Goal: Task Accomplishment & Management: Manage account settings

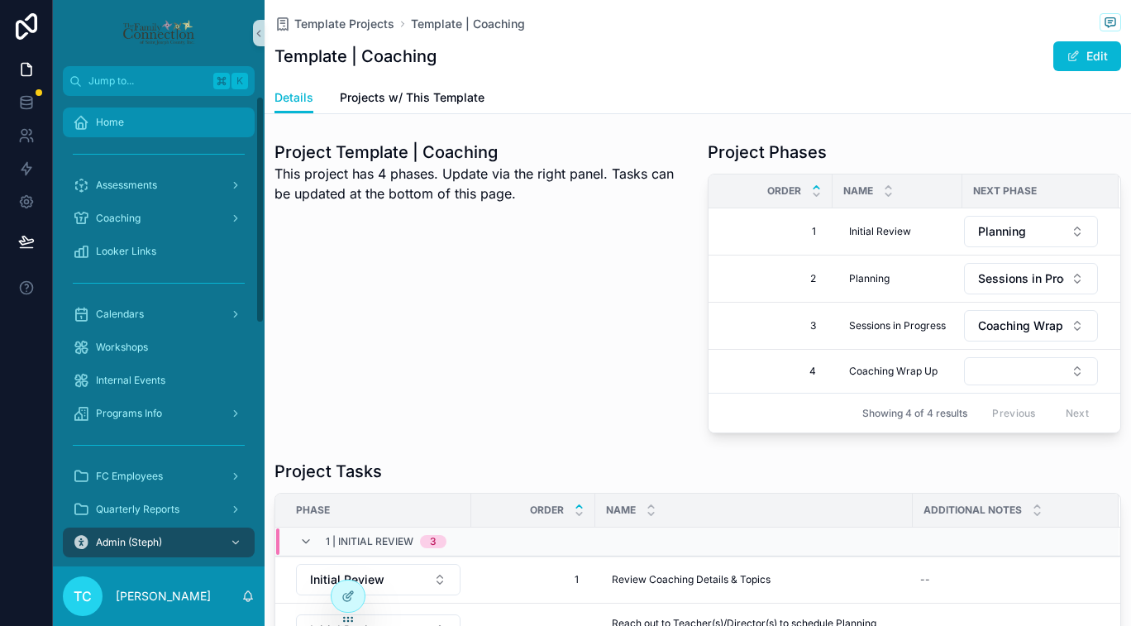
click at [178, 127] on div "Home" at bounding box center [159, 122] width 172 height 26
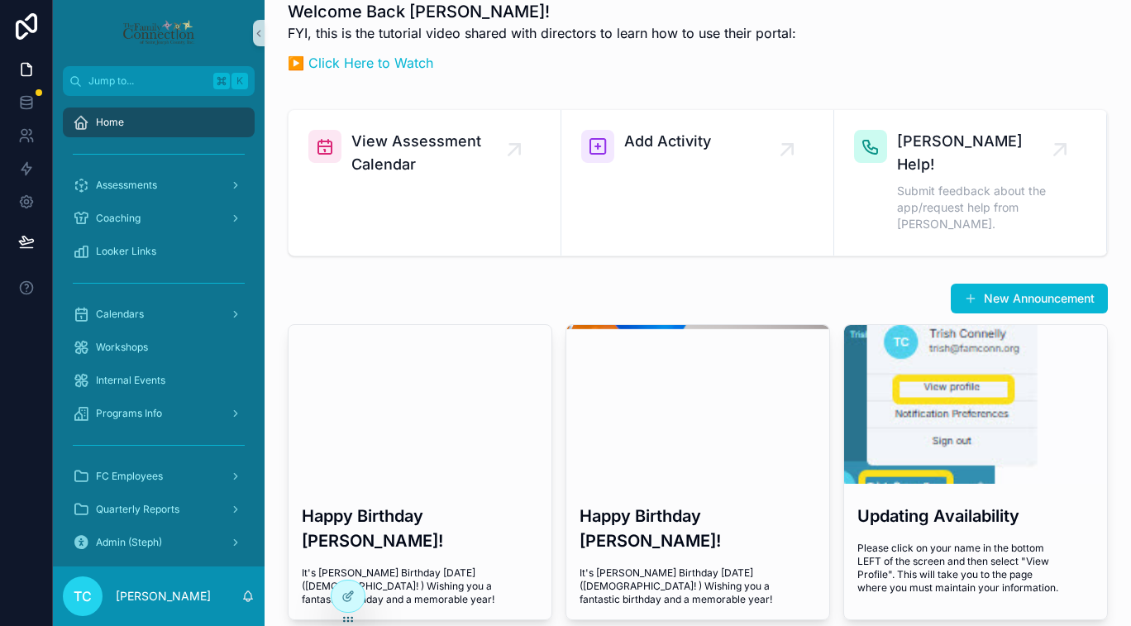
scroll to position [22, 0]
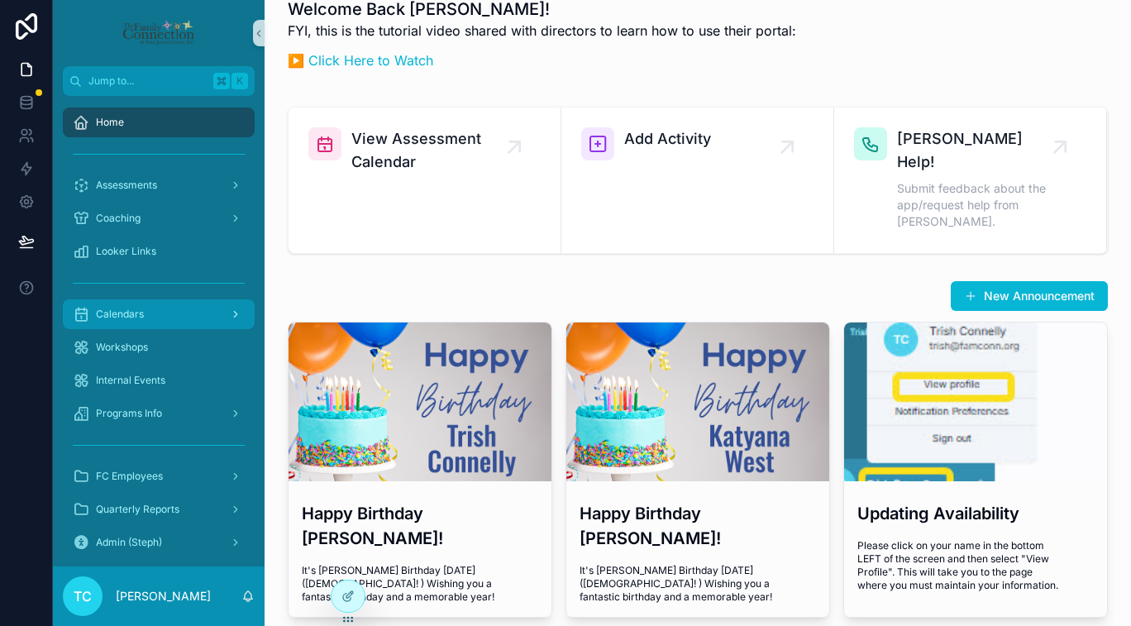
click at [174, 316] on div "Calendars" at bounding box center [159, 314] width 172 height 26
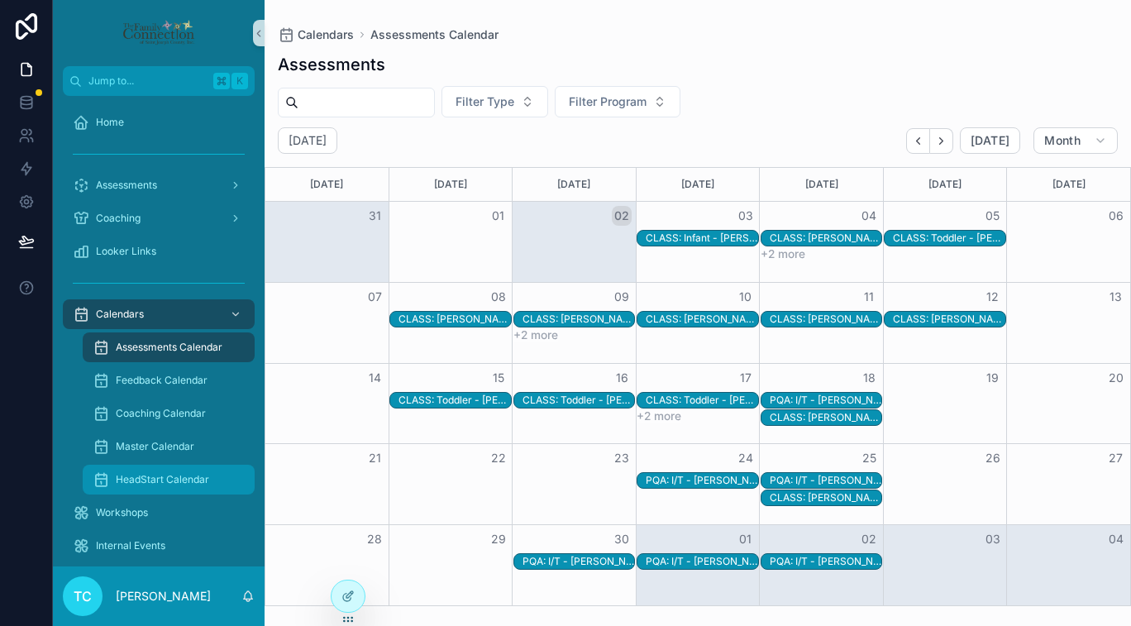
click at [195, 487] on div "HeadStart Calendar" at bounding box center [169, 479] width 152 height 26
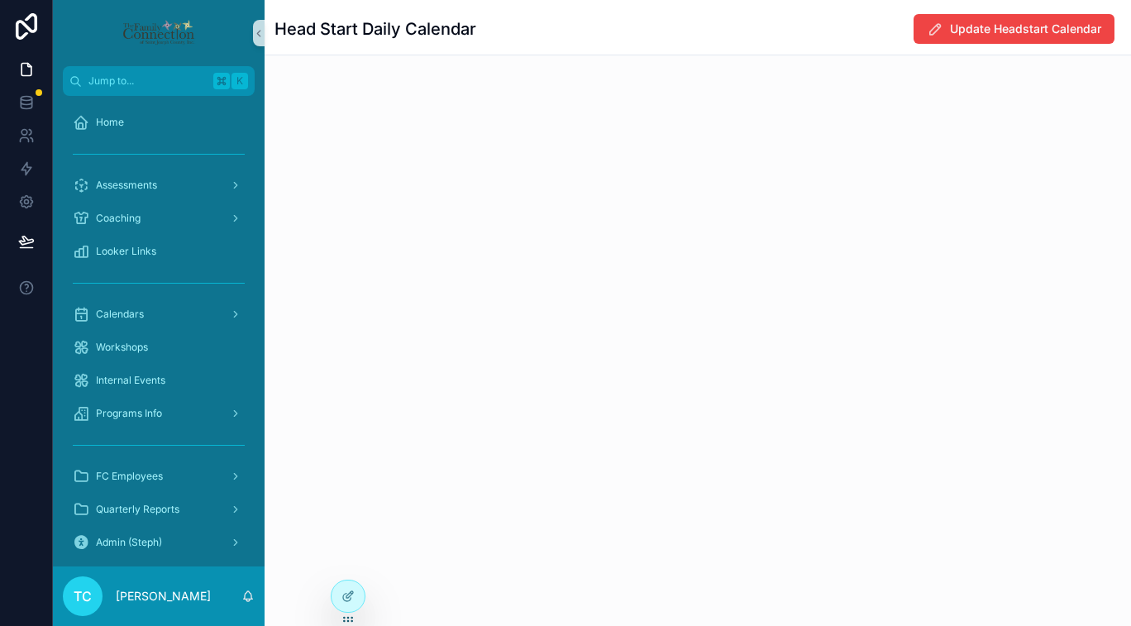
drag, startPoint x: 410, startPoint y: 272, endPoint x: 415, endPoint y: 279, distance: 8.9
click at [415, 279] on div "Head Start Daily Calendar Update Headstart Calendar" at bounding box center [698, 313] width 866 height 626
click at [648, 158] on div "Head Start Daily Calendar Update Headstart Calendar" at bounding box center [698, 97] width 866 height 194
click at [648, 31] on span "Update Headstart Calendar" at bounding box center [1025, 29] width 151 height 17
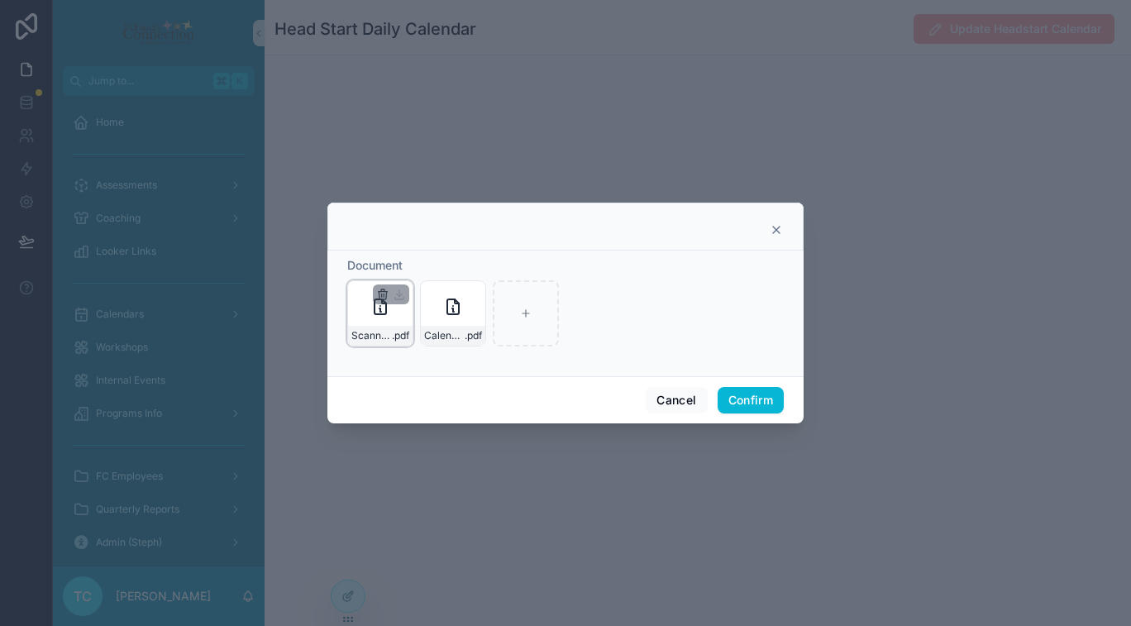
click at [380, 296] on icon "button" at bounding box center [382, 294] width 13 height 13
click at [418, 269] on icon "button" at bounding box center [417, 264] width 7 height 7
click at [380, 294] on icon "button" at bounding box center [382, 294] width 13 height 13
click at [419, 265] on icon "button" at bounding box center [419, 265] width 0 height 3
click at [648, 399] on button "Confirm" at bounding box center [751, 400] width 66 height 26
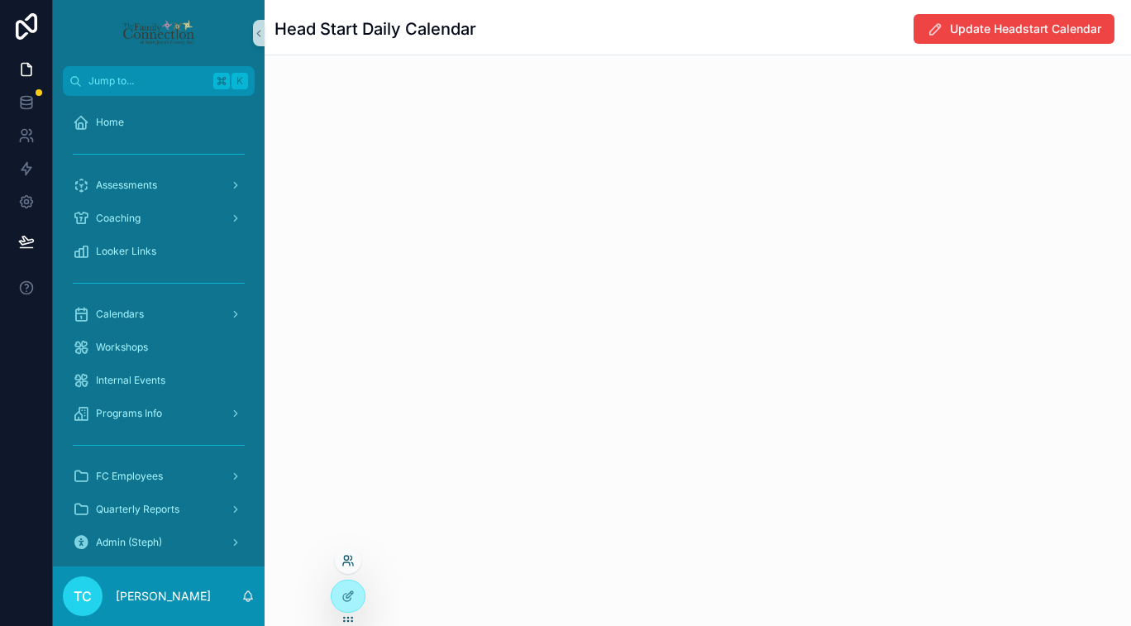
click at [349, 557] on icon at bounding box center [347, 560] width 13 height 13
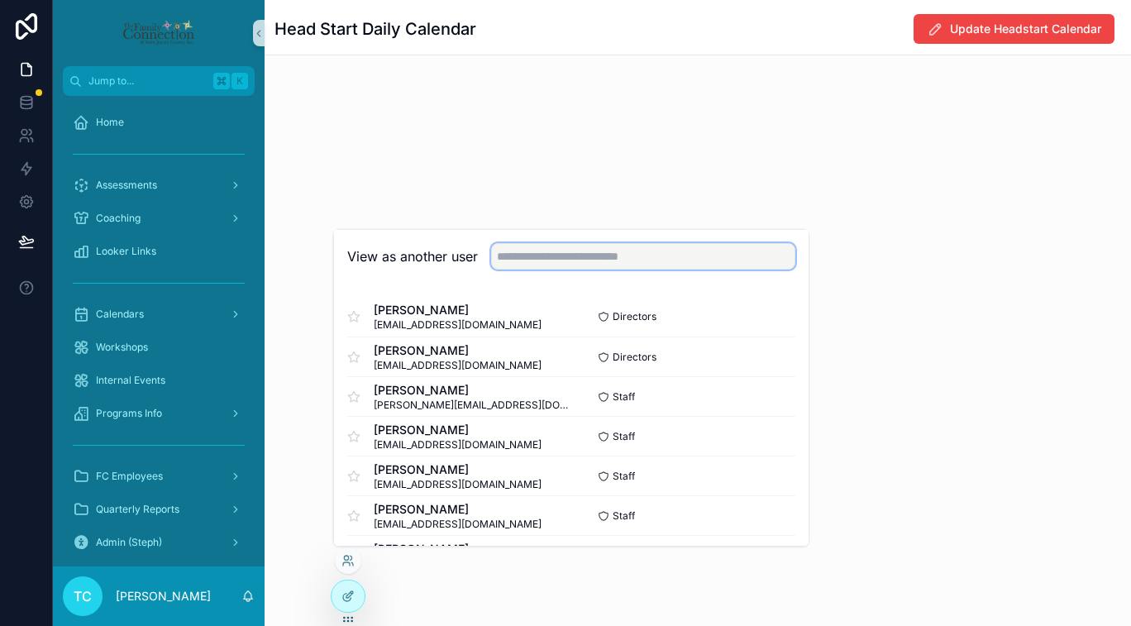
click at [608, 260] on input "text" at bounding box center [643, 256] width 304 height 26
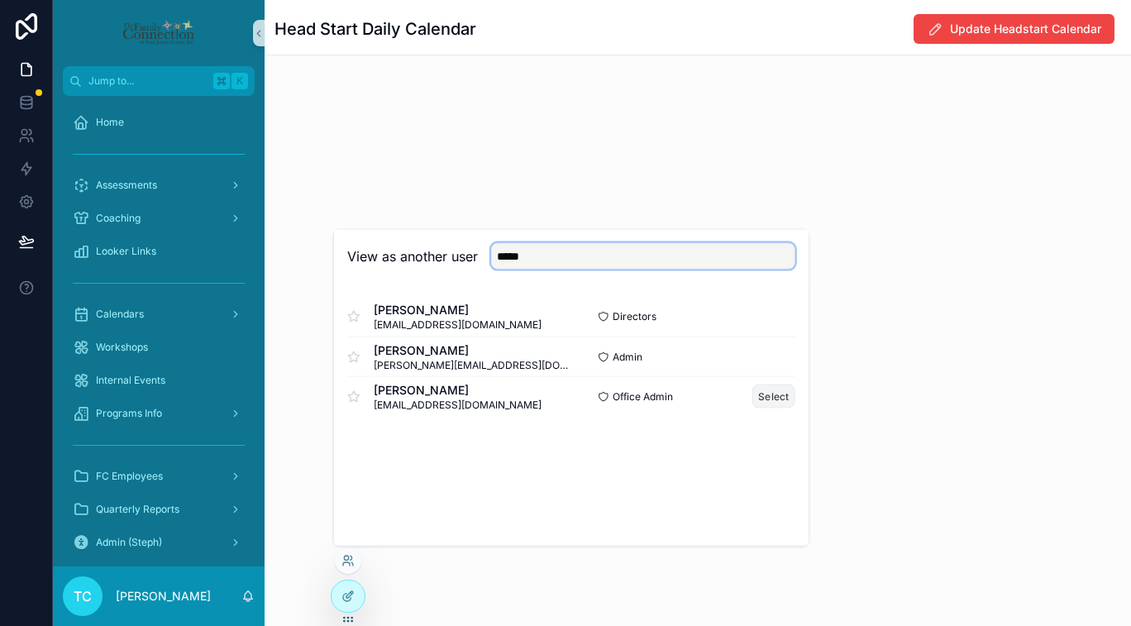
type input "*****"
click at [648, 398] on button "Select" at bounding box center [773, 396] width 43 height 24
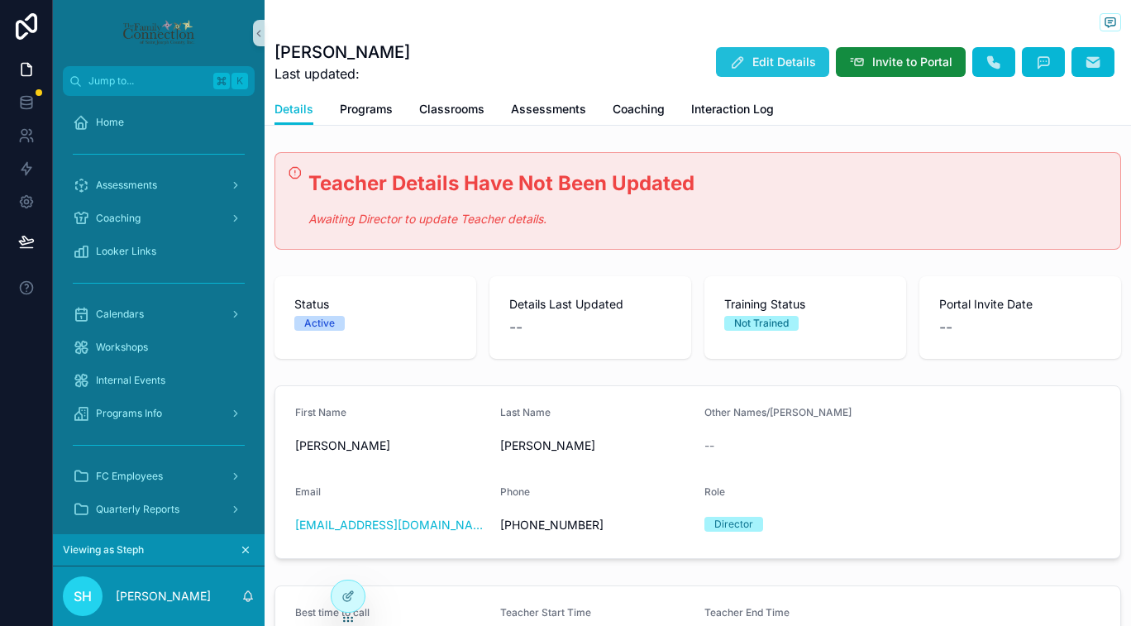
click at [743, 64] on button "Edit Details" at bounding box center [772, 62] width 113 height 30
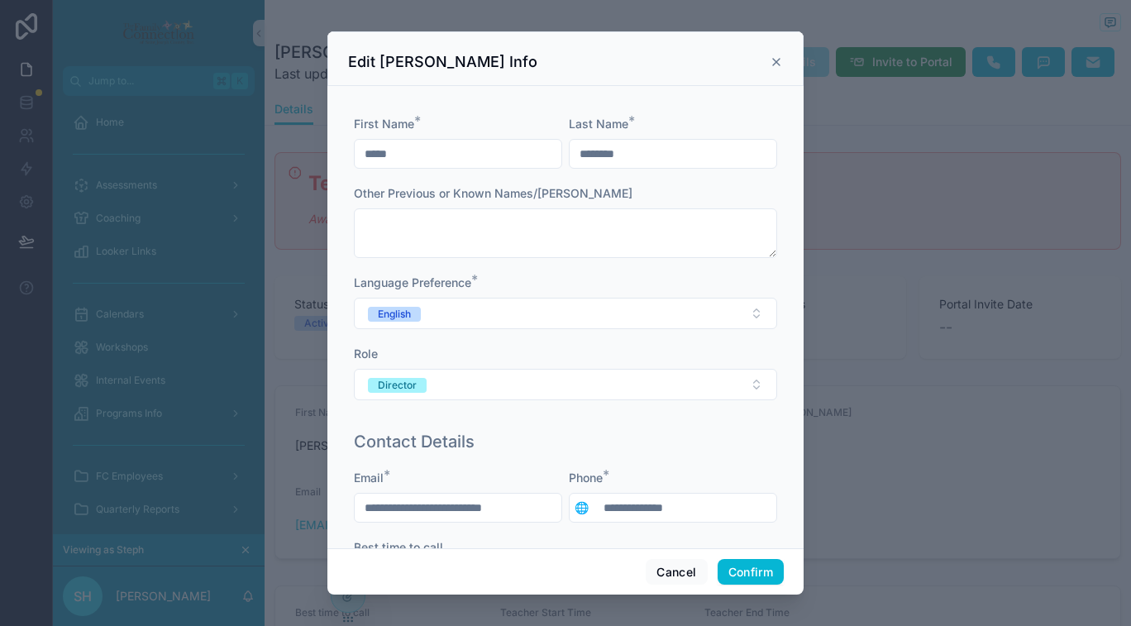
click at [775, 65] on icon at bounding box center [776, 61] width 13 height 13
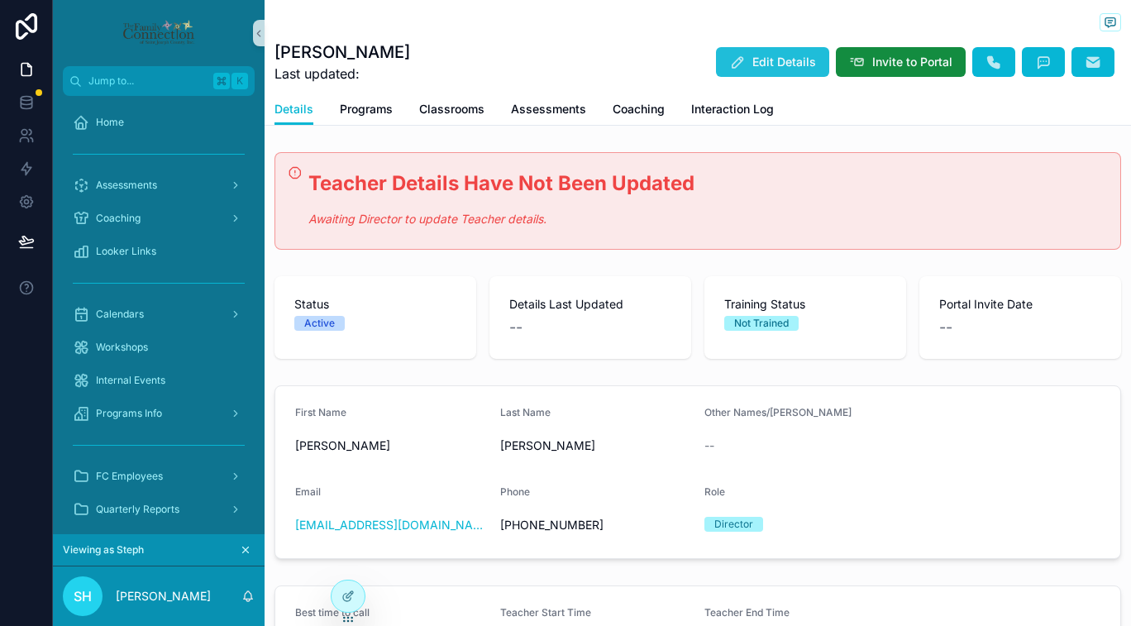
click at [784, 63] on span "Edit Details" at bounding box center [784, 62] width 64 height 17
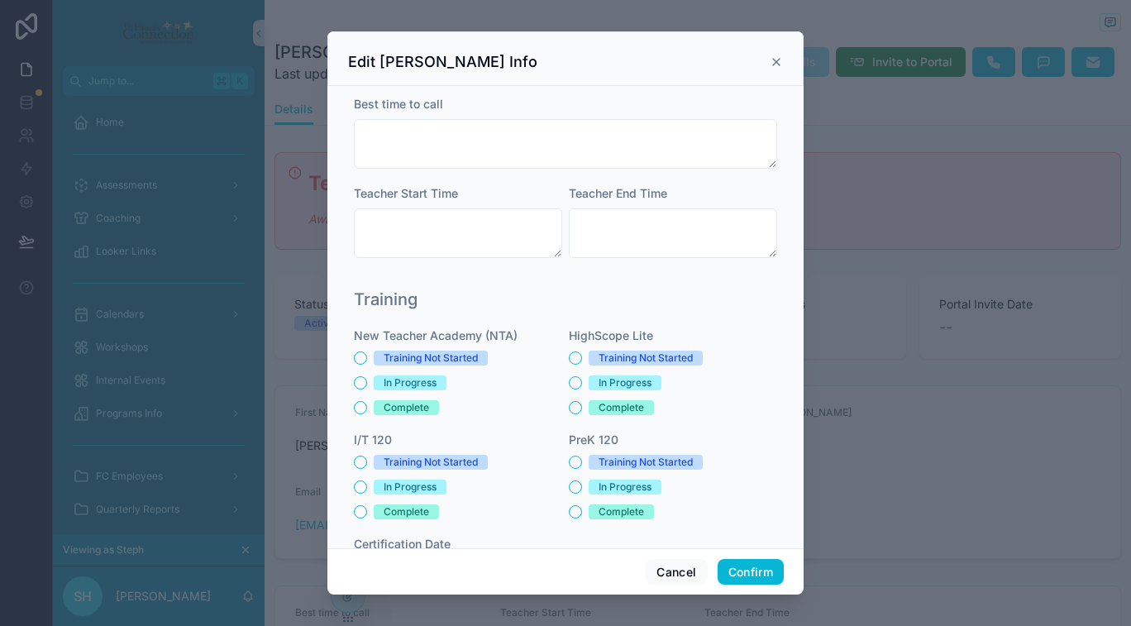
scroll to position [384, 0]
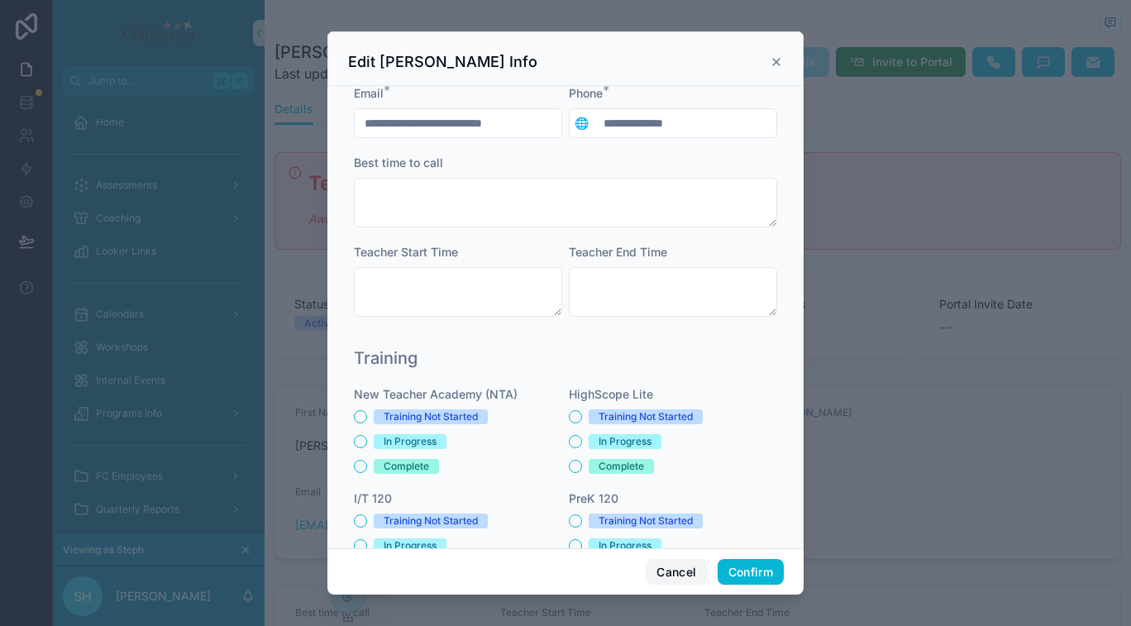
click at [679, 572] on button "Cancel" at bounding box center [676, 572] width 61 height 26
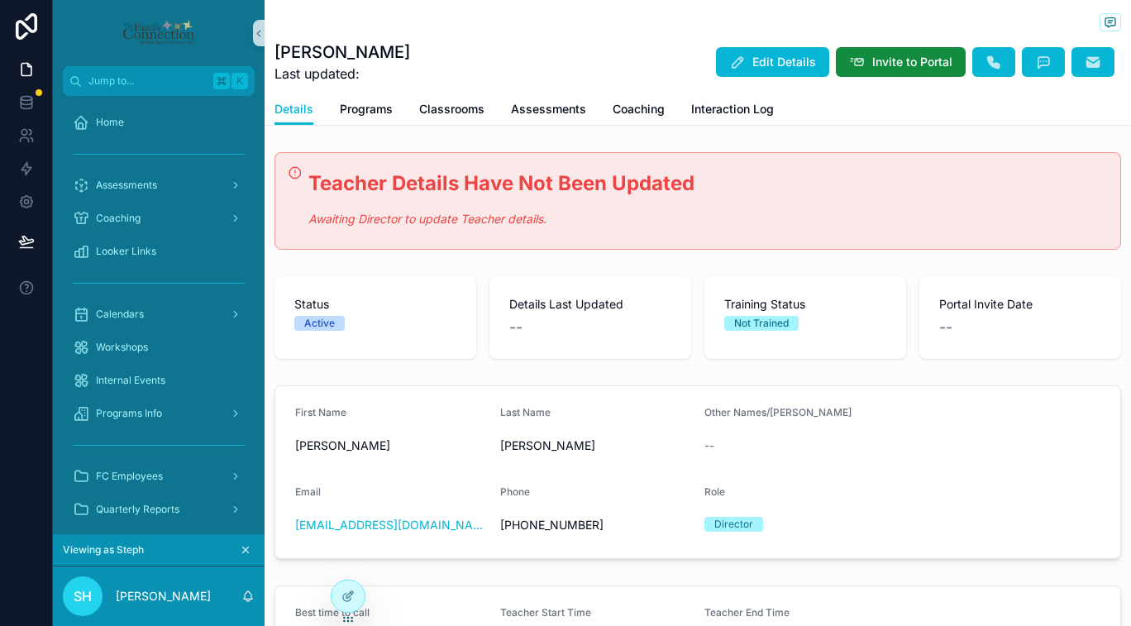
click at [249, 551] on icon "scrollable content" at bounding box center [246, 550] width 12 height 12
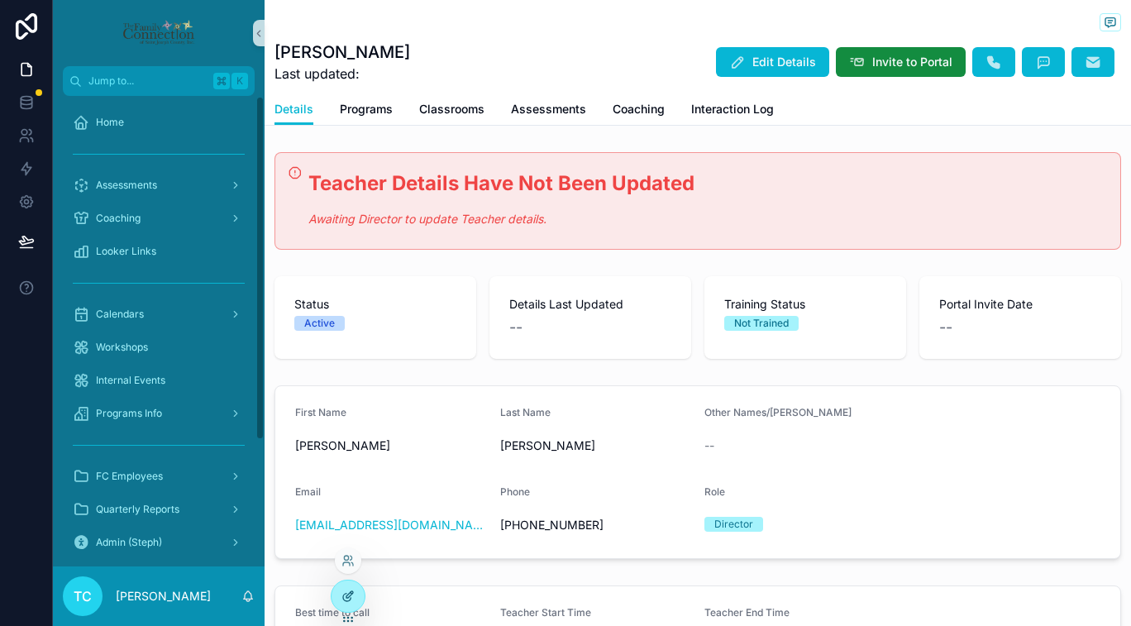
click at [355, 591] on div at bounding box center [347, 595] width 33 height 31
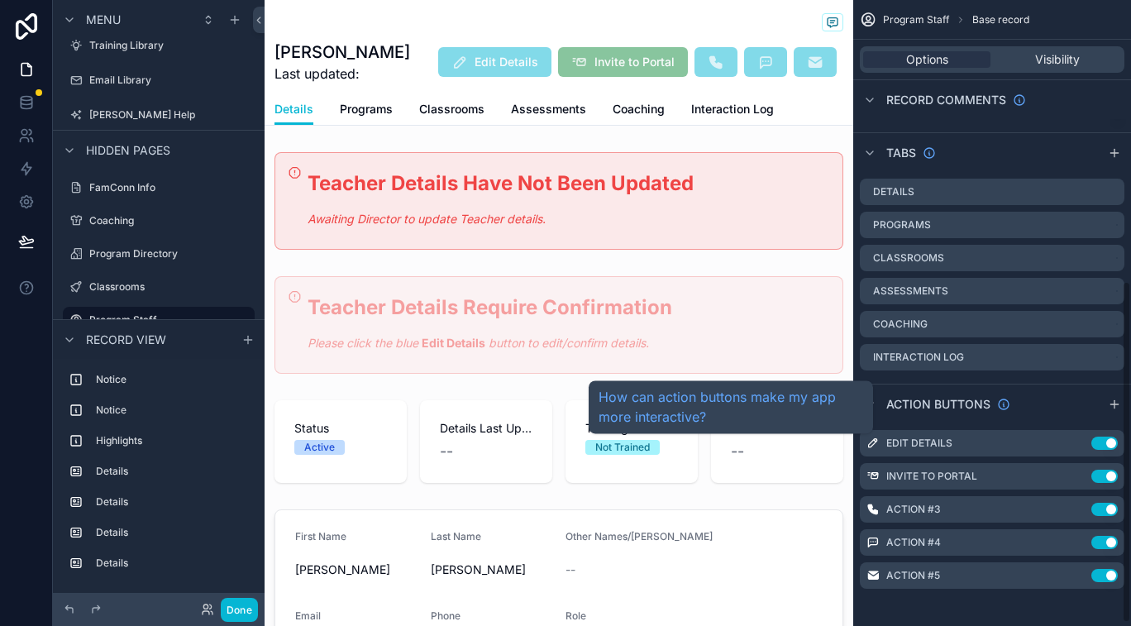
scroll to position [522, 0]
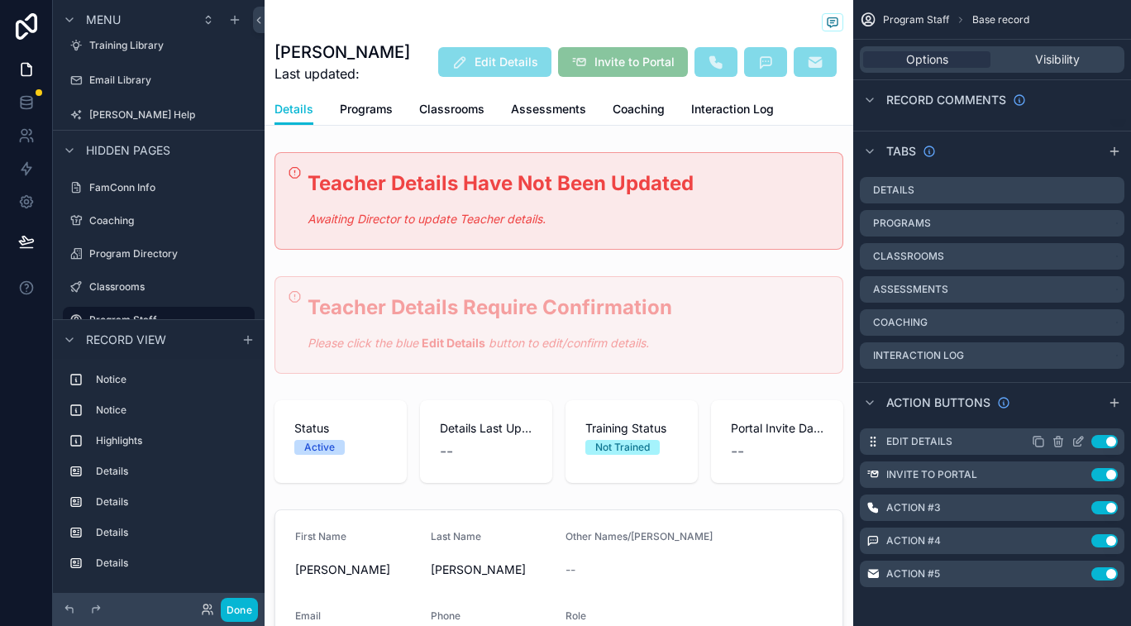
click at [1075, 443] on icon "scrollable content" at bounding box center [1077, 441] width 13 height 13
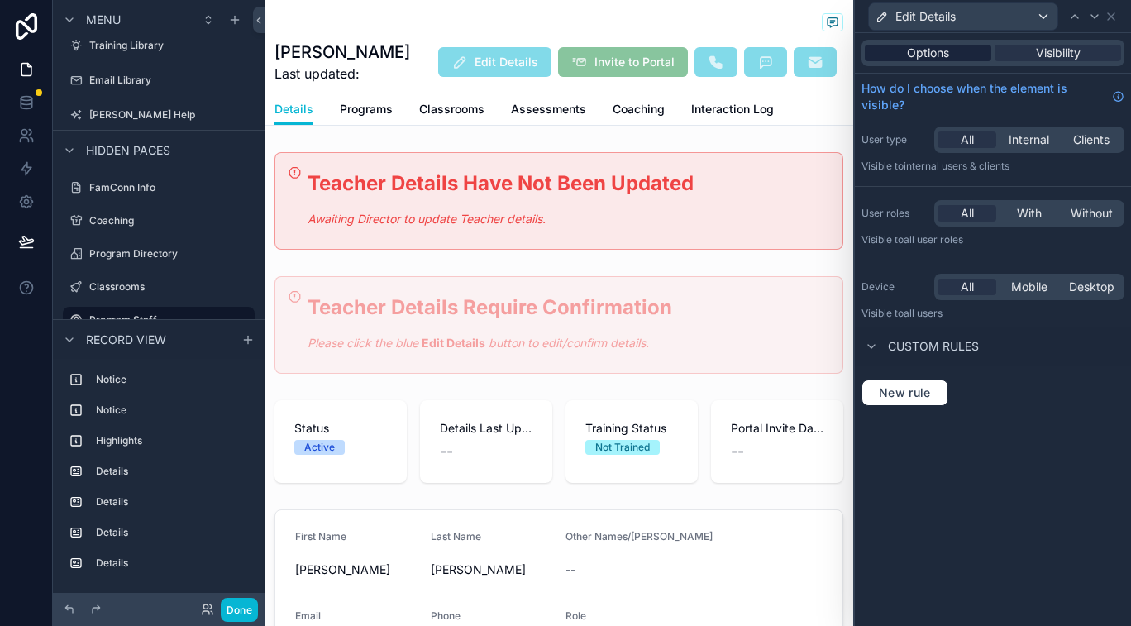
click at [957, 55] on div "Options" at bounding box center [928, 53] width 126 height 17
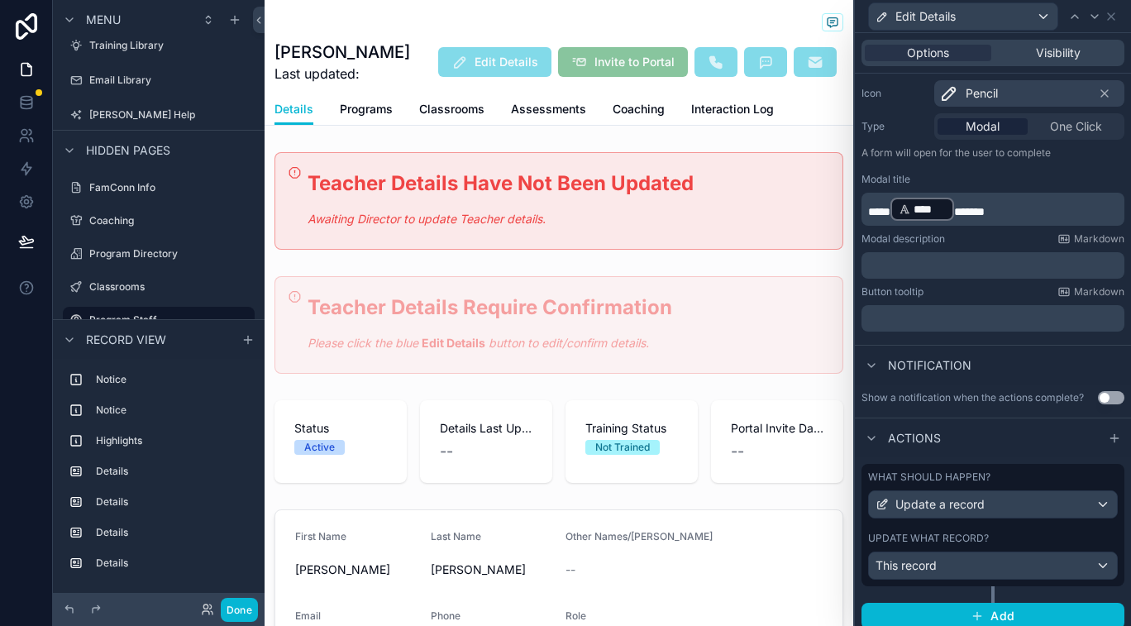
scroll to position [174, 0]
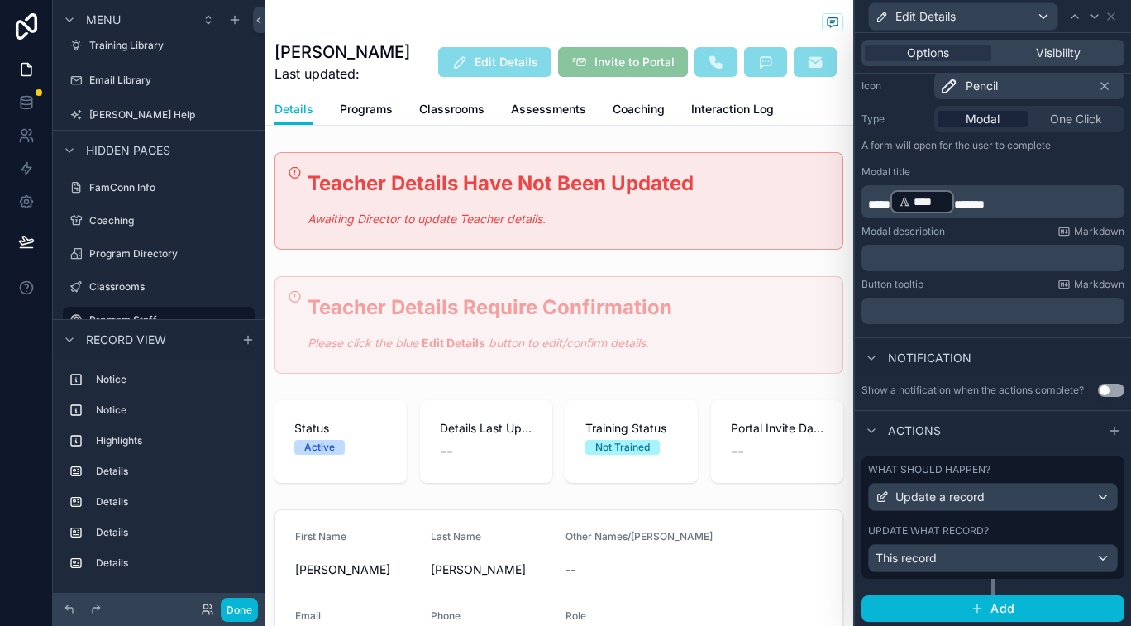
click at [1010, 516] on div "What should happen? Update a record Update what record? This record" at bounding box center [992, 517] width 263 height 122
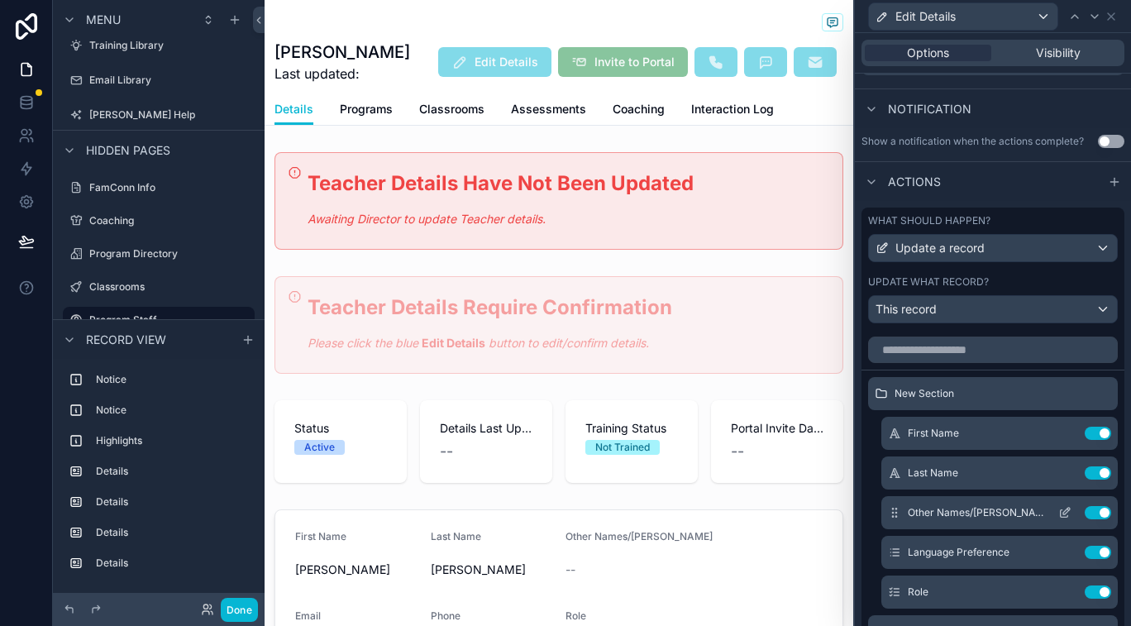
scroll to position [426, 0]
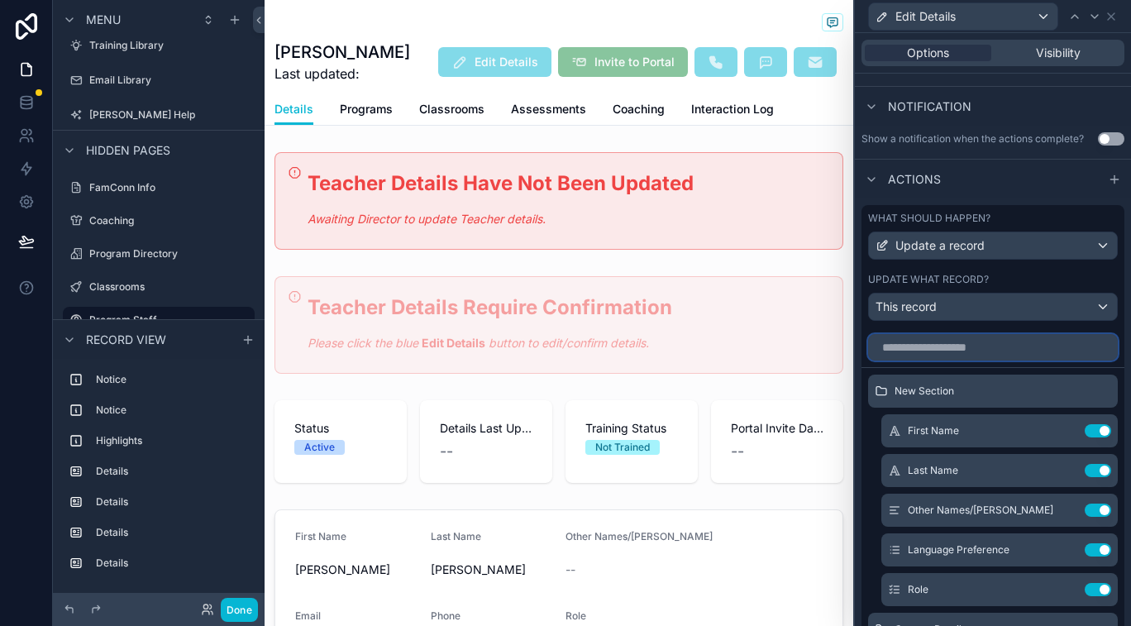
click at [986, 346] on input "text" at bounding box center [993, 347] width 250 height 26
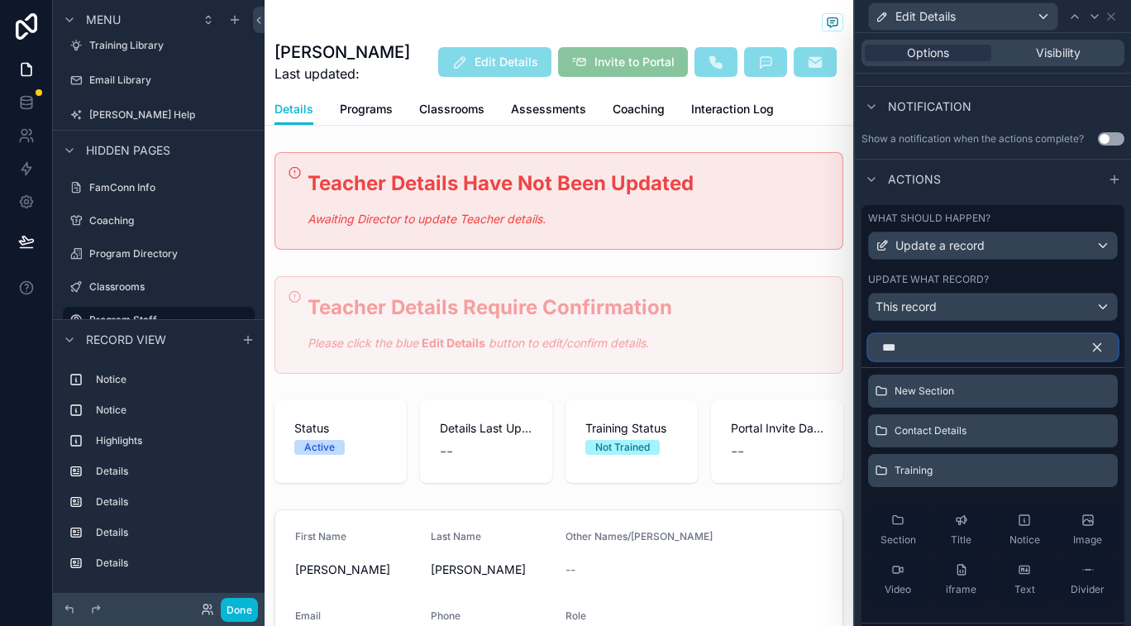
type input "****"
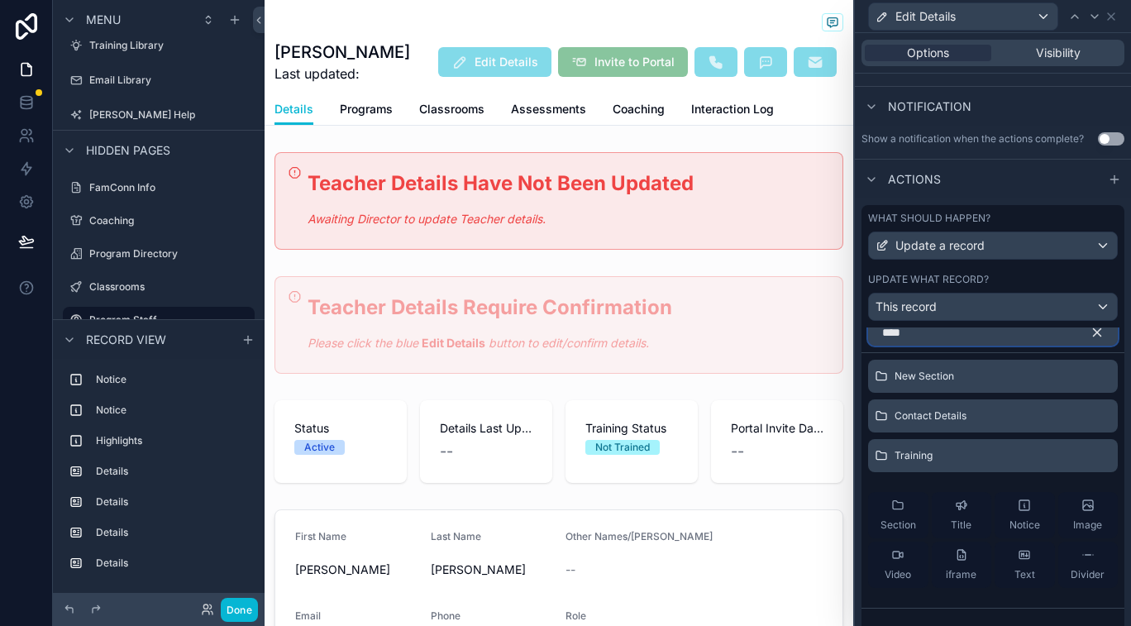
click at [981, 337] on input "****" at bounding box center [993, 332] width 250 height 26
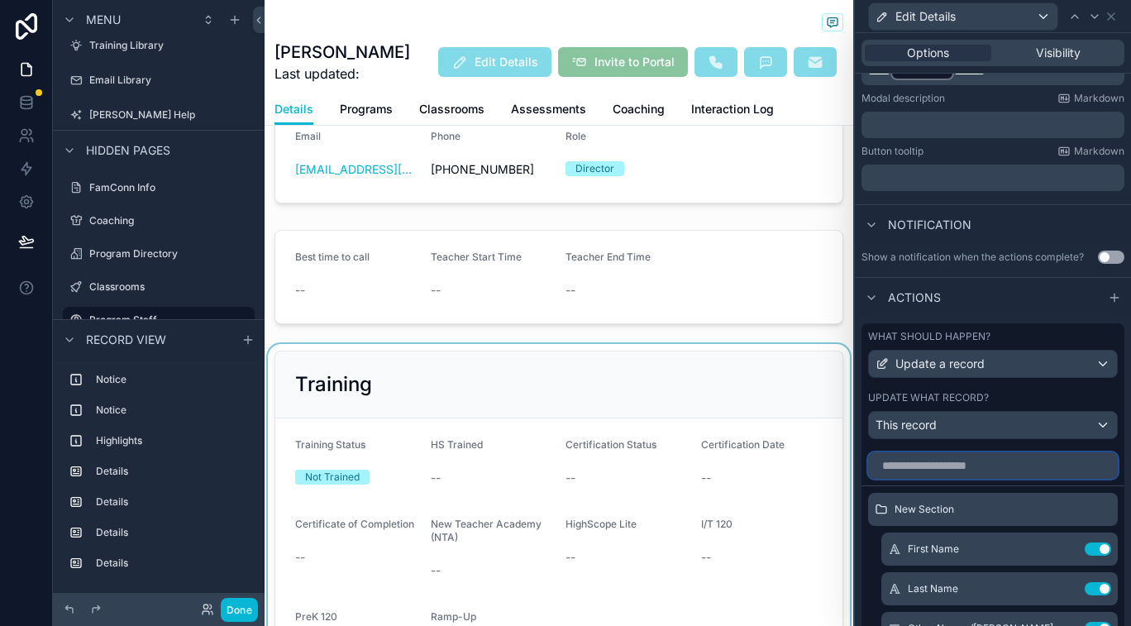
scroll to position [452, 0]
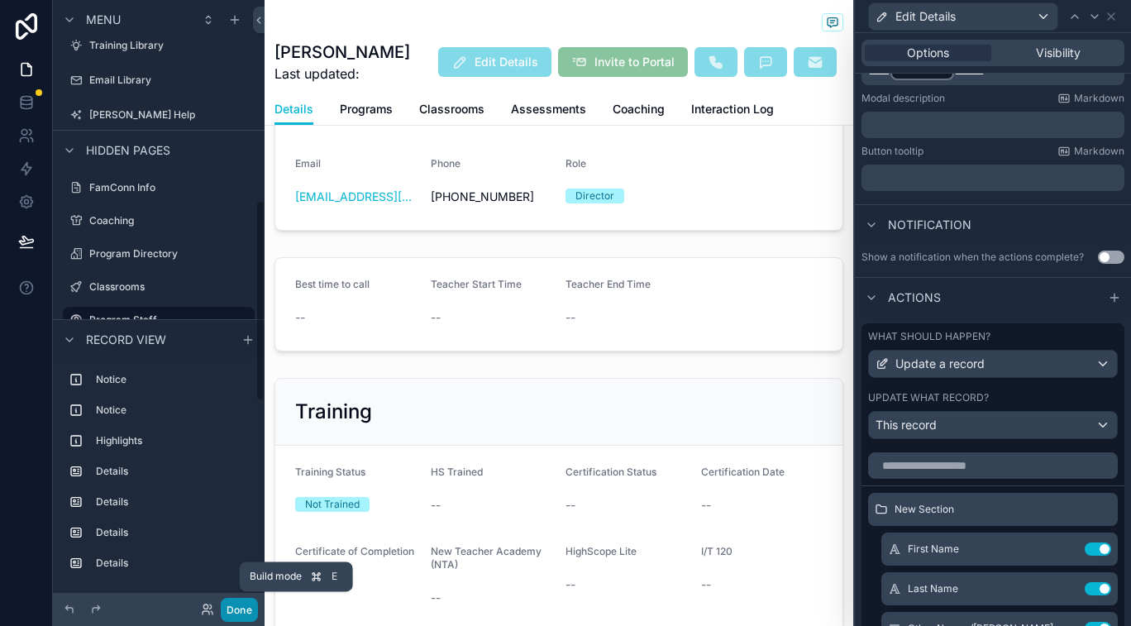
click at [244, 610] on button "Done" at bounding box center [239, 610] width 37 height 24
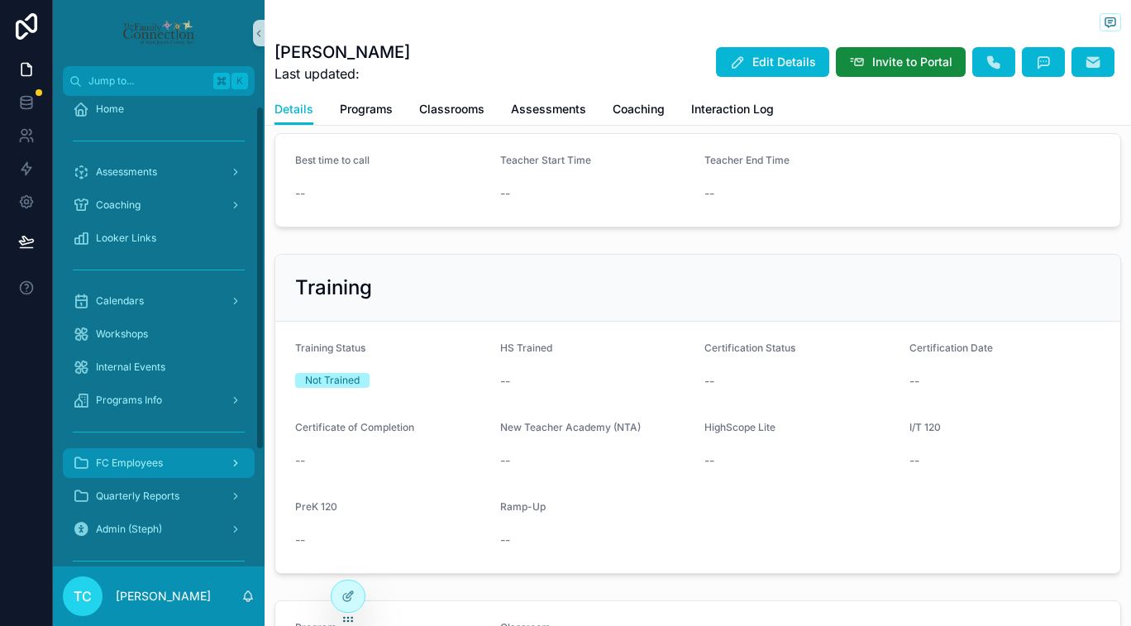
scroll to position [11, 0]
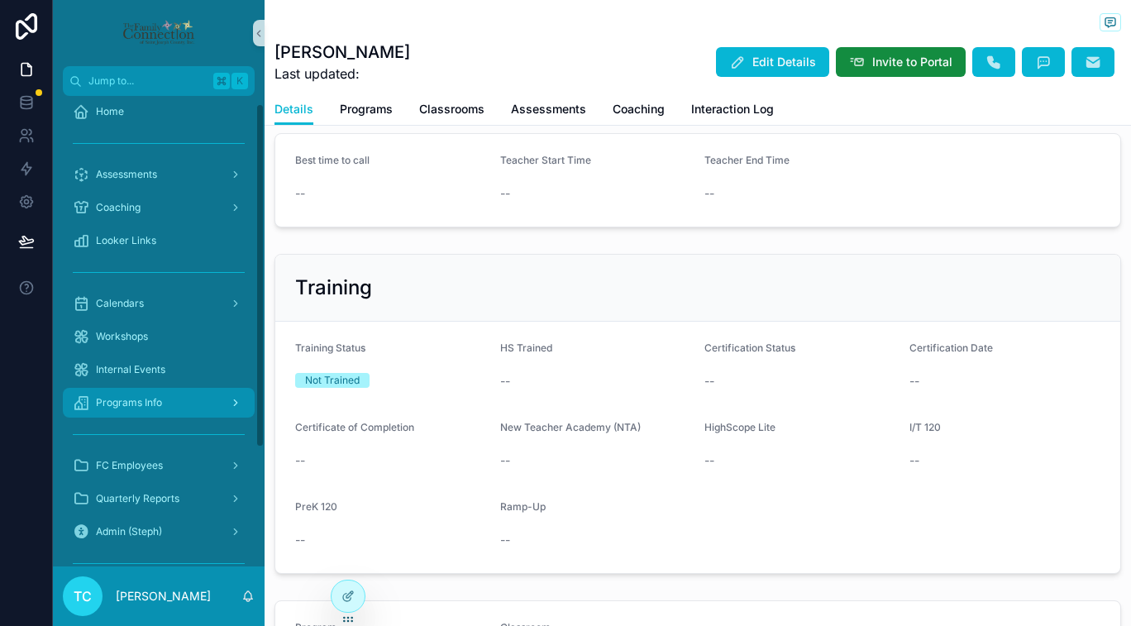
click at [169, 408] on div "Programs Info" at bounding box center [159, 402] width 172 height 26
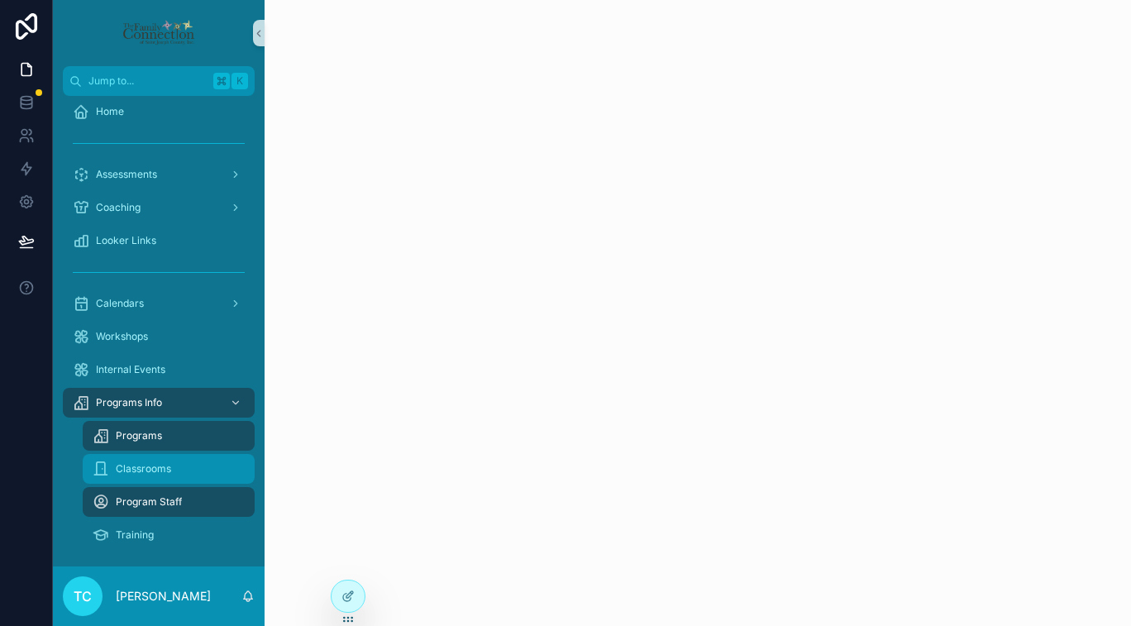
click at [166, 468] on span "Classrooms" at bounding box center [143, 468] width 55 height 13
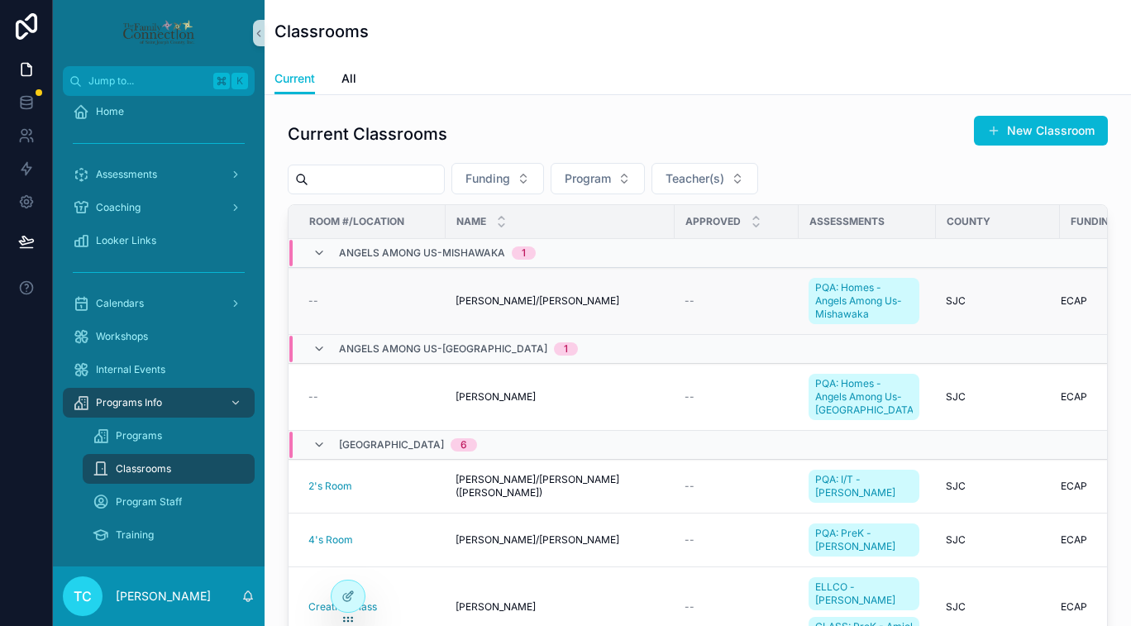
click at [421, 299] on div "--" at bounding box center [371, 300] width 127 height 13
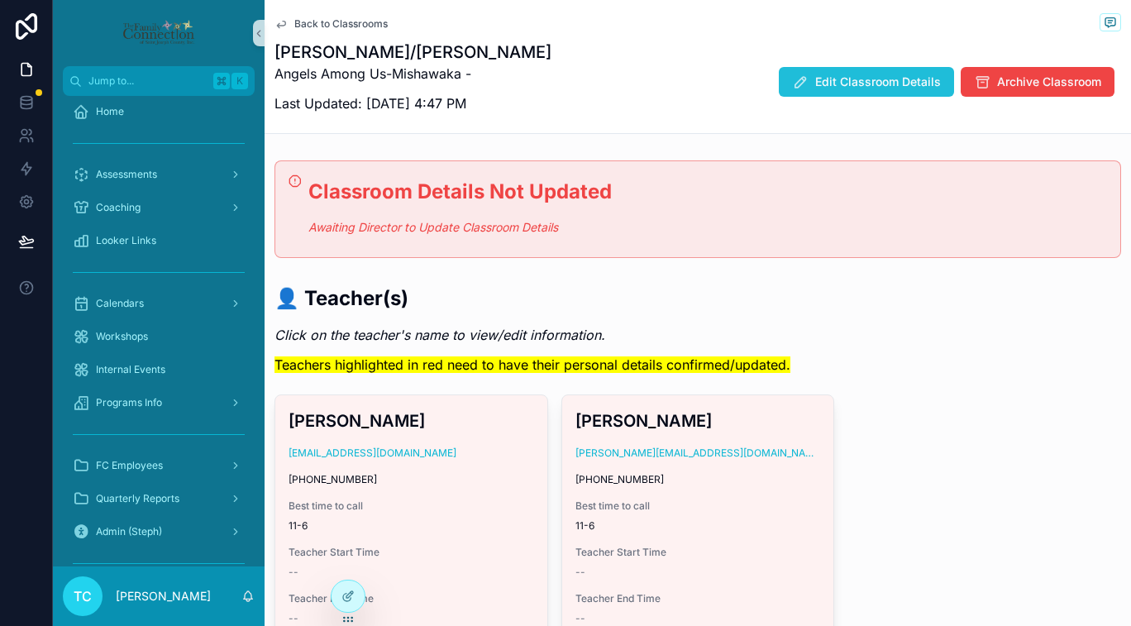
click at [874, 79] on span "Edit Classroom Details" at bounding box center [878, 82] width 126 height 17
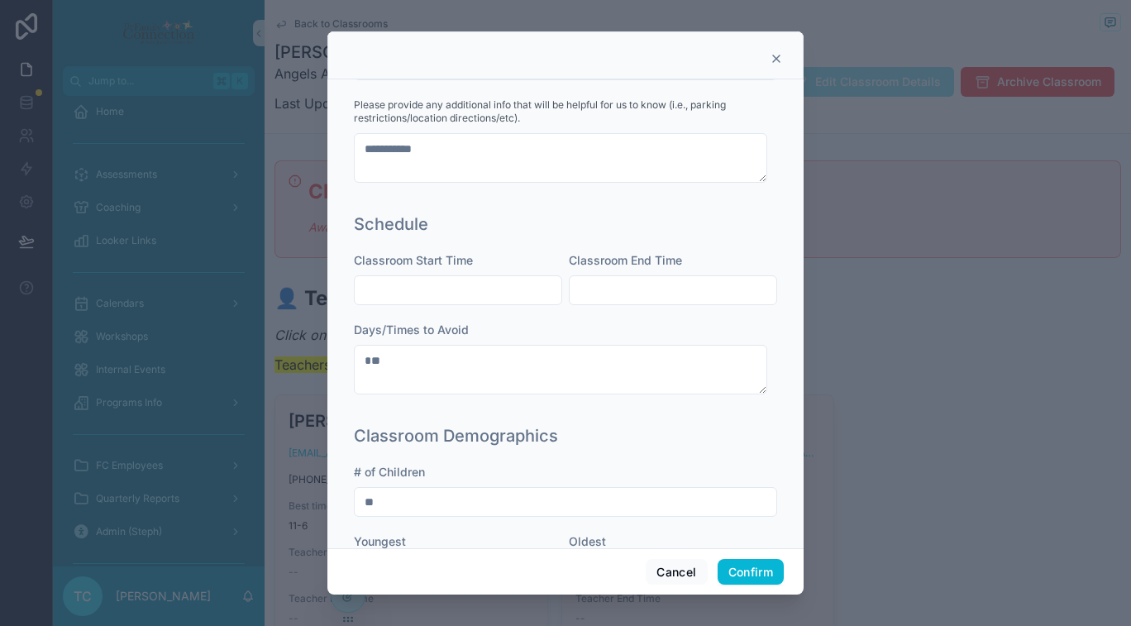
scroll to position [396, 0]
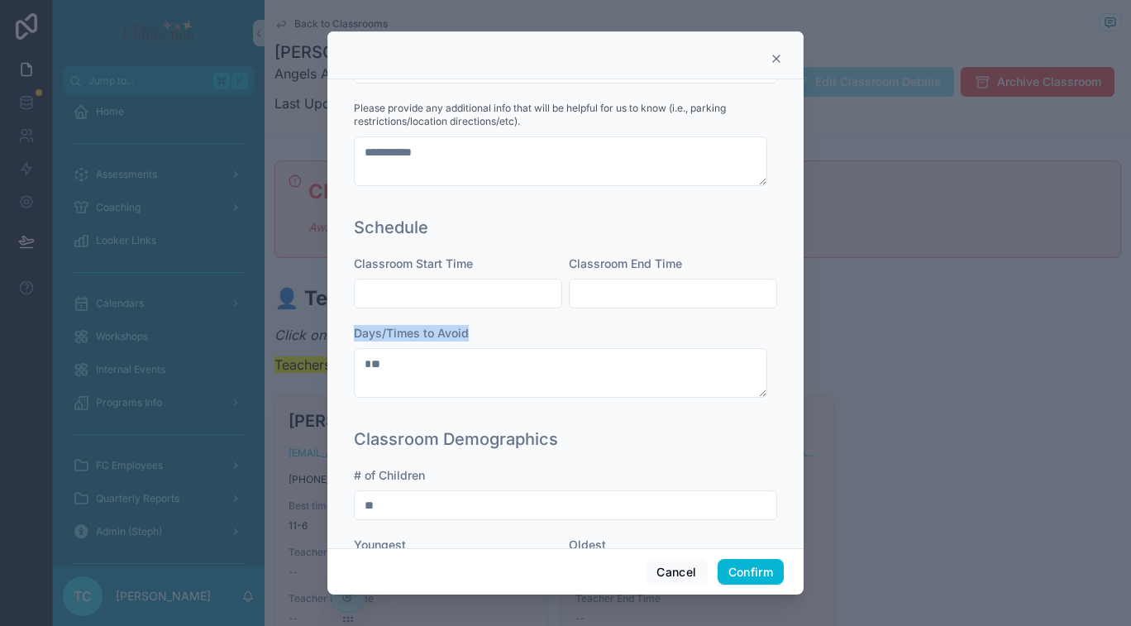
drag, startPoint x: 357, startPoint y: 333, endPoint x: 474, endPoint y: 335, distance: 117.4
click at [474, 335] on div "Days/Times to Avoid" at bounding box center [565, 333] width 423 height 17
click at [773, 60] on icon at bounding box center [776, 58] width 13 height 13
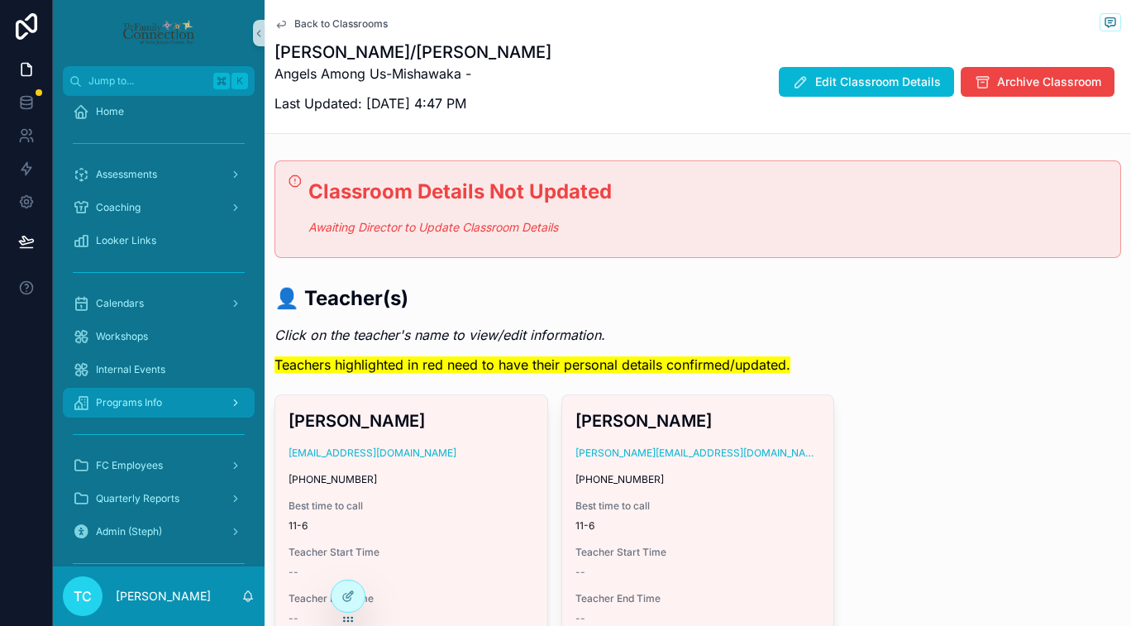
click at [173, 405] on div "Programs Info" at bounding box center [159, 402] width 172 height 26
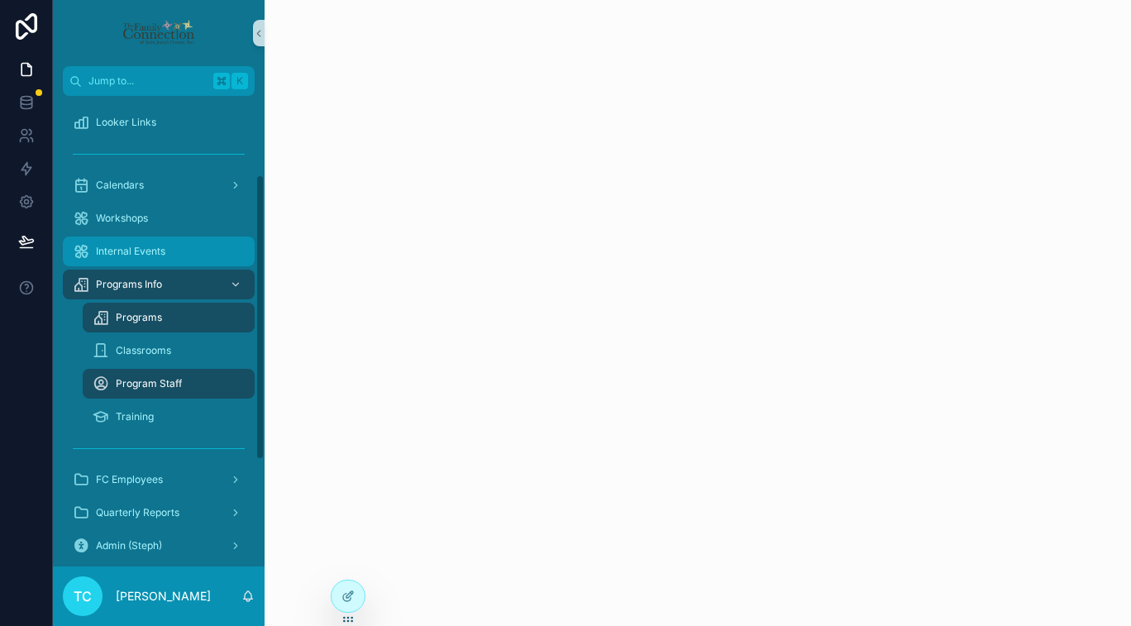
scroll to position [131, 0]
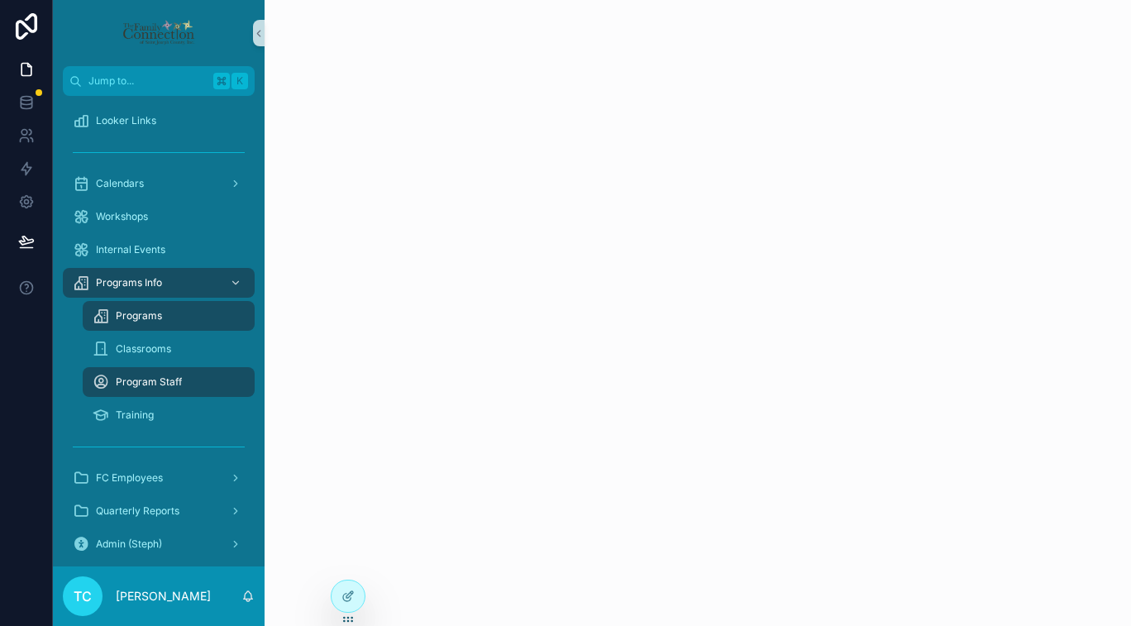
click at [158, 316] on span "Programs" at bounding box center [139, 315] width 46 height 13
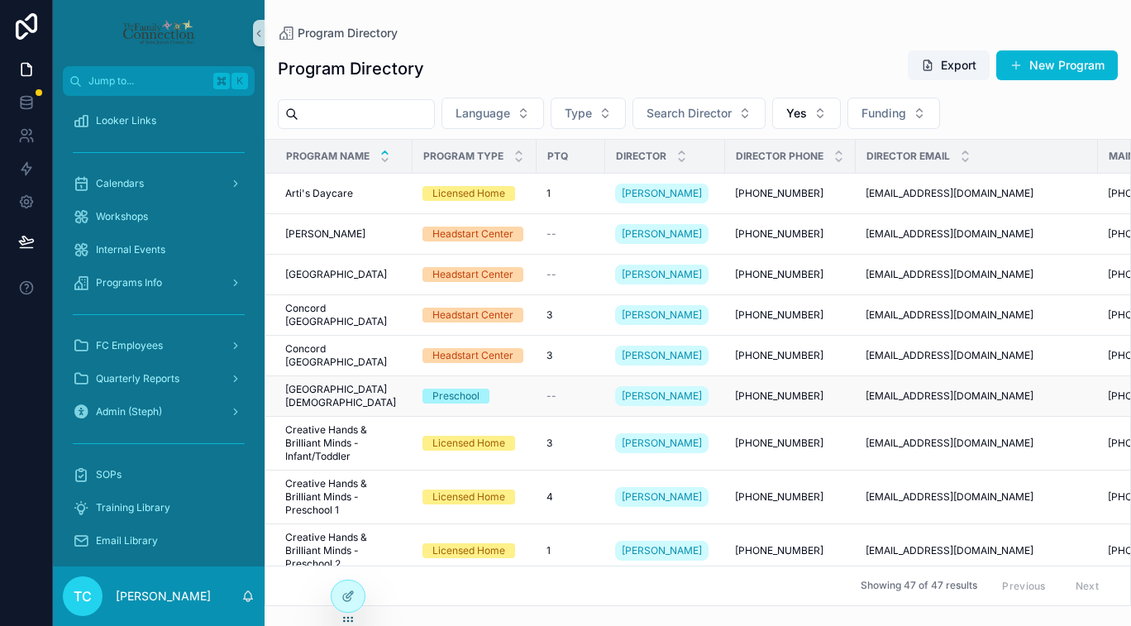
scroll to position [6, 0]
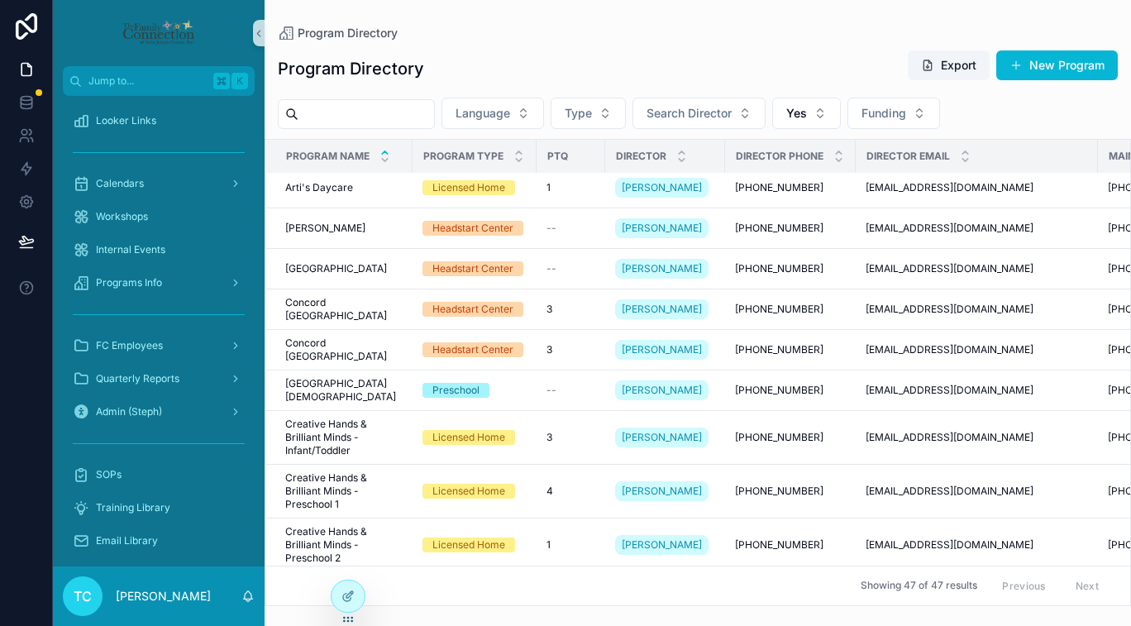
click at [416, 116] on input "scrollable content" at bounding box center [366, 114] width 136 height 23
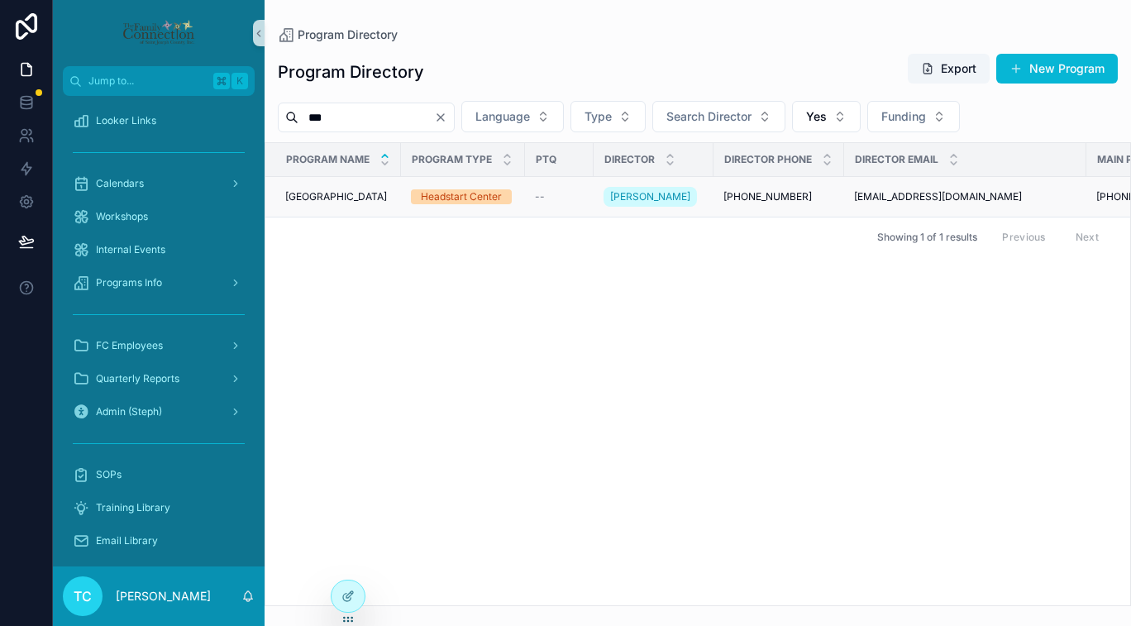
type input "***"
click at [368, 194] on div "Jimtown Jimtown" at bounding box center [338, 196] width 106 height 13
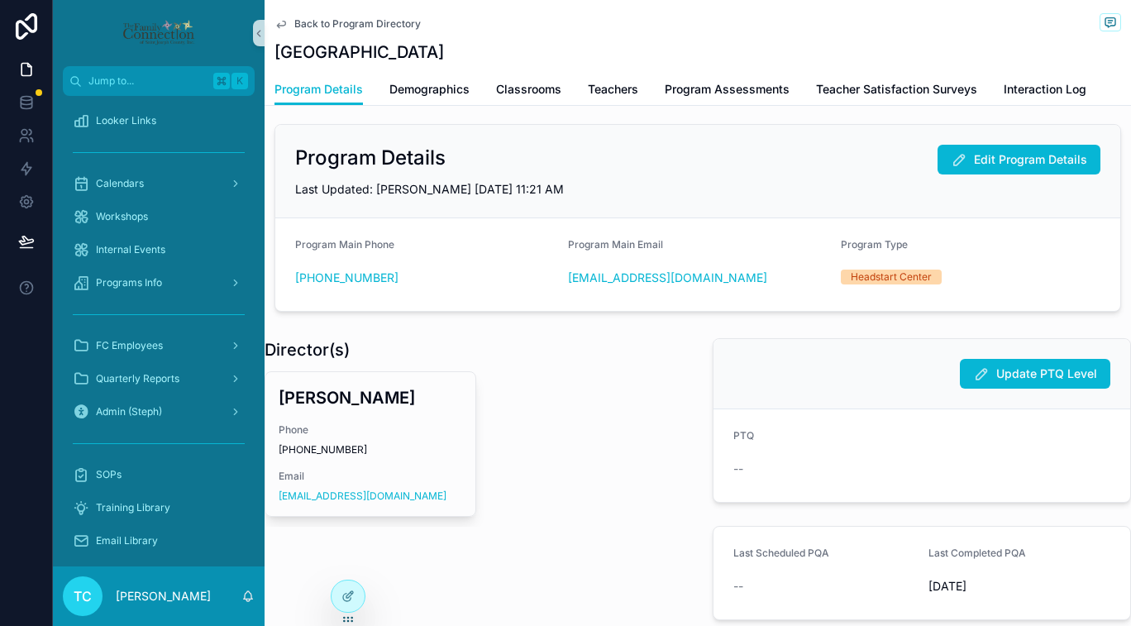
scroll to position [10, 0]
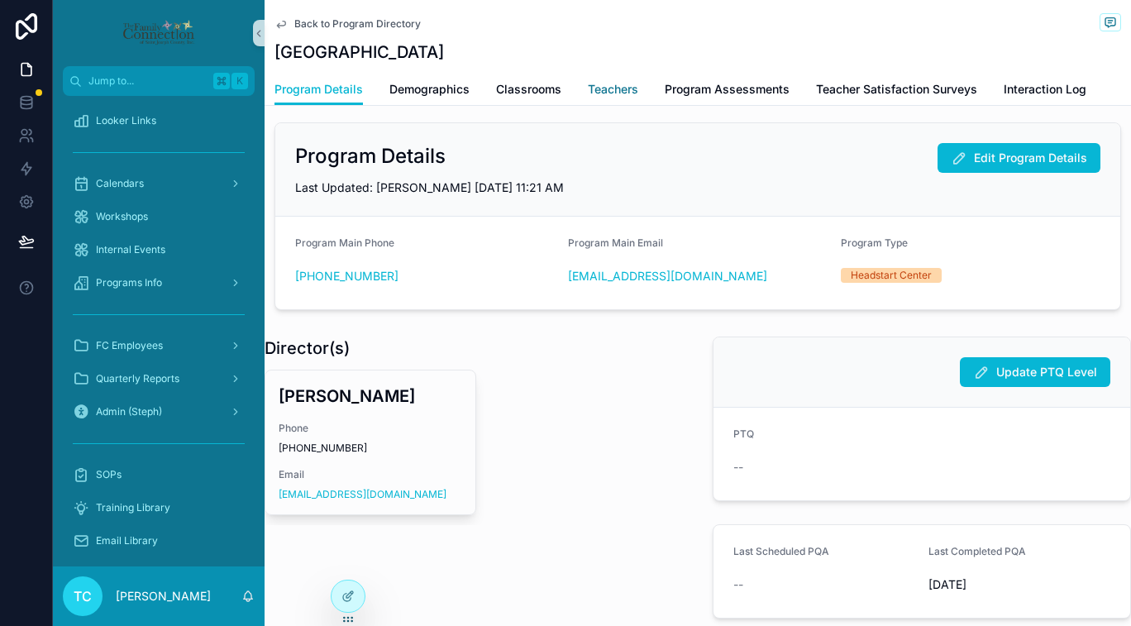
click at [617, 95] on span "Teachers" at bounding box center [613, 89] width 50 height 17
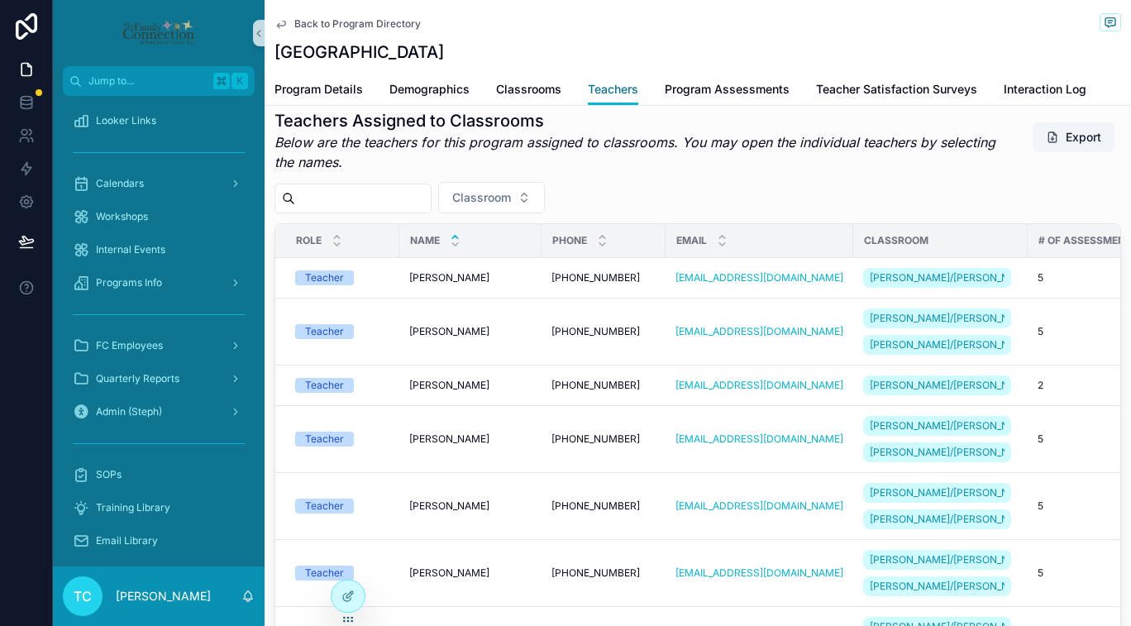
scroll to position [30, 0]
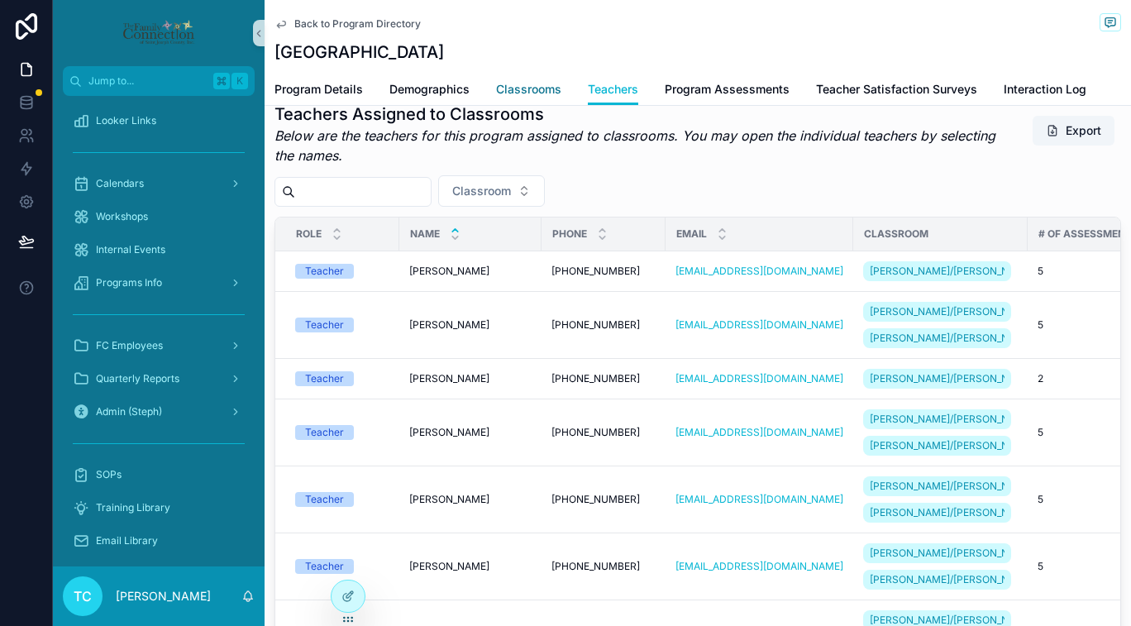
click at [534, 90] on span "Classrooms" at bounding box center [528, 89] width 65 height 17
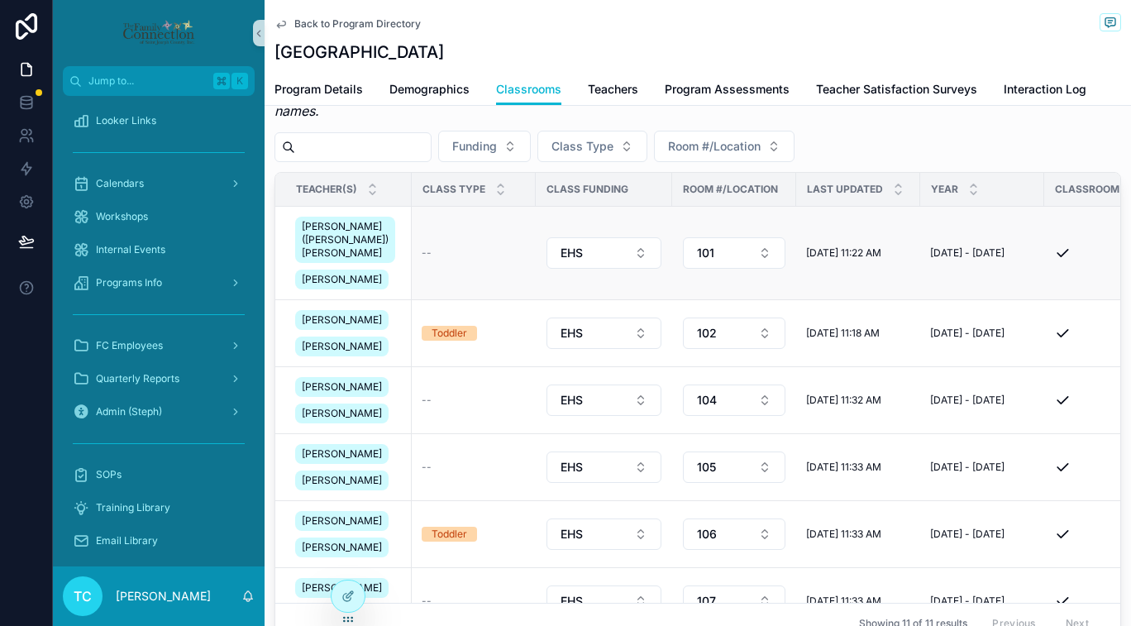
click at [377, 260] on div "Elizabeth (Betty) Shea Pam Boyle" at bounding box center [348, 252] width 107 height 79
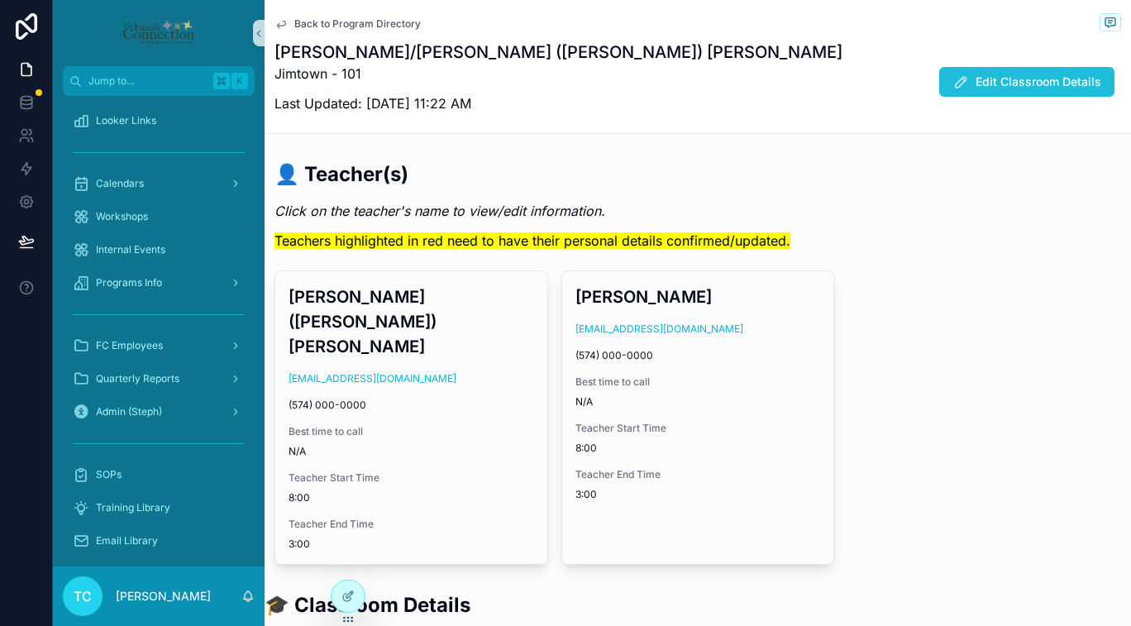
click at [999, 82] on span "Edit Classroom Details" at bounding box center [1038, 82] width 126 height 17
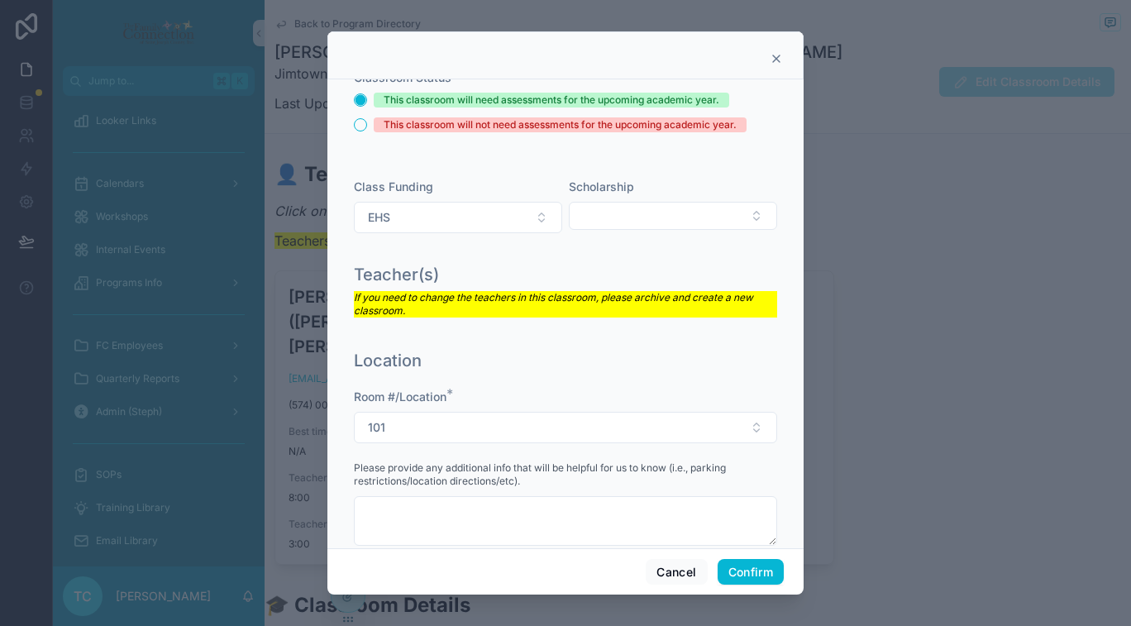
scroll to position [45, 0]
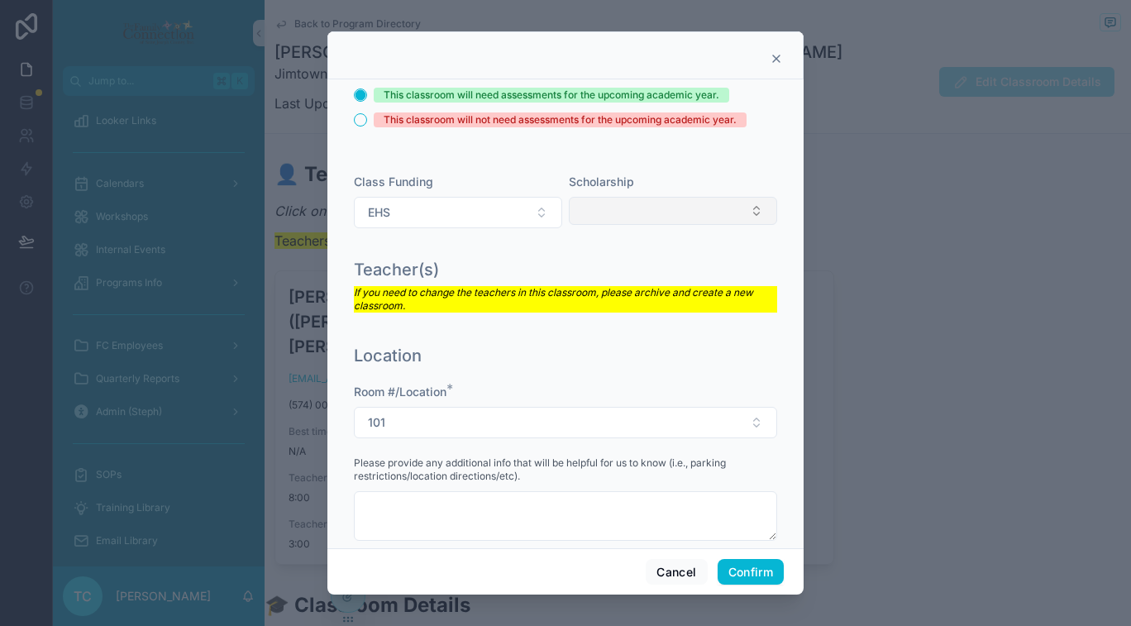
click at [743, 215] on button "Select Button" at bounding box center [673, 211] width 208 height 28
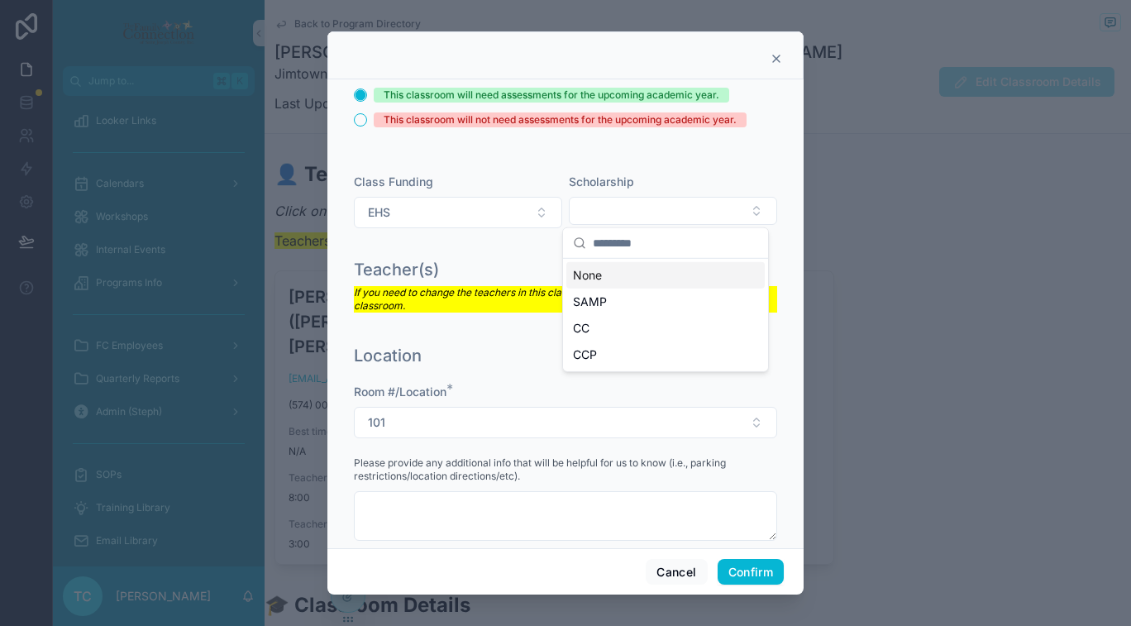
click at [776, 179] on div "Classroom Status This classroom will need assessments for the upcoming academic…" at bounding box center [565, 313] width 476 height 469
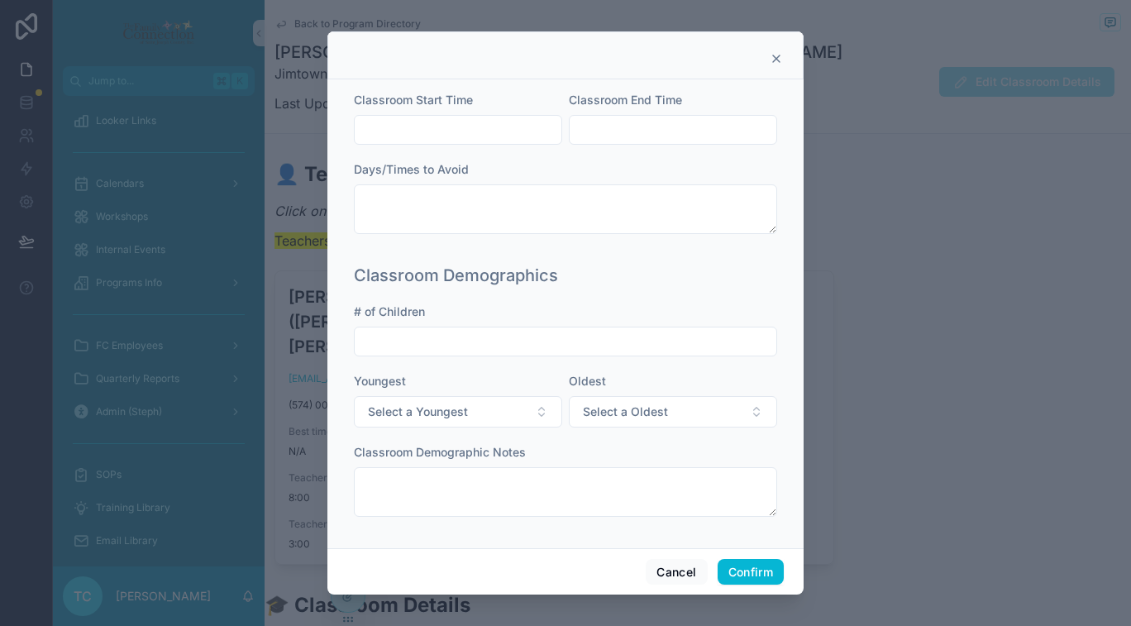
scroll to position [565, 0]
click at [721, 373] on div "Oldest" at bounding box center [673, 378] width 208 height 17
click at [773, 61] on icon at bounding box center [776, 58] width 13 height 13
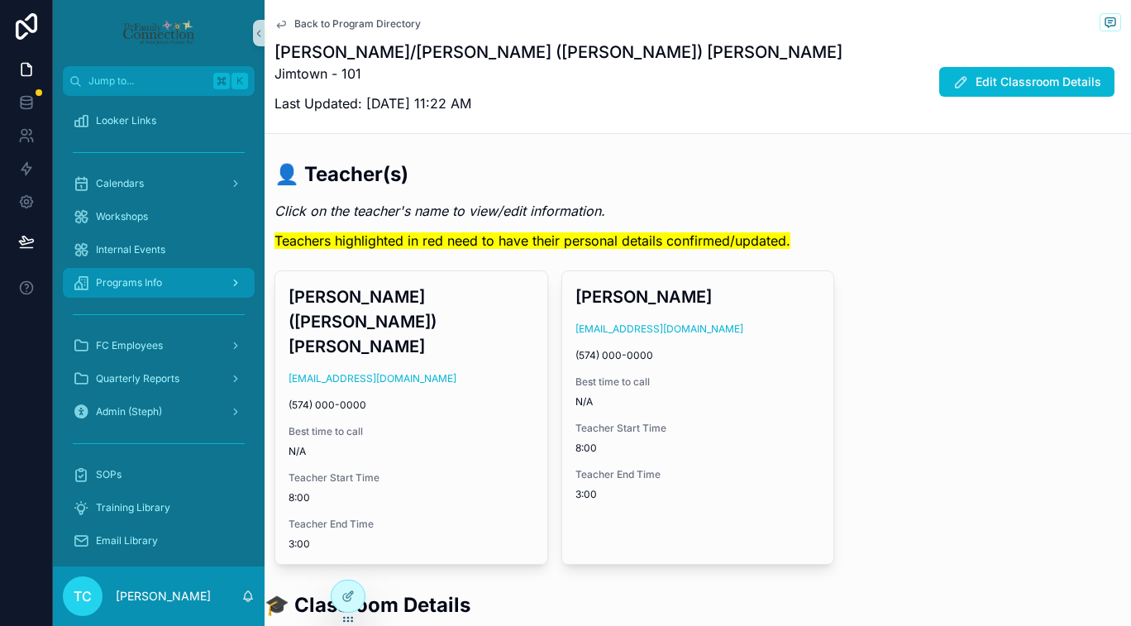
click at [175, 288] on div "Programs Info" at bounding box center [159, 282] width 172 height 26
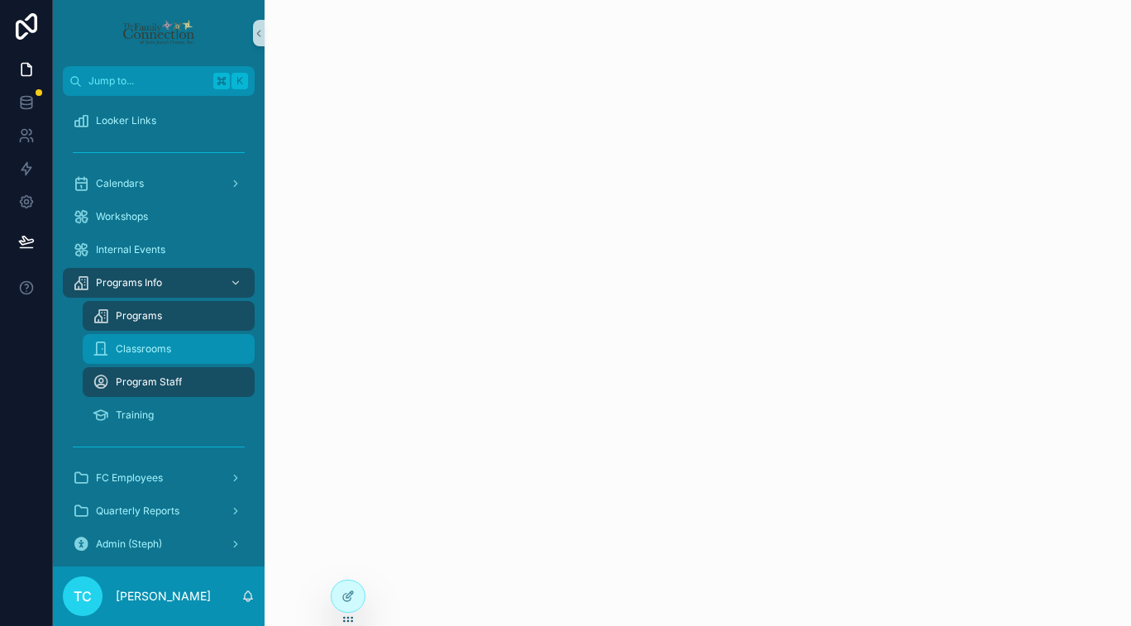
click at [173, 348] on div "Classrooms" at bounding box center [169, 349] width 152 height 26
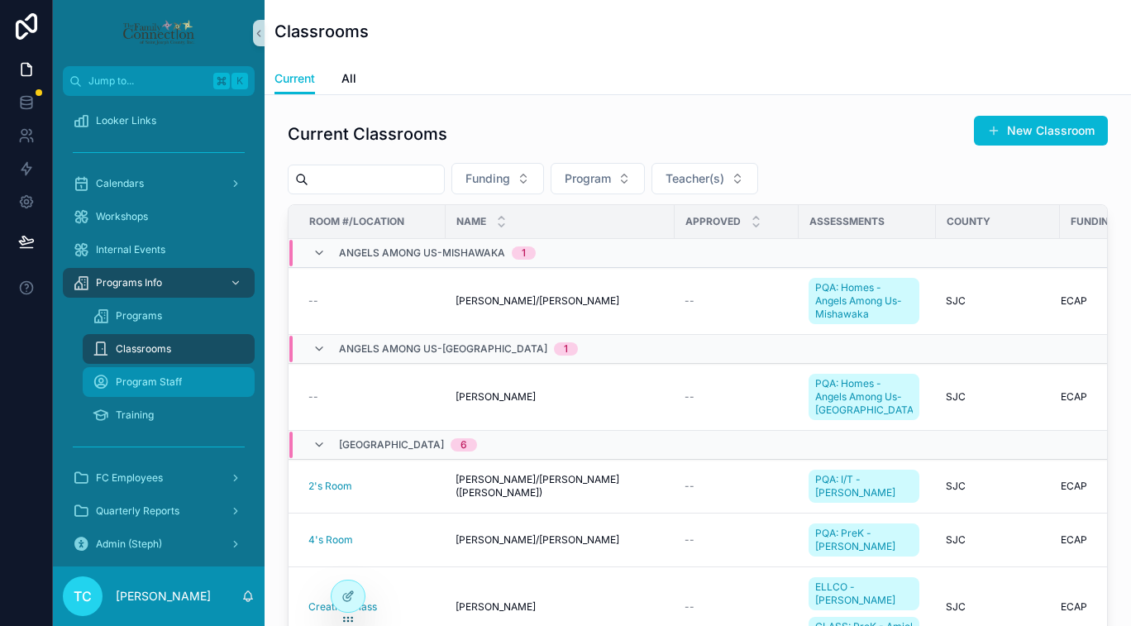
click at [182, 391] on div "Program Staff" at bounding box center [169, 382] width 152 height 26
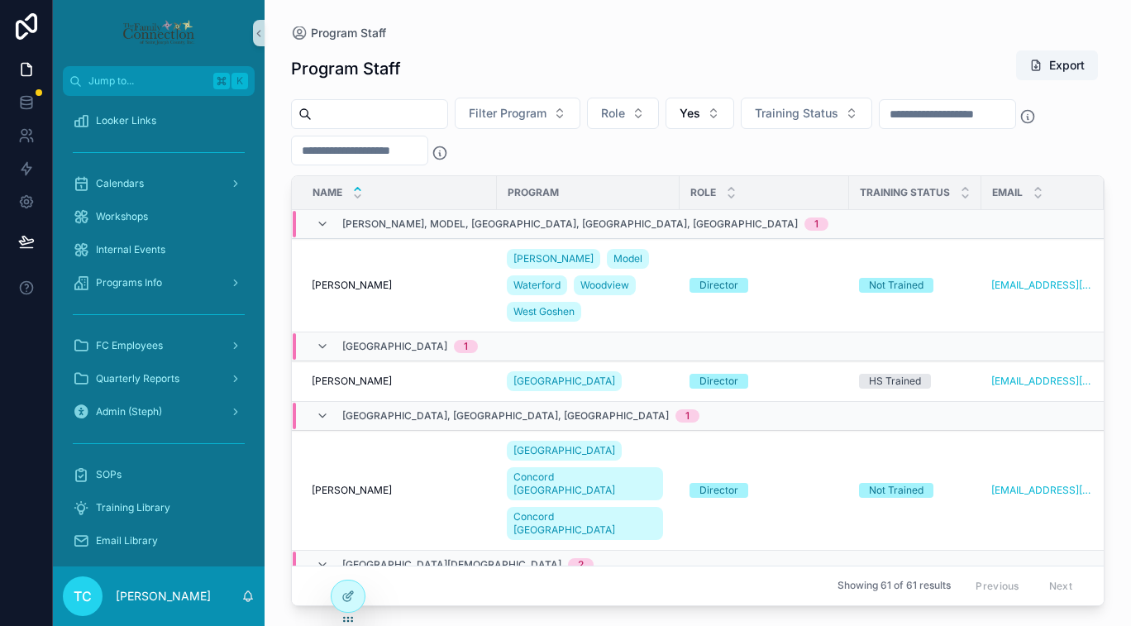
click at [920, 67] on div "Program Staff Export" at bounding box center [697, 69] width 813 height 38
click at [176, 272] on div "Programs Info" at bounding box center [159, 282] width 172 height 26
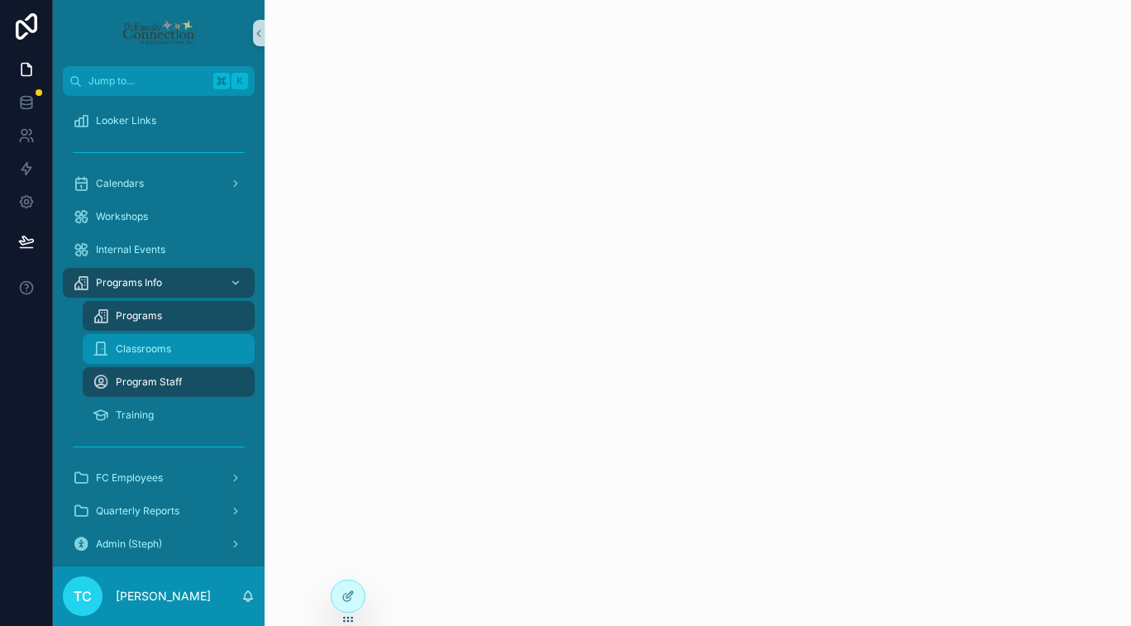
click at [181, 350] on div "Classrooms" at bounding box center [169, 349] width 152 height 26
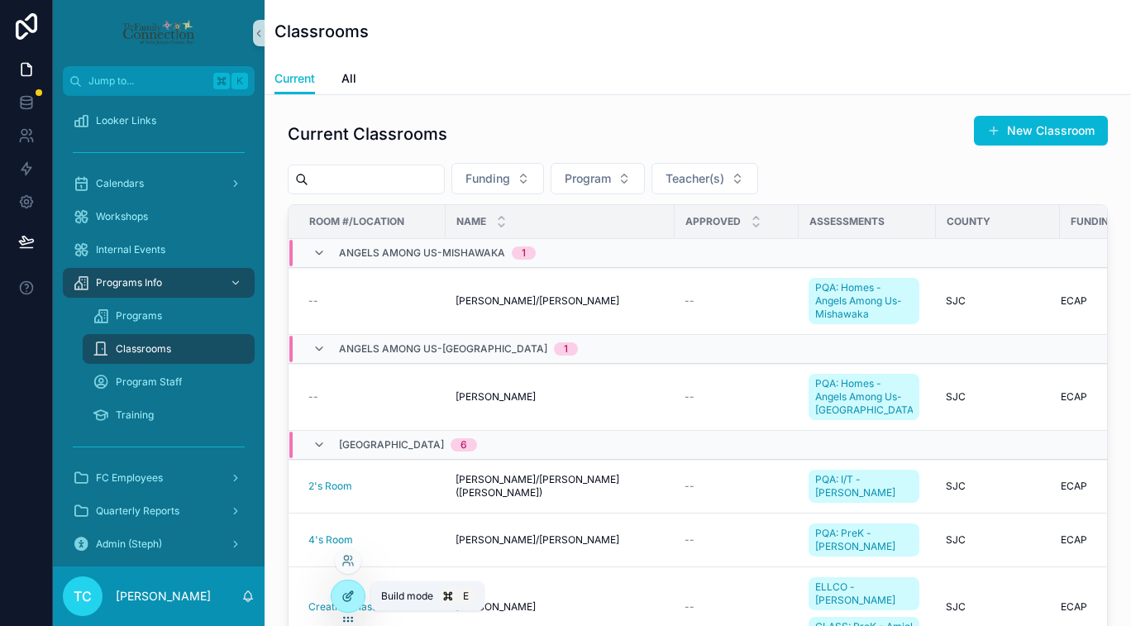
click at [348, 602] on icon at bounding box center [347, 595] width 13 height 13
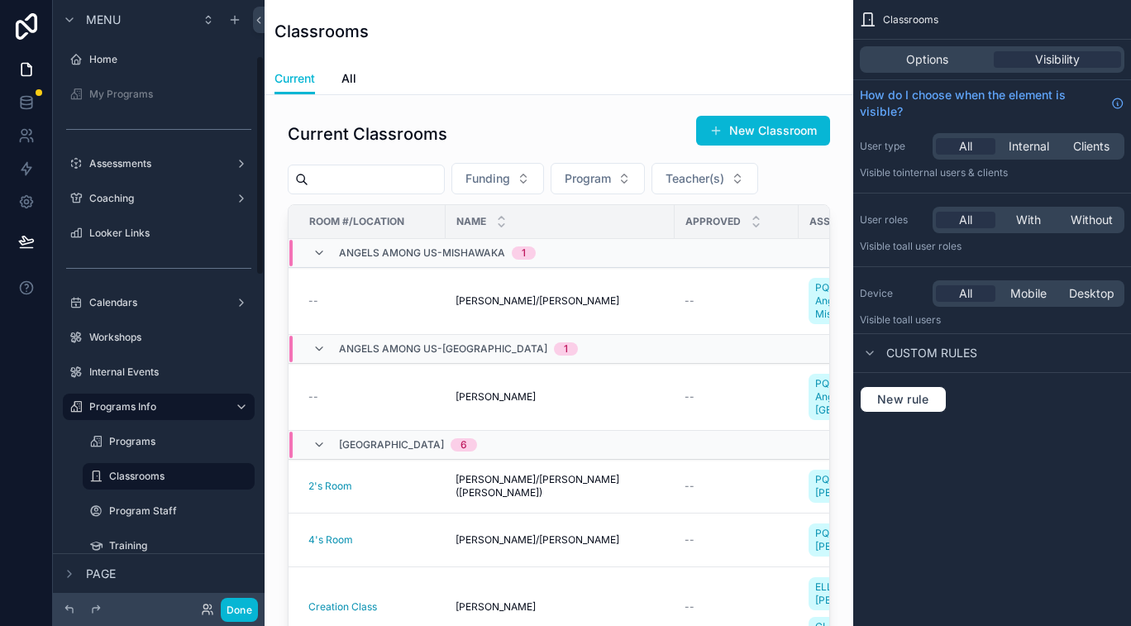
scroll to position [155, 0]
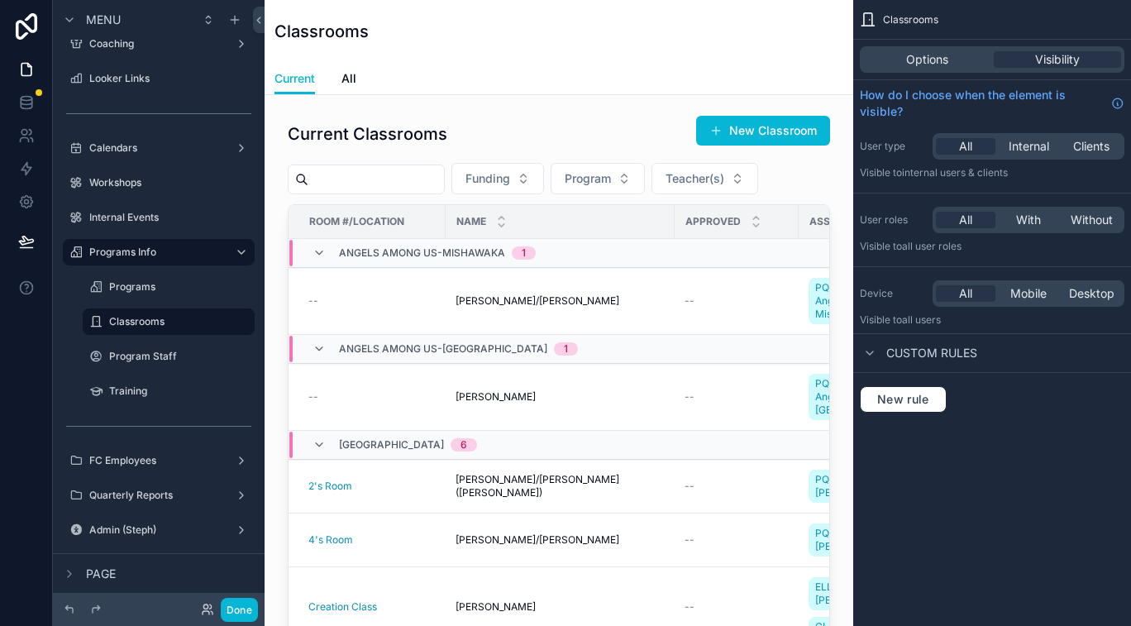
click at [795, 49] on div "Classrooms" at bounding box center [558, 31] width 569 height 63
click at [913, 58] on span "Options" at bounding box center [927, 59] width 42 height 17
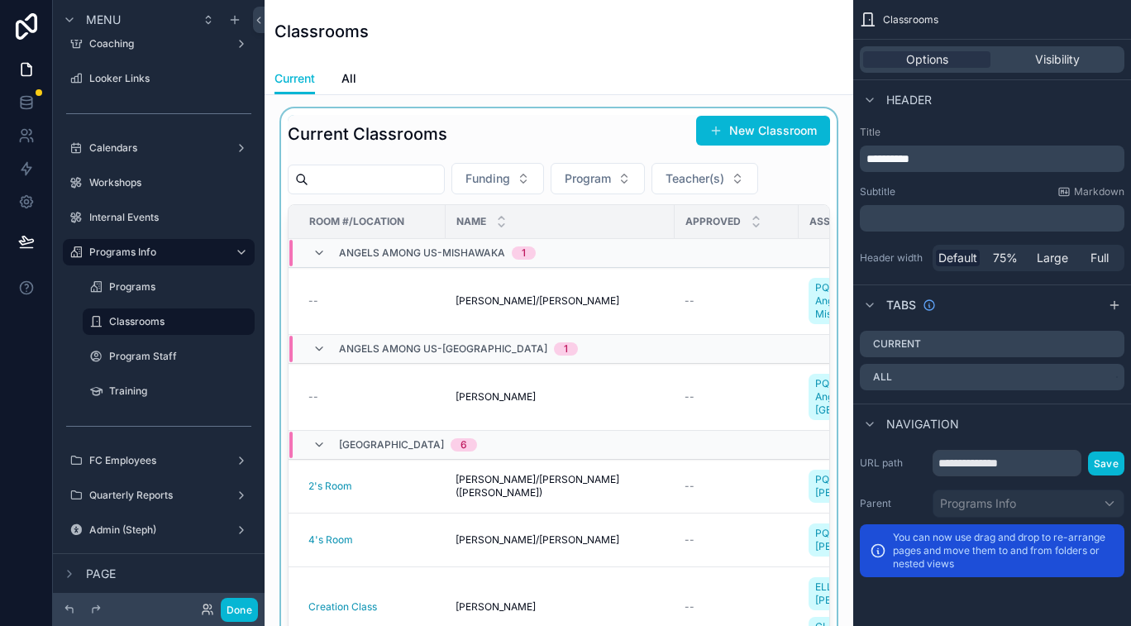
click at [828, 174] on div "scrollable content" at bounding box center [559, 395] width 562 height 574
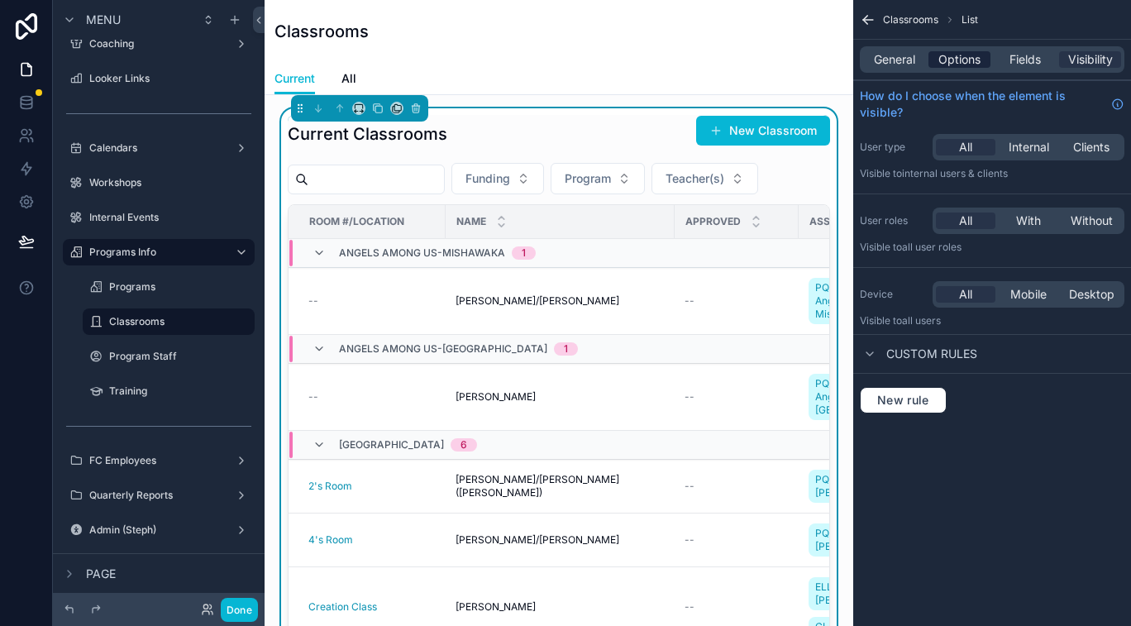
click at [957, 62] on span "Options" at bounding box center [959, 59] width 42 height 17
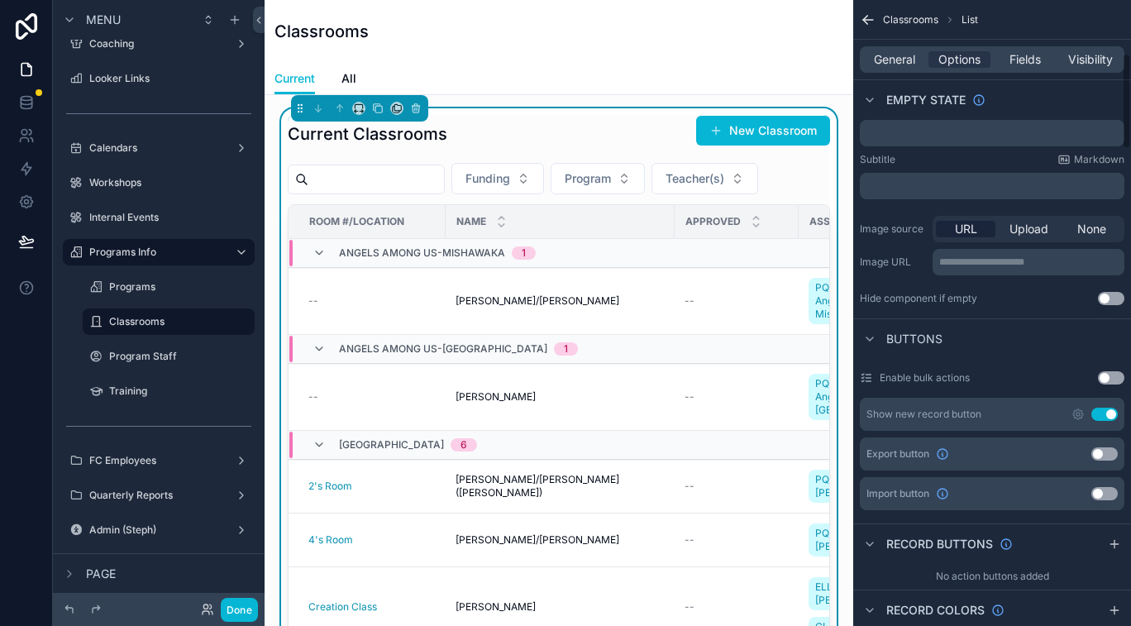
scroll to position [350, 0]
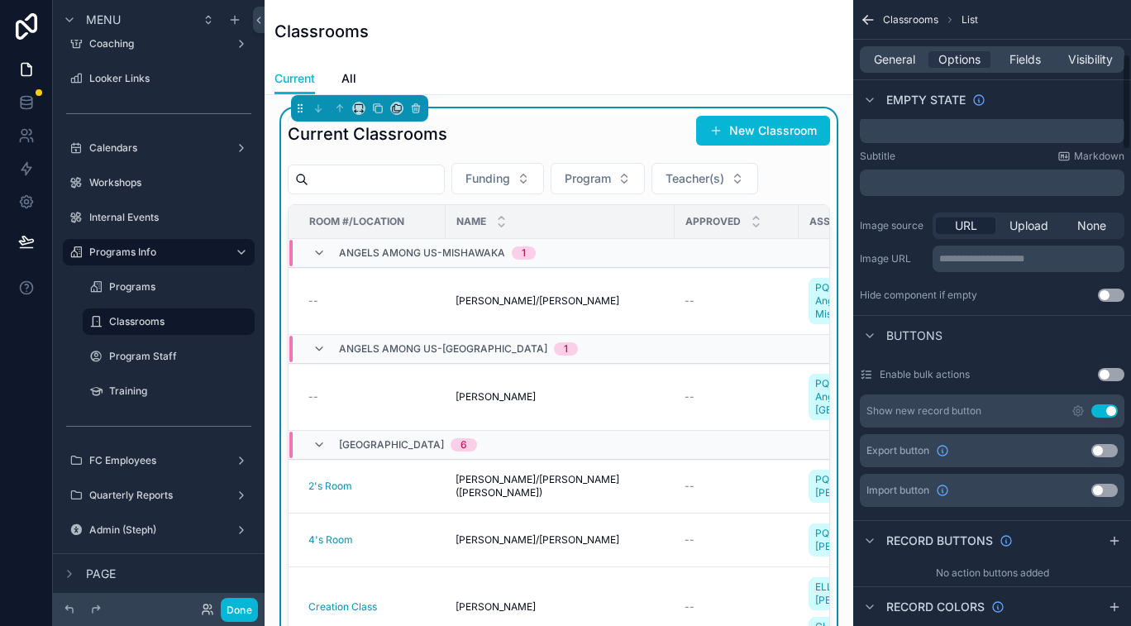
click at [1104, 451] on button "Use setting" at bounding box center [1104, 450] width 26 height 13
click at [236, 613] on button "Done" at bounding box center [239, 610] width 37 height 24
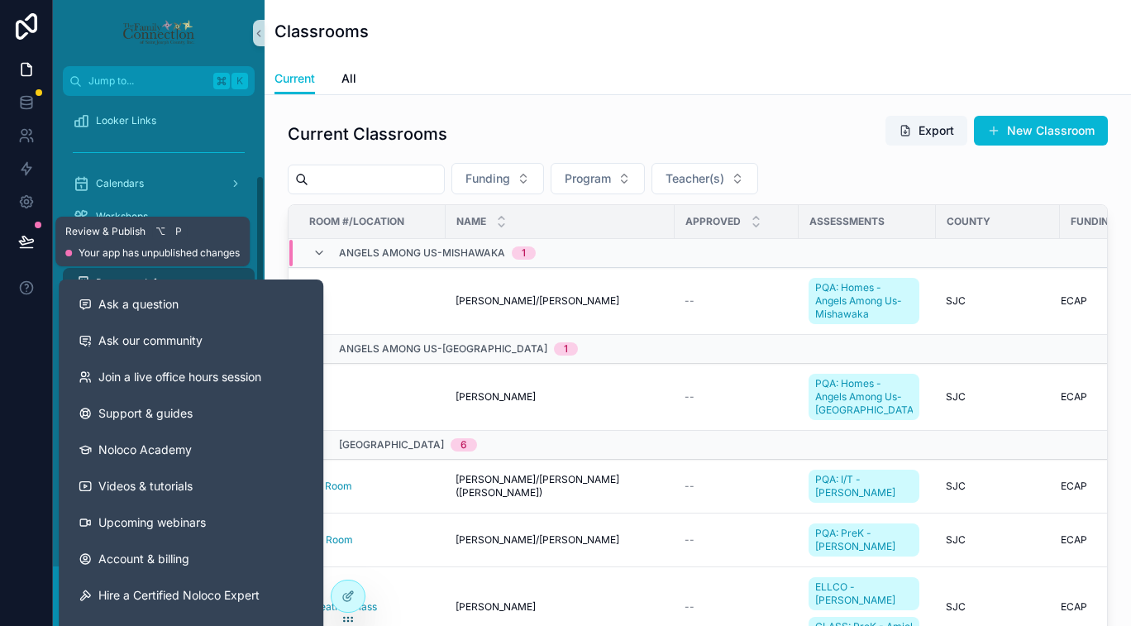
click at [20, 251] on button at bounding box center [26, 241] width 36 height 46
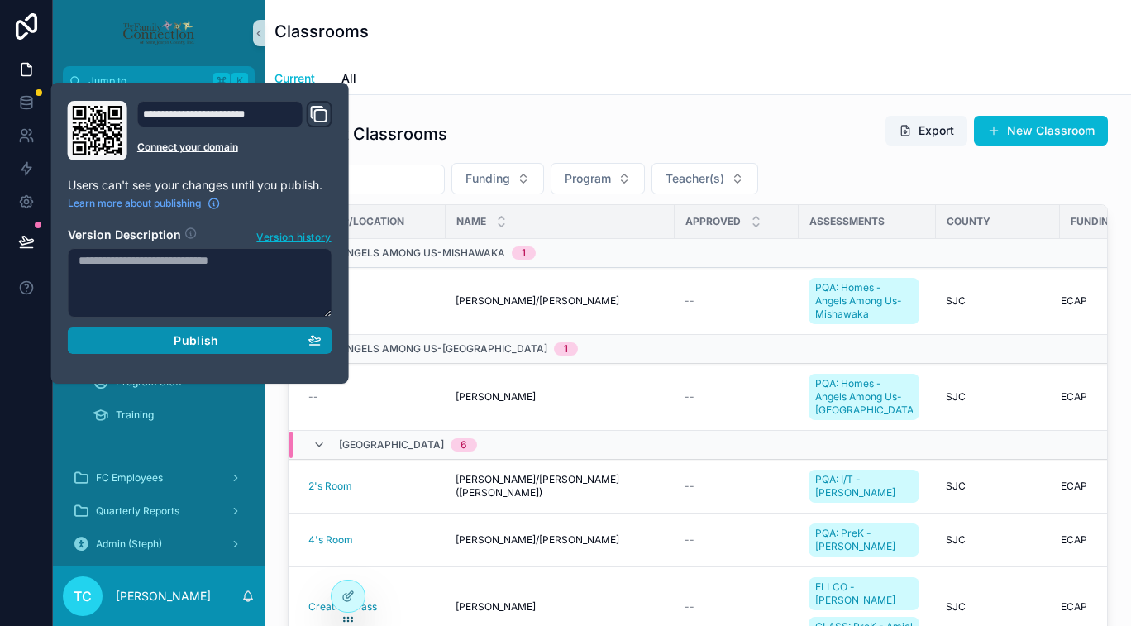
click at [181, 343] on span "Publish" at bounding box center [196, 340] width 45 height 15
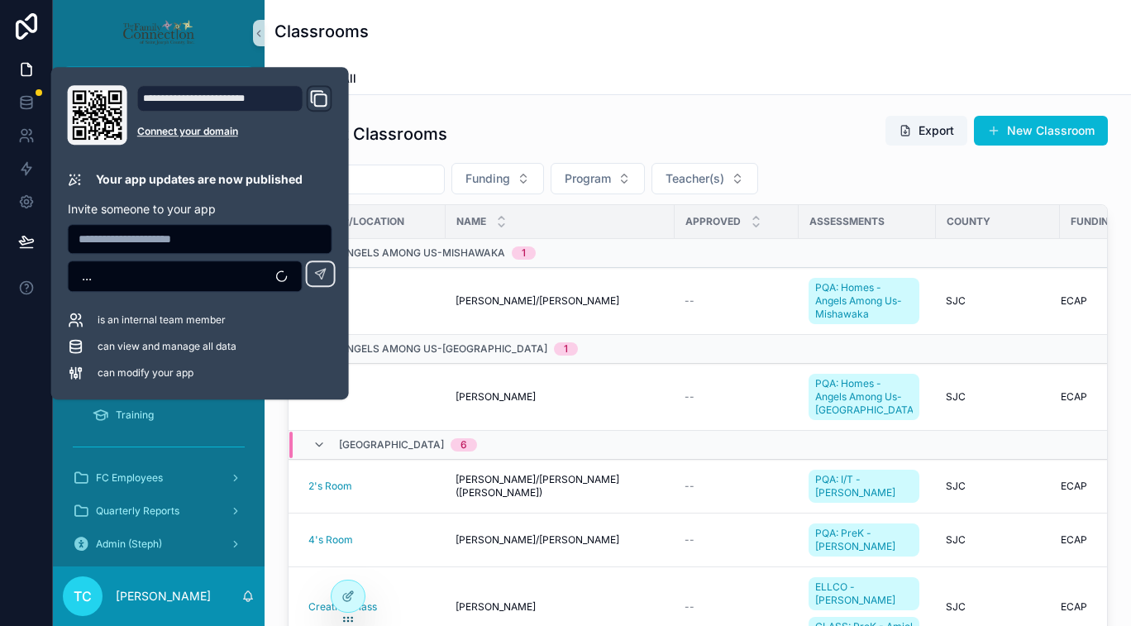
click at [777, 109] on div "Current Classrooms Export New Classroom Funding Program Teacher(s) Room #/Locat…" at bounding box center [698, 395] width 840 height 574
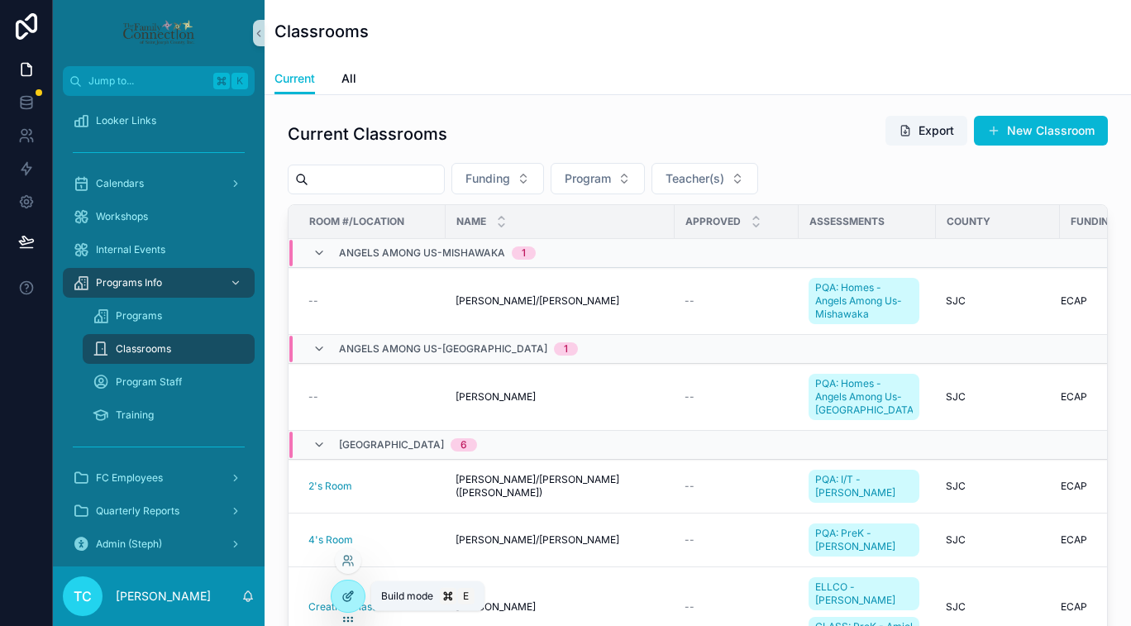
click at [348, 593] on icon at bounding box center [349, 594] width 7 height 7
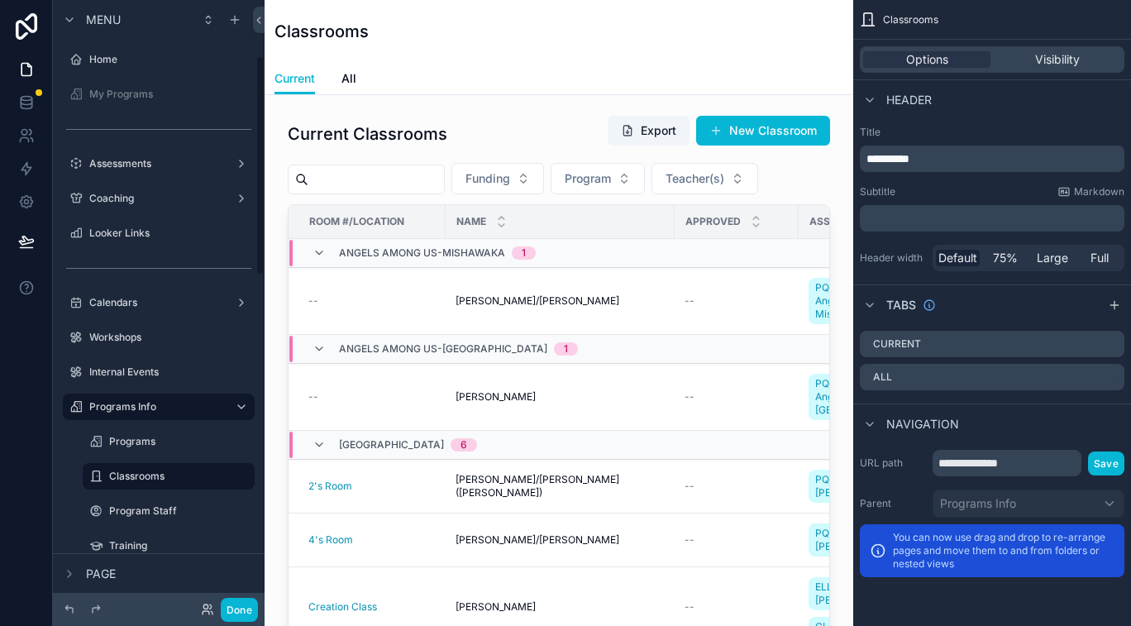
scroll to position [155, 0]
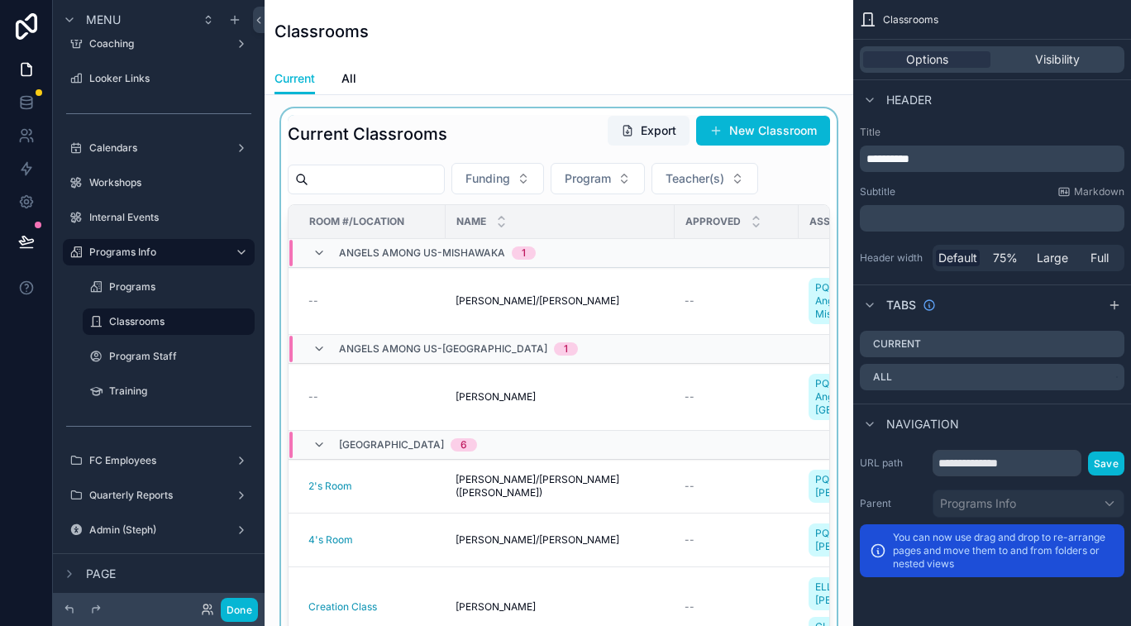
click at [803, 177] on div "scrollable content" at bounding box center [559, 395] width 562 height 574
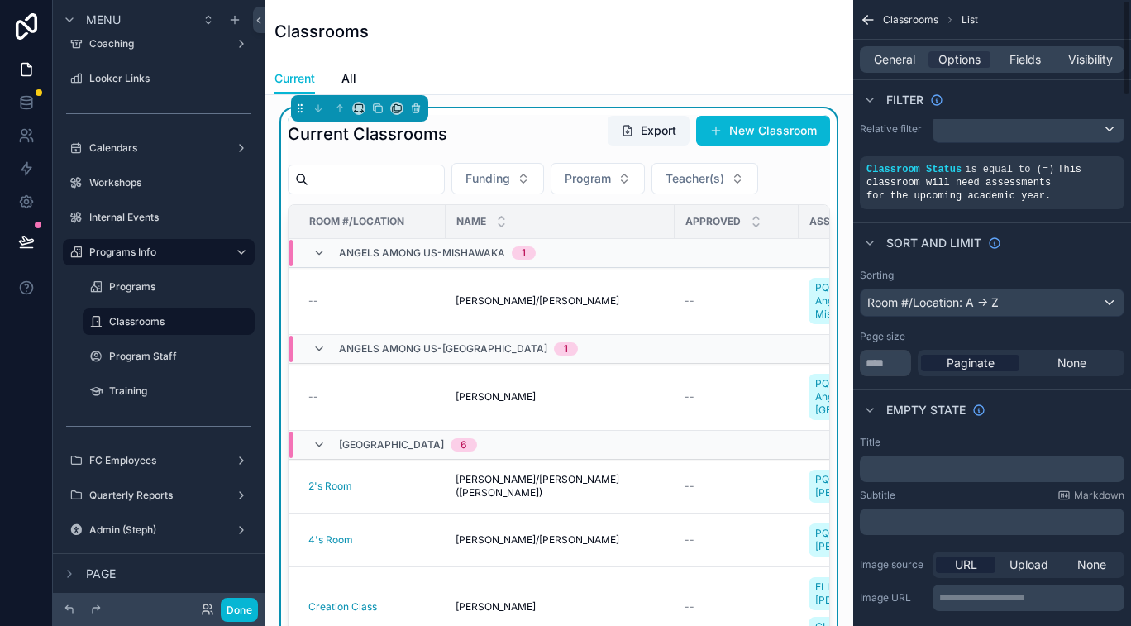
scroll to position [0, 0]
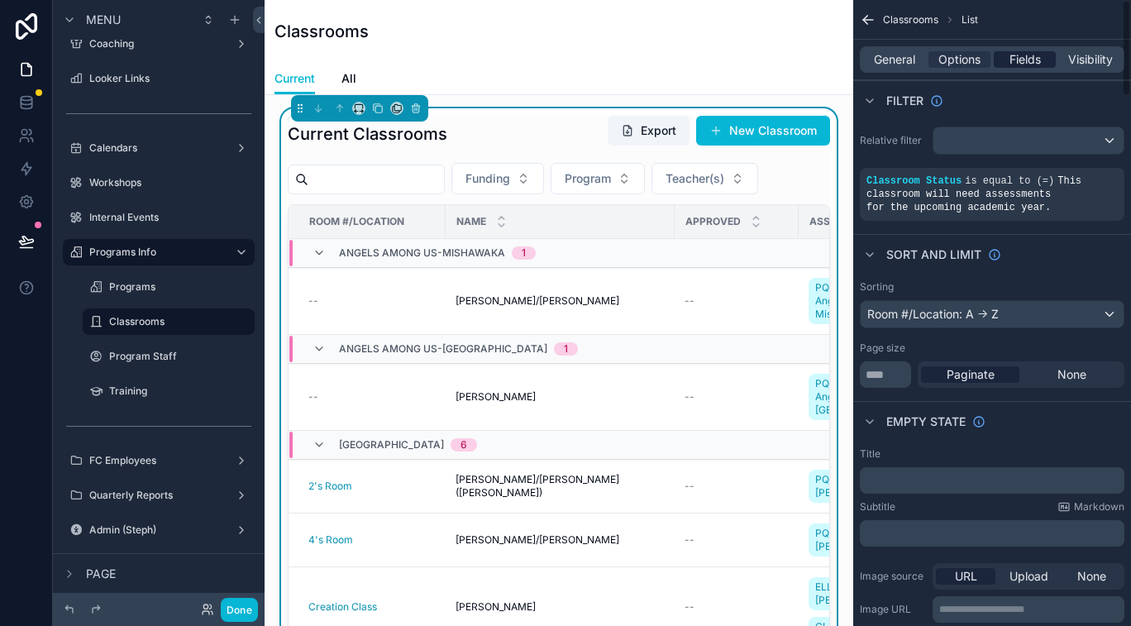
click at [1023, 62] on span "Fields" at bounding box center [1024, 59] width 31 height 17
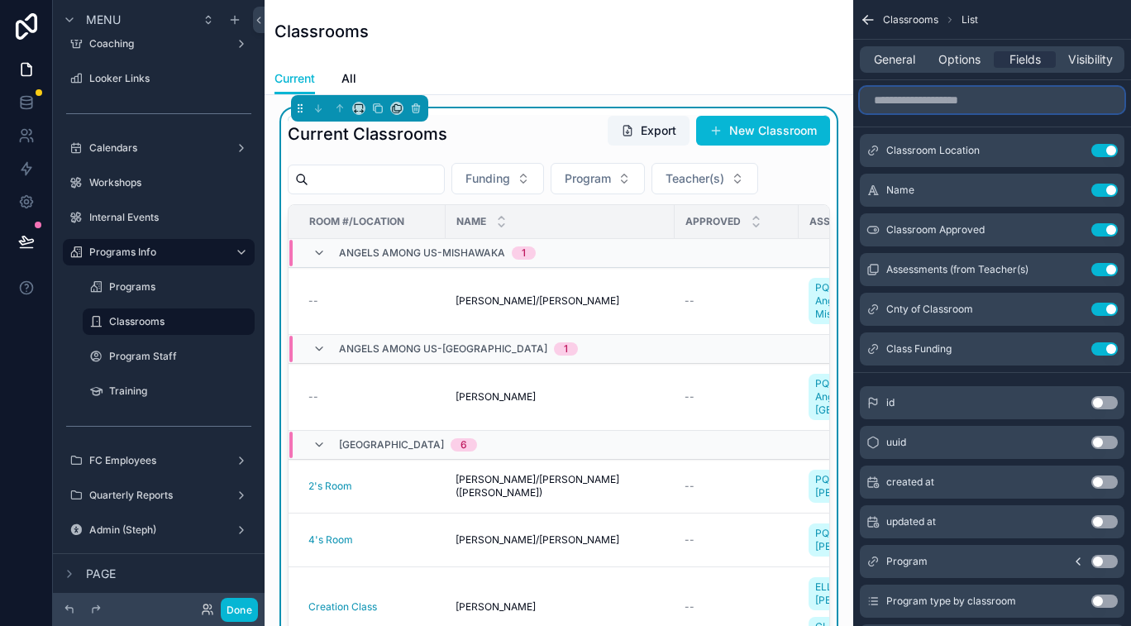
click at [965, 96] on input "scrollable content" at bounding box center [992, 100] width 265 height 26
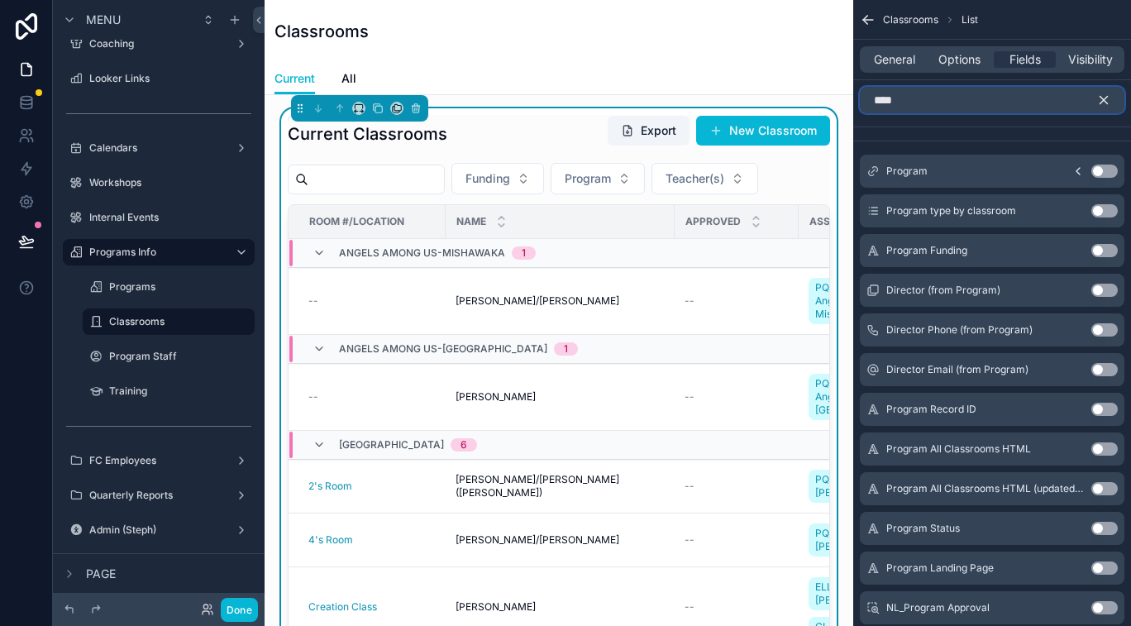
type input "****"
click at [1103, 170] on button "Use setting" at bounding box center [1104, 171] width 26 height 13
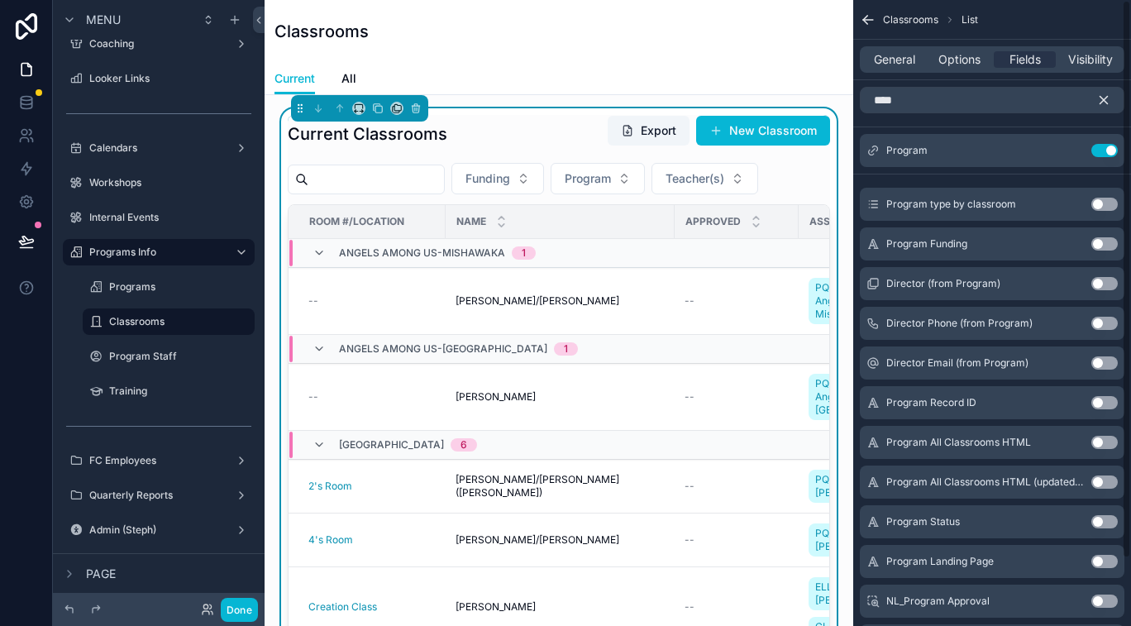
click at [1107, 98] on icon "scrollable content" at bounding box center [1103, 100] width 15 height 15
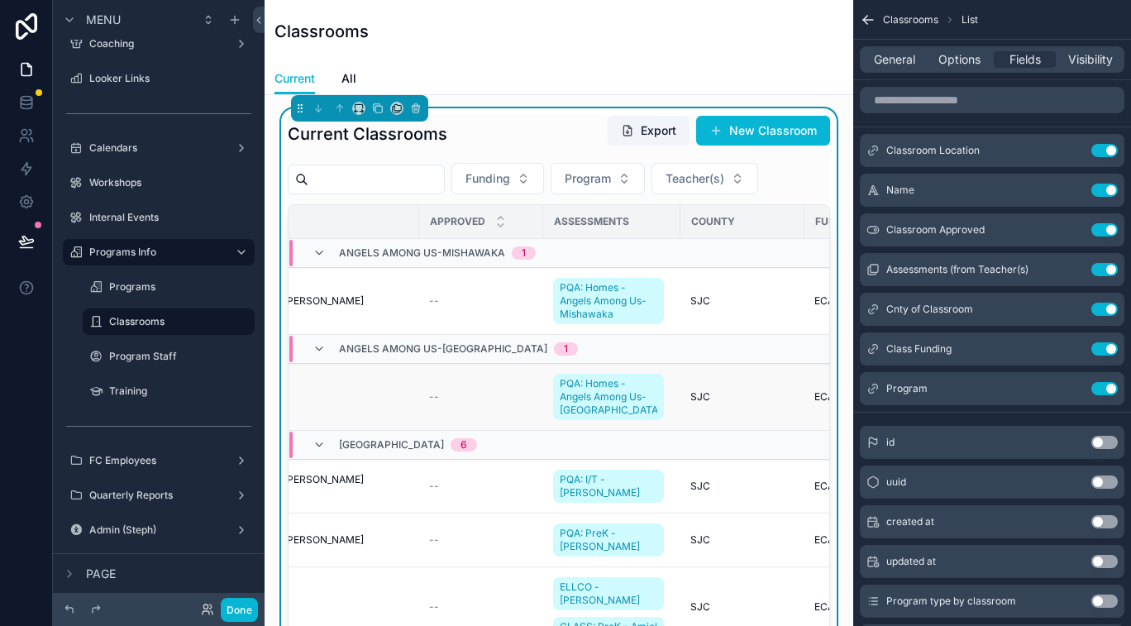
scroll to position [0, 503]
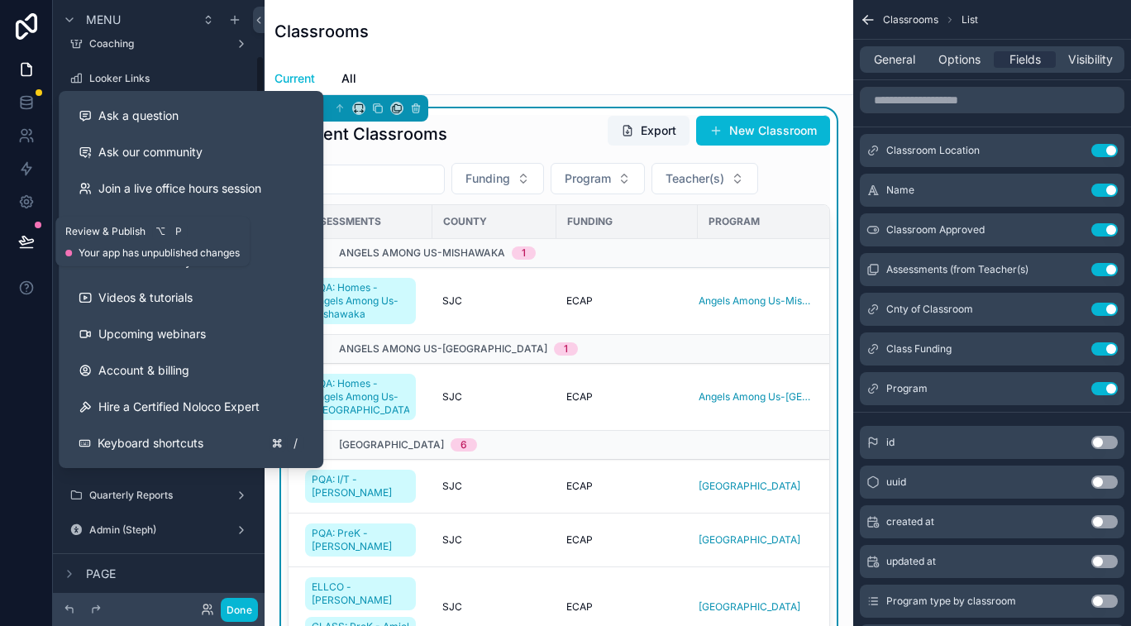
click at [26, 245] on icon at bounding box center [26, 241] width 17 height 17
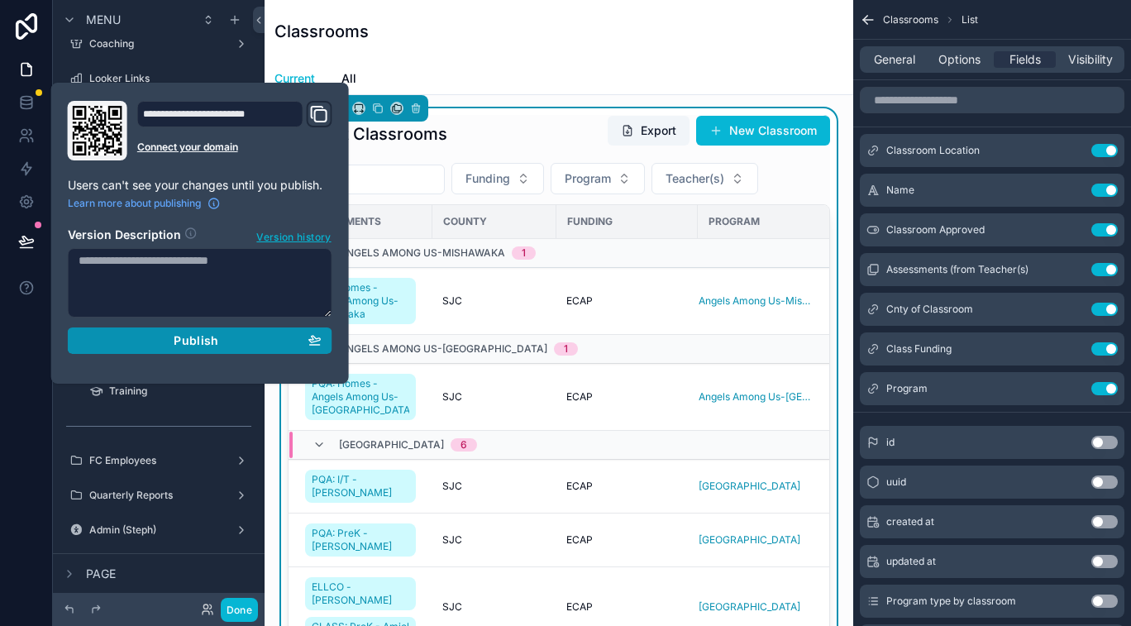
click at [150, 342] on div "Publish" at bounding box center [200, 340] width 243 height 15
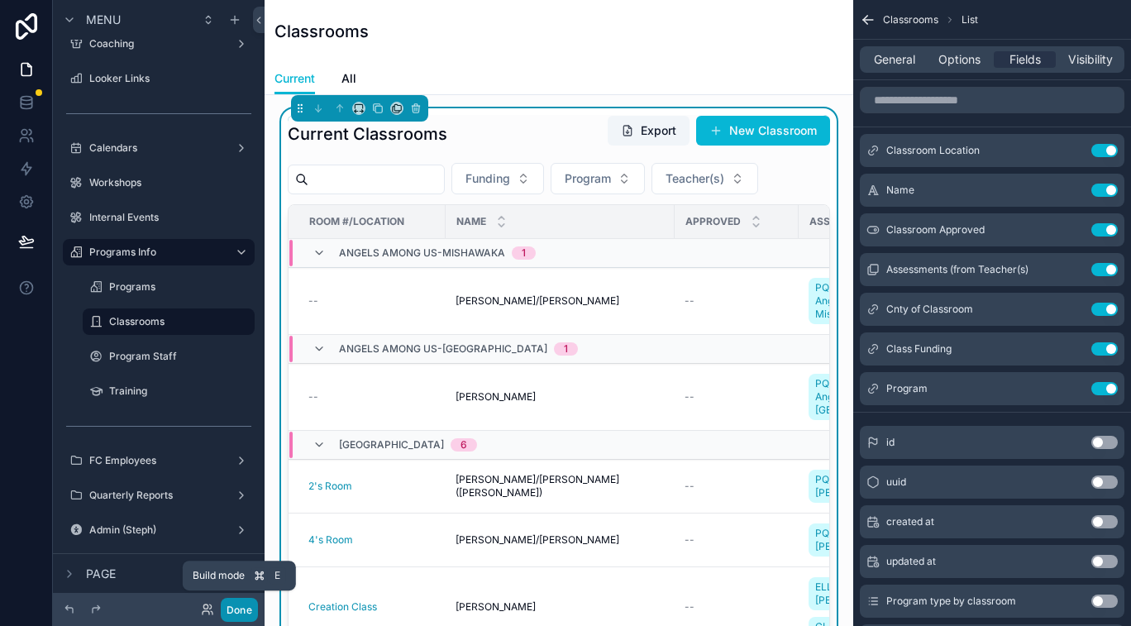
click at [242, 610] on button "Done" at bounding box center [239, 610] width 37 height 24
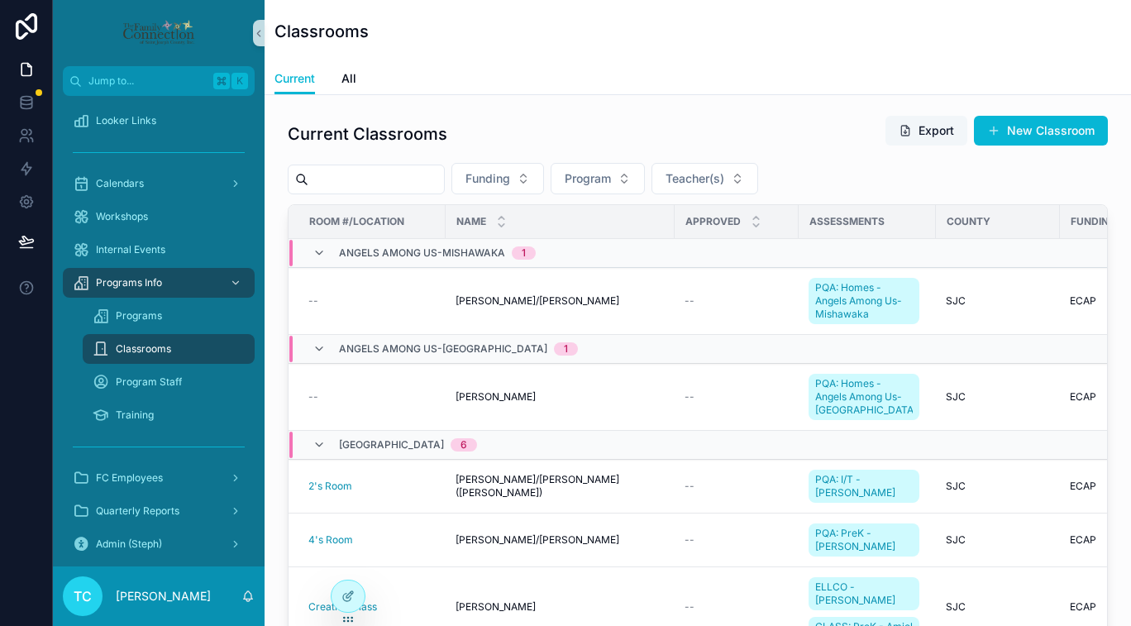
click at [923, 134] on button "Export" at bounding box center [926, 131] width 82 height 30
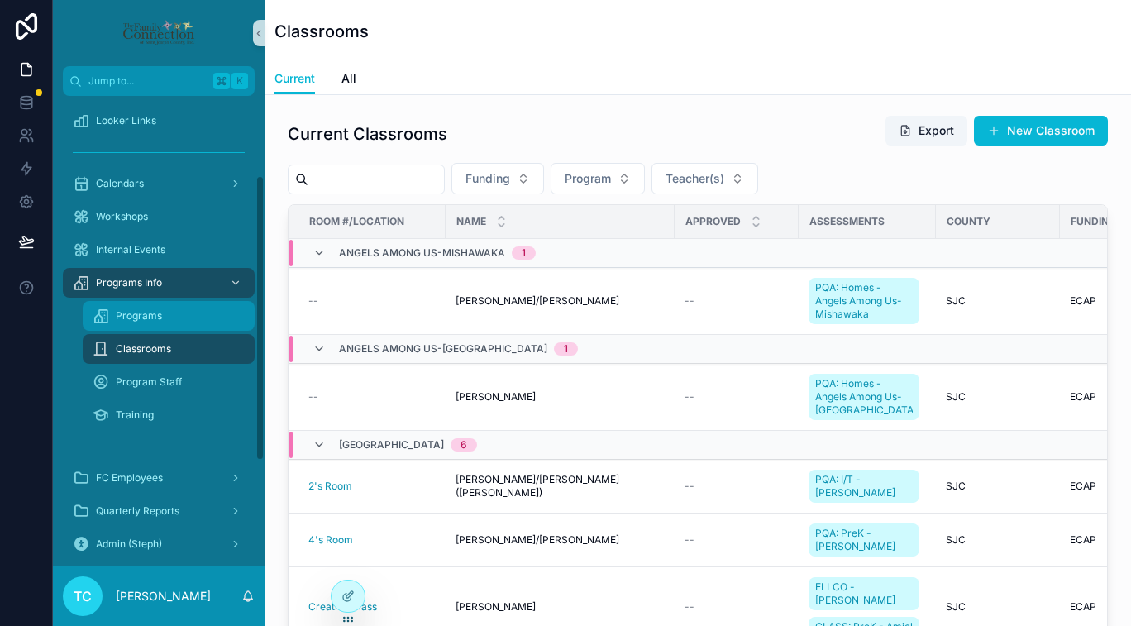
click at [196, 317] on div "Programs" at bounding box center [169, 316] width 152 height 26
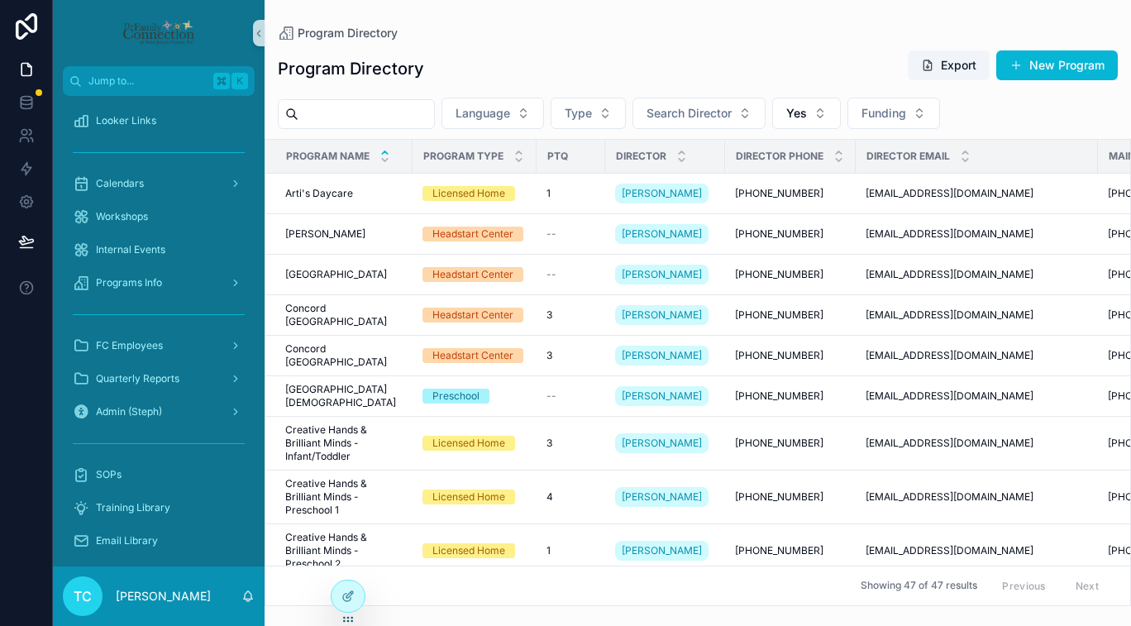
click at [374, 113] on input "scrollable content" at bounding box center [366, 114] width 136 height 23
click at [349, 125] on div "scrollable content" at bounding box center [356, 114] width 157 height 30
click at [361, 107] on input "scrollable content" at bounding box center [366, 114] width 136 height 23
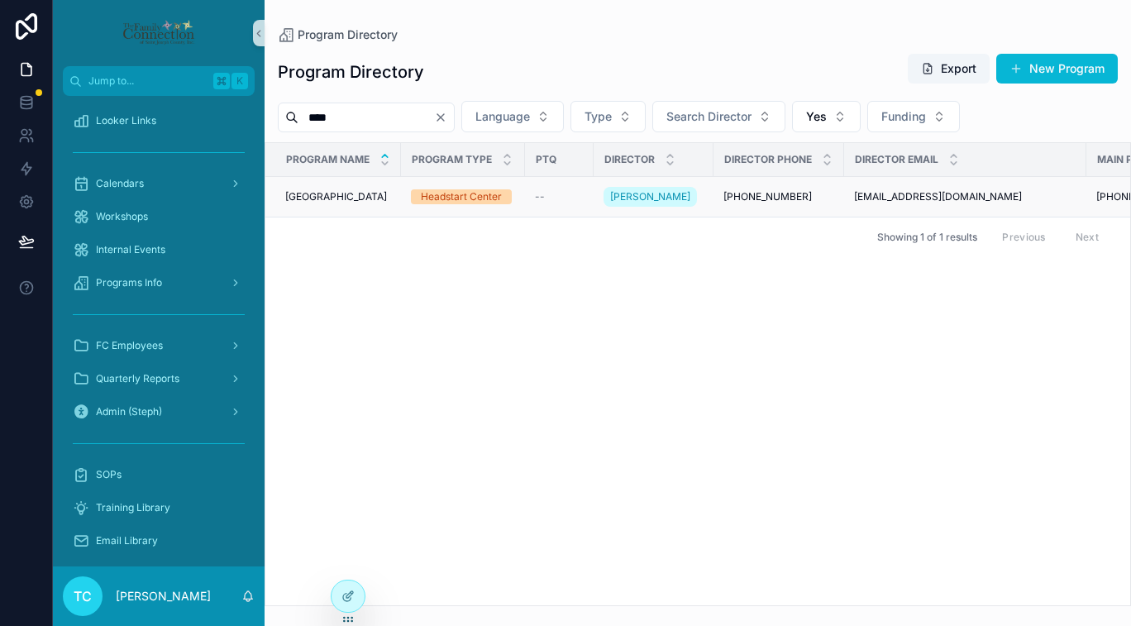
type input "****"
click at [316, 203] on div "York York" at bounding box center [338, 196] width 106 height 13
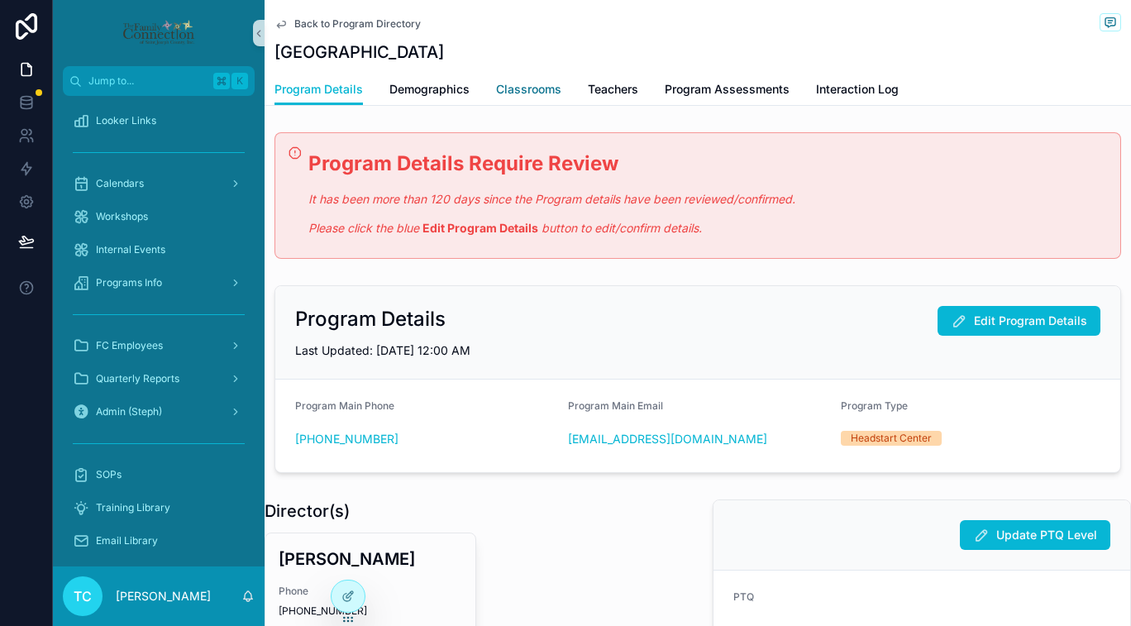
click at [521, 99] on link "Classrooms" at bounding box center [528, 90] width 65 height 33
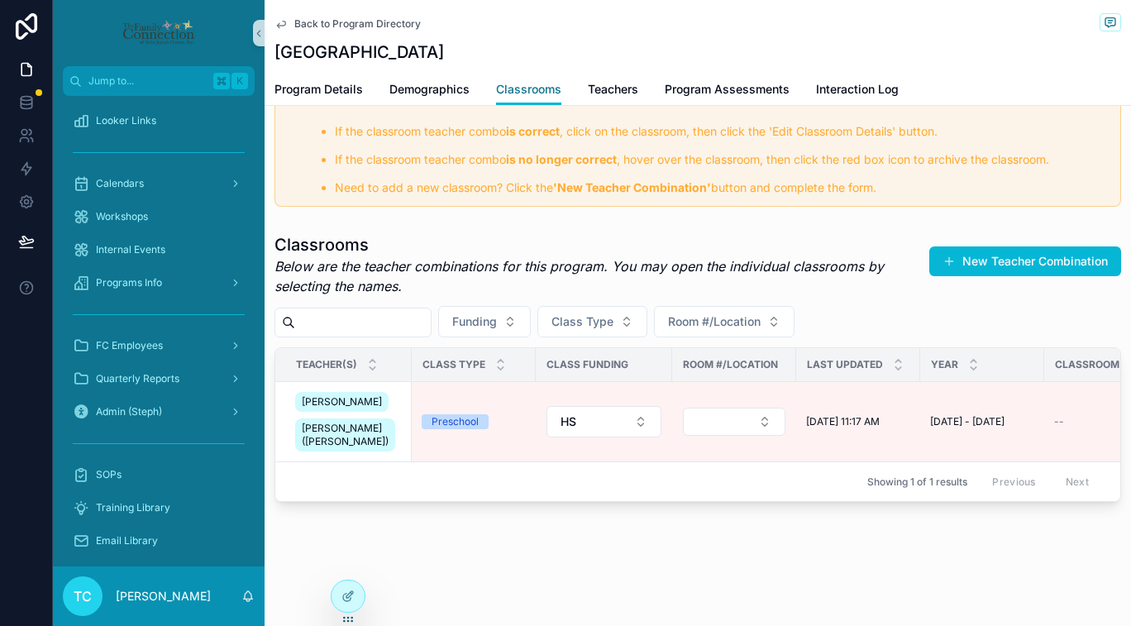
scroll to position [249, 0]
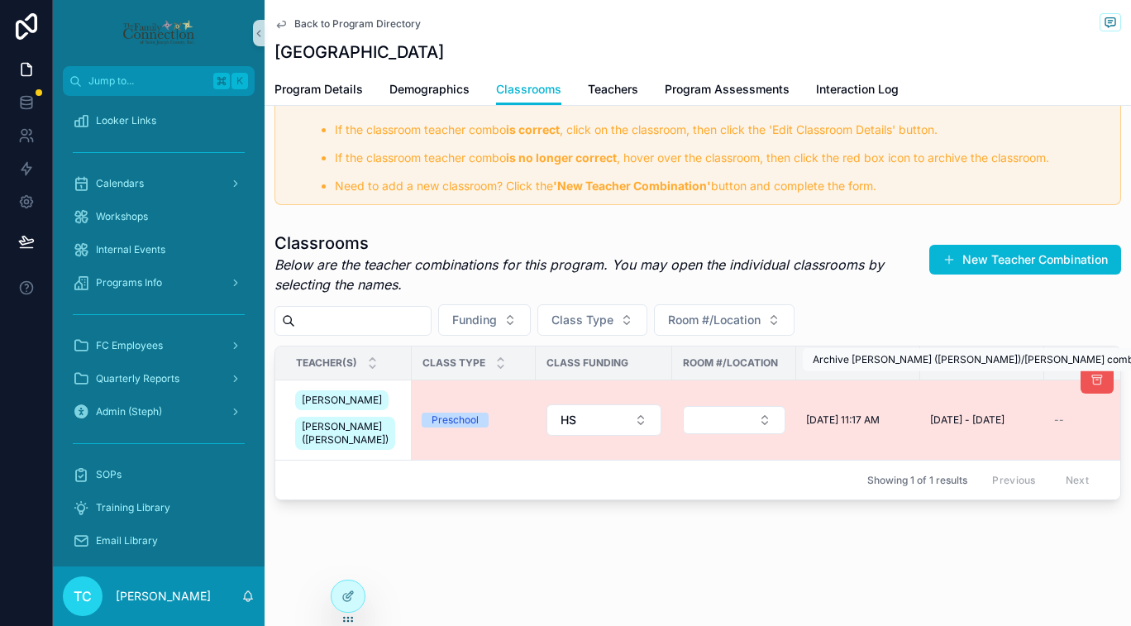
click at [1091, 378] on icon "scrollable content" at bounding box center [1096, 380] width 13 height 13
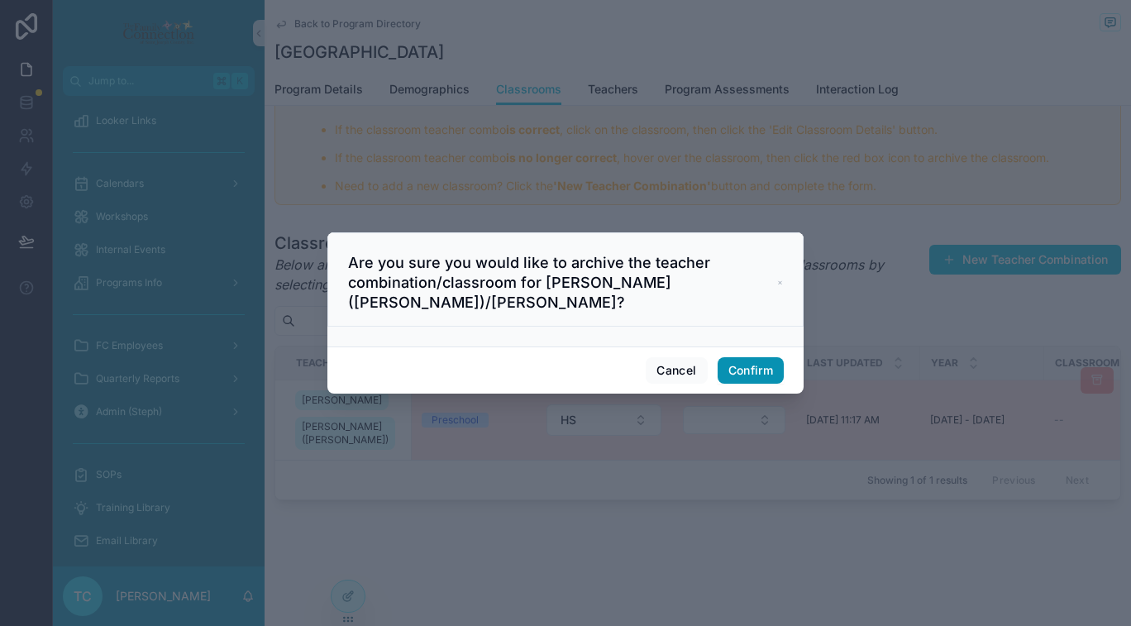
click at [739, 360] on button "Confirm" at bounding box center [751, 370] width 66 height 26
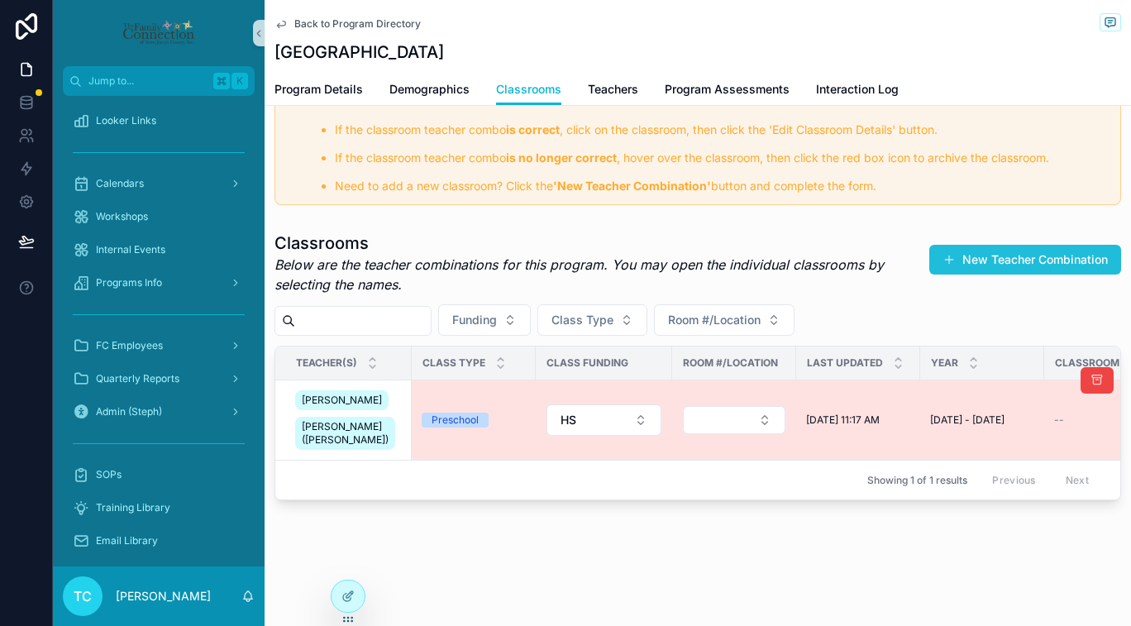
click at [1027, 260] on button "New Teacher Combination" at bounding box center [1025, 260] width 192 height 30
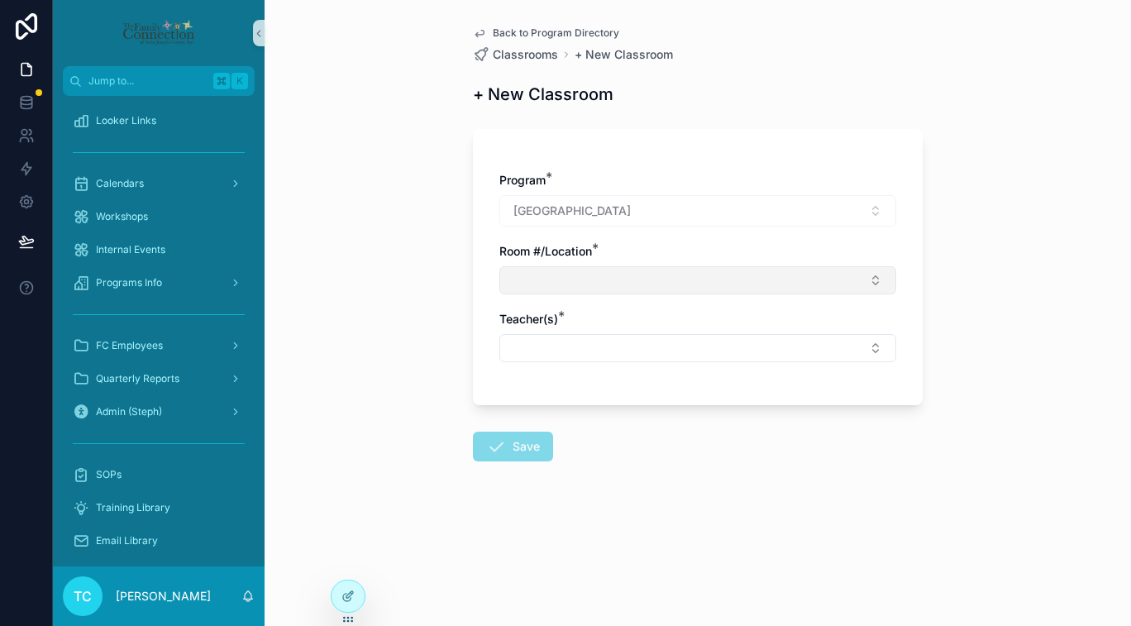
click at [772, 277] on button "Select Button" at bounding box center [697, 280] width 397 height 28
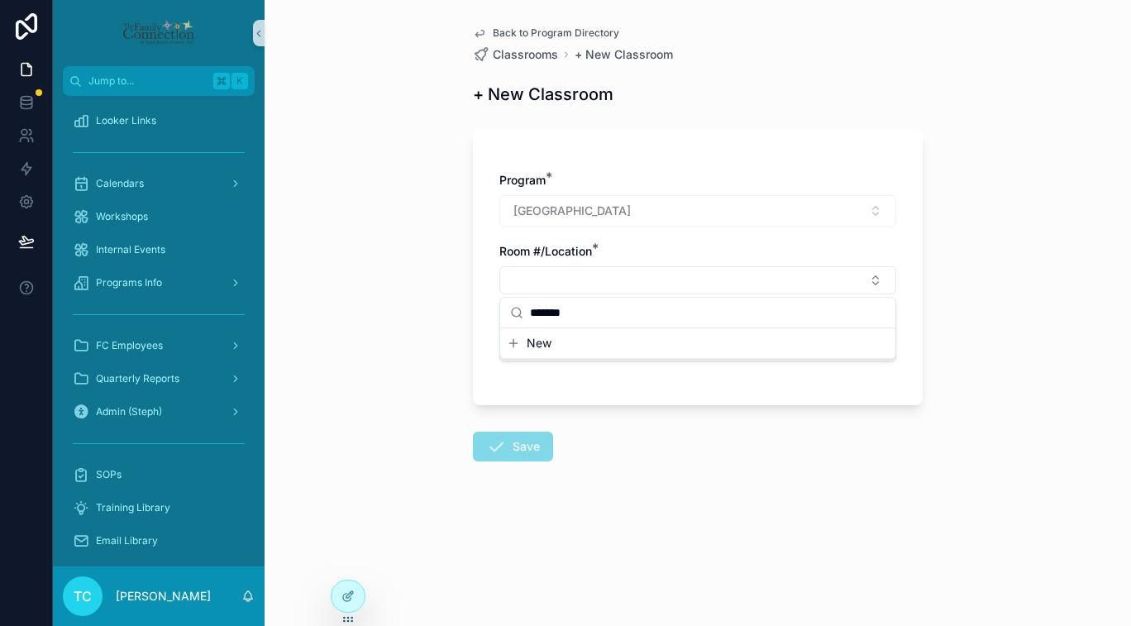
drag, startPoint x: 597, startPoint y: 312, endPoint x: 525, endPoint y: 311, distance: 71.9
click at [525, 311] on div "*******" at bounding box center [697, 313] width 395 height 31
type input "*******"
click at [533, 343] on span "New" at bounding box center [539, 343] width 25 height 17
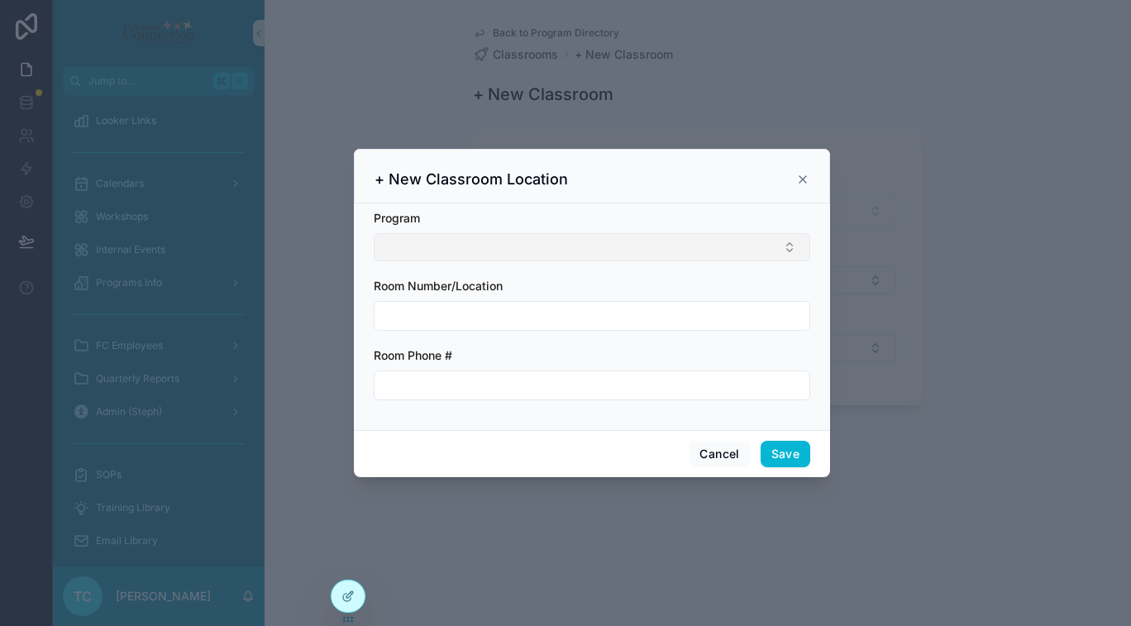
click at [532, 253] on button "Select Button" at bounding box center [592, 247] width 436 height 28
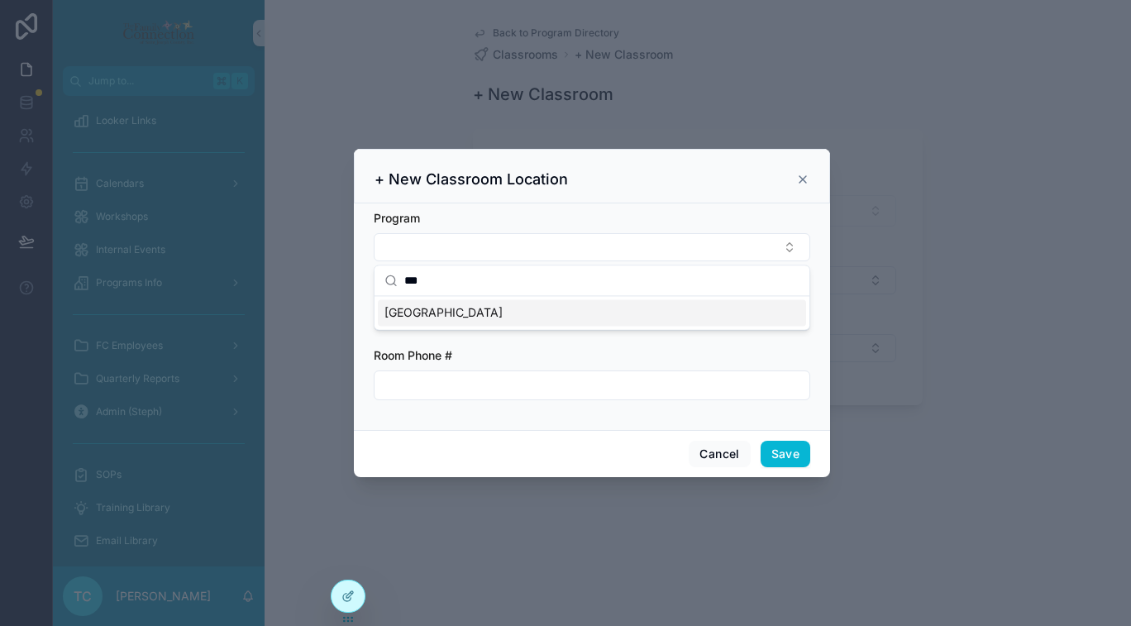
type input "***"
click at [503, 310] on div "York" at bounding box center [592, 312] width 428 height 26
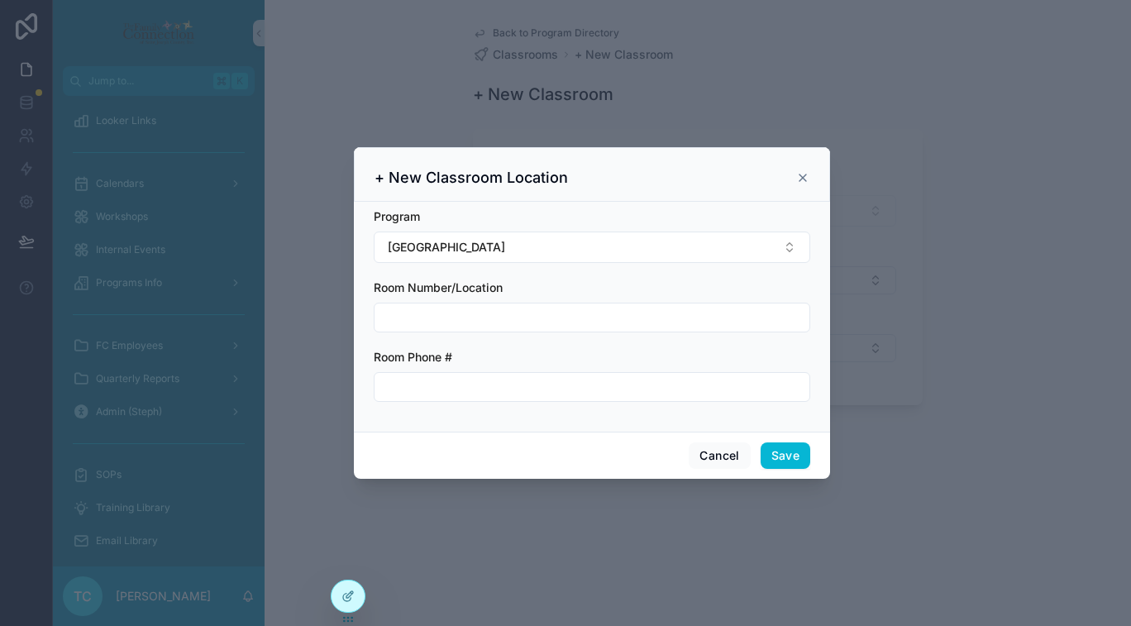
click at [541, 313] on input "scrollable content" at bounding box center [591, 317] width 435 height 23
paste input "*******"
type input "*******"
click at [539, 344] on form "Program York Room Number/Location ******* Room Phone #" at bounding box center [592, 313] width 436 height 210
click at [519, 383] on input "scrollable content" at bounding box center [591, 386] width 435 height 23
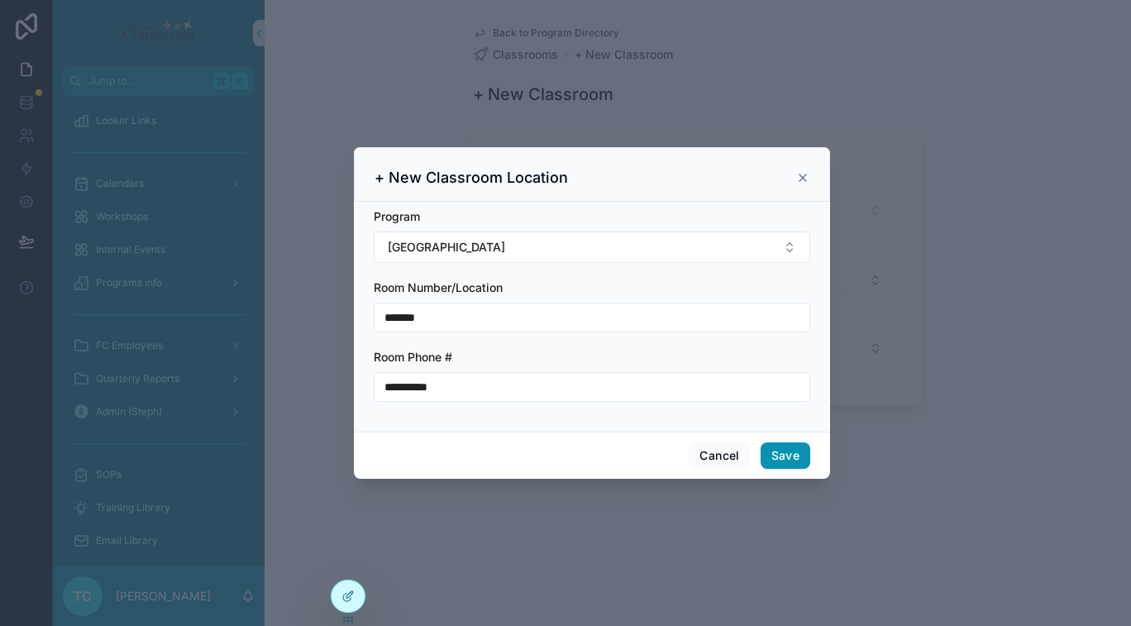
type input "**********"
click at [799, 460] on button "Save" at bounding box center [786, 455] width 50 height 26
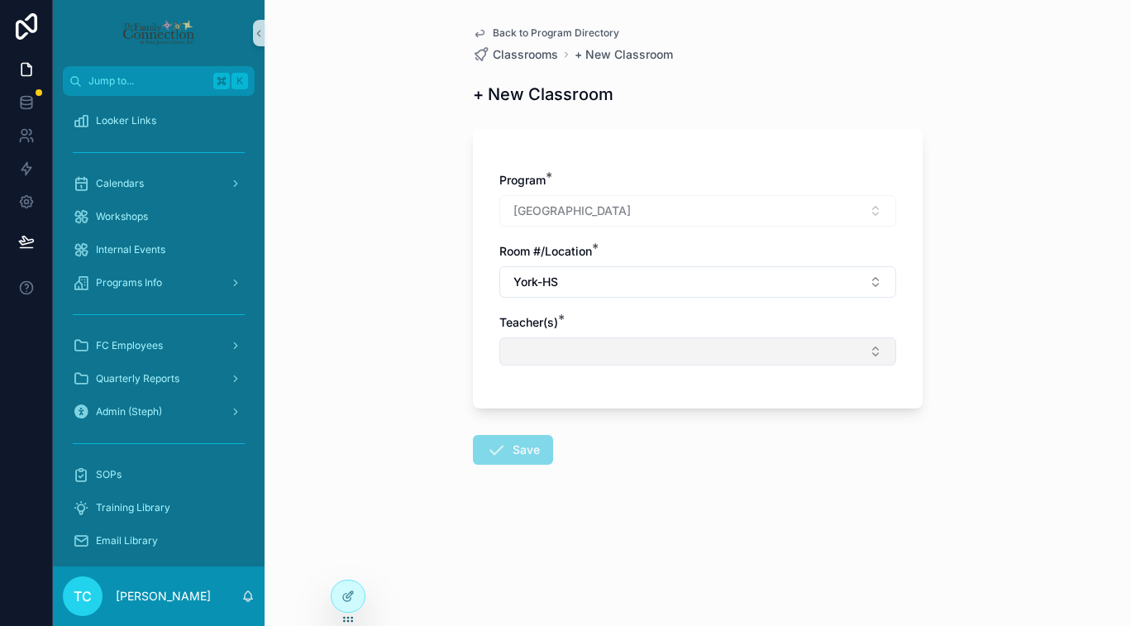
click at [614, 340] on button "Select Button" at bounding box center [697, 351] width 397 height 28
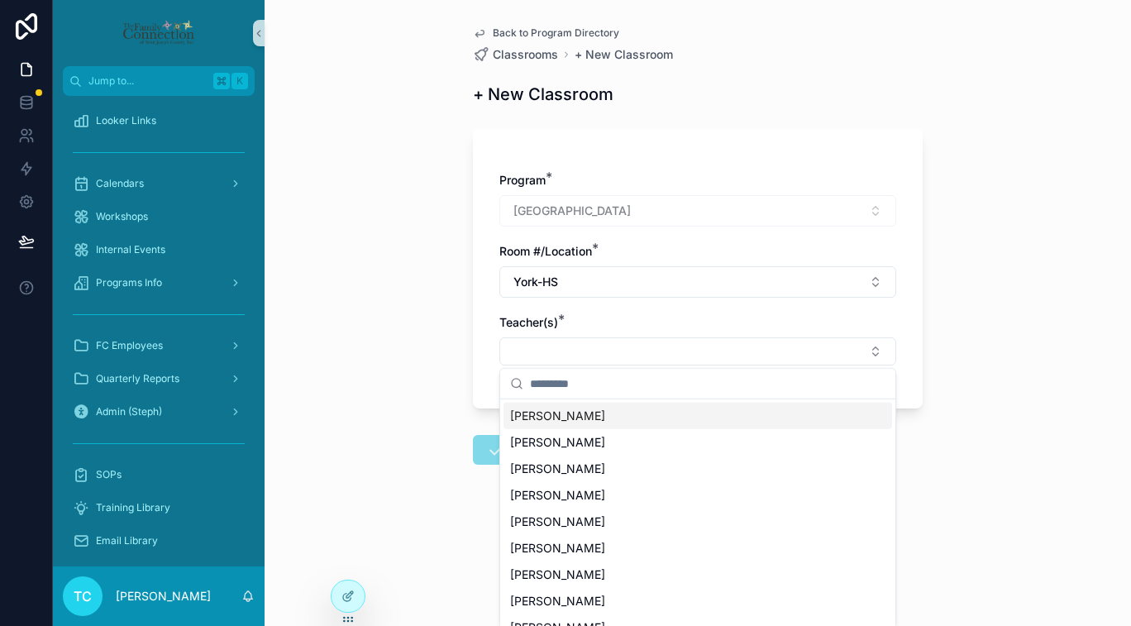
click at [589, 386] on input "scrollable content" at bounding box center [707, 384] width 355 height 30
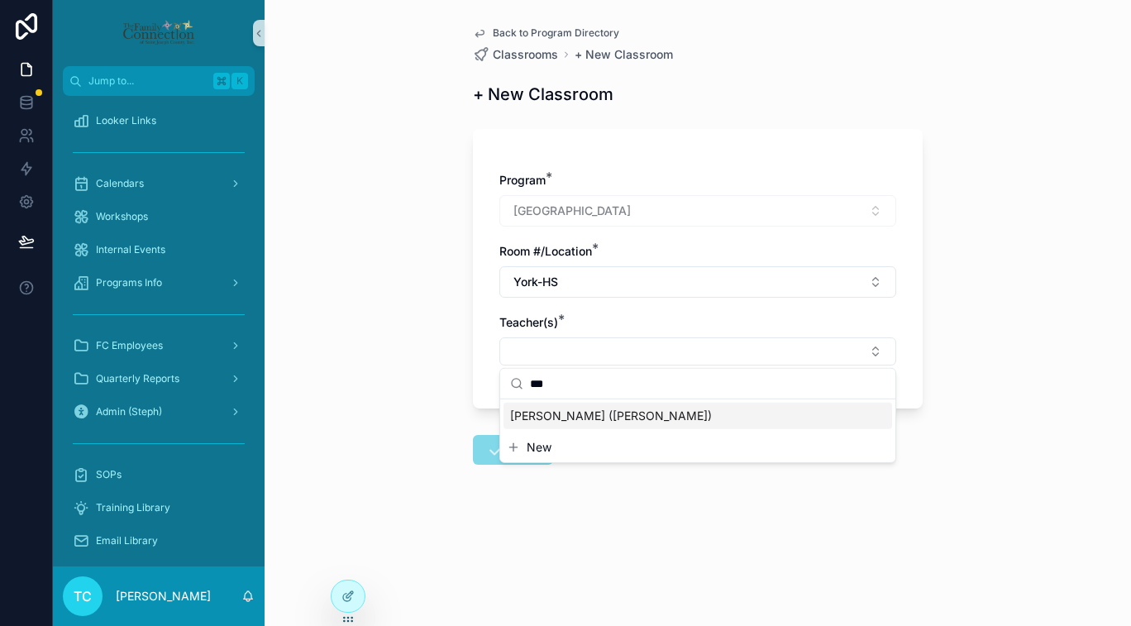
click at [614, 418] on span "Krystal Rothrock (Bedsaul)" at bounding box center [611, 416] width 202 height 17
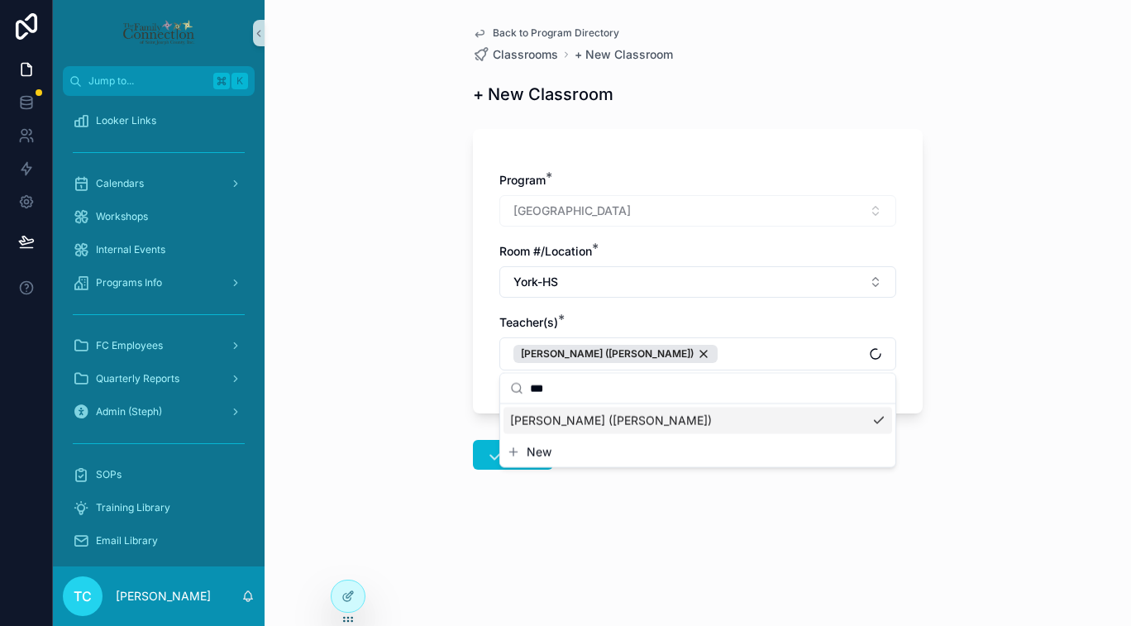
click at [694, 396] on input "***" at bounding box center [707, 388] width 355 height 30
type input "***"
click at [550, 464] on div "New" at bounding box center [697, 475] width 395 height 30
click at [539, 476] on span "New" at bounding box center [539, 474] width 25 height 17
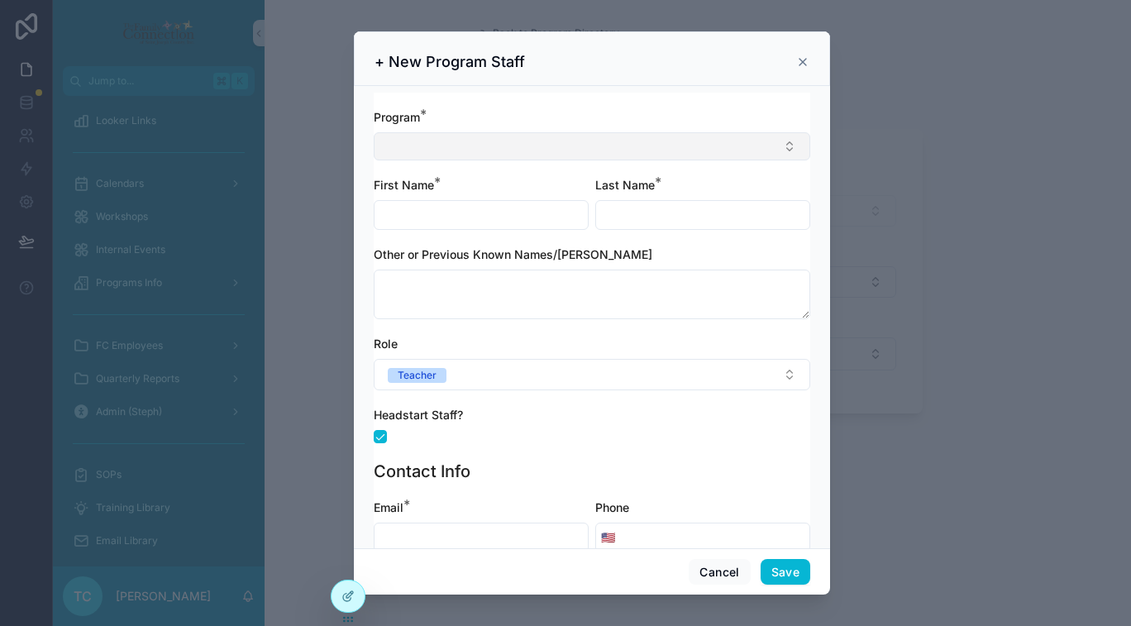
click at [513, 150] on button "Select Button" at bounding box center [592, 146] width 436 height 28
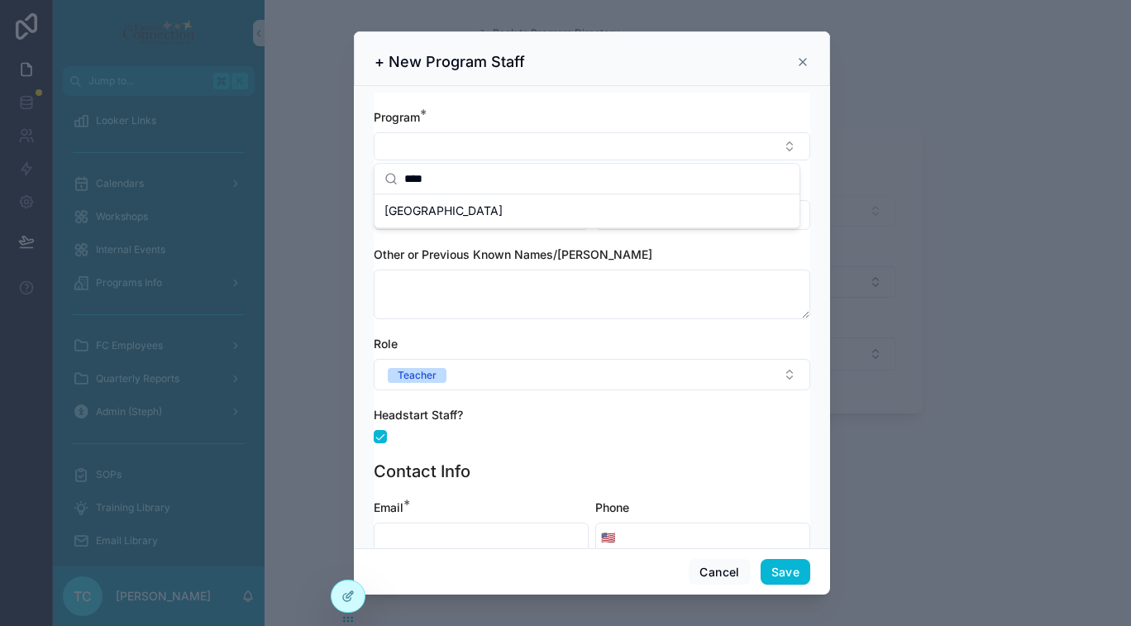
type input "****"
click at [449, 218] on div "York" at bounding box center [587, 211] width 418 height 26
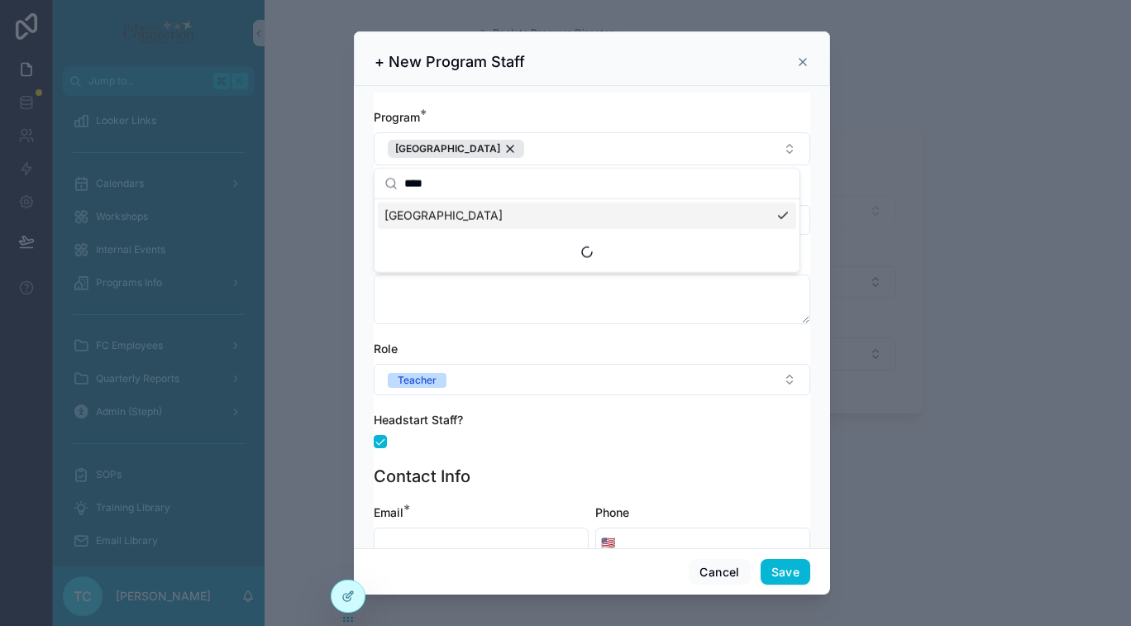
click at [381, 240] on div "Suggestions" at bounding box center [586, 252] width 425 height 40
click at [357, 232] on div "Program * York First Name * Last Name * Other or Previous Known Names/Alias Rol…" at bounding box center [592, 317] width 476 height 462
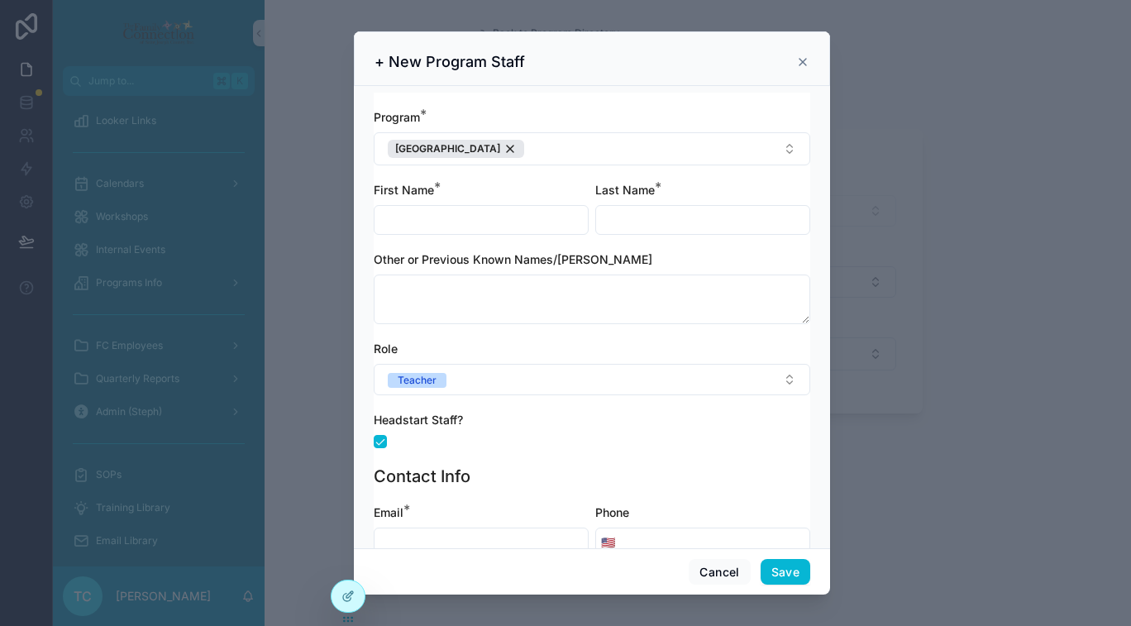
click at [428, 208] on input "scrollable content" at bounding box center [480, 219] width 213 height 23
type input "****"
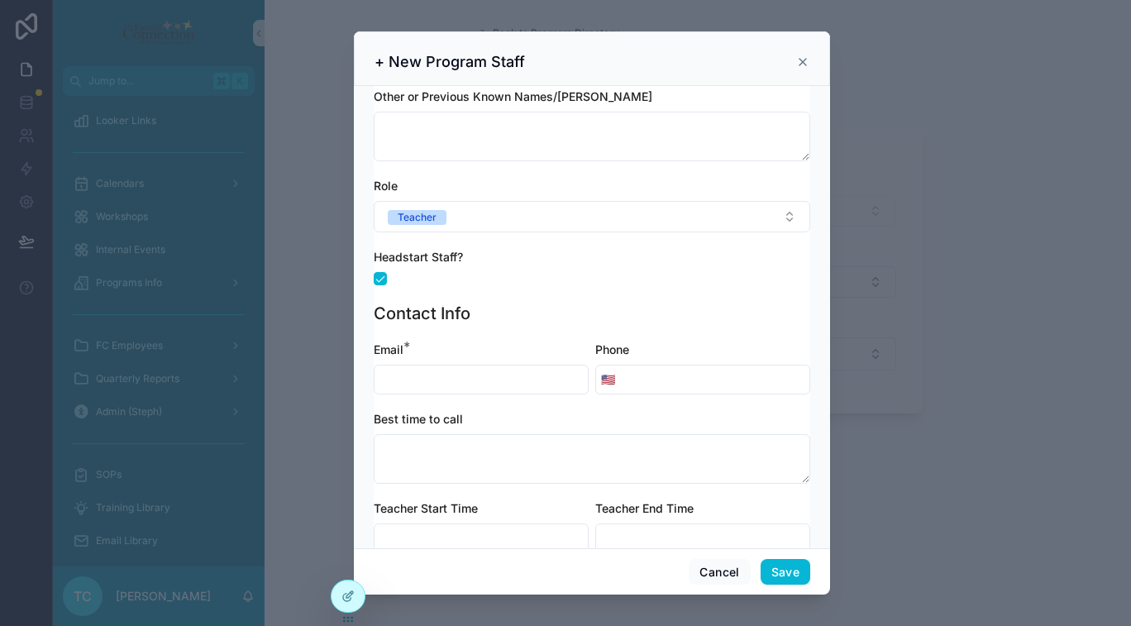
scroll to position [164, 0]
type input "**********"
click at [522, 384] on input "scrollable content" at bounding box center [480, 378] width 213 height 23
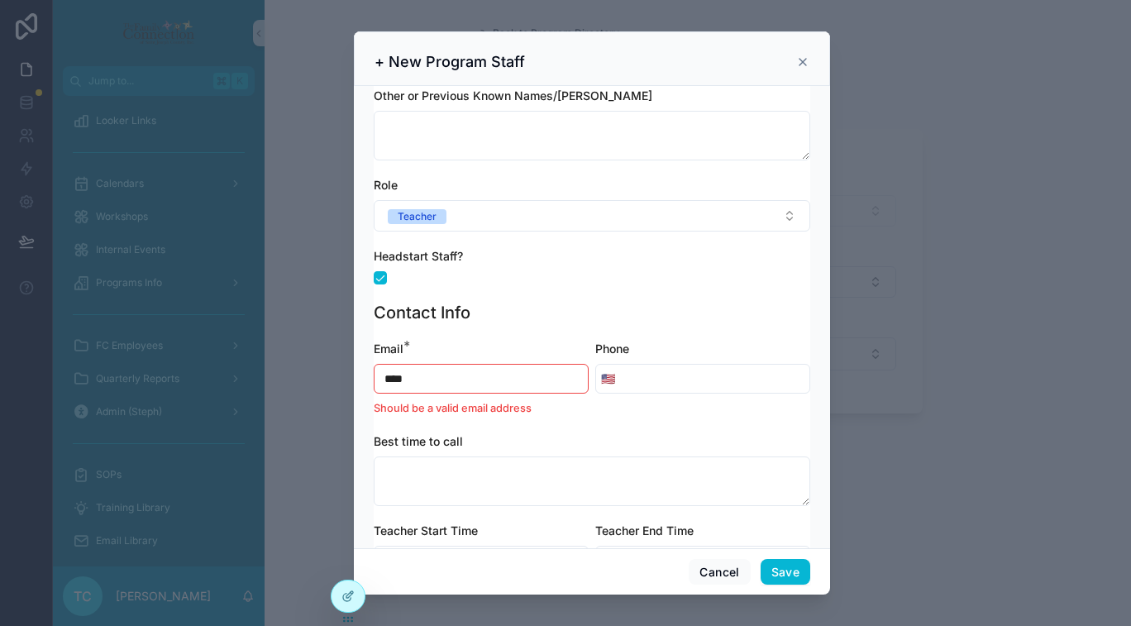
type input "**********"
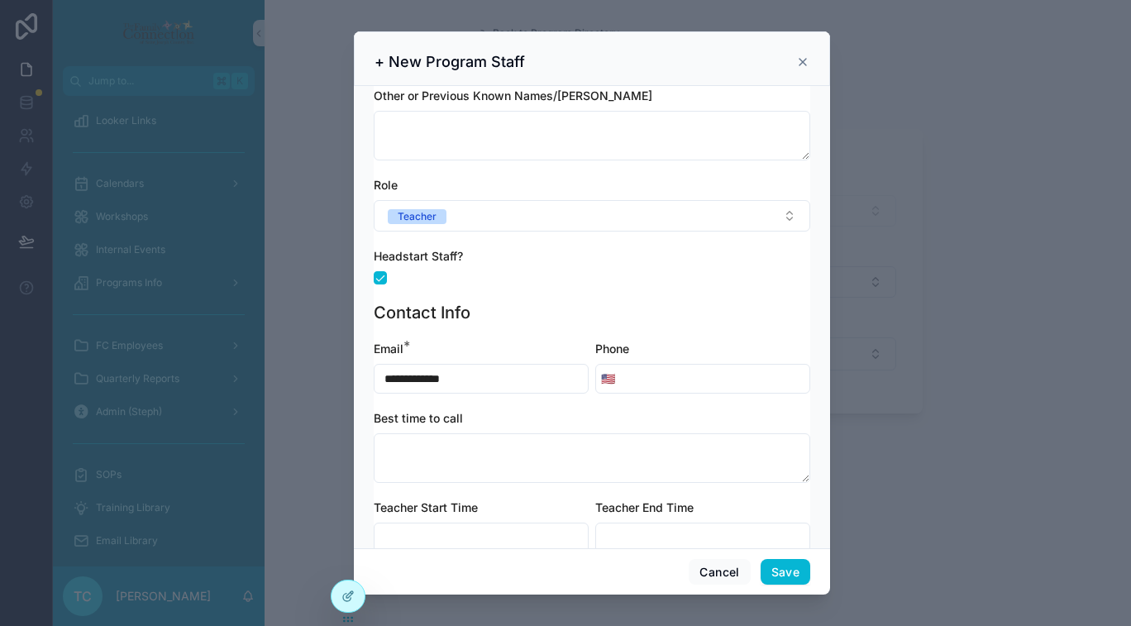
click at [570, 413] on div "Best time to call" at bounding box center [592, 418] width 436 height 17
click at [663, 386] on input "scrollable content" at bounding box center [714, 378] width 189 height 23
type input "**********"
click at [715, 410] on div "Best time to call" at bounding box center [592, 418] width 436 height 17
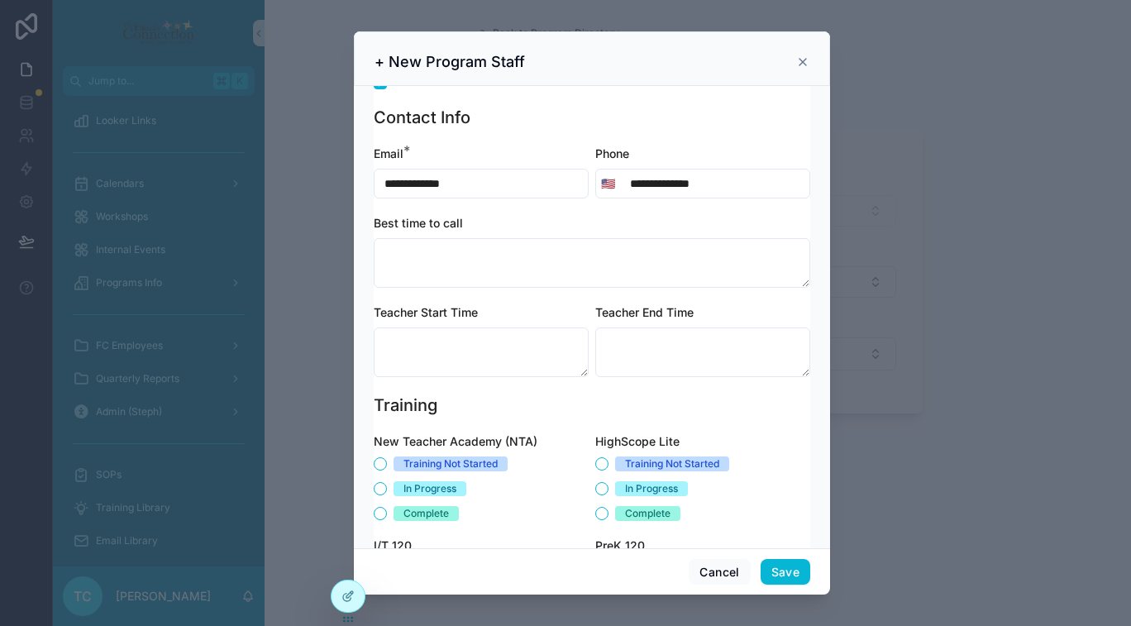
scroll to position [360, 0]
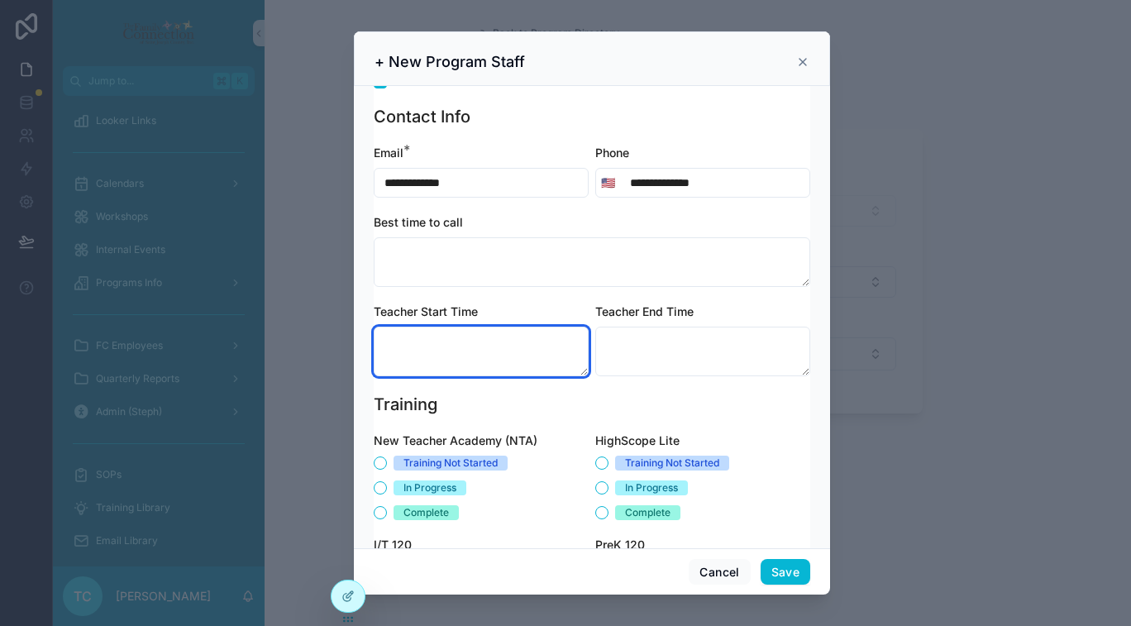
click at [488, 356] on textarea "scrollable content" at bounding box center [481, 352] width 215 height 50
type textarea "****"
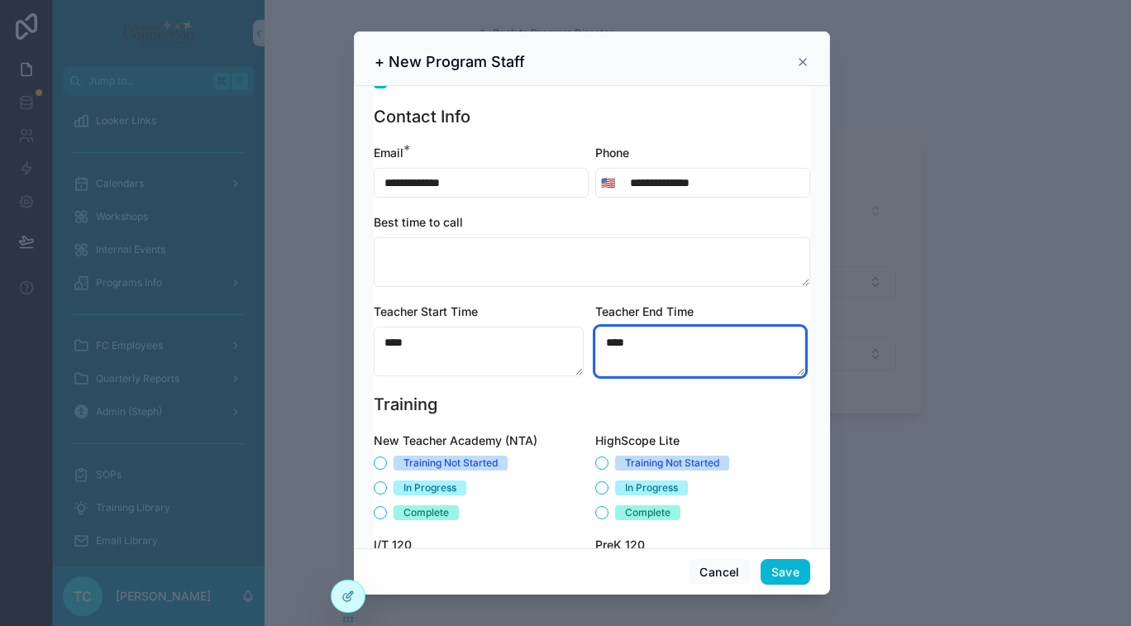
type textarea "****"
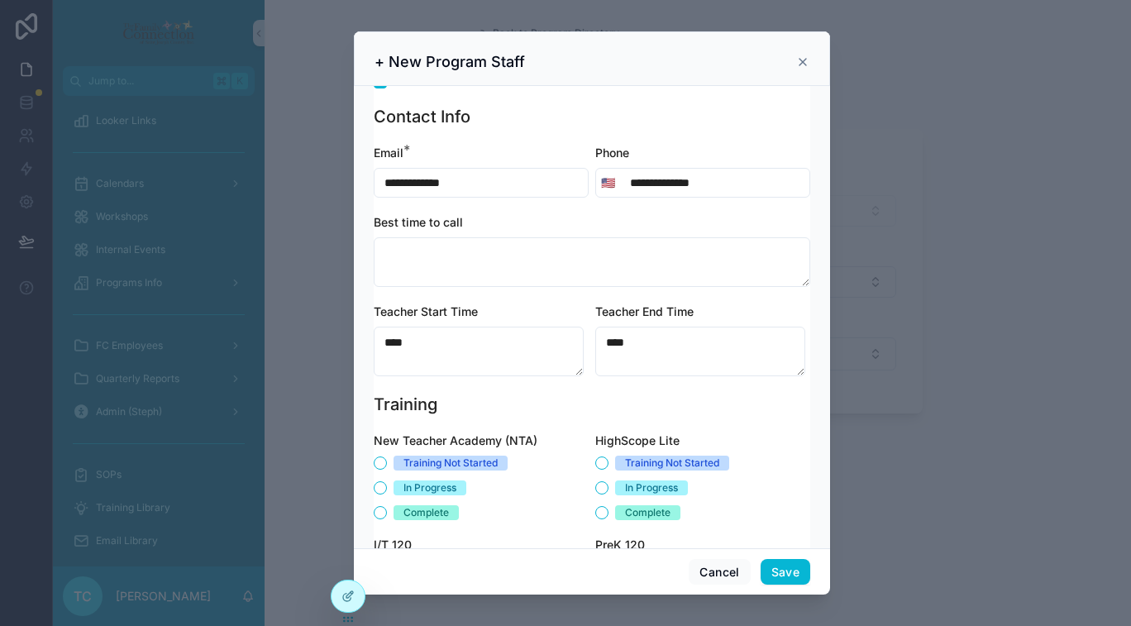
click at [621, 390] on div "**********" at bounding box center [592, 269] width 436 height 248
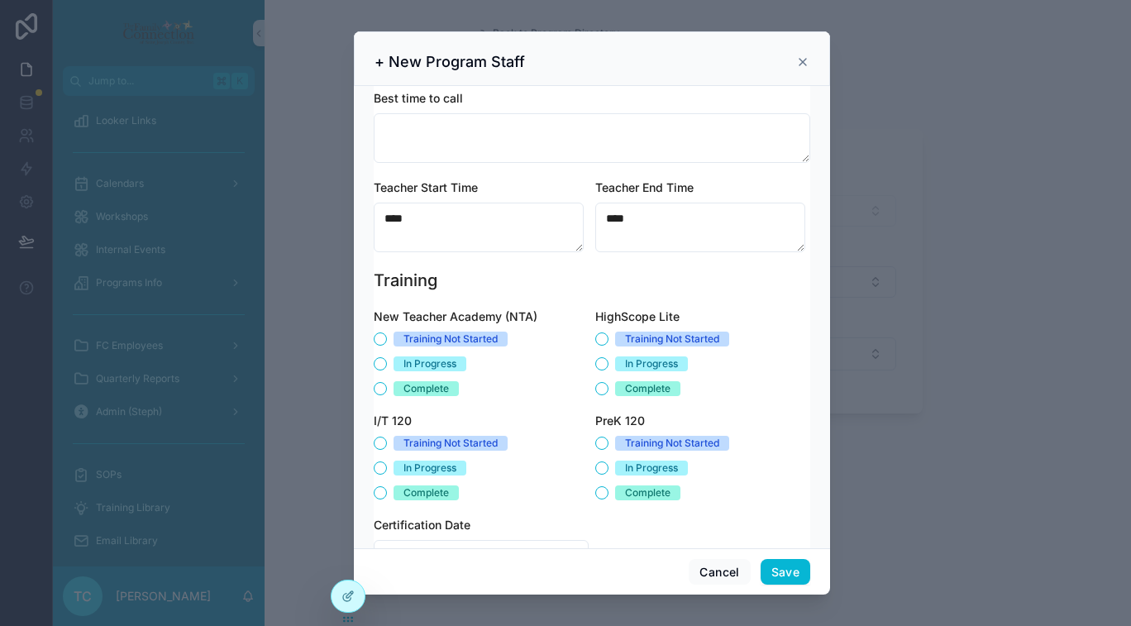
scroll to position [532, 0]
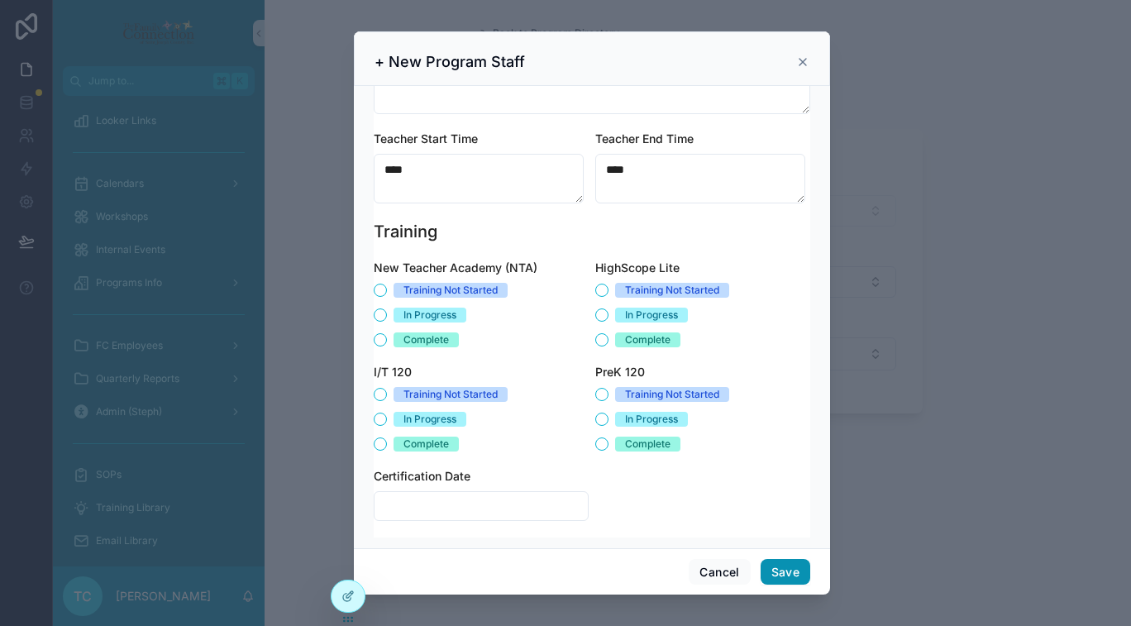
click at [775, 571] on button "Save" at bounding box center [786, 572] width 50 height 26
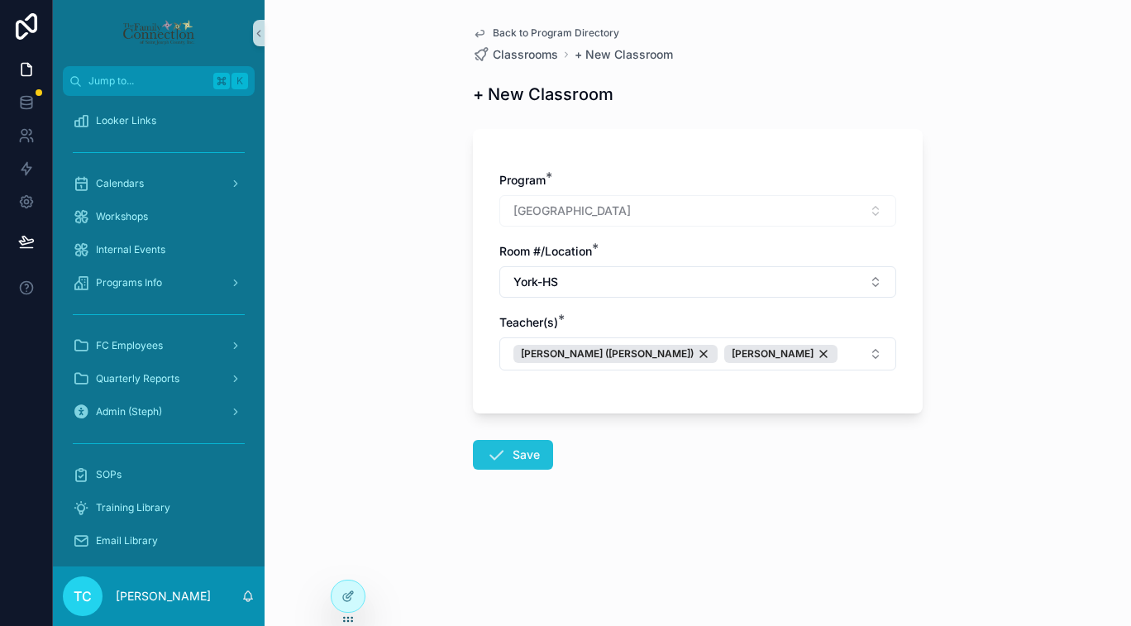
click at [511, 458] on button "Save" at bounding box center [513, 455] width 80 height 30
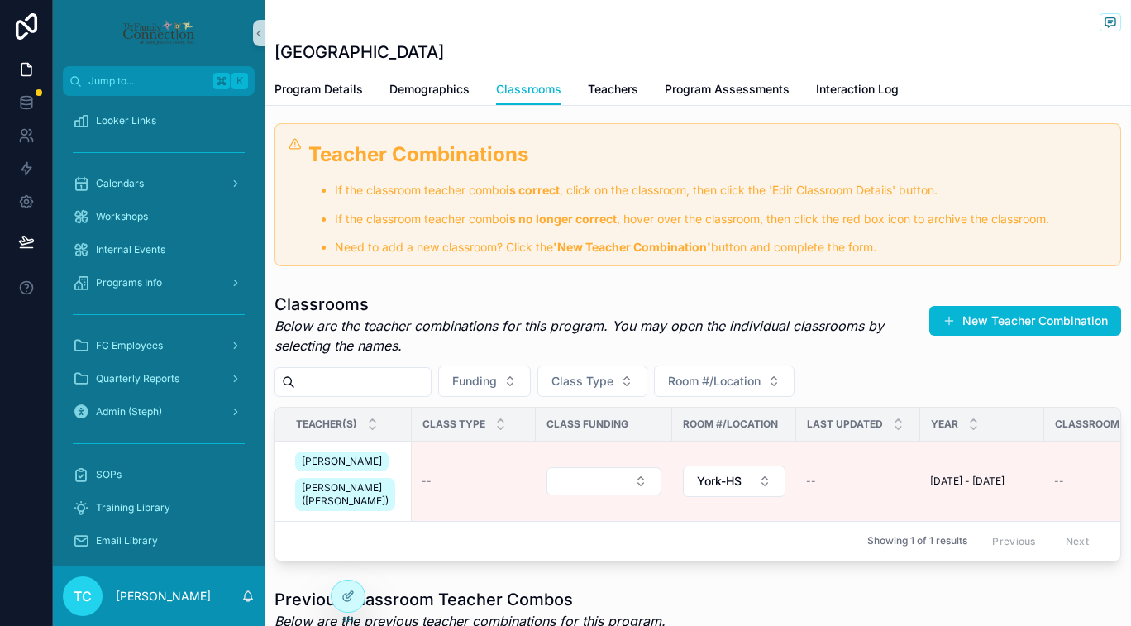
scroll to position [67, 0]
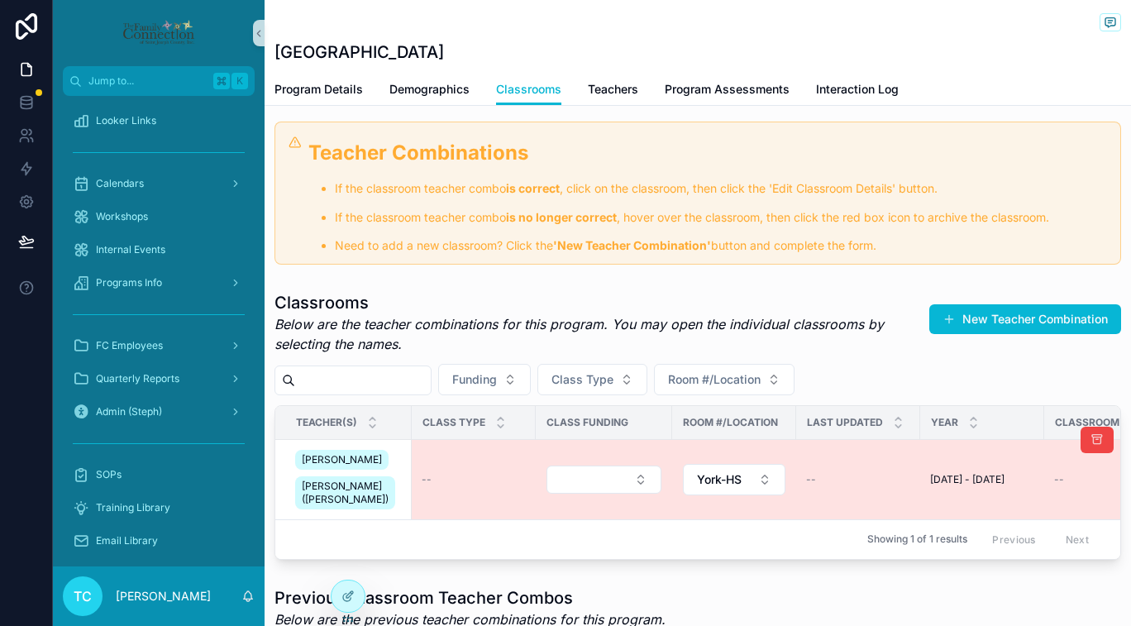
click at [447, 486] on div "--" at bounding box center [474, 479] width 104 height 13
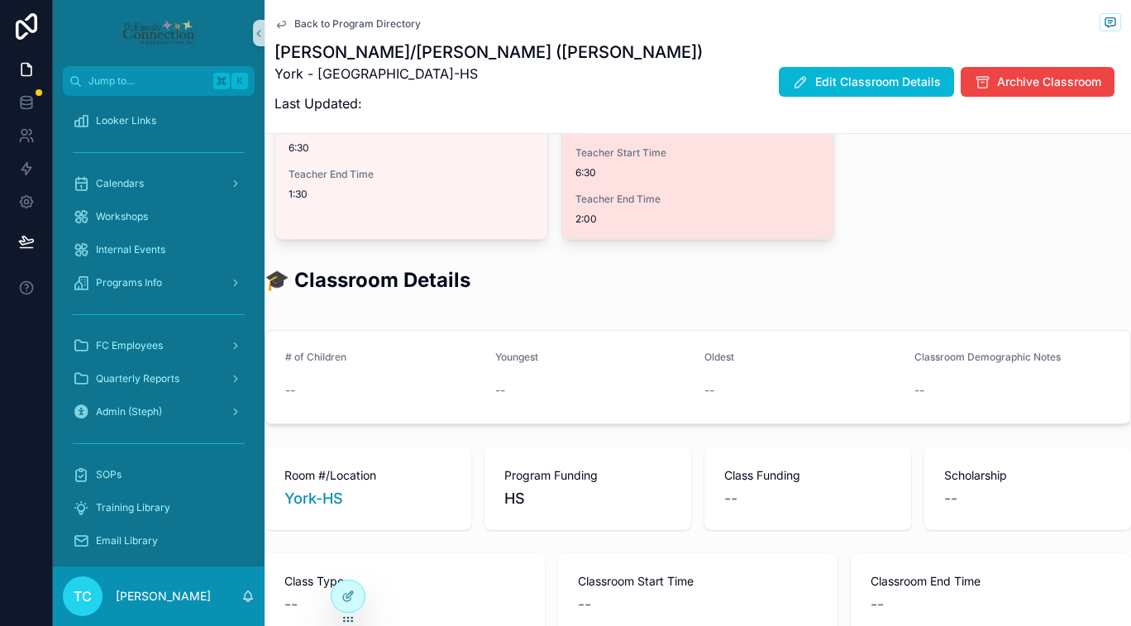
scroll to position [427, 0]
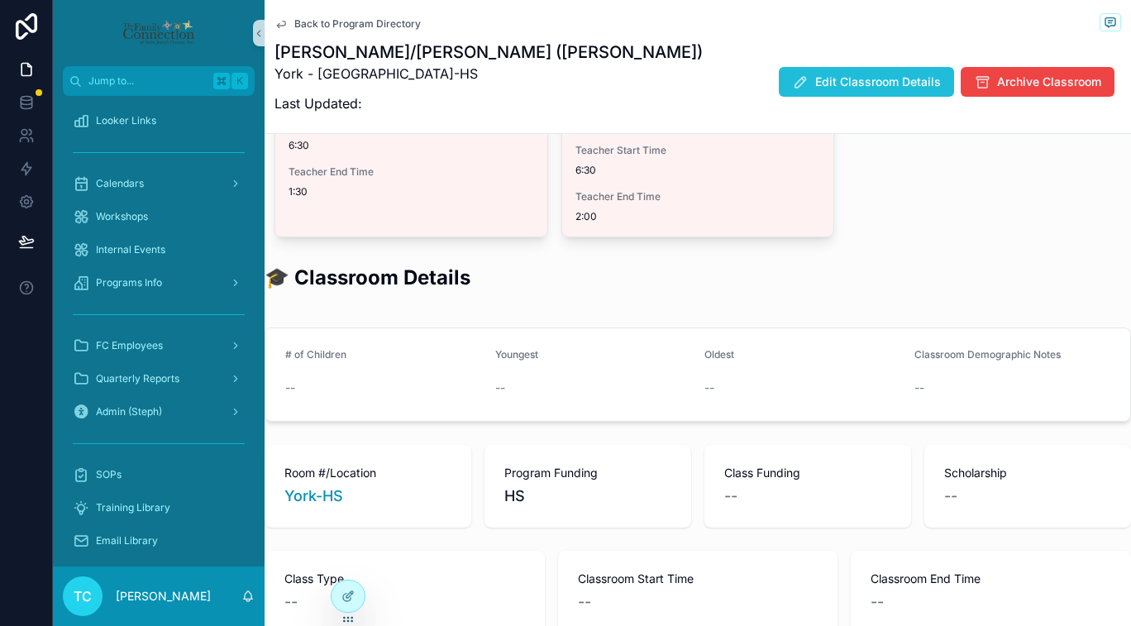
click at [815, 88] on span "Edit Classroom Details" at bounding box center [878, 82] width 126 height 17
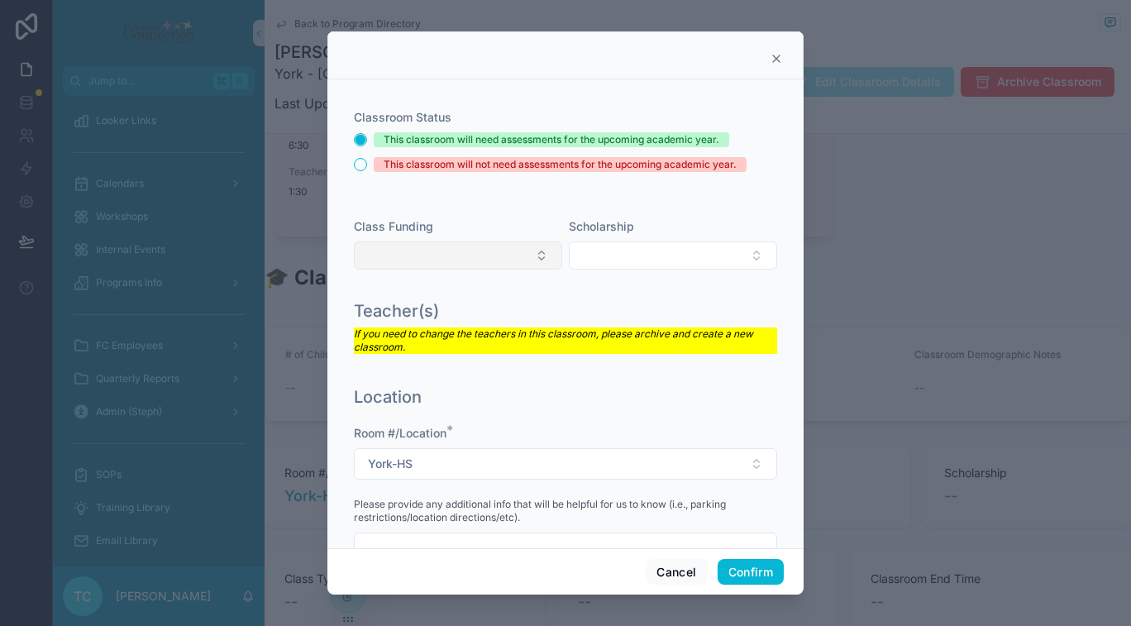
click at [531, 260] on button "Select Button" at bounding box center [458, 255] width 208 height 28
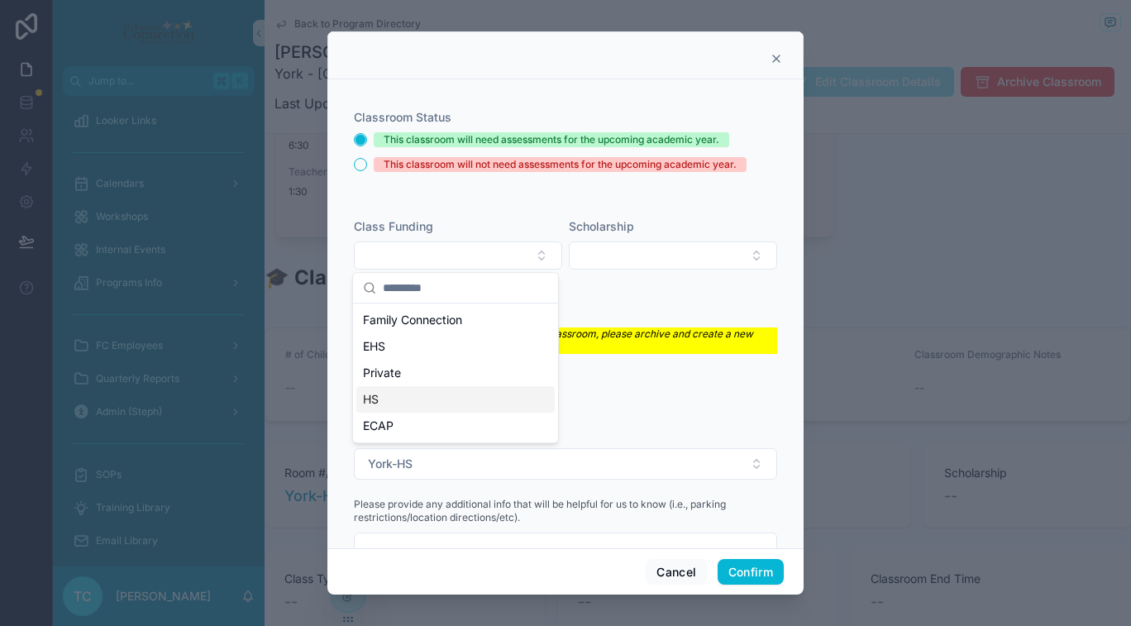
click at [416, 396] on div "HS" at bounding box center [455, 399] width 198 height 26
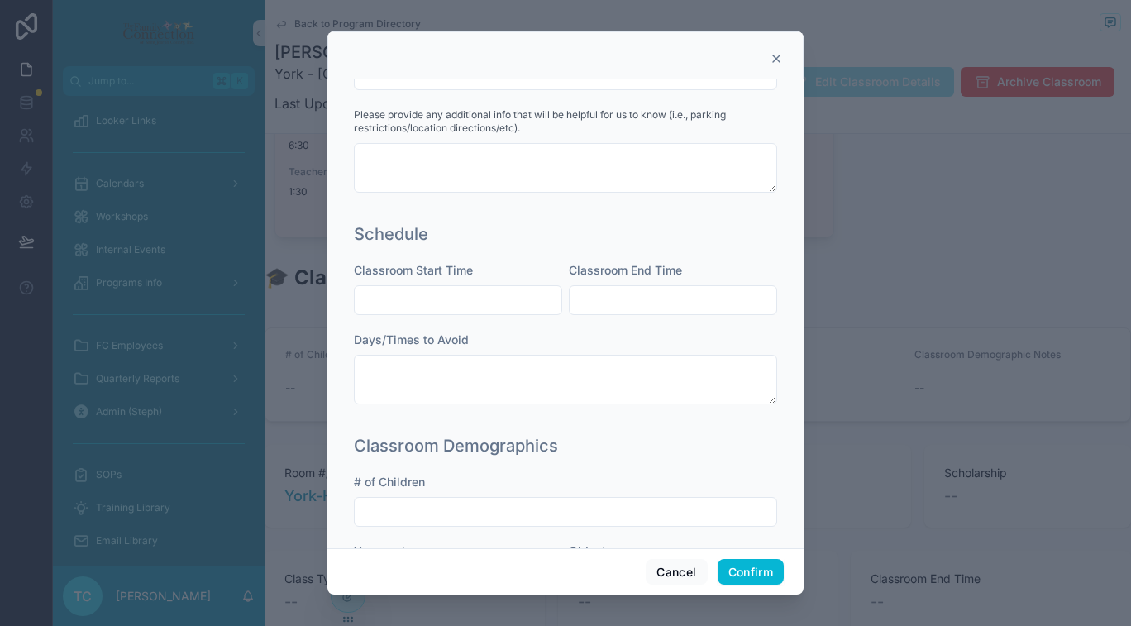
scroll to position [394, 0]
click at [474, 295] on input "text" at bounding box center [458, 298] width 207 height 23
type input "****"
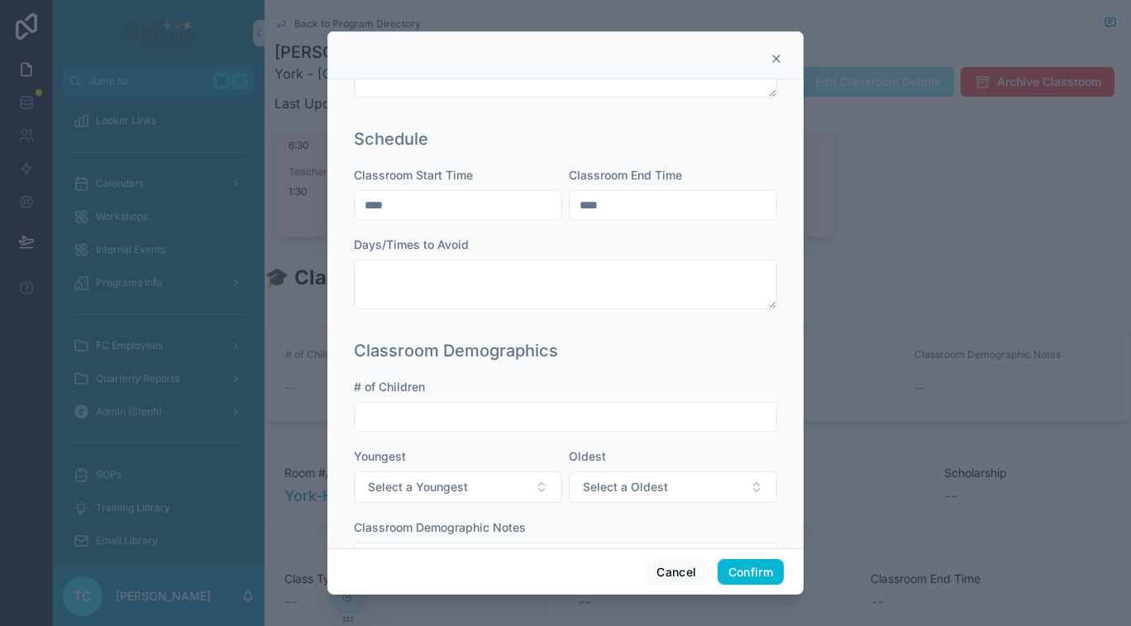
scroll to position [565, 0]
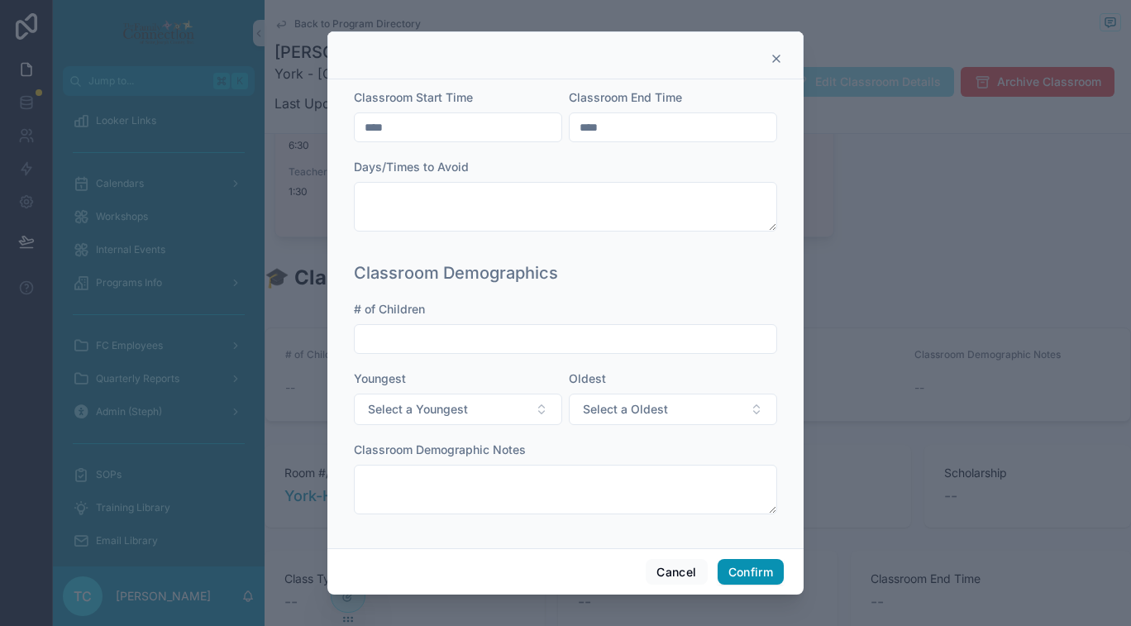
type input "****"
click at [766, 575] on button "Confirm" at bounding box center [751, 572] width 66 height 26
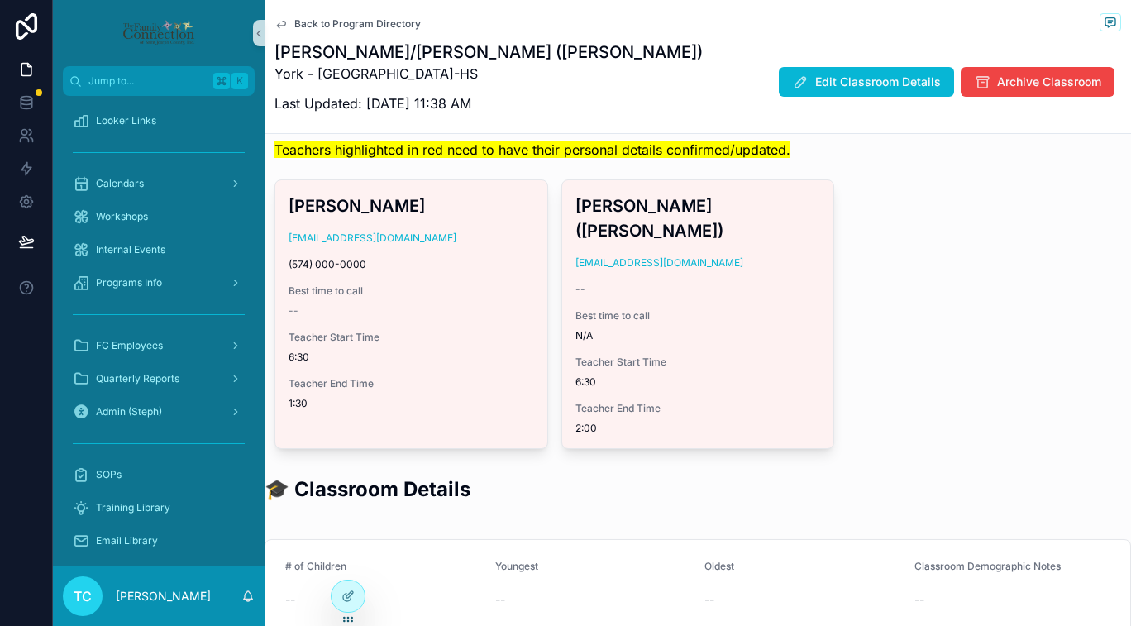
scroll to position [88, 0]
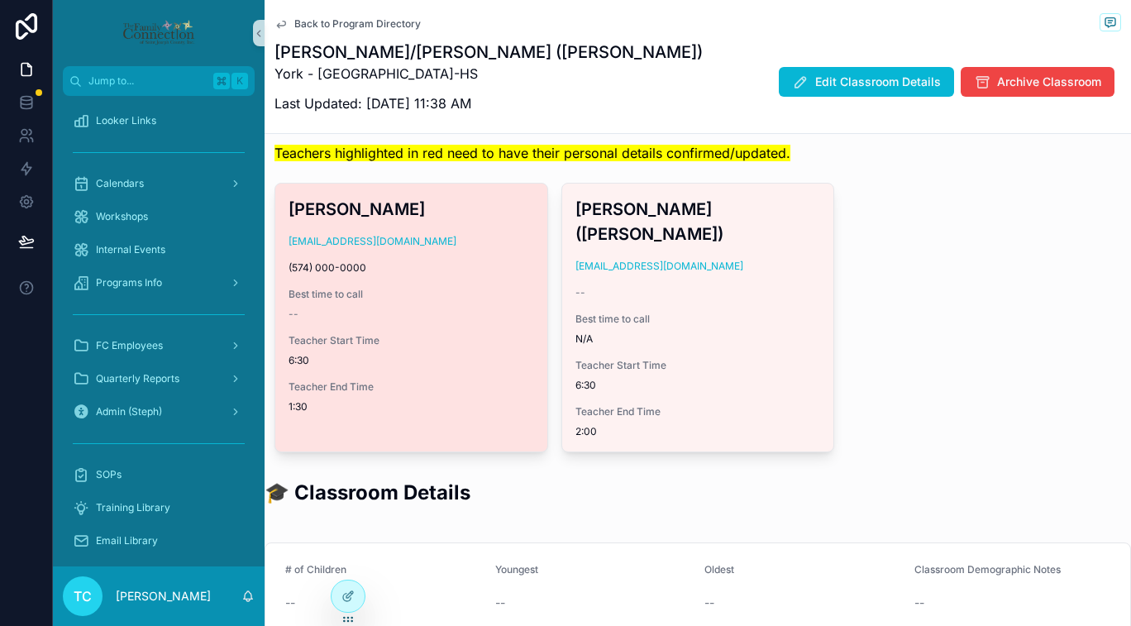
click at [414, 250] on div "Emma Vanderwall test@test.com (574) 000-0000 Best time to call -- Teacher Start…" at bounding box center [411, 305] width 272 height 243
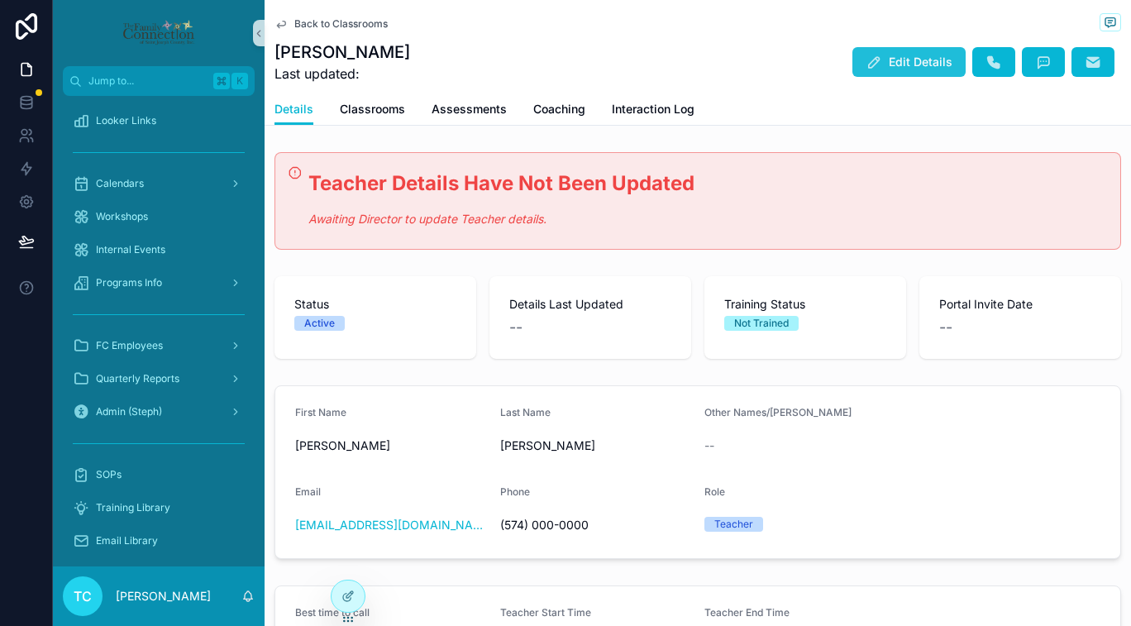
click at [899, 63] on span "Edit Details" at bounding box center [921, 62] width 64 height 17
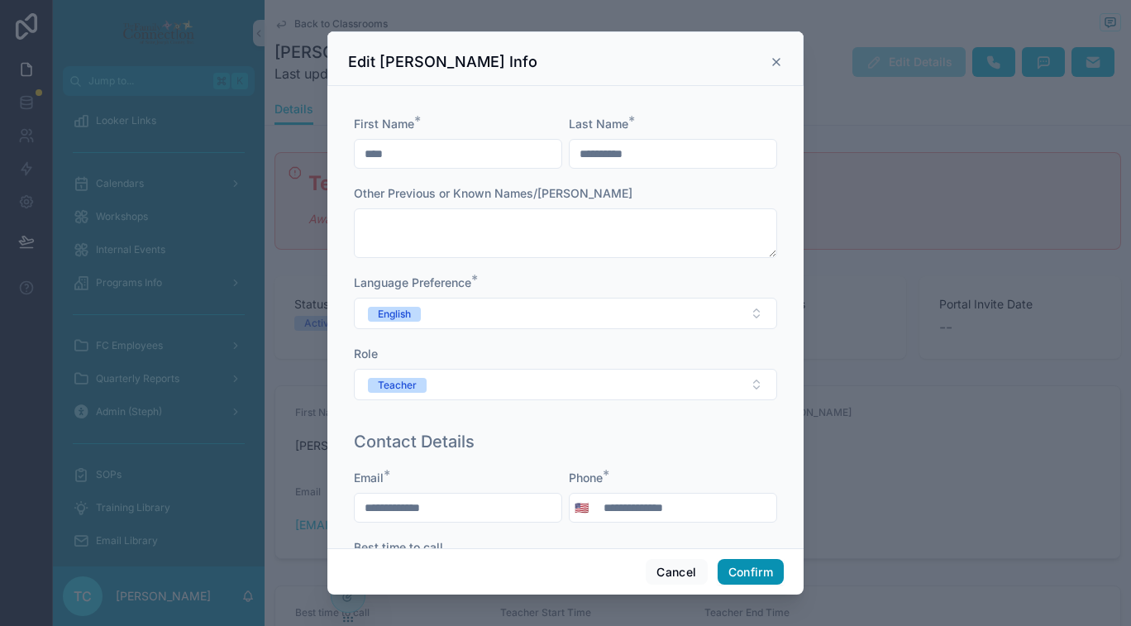
click at [778, 572] on button "Confirm" at bounding box center [751, 572] width 66 height 26
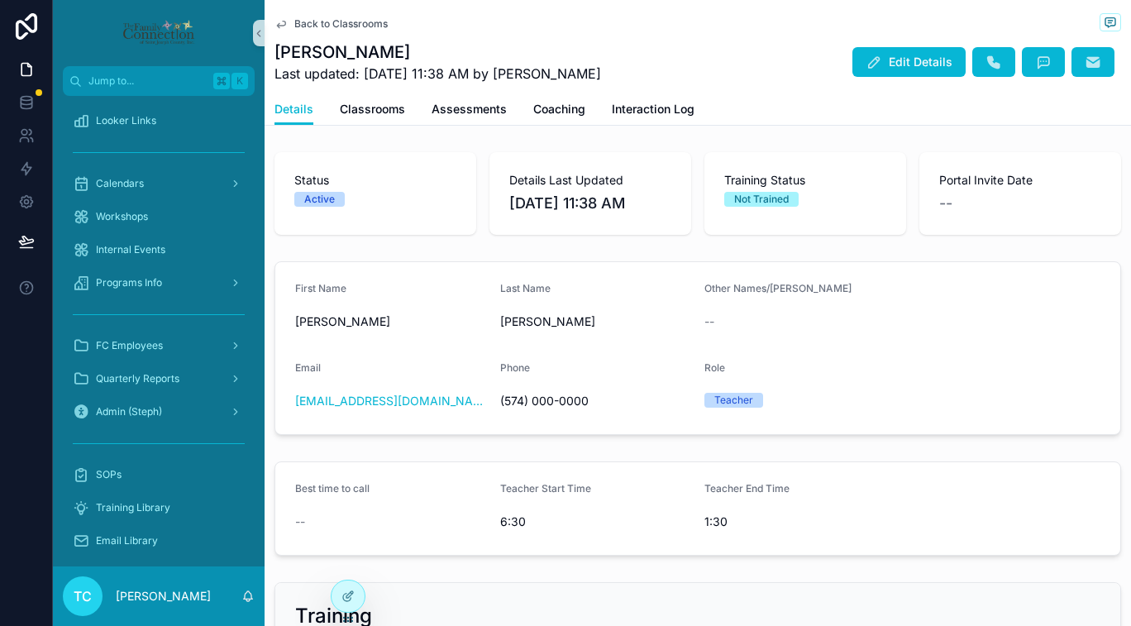
click at [330, 24] on span "Back to Classrooms" at bounding box center [340, 23] width 93 height 13
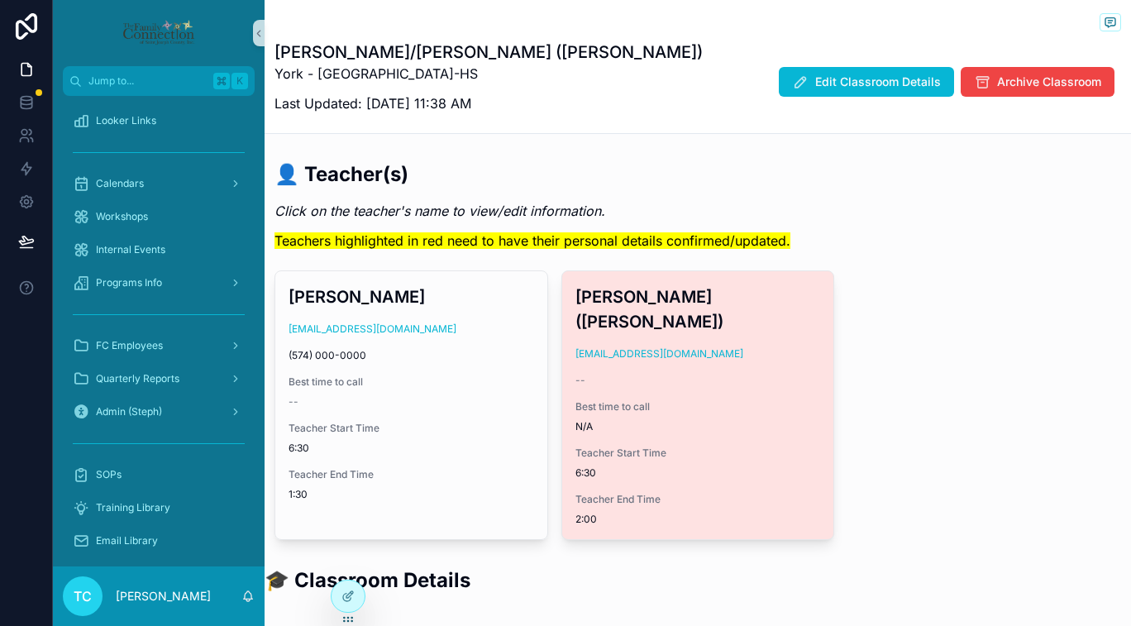
click at [701, 371] on div "Krystal Rothrock (Bedsaul) kbedsaul@headstartesj.com -- Best time to call N/A T…" at bounding box center [698, 405] width 272 height 268
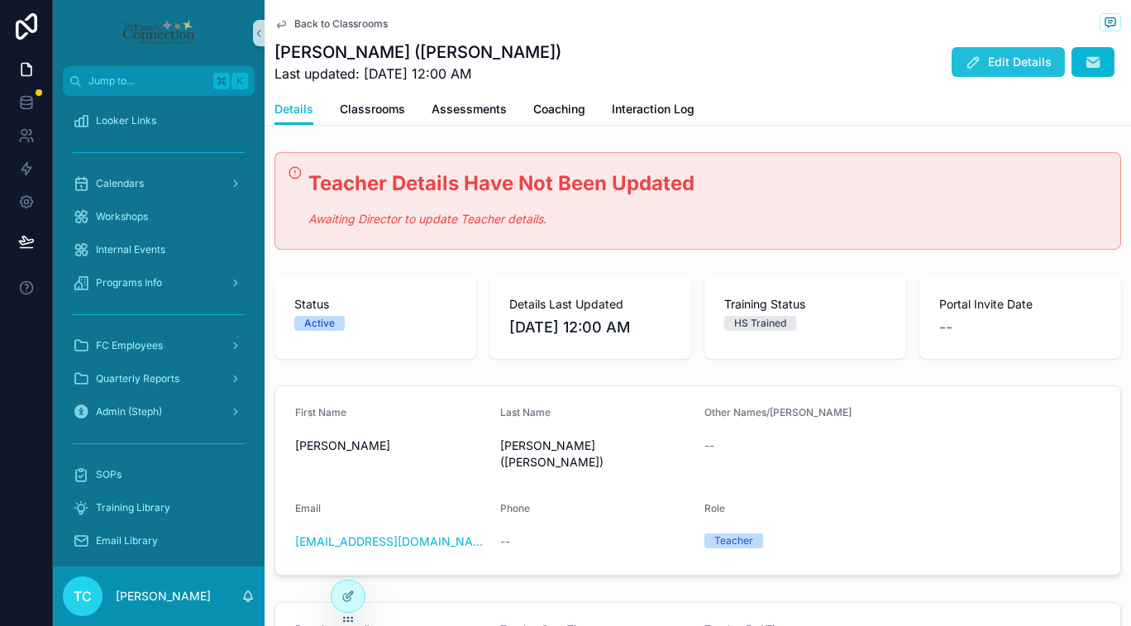
click at [988, 59] on span "Edit Details" at bounding box center [1020, 62] width 64 height 17
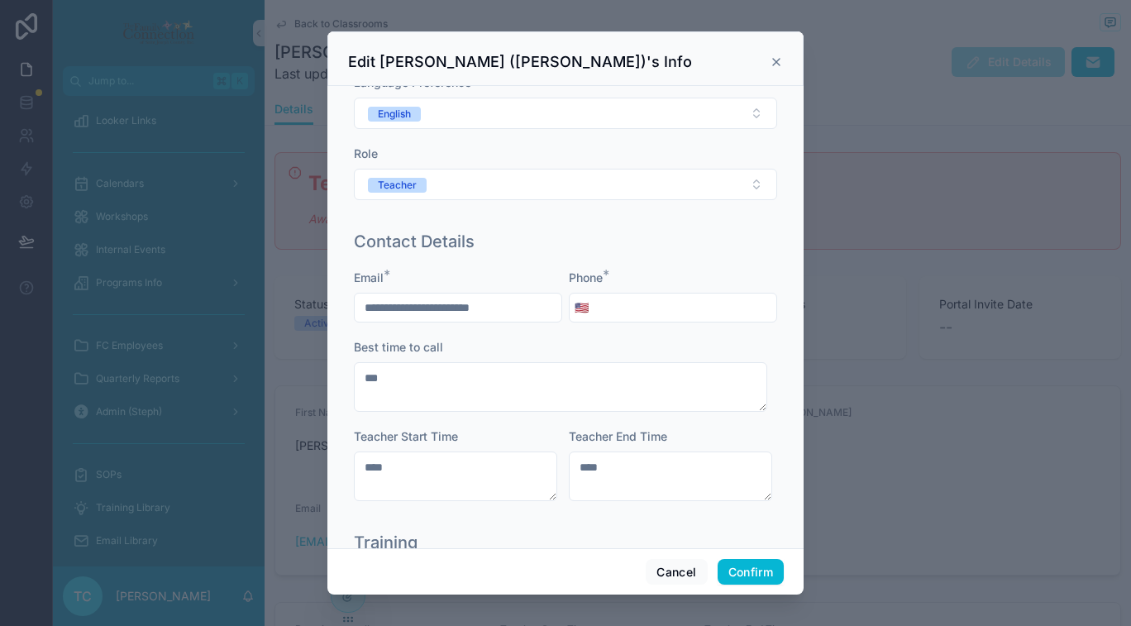
scroll to position [398, 0]
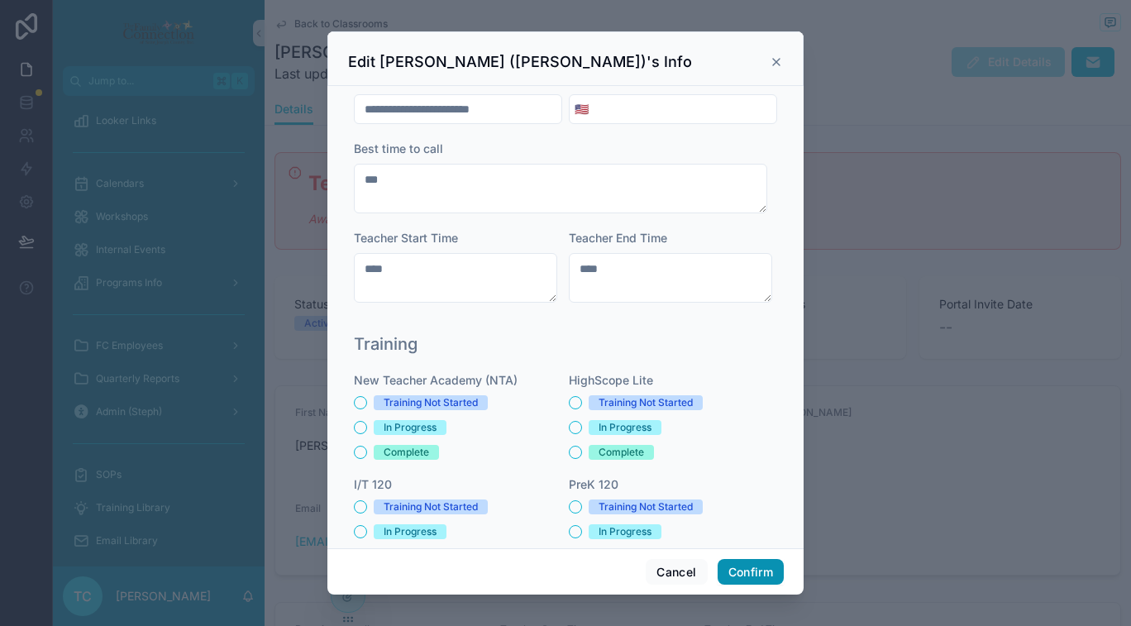
click at [751, 572] on button "Confirm" at bounding box center [751, 572] width 66 height 26
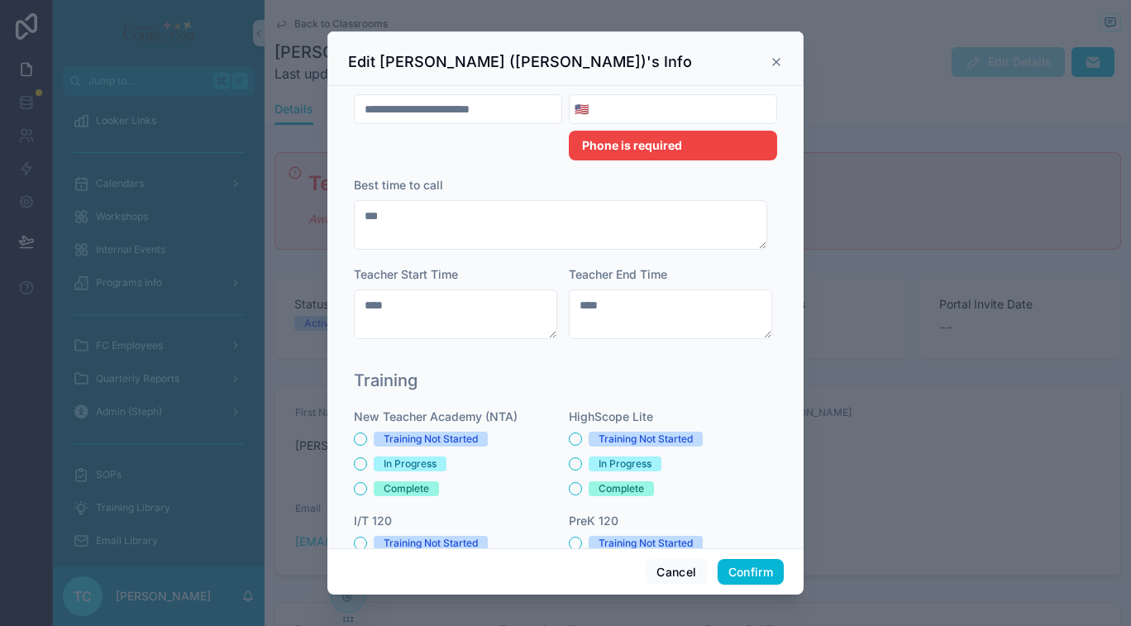
click at [670, 108] on input "tel" at bounding box center [685, 109] width 183 height 23
type input "**********"
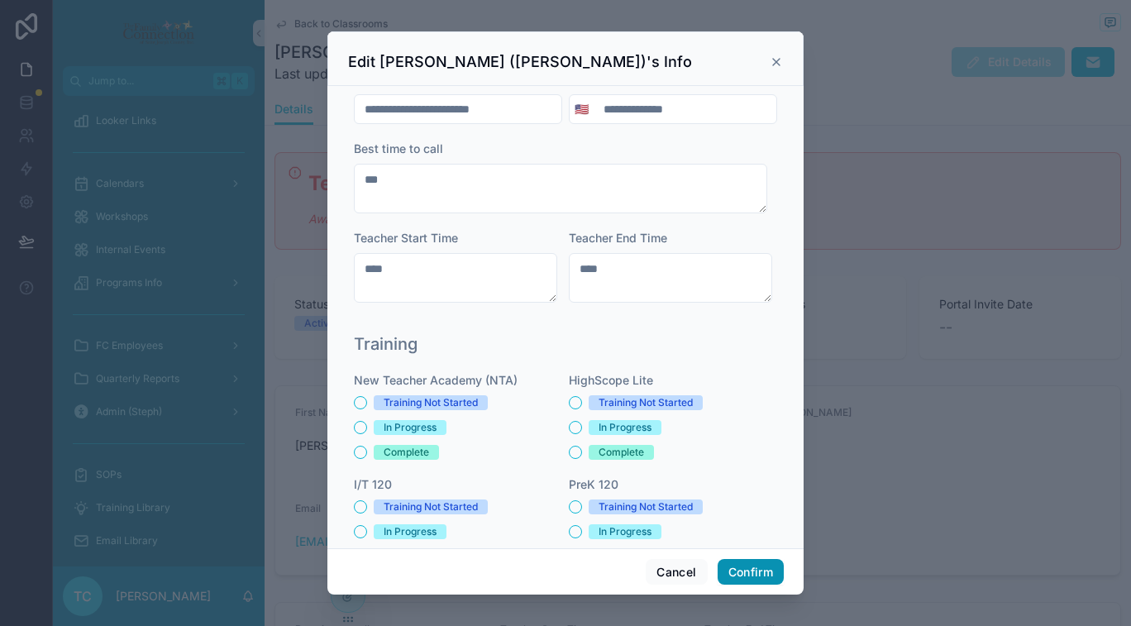
click at [744, 573] on button "Confirm" at bounding box center [751, 572] width 66 height 26
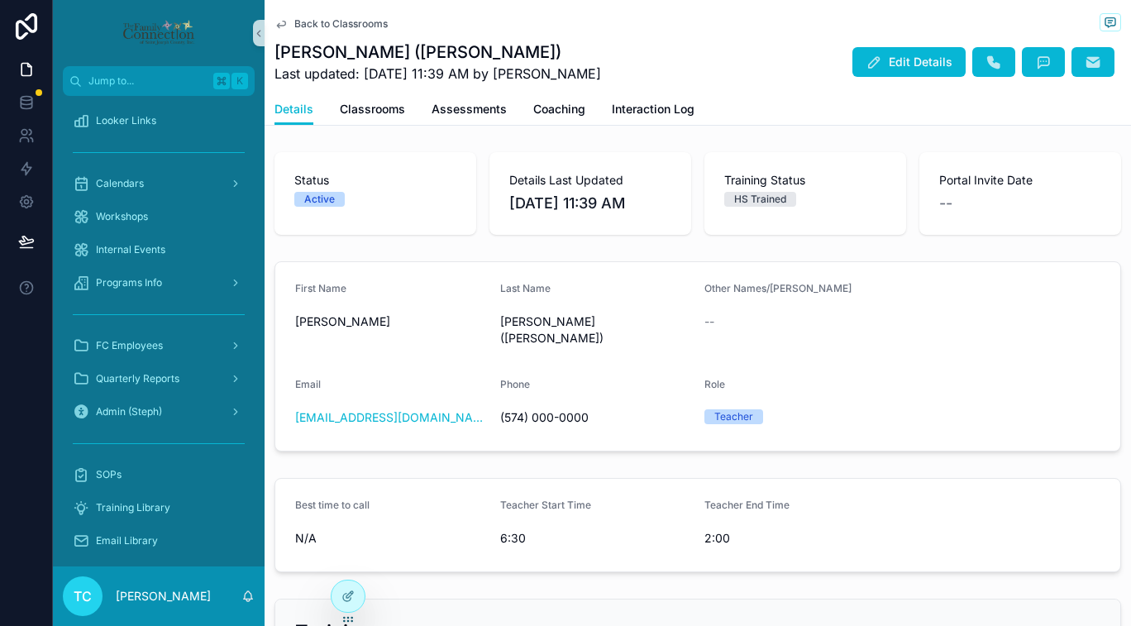
click at [324, 25] on span "Back to Classrooms" at bounding box center [340, 23] width 93 height 13
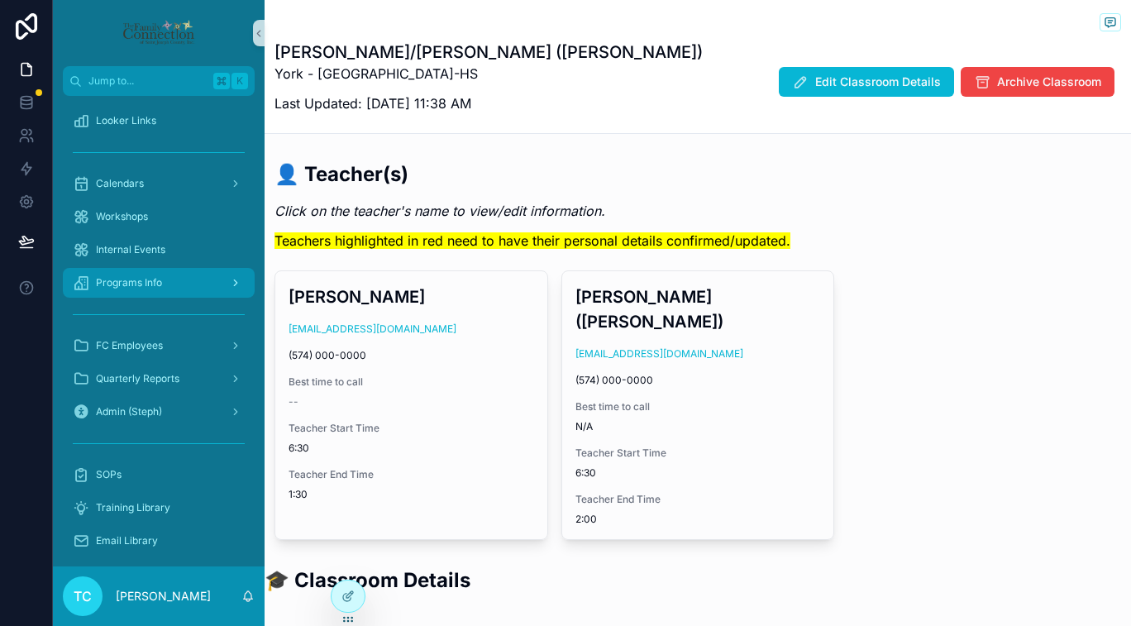
click at [164, 278] on div "Programs Info" at bounding box center [159, 282] width 172 height 26
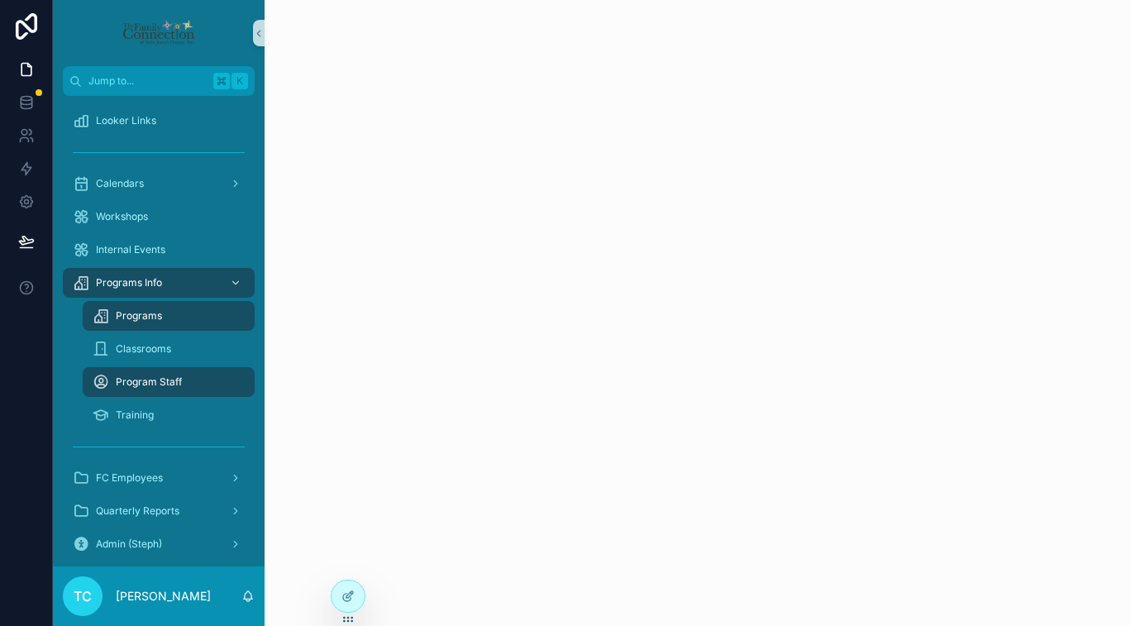
click at [164, 314] on div "Programs" at bounding box center [169, 316] width 152 height 26
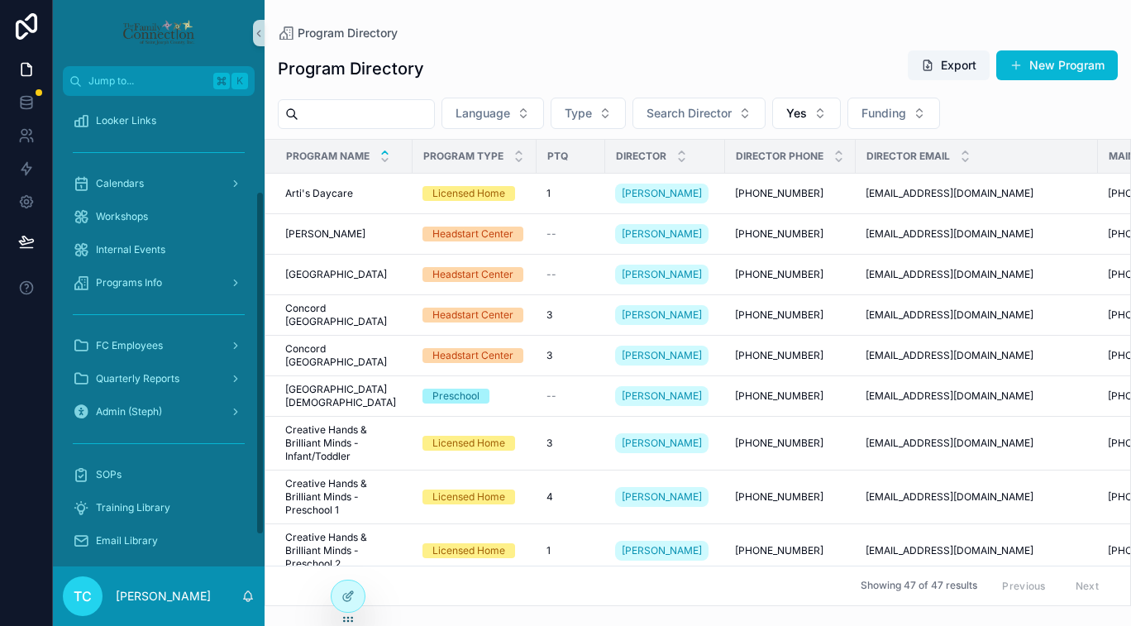
click at [398, 112] on input "scrollable content" at bounding box center [366, 114] width 136 height 23
click at [503, 107] on span "Language" at bounding box center [482, 113] width 55 height 17
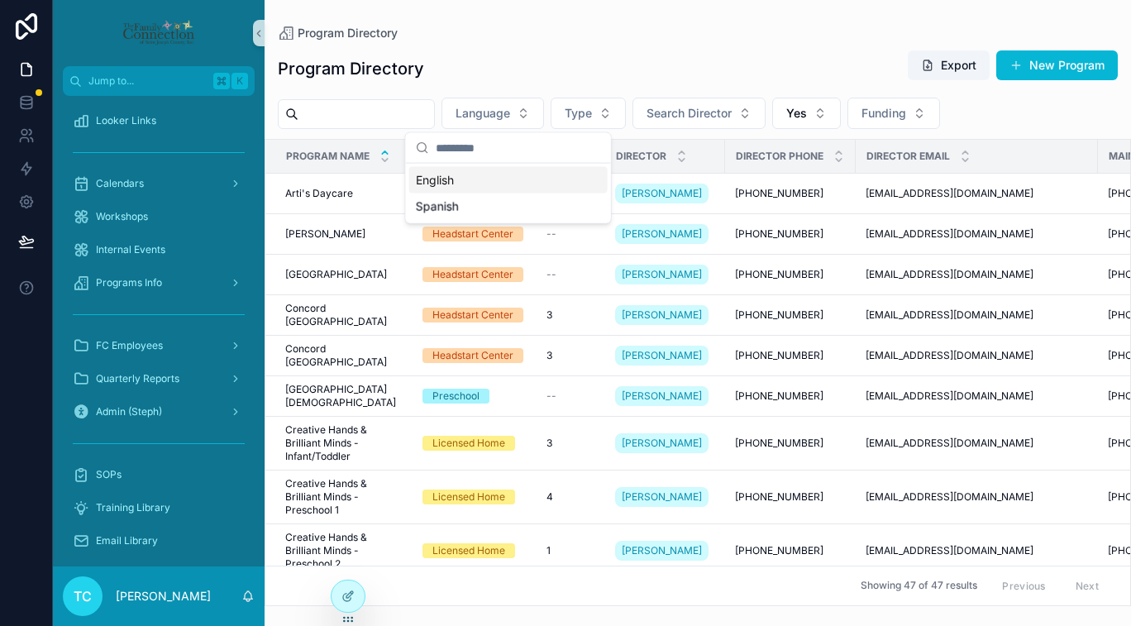
click at [475, 181] on div "English" at bounding box center [508, 180] width 198 height 26
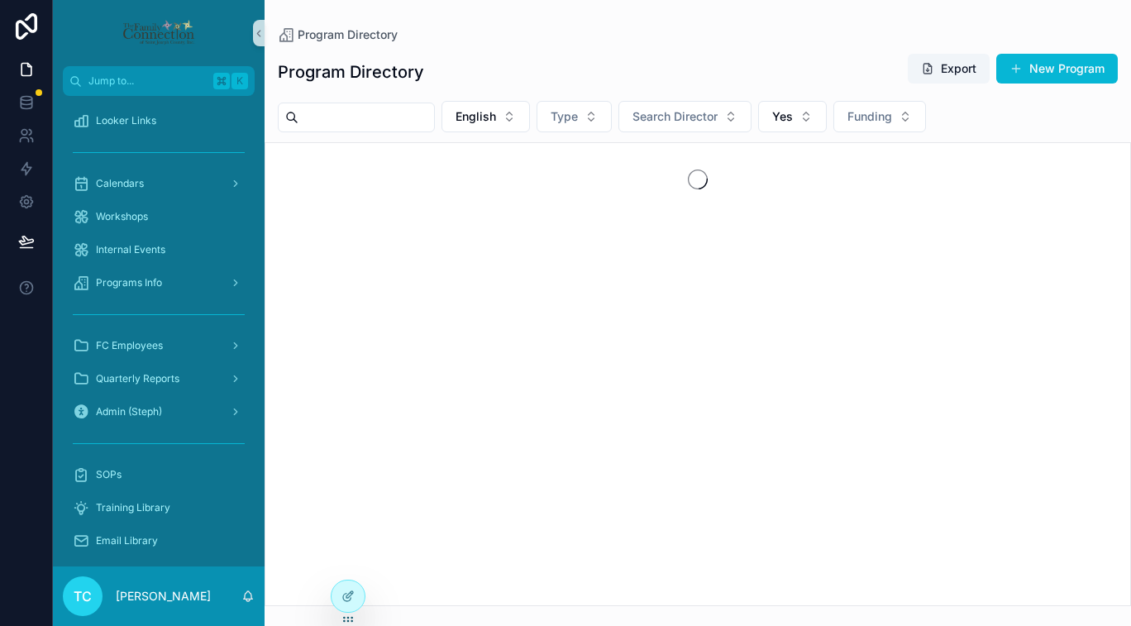
click at [392, 119] on input "scrollable content" at bounding box center [366, 117] width 136 height 23
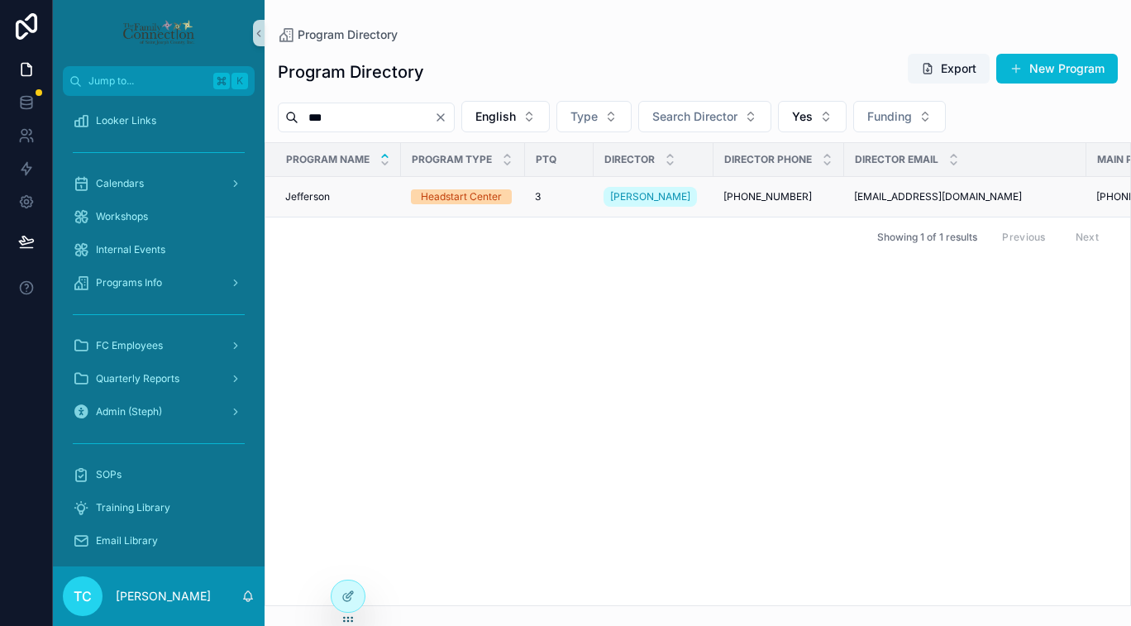
type input "***"
click at [360, 193] on td "Jefferson Jefferson" at bounding box center [333, 197] width 136 height 41
click at [322, 199] on span "Jefferson" at bounding box center [307, 196] width 45 height 13
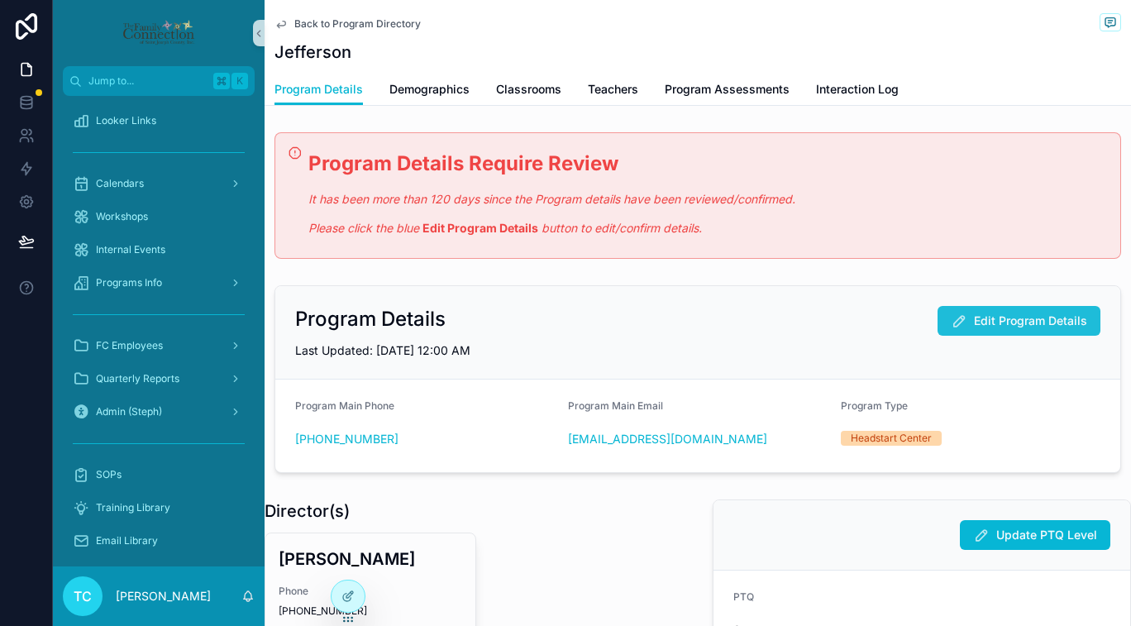
click at [1012, 325] on span "Edit Program Details" at bounding box center [1030, 320] width 113 height 17
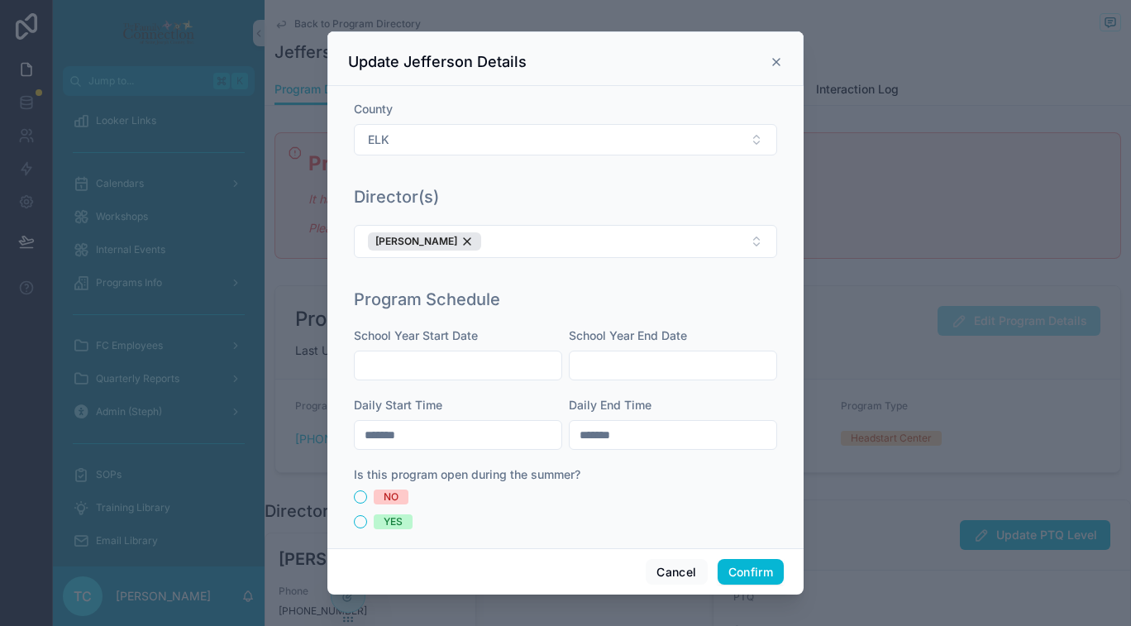
scroll to position [369, 0]
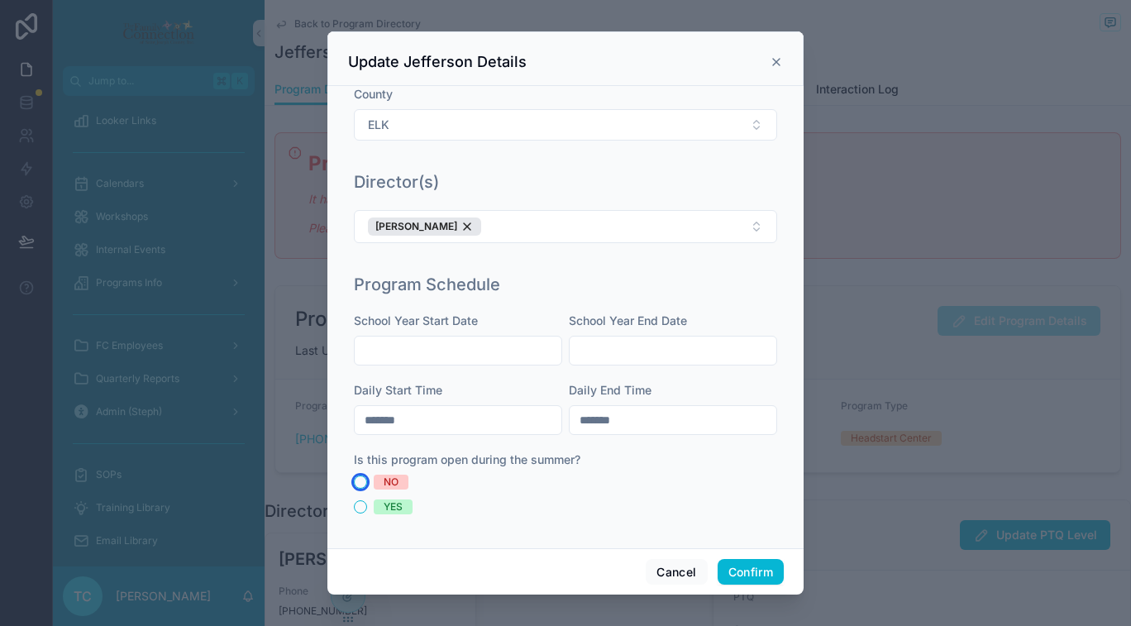
click at [359, 481] on button "NO" at bounding box center [360, 481] width 13 height 13
click at [751, 576] on button "Confirm" at bounding box center [751, 572] width 66 height 26
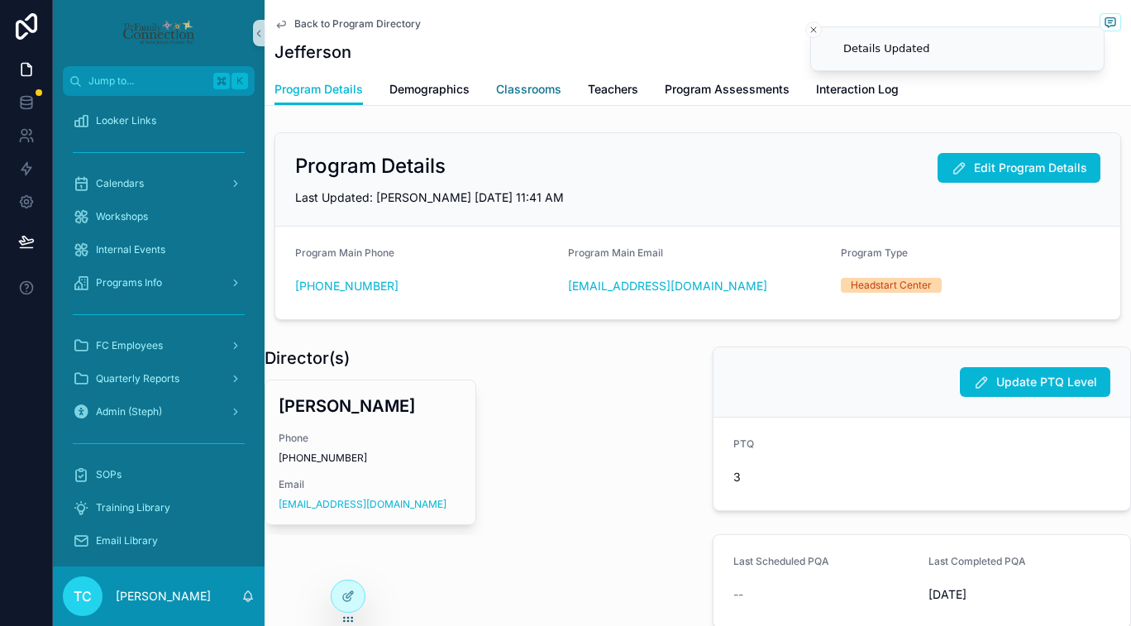
click at [537, 86] on span "Classrooms" at bounding box center [528, 89] width 65 height 17
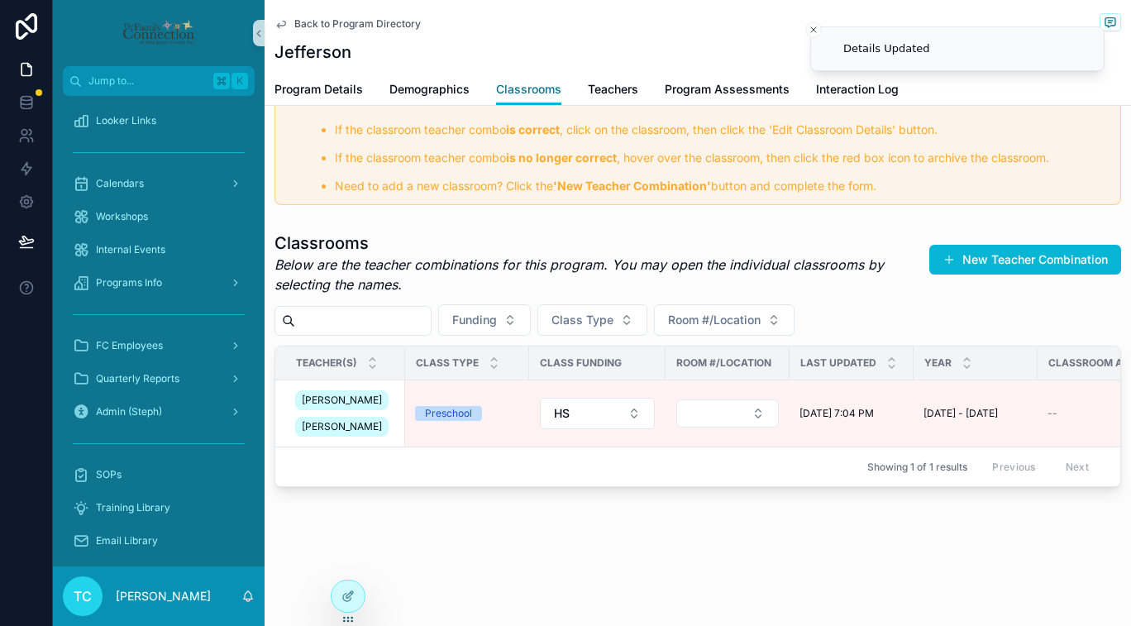
scroll to position [256, 0]
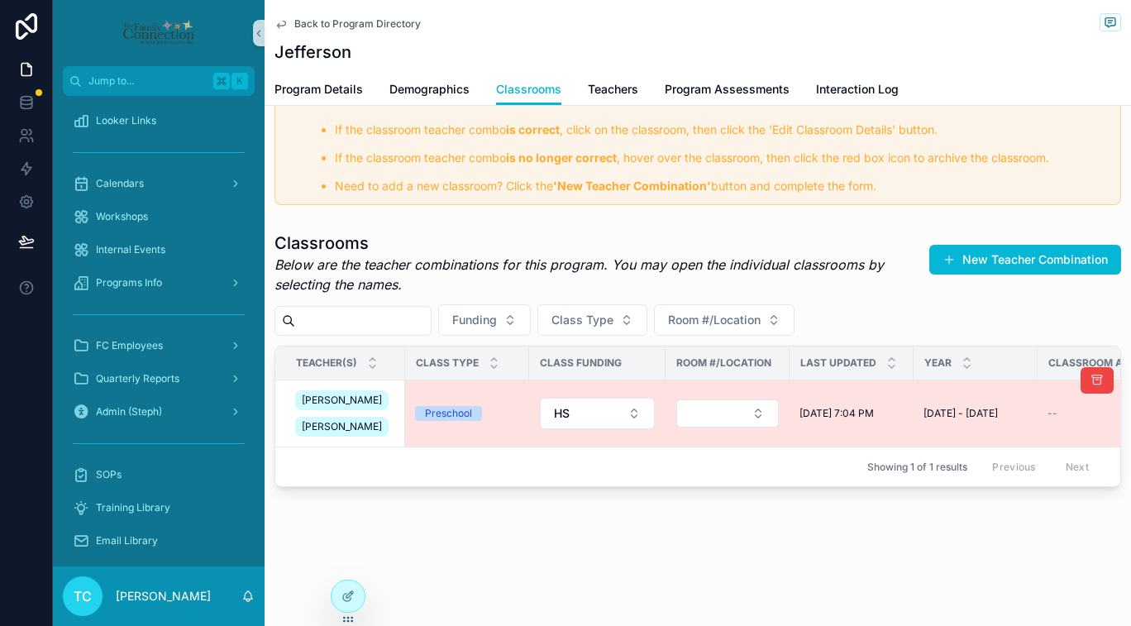
click at [807, 414] on td "8/14/2024 7:04 PM 8/14/2024 7:04 PM" at bounding box center [851, 413] width 124 height 67
click at [801, 394] on td "8/14/2024 7:04 PM 8/14/2024 7:04 PM" at bounding box center [851, 413] width 124 height 67
click at [432, 421] on td "Preschool" at bounding box center [467, 413] width 124 height 67
click at [425, 390] on td "Preschool" at bounding box center [467, 413] width 124 height 67
click at [327, 402] on div "Alicia Malone Amanda Troyer" at bounding box center [345, 413] width 100 height 53
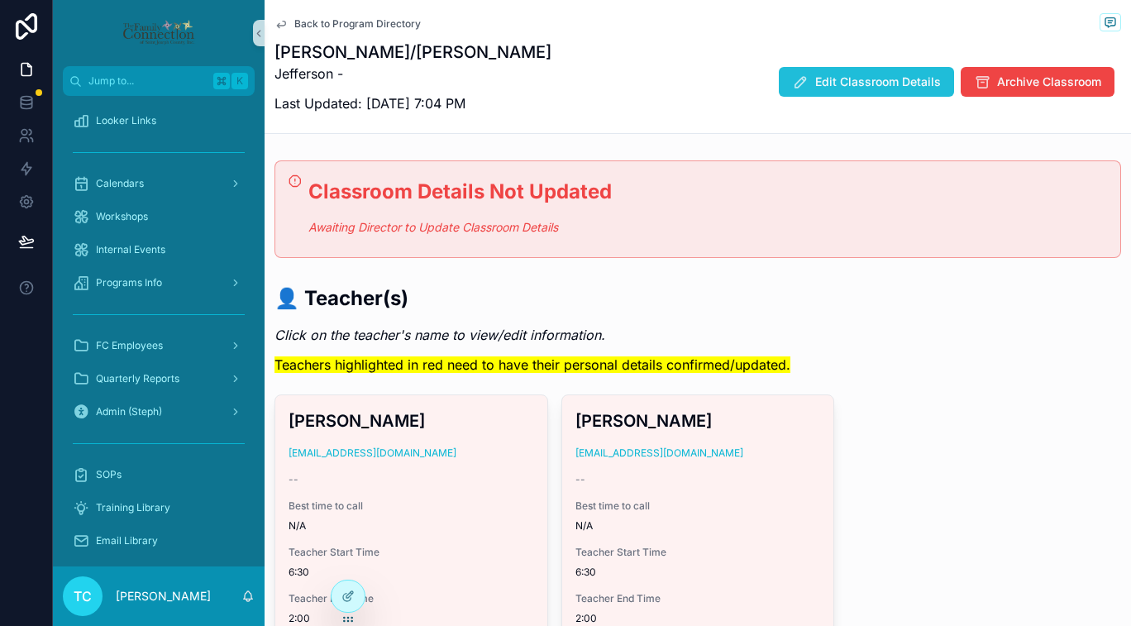
click at [828, 86] on span "Edit Classroom Details" at bounding box center [878, 82] width 126 height 17
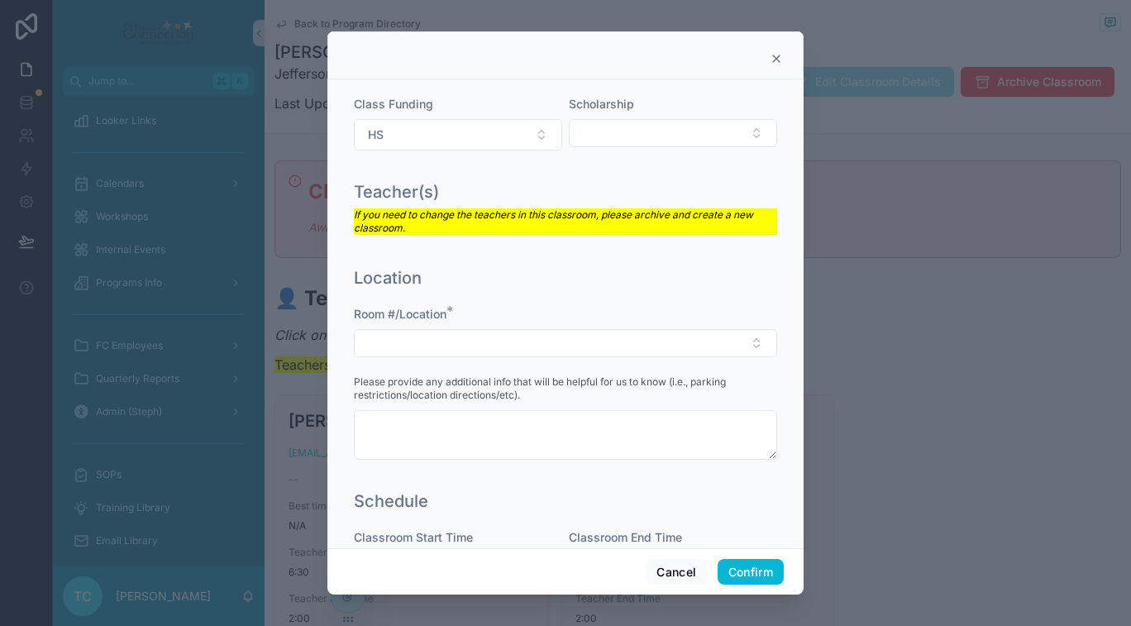
scroll to position [125, 0]
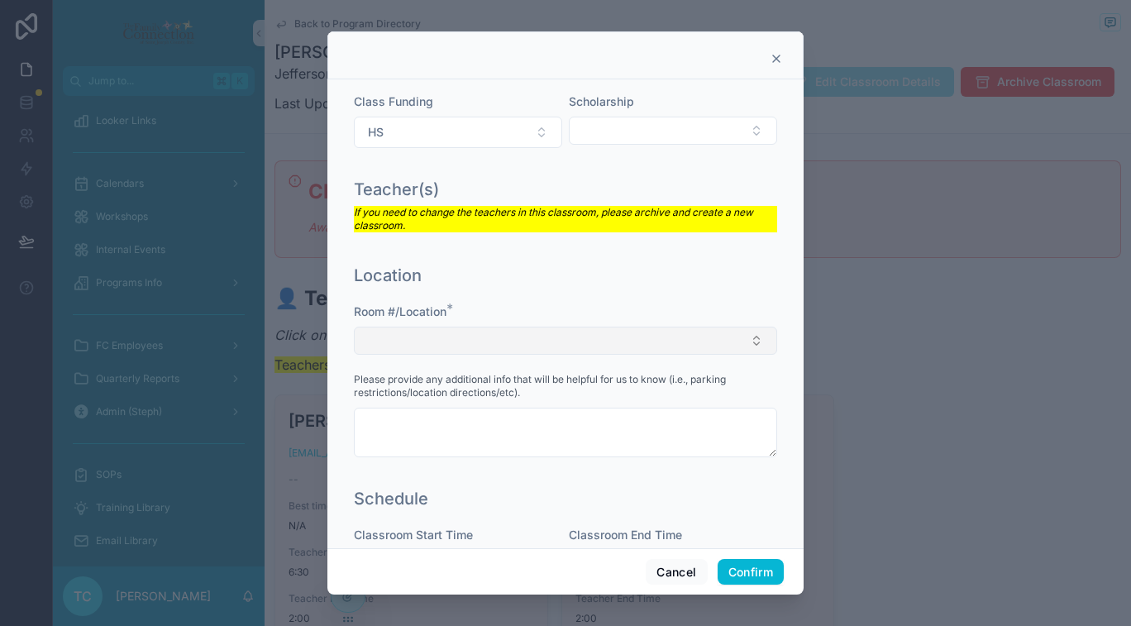
click at [636, 331] on button "Select Button" at bounding box center [565, 341] width 423 height 28
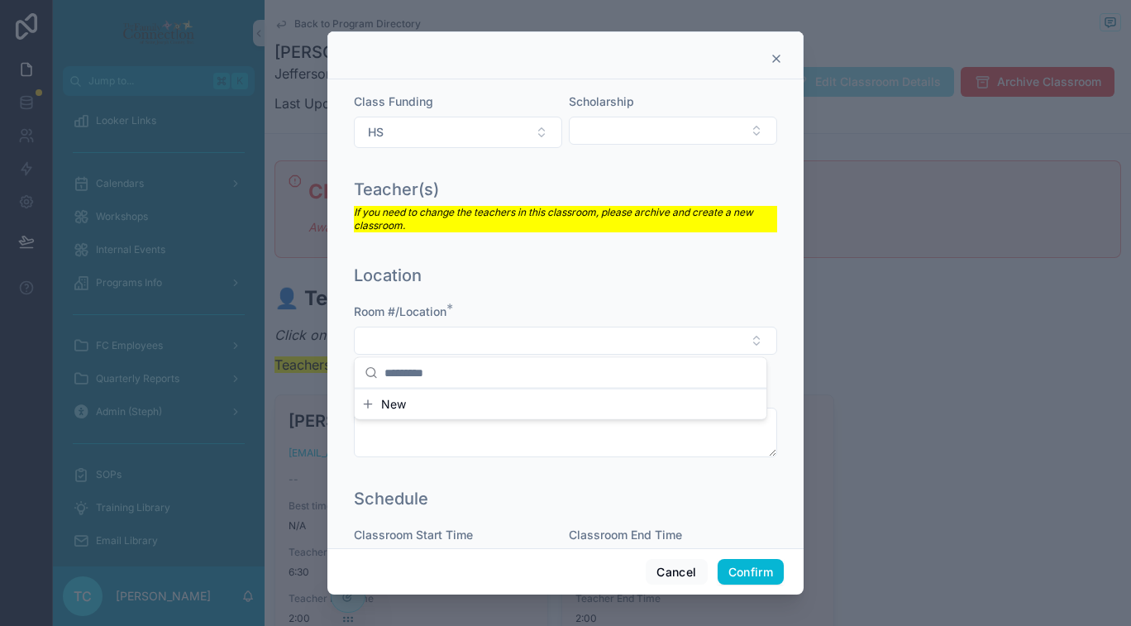
click at [561, 408] on button "New" at bounding box center [560, 404] width 398 height 17
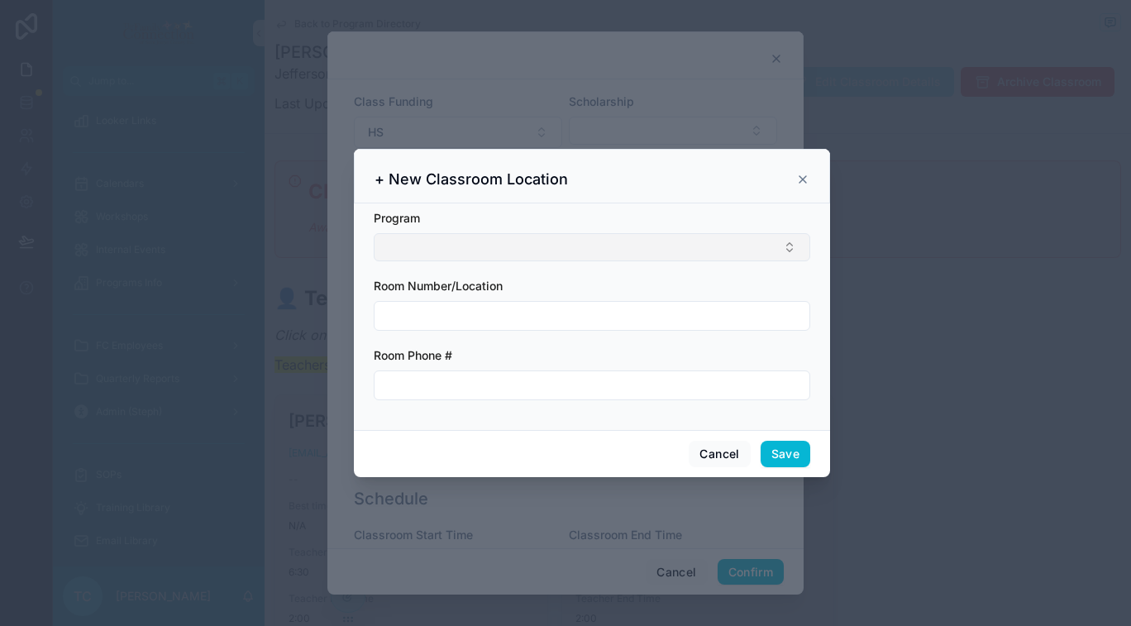
click at [567, 247] on button "Select Button" at bounding box center [592, 247] width 436 height 28
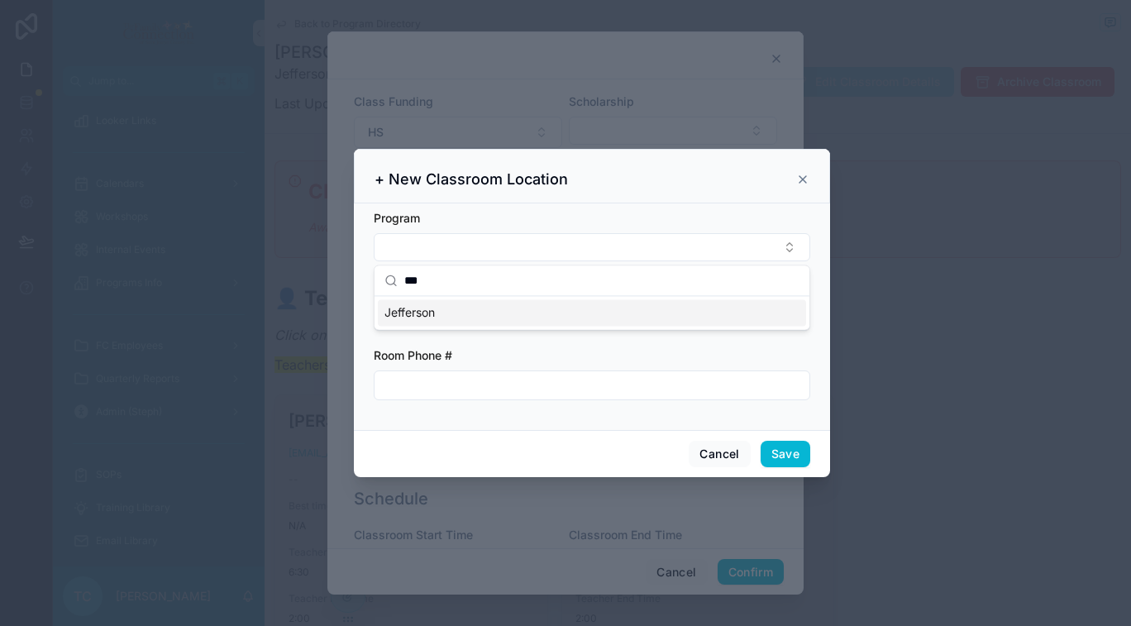
type input "***"
click at [527, 313] on div "Jefferson" at bounding box center [592, 312] width 428 height 26
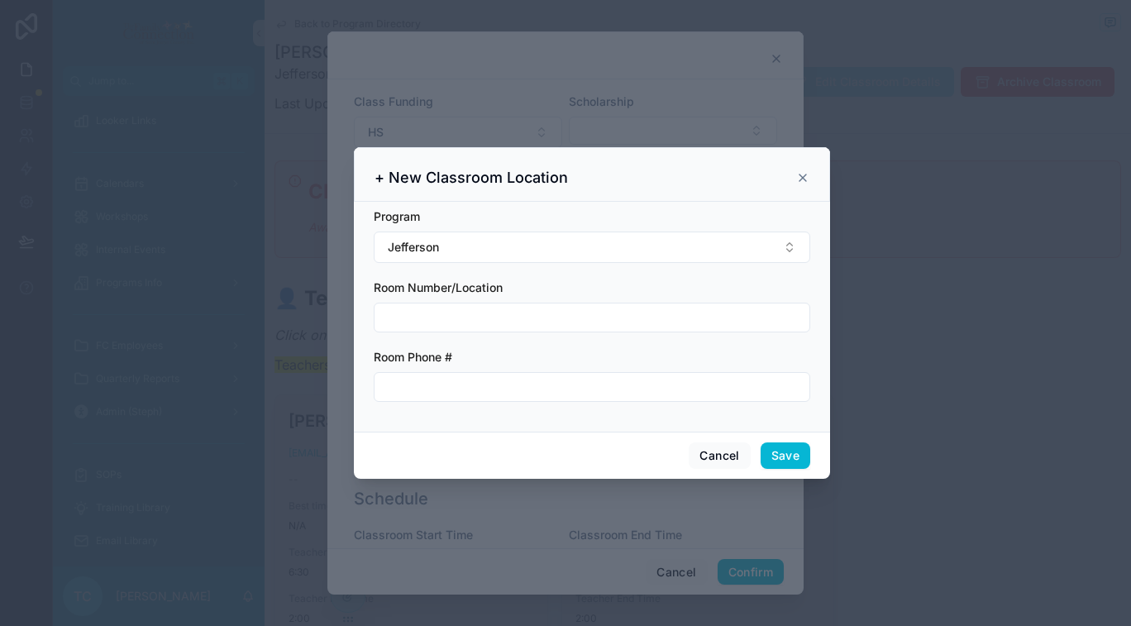
click at [527, 317] on input "text" at bounding box center [591, 317] width 435 height 23
click at [622, 351] on div "Room Phone #" at bounding box center [592, 357] width 436 height 17
click at [597, 384] on input "text" at bounding box center [591, 386] width 435 height 23
type input "**********"
click at [797, 460] on button "Save" at bounding box center [786, 455] width 50 height 26
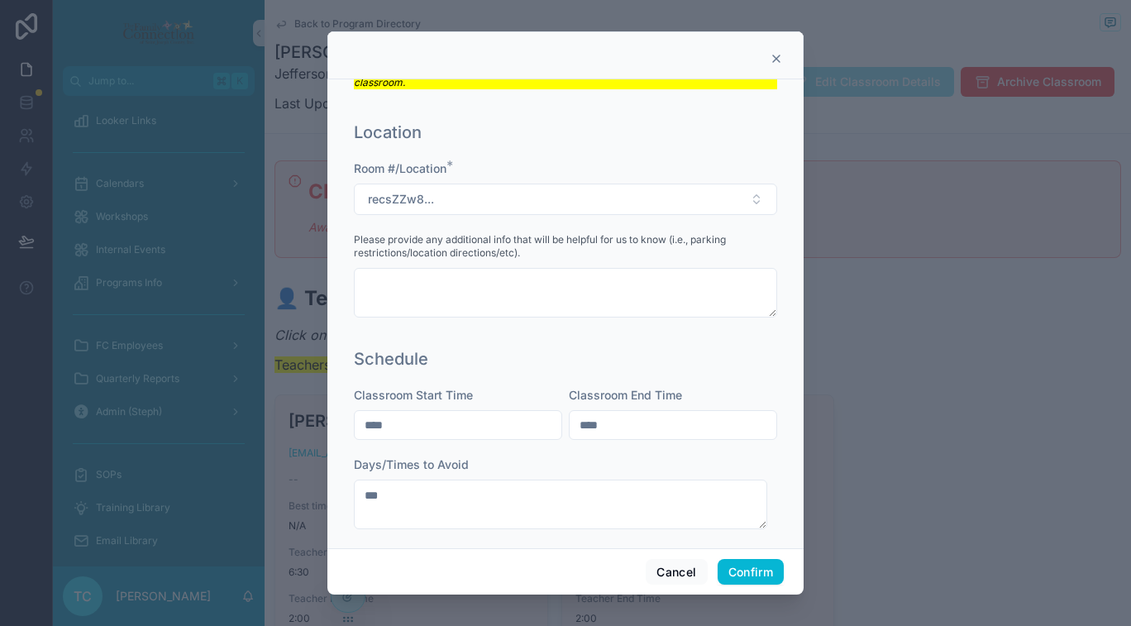
scroll to position [270, 0]
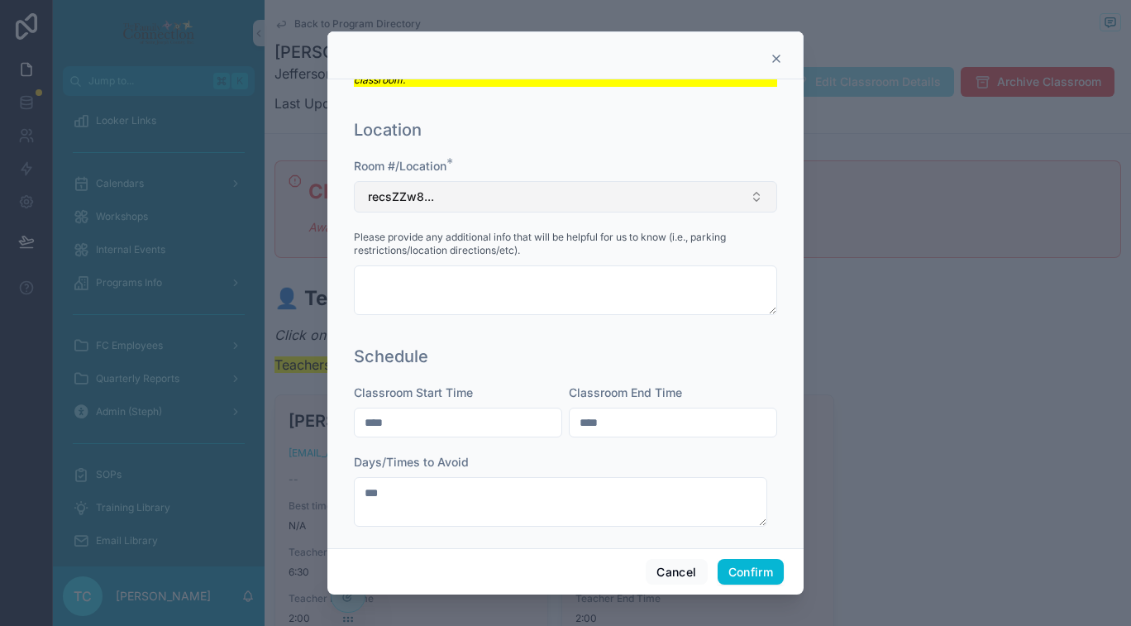
click at [645, 189] on button "recsZZw8..." at bounding box center [565, 196] width 423 height 31
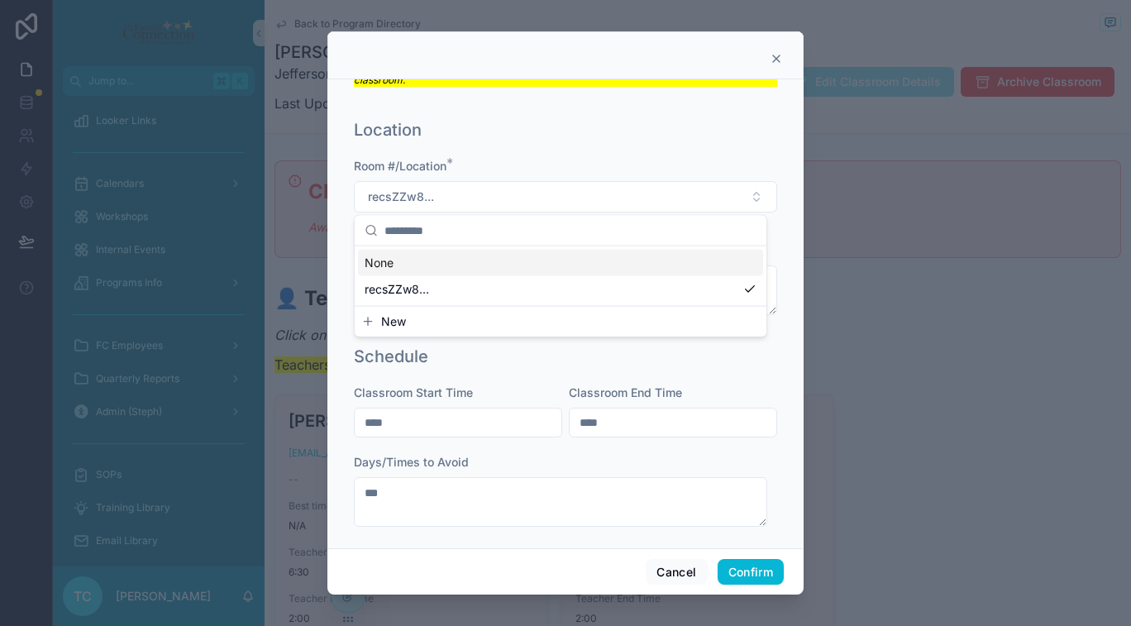
click at [482, 265] on div "None" at bounding box center [560, 263] width 405 height 26
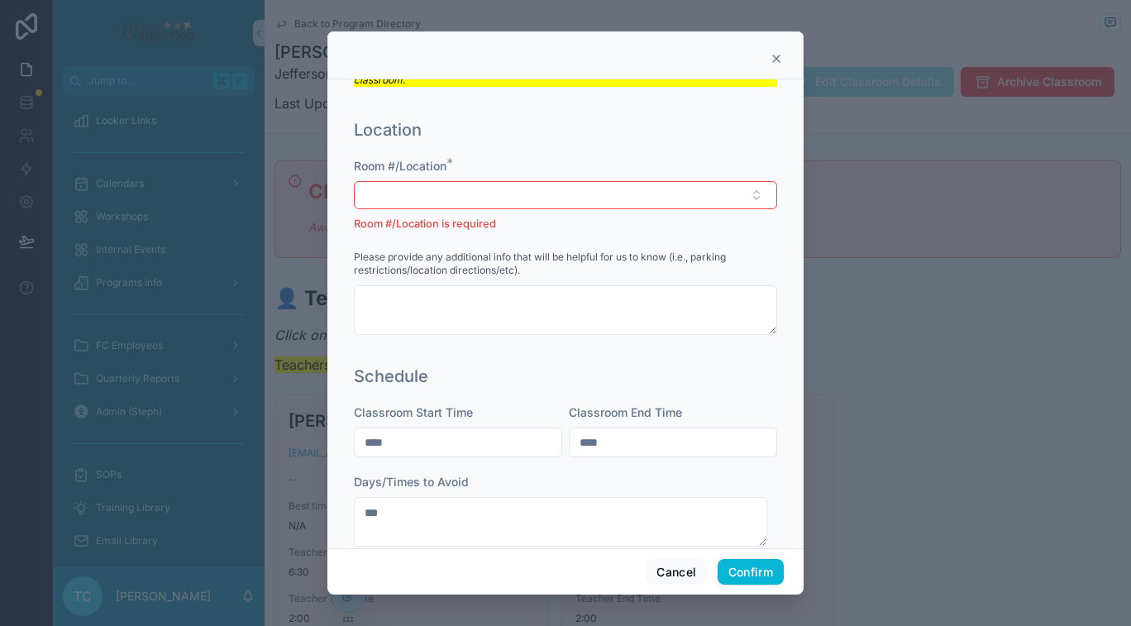
click at [569, 243] on div "Room #/Location * Room #/Location is required Please provide any additional inf…" at bounding box center [565, 254] width 423 height 193
click at [571, 194] on button "Select Button" at bounding box center [565, 195] width 423 height 28
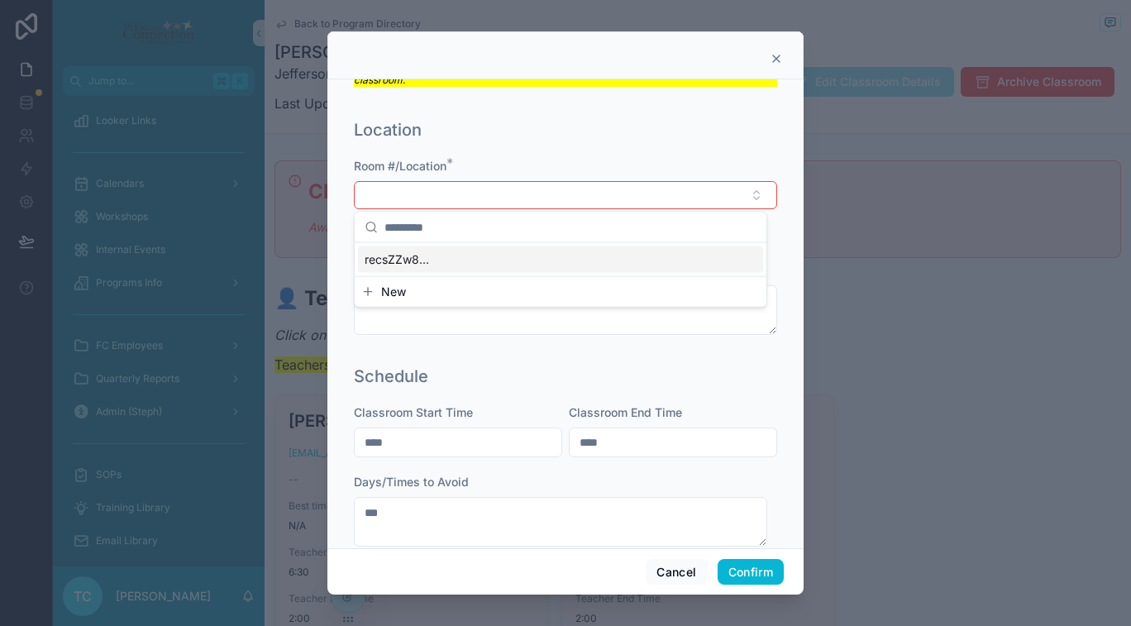
click at [489, 291] on button "New" at bounding box center [560, 292] width 398 height 17
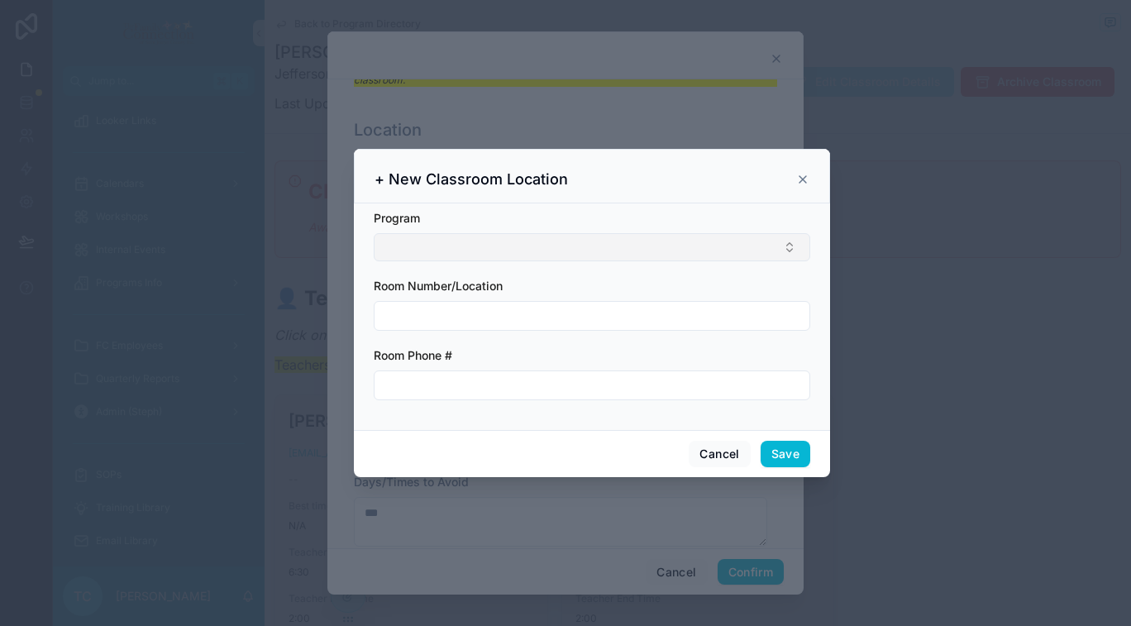
click at [504, 239] on button "Select Button" at bounding box center [592, 247] width 436 height 28
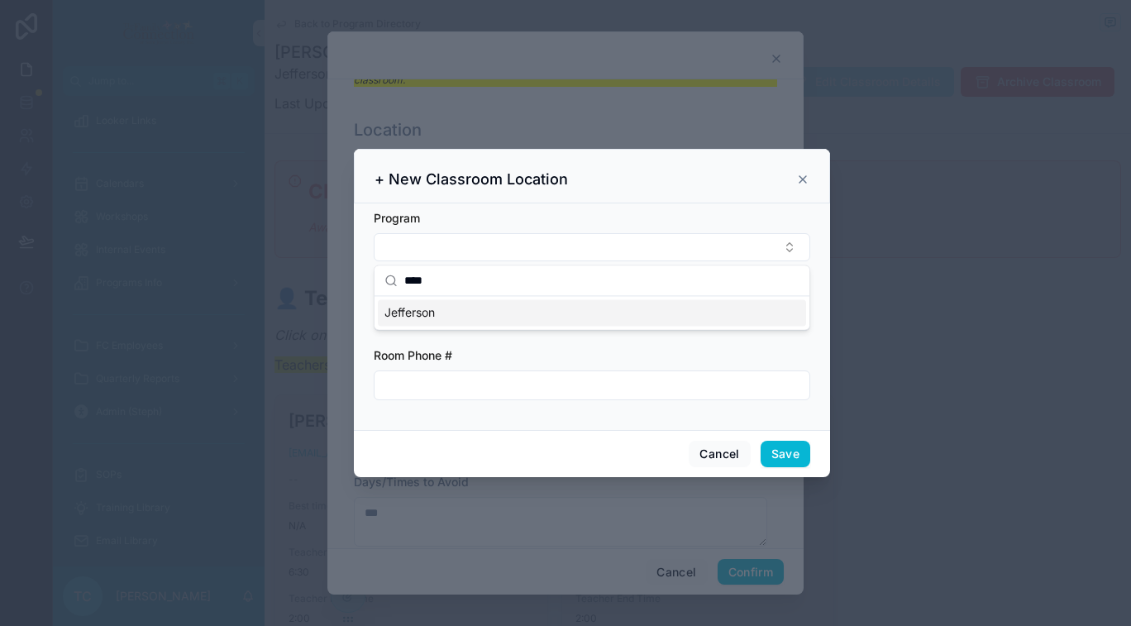
type input "****"
click at [472, 312] on div "Jefferson" at bounding box center [592, 312] width 428 height 26
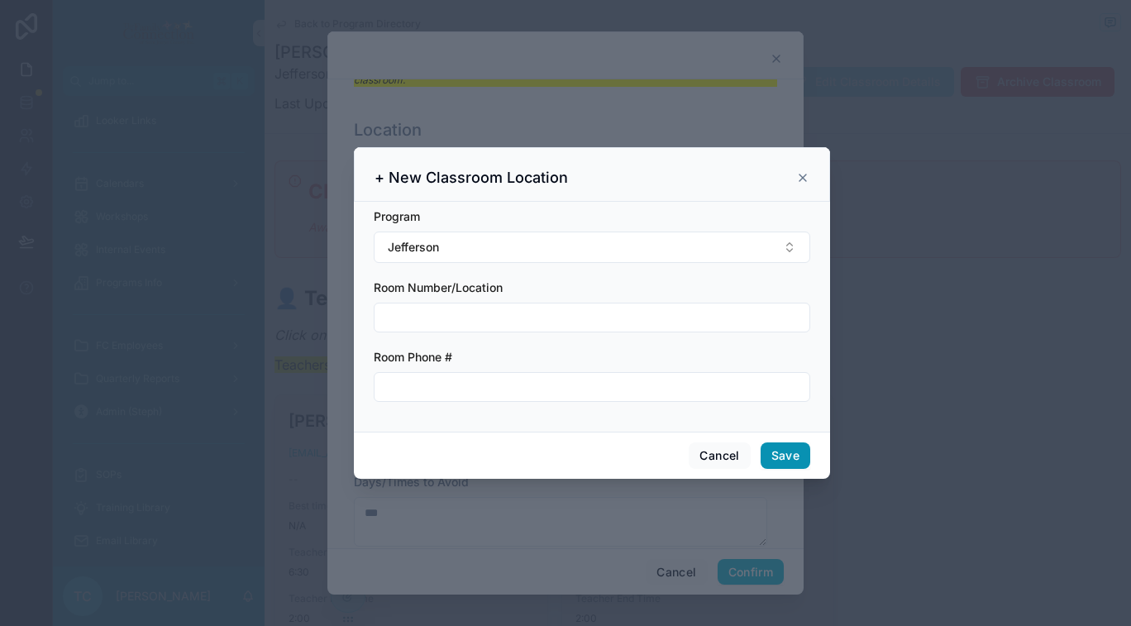
click at [782, 455] on button "Save" at bounding box center [786, 455] width 50 height 26
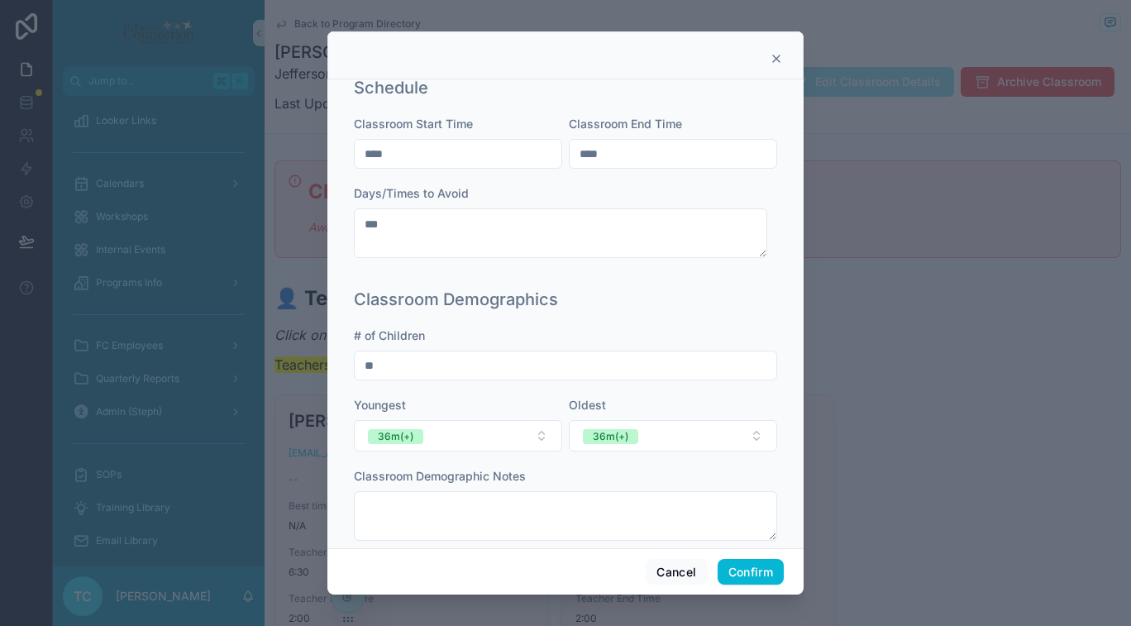
scroll to position [565, 0]
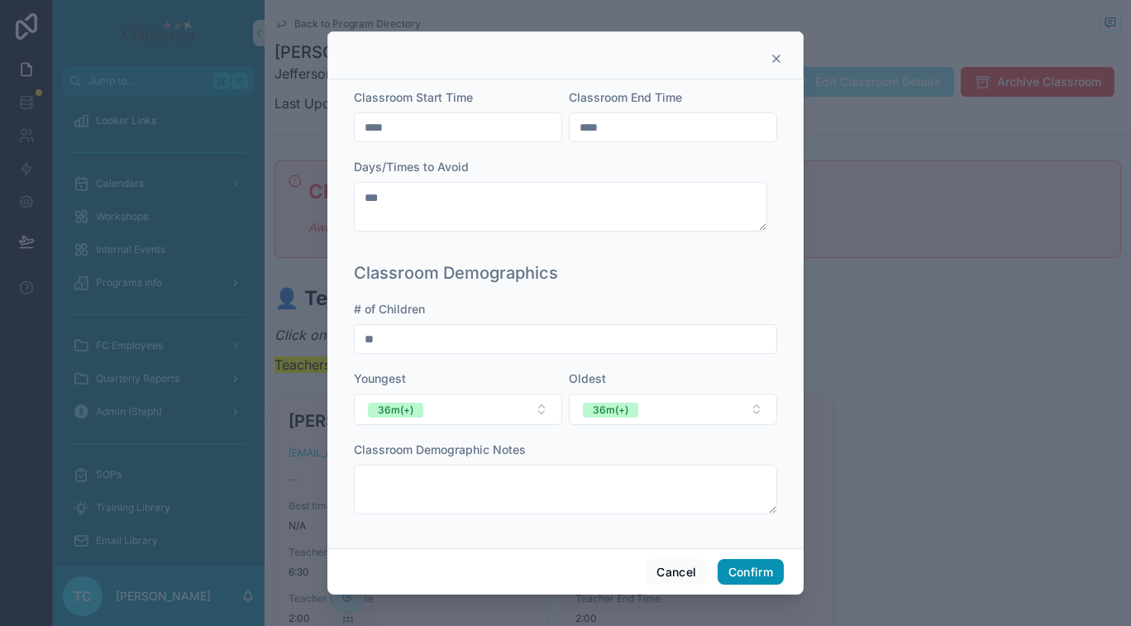
click at [759, 573] on button "Confirm" at bounding box center [751, 572] width 66 height 26
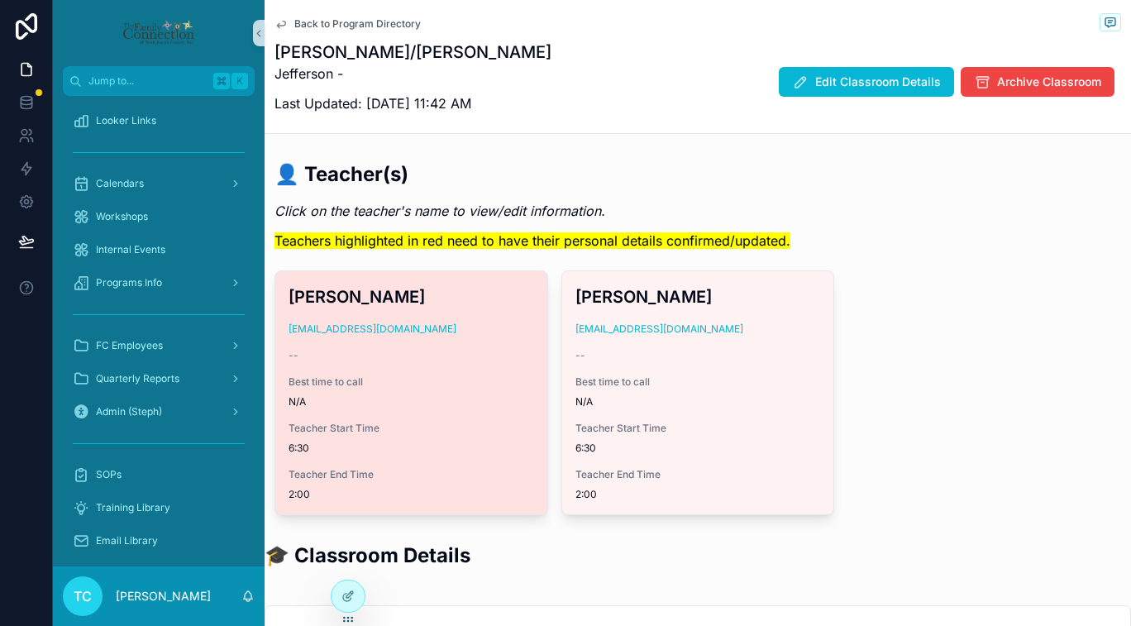
click at [479, 364] on div "Alicia Malone amalone@headstartesj.com -- Best time to call N/A Teacher Start T…" at bounding box center [411, 392] width 272 height 243
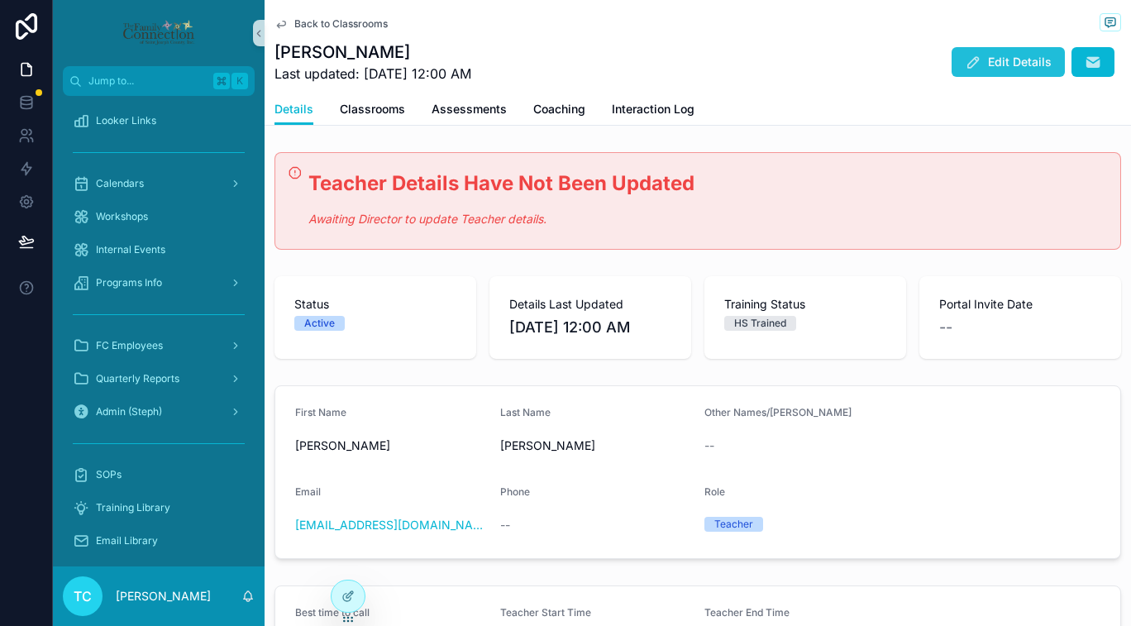
click at [994, 67] on span "Edit Details" at bounding box center [1020, 62] width 64 height 17
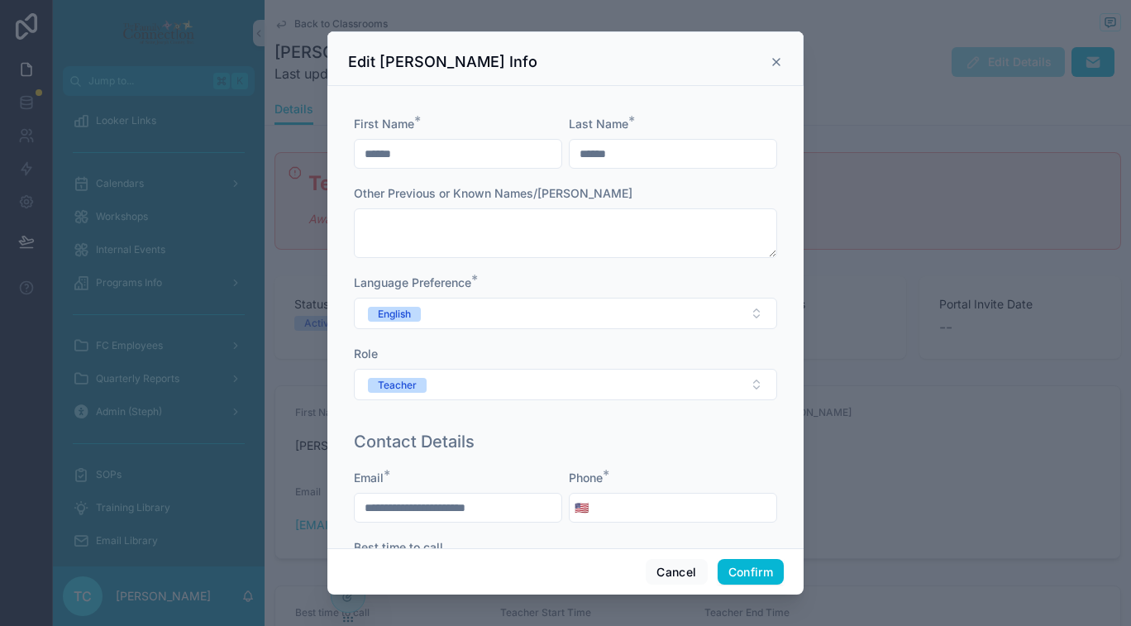
click at [679, 503] on input "tel" at bounding box center [685, 507] width 183 height 23
type input "**********"
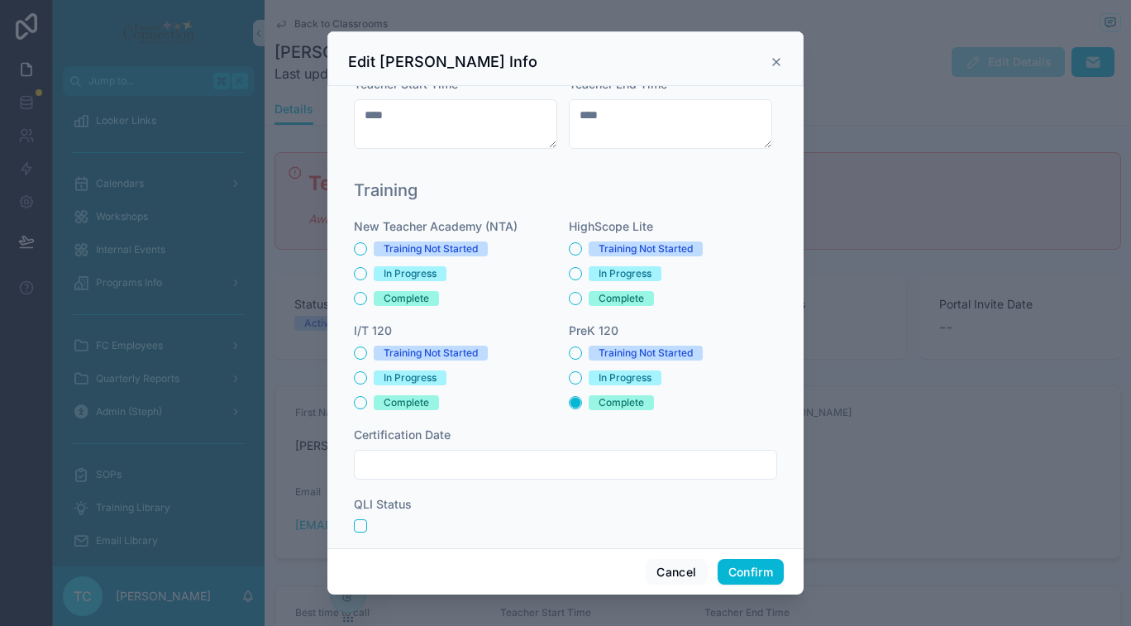
scroll to position [561, 0]
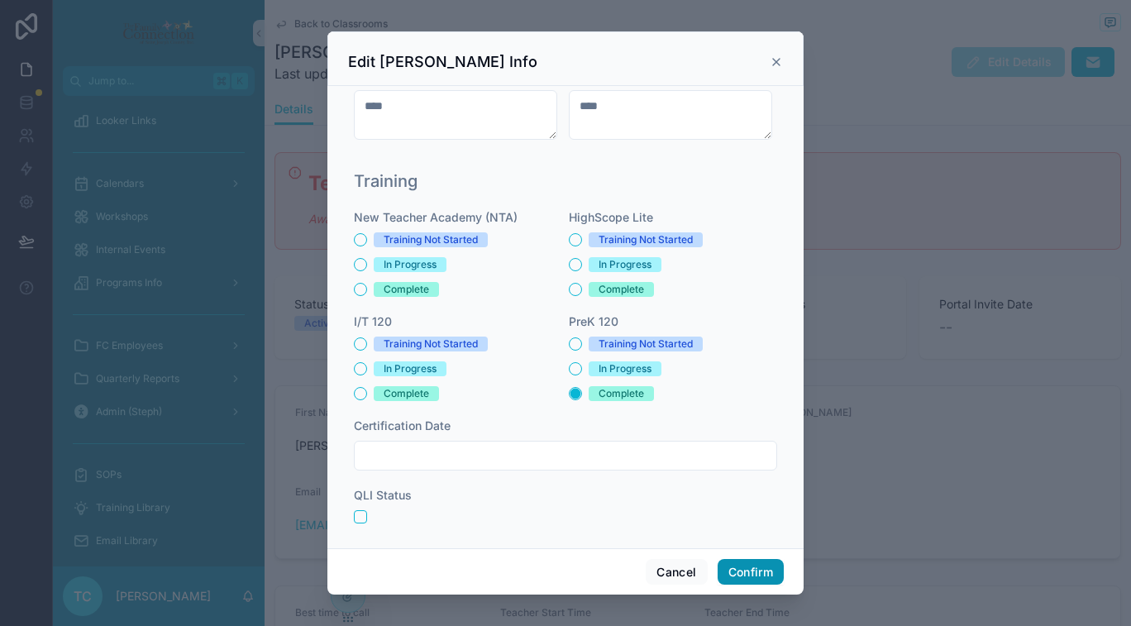
click at [759, 570] on button "Confirm" at bounding box center [751, 572] width 66 height 26
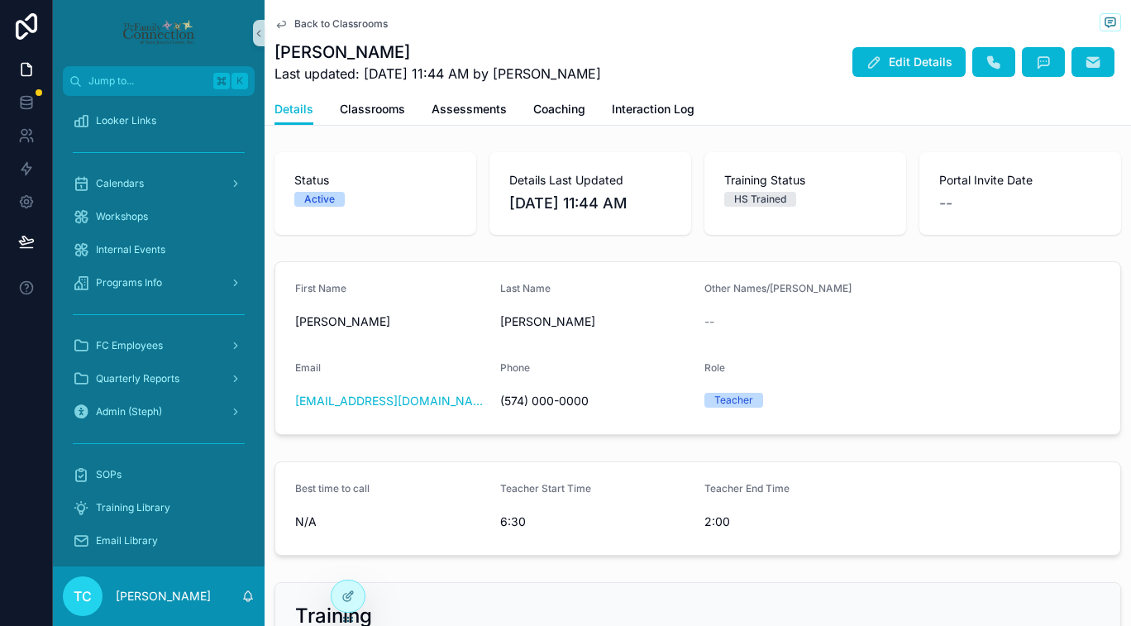
click at [352, 25] on span "Back to Classrooms" at bounding box center [340, 23] width 93 height 13
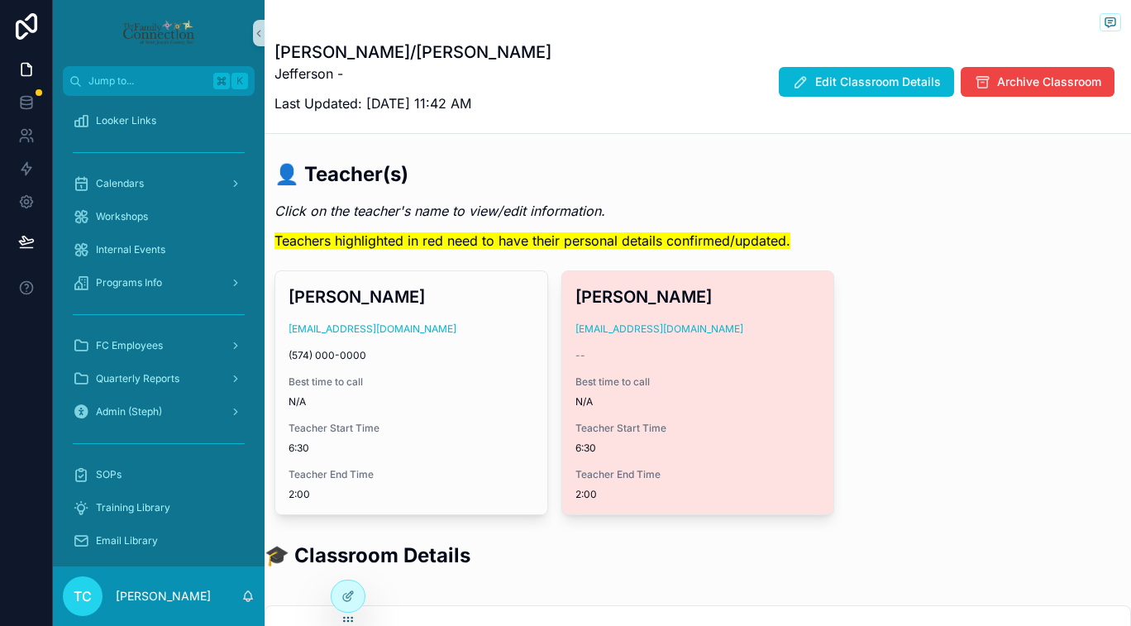
click at [614, 302] on h3 "Amanda Troyer" at bounding box center [698, 296] width 246 height 25
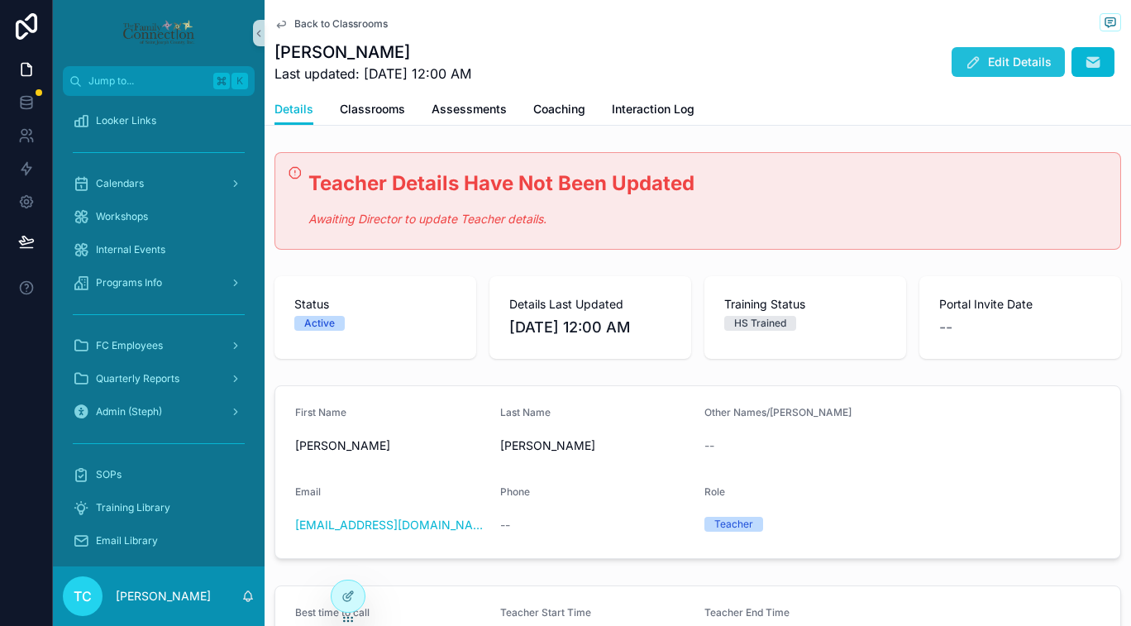
click at [988, 66] on span "Edit Details" at bounding box center [1020, 62] width 64 height 17
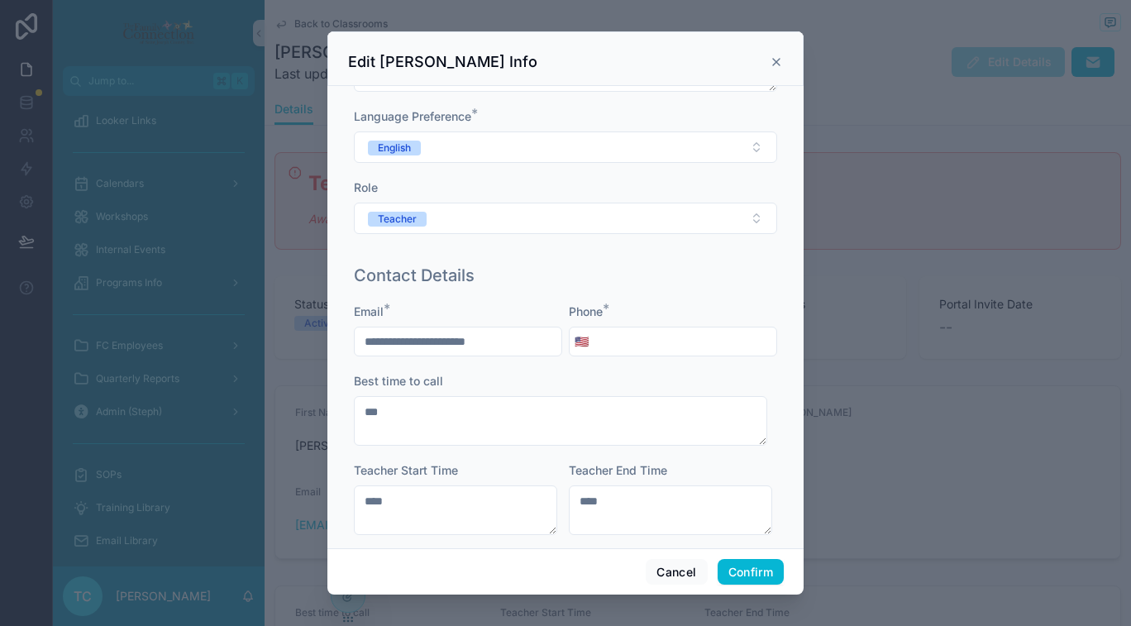
scroll to position [242, 0]
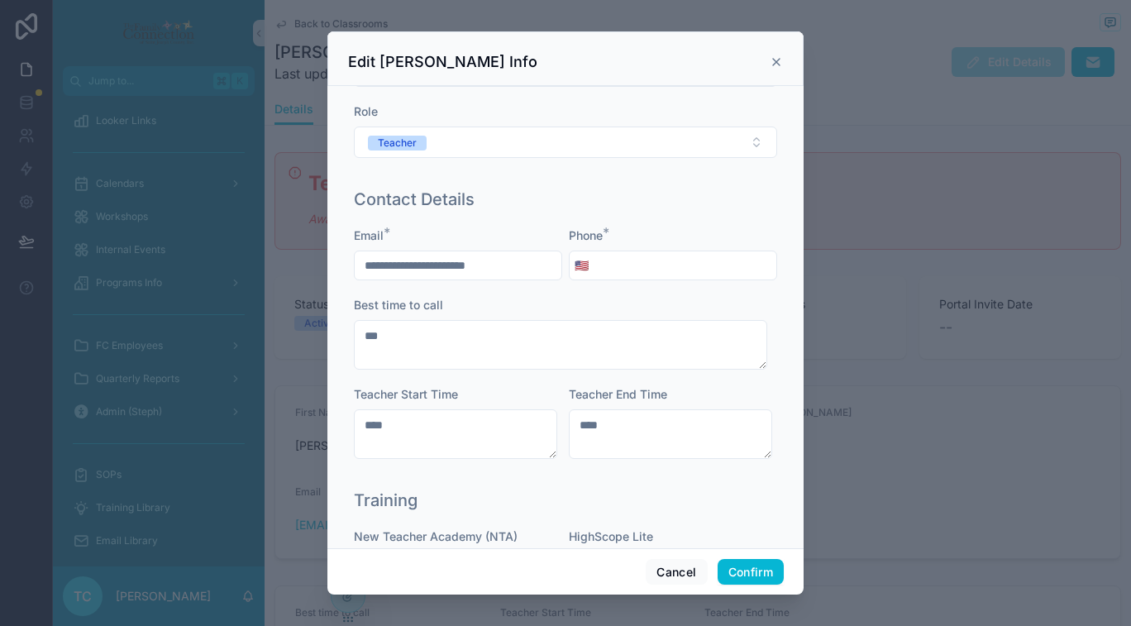
click at [651, 266] on input "tel" at bounding box center [685, 265] width 183 height 23
type input "**********"
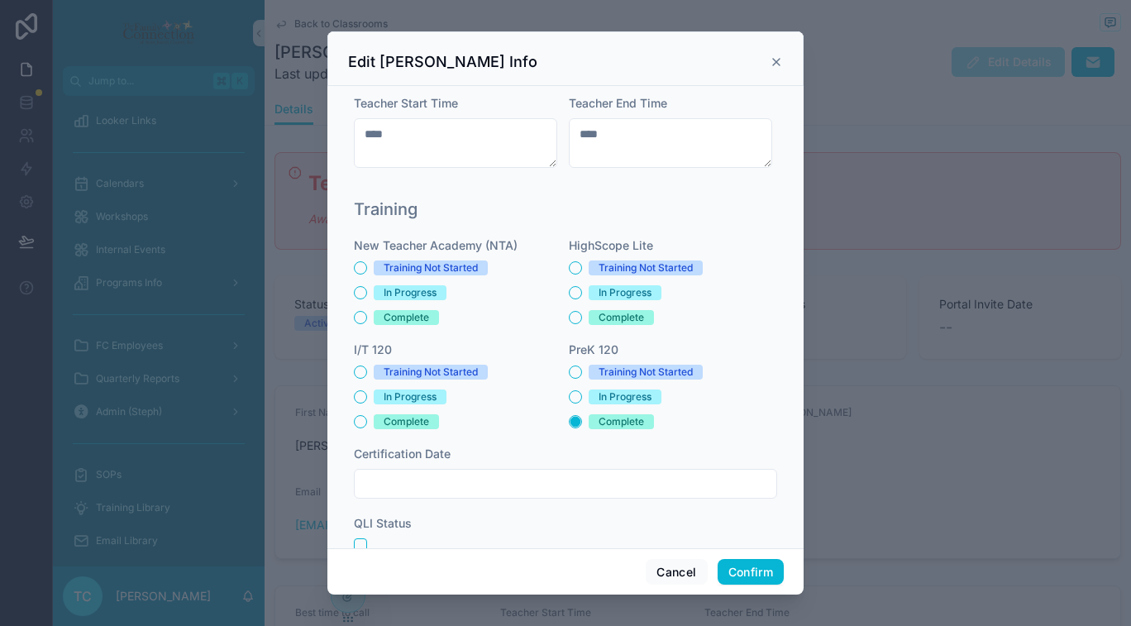
scroll to position [570, 0]
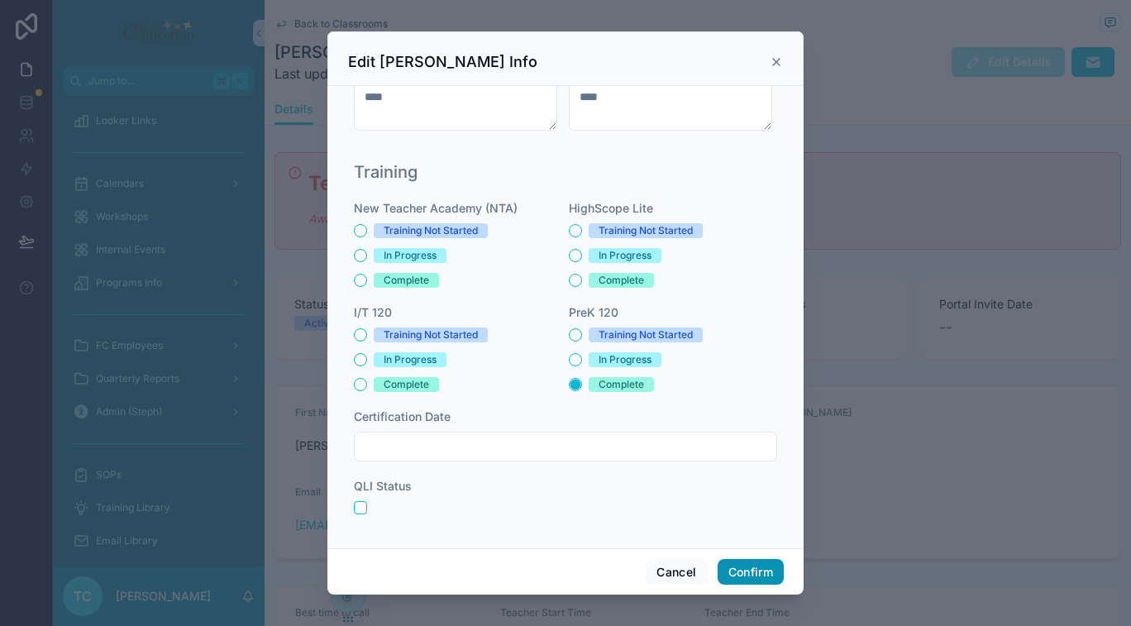
click at [765, 575] on button "Confirm" at bounding box center [751, 572] width 66 height 26
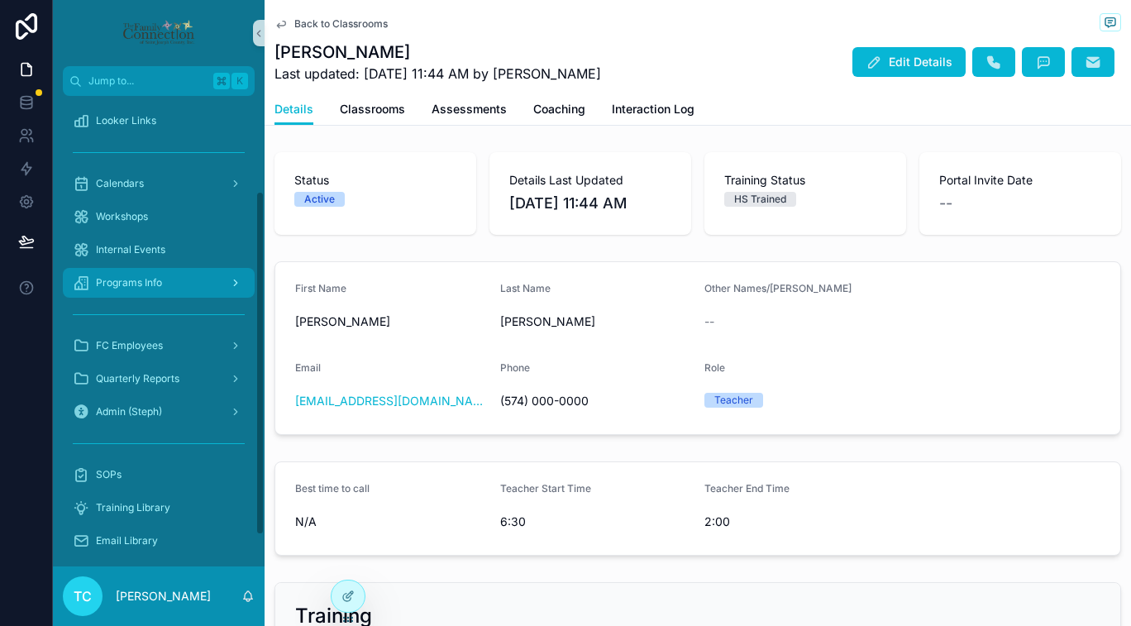
click at [179, 279] on div "Programs Info" at bounding box center [159, 282] width 172 height 26
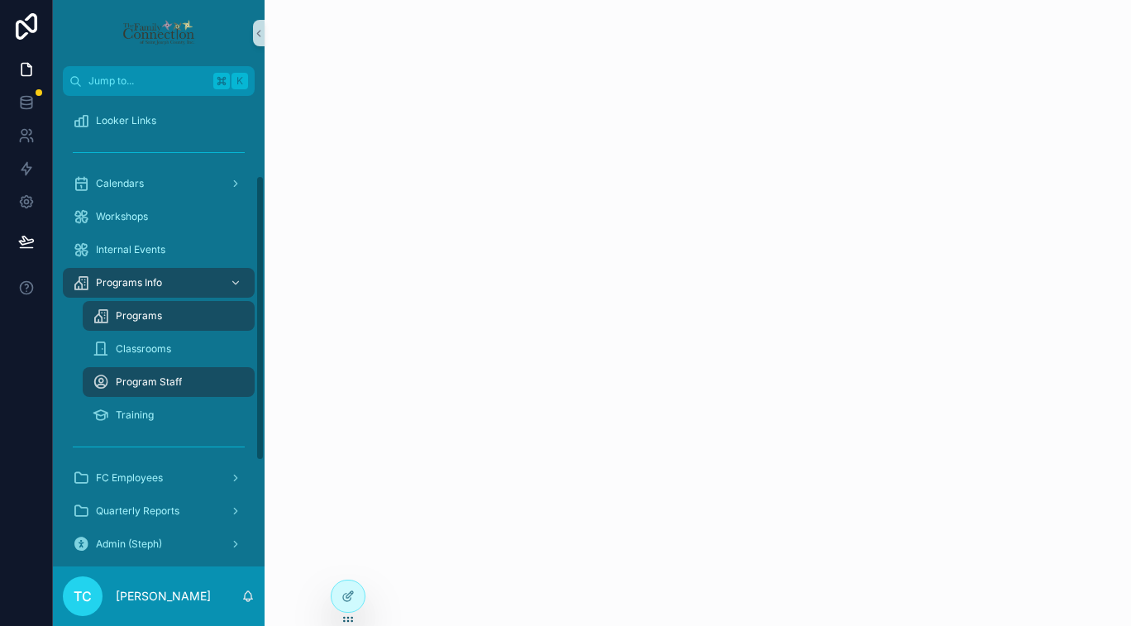
click at [186, 318] on div "Programs" at bounding box center [169, 316] width 152 height 26
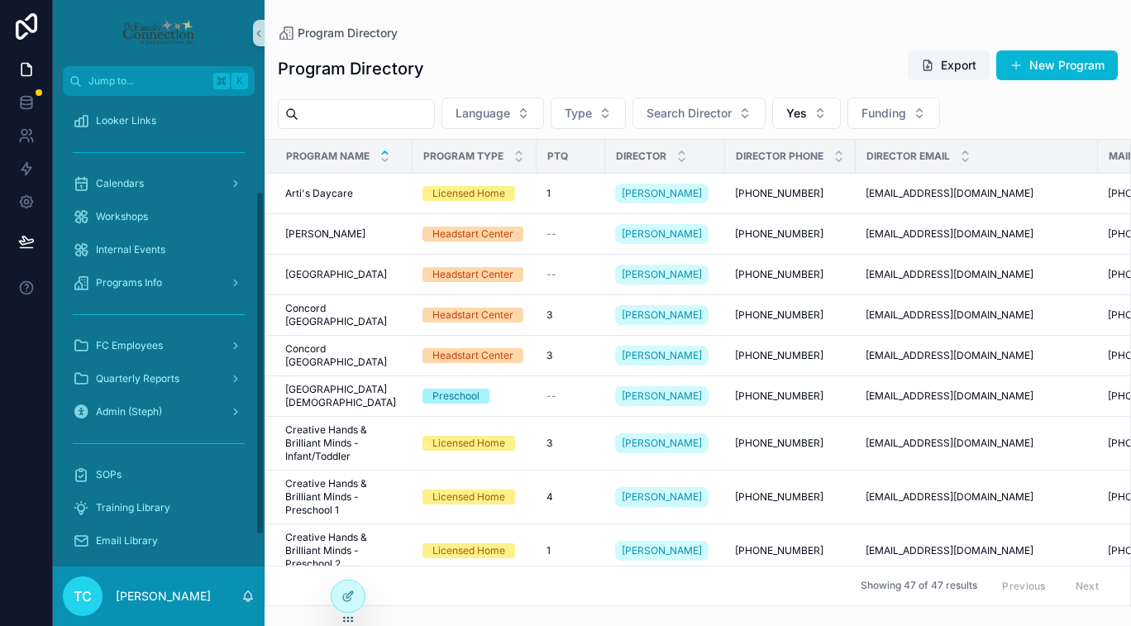
click at [356, 113] on input "scrollable content" at bounding box center [366, 114] width 136 height 23
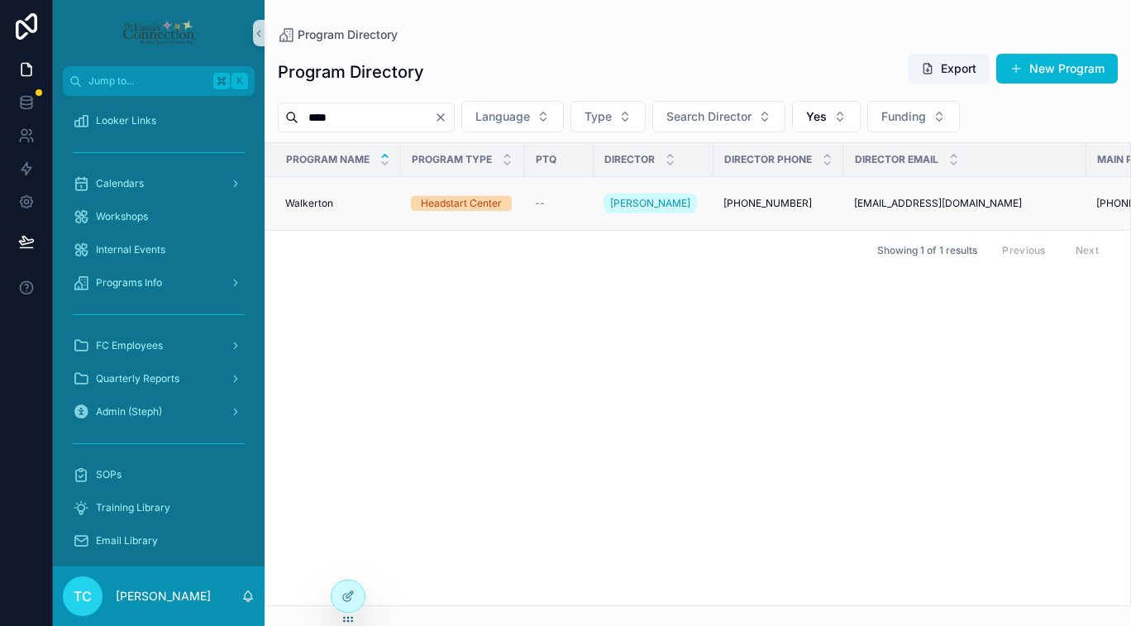
type input "****"
click at [336, 197] on div "Walkerton Walkerton" at bounding box center [338, 203] width 106 height 13
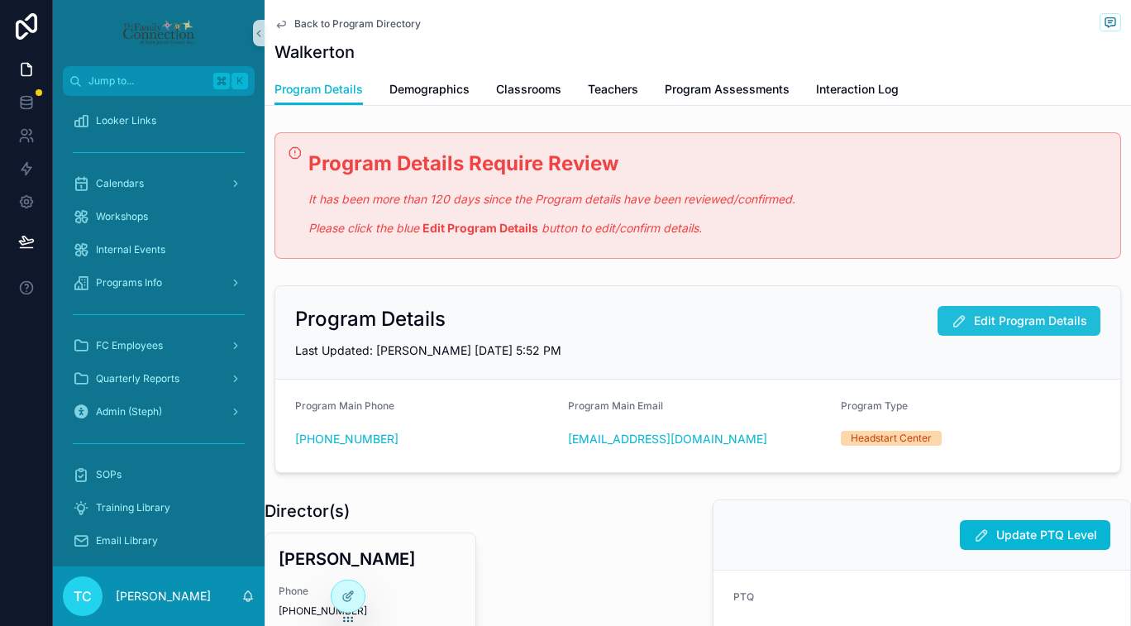
click at [981, 323] on span "Edit Program Details" at bounding box center [1030, 320] width 113 height 17
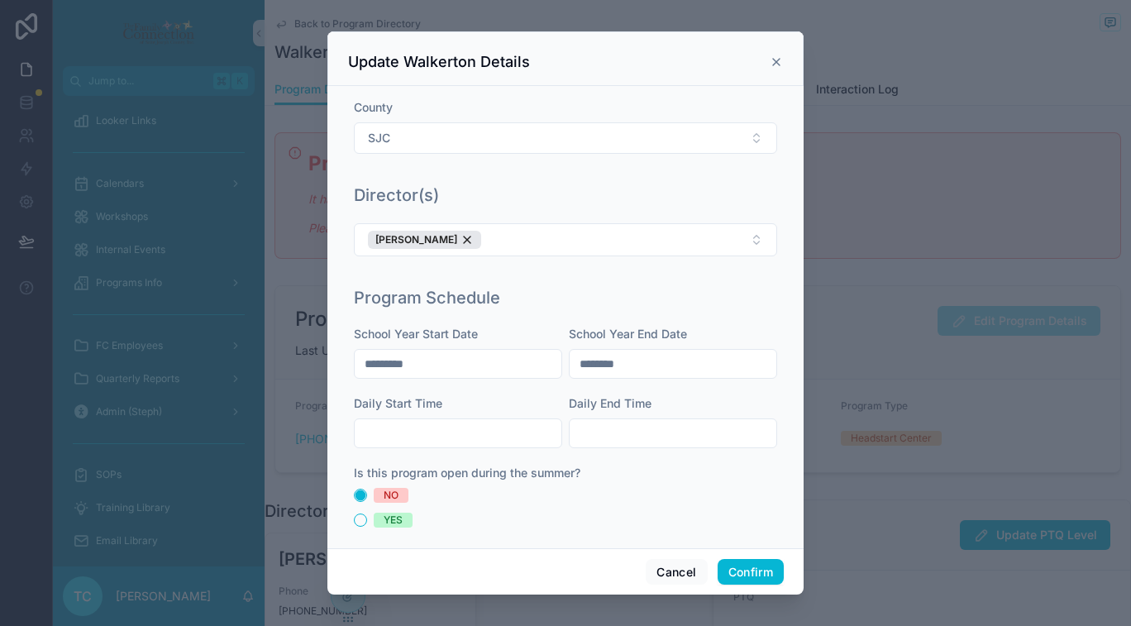
scroll to position [369, 0]
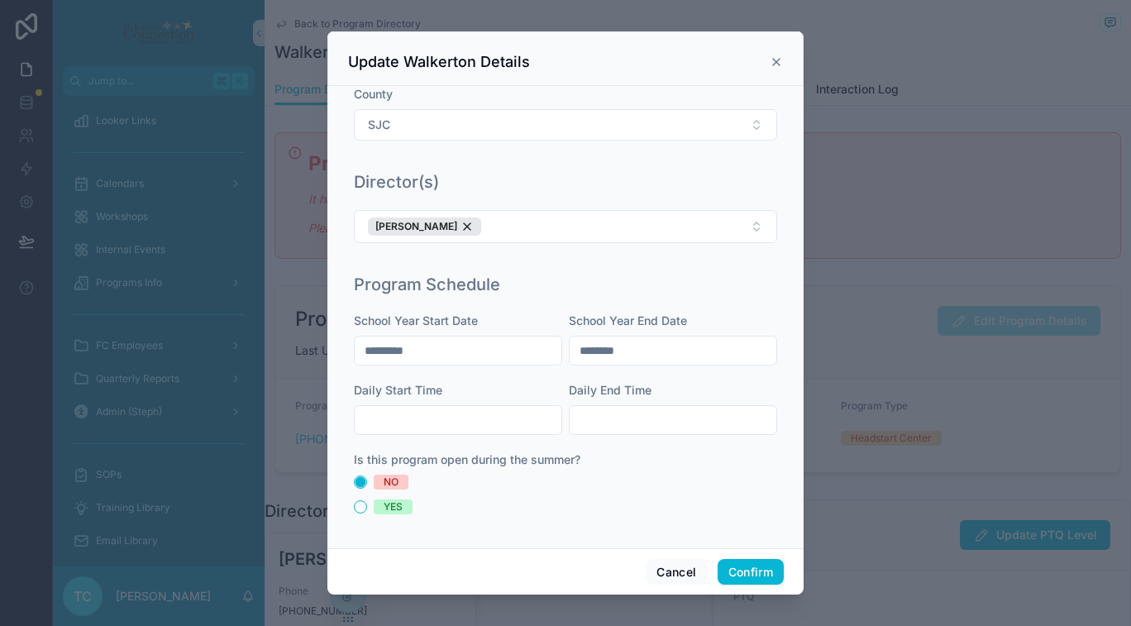
click at [404, 424] on input "text" at bounding box center [458, 419] width 207 height 23
type input "****"
click at [617, 412] on input "text" at bounding box center [673, 419] width 207 height 23
type input "****"
click at [722, 486] on div "NO" at bounding box center [565, 481] width 423 height 15
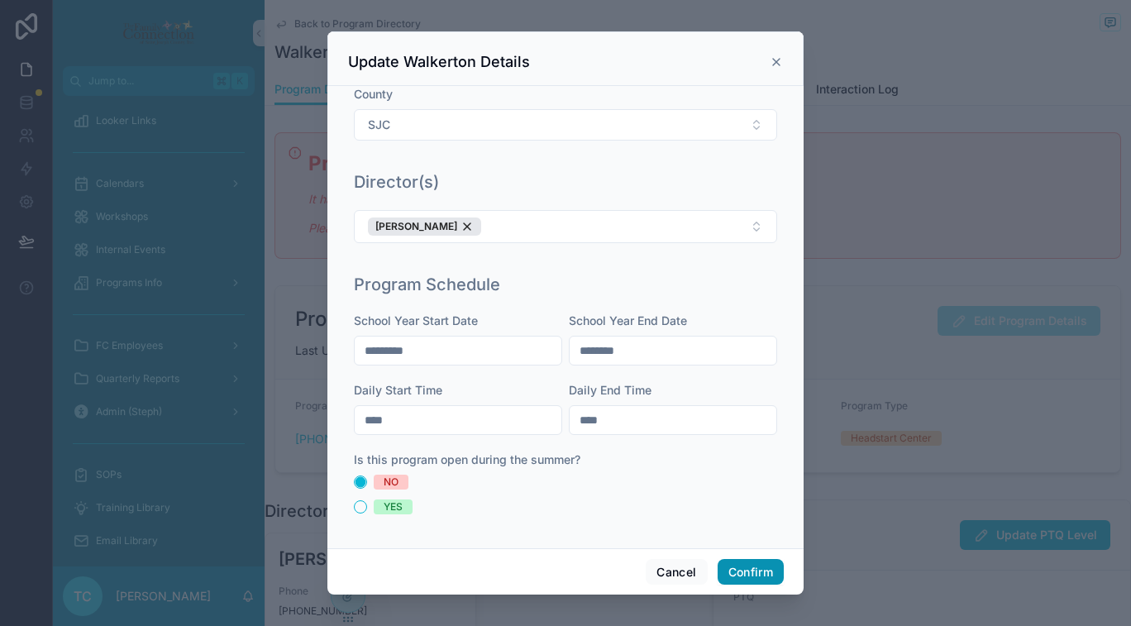
click at [758, 576] on button "Confirm" at bounding box center [751, 572] width 66 height 26
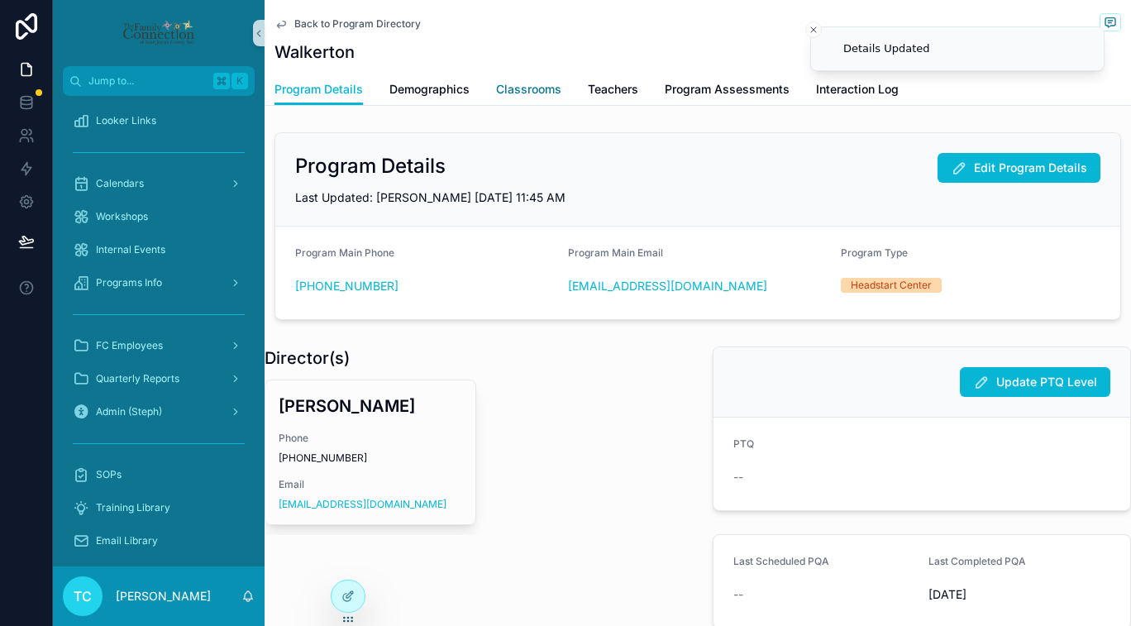
click at [527, 99] on link "Classrooms" at bounding box center [528, 90] width 65 height 33
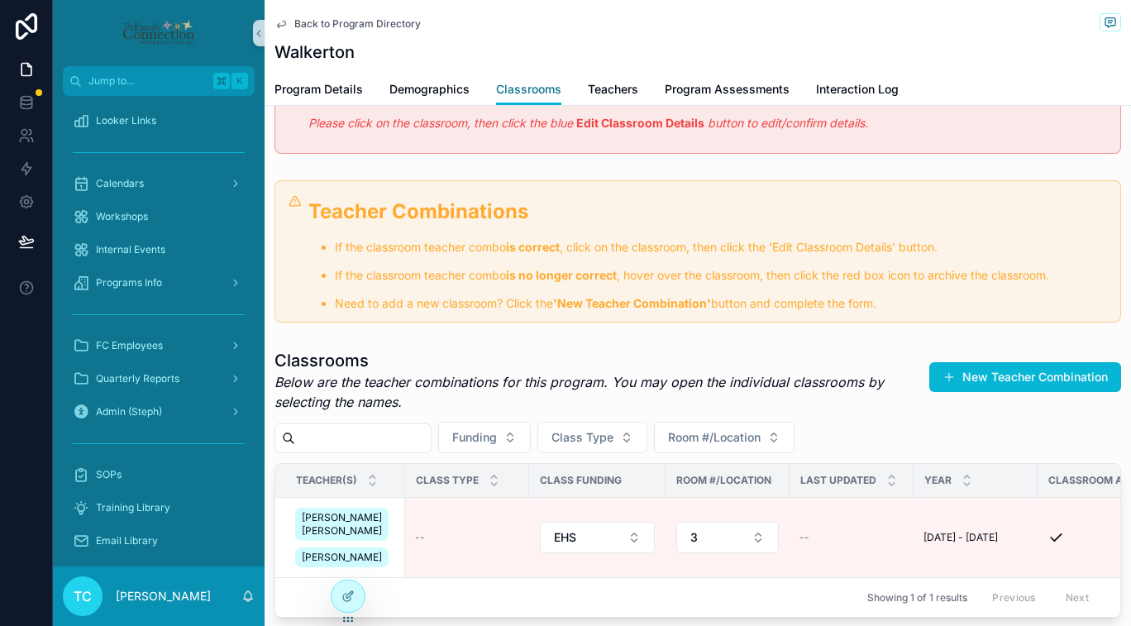
scroll to position [132, 0]
click at [989, 364] on button "New Teacher Combination" at bounding box center [1025, 376] width 192 height 30
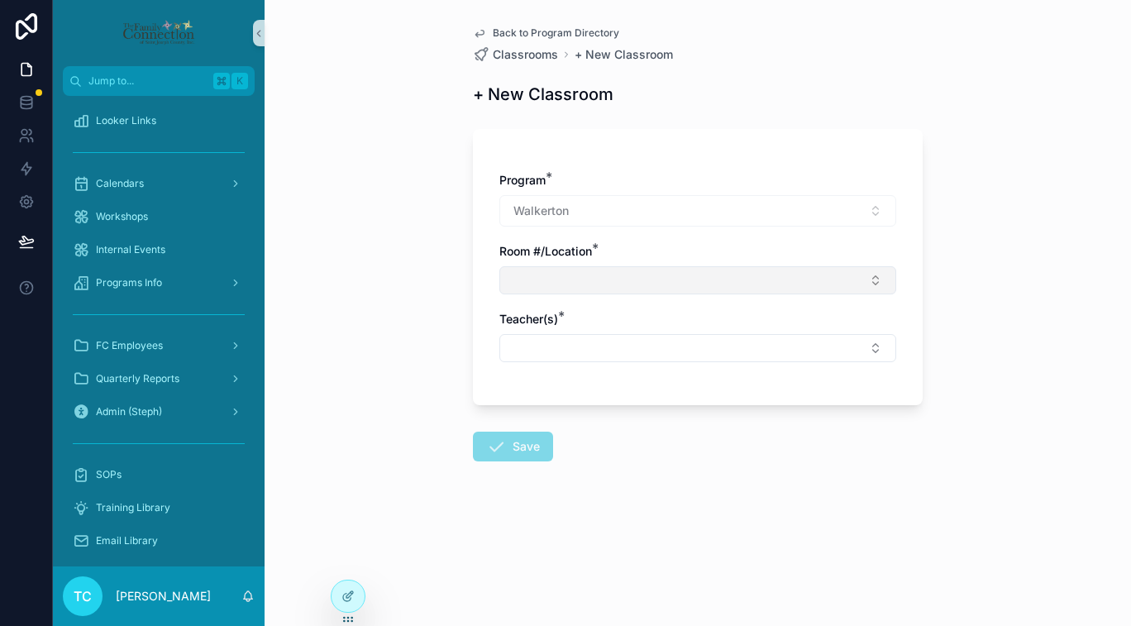
click at [714, 278] on button "Select Button" at bounding box center [697, 280] width 397 height 28
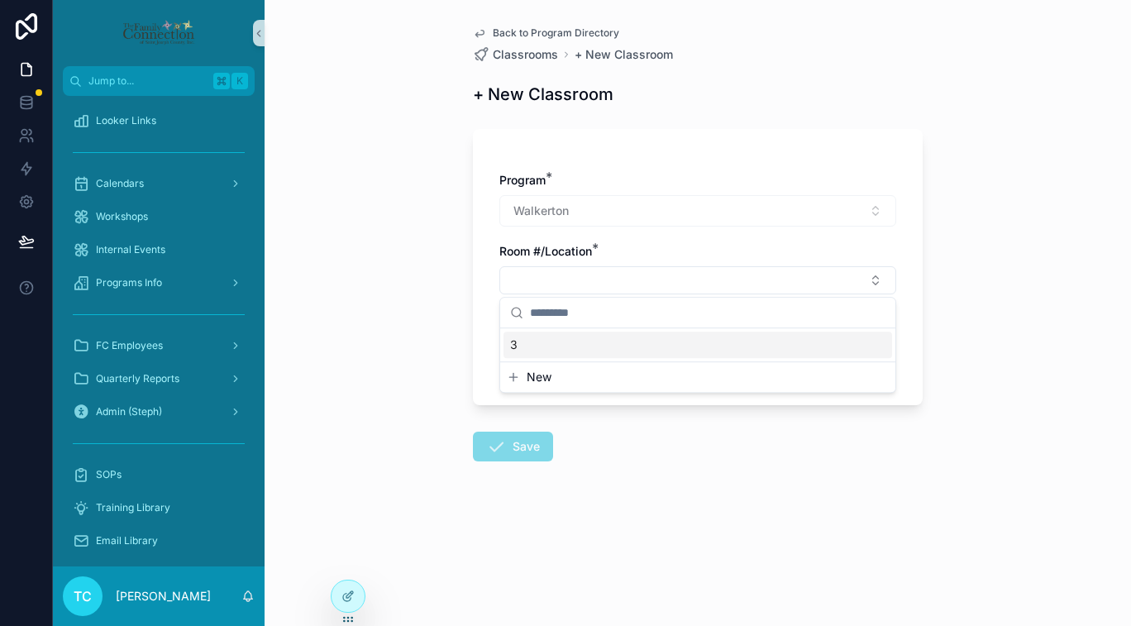
click at [536, 380] on span "New" at bounding box center [539, 377] width 25 height 17
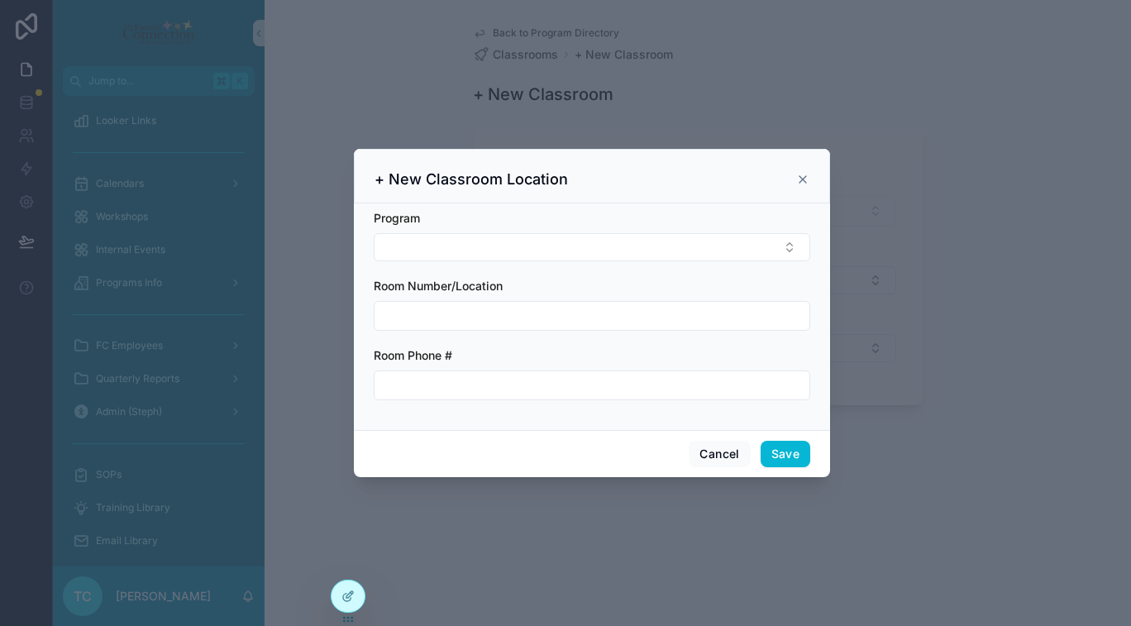
click at [503, 320] on input "scrollable content" at bounding box center [591, 315] width 435 height 23
type input "*"
click at [513, 248] on button "Select Button" at bounding box center [592, 247] width 436 height 28
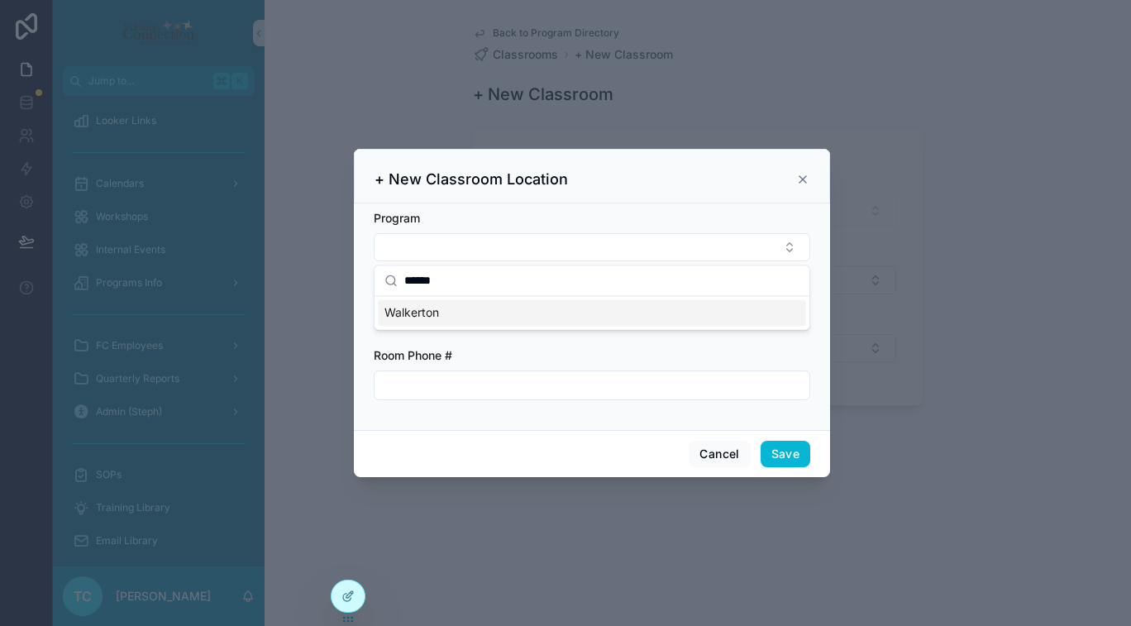
type input "******"
click at [480, 313] on div "Walkerton" at bounding box center [592, 312] width 428 height 26
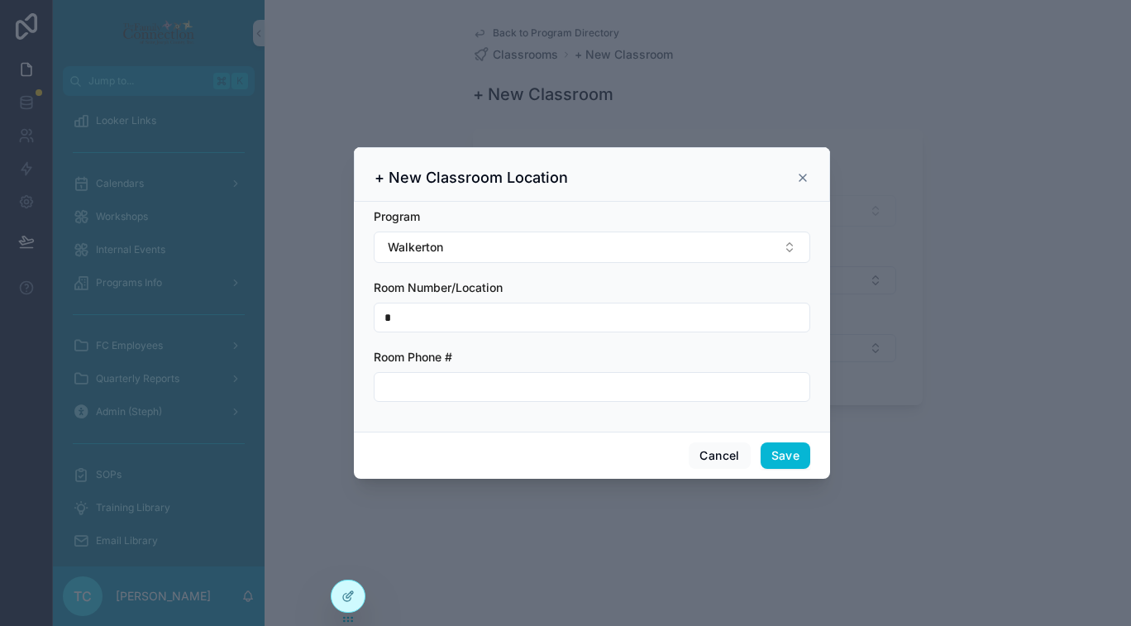
click at [459, 384] on input "scrollable content" at bounding box center [591, 386] width 435 height 23
click at [414, 388] on input "*********" at bounding box center [591, 386] width 435 height 23
click at [416, 388] on input "*********" at bounding box center [591, 386] width 435 height 23
type input "**********"
click at [778, 458] on button "Save" at bounding box center [786, 455] width 50 height 26
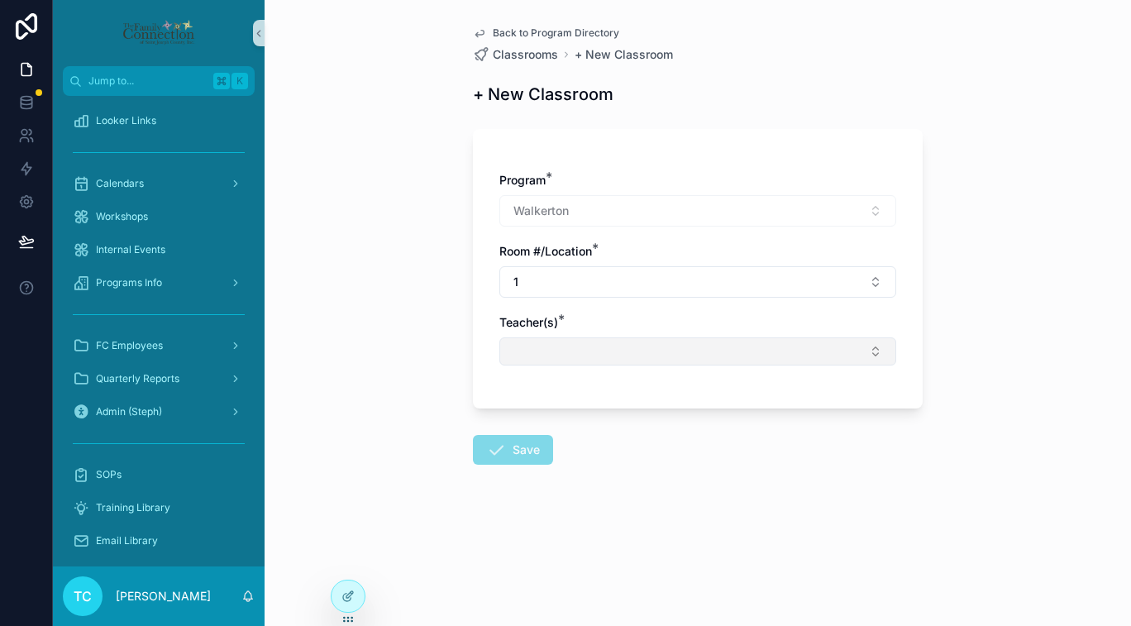
click at [712, 360] on button "Select Button" at bounding box center [697, 351] width 397 height 28
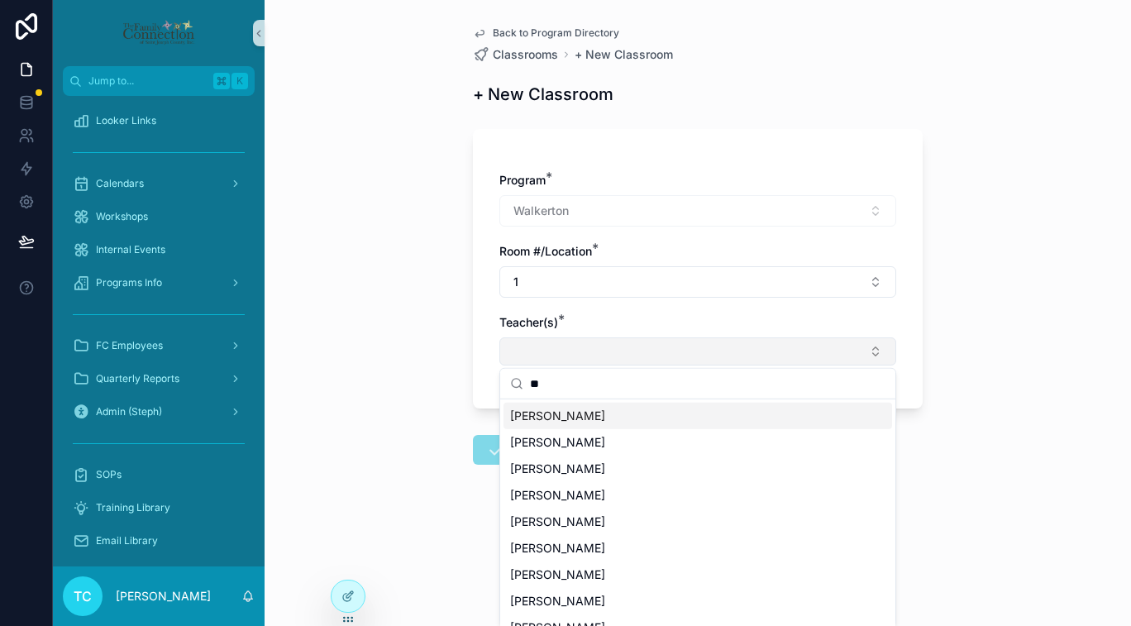
type input "***"
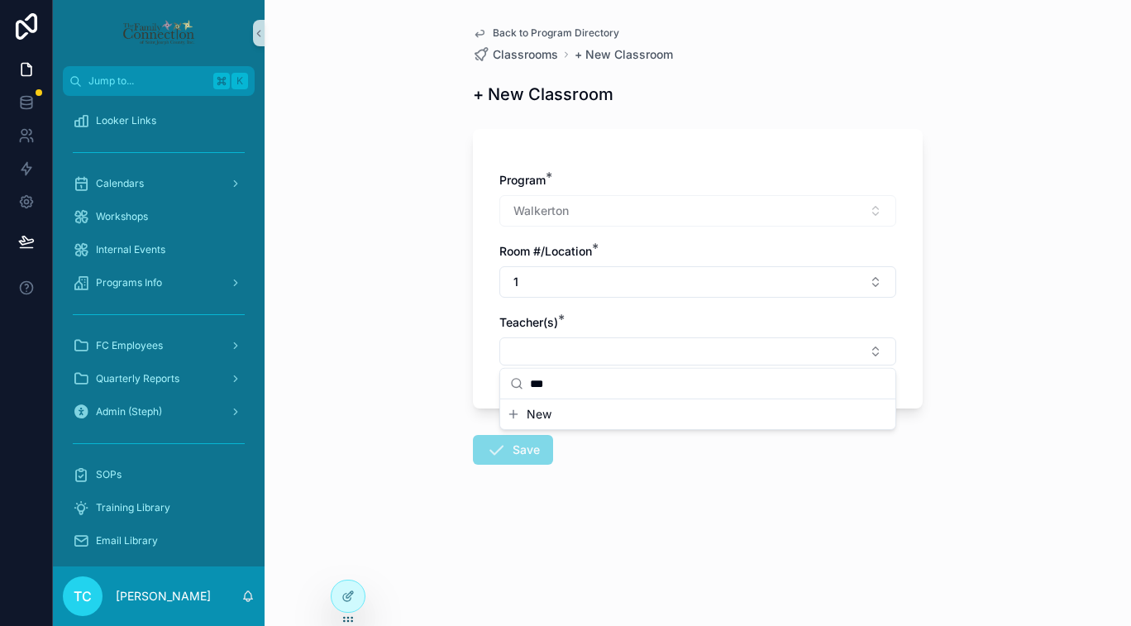
click at [536, 381] on input "***" at bounding box center [707, 384] width 355 height 30
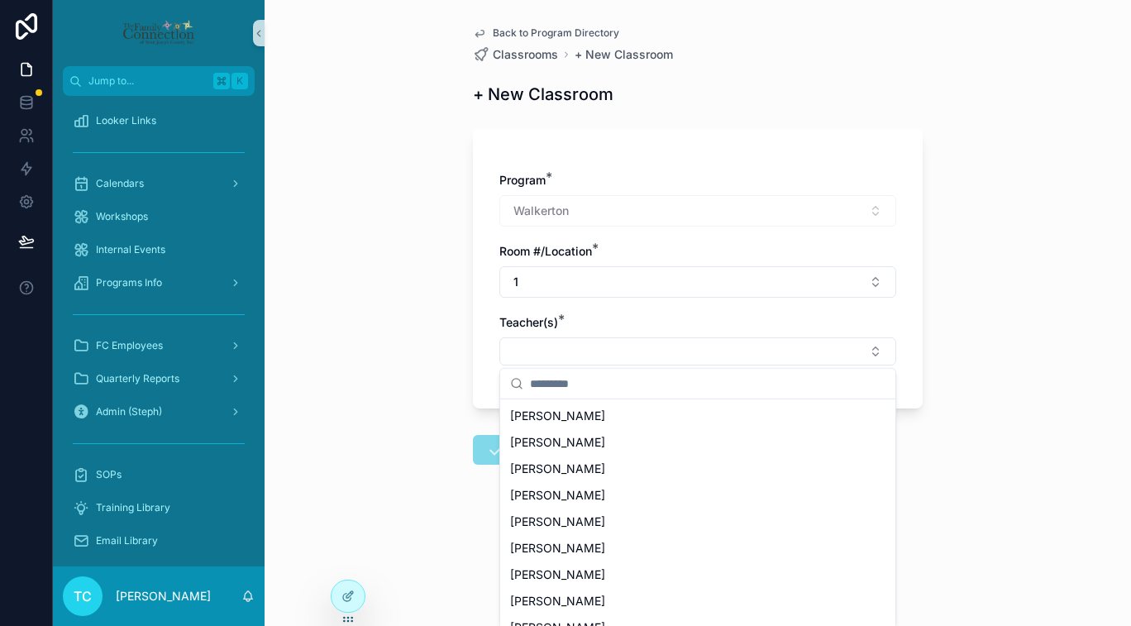
scroll to position [552, 0]
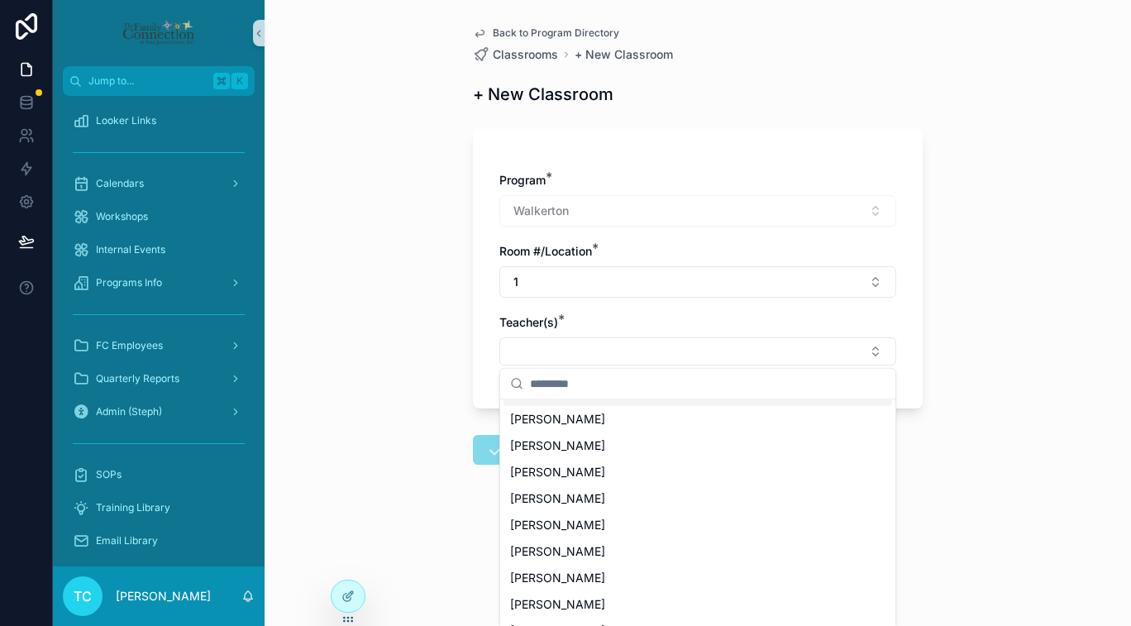
click at [568, 379] on input "scrollable content" at bounding box center [707, 384] width 355 height 30
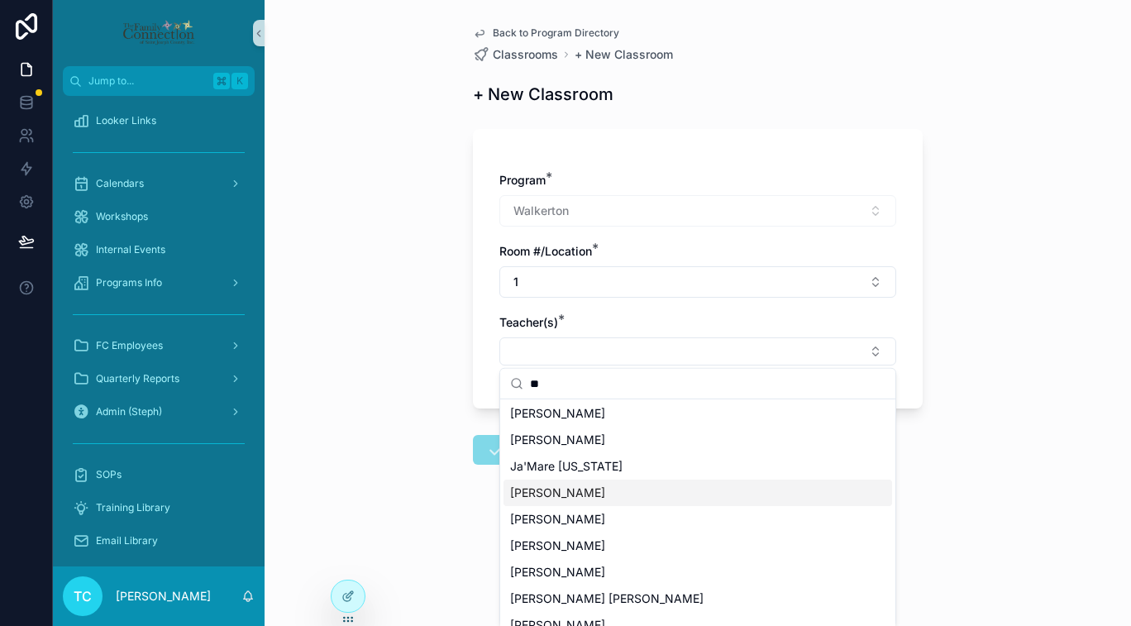
scroll to position [155, 0]
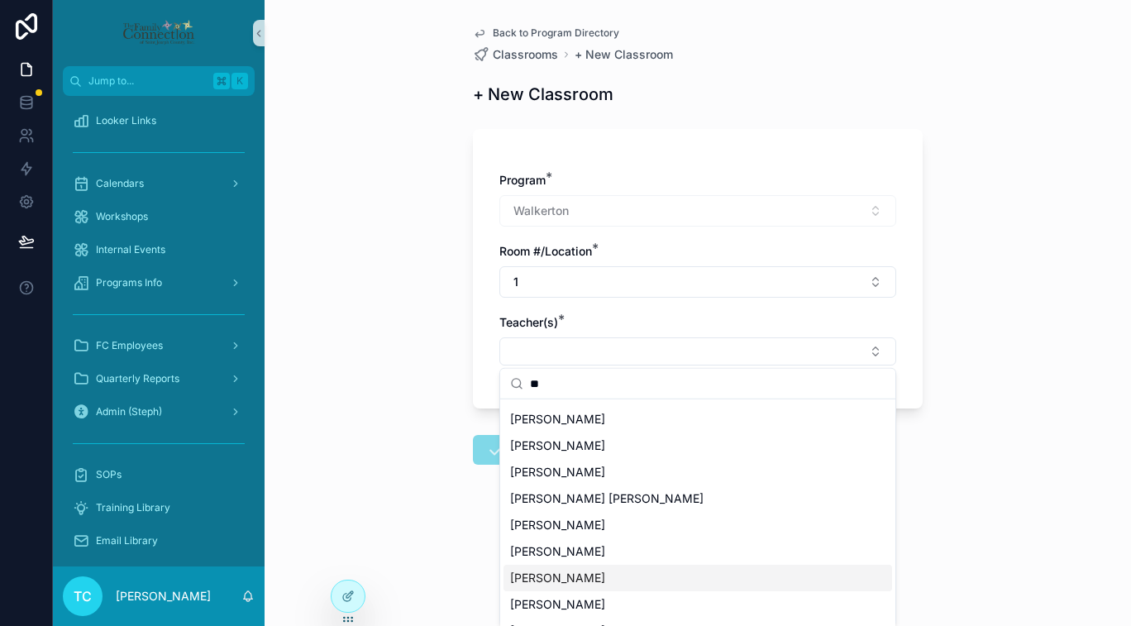
type input "**"
click at [439, 471] on div "Back to Program Directory Classrooms + New Classroom + New Classroom Program * …" at bounding box center [698, 313] width 866 height 626
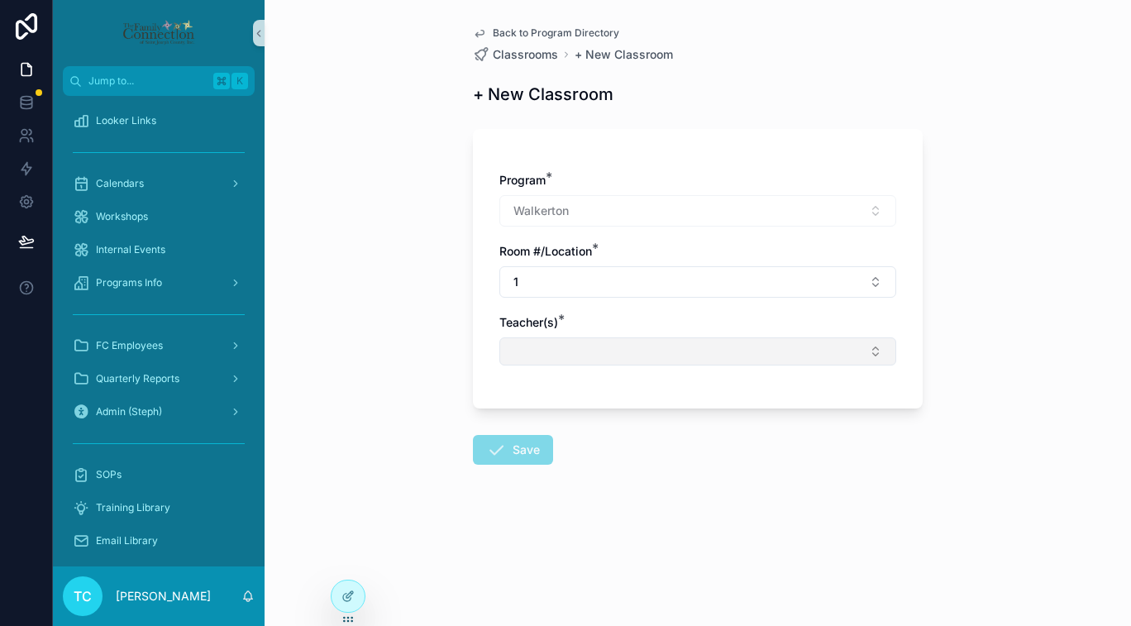
click at [539, 350] on button "Select Button" at bounding box center [697, 351] width 397 height 28
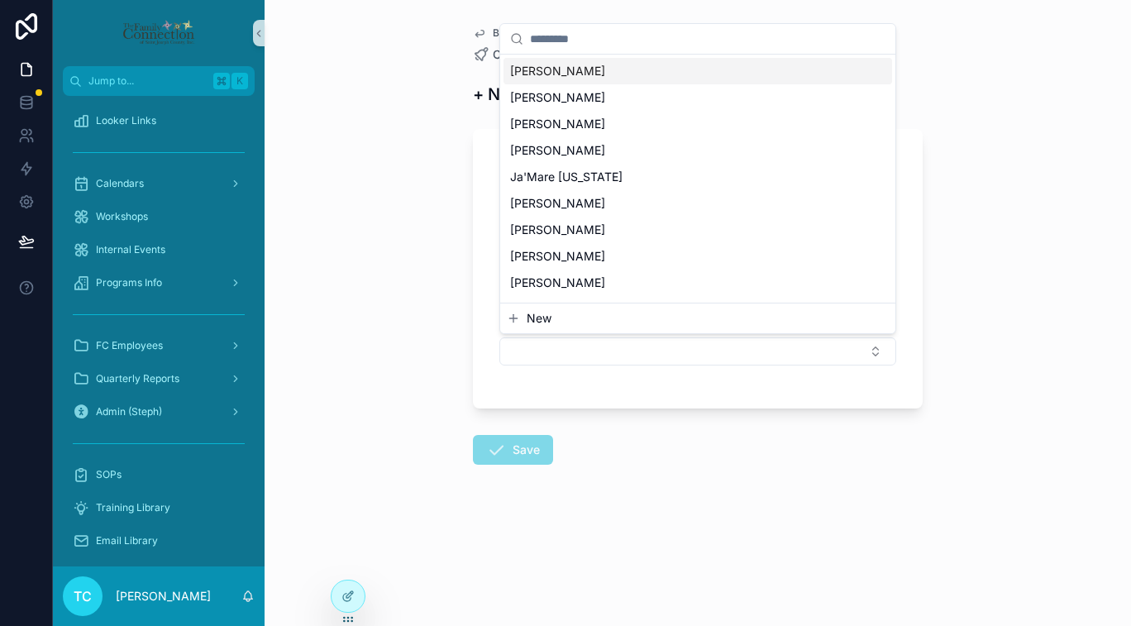
click at [551, 322] on button "New" at bounding box center [698, 318] width 382 height 17
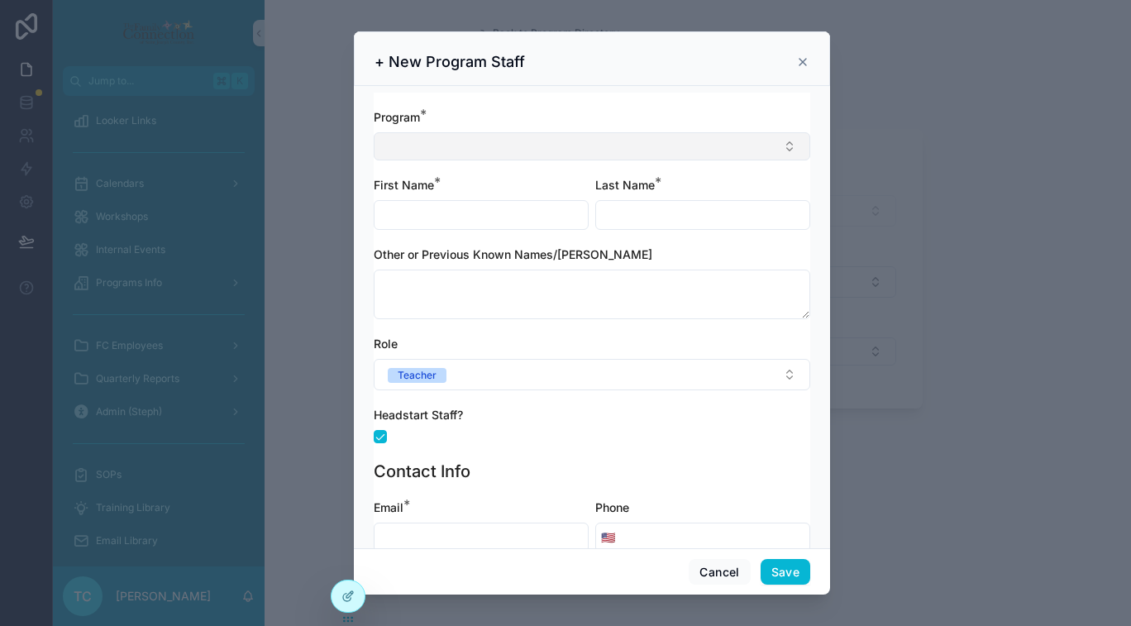
click at [531, 142] on button "Select Button" at bounding box center [592, 146] width 436 height 28
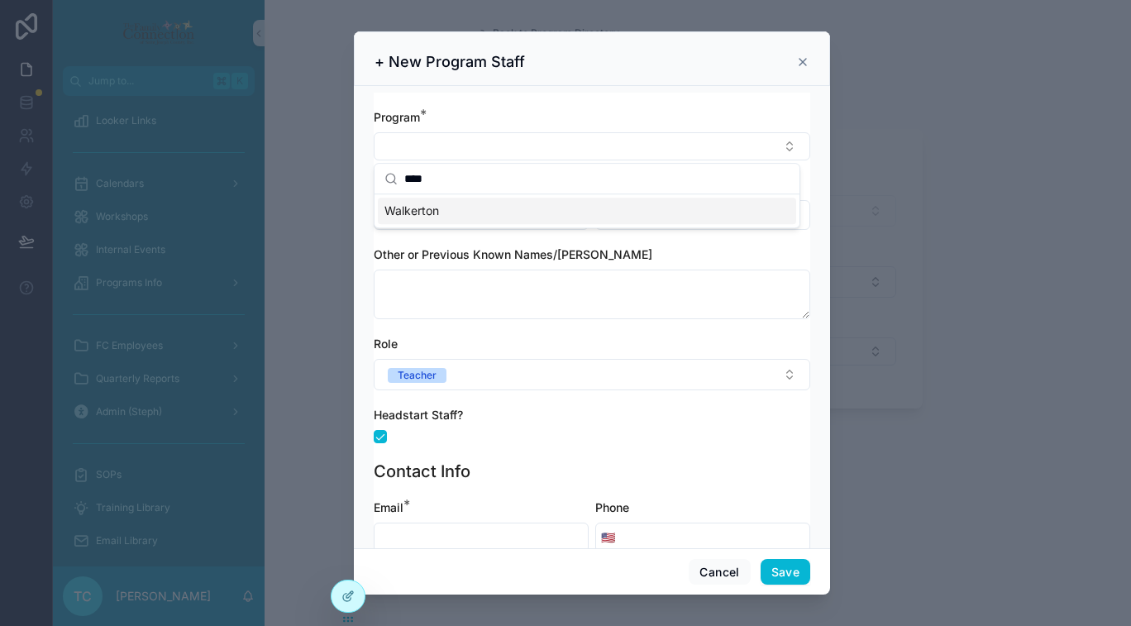
type input "****"
click at [501, 215] on div "Walkerton" at bounding box center [587, 211] width 418 height 26
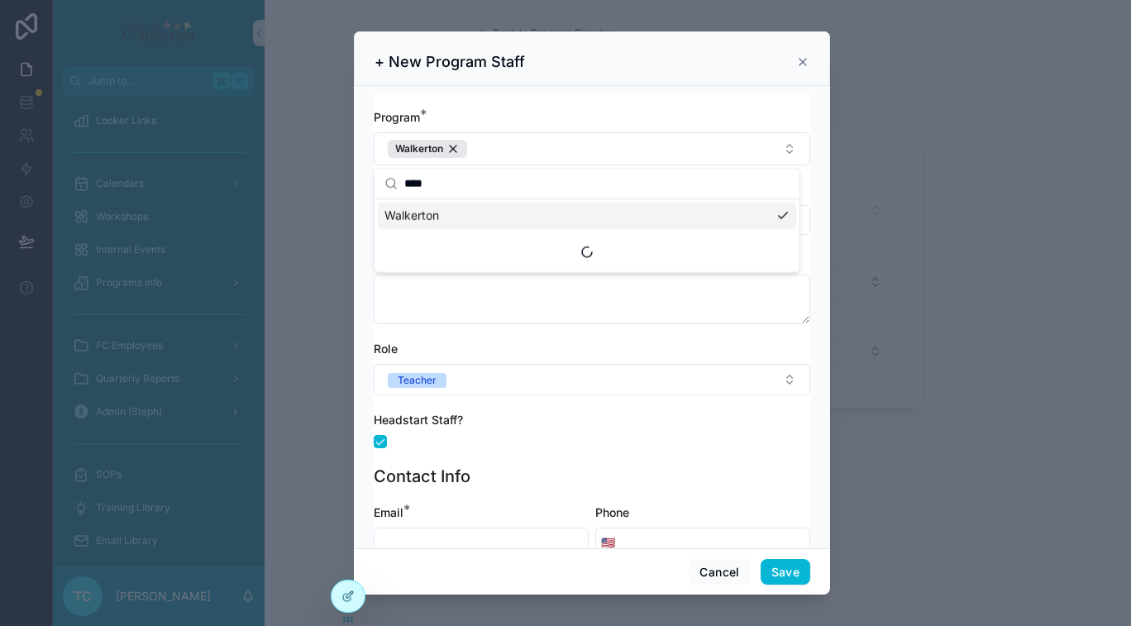
click at [359, 222] on div "Program * Walkerton First Name * Last Name * Other or Previous Known Names/Alia…" at bounding box center [592, 317] width 476 height 462
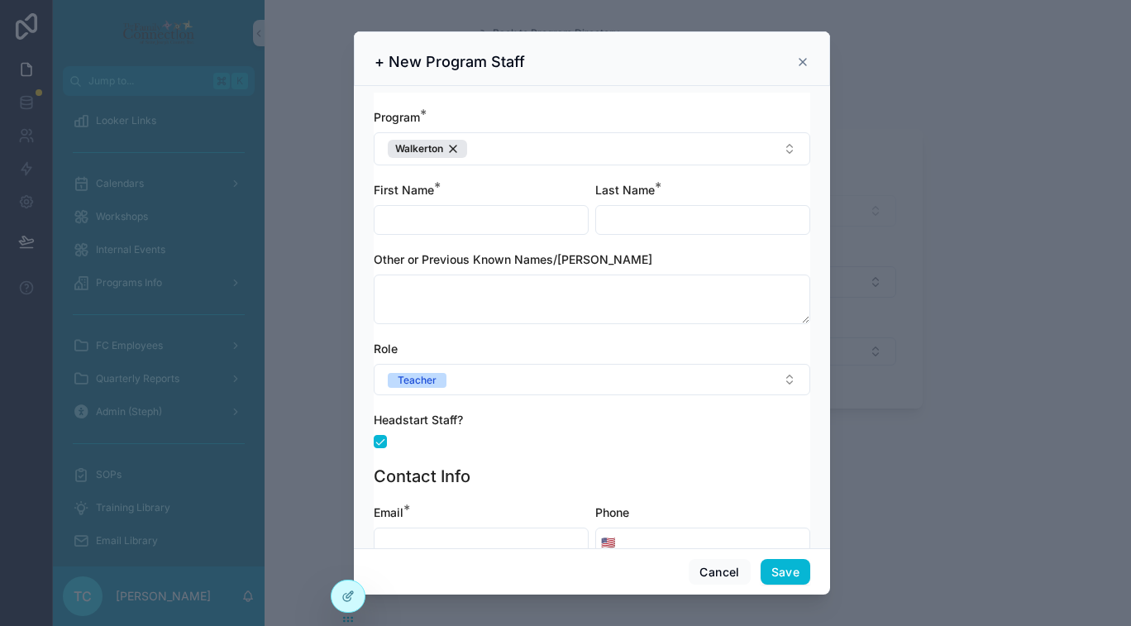
click at [432, 217] on input "scrollable content" at bounding box center [480, 219] width 213 height 23
type input "*******"
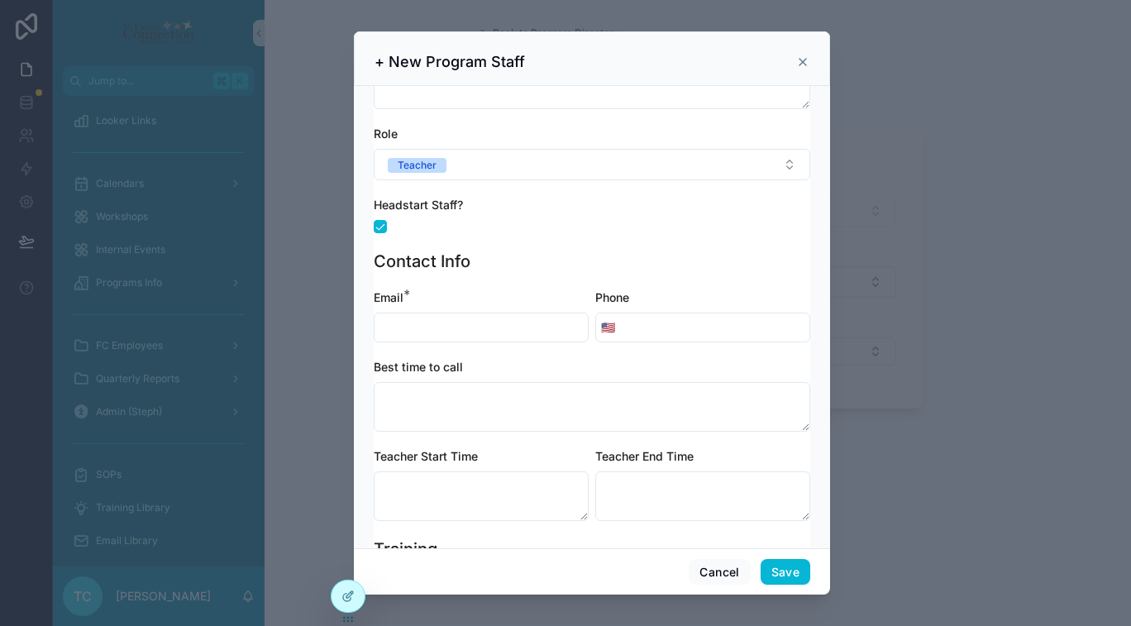
scroll to position [216, 0]
type input "******"
click at [498, 324] on input "scrollable content" at bounding box center [480, 326] width 213 height 23
type input "**********"
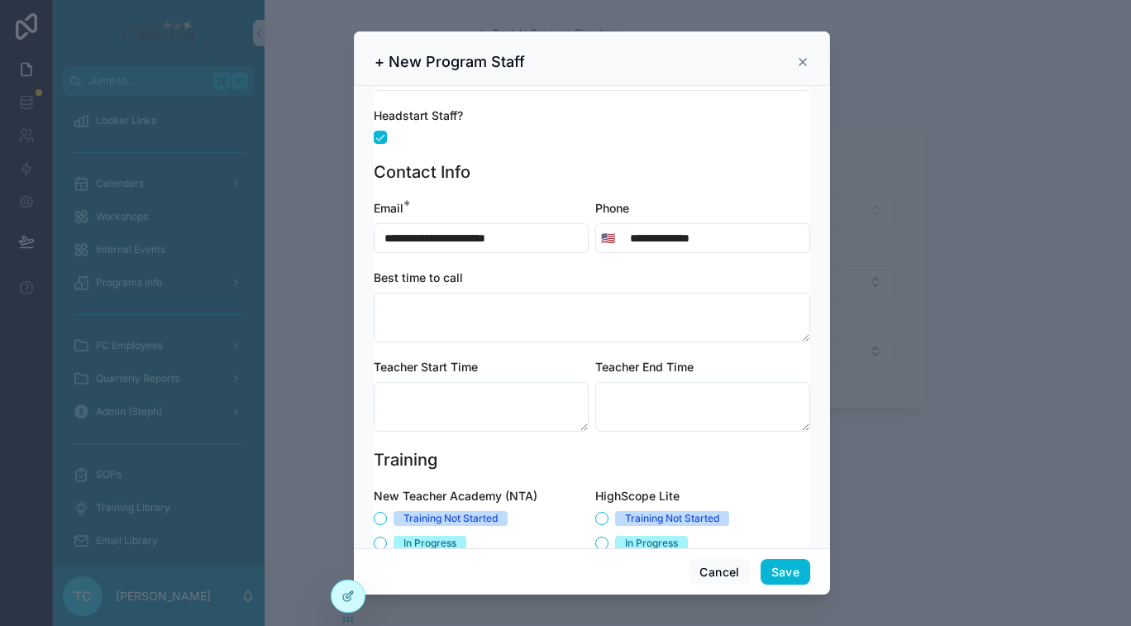
scroll to position [319, 0]
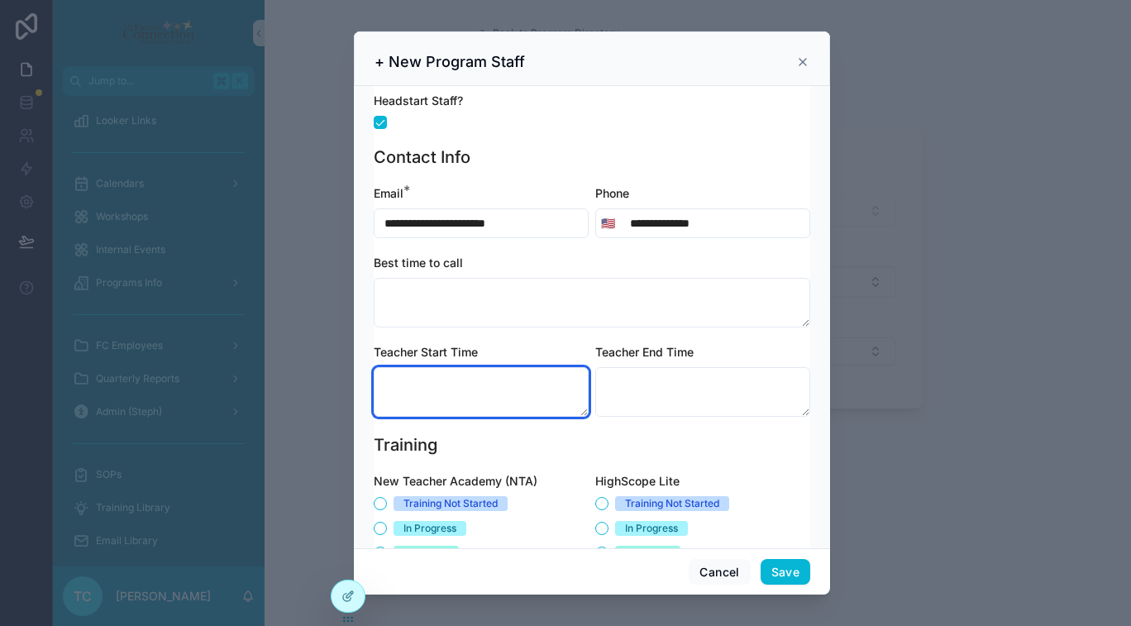
click at [513, 391] on textarea "scrollable content" at bounding box center [481, 392] width 215 height 50
type textarea "****"
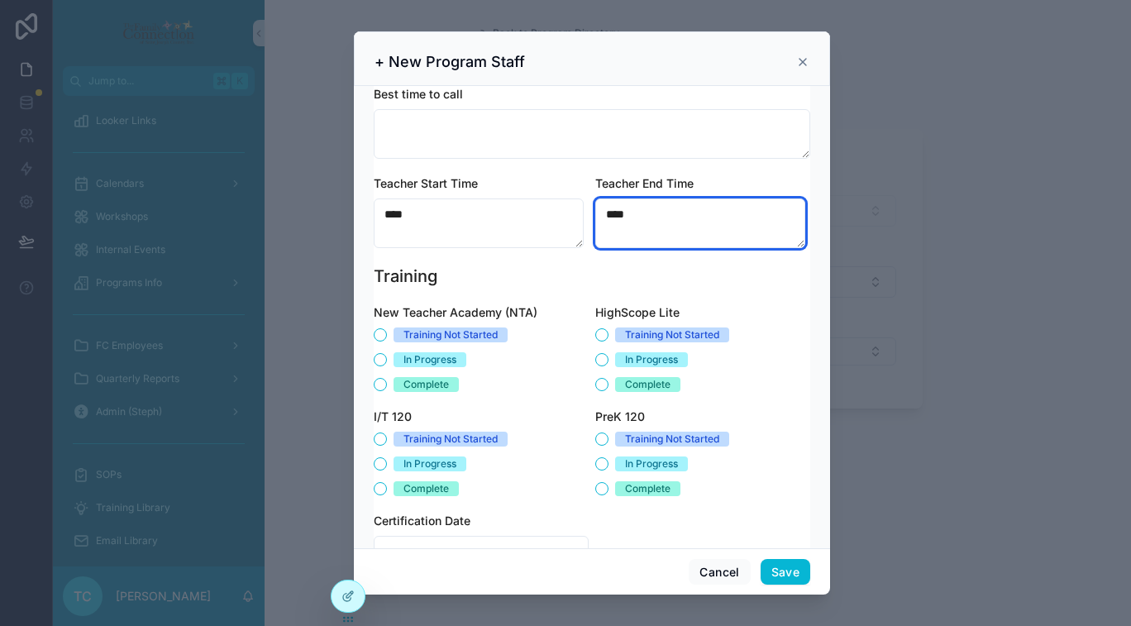
scroll to position [532, 0]
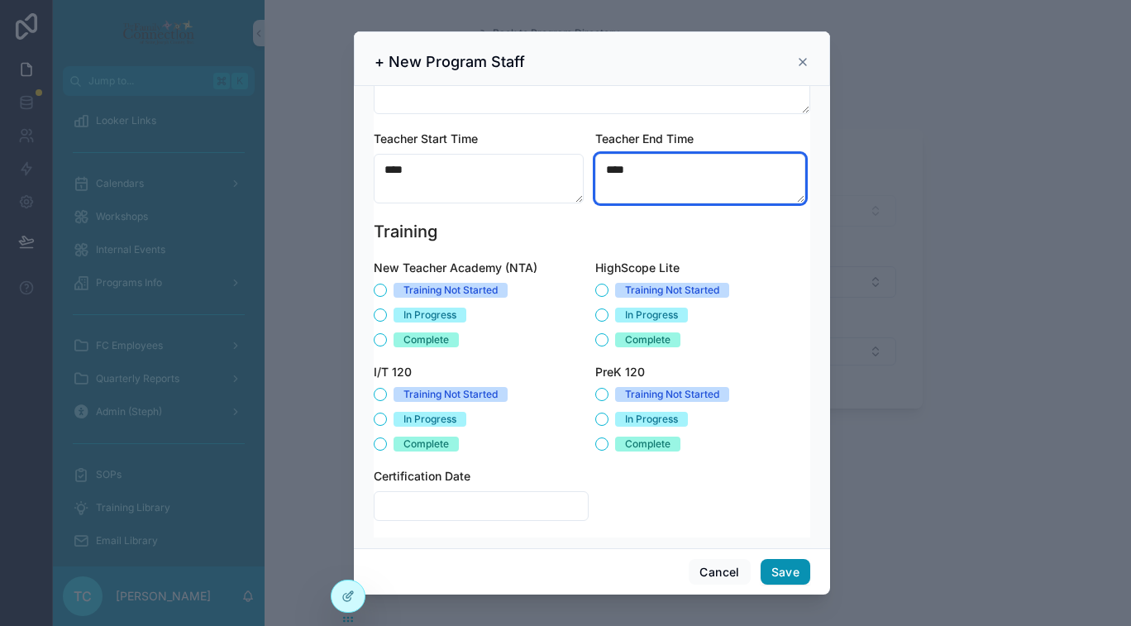
type textarea "****"
click at [782, 572] on button "Save" at bounding box center [786, 572] width 50 height 26
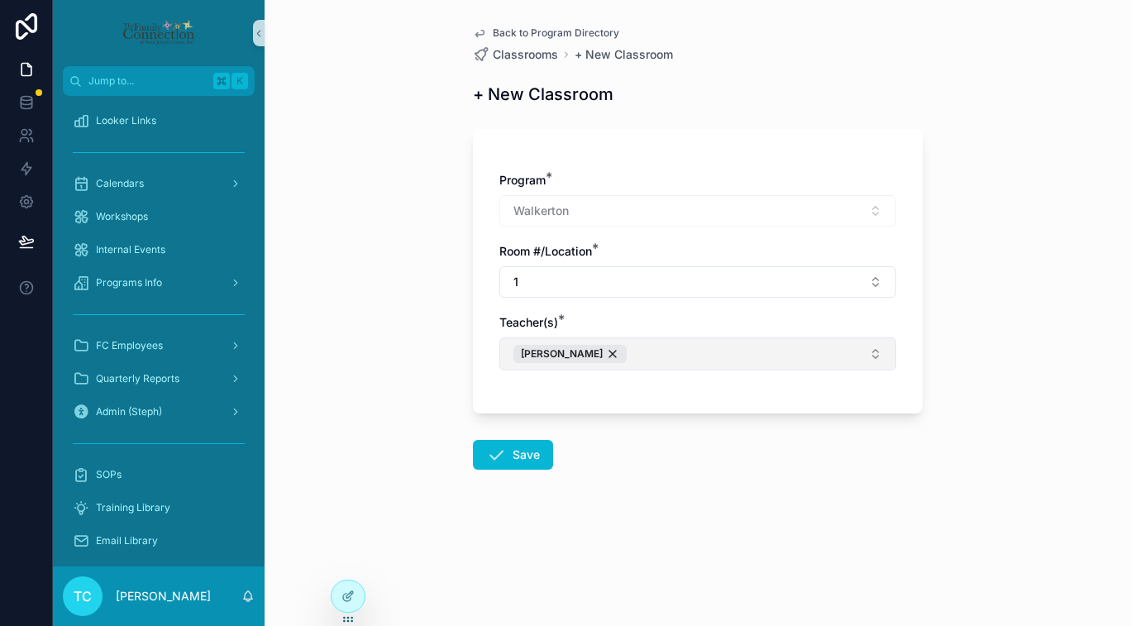
click at [726, 361] on button "Rebecca Enders" at bounding box center [697, 353] width 397 height 33
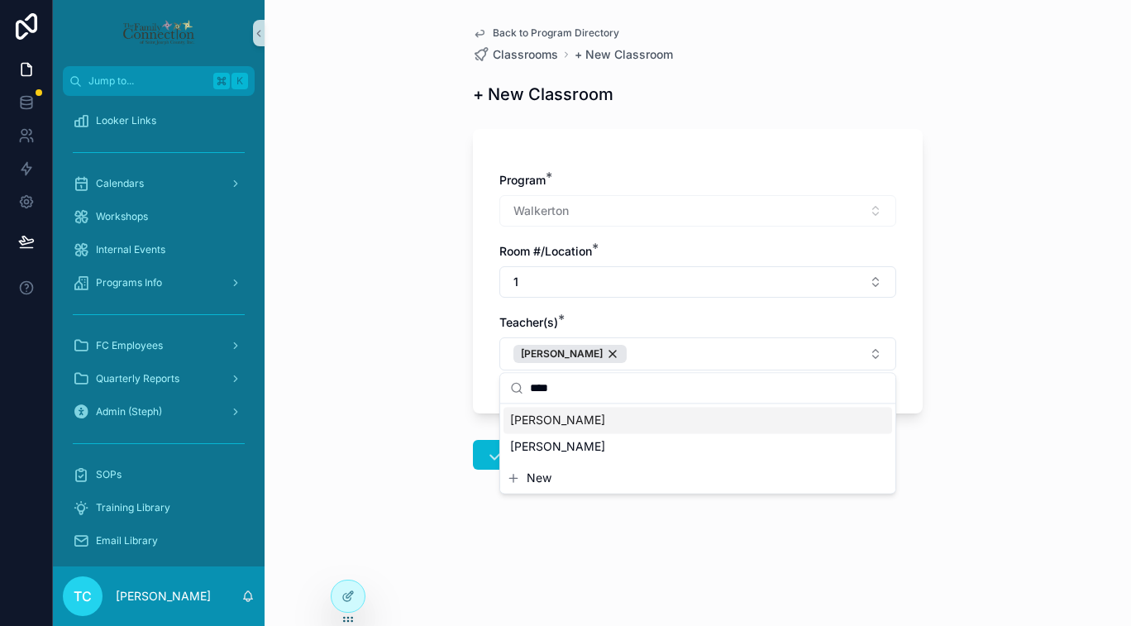
type input "****"
click at [722, 422] on div "Linda McLaughlin" at bounding box center [697, 420] width 389 height 26
click at [407, 458] on div "Back to Program Directory Classrooms + New Classroom + New Classroom Program * …" at bounding box center [698, 313] width 866 height 626
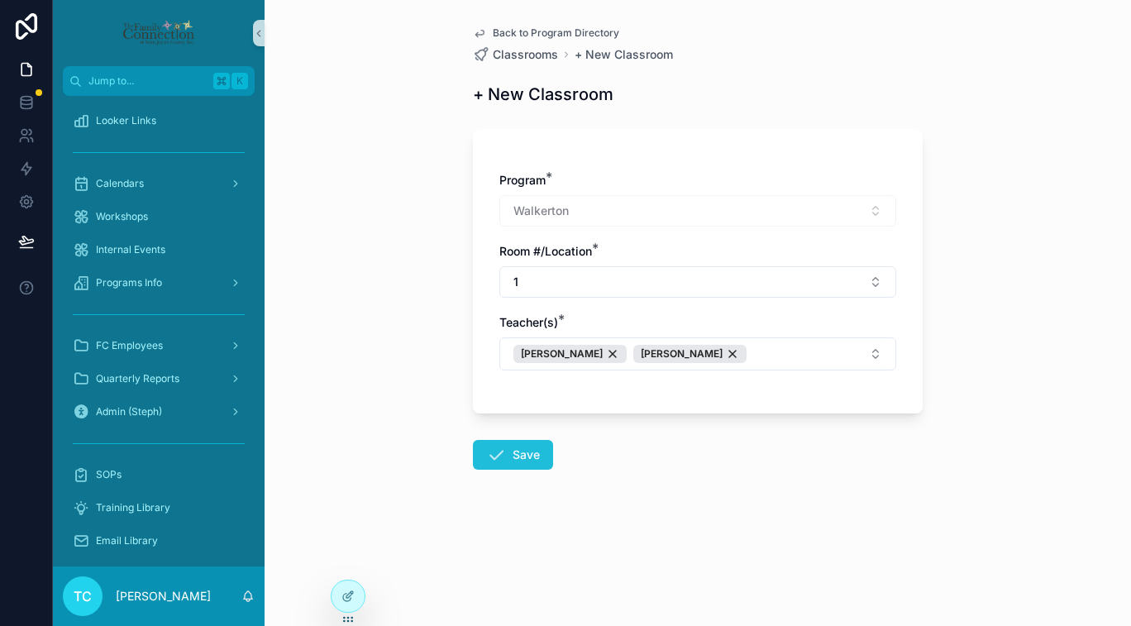
click at [519, 465] on button "Save" at bounding box center [513, 455] width 80 height 30
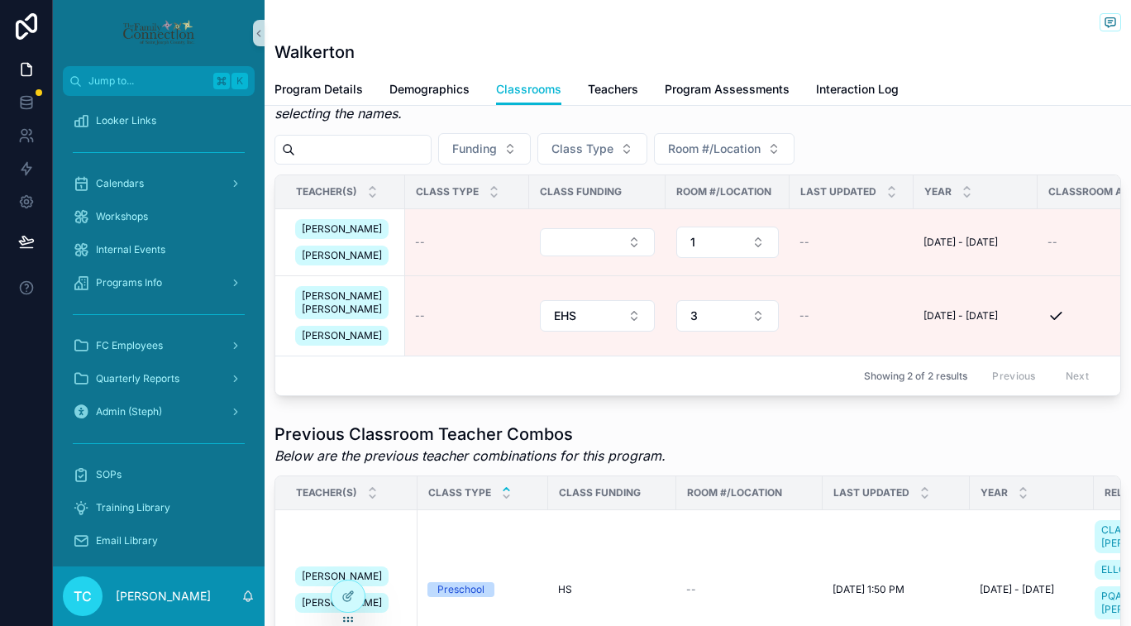
scroll to position [421, 0]
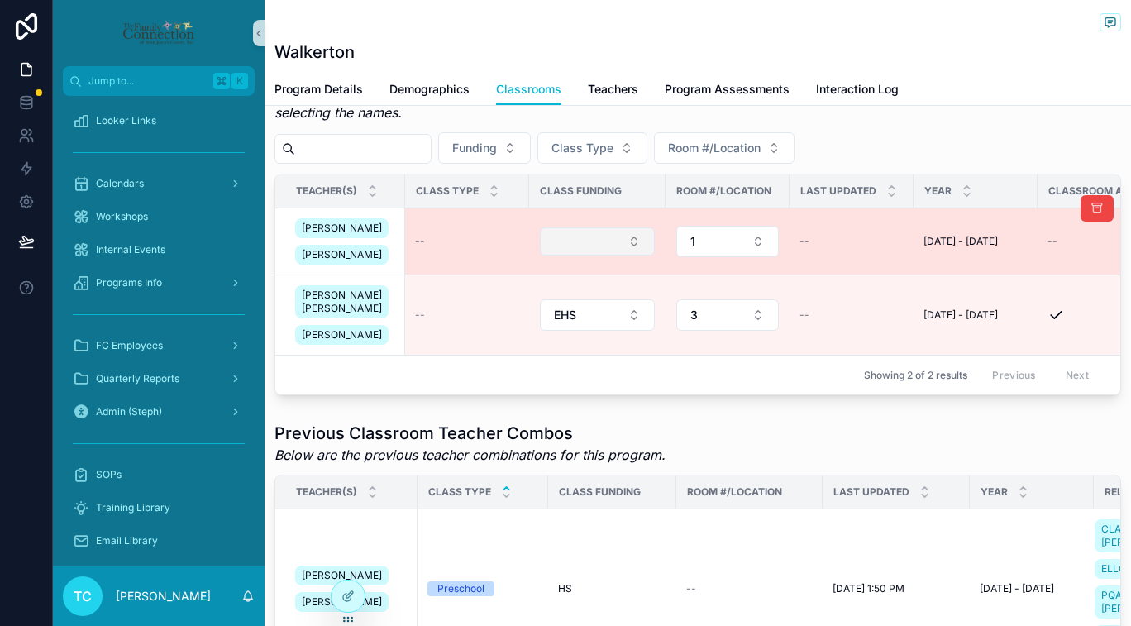
click at [602, 255] on button "Select Button" at bounding box center [597, 241] width 115 height 28
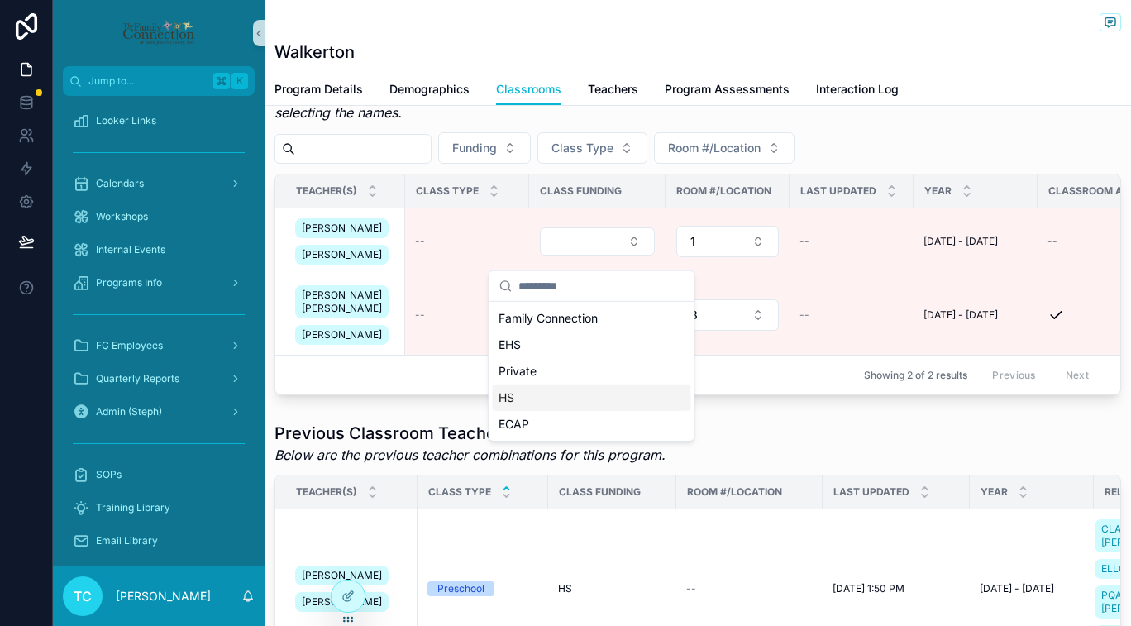
click at [544, 399] on div "HS" at bounding box center [591, 397] width 198 height 26
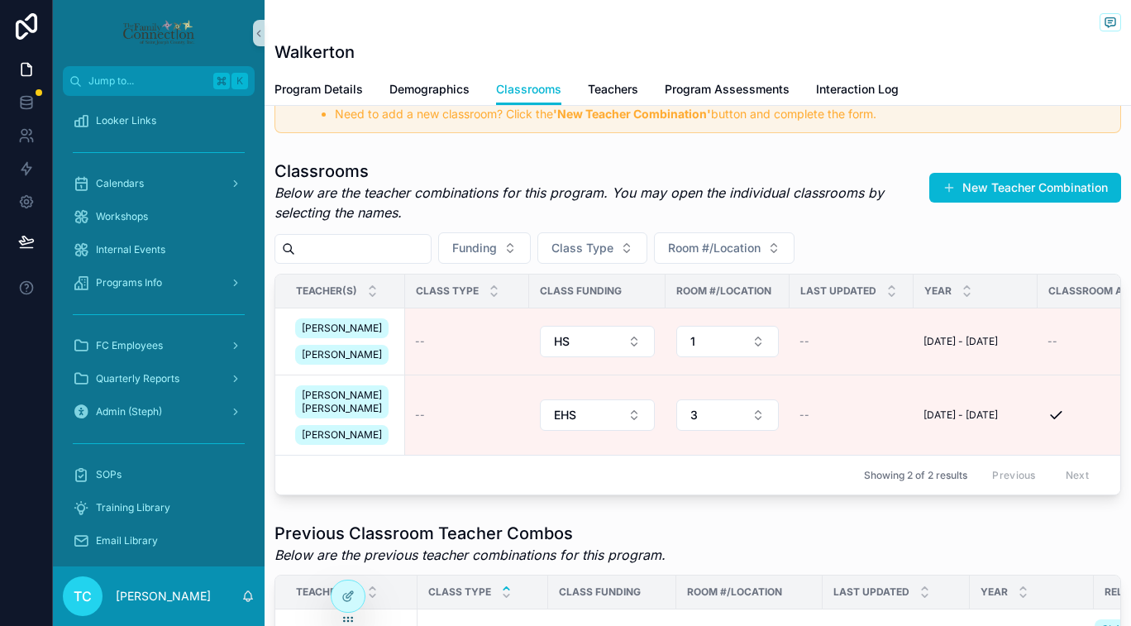
scroll to position [376, 0]
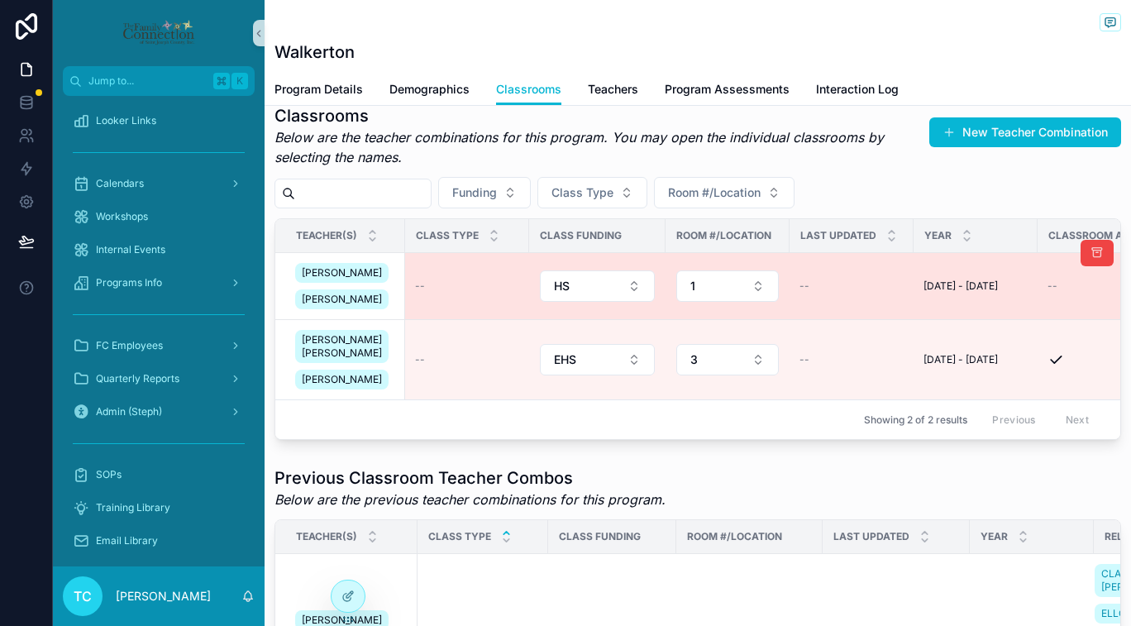
click at [389, 298] on td "Rebecca Enders Linda McLaughlin" at bounding box center [340, 286] width 130 height 67
click at [445, 293] on div "--" at bounding box center [467, 285] width 104 height 13
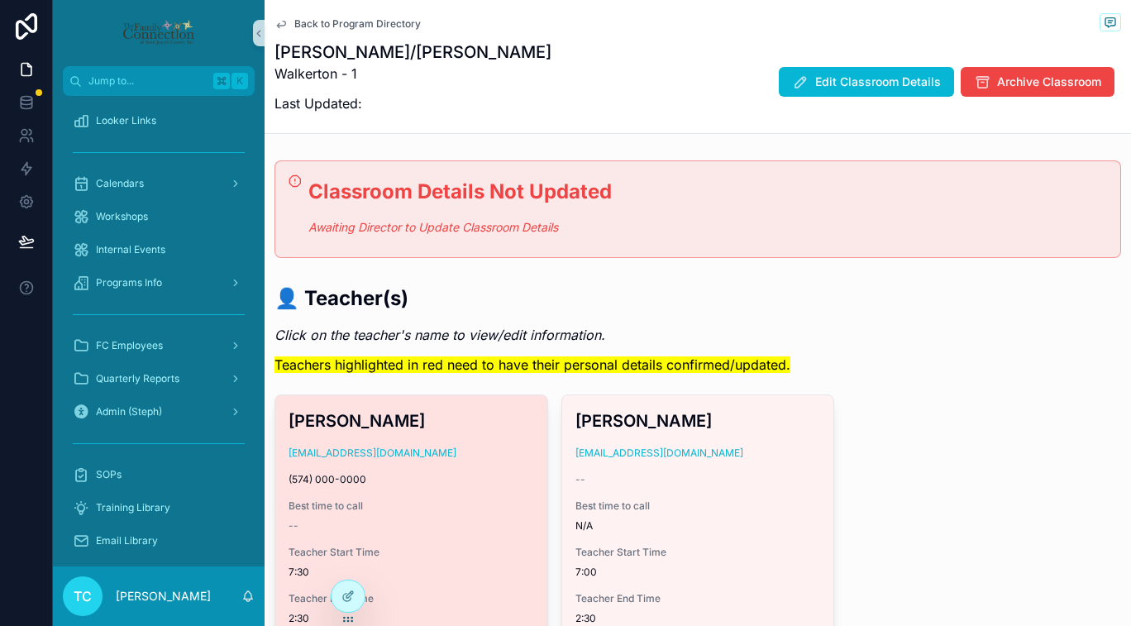
click at [450, 467] on div "Rebecca Enders renders@headstartesj.com (574) 000-0000 Best time to call -- Tea…" at bounding box center [411, 516] width 272 height 243
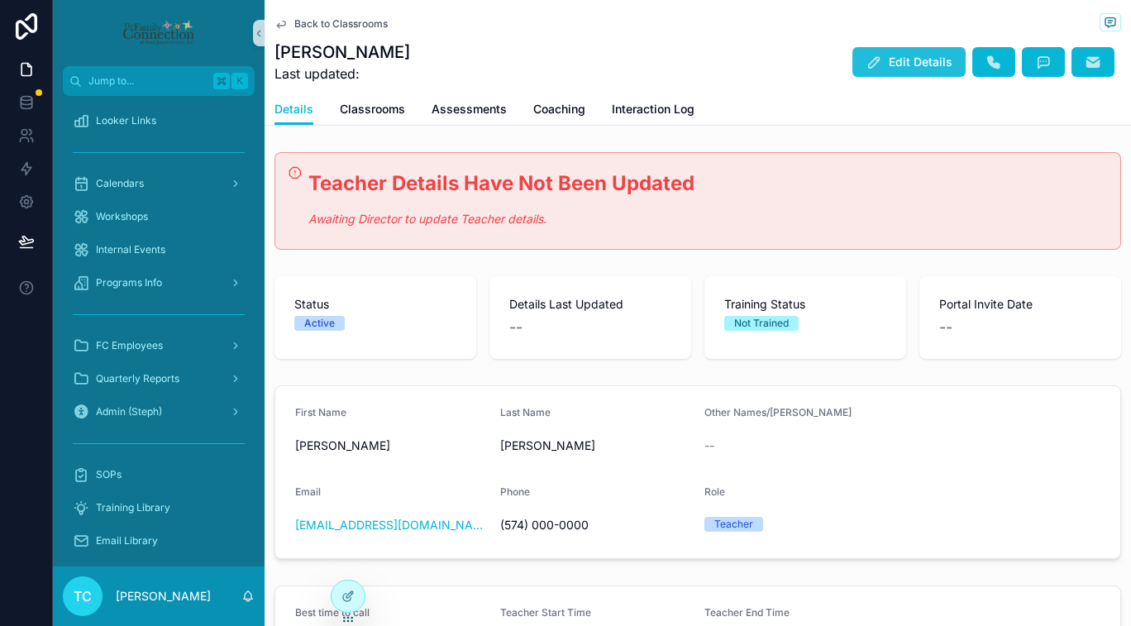
click at [896, 61] on span "Edit Details" at bounding box center [921, 62] width 64 height 17
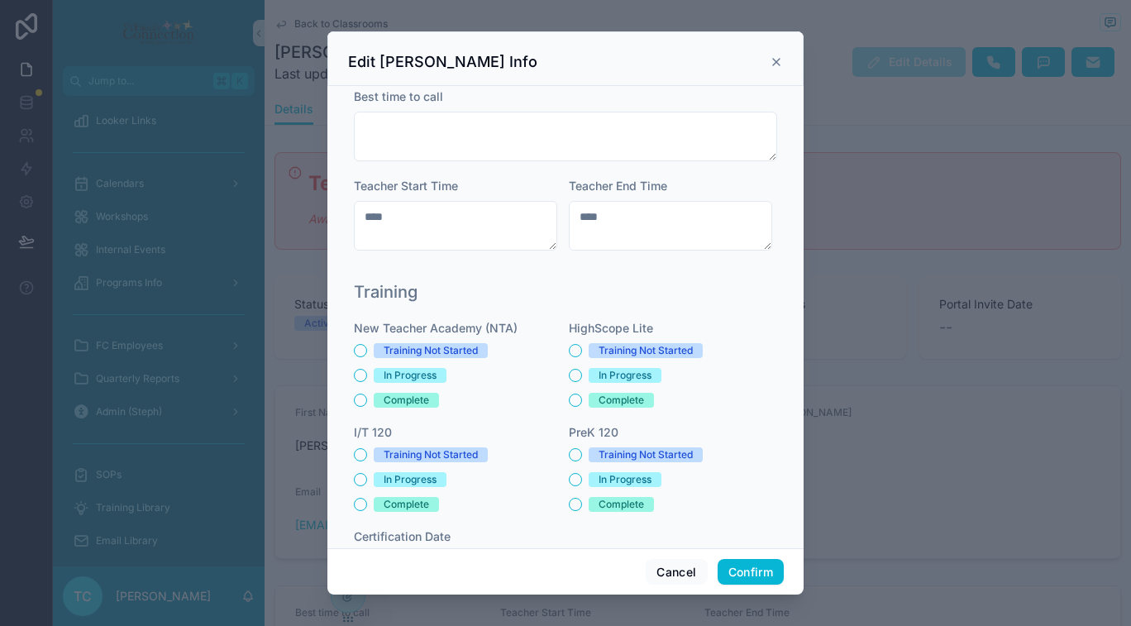
scroll to position [570, 0]
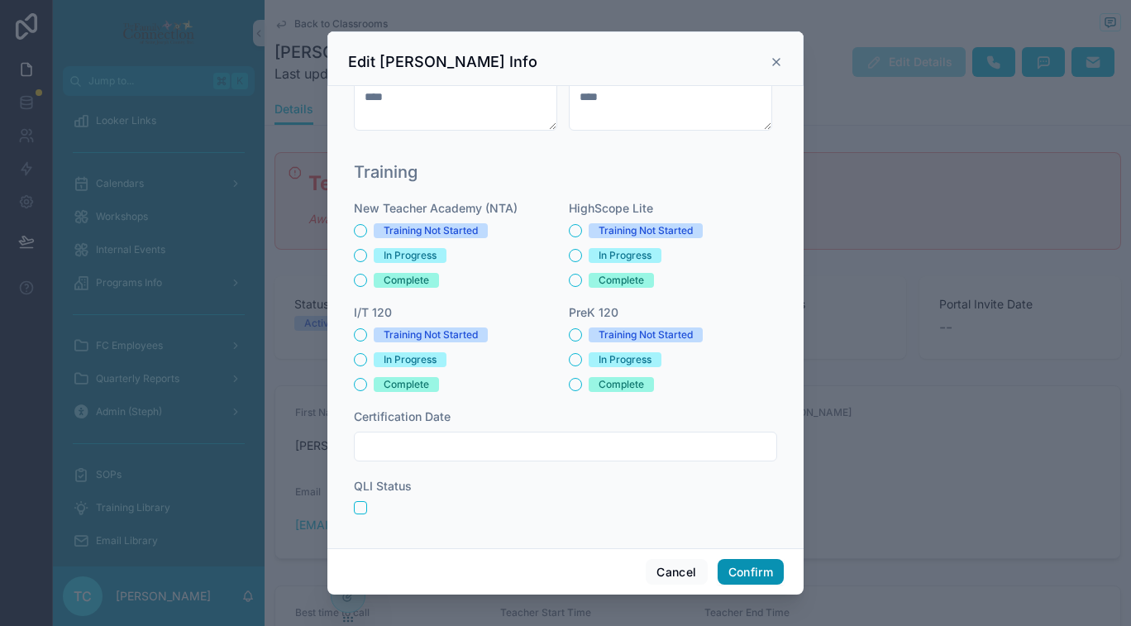
click at [759, 570] on button "Confirm" at bounding box center [751, 572] width 66 height 26
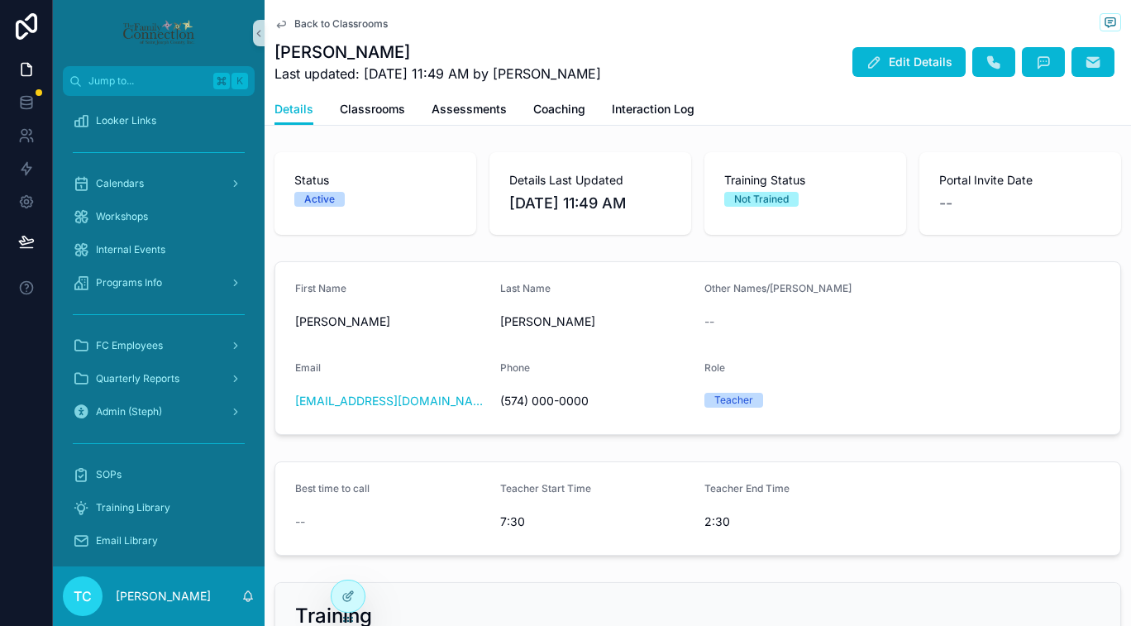
click at [348, 26] on span "Back to Classrooms" at bounding box center [340, 23] width 93 height 13
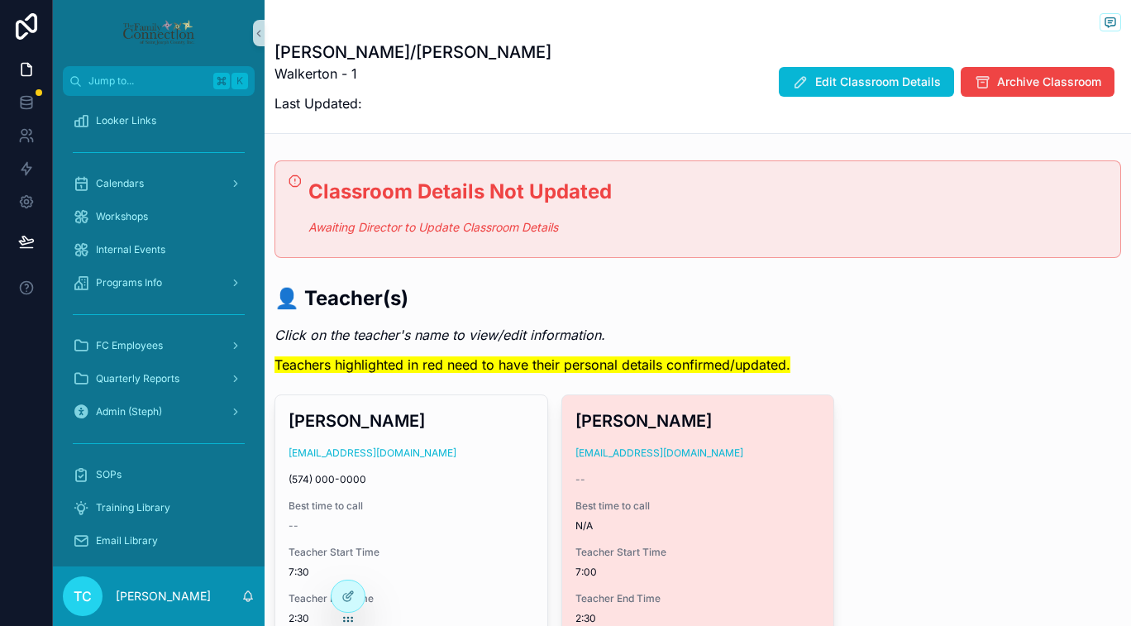
click at [718, 527] on span "N/A" at bounding box center [698, 525] width 246 height 13
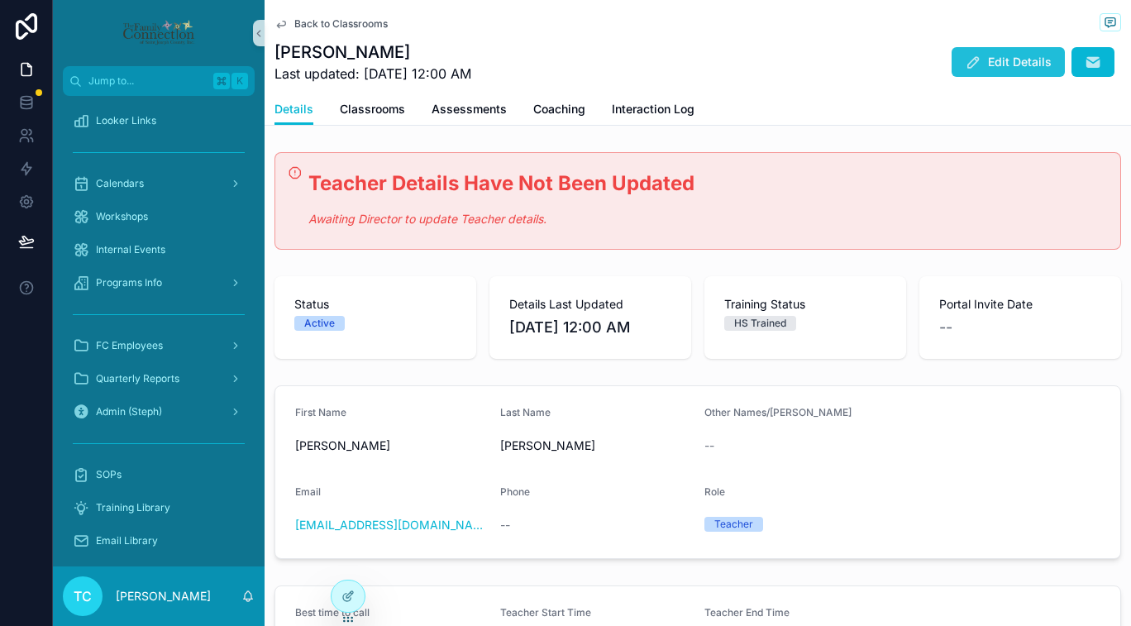
click at [988, 64] on span "Edit Details" at bounding box center [1020, 62] width 64 height 17
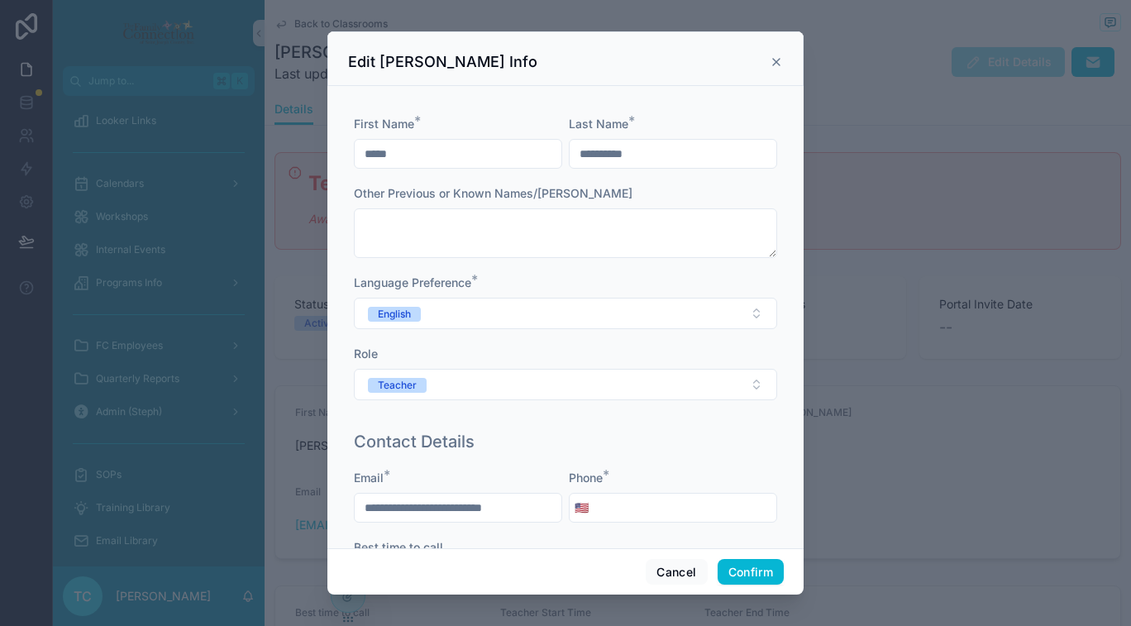
click at [693, 490] on div "Phone * 🇺🇸" at bounding box center [673, 496] width 208 height 53
click at [685, 507] on input "tel" at bounding box center [685, 507] width 183 height 23
type input "**********"
click at [766, 466] on div "**********" at bounding box center [565, 573] width 436 height 301
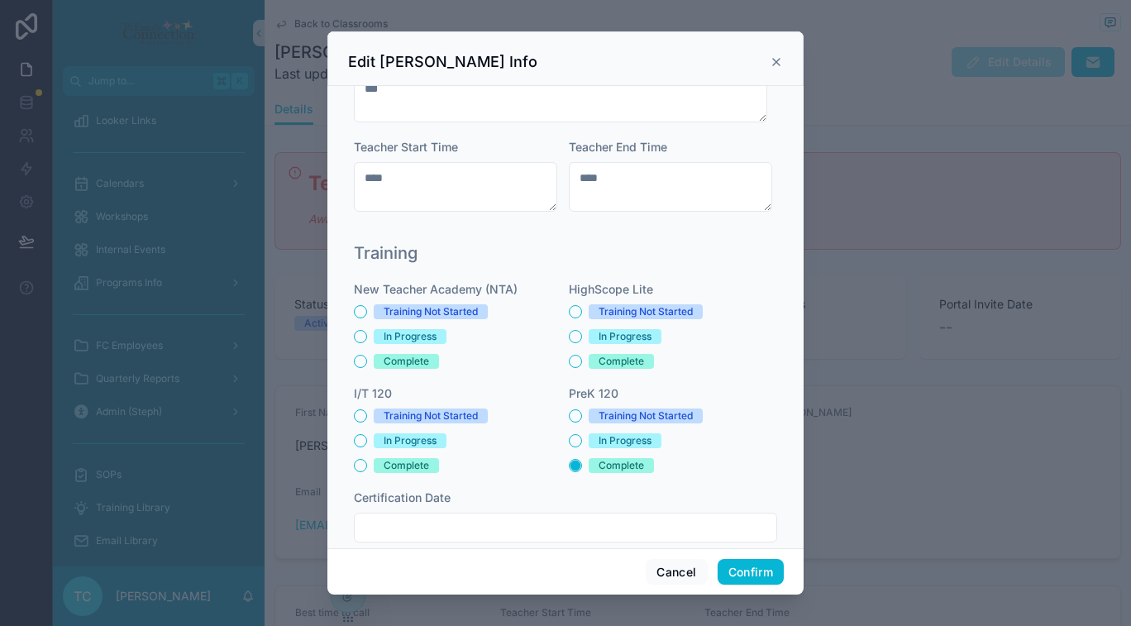
scroll to position [570, 0]
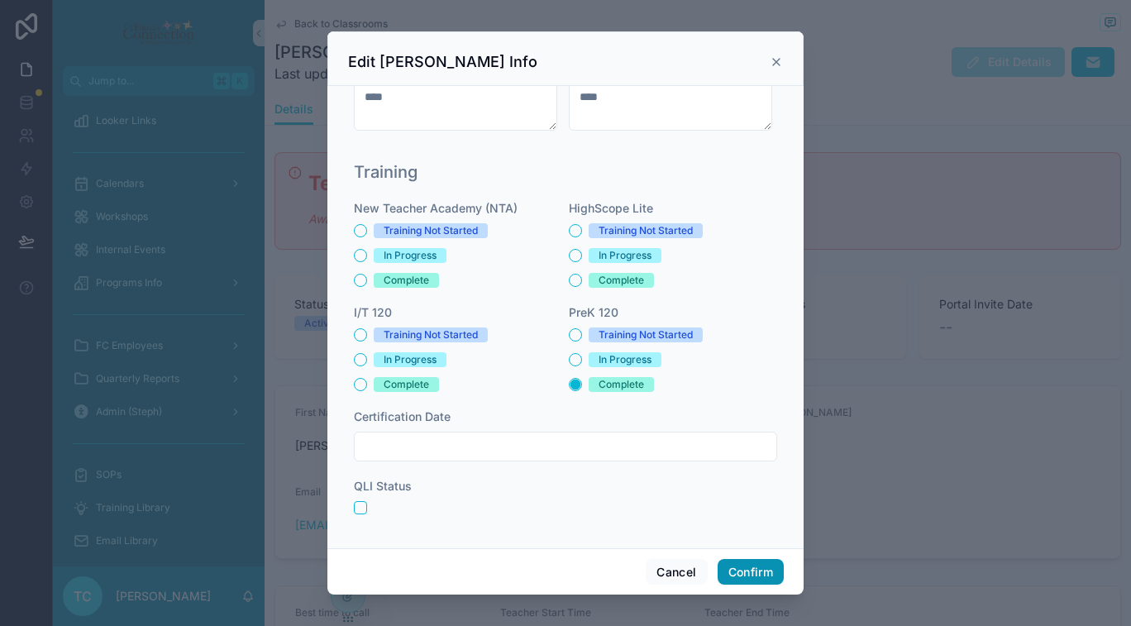
click at [765, 571] on button "Confirm" at bounding box center [751, 572] width 66 height 26
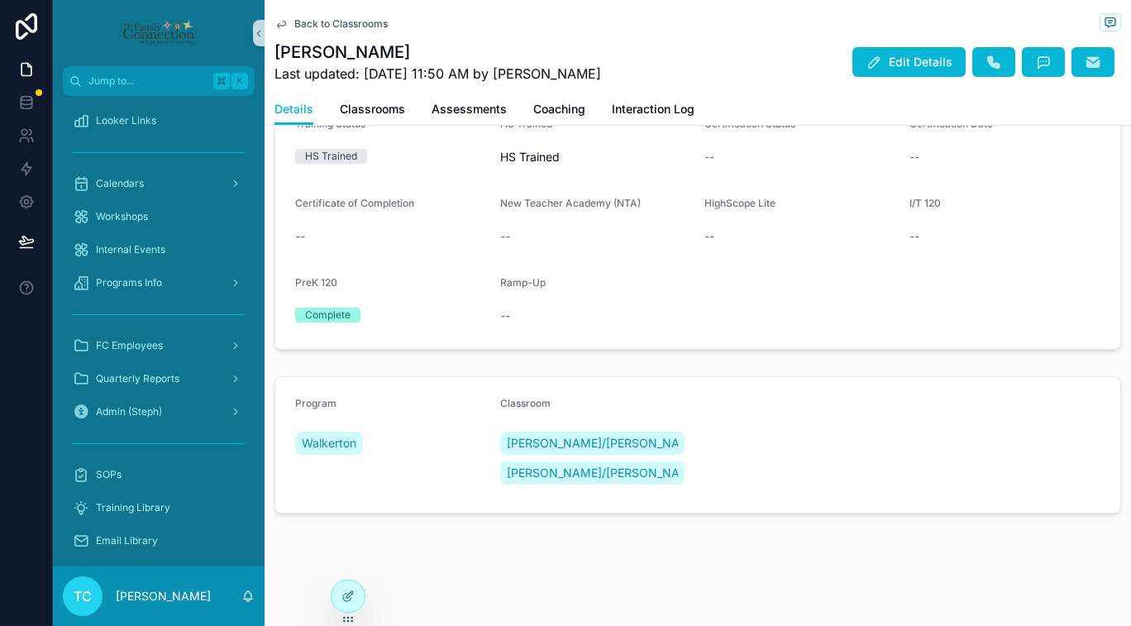
scroll to position [0, 0]
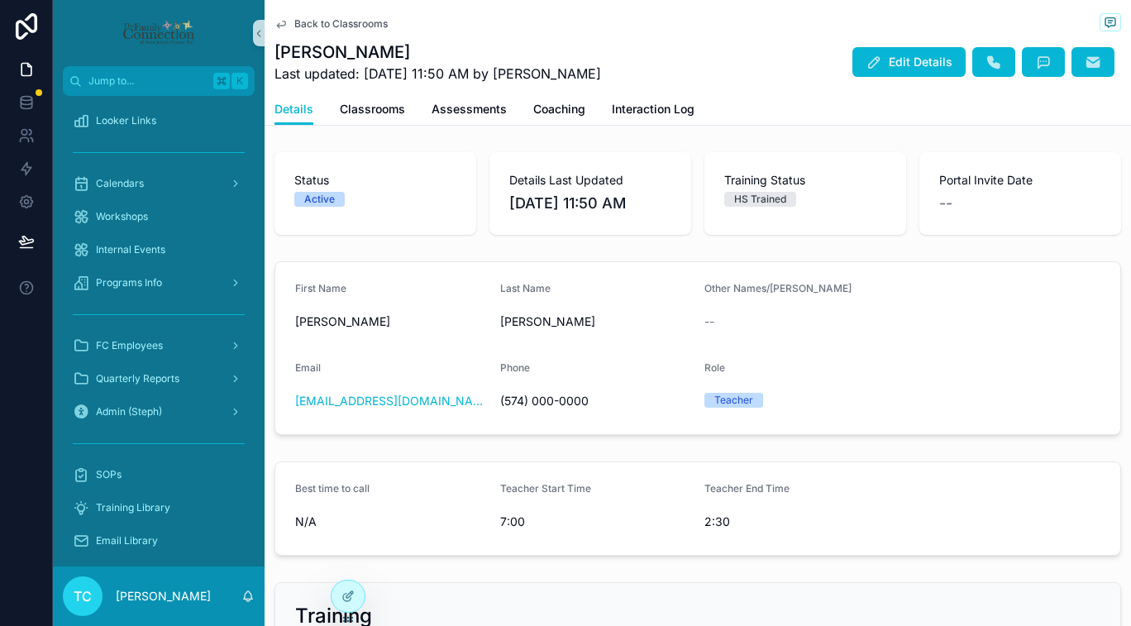
click at [346, 27] on span "Back to Classrooms" at bounding box center [340, 23] width 93 height 13
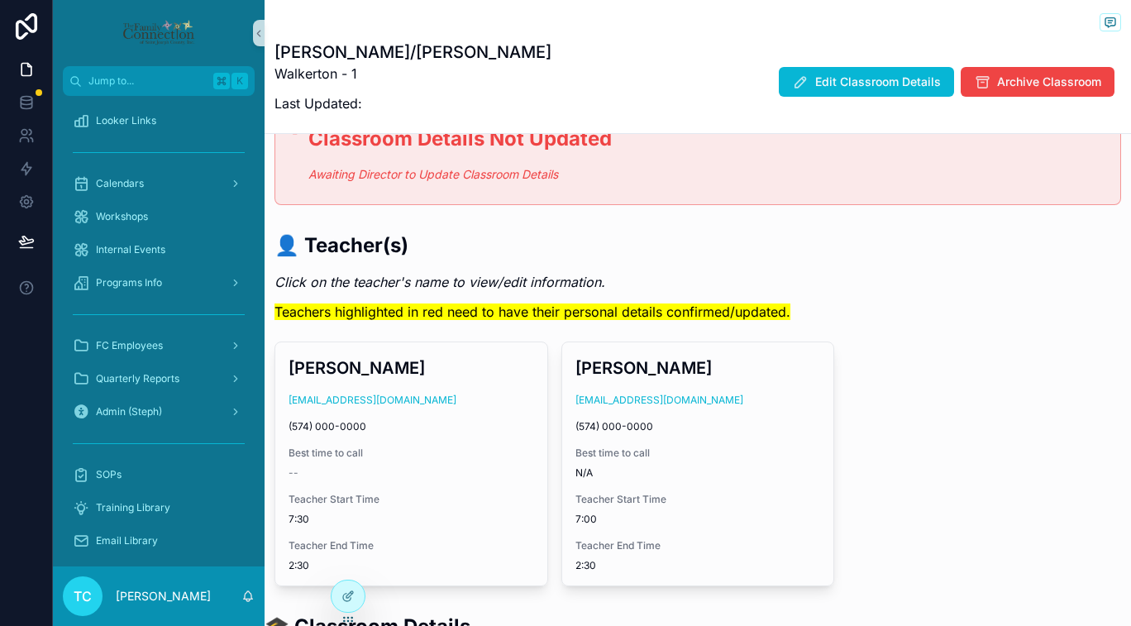
scroll to position [56, 0]
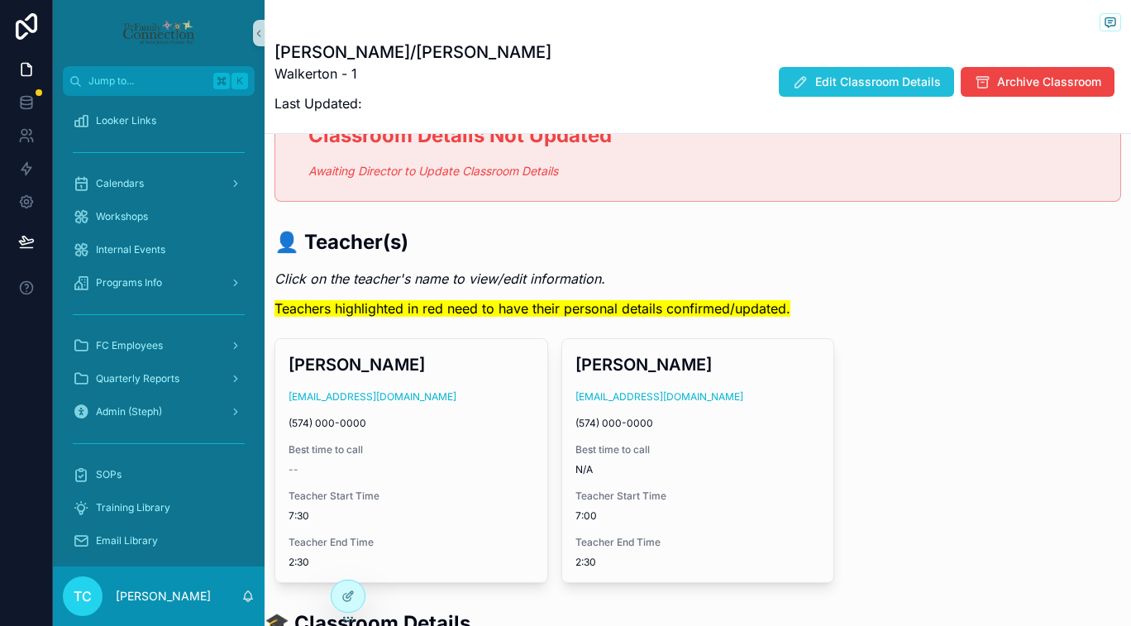
click at [863, 82] on span "Edit Classroom Details" at bounding box center [878, 82] width 126 height 17
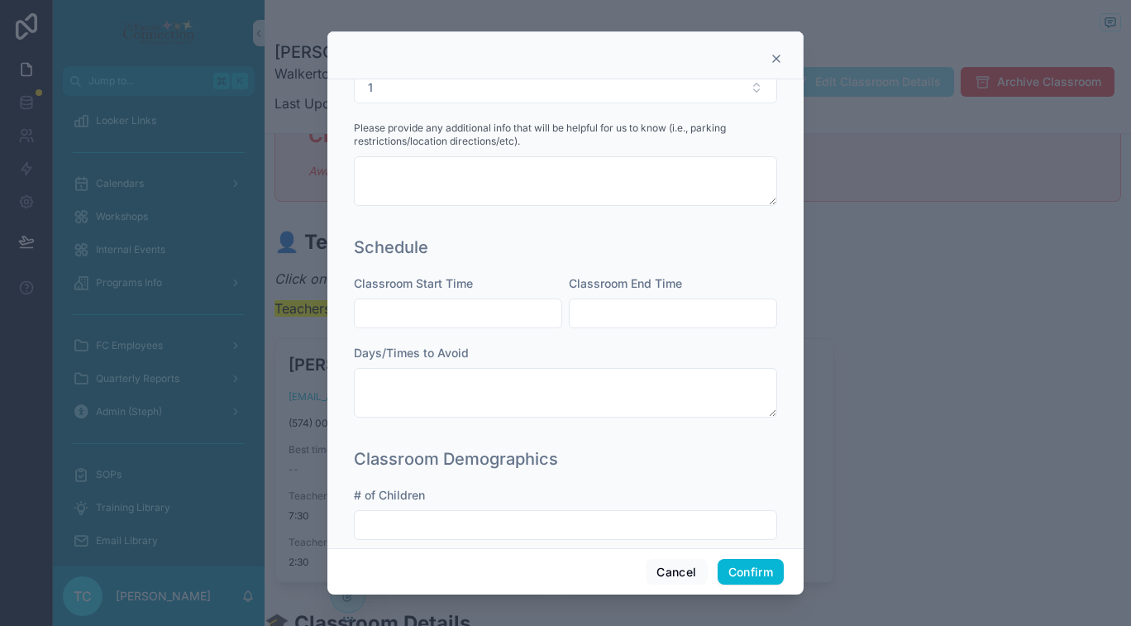
scroll to position [404, 0]
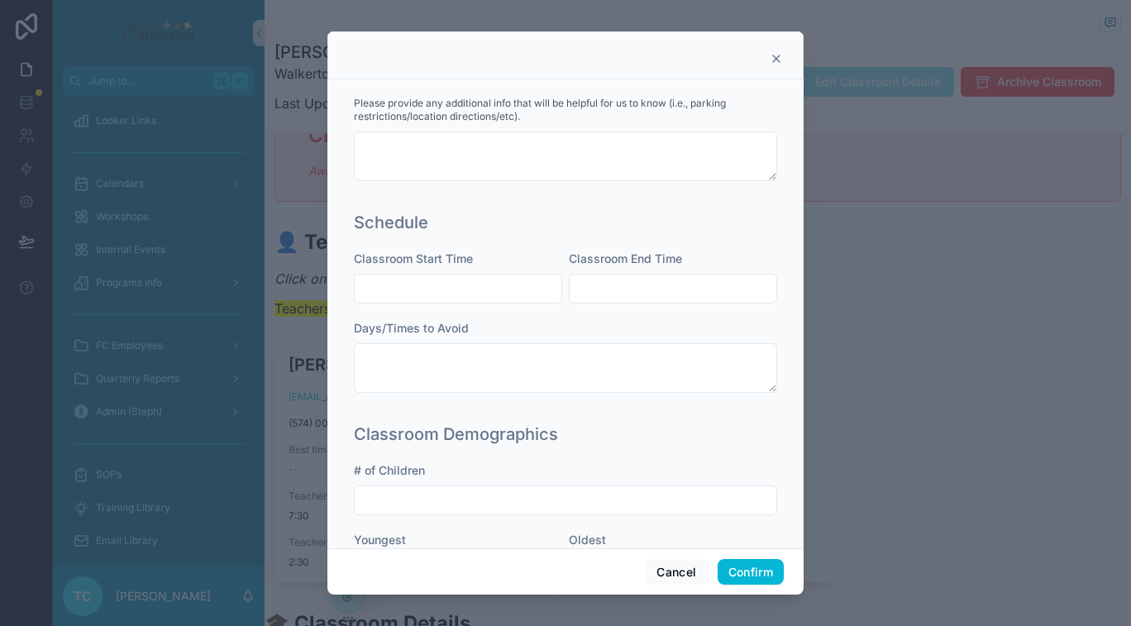
click at [464, 287] on input "text" at bounding box center [458, 288] width 207 height 23
type input "****"
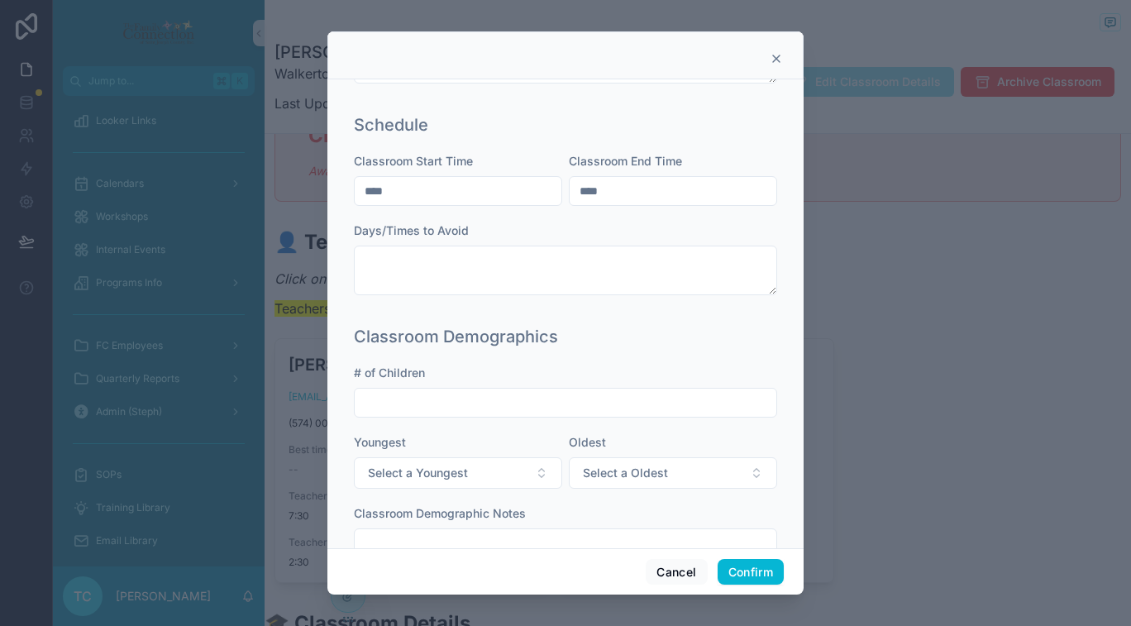
scroll to position [565, 0]
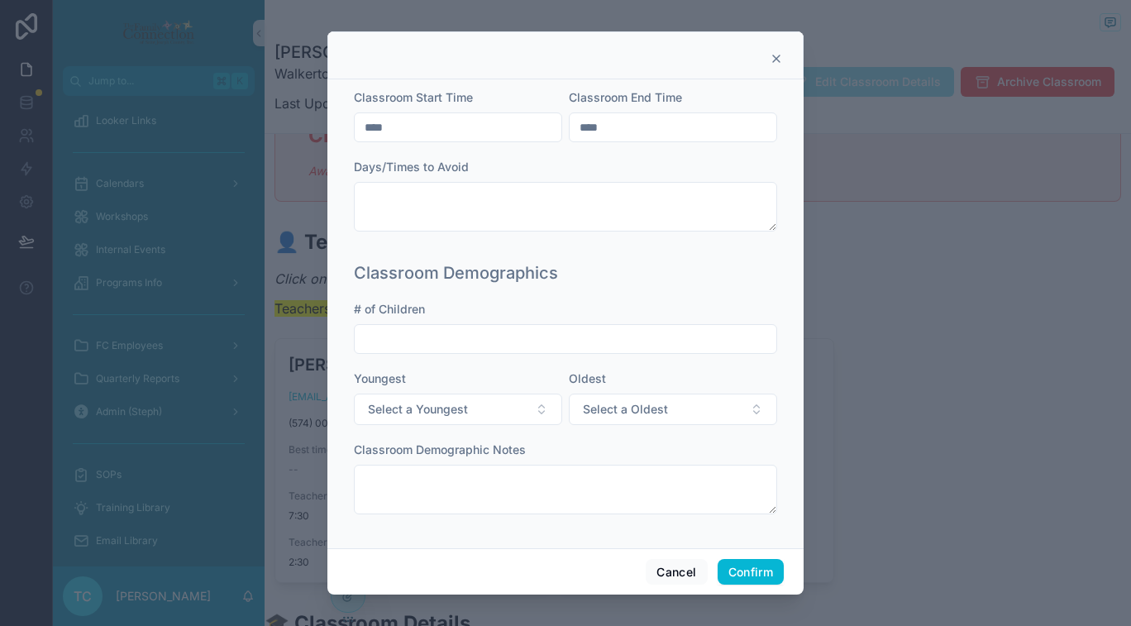
type input "****"
click at [730, 334] on input "text" at bounding box center [566, 338] width 422 height 23
type input "**"
click at [772, 374] on div "Classroom Demographics # of Children ** Youngest Select a Youngest Oldest Selec…" at bounding box center [565, 396] width 436 height 283
click at [761, 572] on button "Confirm" at bounding box center [751, 572] width 66 height 26
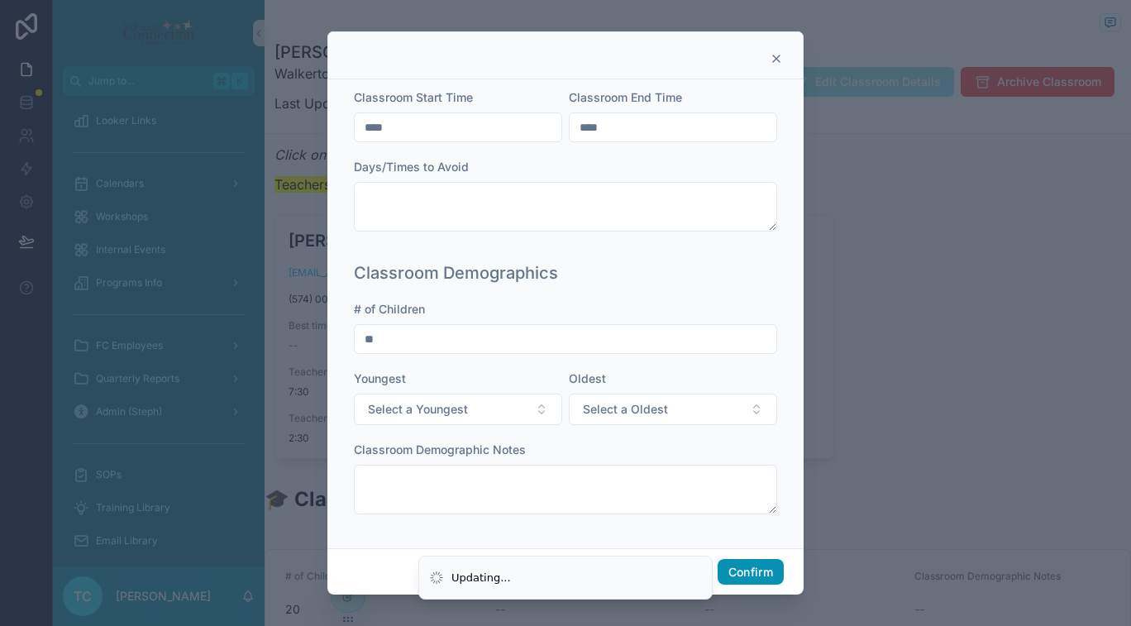
scroll to position [0, 0]
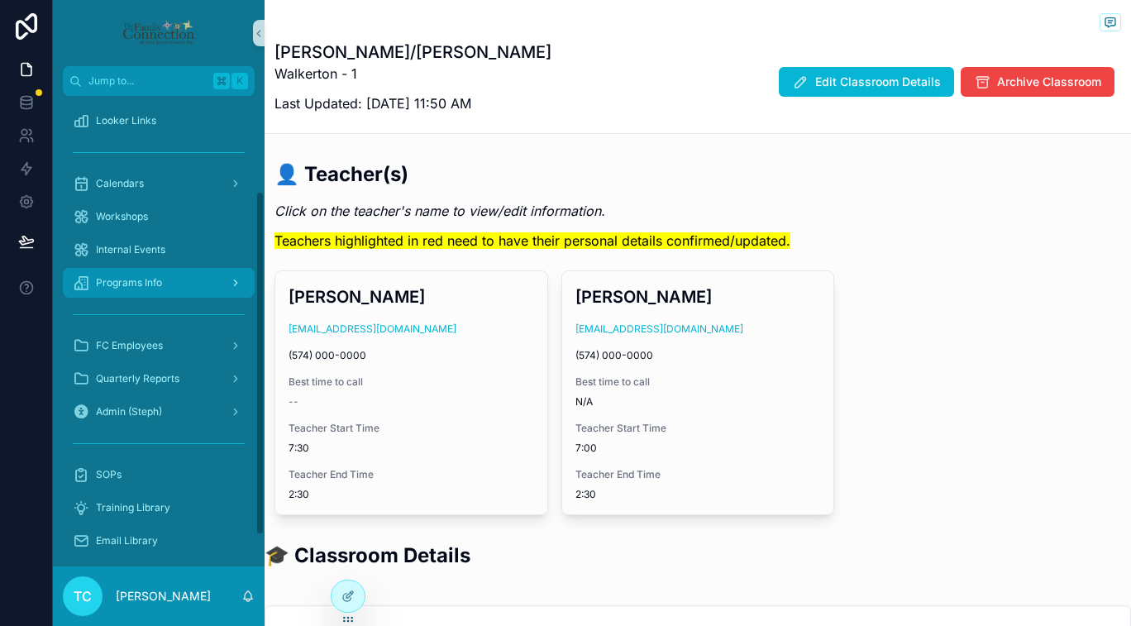
click at [211, 287] on div "Programs Info" at bounding box center [159, 282] width 172 height 26
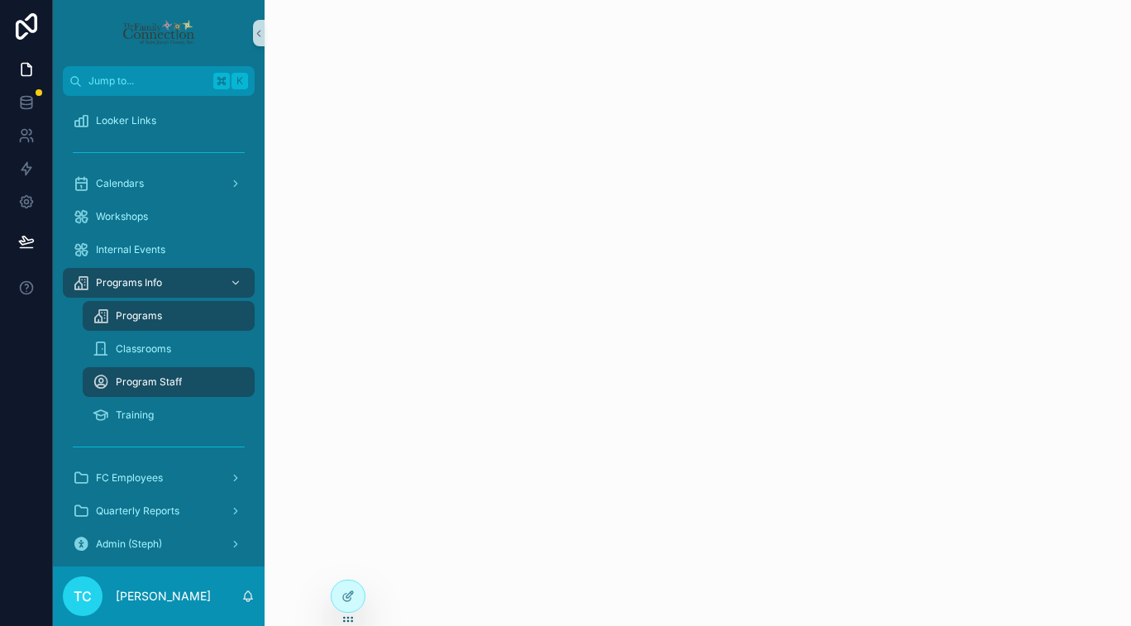
click at [202, 318] on div "Programs" at bounding box center [169, 316] width 152 height 26
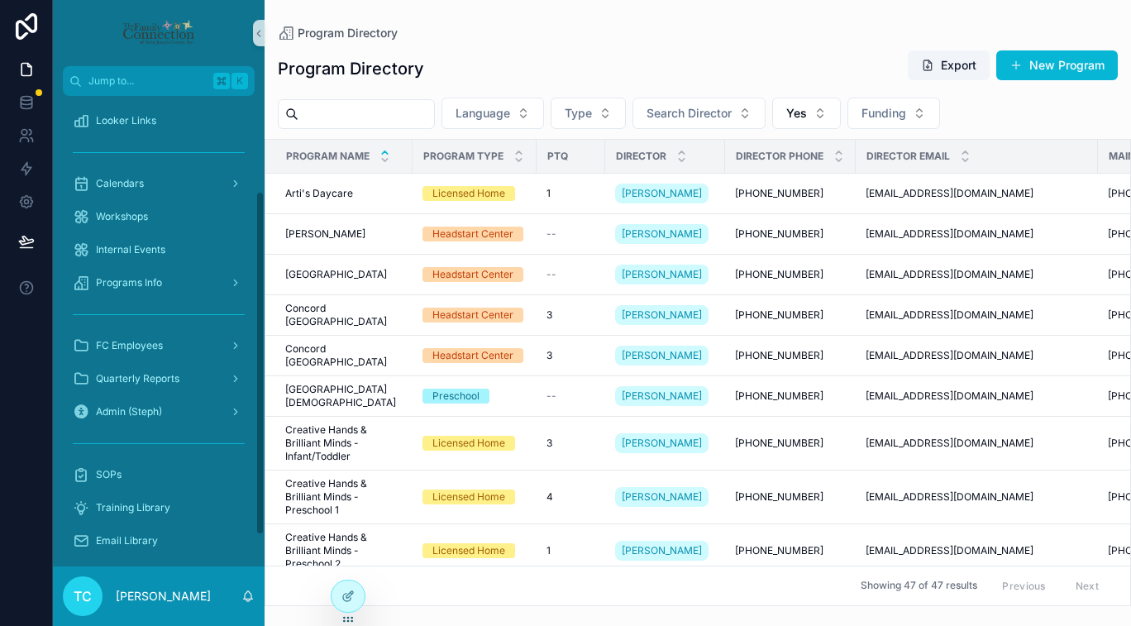
click at [370, 112] on input "scrollable content" at bounding box center [366, 114] width 136 height 23
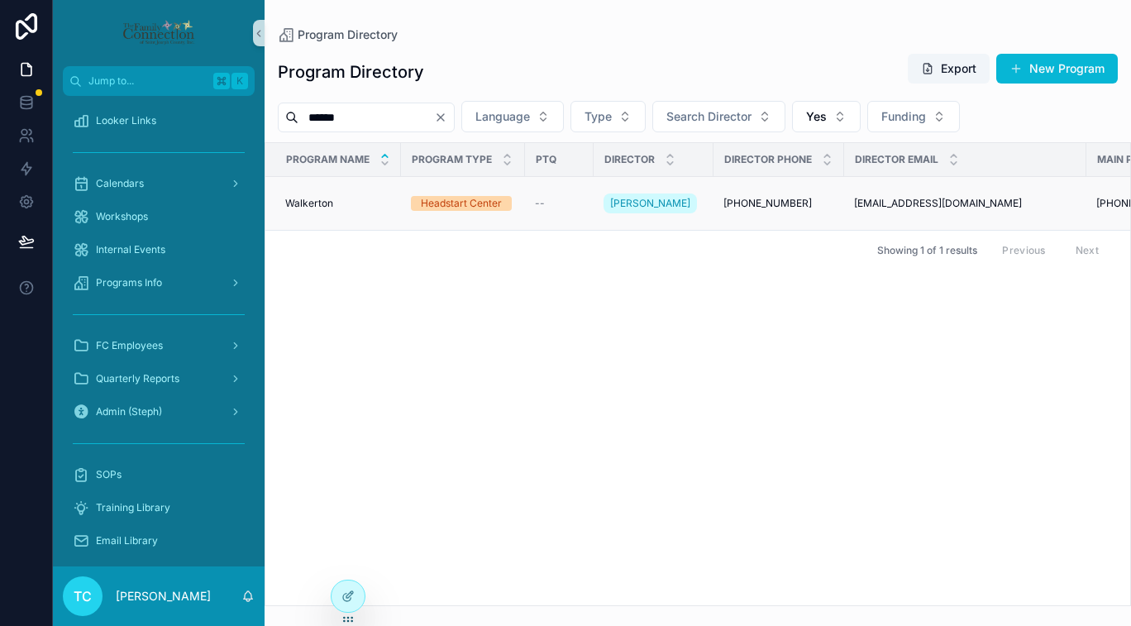
type input "******"
click at [317, 203] on td "Walkerton Walkerton" at bounding box center [333, 204] width 136 height 54
click at [318, 197] on span "Walkerton" at bounding box center [309, 203] width 48 height 13
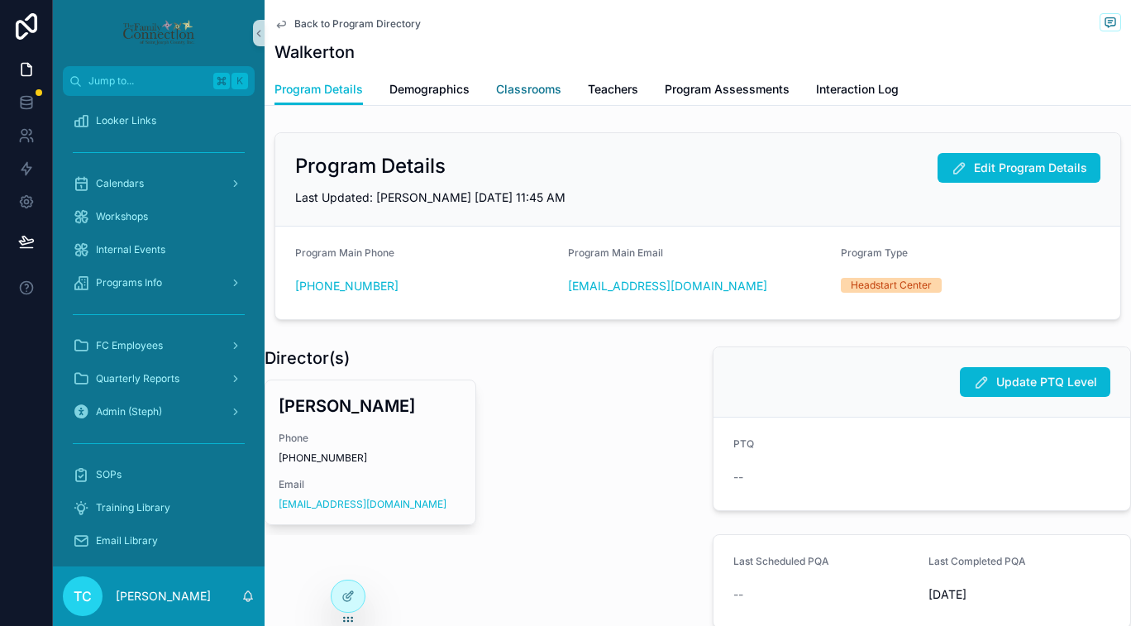
click at [544, 95] on span "Classrooms" at bounding box center [528, 89] width 65 height 17
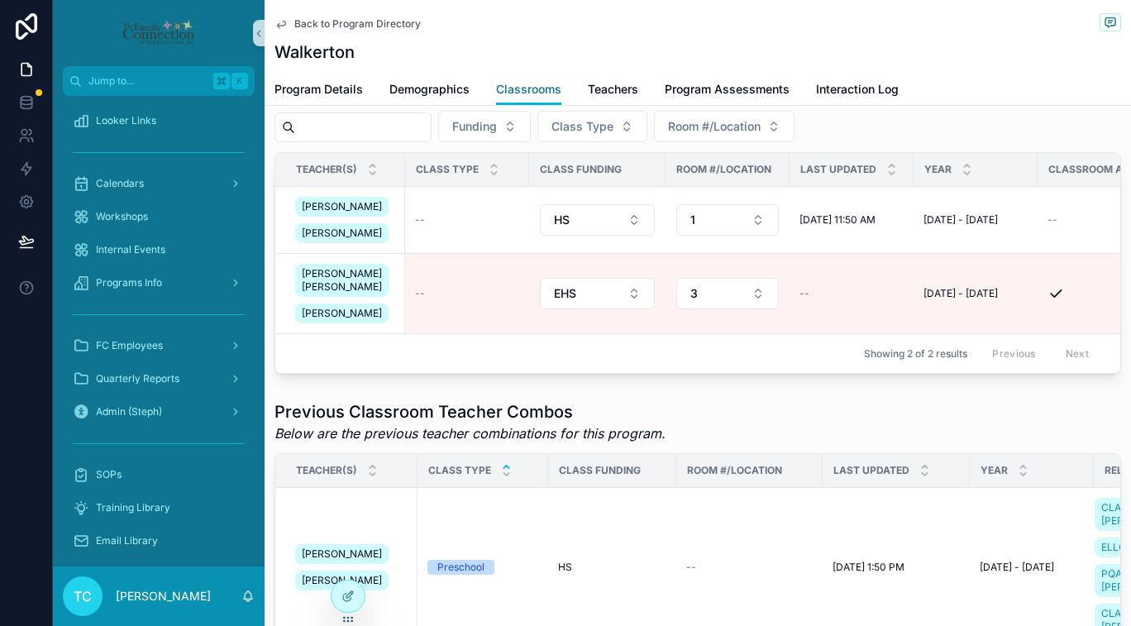
scroll to position [453, 0]
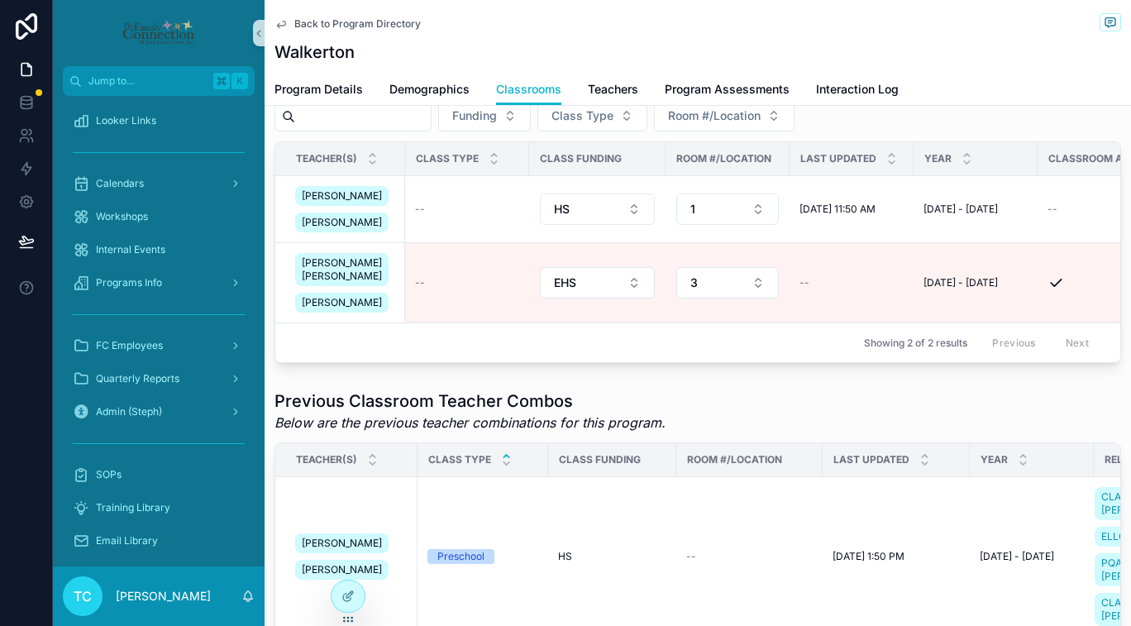
click at [443, 289] on div "--" at bounding box center [467, 282] width 104 height 13
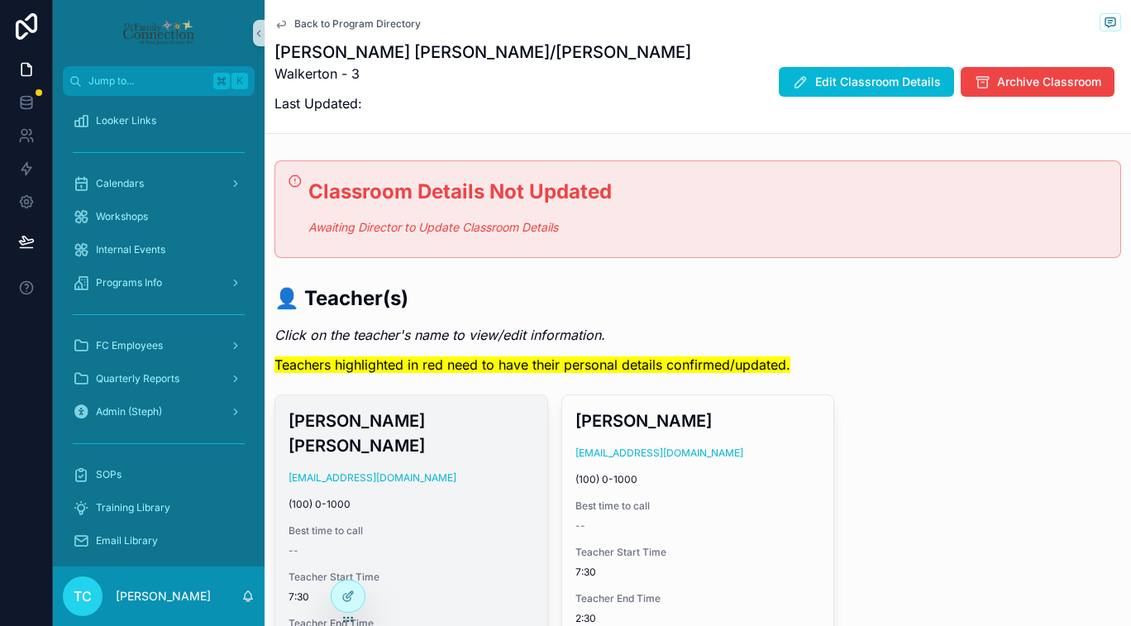
scroll to position [3, 0]
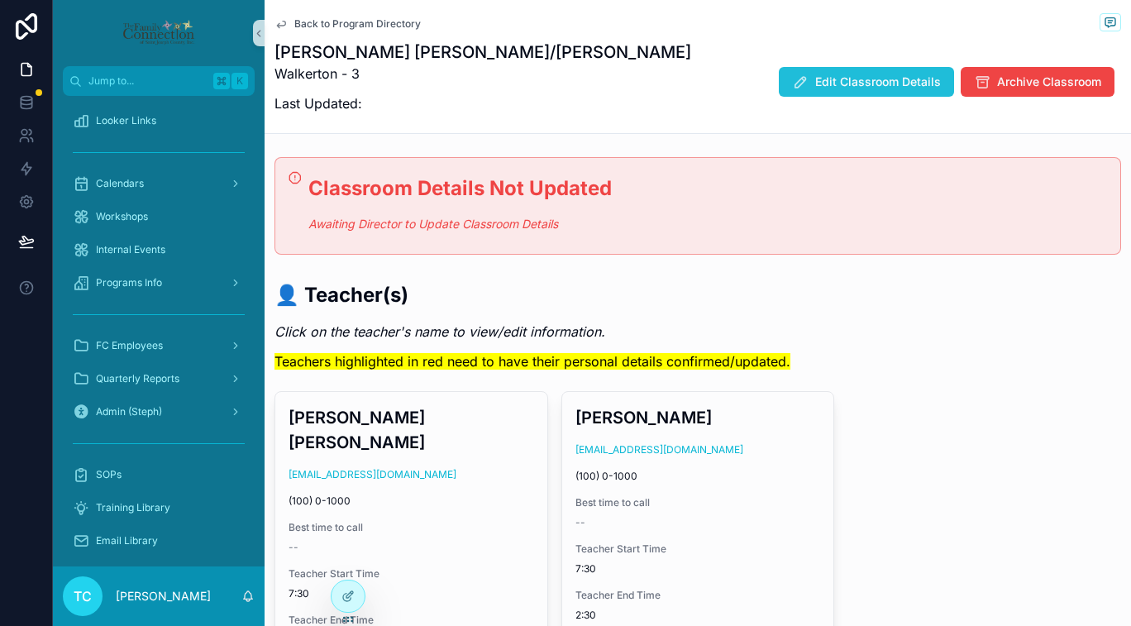
click at [851, 92] on button "Edit Classroom Details" at bounding box center [866, 82] width 175 height 30
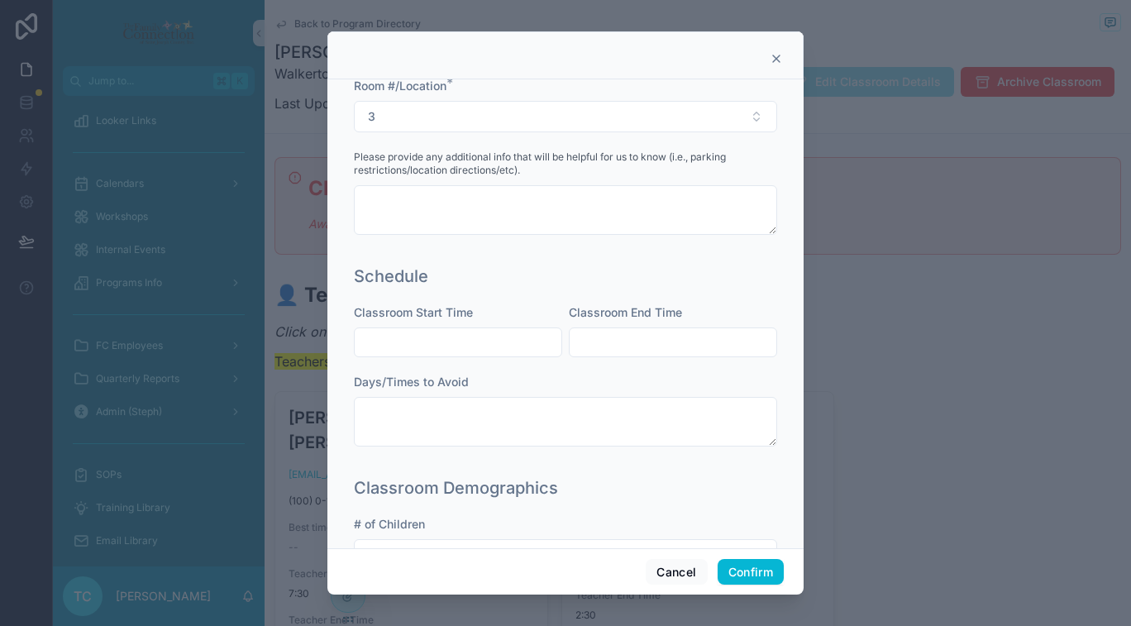
scroll to position [360, 0]
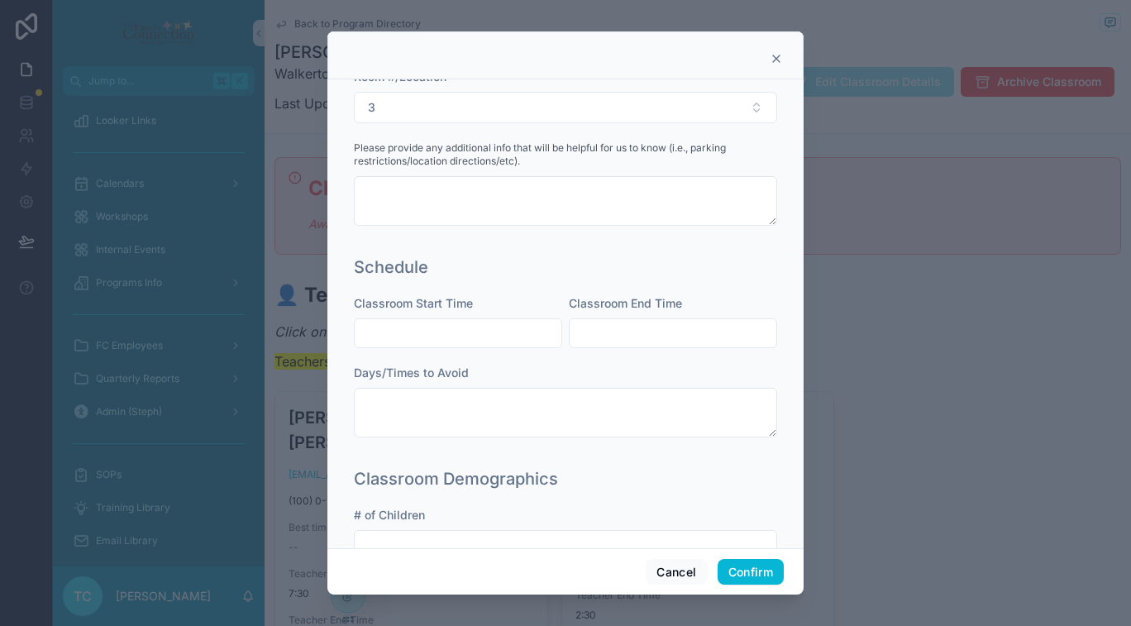
click at [512, 331] on input "text" at bounding box center [458, 333] width 207 height 23
type input "****"
click at [630, 322] on input "text" at bounding box center [673, 333] width 207 height 23
type input "****"
click at [589, 367] on div "Days/Times to Avoid" at bounding box center [565, 373] width 423 height 17
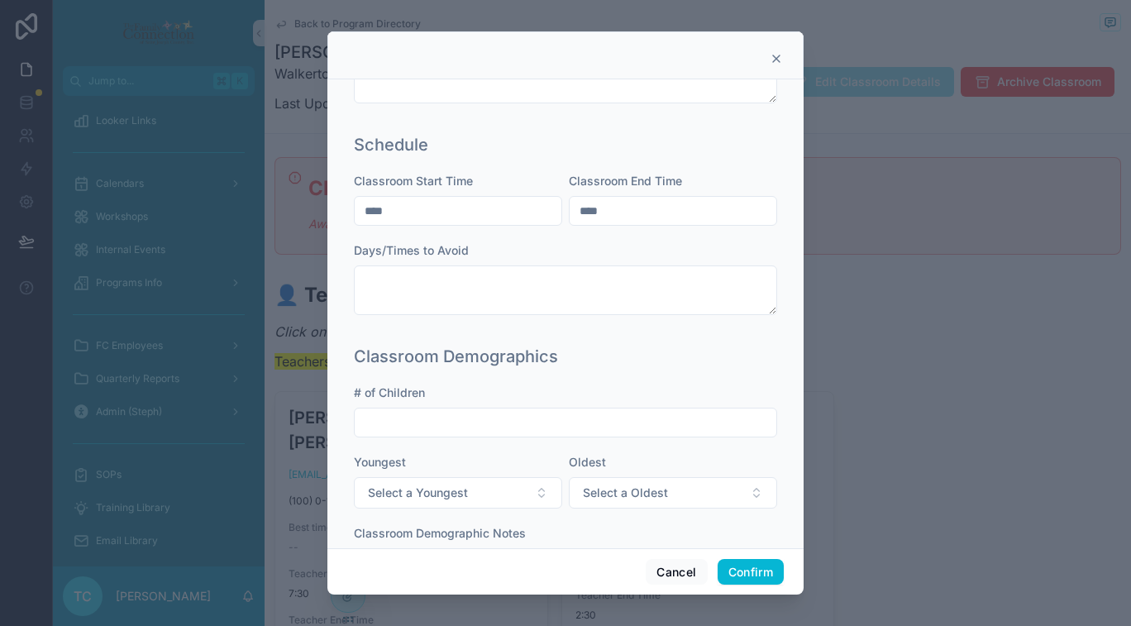
scroll to position [548, 0]
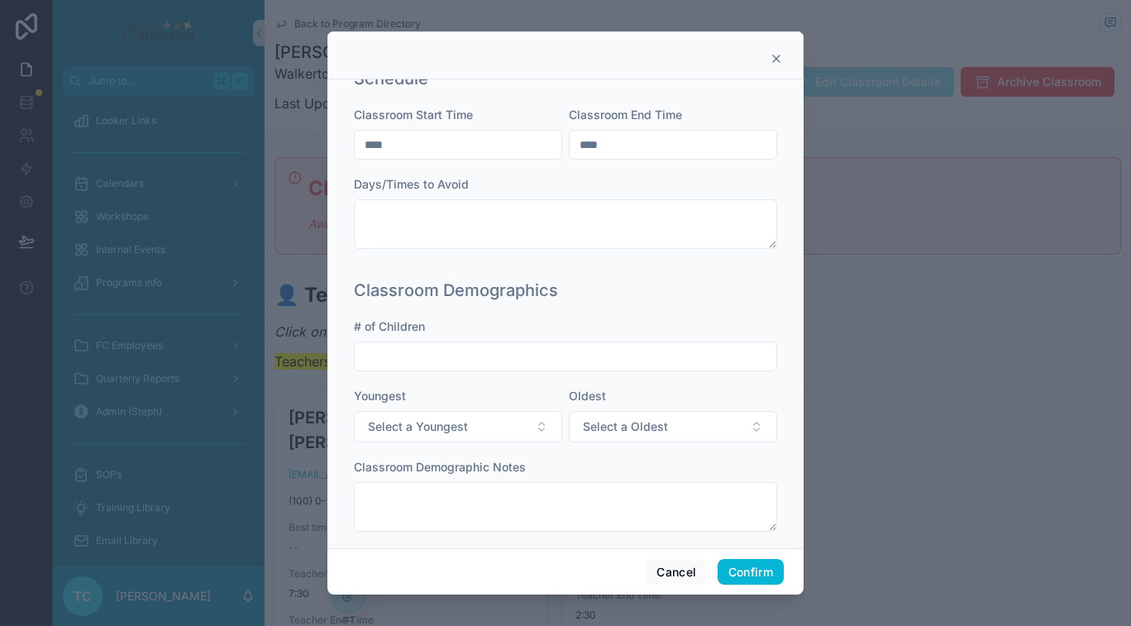
click at [585, 357] on input "text" at bounding box center [566, 356] width 422 height 23
type input "*"
click at [784, 365] on div "Classroom Status This classroom will need assessments for the upcoming academic…" at bounding box center [565, 313] width 476 height 469
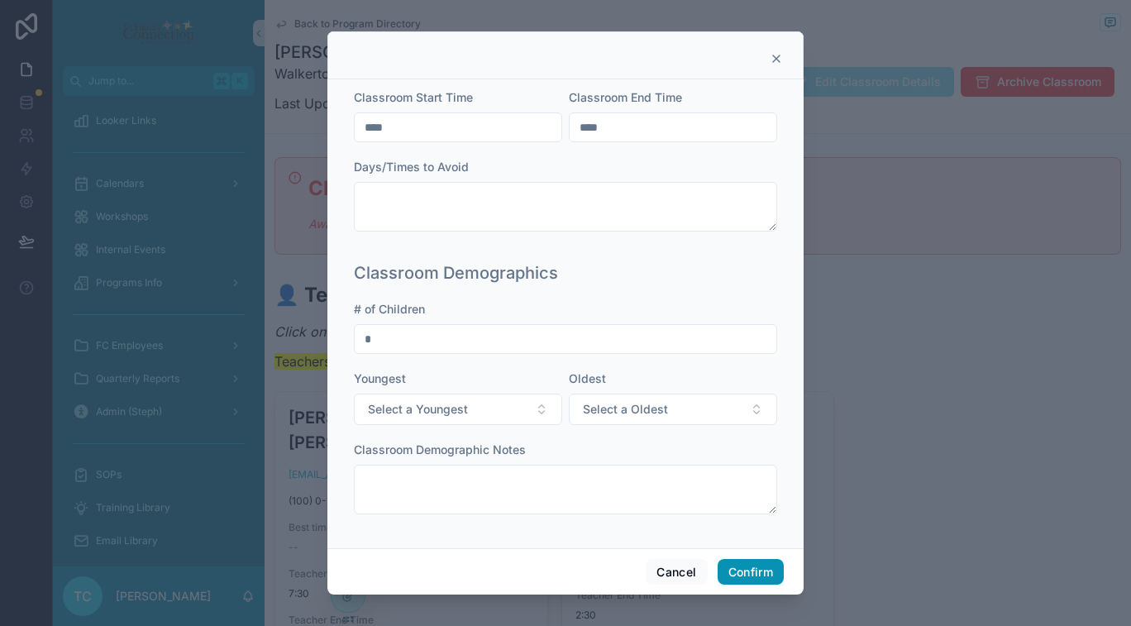
click at [760, 579] on button "Confirm" at bounding box center [751, 572] width 66 height 26
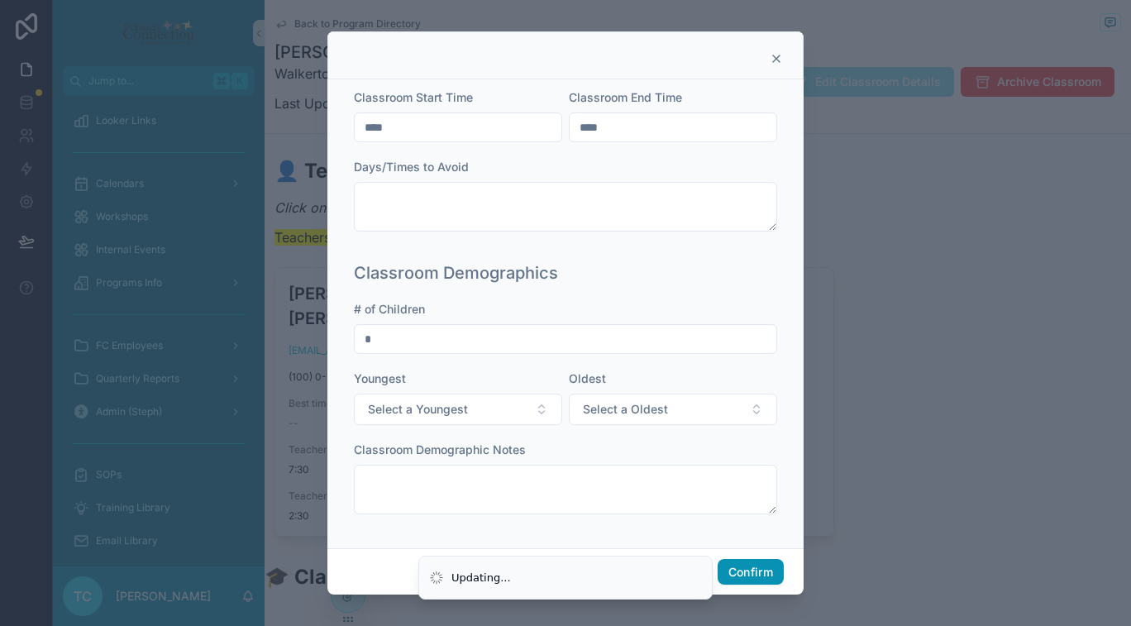
scroll to position [0, 0]
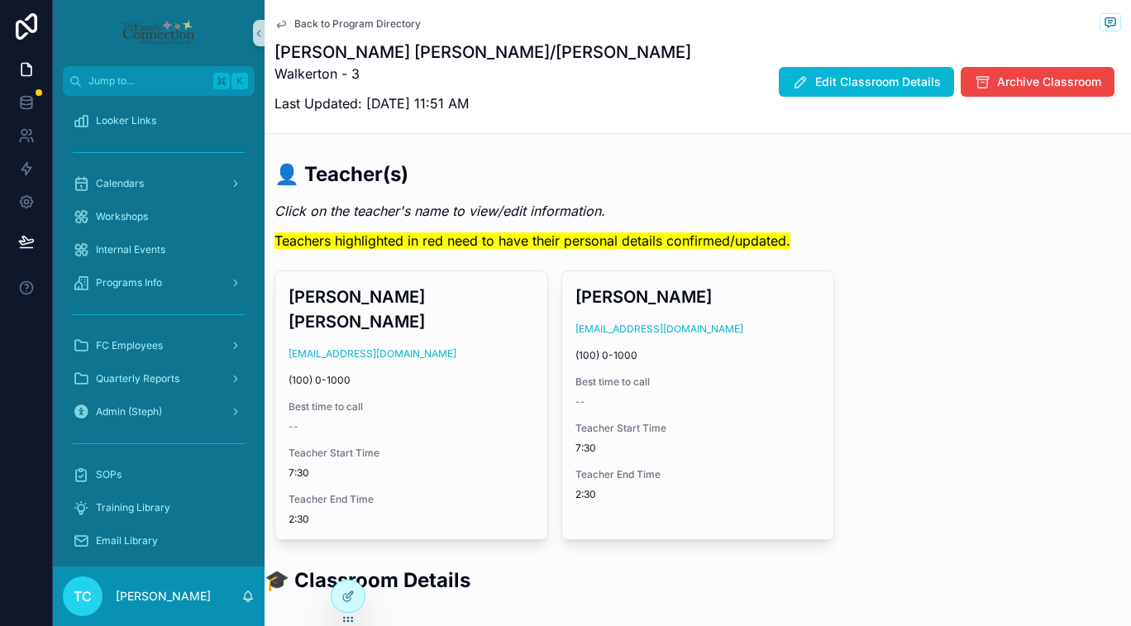
click at [336, 21] on span "Back to Program Directory" at bounding box center [357, 23] width 126 height 13
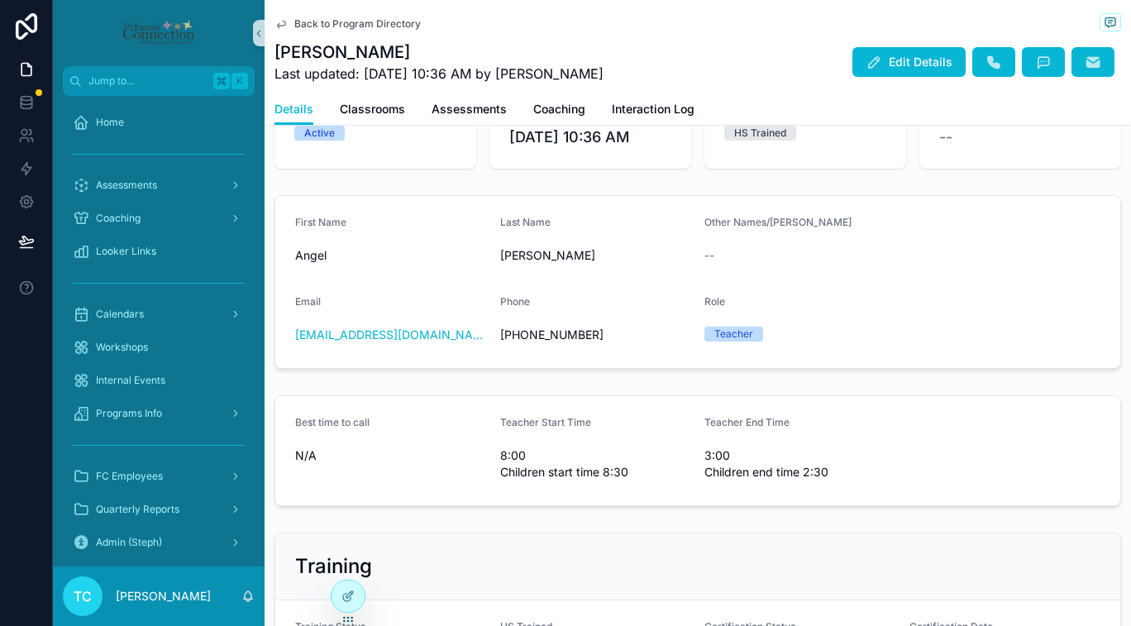
scroll to position [18, 0]
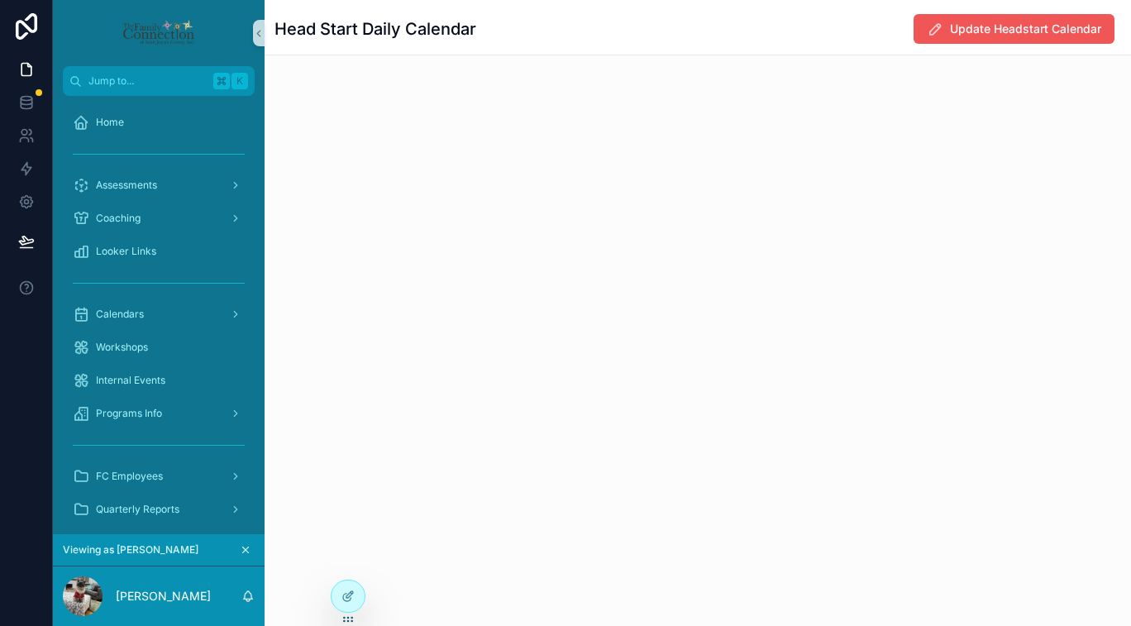
click at [966, 27] on span "Update Headstart Calendar" at bounding box center [1025, 29] width 151 height 17
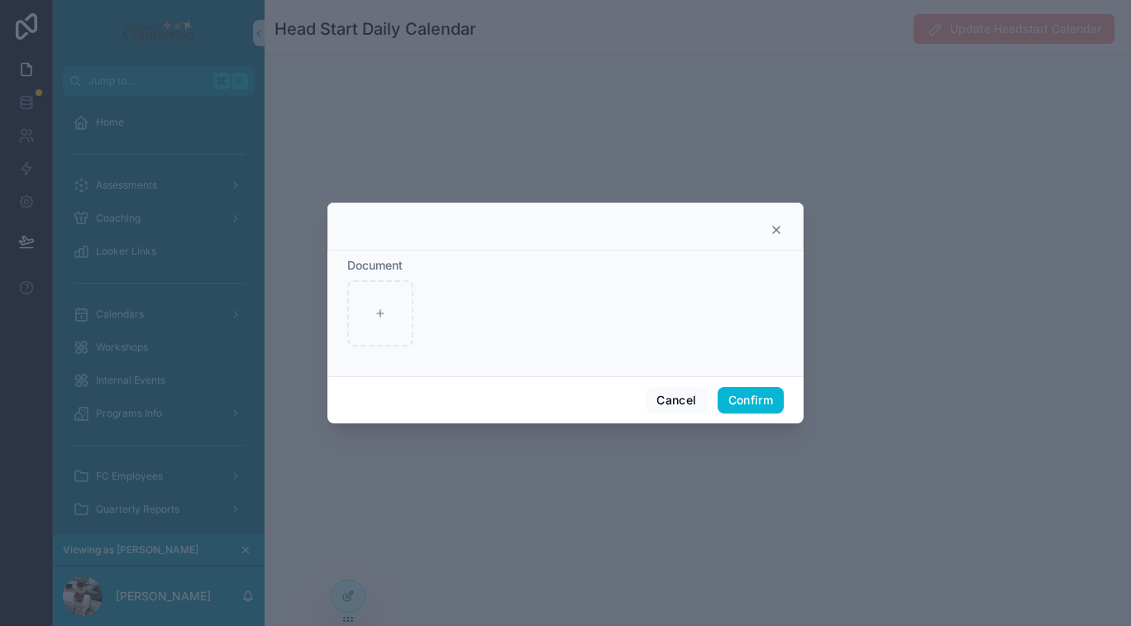
click at [776, 232] on icon at bounding box center [776, 229] width 13 height 13
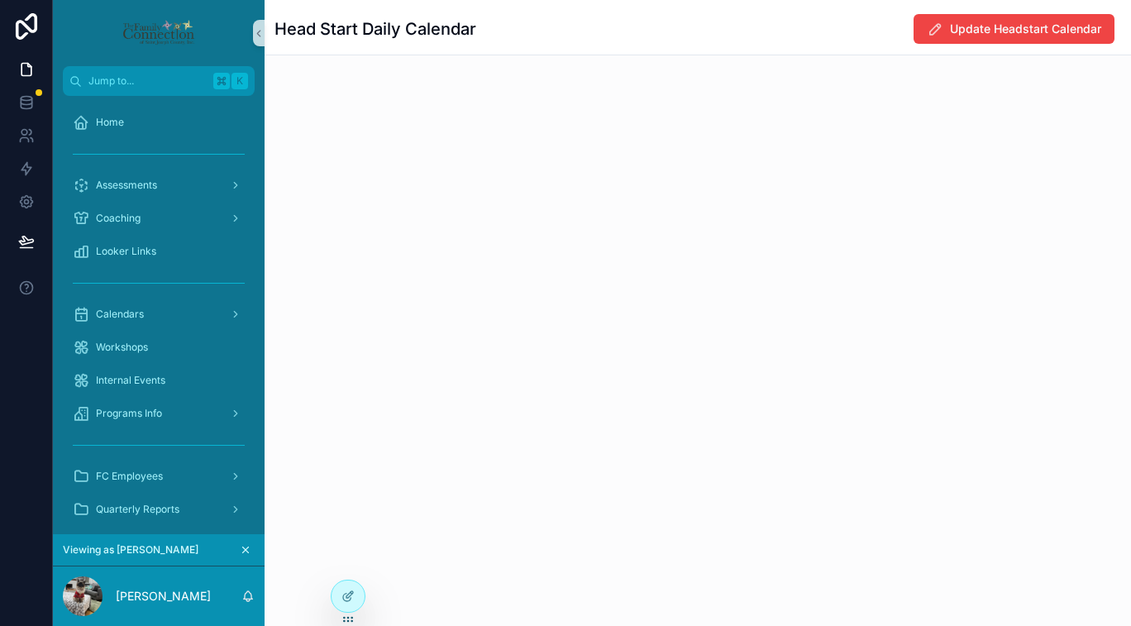
click at [246, 548] on icon "scrollable content" at bounding box center [246, 550] width 6 height 6
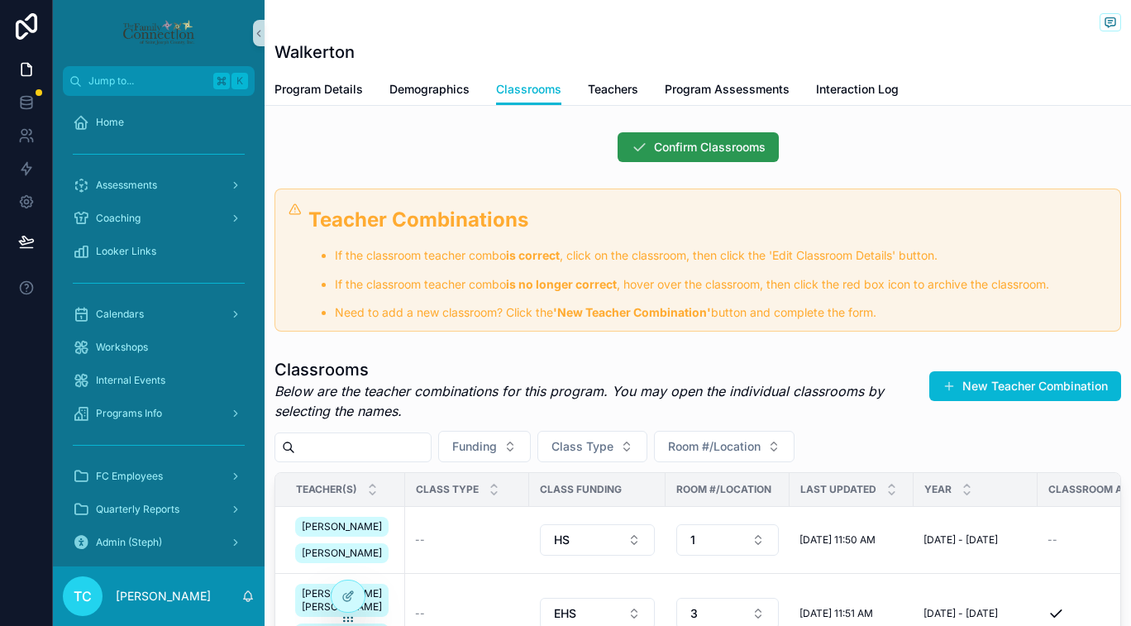
click at [677, 147] on span "Confirm Classrooms" at bounding box center [710, 147] width 112 height 17
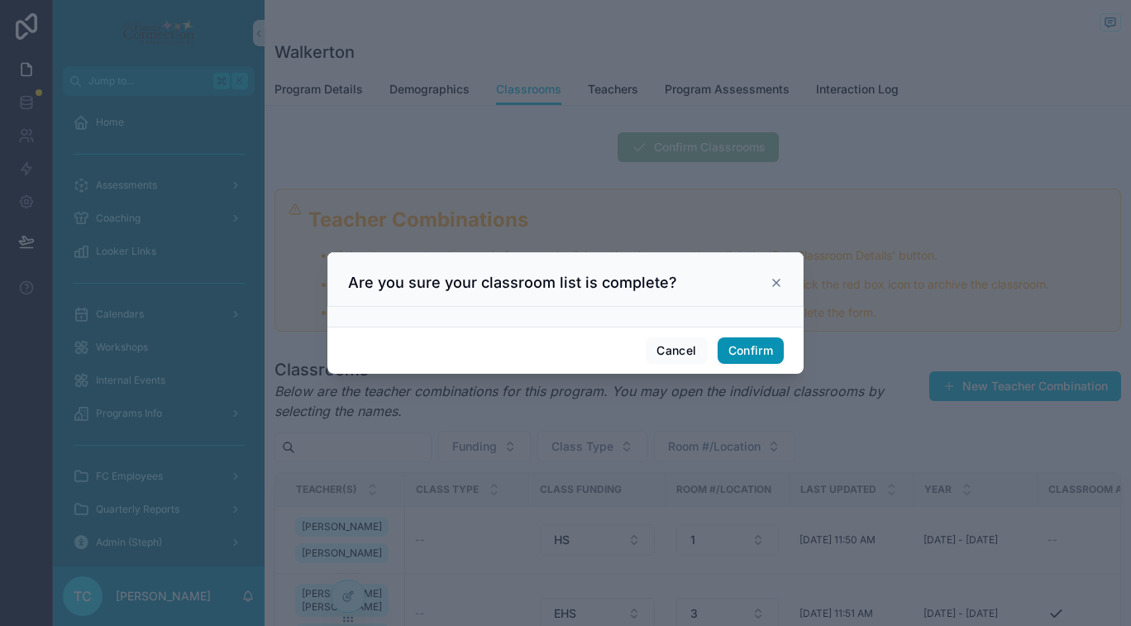
click at [744, 343] on button "Confirm" at bounding box center [751, 350] width 66 height 26
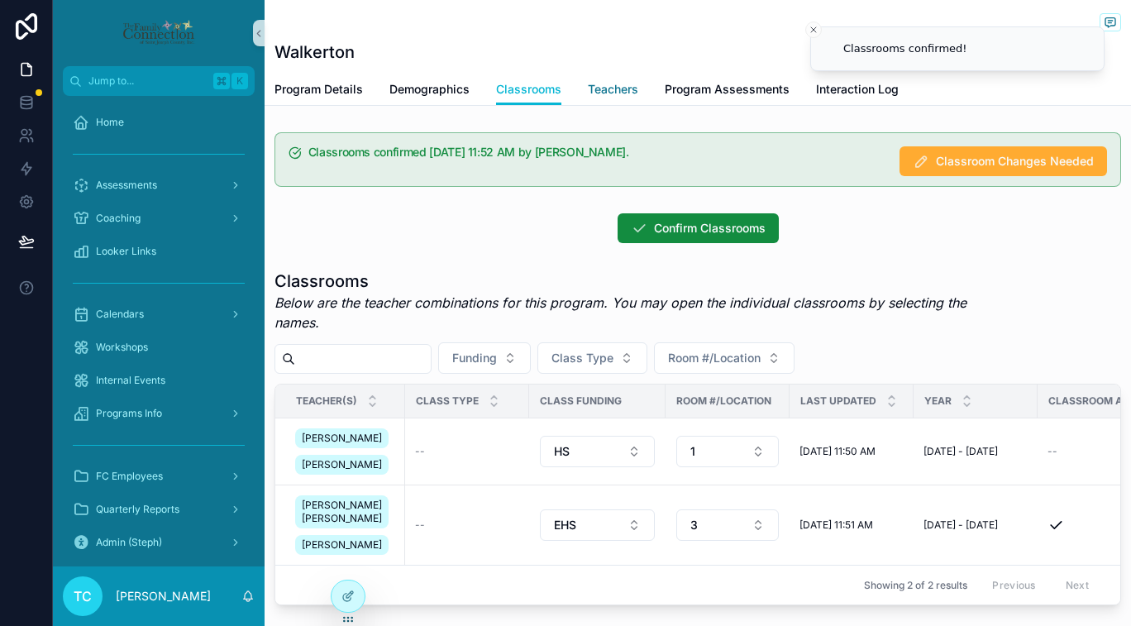
click at [603, 91] on span "Teachers" at bounding box center [613, 89] width 50 height 17
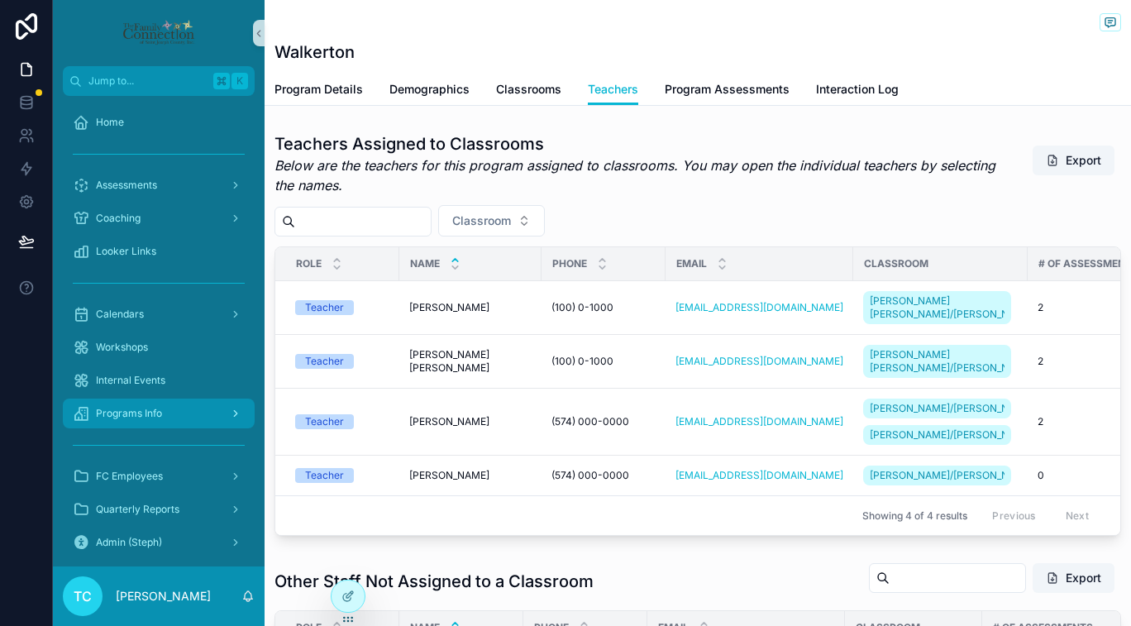
click at [150, 416] on span "Programs Info" at bounding box center [129, 413] width 66 height 13
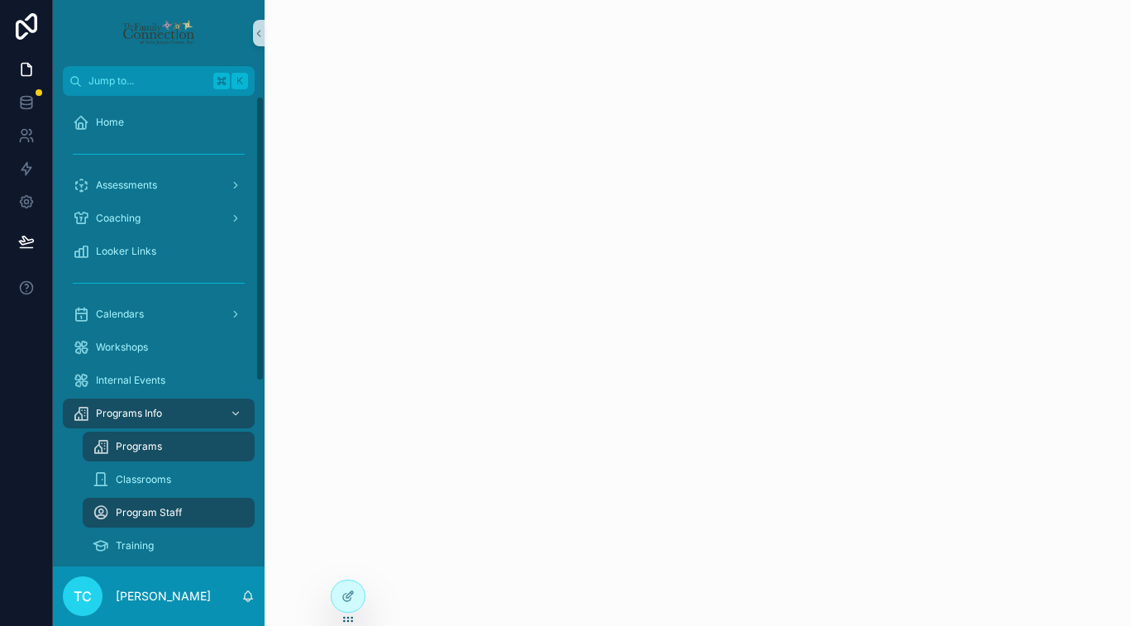
click at [179, 451] on div "Programs" at bounding box center [169, 446] width 152 height 26
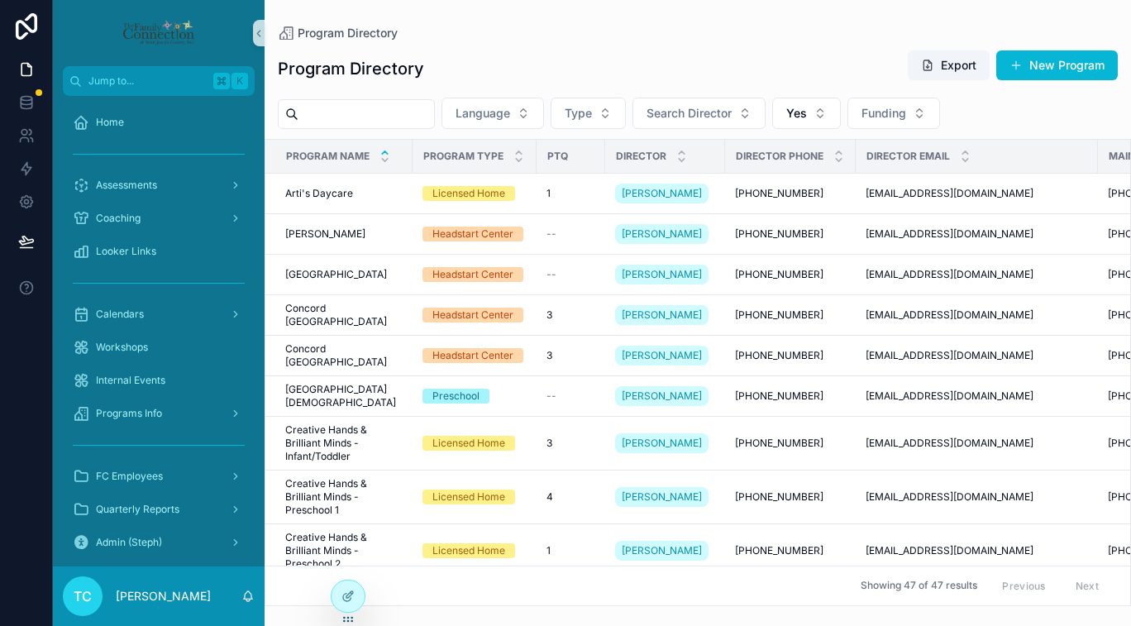
click at [416, 112] on input "scrollable content" at bounding box center [366, 114] width 136 height 23
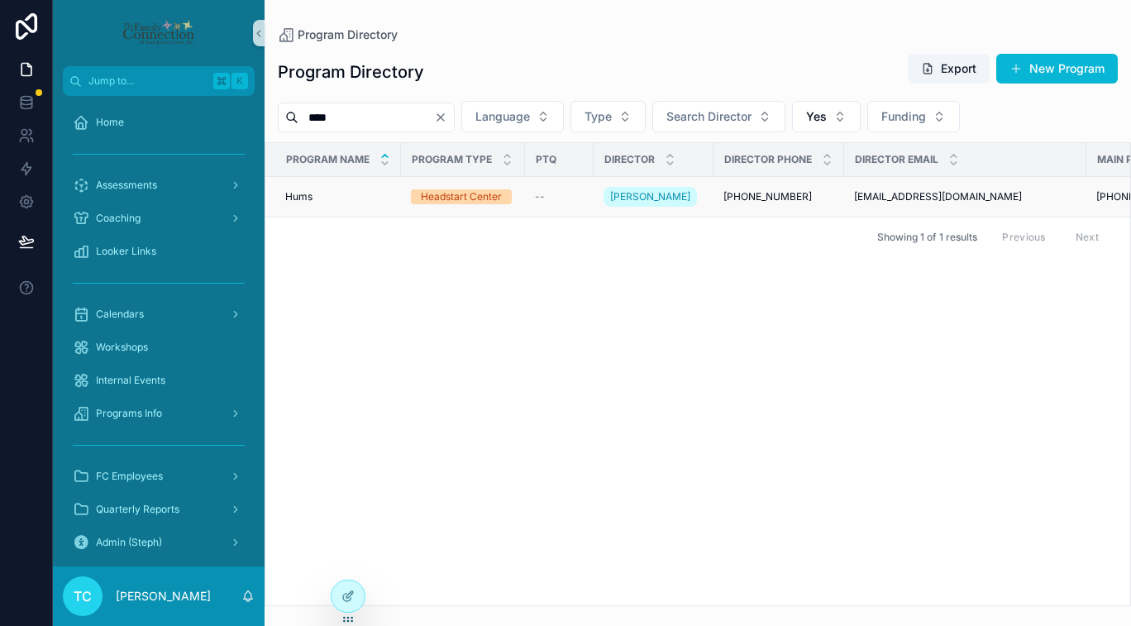
type input "****"
click at [324, 187] on td "Hums Hums" at bounding box center [333, 197] width 136 height 41
click at [305, 203] on td "Hums Hums" at bounding box center [333, 197] width 136 height 41
click at [302, 198] on span "Hums" at bounding box center [298, 196] width 27 height 13
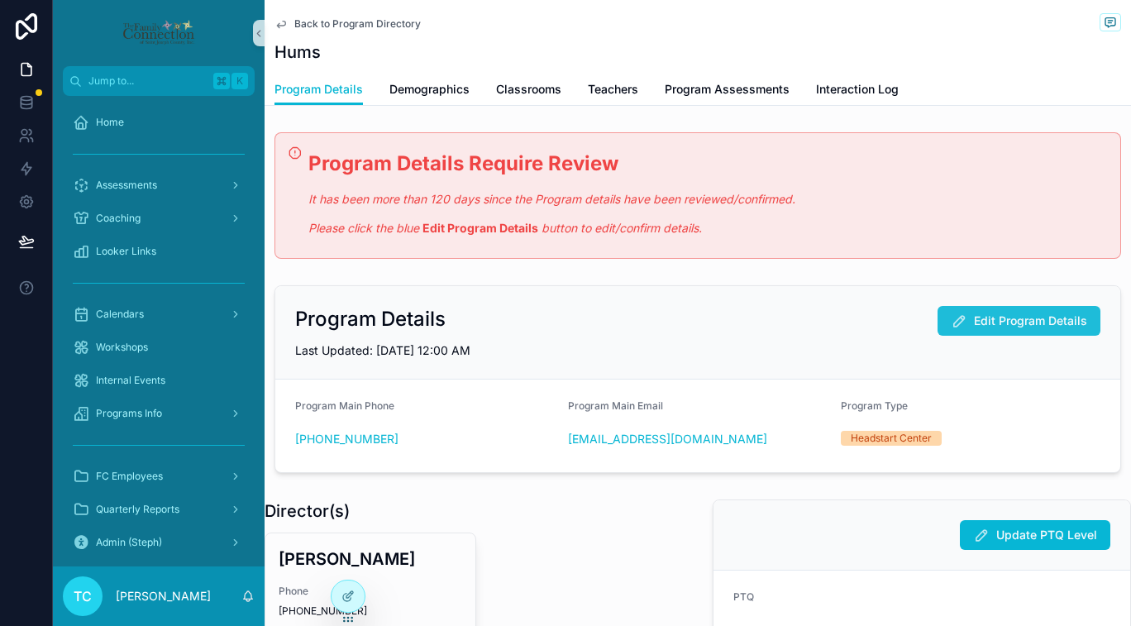
click at [1032, 316] on span "Edit Program Details" at bounding box center [1030, 320] width 113 height 17
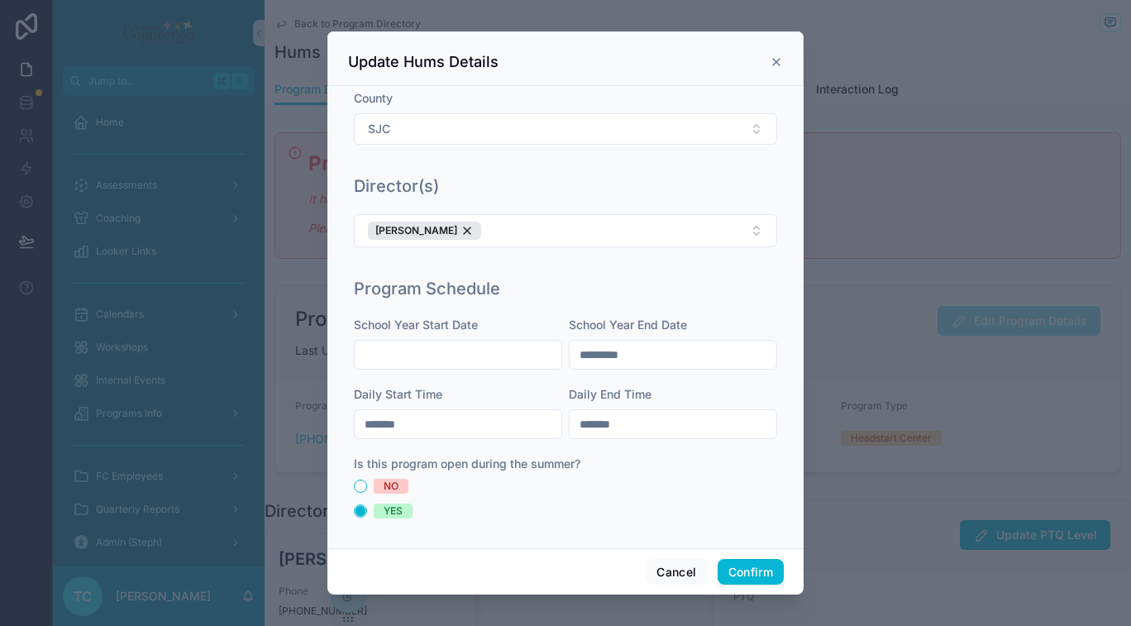
scroll to position [369, 0]
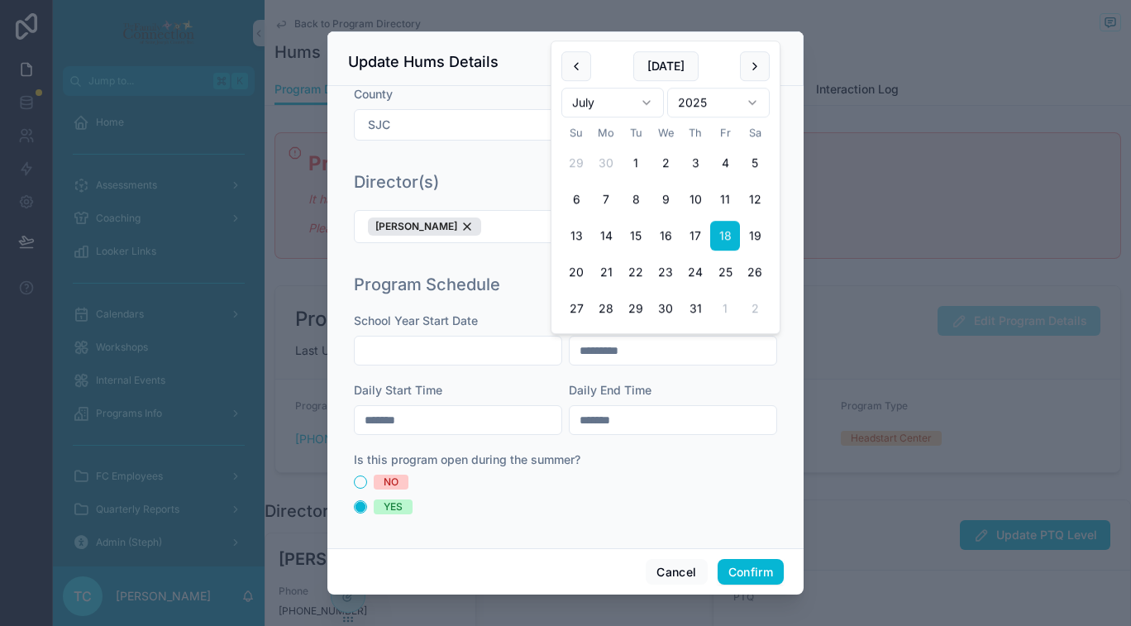
drag, startPoint x: 658, startPoint y: 349, endPoint x: 536, endPoint y: 350, distance: 122.3
click at [536, 350] on div "School Year Start Date School Year End Date ********* Daily Start Time ******* …" at bounding box center [565, 421] width 423 height 218
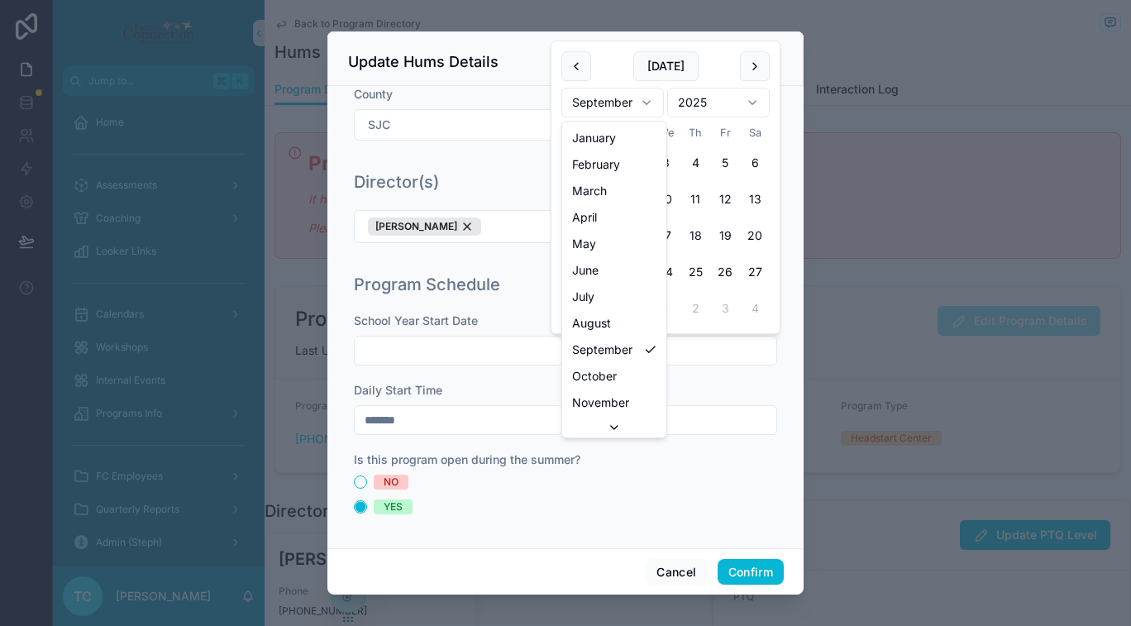
click at [646, 103] on html "Jump to... K Home Assessments Coaching Looker Links Calendars Workshops Interna…" at bounding box center [565, 313] width 1131 height 626
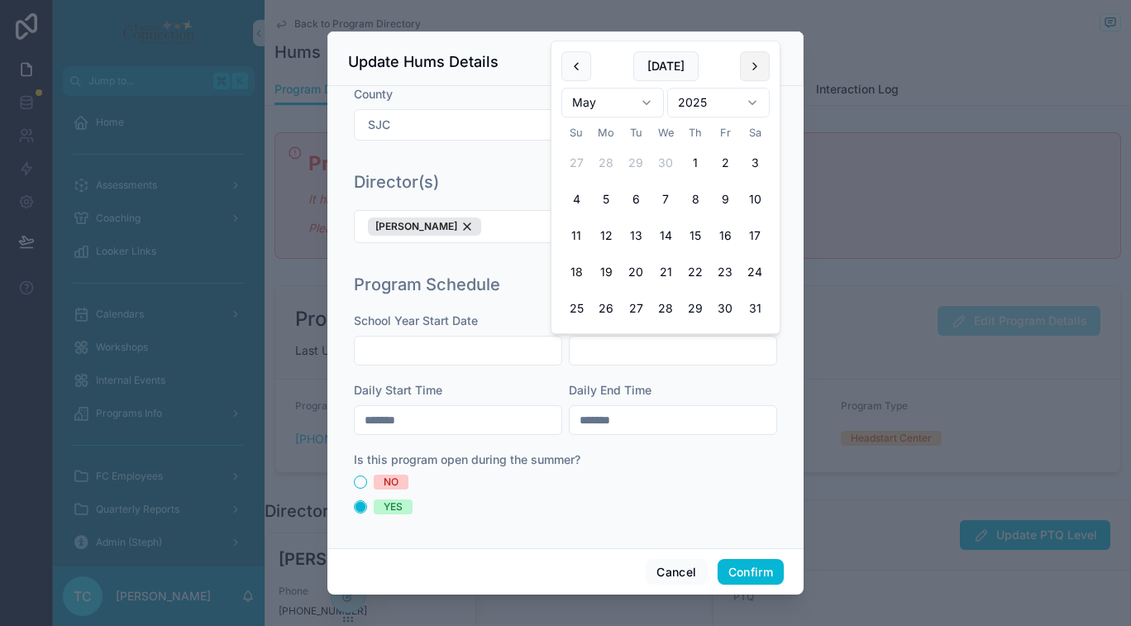
click at [755, 64] on button at bounding box center [755, 66] width 30 height 30
click at [579, 65] on button at bounding box center [576, 66] width 30 height 30
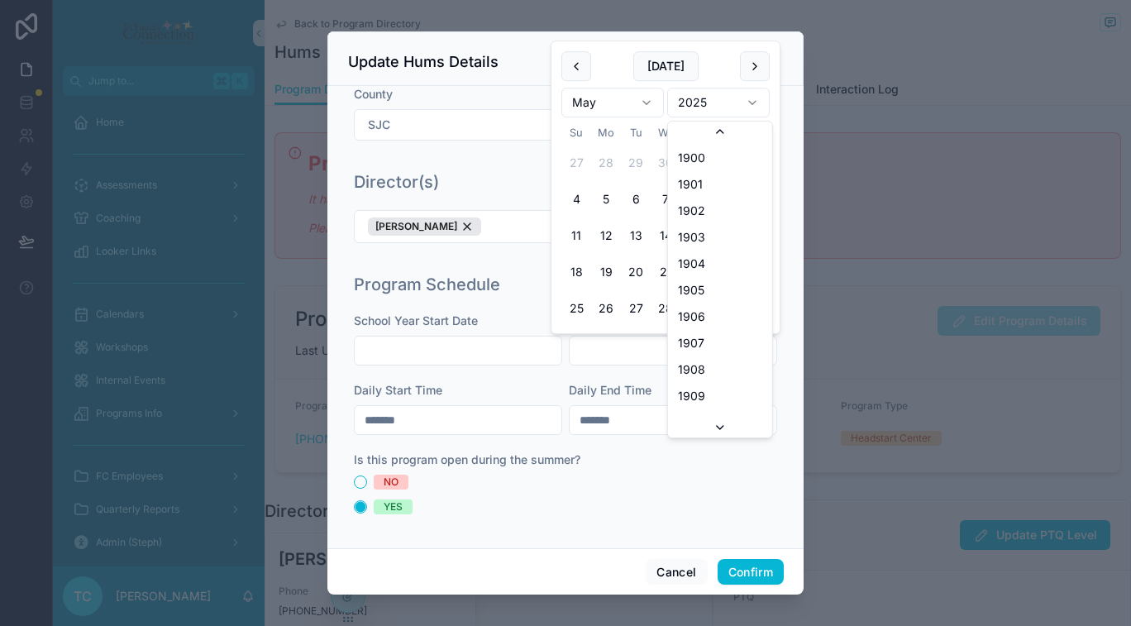
click at [728, 101] on html "Jump to... K Home Assessments Coaching Looker Links Calendars Workshops Interna…" at bounding box center [565, 313] width 1131 height 626
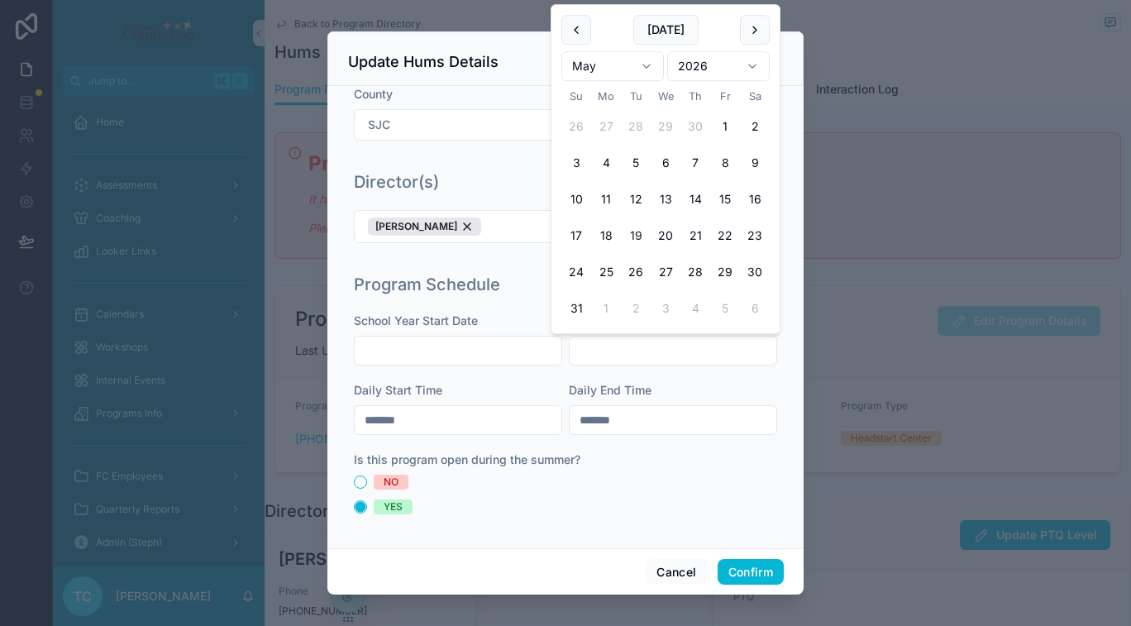
click at [632, 239] on button "19" at bounding box center [636, 236] width 30 height 30
type input "*********"
click at [491, 313] on div "School Year Start Date" at bounding box center [458, 320] width 208 height 17
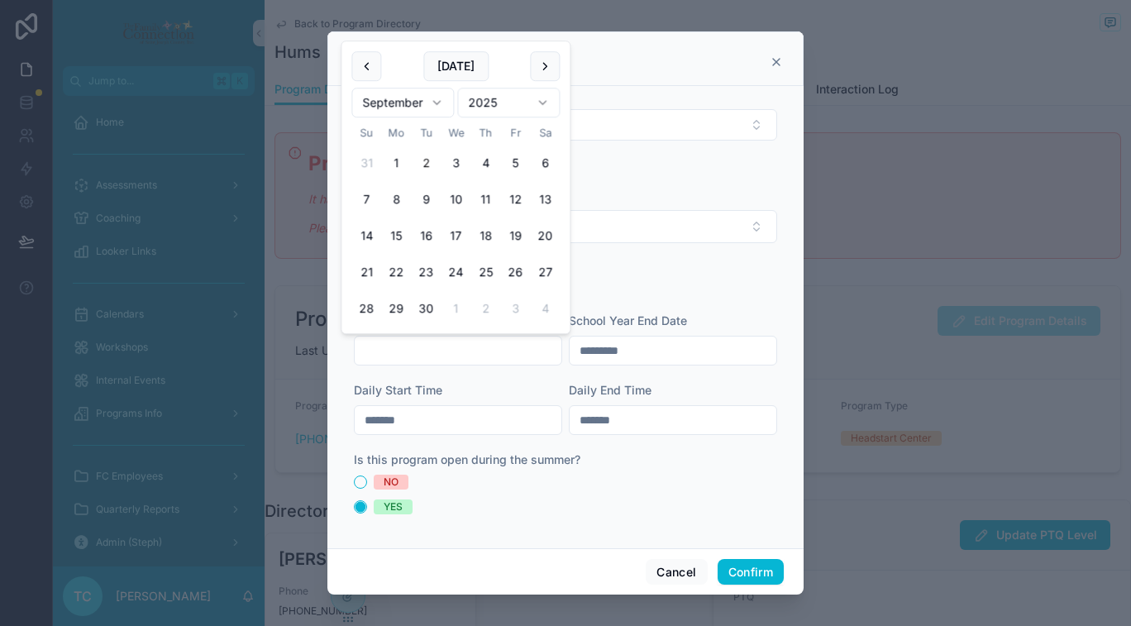
click at [476, 340] on input "text" at bounding box center [458, 350] width 207 height 23
click at [422, 98] on html "Jump to... K Home Assessments Coaching Looker Links Calendars Workshops Interna…" at bounding box center [565, 313] width 1131 height 626
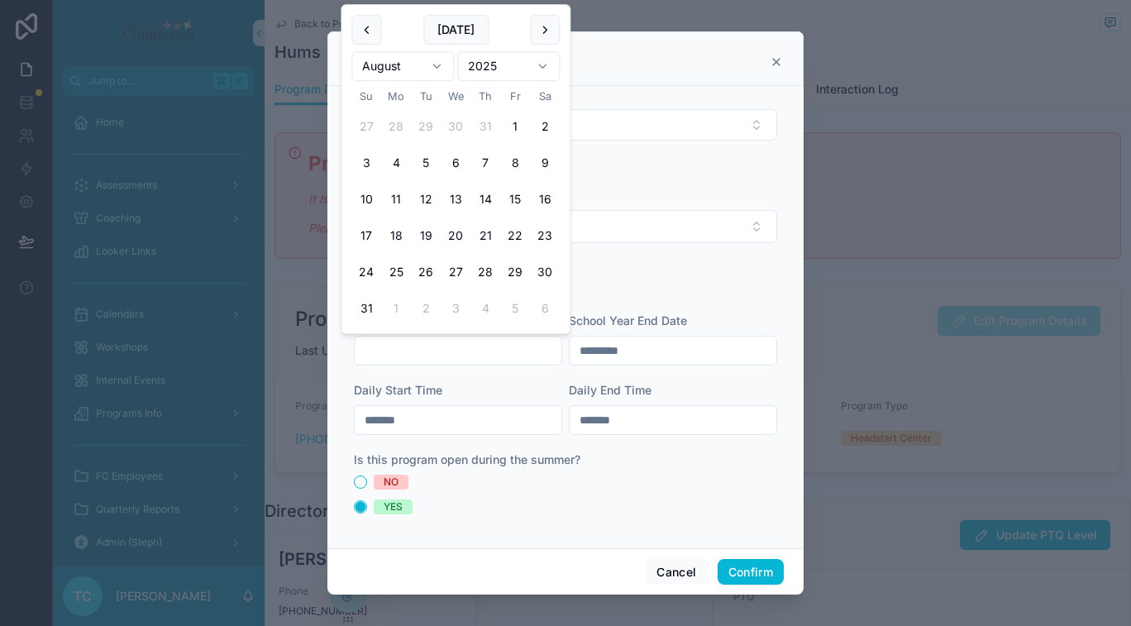
click at [513, 67] on html "Jump to... K Home Assessments Coaching Looker Links Calendars Workshops Interna…" at bounding box center [565, 313] width 1131 height 626
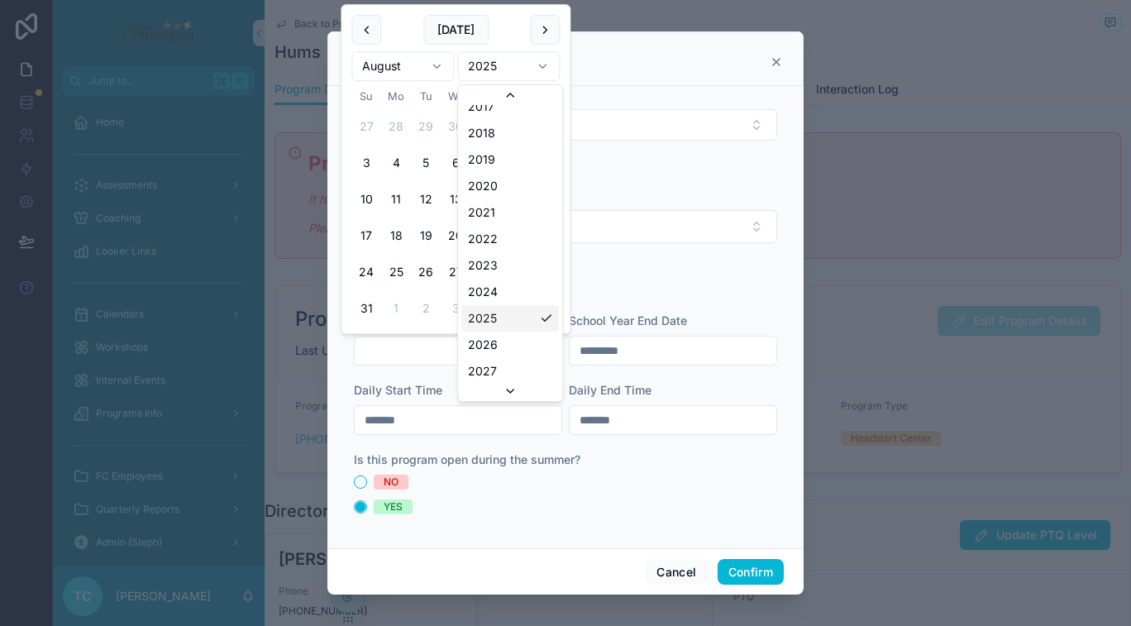
scroll to position [3111, 0]
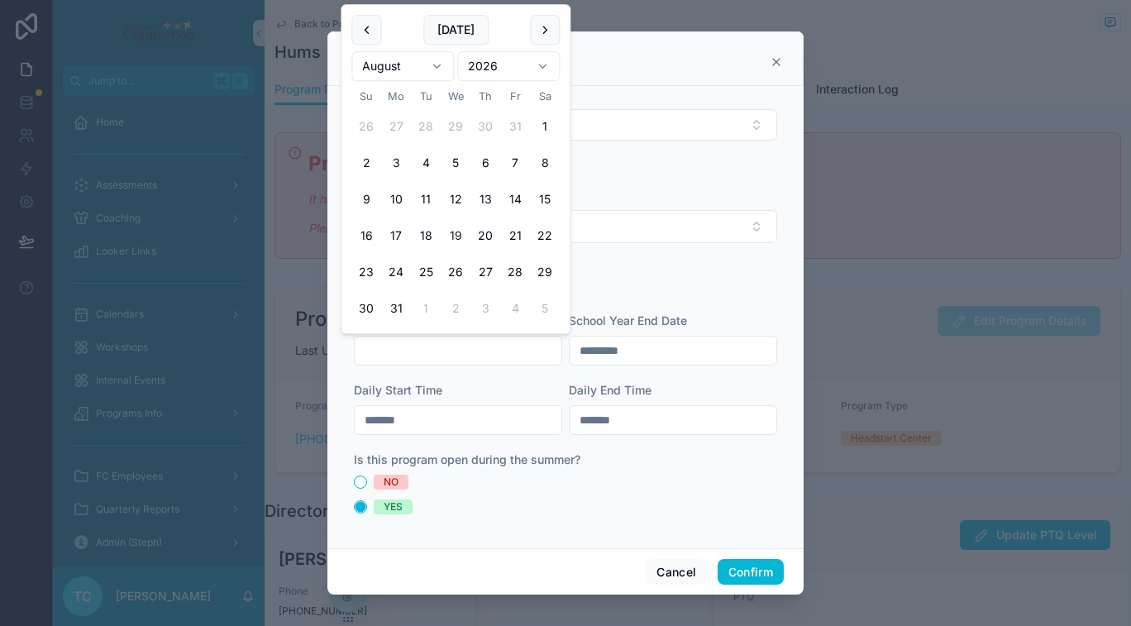
click at [455, 236] on button "19" at bounding box center [456, 236] width 30 height 30
type input "*********"
click at [650, 260] on div "Director(s) Yvette West" at bounding box center [565, 215] width 436 height 103
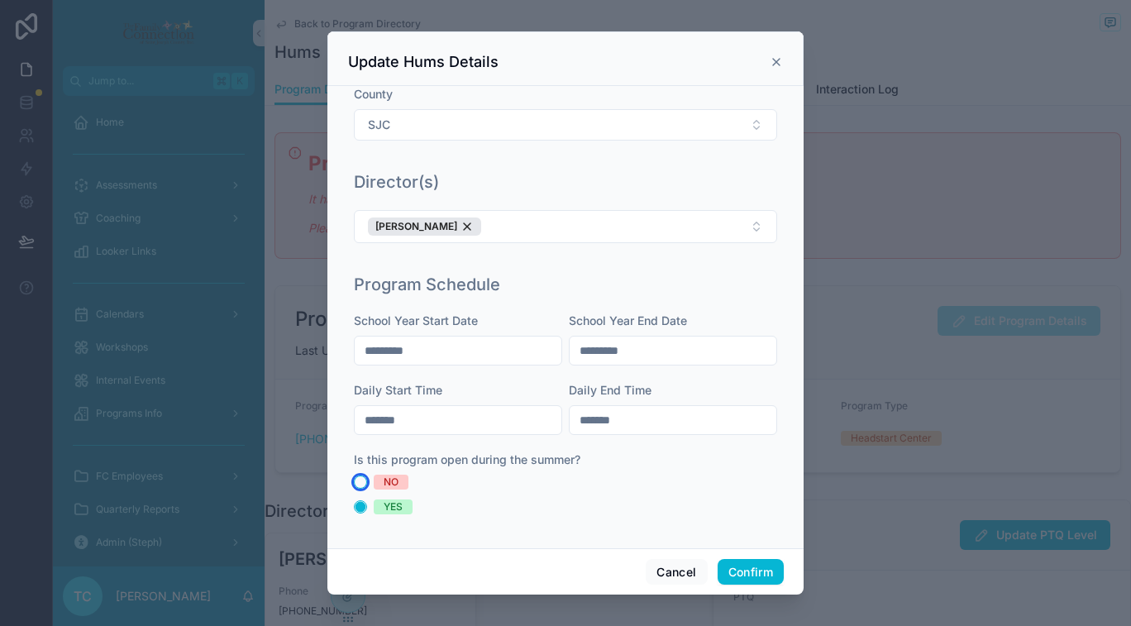
click at [361, 479] on button "NO" at bounding box center [360, 481] width 13 height 13
click at [736, 572] on button "Confirm" at bounding box center [751, 572] width 66 height 26
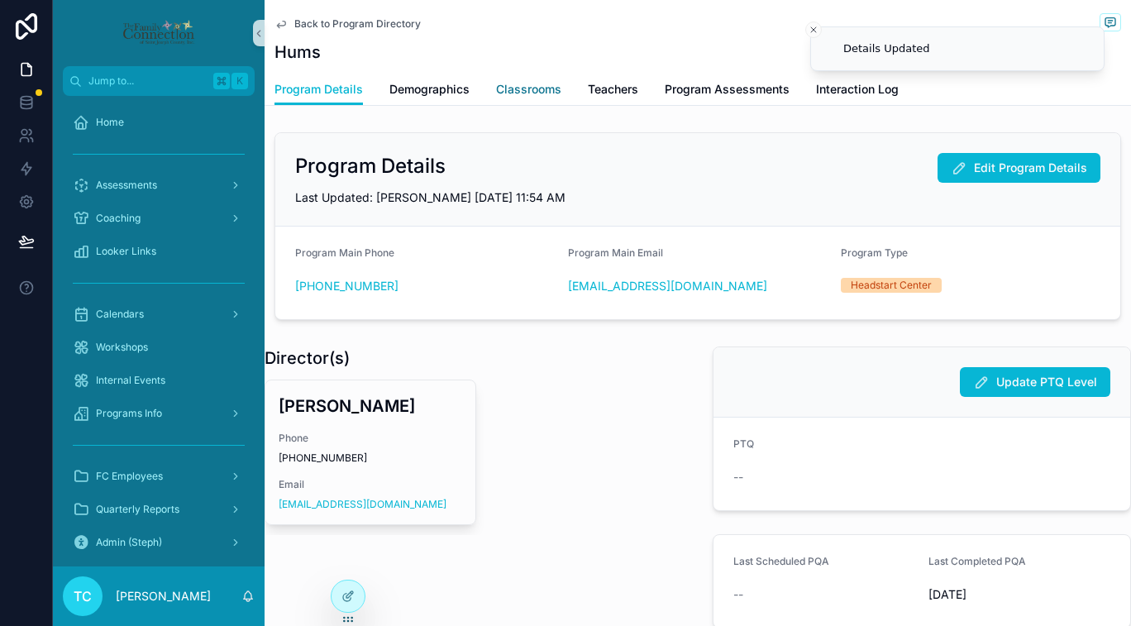
click at [554, 93] on span "Classrooms" at bounding box center [528, 89] width 65 height 17
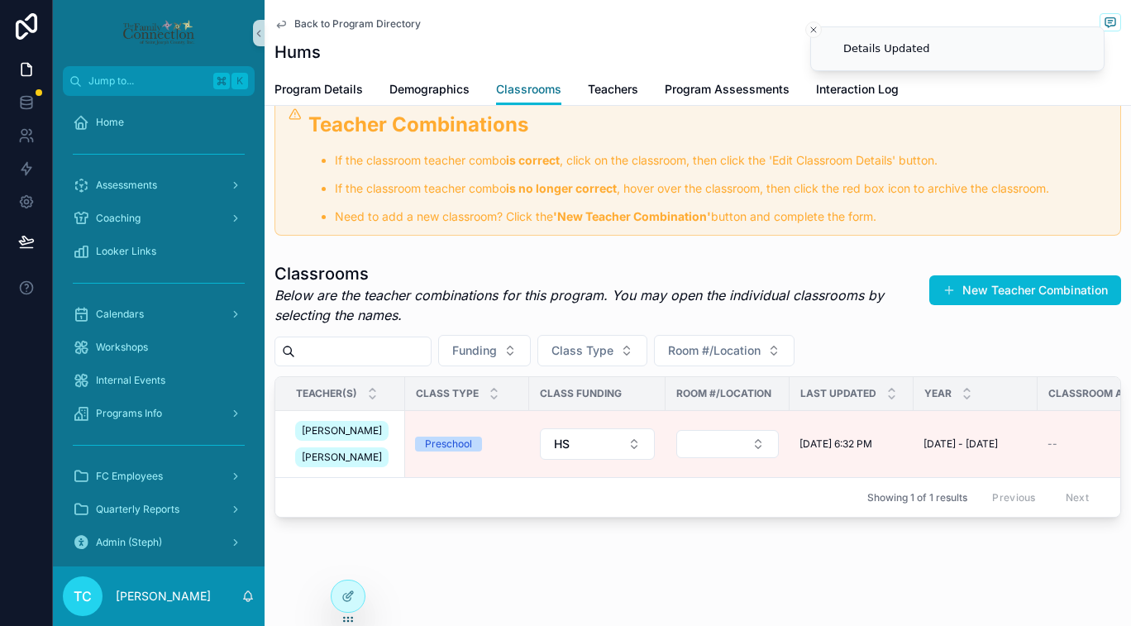
scroll to position [269, 0]
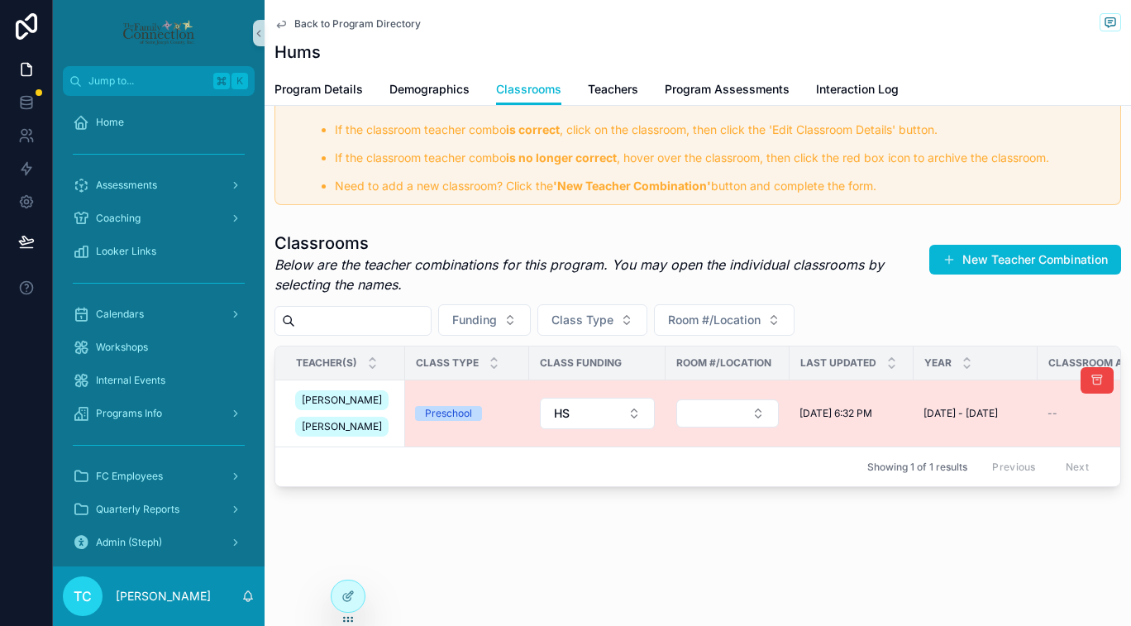
click at [417, 380] on td "Preschool" at bounding box center [467, 413] width 124 height 67
click at [441, 380] on td "Preschool" at bounding box center [467, 413] width 124 height 67
click at [384, 417] on div "Phyllis Landesman Elisa Mesecar" at bounding box center [345, 413] width 100 height 53
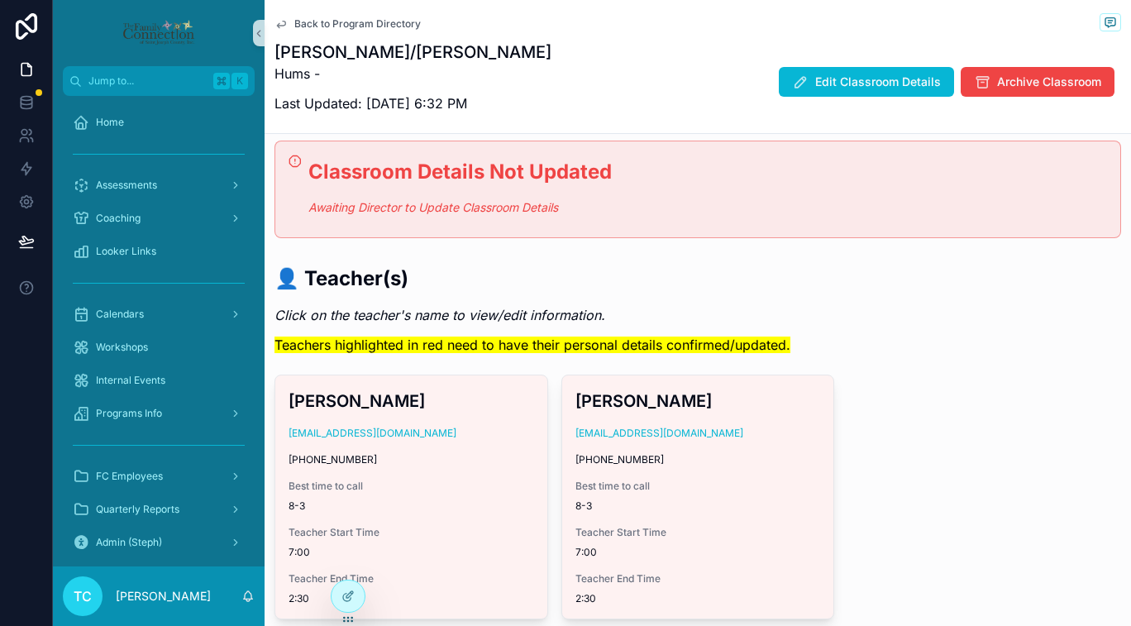
scroll to position [14, 0]
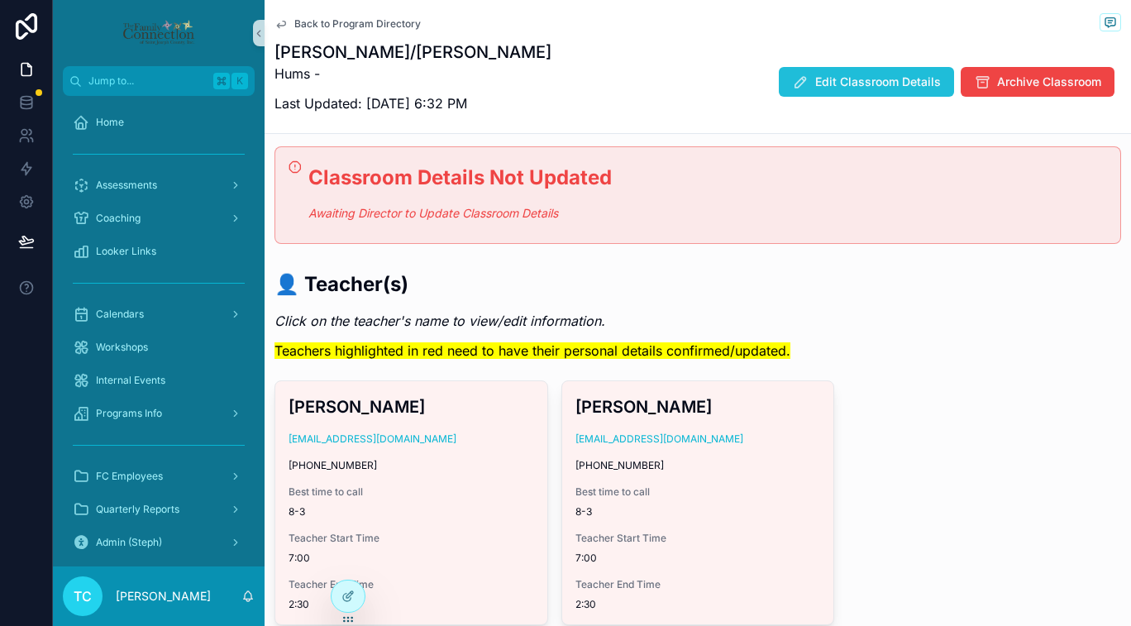
click at [828, 80] on span "Edit Classroom Details" at bounding box center [878, 82] width 126 height 17
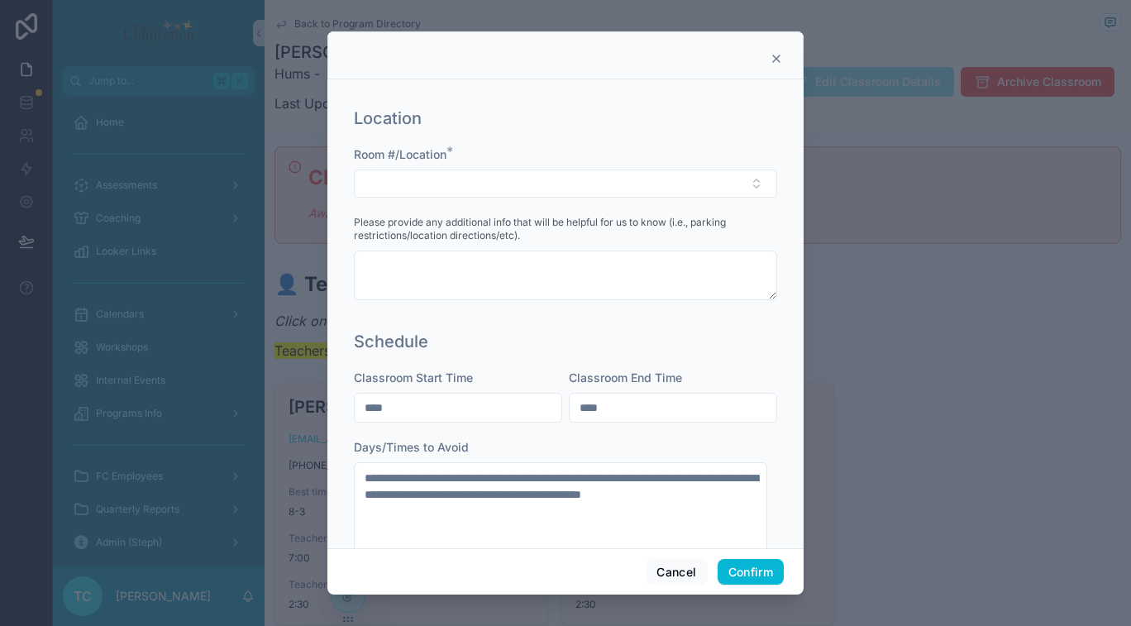
scroll to position [279, 0]
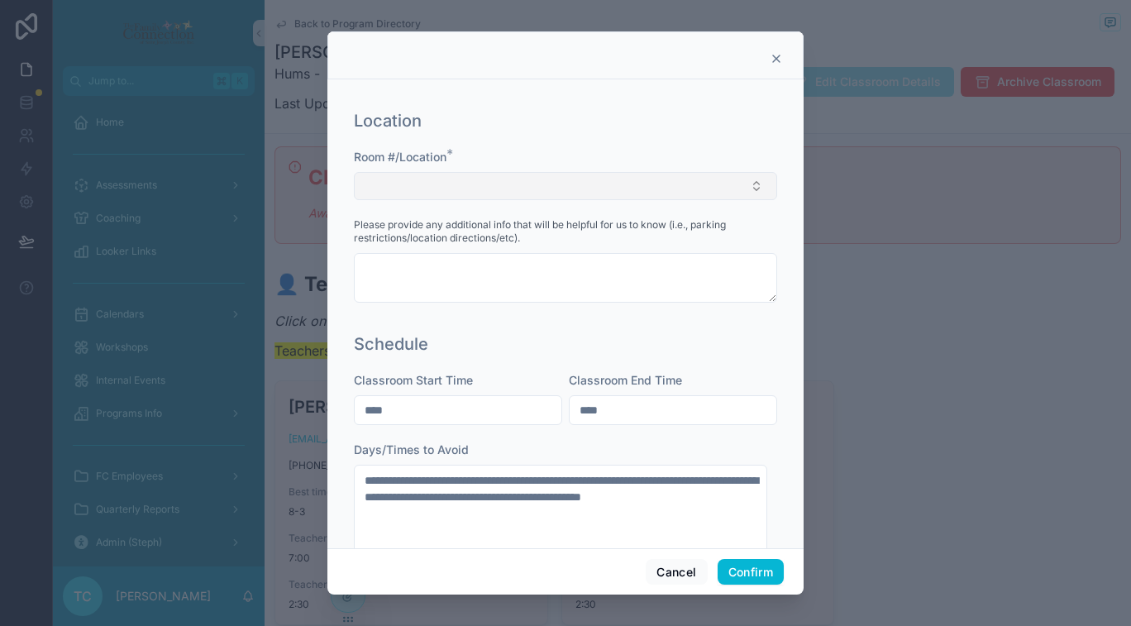
click at [721, 194] on button "Select Button" at bounding box center [565, 186] width 423 height 28
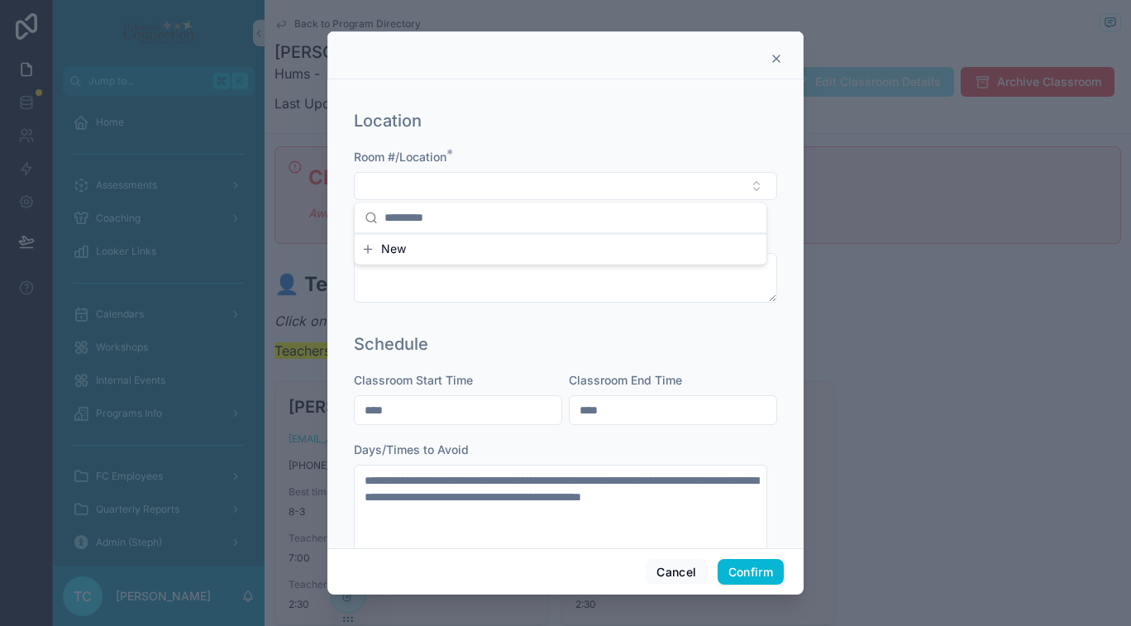
click at [617, 248] on button "New" at bounding box center [560, 249] width 398 height 17
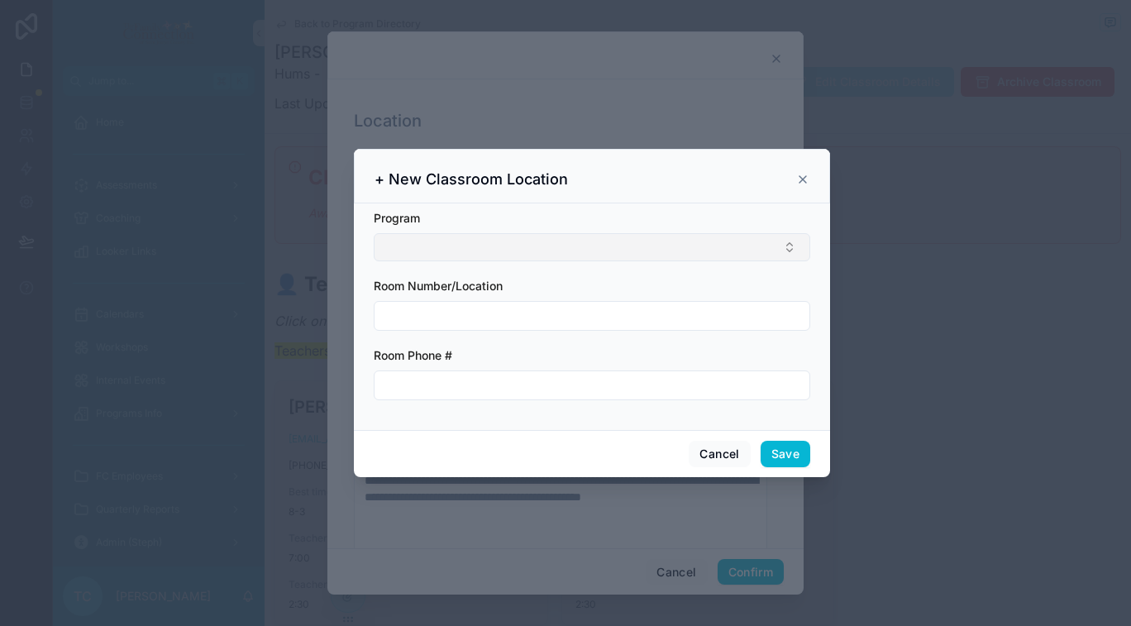
click at [616, 250] on button "Select Button" at bounding box center [592, 247] width 436 height 28
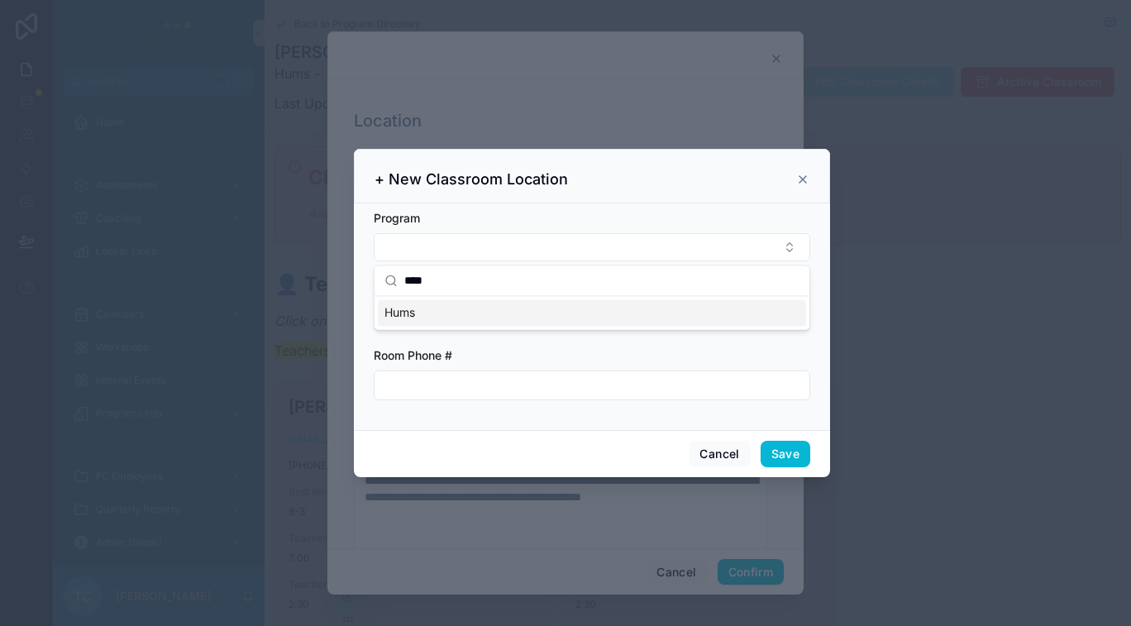
type input "****"
click at [620, 317] on div "Hums" at bounding box center [592, 312] width 428 height 26
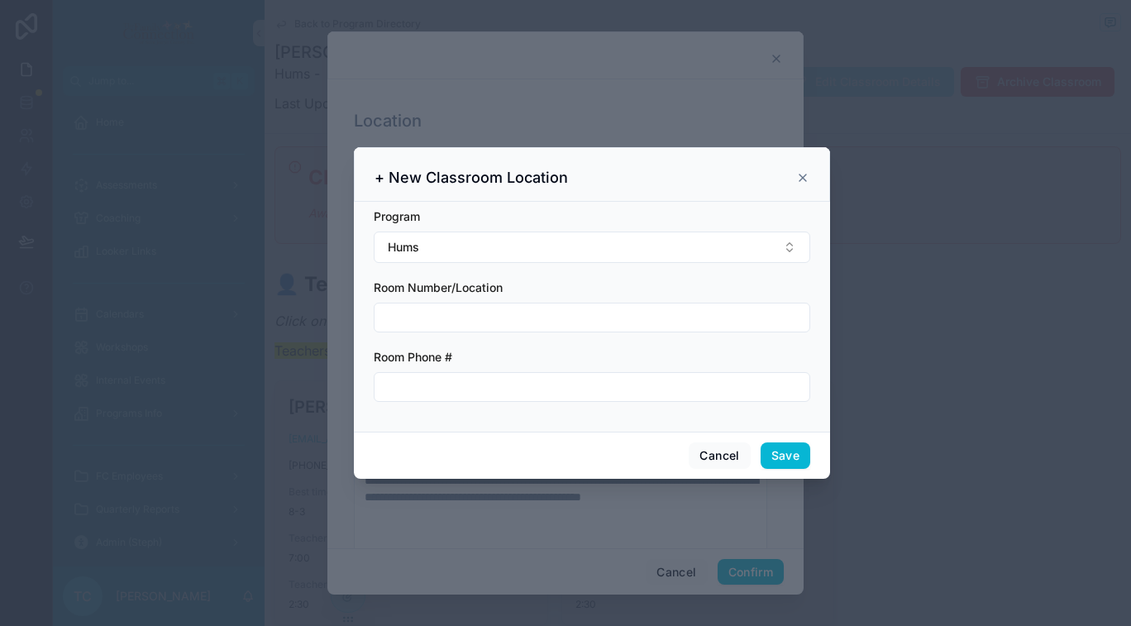
click at [551, 389] on input "text" at bounding box center [591, 386] width 435 height 23
click at [546, 316] on input "text" at bounding box center [591, 317] width 435 height 23
type input "****"
click at [518, 384] on input "text" at bounding box center [591, 386] width 435 height 23
type input "**********"
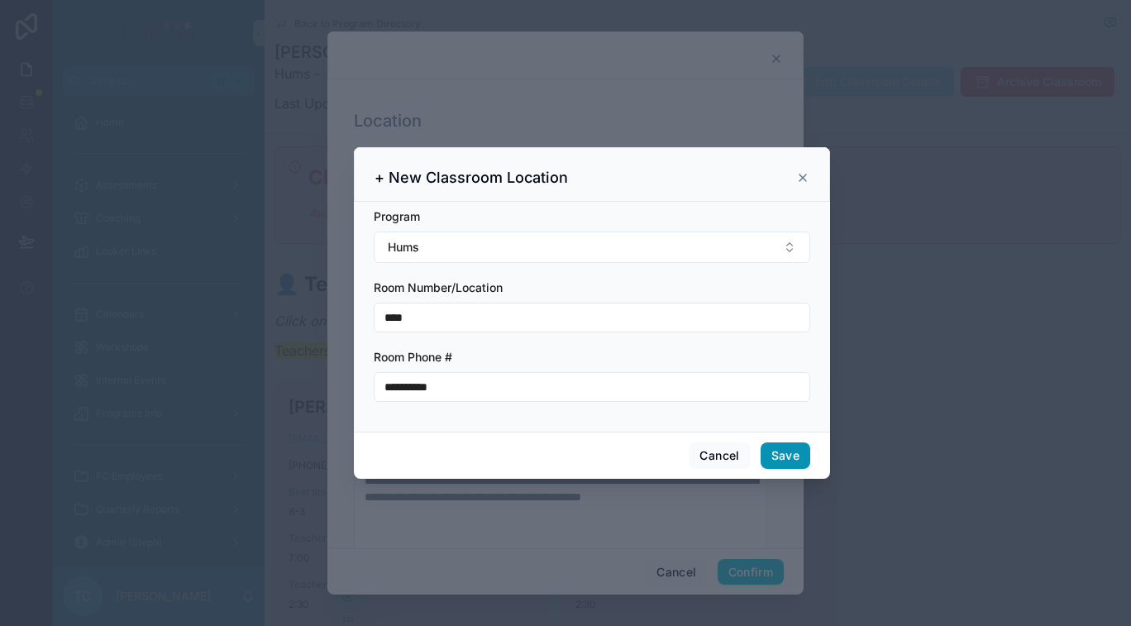
click at [792, 457] on button "Save" at bounding box center [786, 455] width 50 height 26
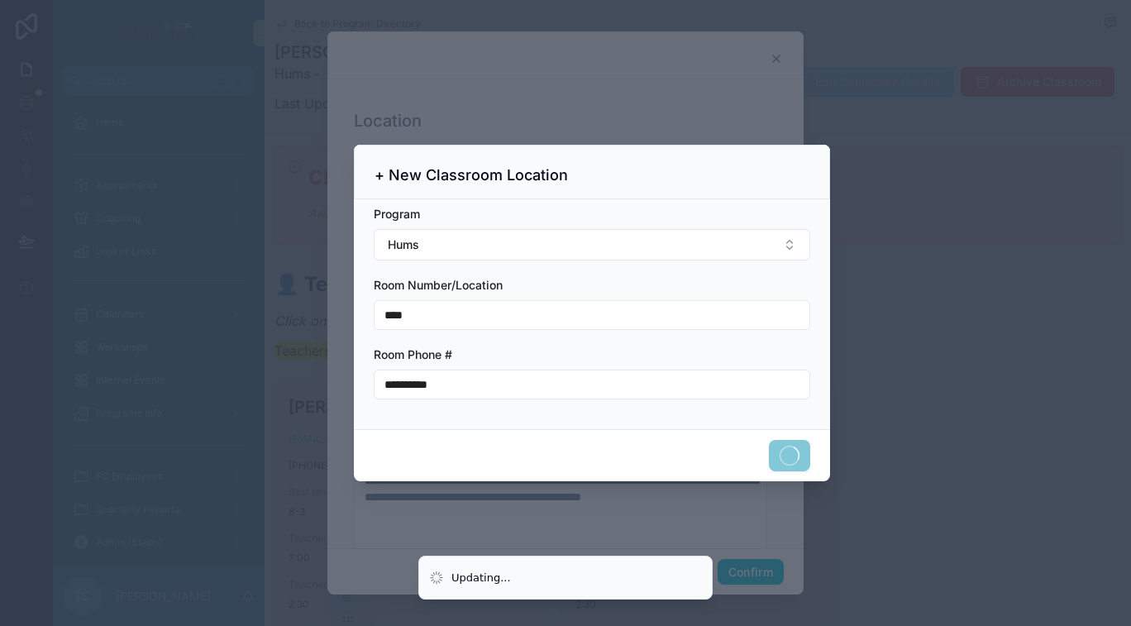
type textarea "**********"
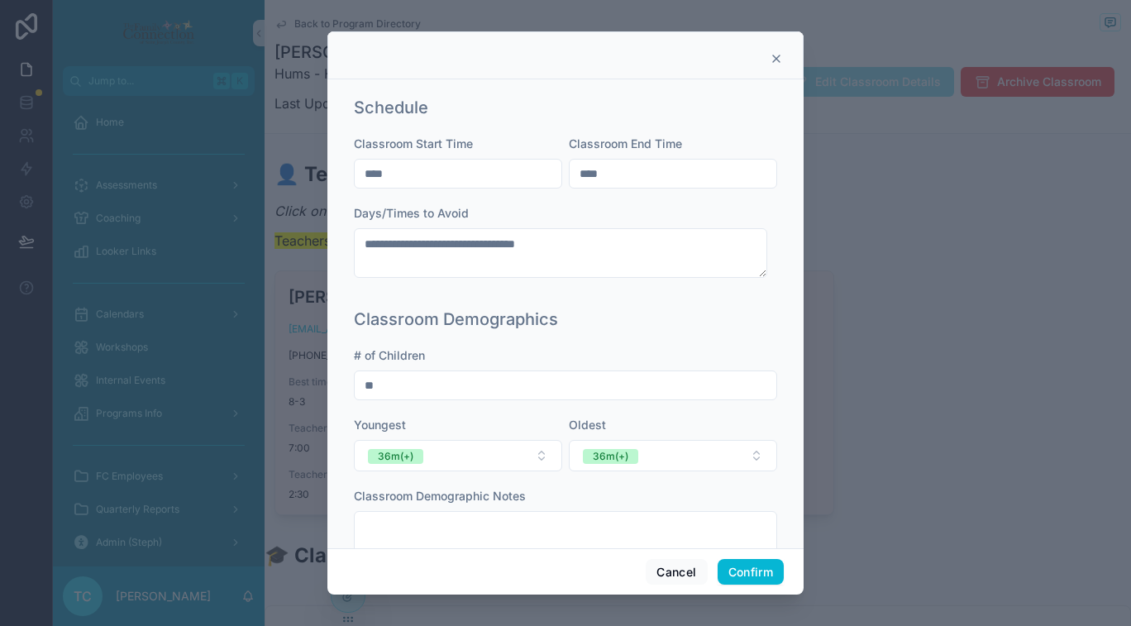
scroll to position [565, 0]
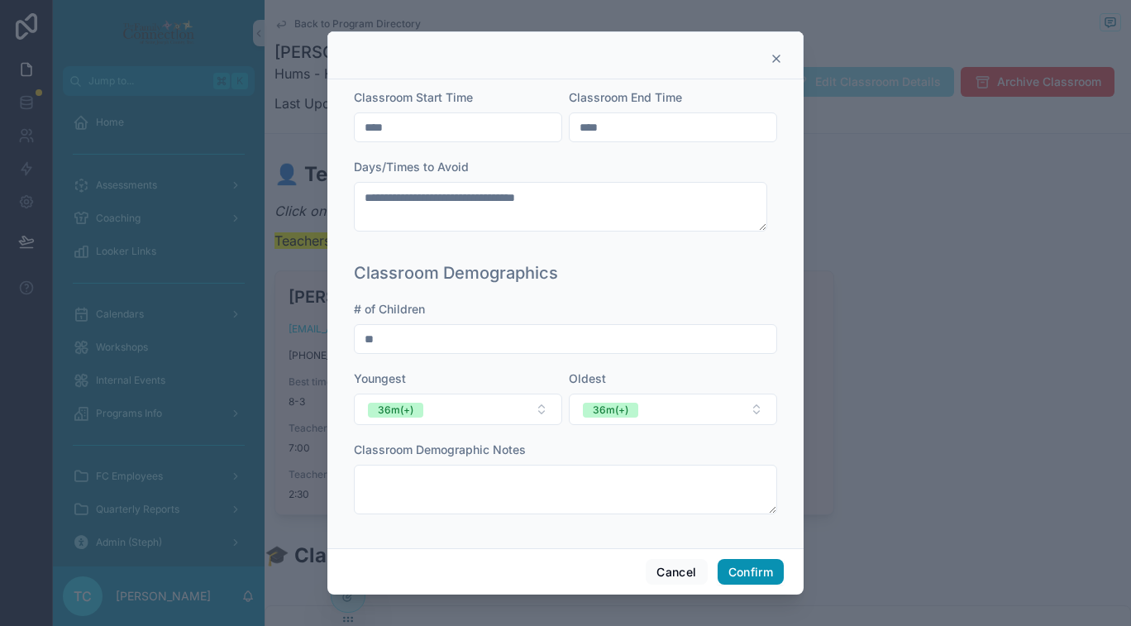
click at [754, 584] on button "Confirm" at bounding box center [751, 572] width 66 height 26
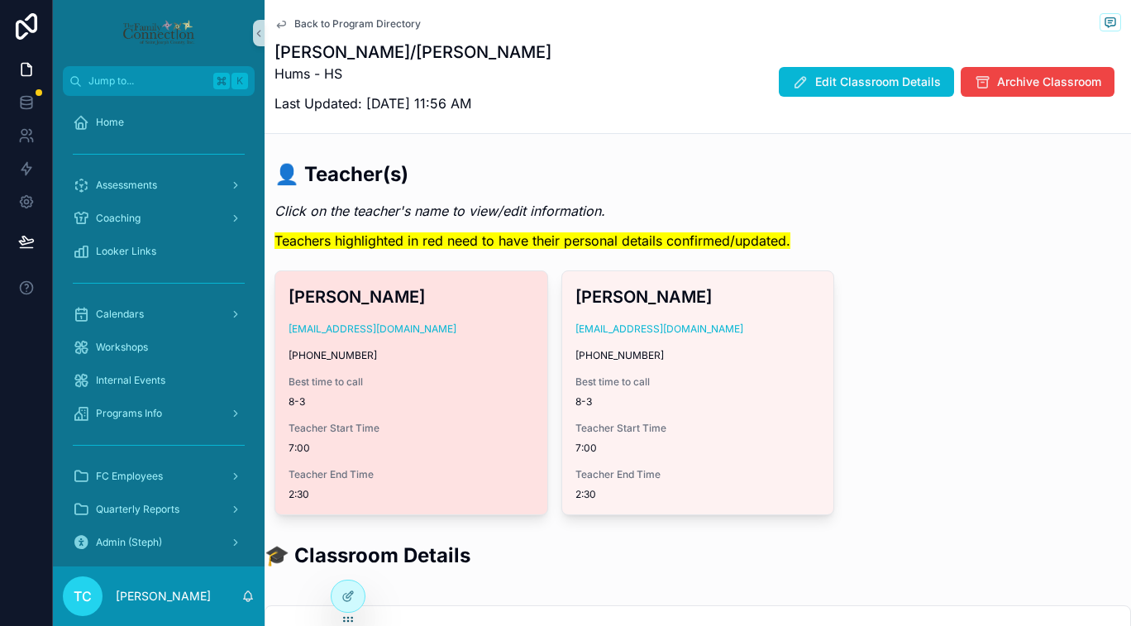
click at [431, 403] on span "8-3" at bounding box center [411, 401] width 246 height 13
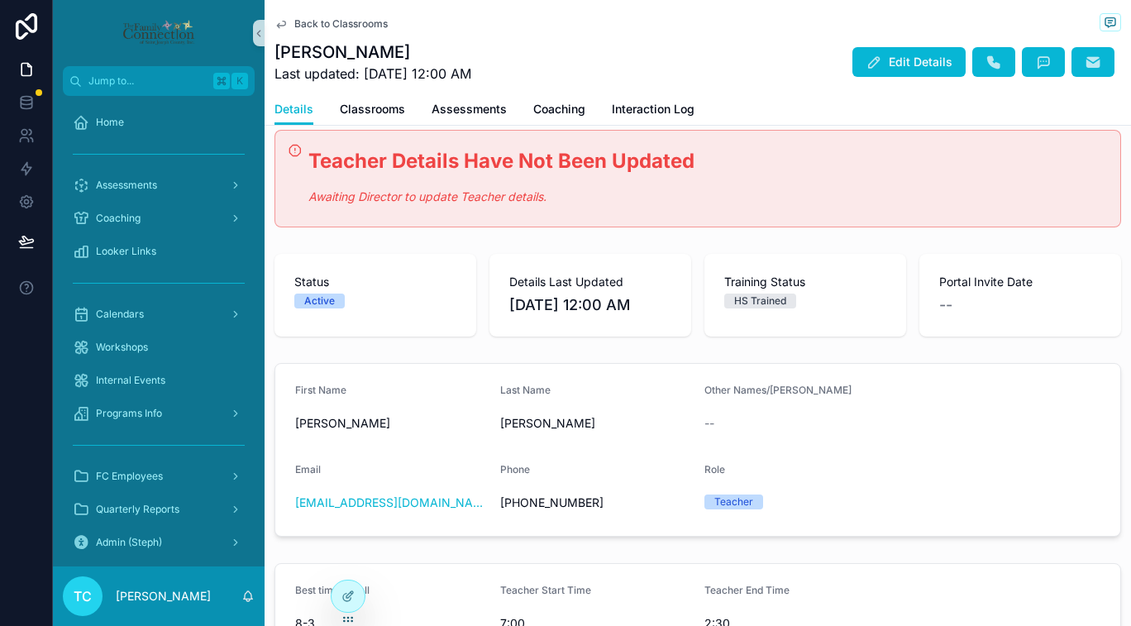
scroll to position [27, 0]
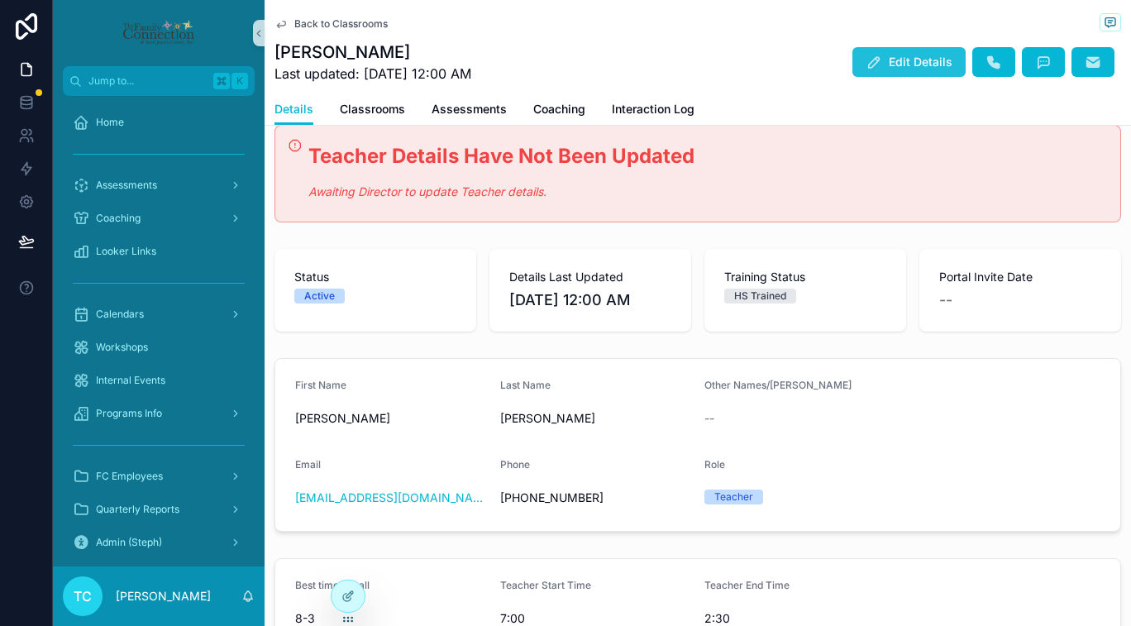
click at [915, 59] on span "Edit Details" at bounding box center [921, 62] width 64 height 17
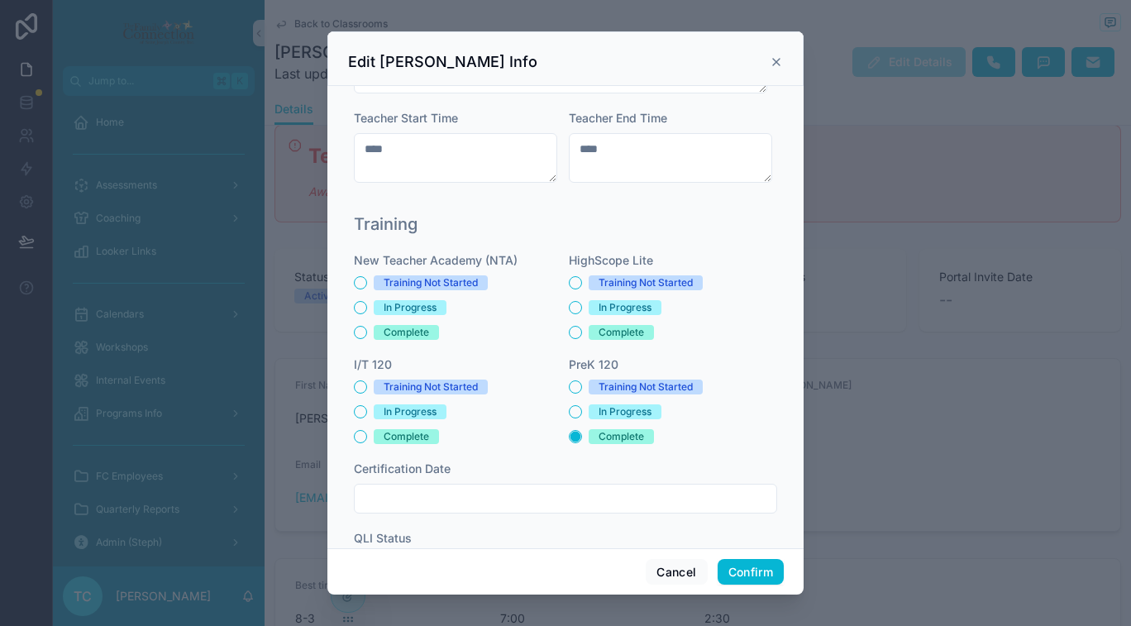
scroll to position [524, 0]
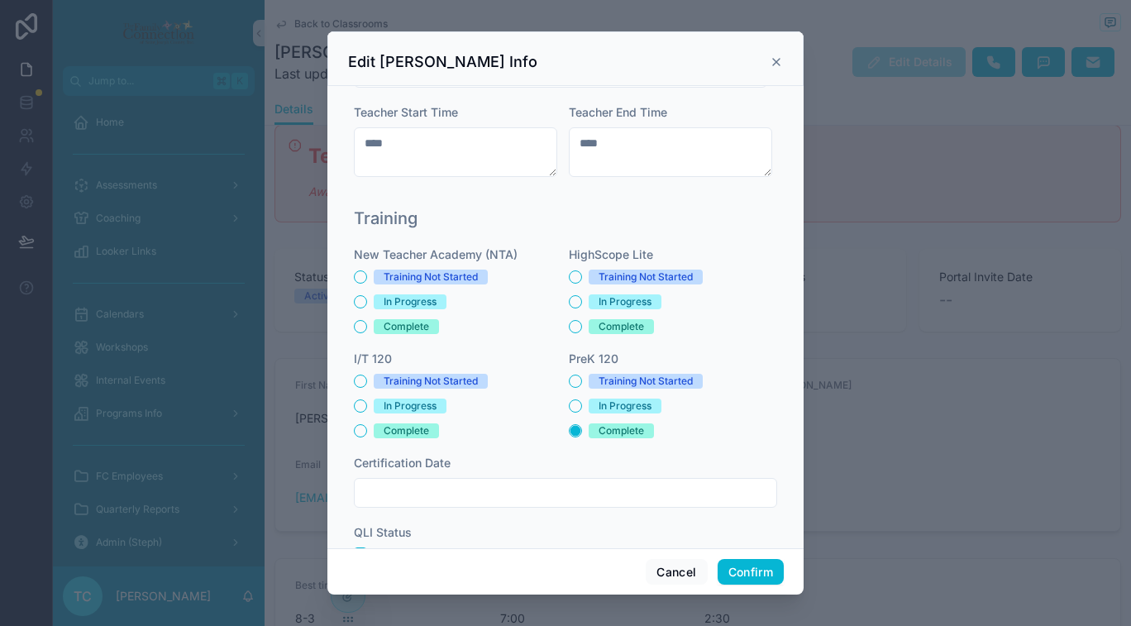
type textarea "****"
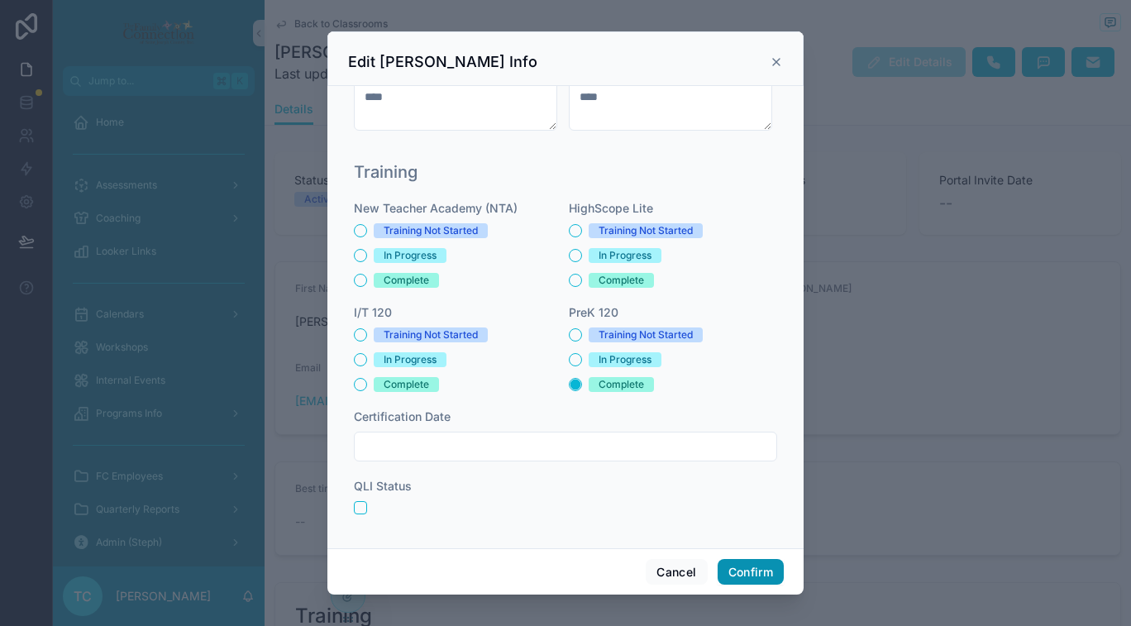
click at [753, 575] on button "Confirm" at bounding box center [751, 572] width 66 height 26
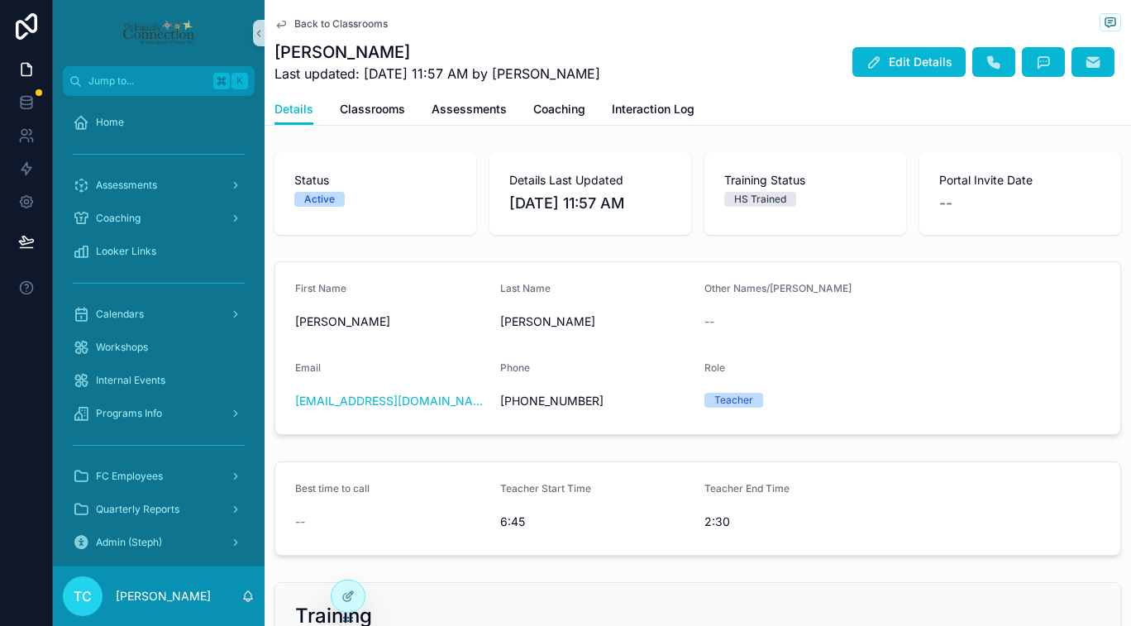
click at [356, 25] on span "Back to Classrooms" at bounding box center [340, 23] width 93 height 13
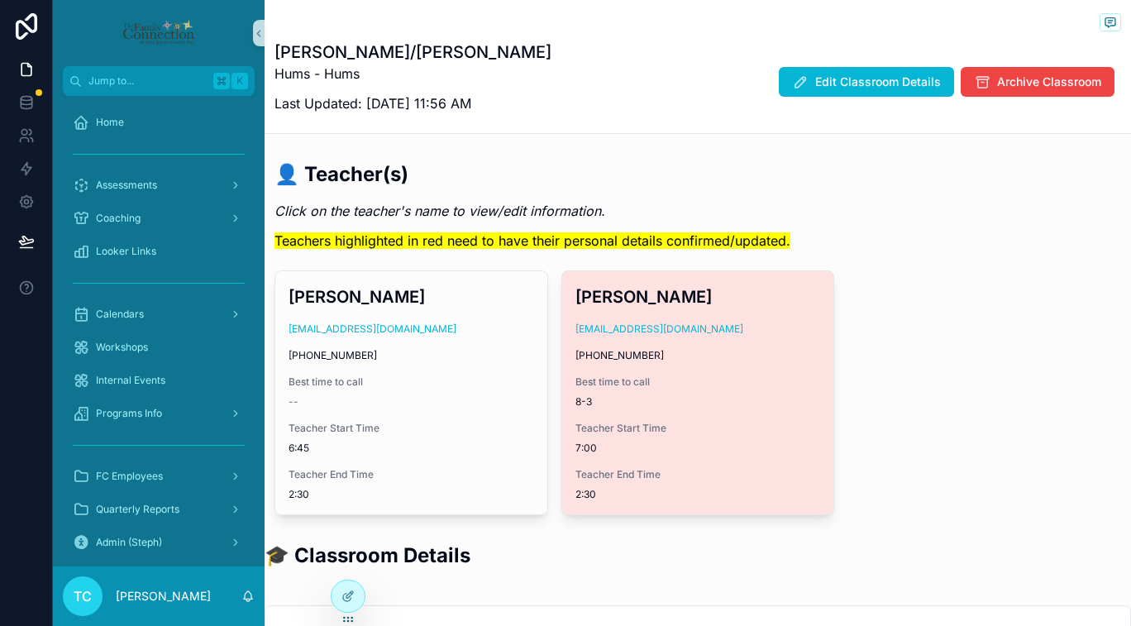
click at [708, 360] on span "(574) 254-3829" at bounding box center [698, 355] width 246 height 13
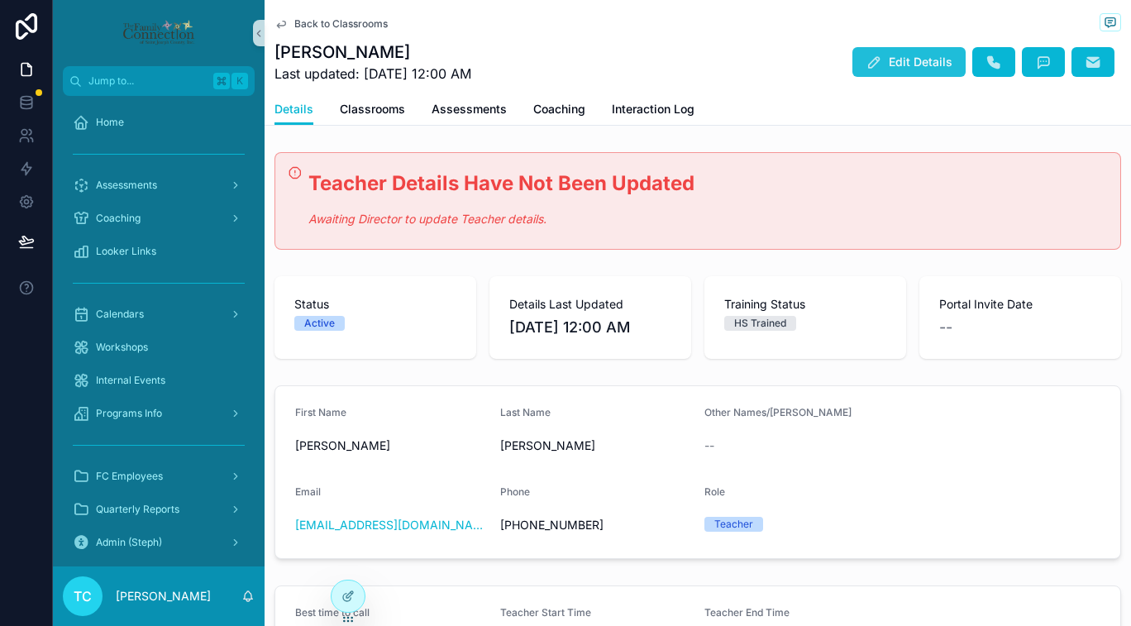
click at [894, 65] on span "Edit Details" at bounding box center [921, 62] width 64 height 17
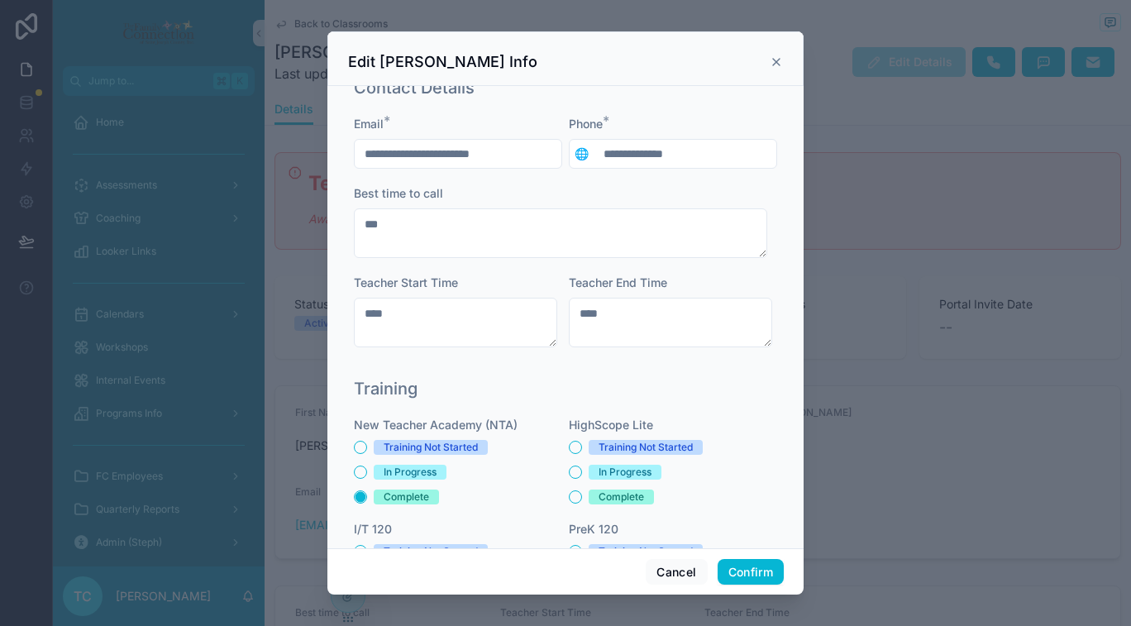
scroll to position [354, 0]
click at [754, 574] on button "Confirm" at bounding box center [751, 572] width 66 height 26
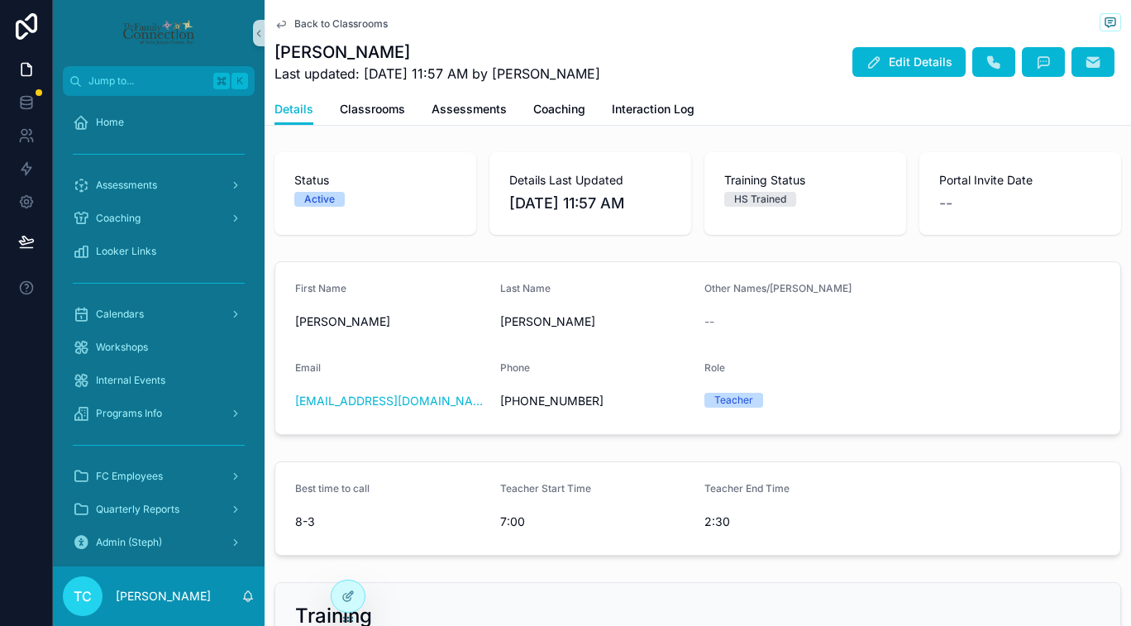
click at [367, 25] on span "Back to Classrooms" at bounding box center [340, 23] width 93 height 13
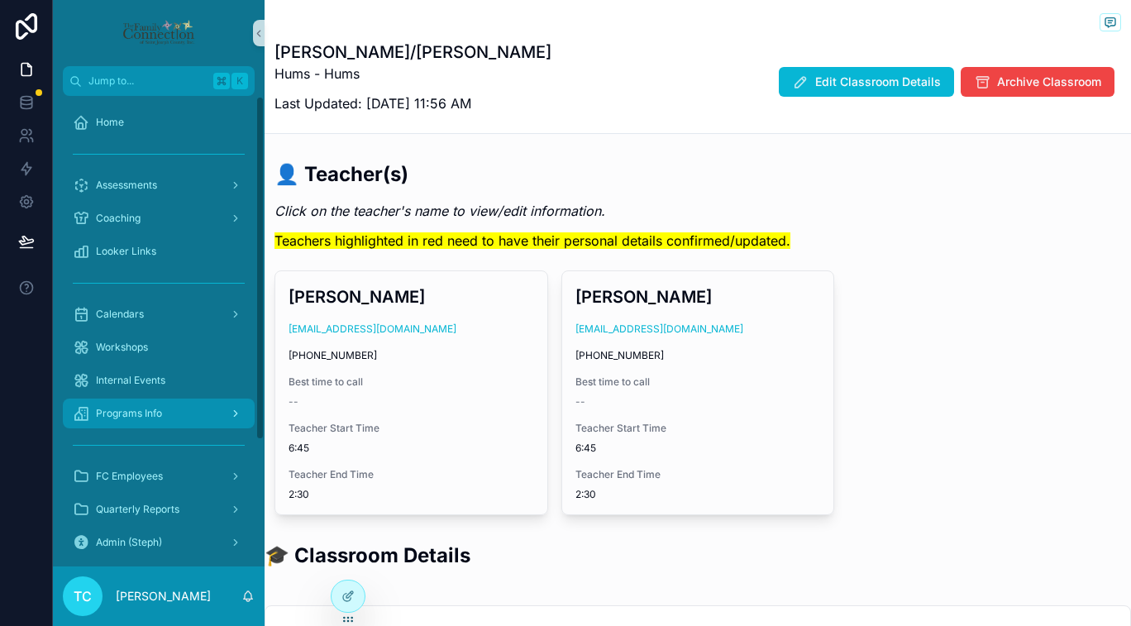
click at [174, 414] on div "Programs Info" at bounding box center [159, 413] width 172 height 26
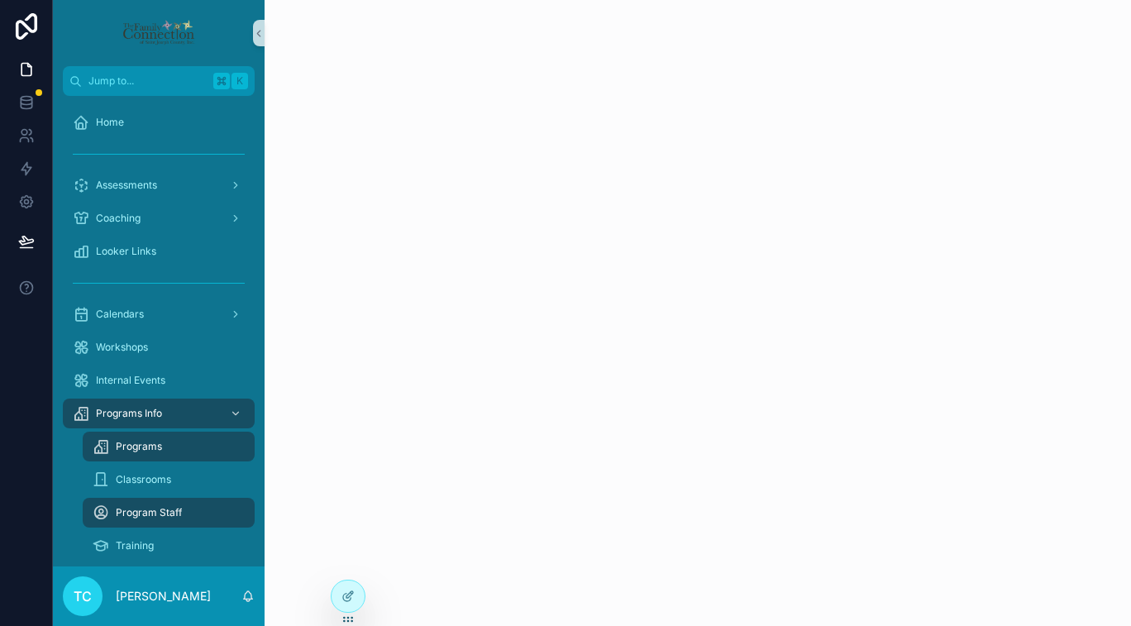
click at [166, 448] on div "Programs" at bounding box center [169, 446] width 152 height 26
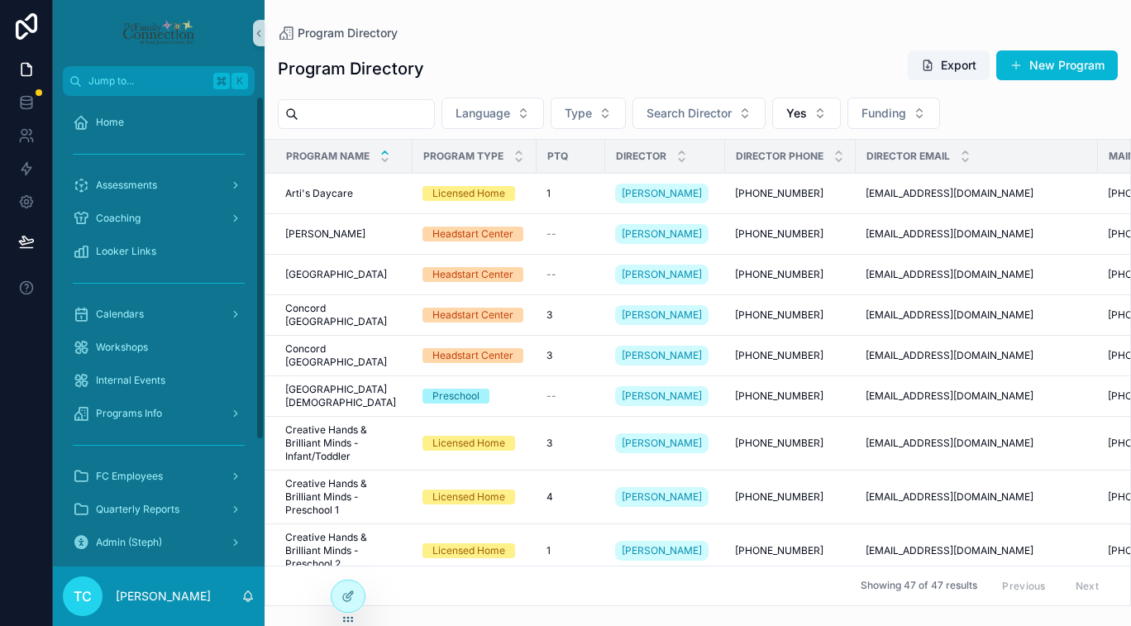
click at [360, 118] on input "scrollable content" at bounding box center [366, 114] width 136 height 23
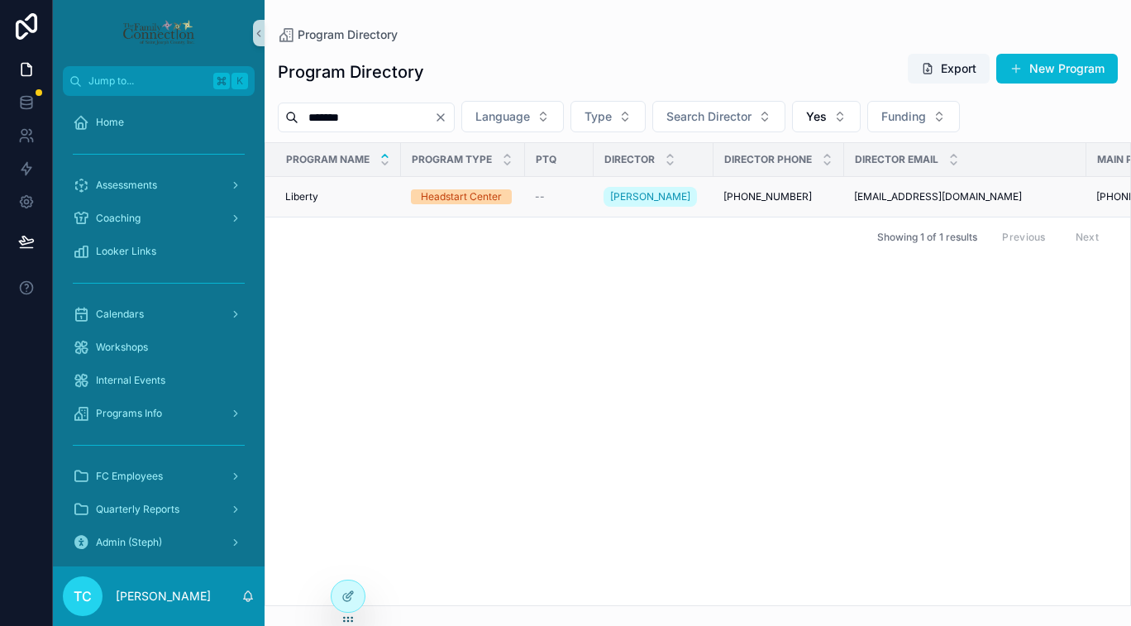
type input "*******"
click at [356, 198] on div "Liberty Liberty" at bounding box center [338, 196] width 106 height 13
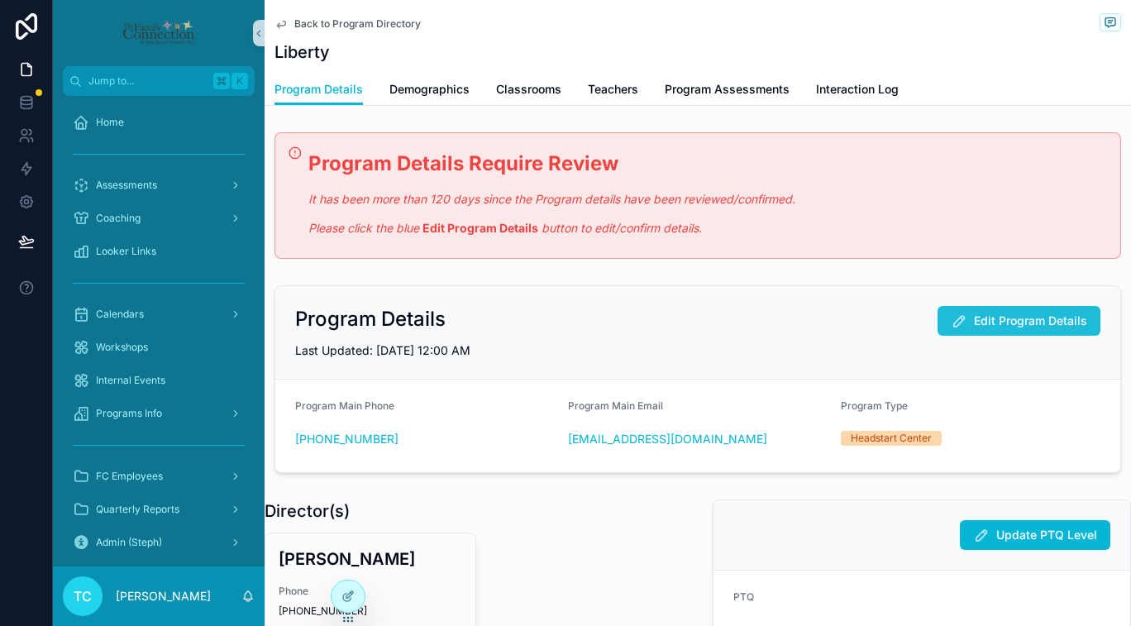
click at [951, 321] on icon "scrollable content" at bounding box center [959, 320] width 17 height 17
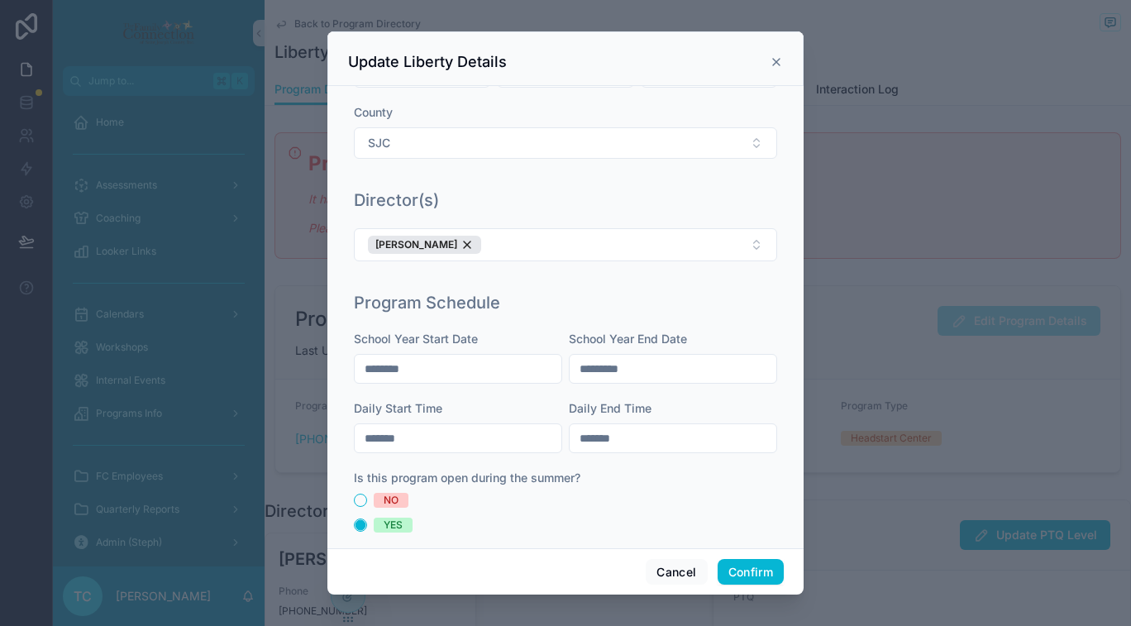
scroll to position [369, 0]
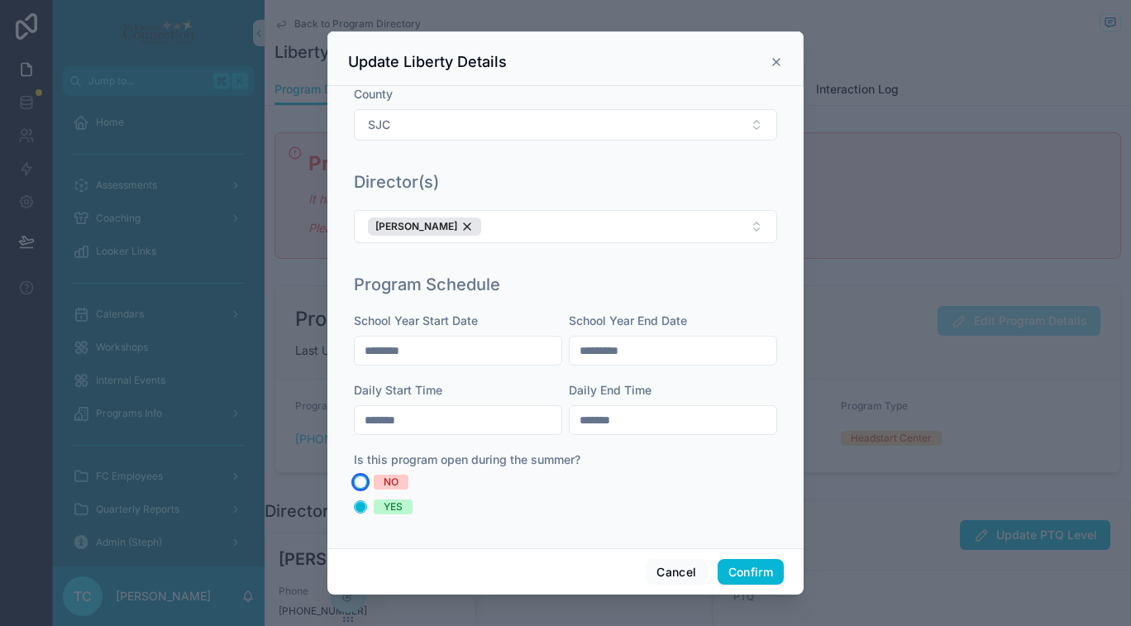
click at [360, 481] on button "NO" at bounding box center [360, 481] width 13 height 13
click at [379, 347] on input "********" at bounding box center [458, 350] width 207 height 23
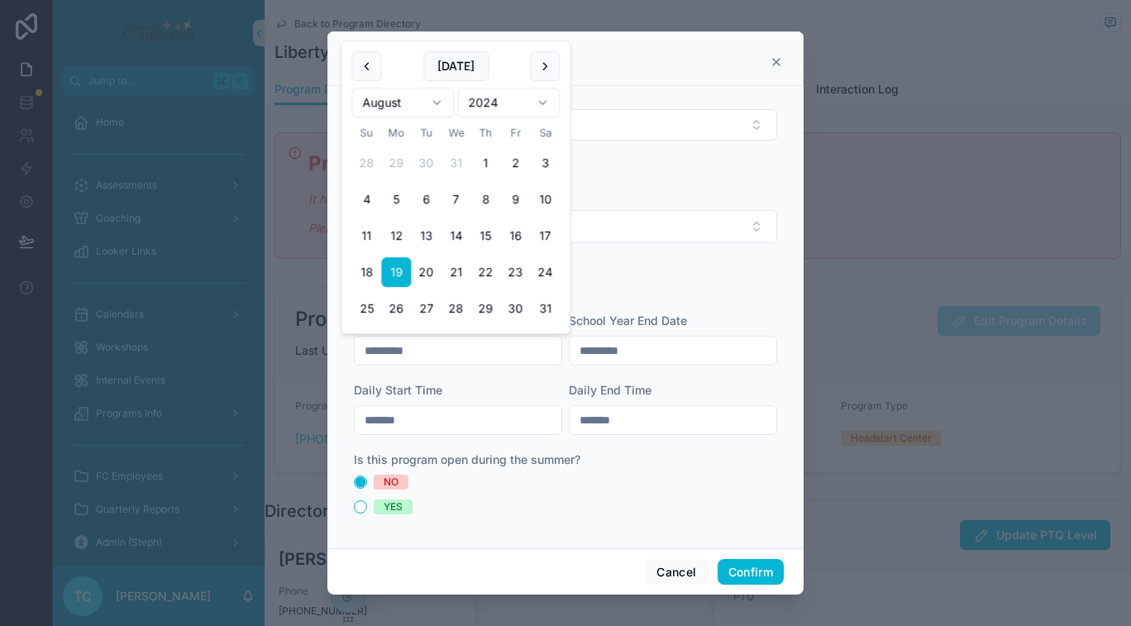
drag, startPoint x: 413, startPoint y: 346, endPoint x: 434, endPoint y: 346, distance: 20.7
click at [434, 346] on input "*********" at bounding box center [458, 350] width 207 height 23
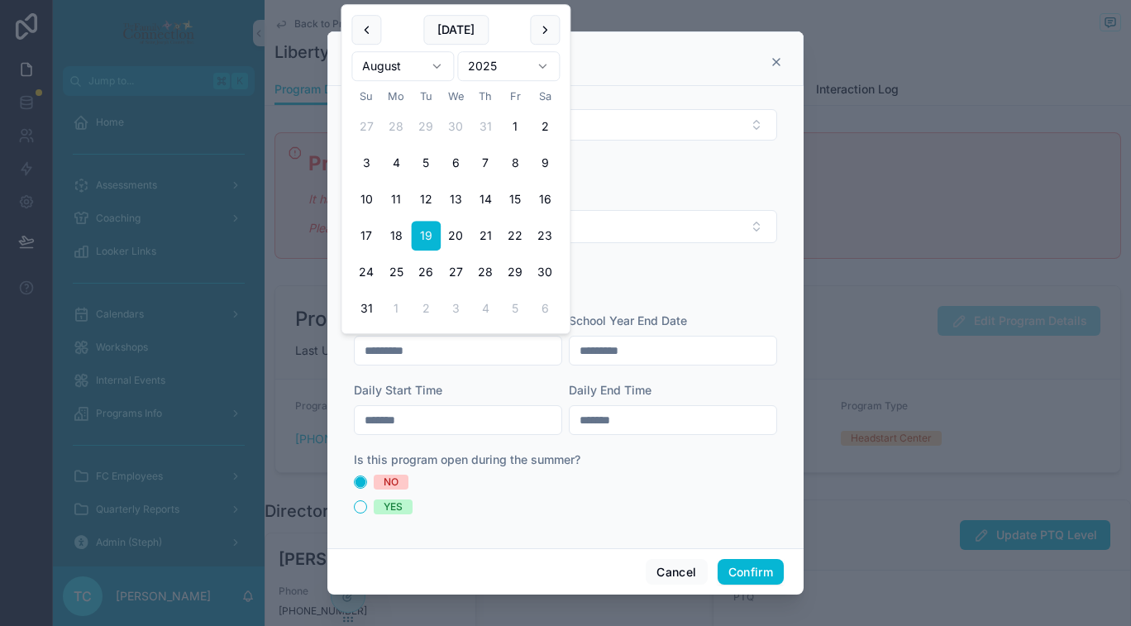
type input "*********"
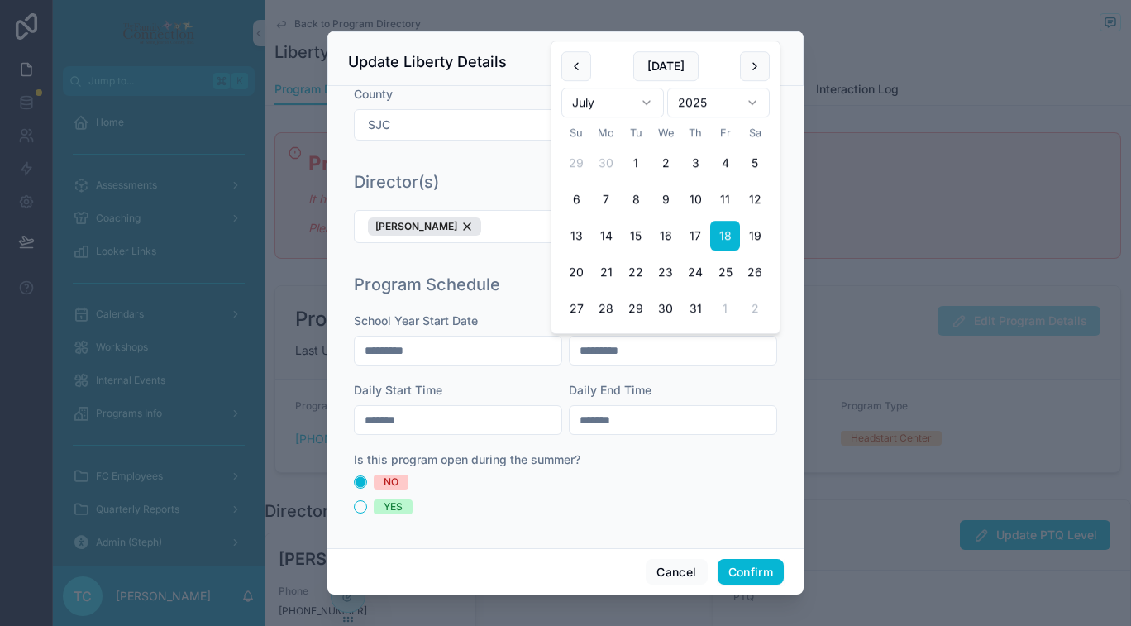
click at [580, 348] on input "*********" at bounding box center [673, 350] width 207 height 23
click at [598, 348] on input "*********" at bounding box center [673, 350] width 207 height 23
drag, startPoint x: 624, startPoint y: 347, endPoint x: 664, endPoint y: 342, distance: 40.0
click at [664, 342] on input "*********" at bounding box center [673, 350] width 207 height 23
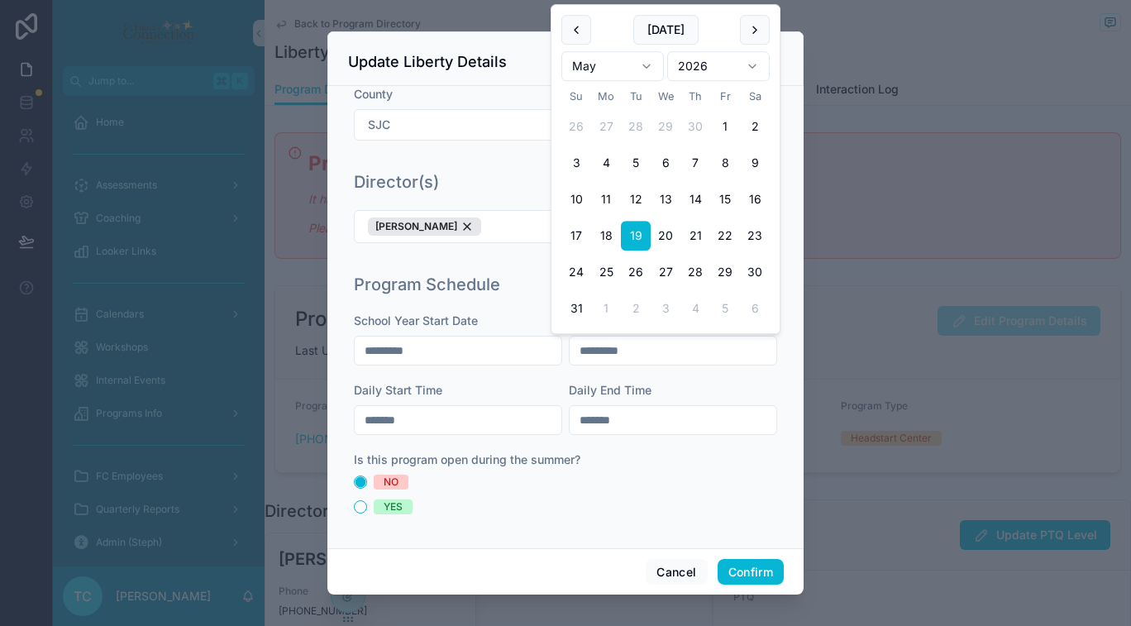
type input "*********"
click at [775, 382] on div "**********" at bounding box center [565, 317] width 476 height 462
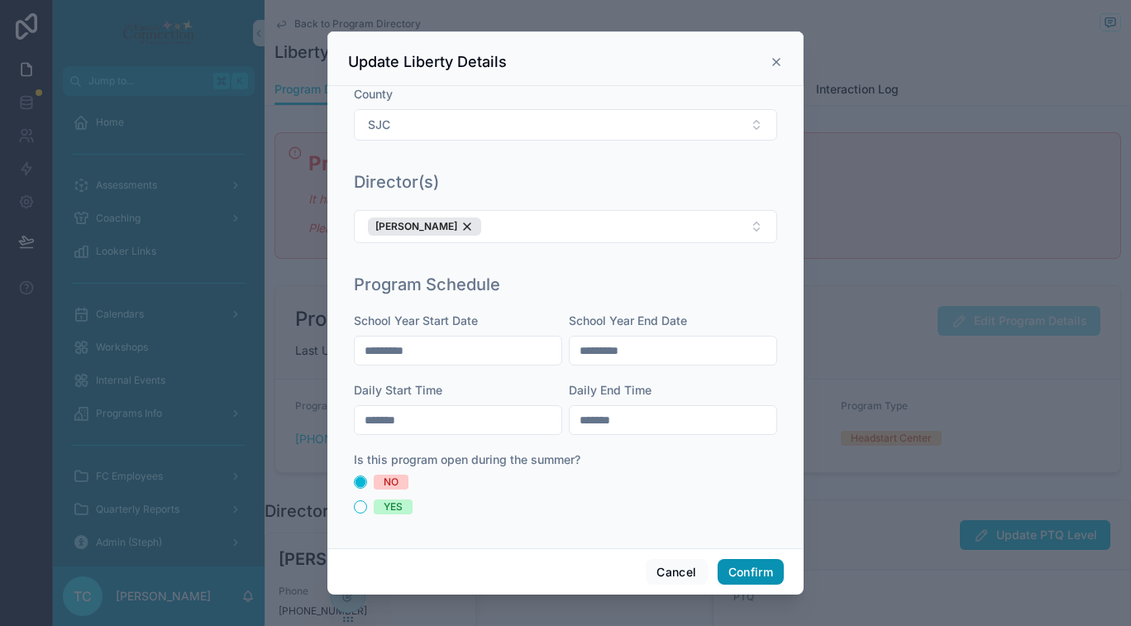
click at [760, 565] on button "Confirm" at bounding box center [751, 572] width 66 height 26
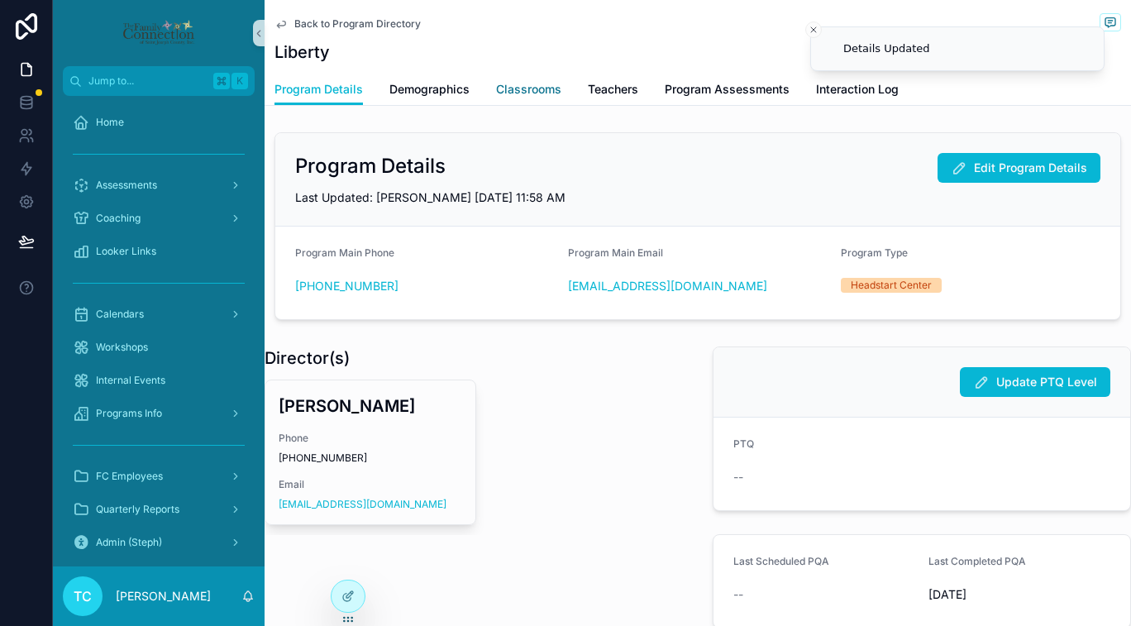
click at [522, 92] on span "Classrooms" at bounding box center [528, 89] width 65 height 17
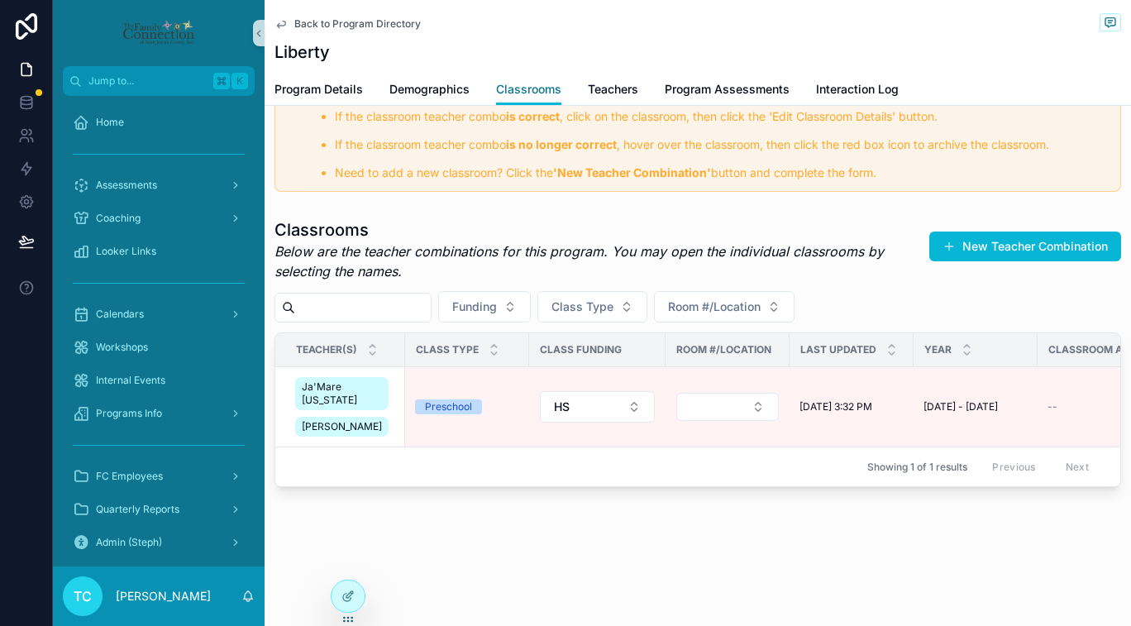
scroll to position [283, 0]
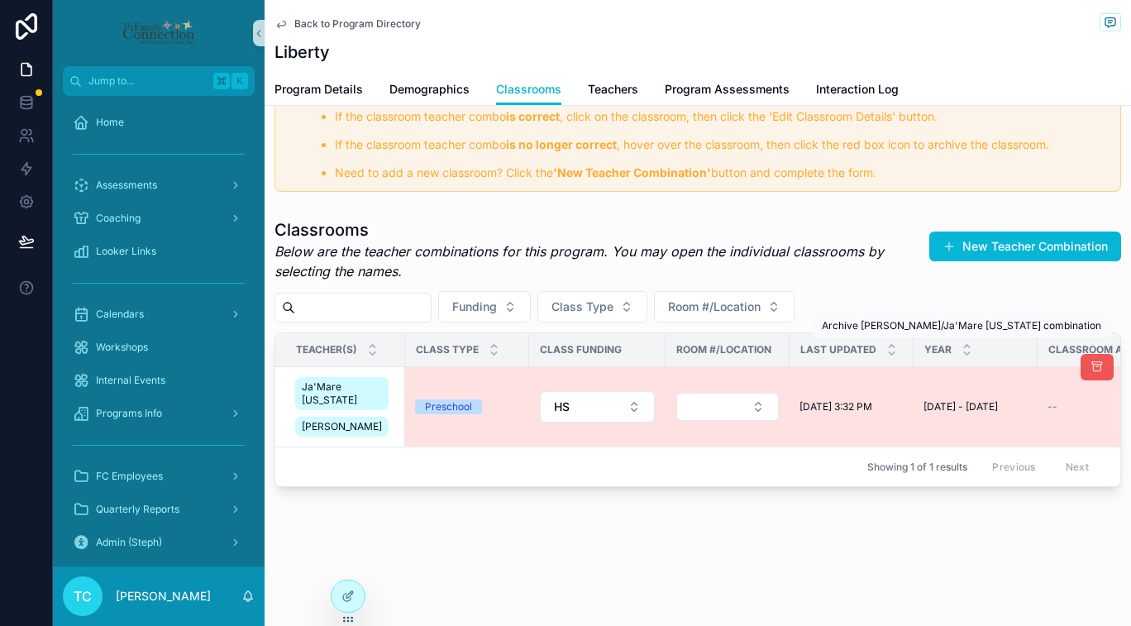
click at [1090, 360] on icon "scrollable content" at bounding box center [1096, 366] width 13 height 13
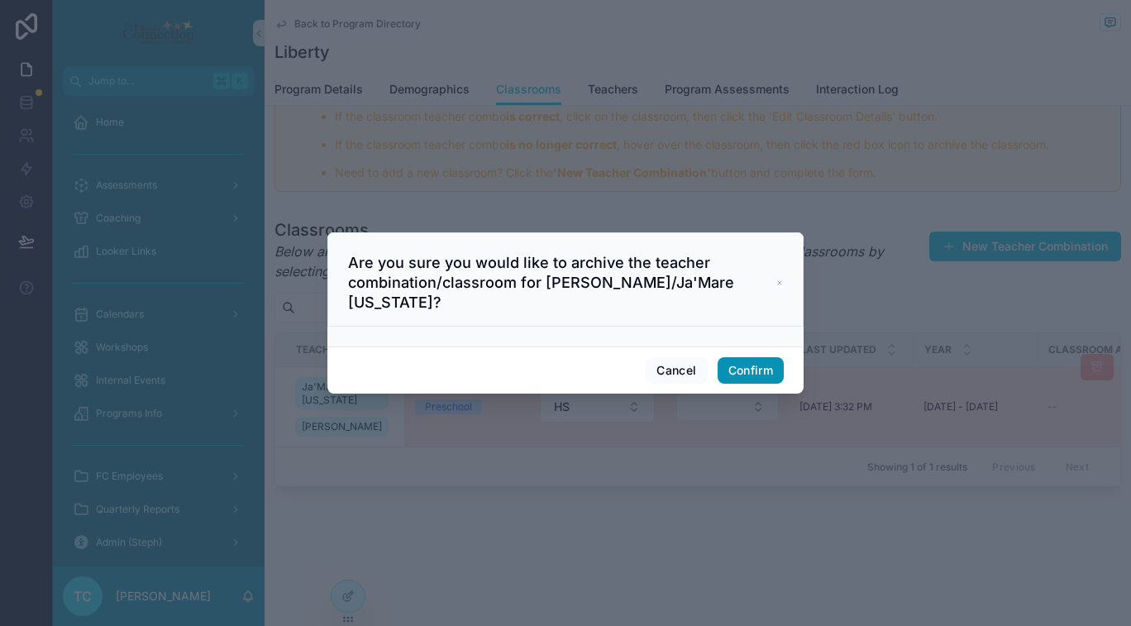
click at [775, 374] on button "Confirm" at bounding box center [751, 370] width 66 height 26
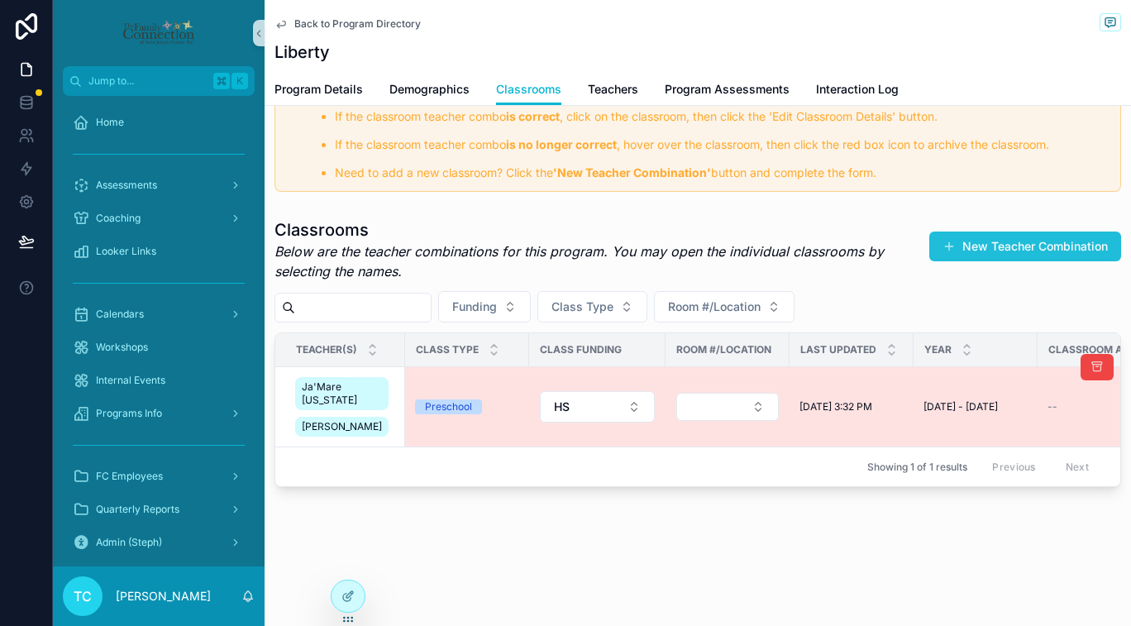
click at [1037, 231] on button "New Teacher Combination" at bounding box center [1025, 246] width 192 height 30
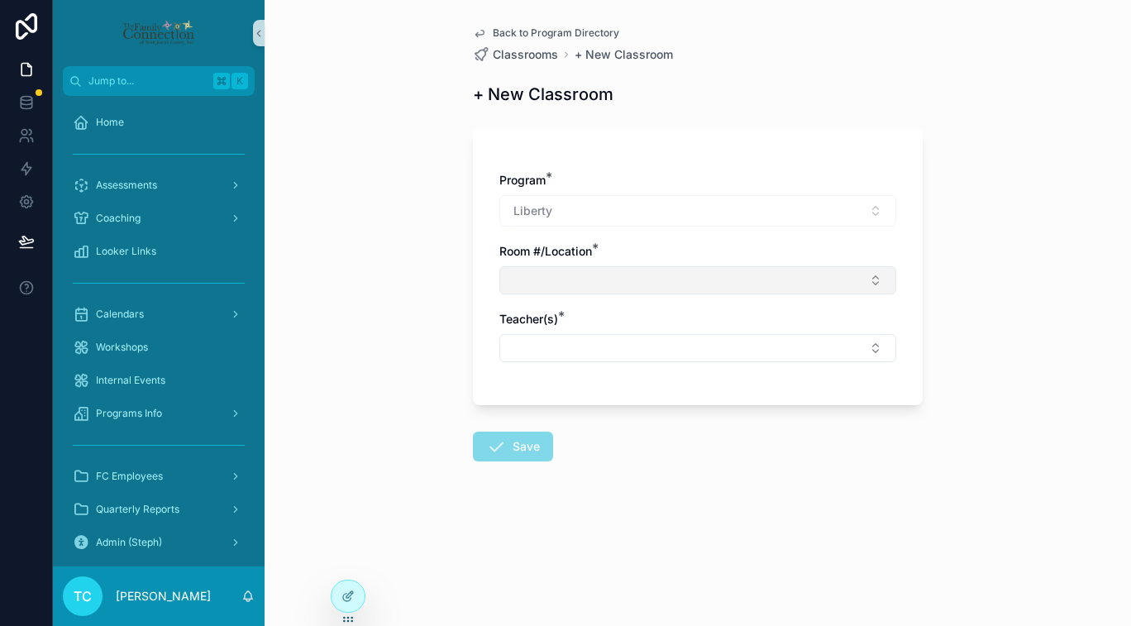
click at [743, 279] on button "Select Button" at bounding box center [697, 280] width 397 height 28
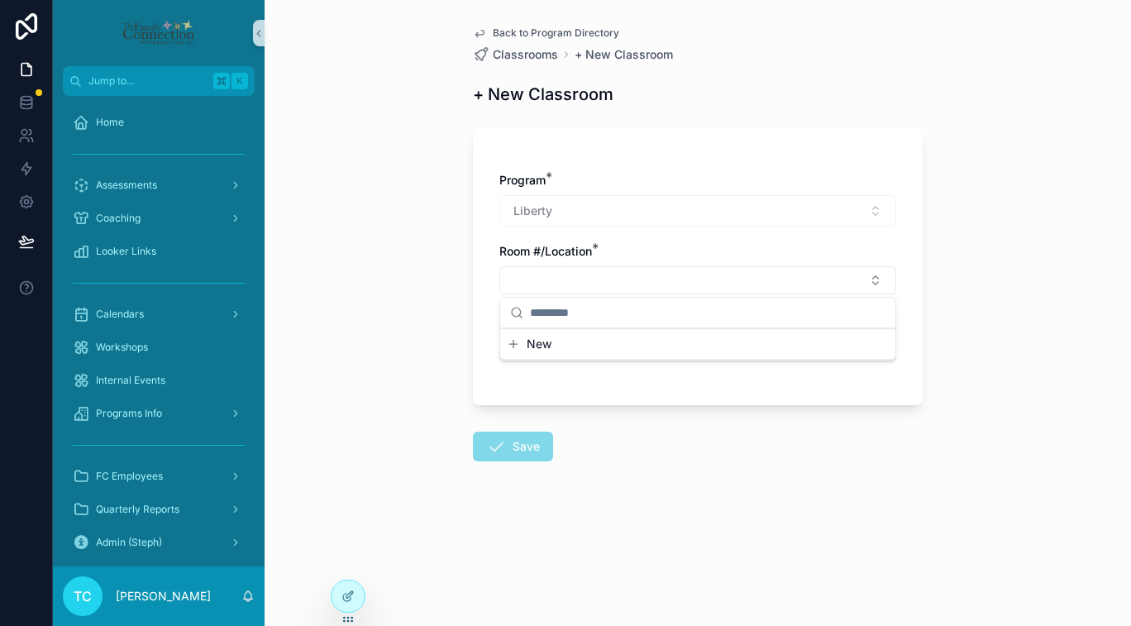
click at [667, 317] on input "scrollable content" at bounding box center [707, 313] width 355 height 30
click at [587, 312] on input "*******" at bounding box center [707, 313] width 355 height 30
type input "*******"
click at [551, 345] on button "New" at bounding box center [698, 343] width 382 height 17
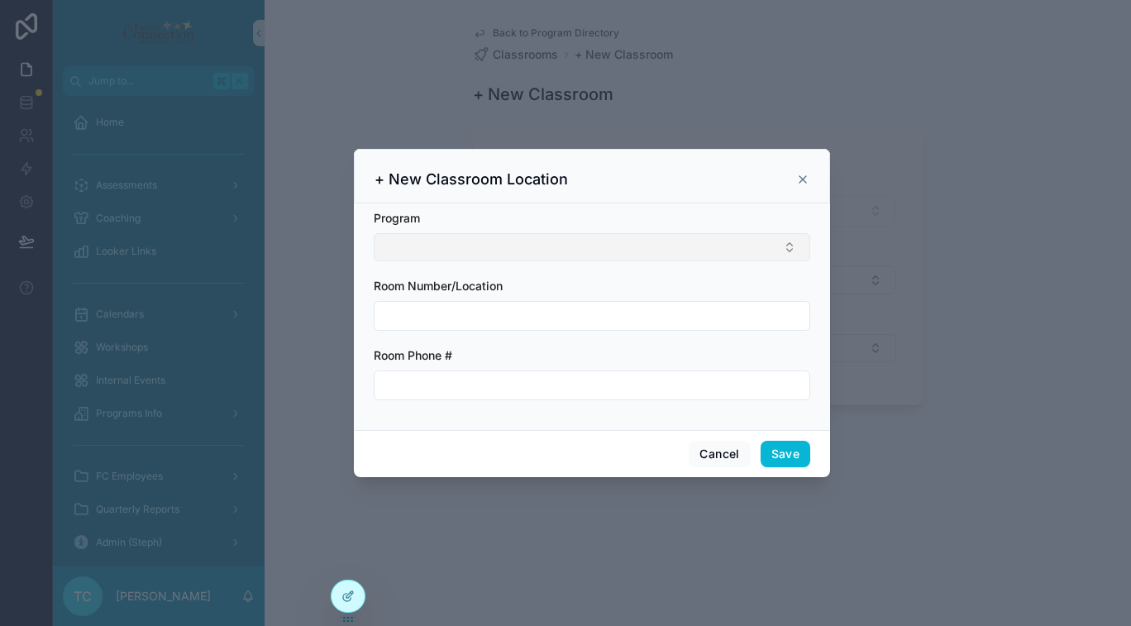
click at [528, 252] on button "Select Button" at bounding box center [592, 247] width 436 height 28
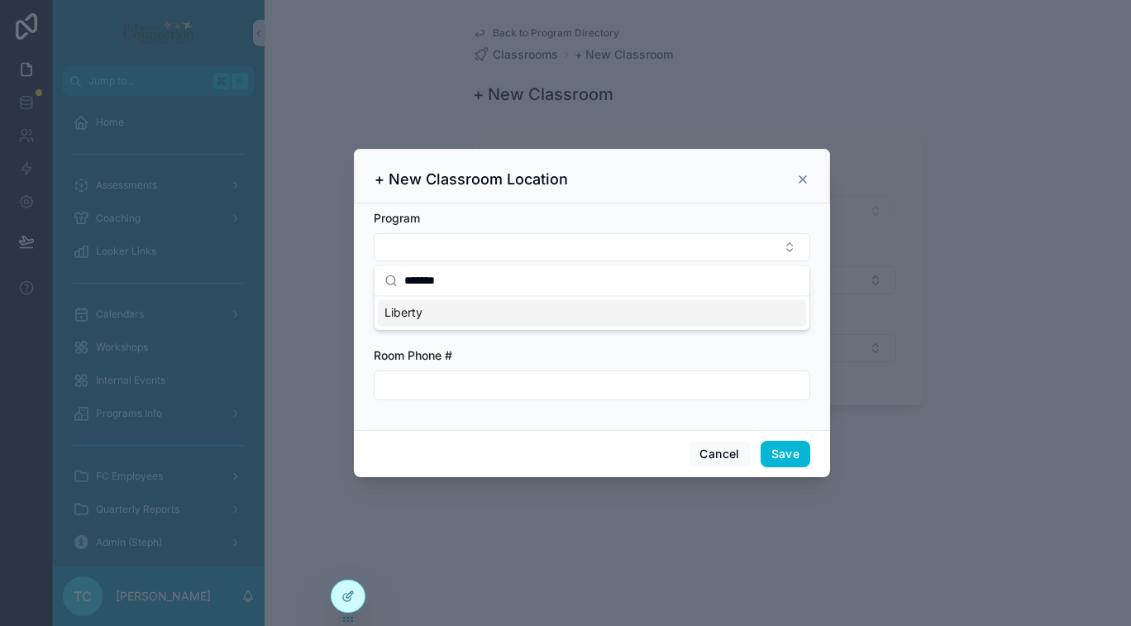
type input "*******"
click at [472, 320] on div "Liberty" at bounding box center [592, 312] width 428 height 26
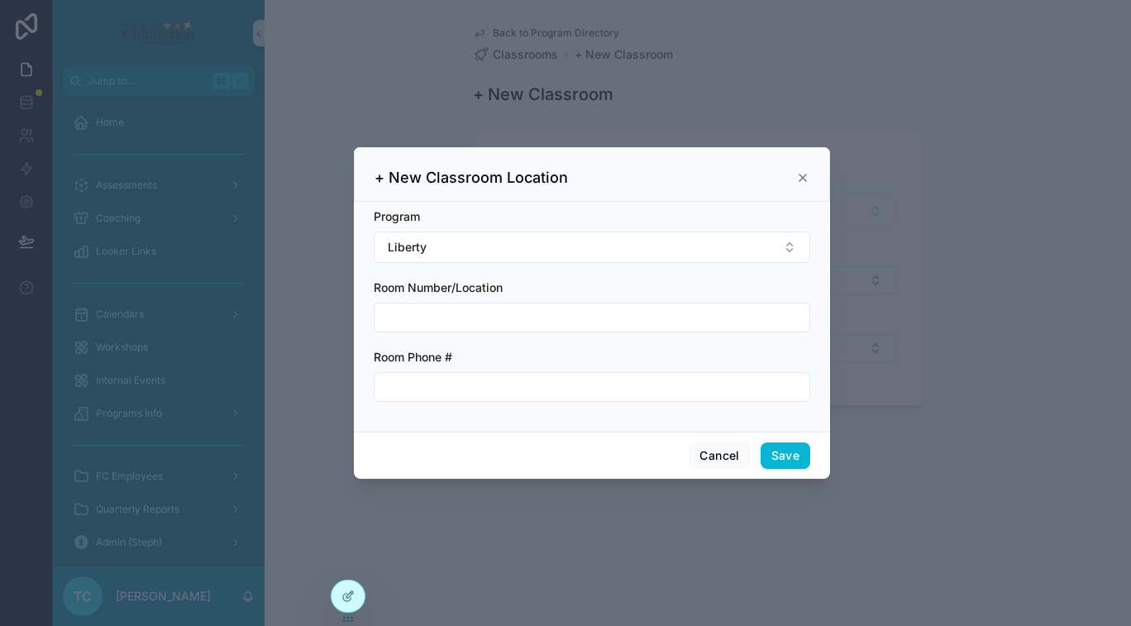
click at [468, 320] on input "scrollable content" at bounding box center [591, 317] width 435 height 23
paste input "*******"
type input "*******"
click at [434, 382] on input "scrollable content" at bounding box center [591, 386] width 435 height 23
type input "**********"
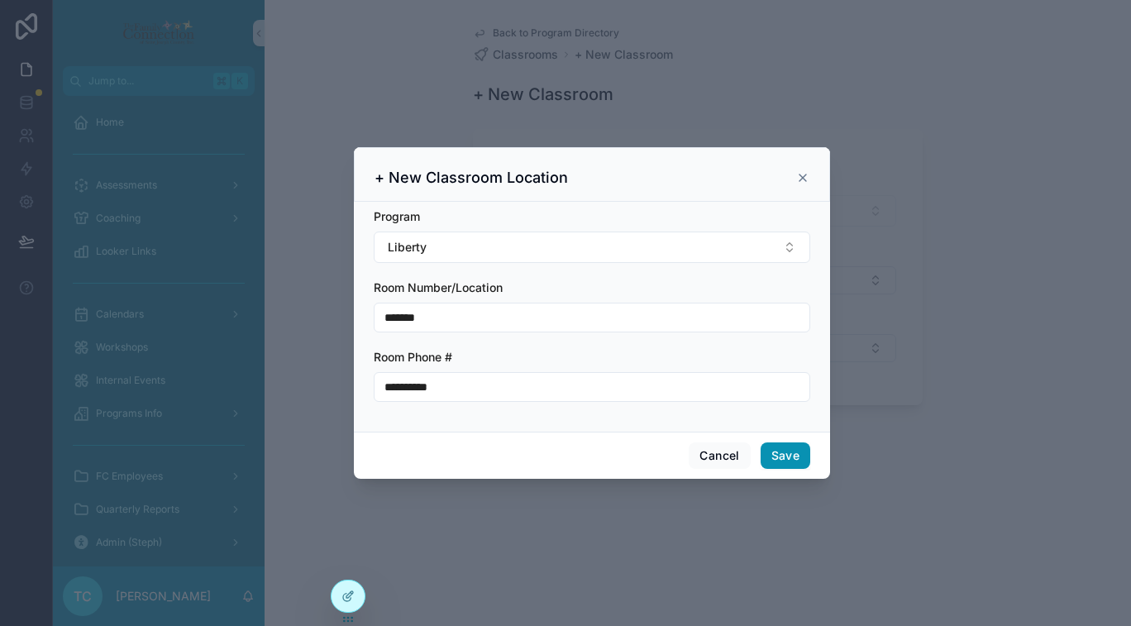
click at [802, 456] on button "Save" at bounding box center [786, 455] width 50 height 26
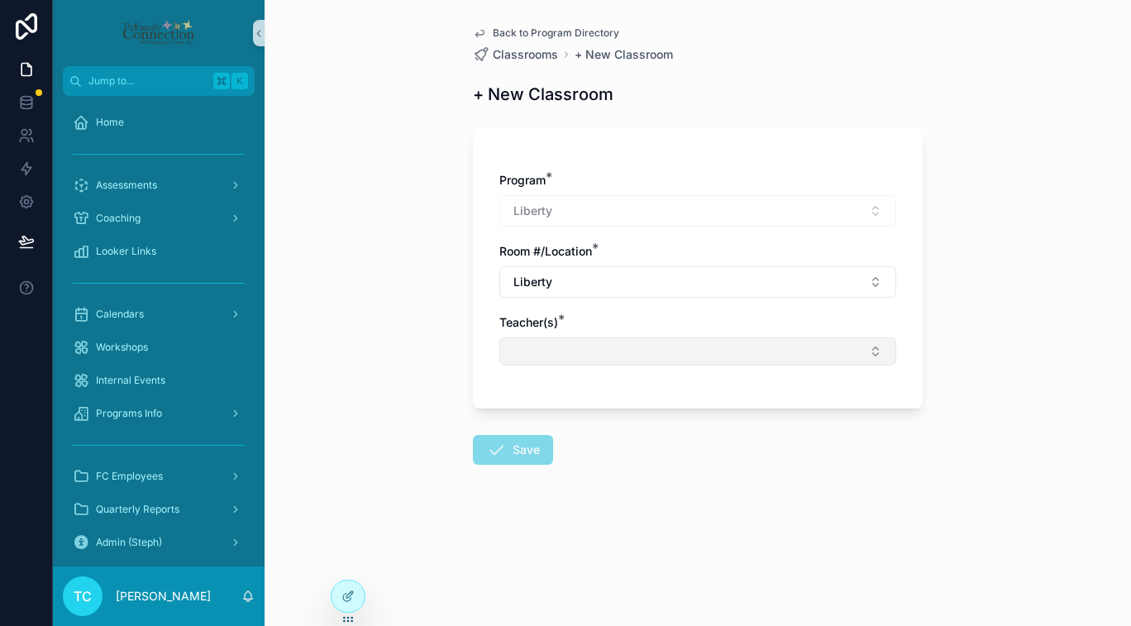
click at [697, 354] on button "Select Button" at bounding box center [697, 351] width 397 height 28
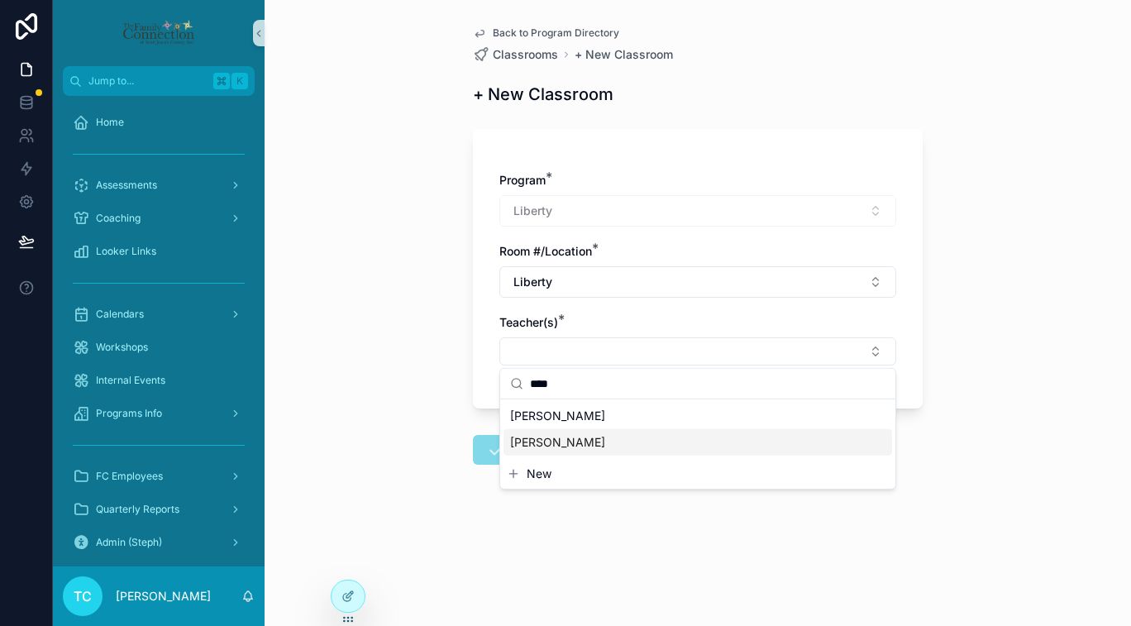
click at [697, 441] on div "Angie Langenbrunner" at bounding box center [697, 442] width 389 height 26
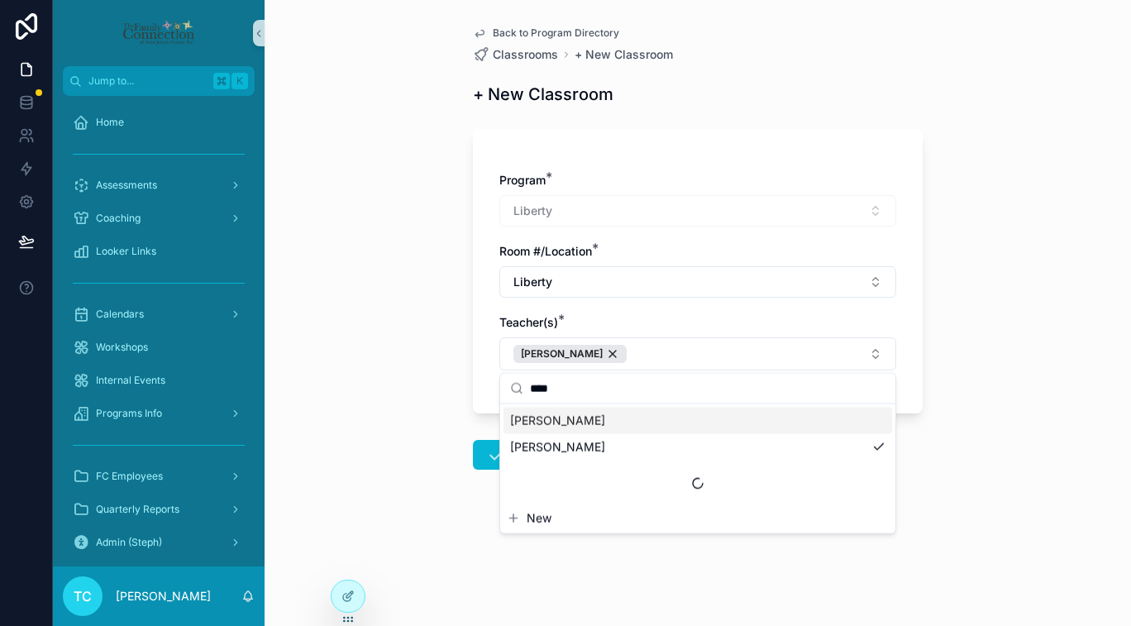
click at [708, 391] on input "****" at bounding box center [707, 388] width 355 height 30
type input "****"
click at [676, 420] on div "Erin Jackson" at bounding box center [697, 420] width 389 height 26
click at [387, 507] on div "Back to Program Directory Classrooms + New Classroom + New Classroom Program * …" at bounding box center [698, 313] width 866 height 626
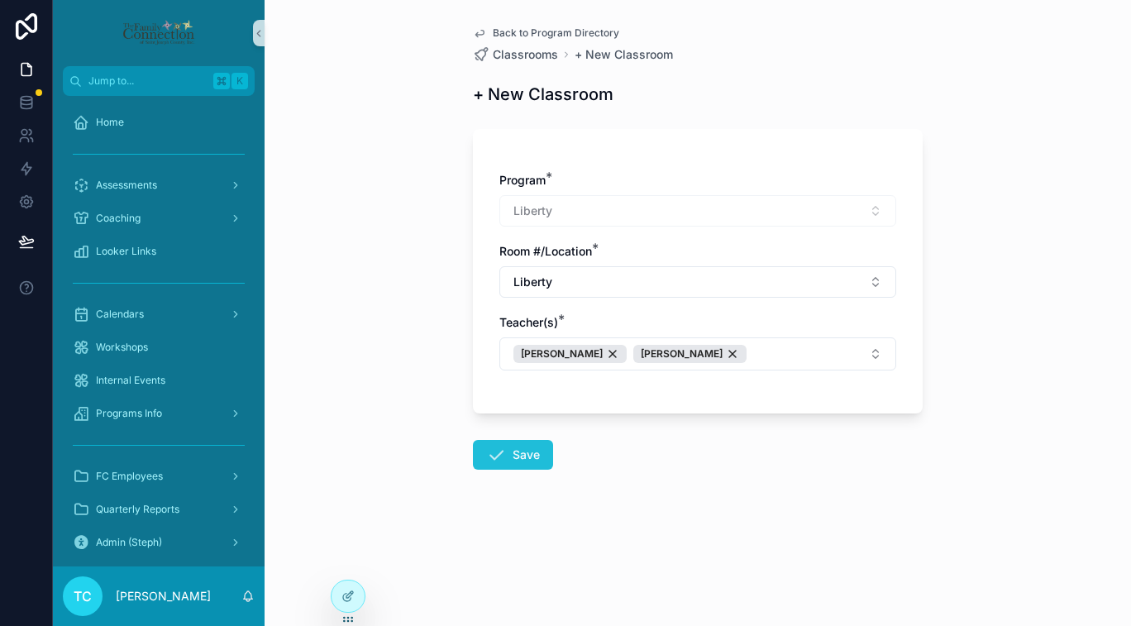
click at [533, 444] on button "Save" at bounding box center [513, 455] width 80 height 30
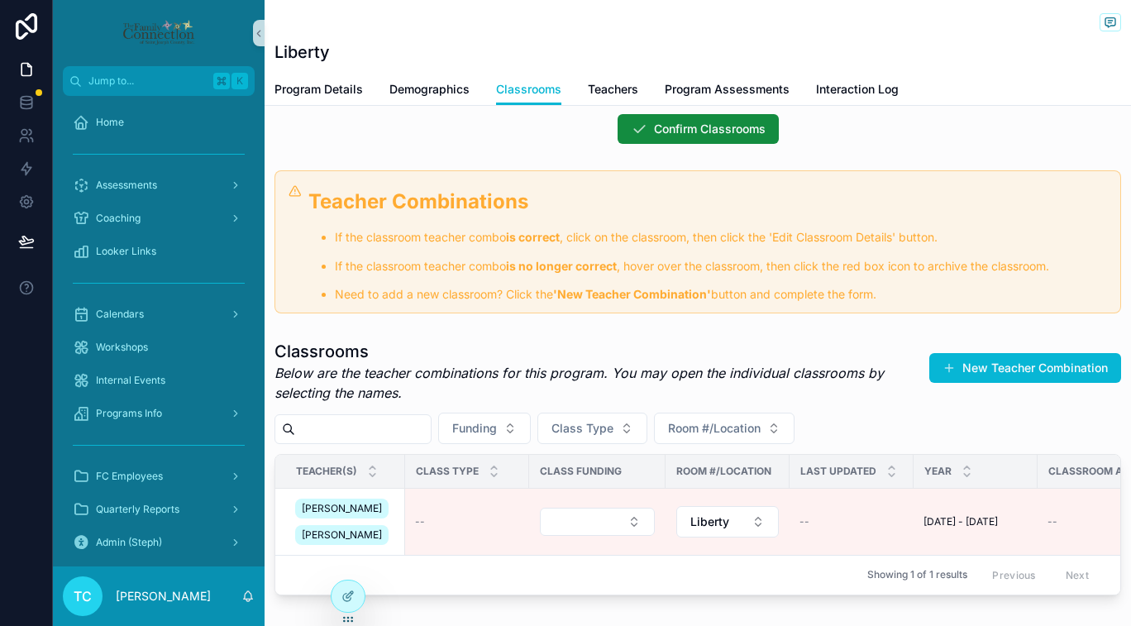
scroll to position [17, 0]
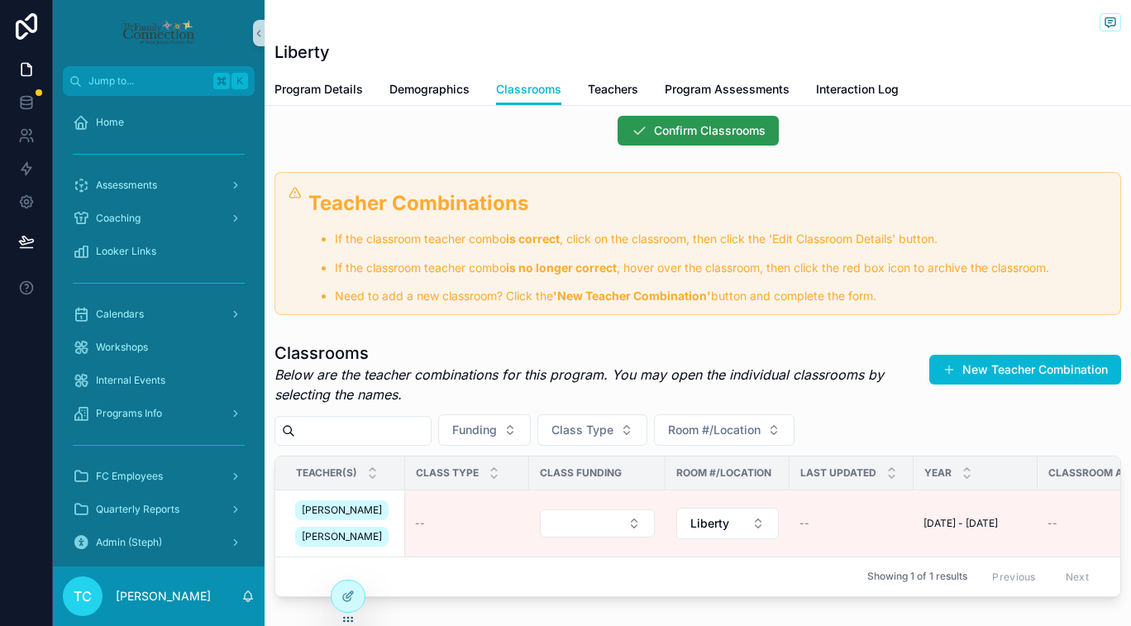
click at [690, 131] on span "Confirm Classrooms" at bounding box center [710, 130] width 112 height 17
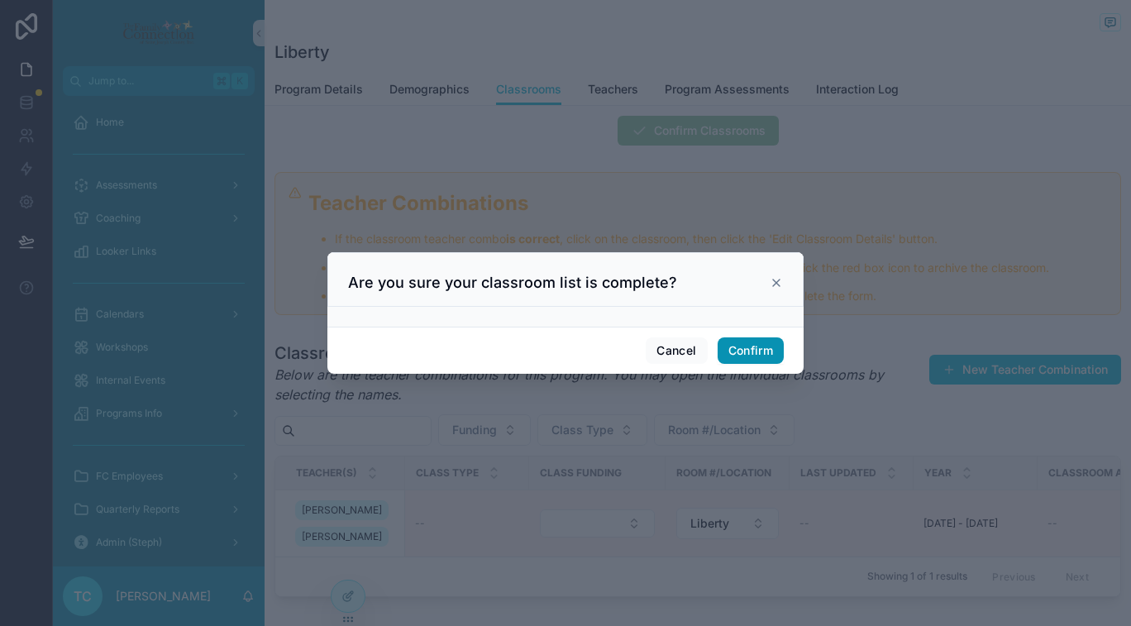
click at [763, 351] on button "Confirm" at bounding box center [751, 350] width 66 height 26
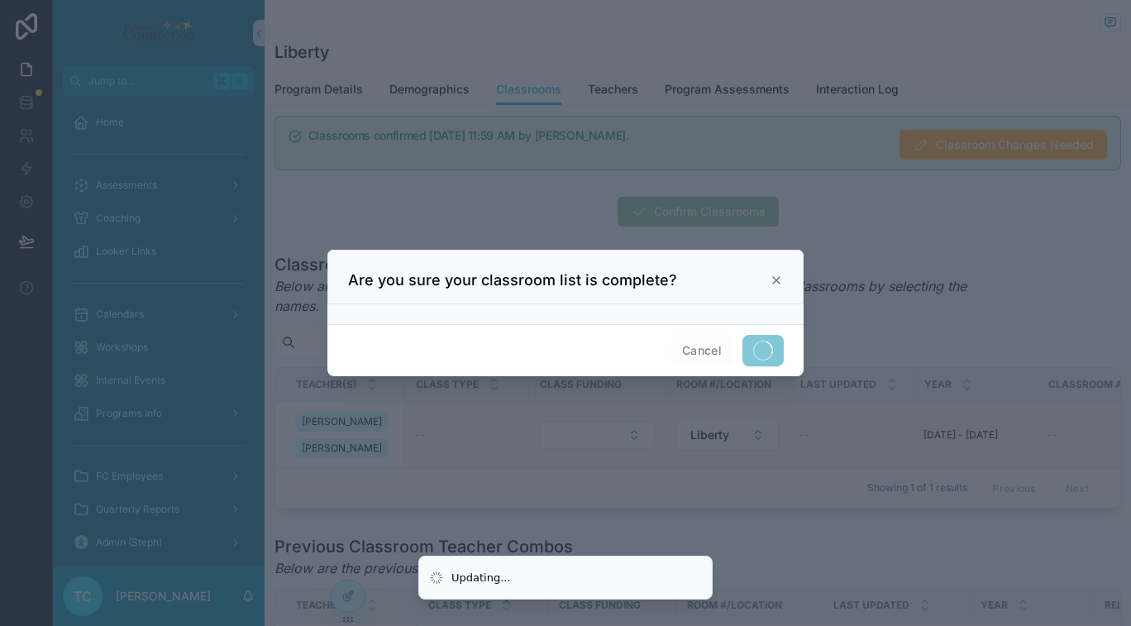
scroll to position [98, 0]
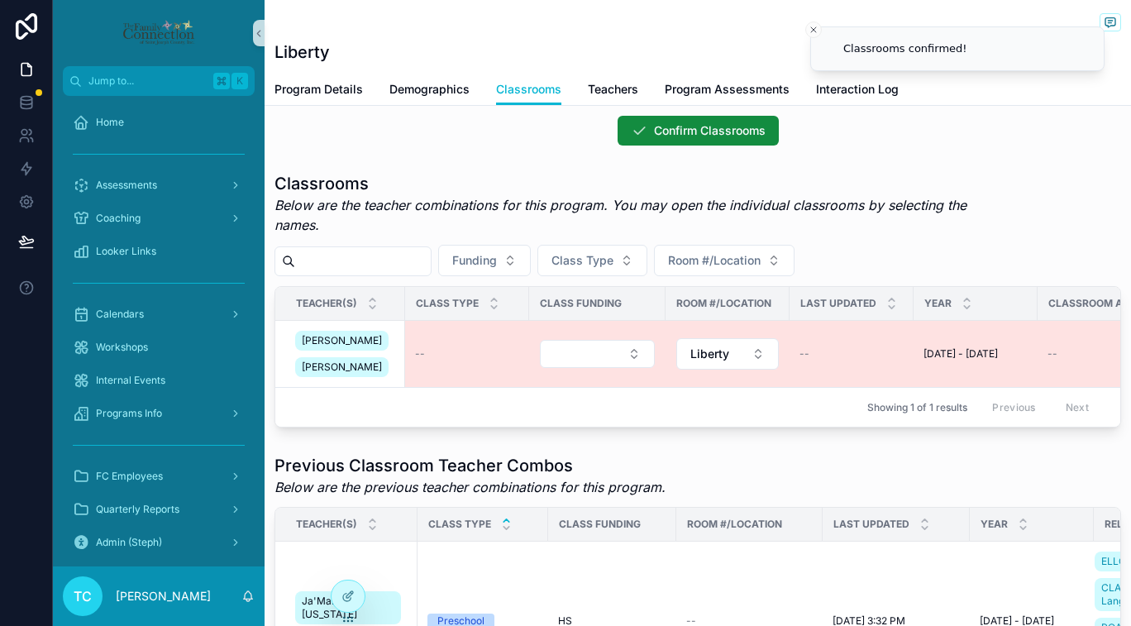
click at [389, 340] on div "Erin Jackson Angie Langenbrunner" at bounding box center [345, 353] width 100 height 53
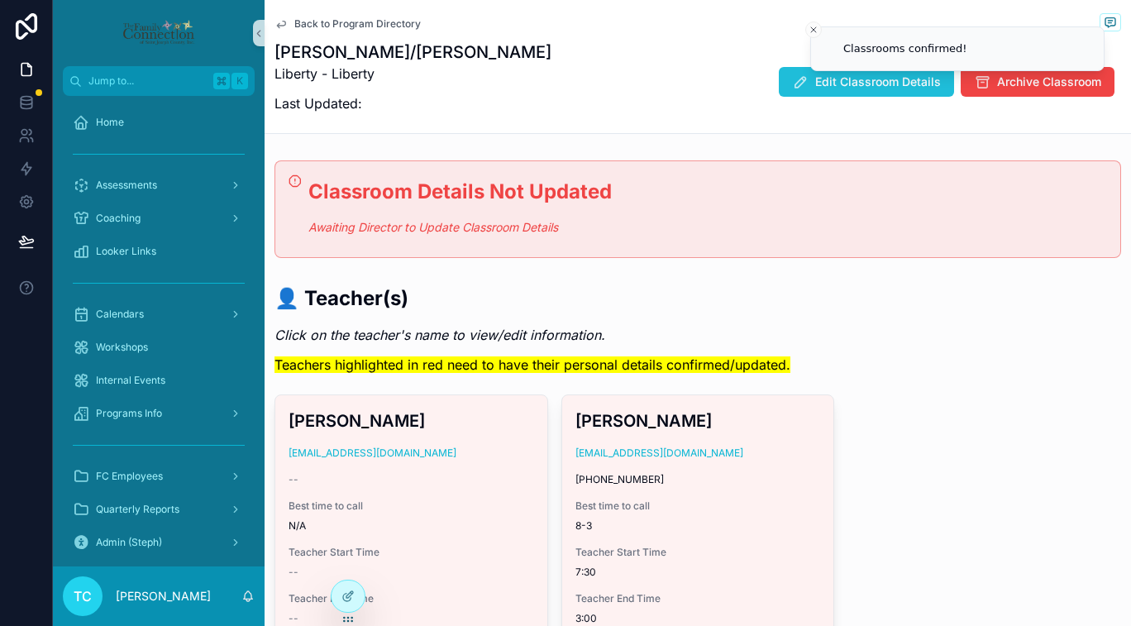
click at [818, 82] on span "Edit Classroom Details" at bounding box center [878, 82] width 126 height 17
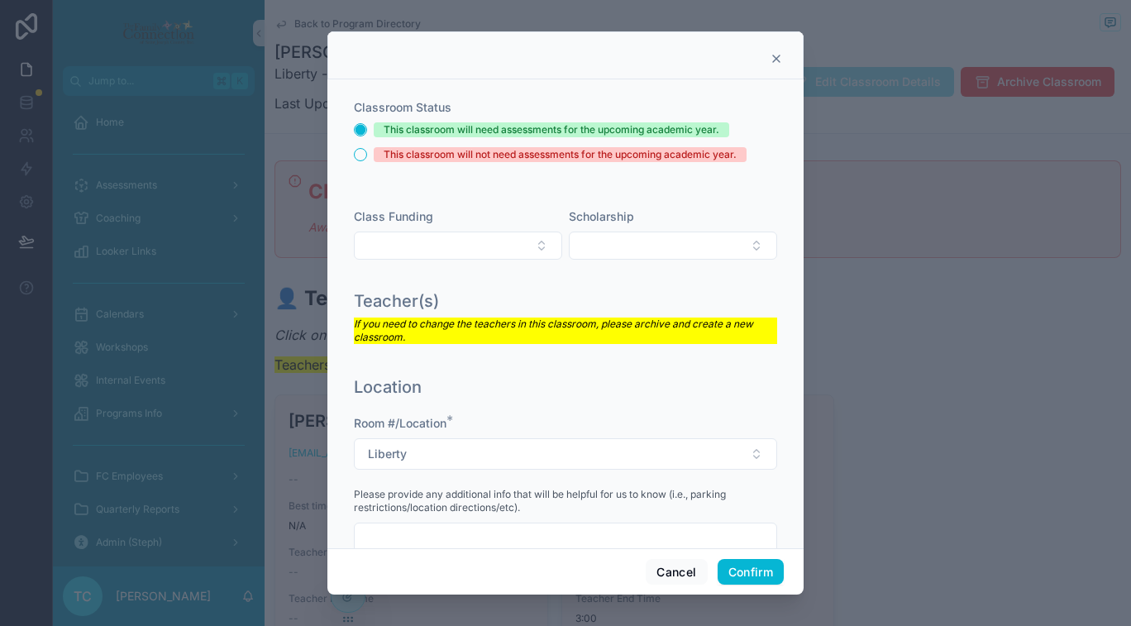
scroll to position [13, 0]
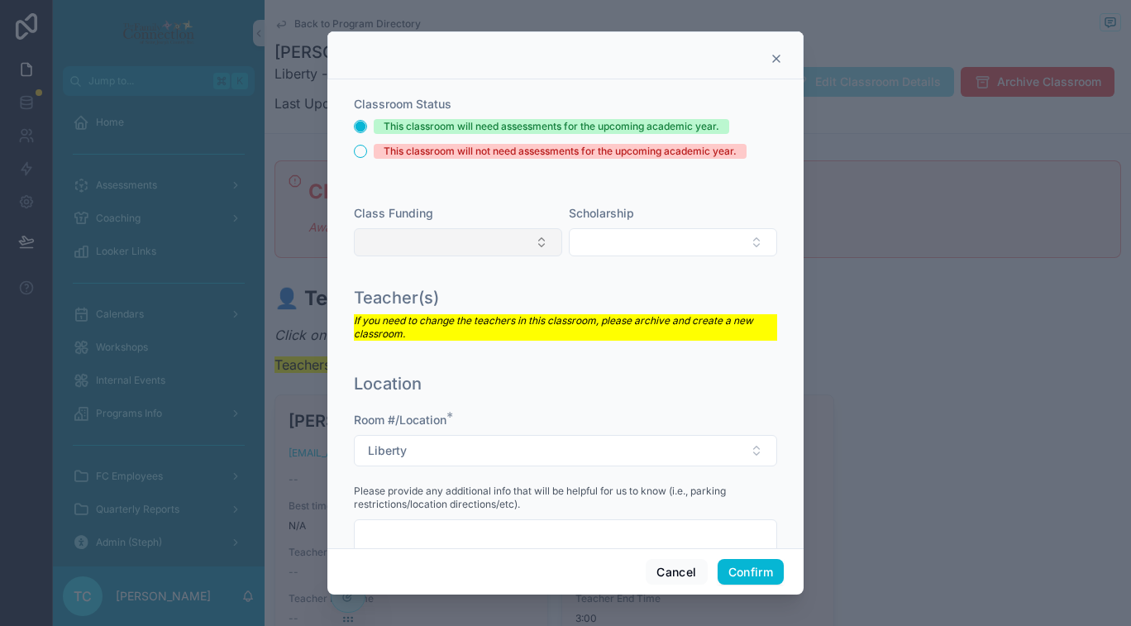
click at [497, 244] on button "Select Button" at bounding box center [458, 242] width 208 height 28
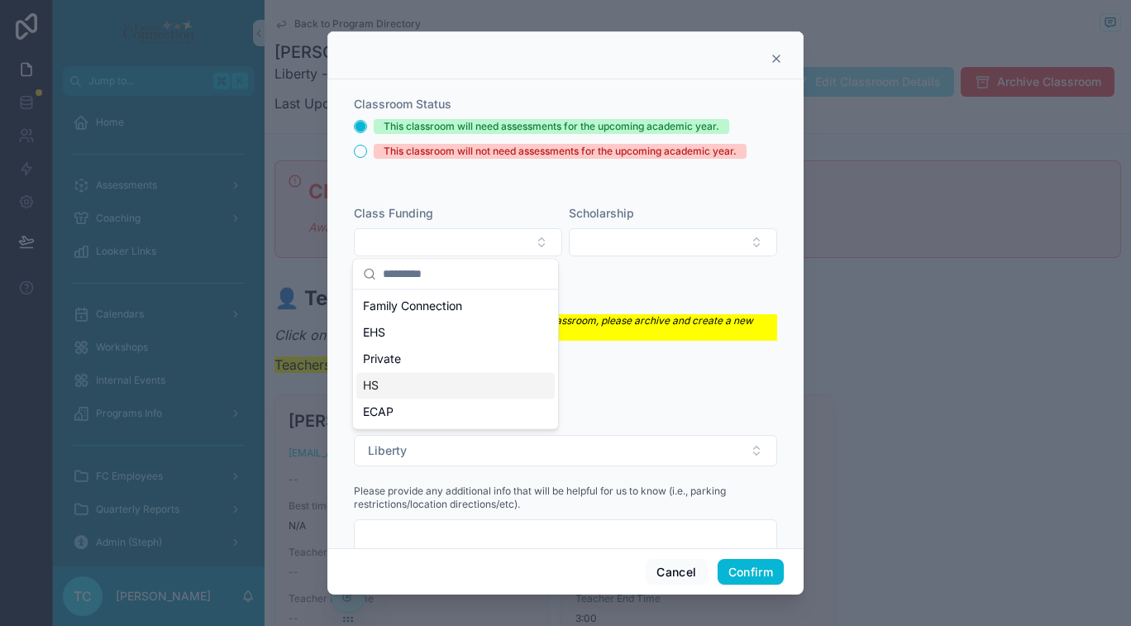
click at [446, 377] on div "HS" at bounding box center [455, 385] width 198 height 26
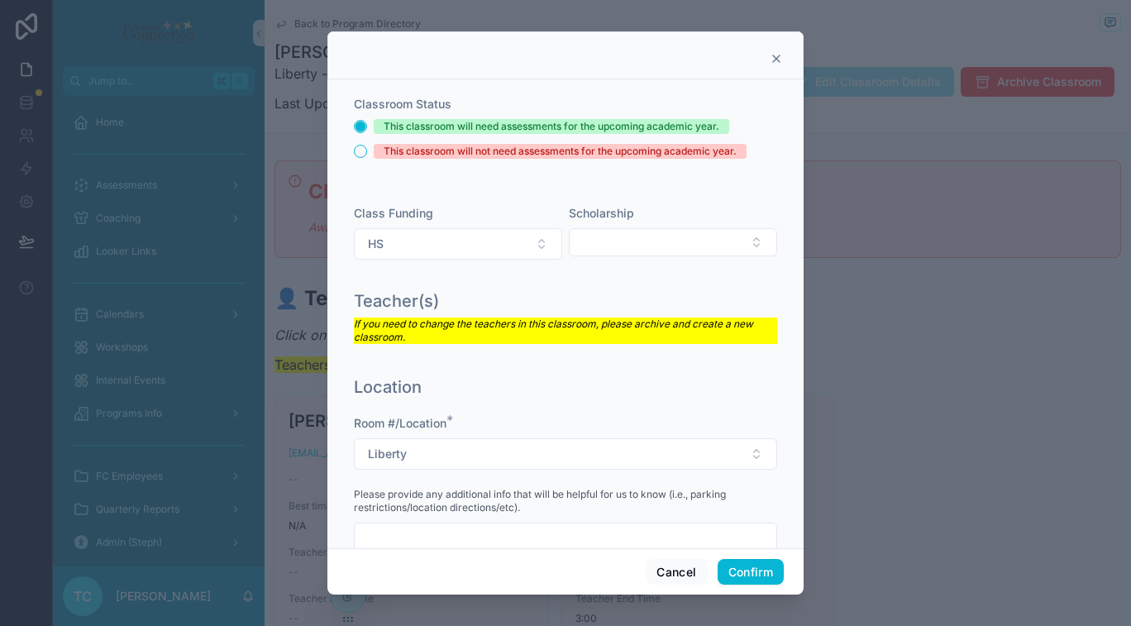
click at [607, 293] on div "Teacher(s)" at bounding box center [565, 300] width 423 height 23
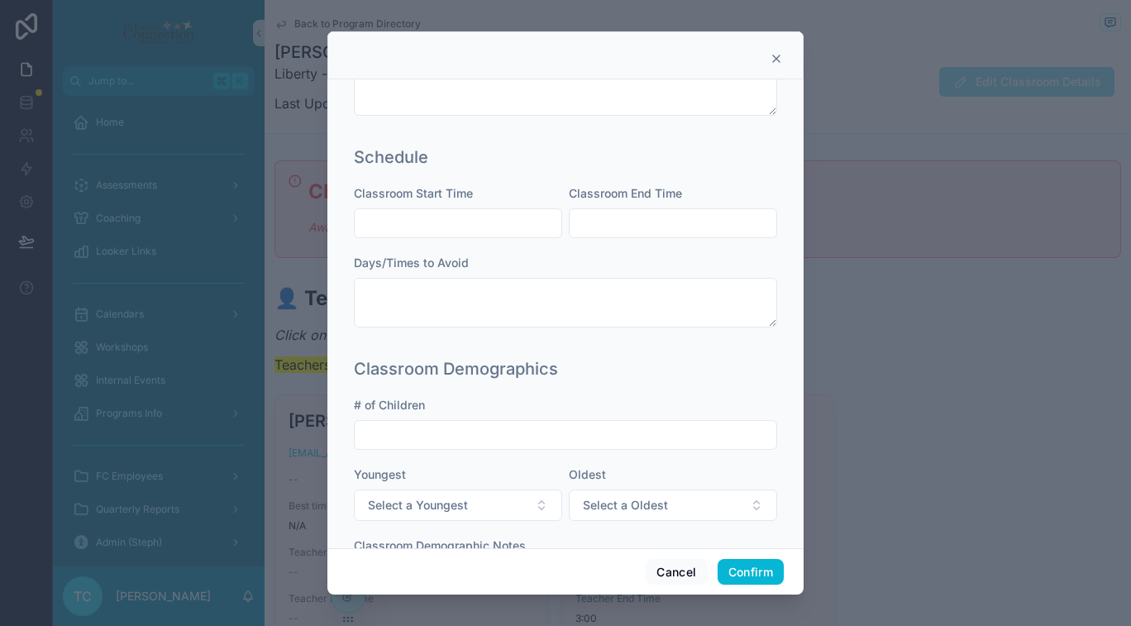
scroll to position [474, 0]
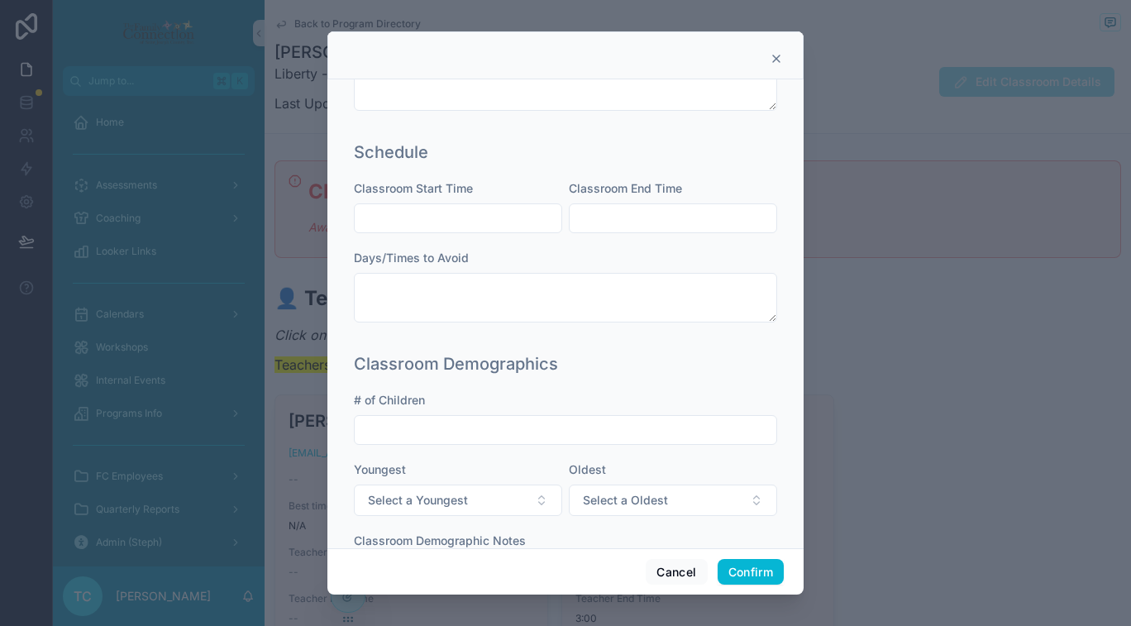
click at [498, 209] on input "text" at bounding box center [458, 218] width 207 height 23
type input "****"
click at [673, 216] on input "text" at bounding box center [673, 218] width 207 height 23
type input "****"
click at [640, 352] on div "Classroom Demographics" at bounding box center [565, 363] width 423 height 23
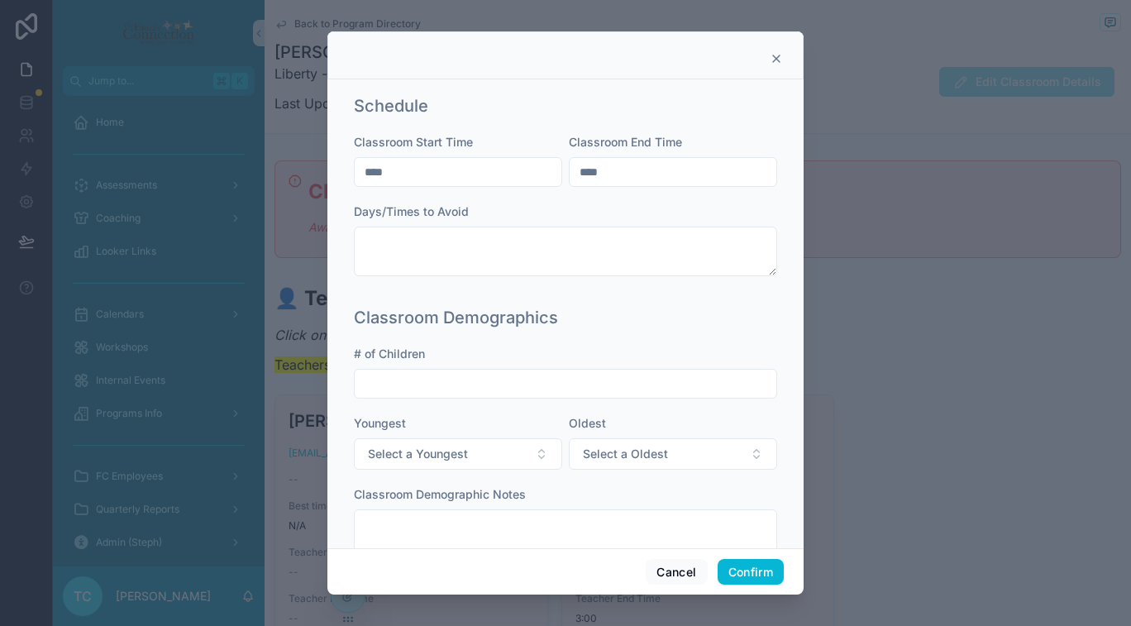
scroll to position [523, 0]
click at [631, 376] on input "text" at bounding box center [566, 381] width 422 height 23
type input "**"
click at [505, 415] on div "Youngest" at bounding box center [458, 420] width 208 height 17
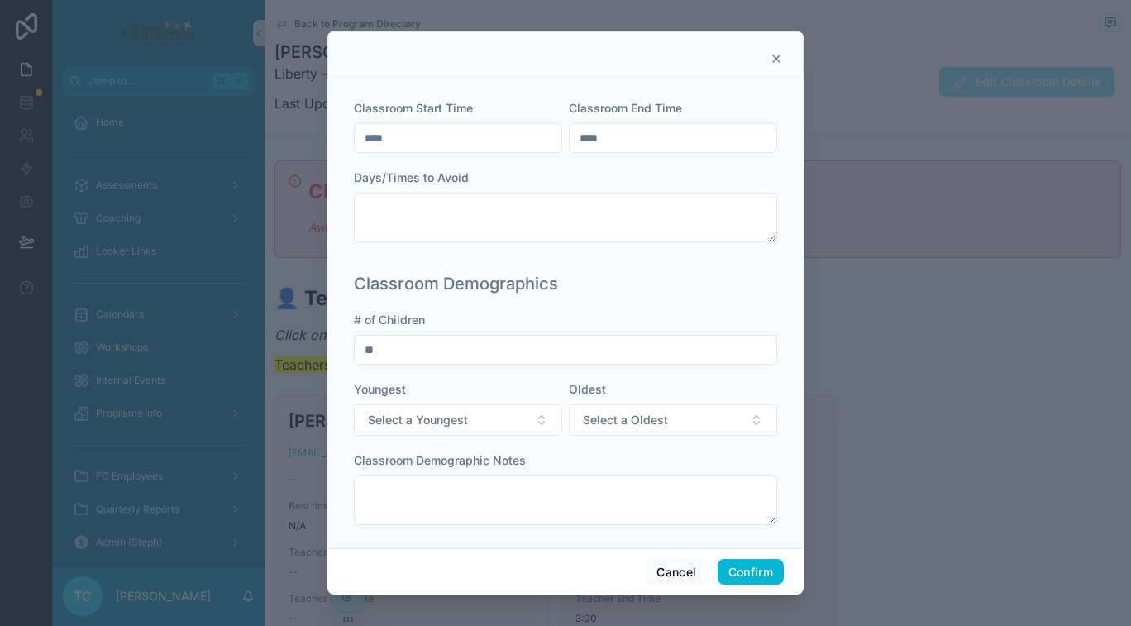
scroll to position [565, 0]
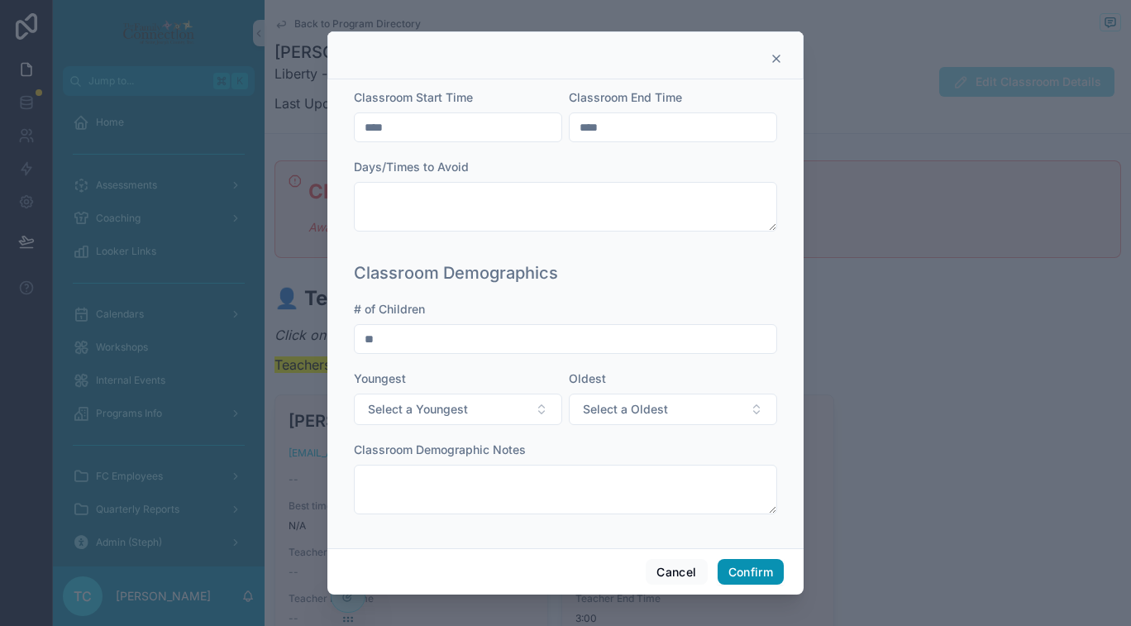
click at [752, 569] on button "Confirm" at bounding box center [751, 572] width 66 height 26
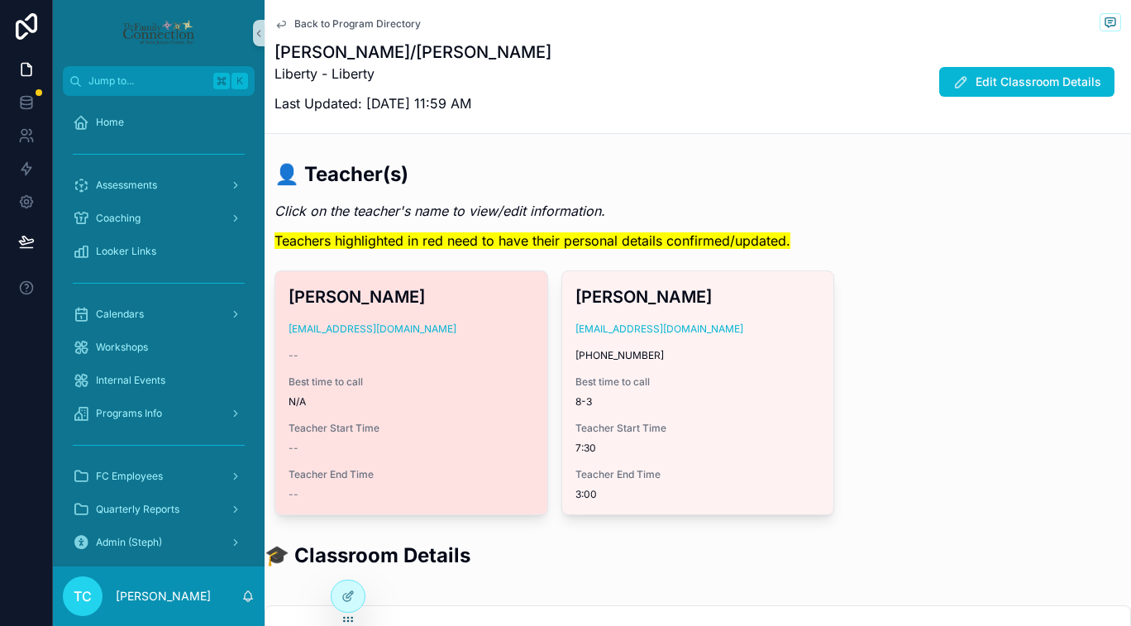
click at [480, 351] on div "--" at bounding box center [411, 355] width 246 height 13
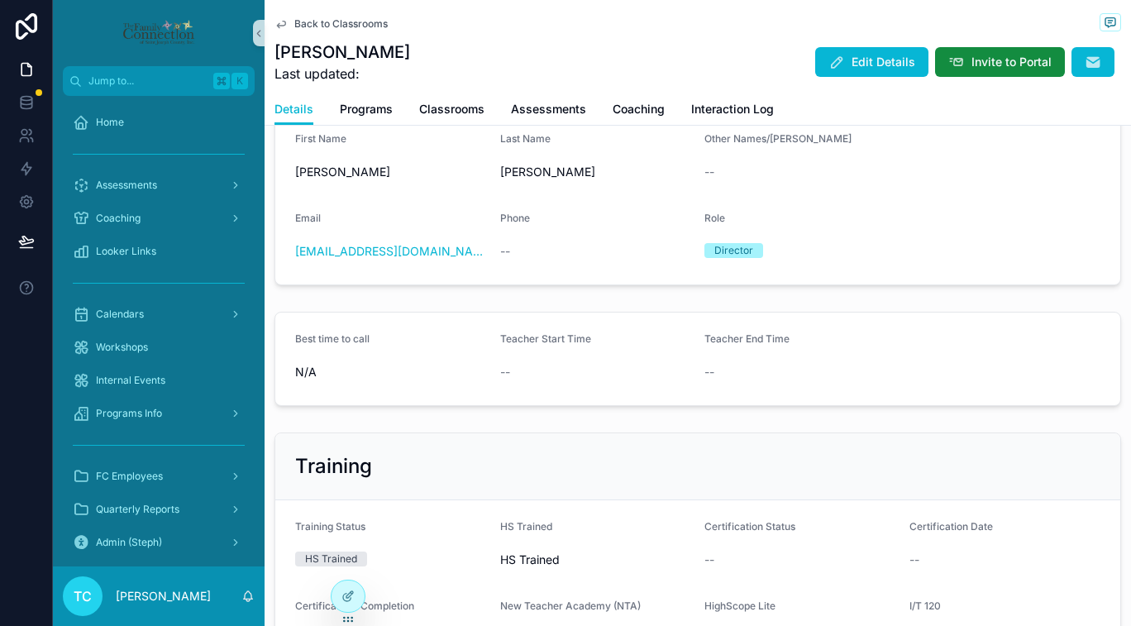
scroll to position [294, 0]
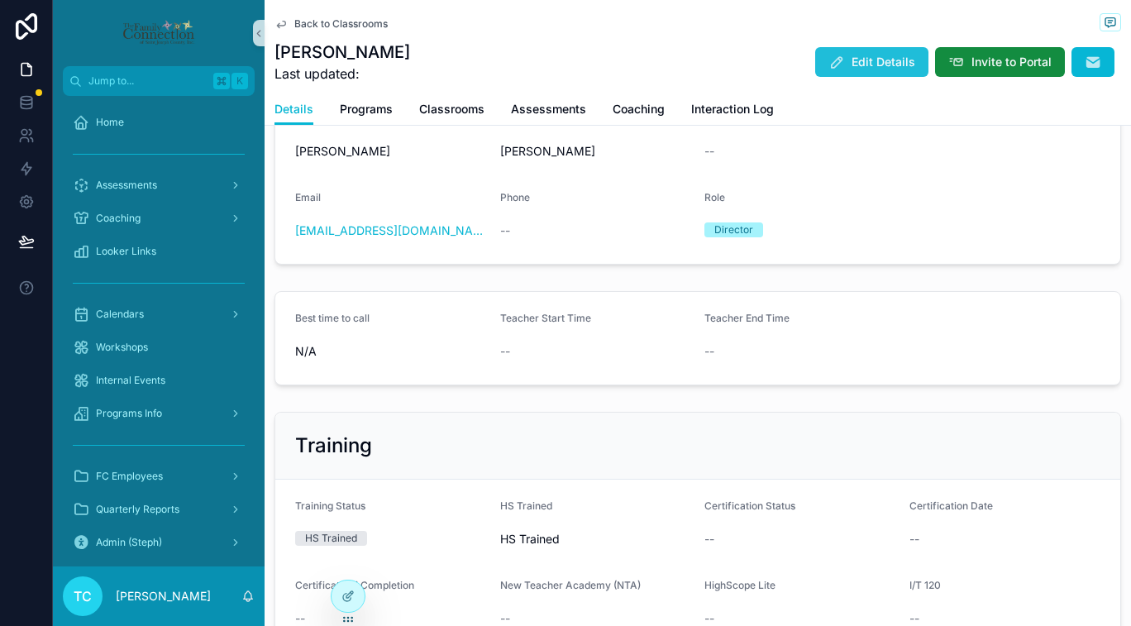
click at [849, 72] on button "Edit Details" at bounding box center [871, 62] width 113 height 30
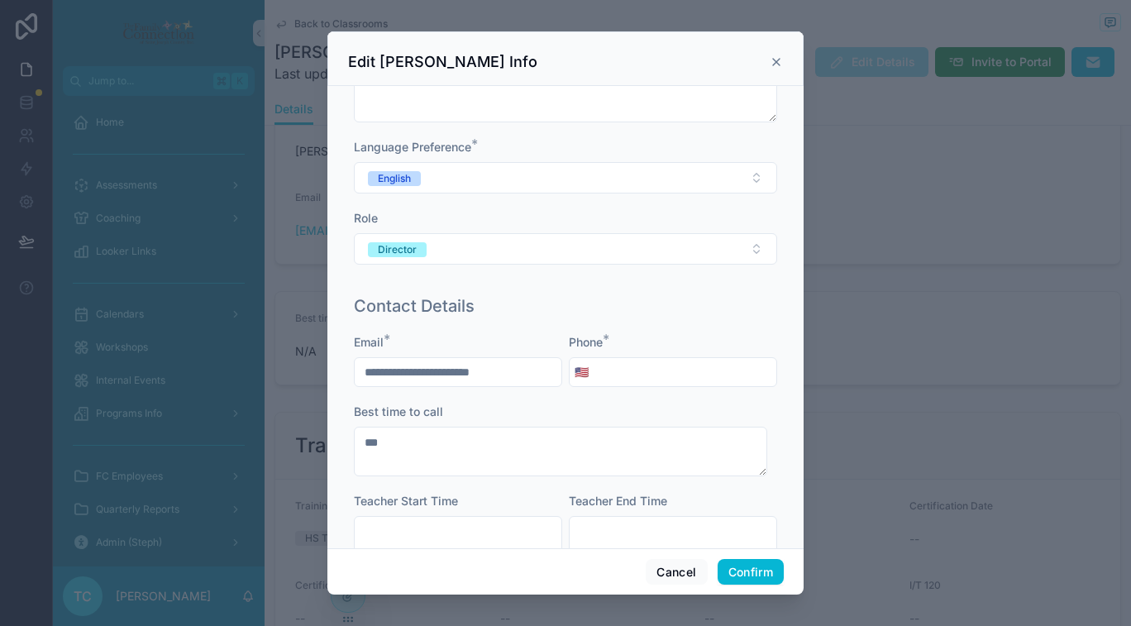
scroll to position [176, 0]
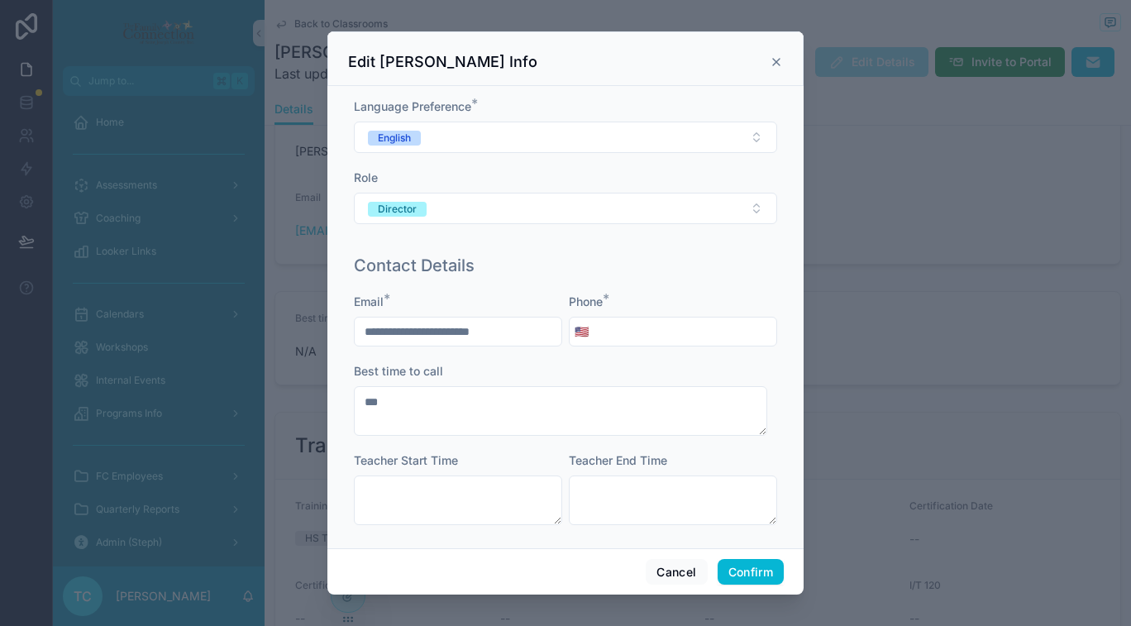
click at [644, 309] on div "Phone * 🇺🇸" at bounding box center [673, 319] width 208 height 53
click at [640, 338] on input "tel" at bounding box center [685, 331] width 183 height 23
type input "**********"
click at [676, 365] on div "Best time to call" at bounding box center [565, 371] width 423 height 17
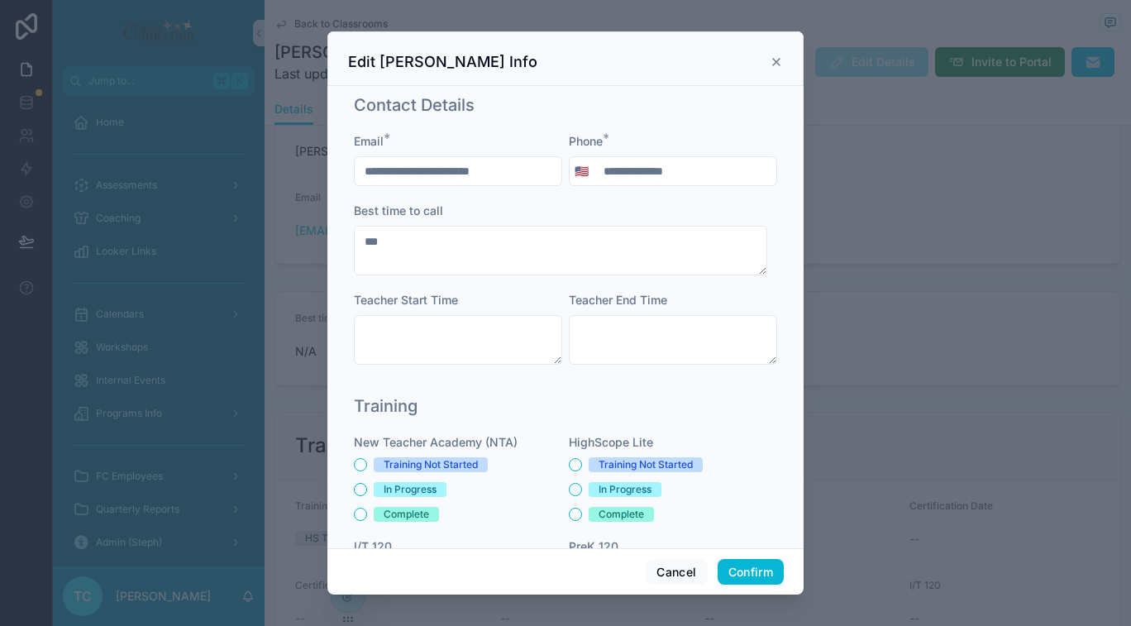
scroll to position [342, 0]
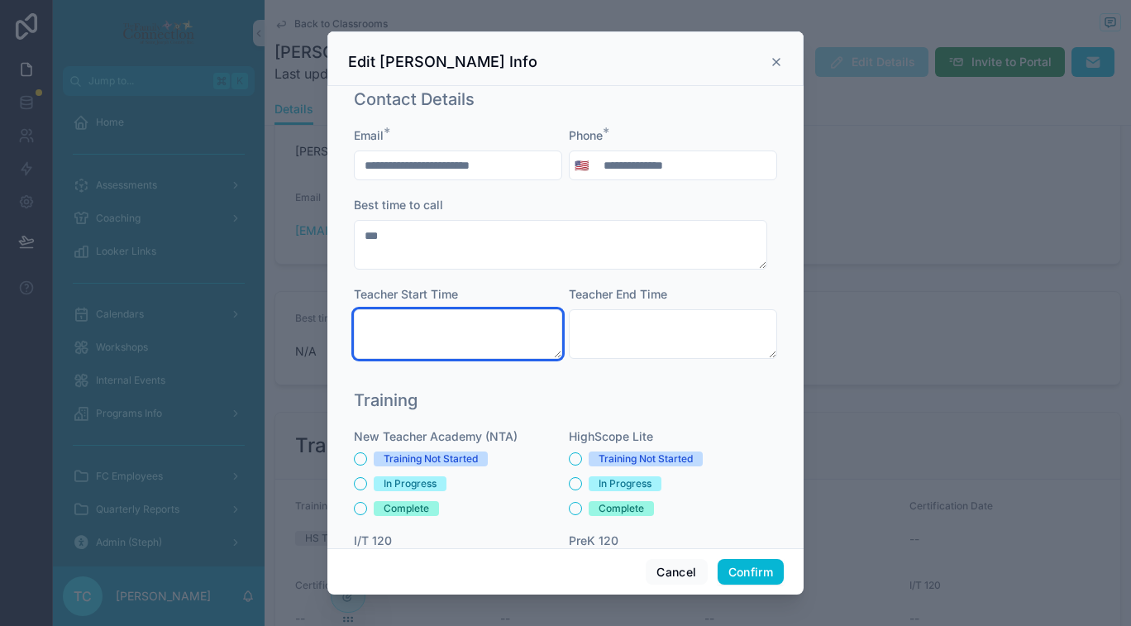
click at [484, 321] on textarea at bounding box center [458, 334] width 208 height 50
type textarea "****"
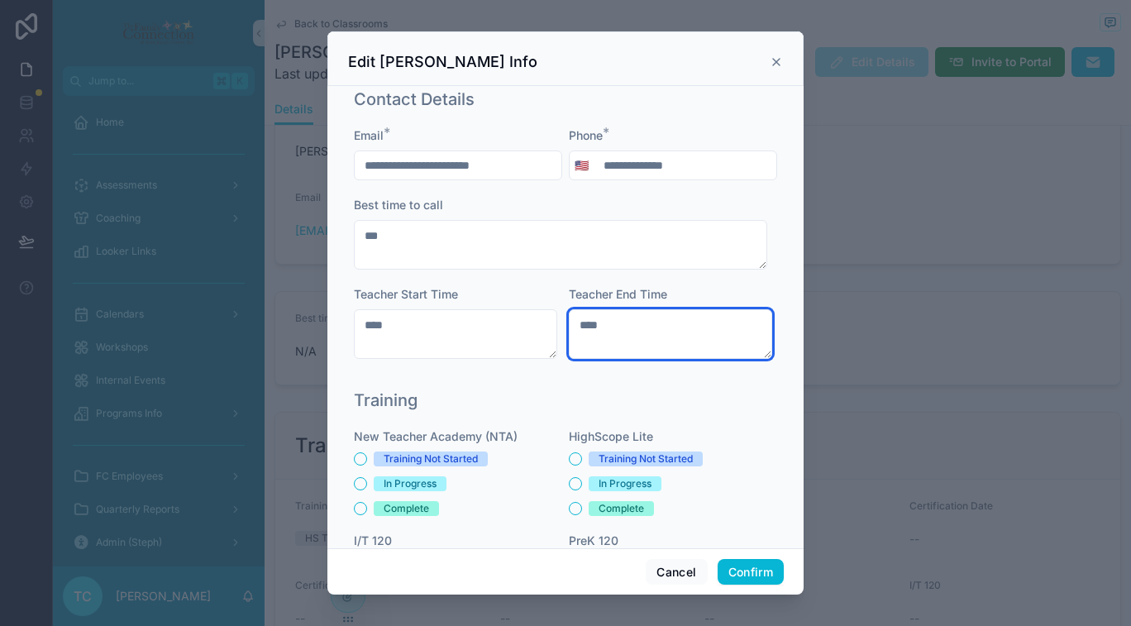
scroll to position [570, 0]
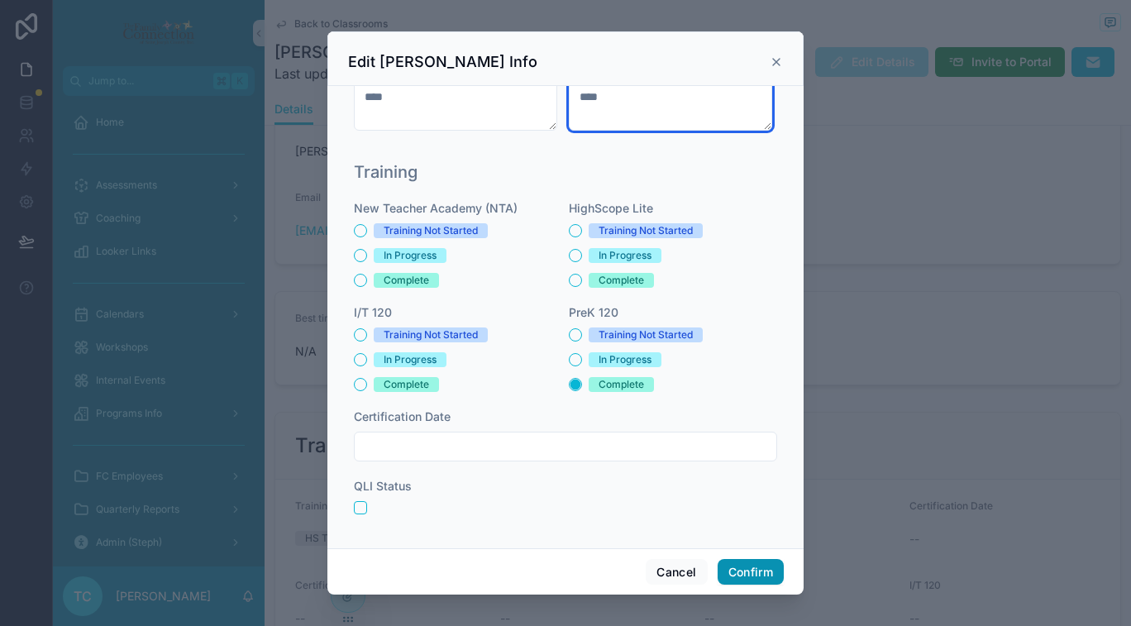
type textarea "****"
click at [746, 573] on button "Confirm" at bounding box center [751, 572] width 66 height 26
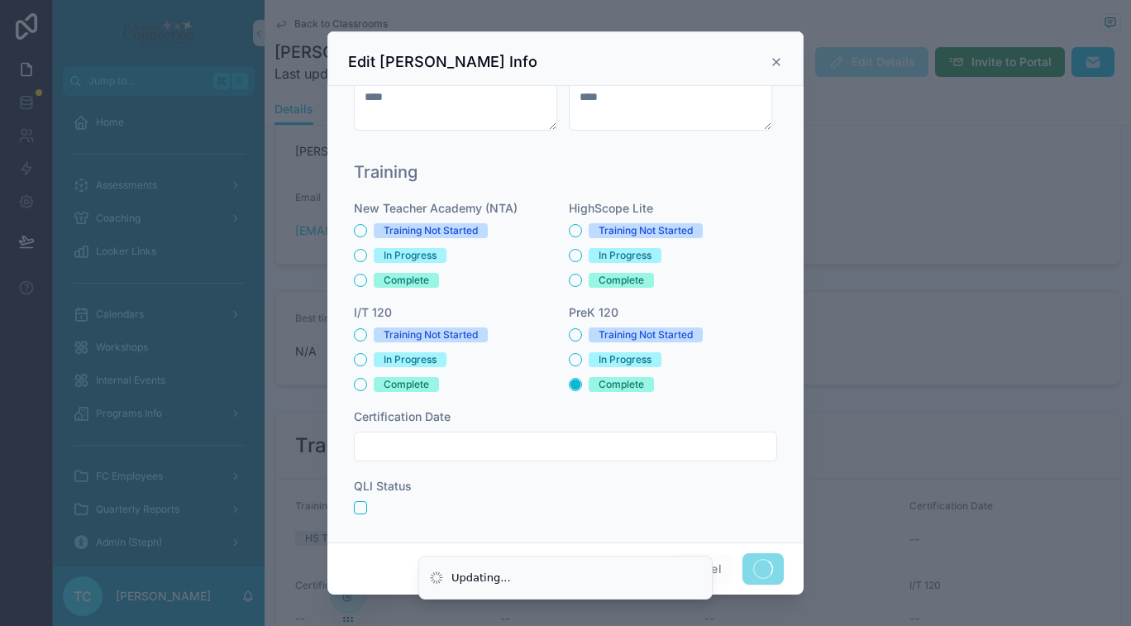
scroll to position [170, 0]
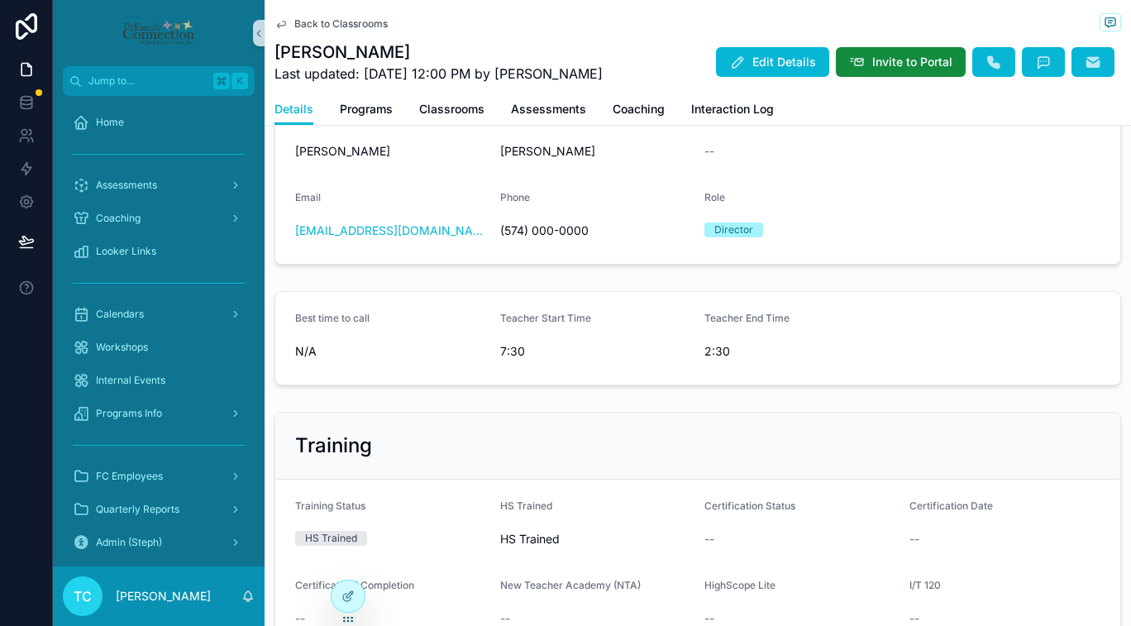
click at [370, 25] on span "Back to Classrooms" at bounding box center [340, 23] width 93 height 13
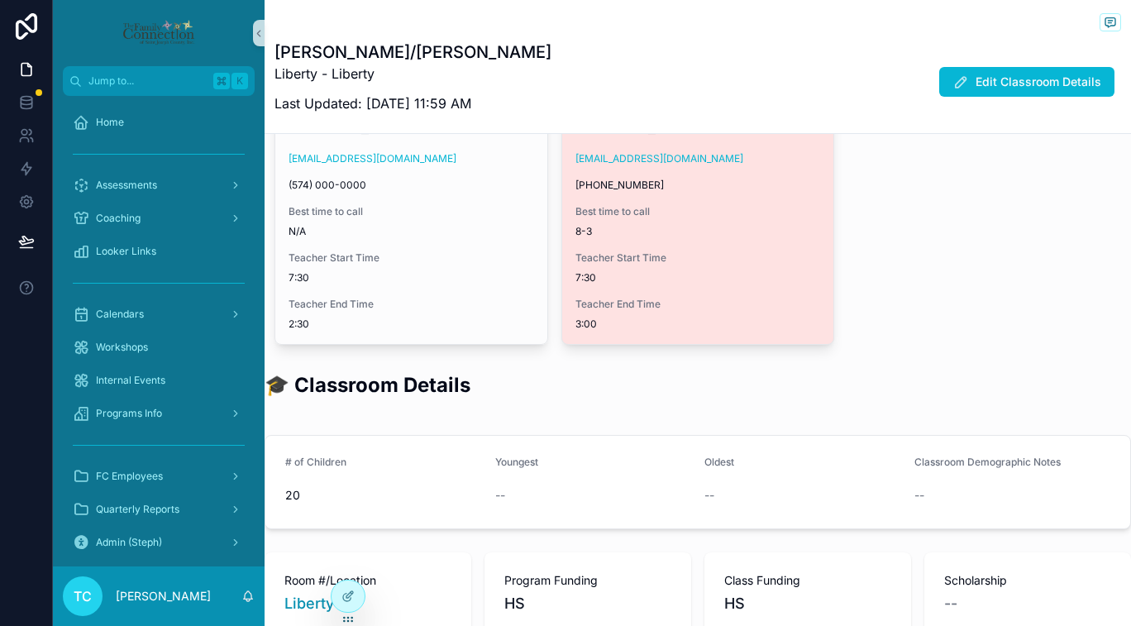
click at [714, 219] on div "Best time to call 8-3" at bounding box center [698, 221] width 246 height 33
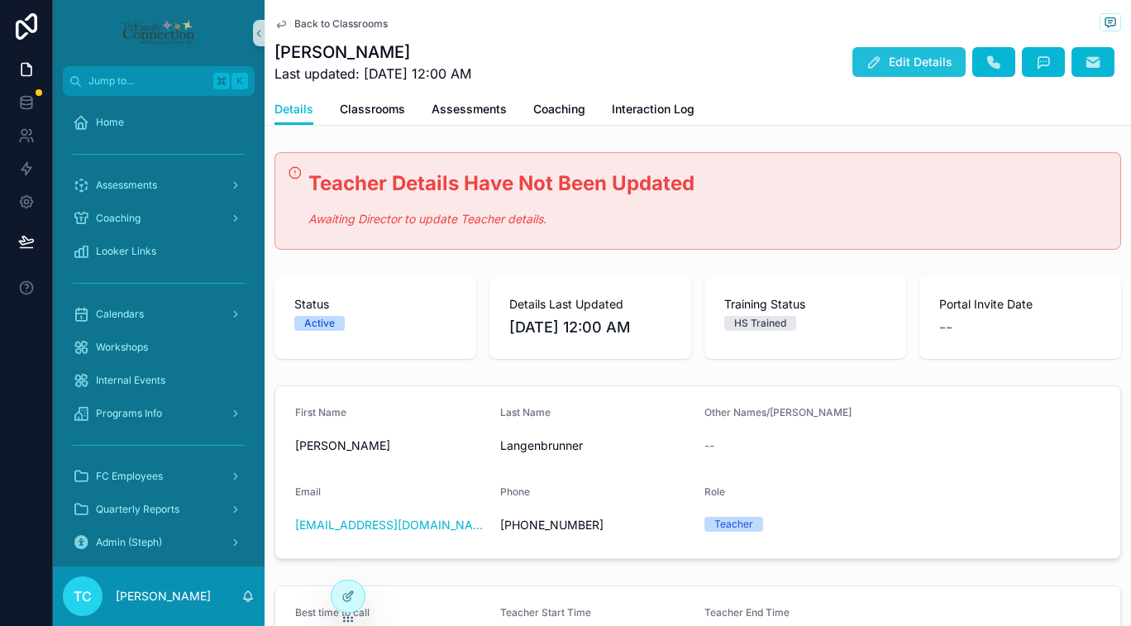
click at [899, 65] on span "Edit Details" at bounding box center [921, 62] width 64 height 17
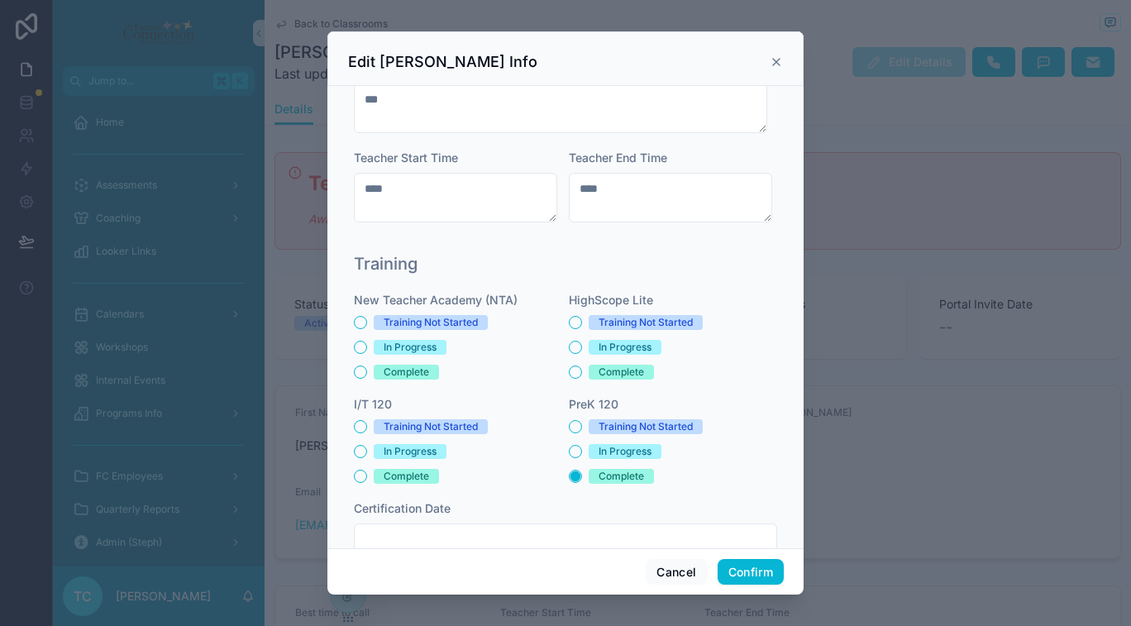
scroll to position [570, 0]
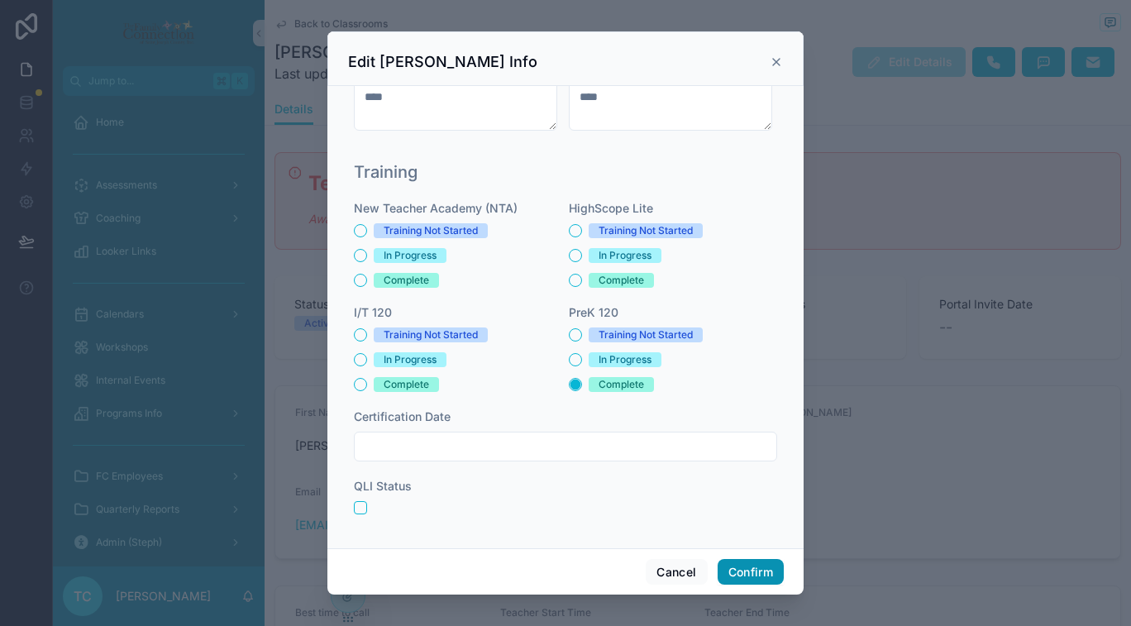
click at [766, 575] on button "Confirm" at bounding box center [751, 572] width 66 height 26
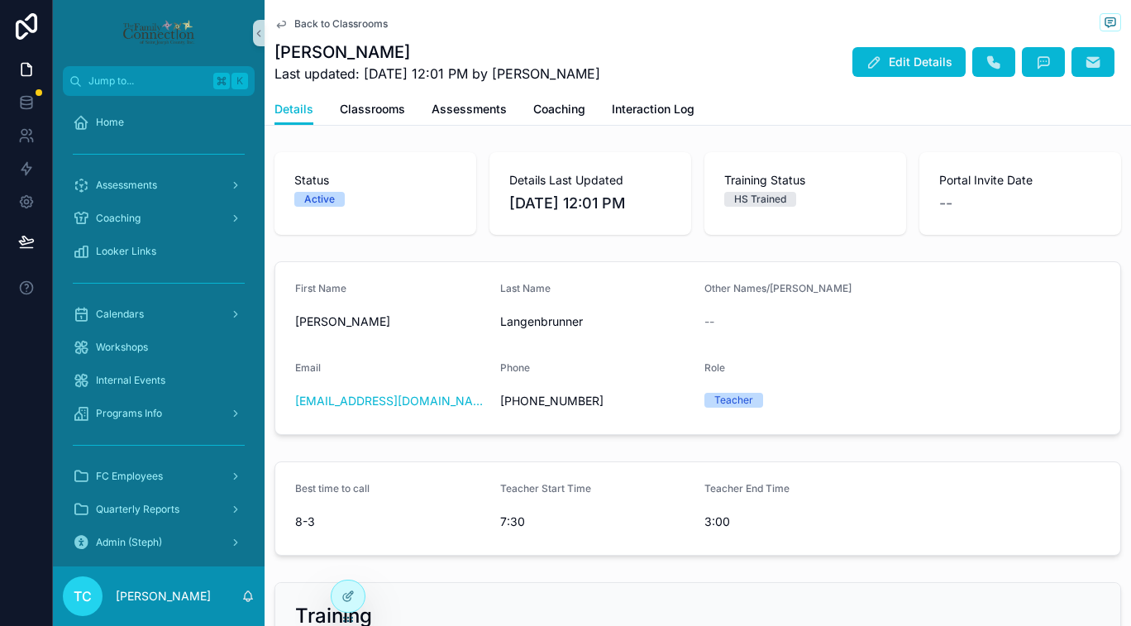
click at [378, 26] on span "Back to Classrooms" at bounding box center [340, 23] width 93 height 13
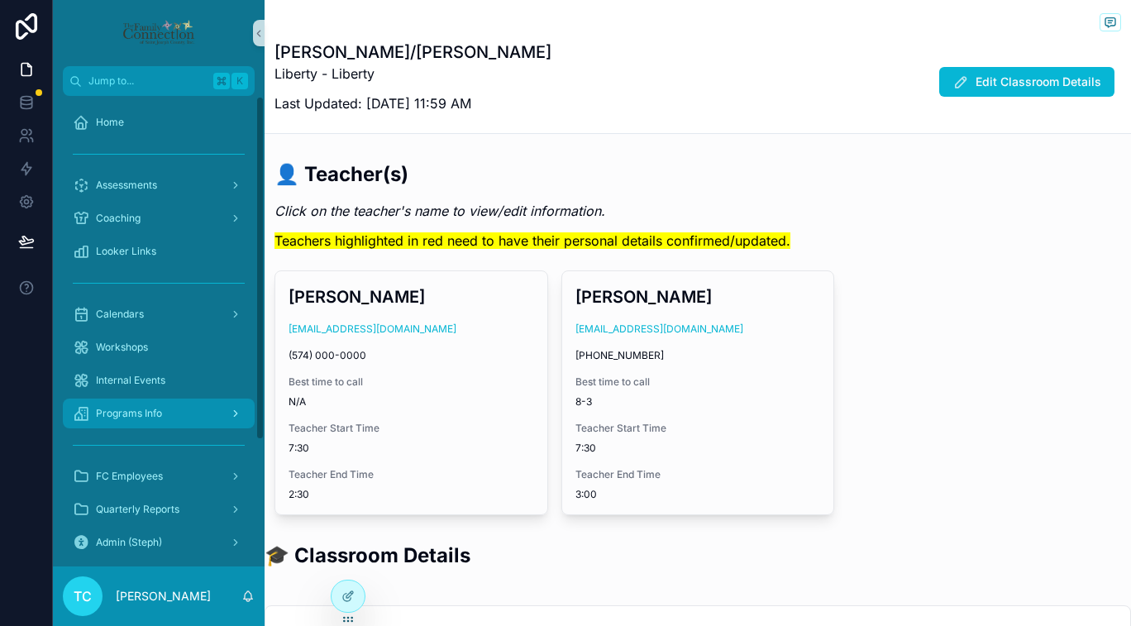
click at [198, 420] on div "Programs Info" at bounding box center [159, 413] width 172 height 26
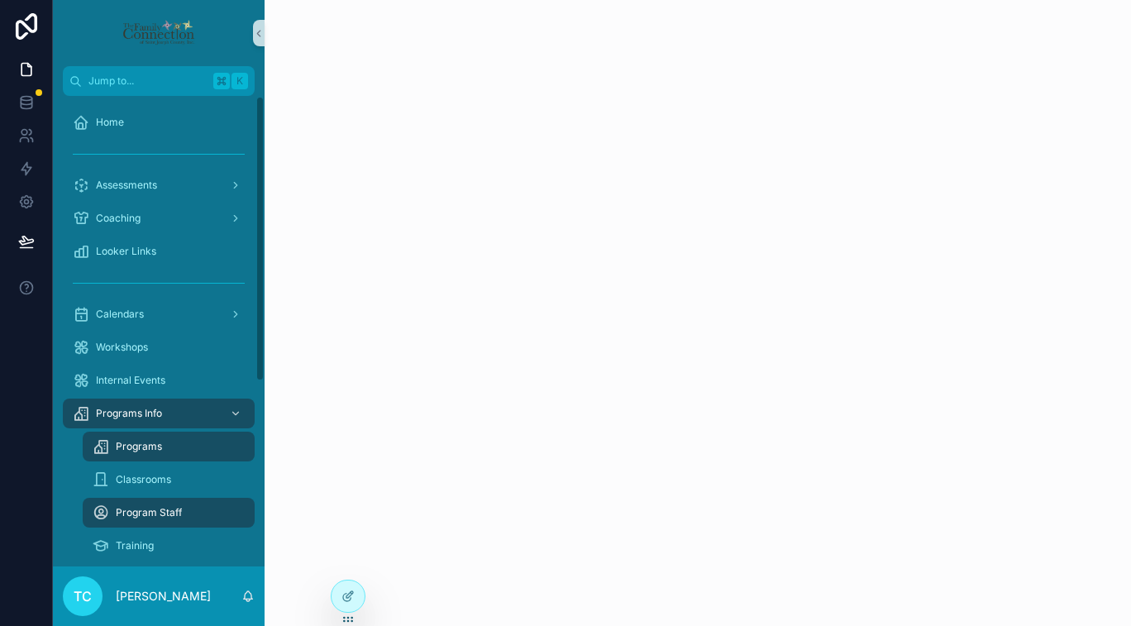
click at [207, 444] on div "Programs" at bounding box center [169, 446] width 152 height 26
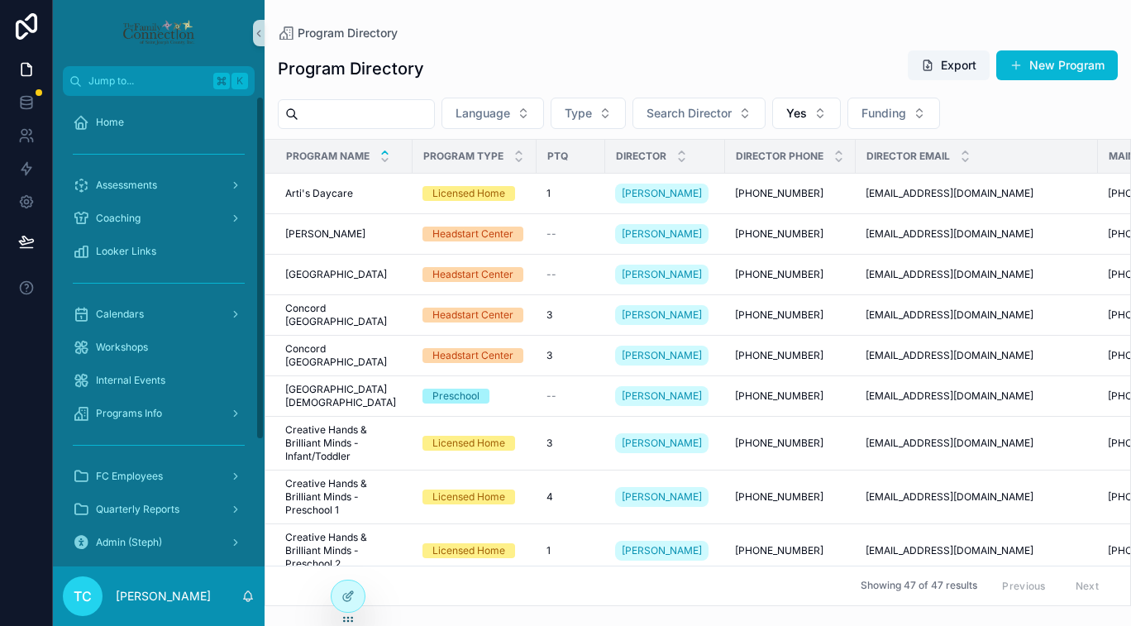
click at [384, 113] on input "scrollable content" at bounding box center [366, 114] width 136 height 23
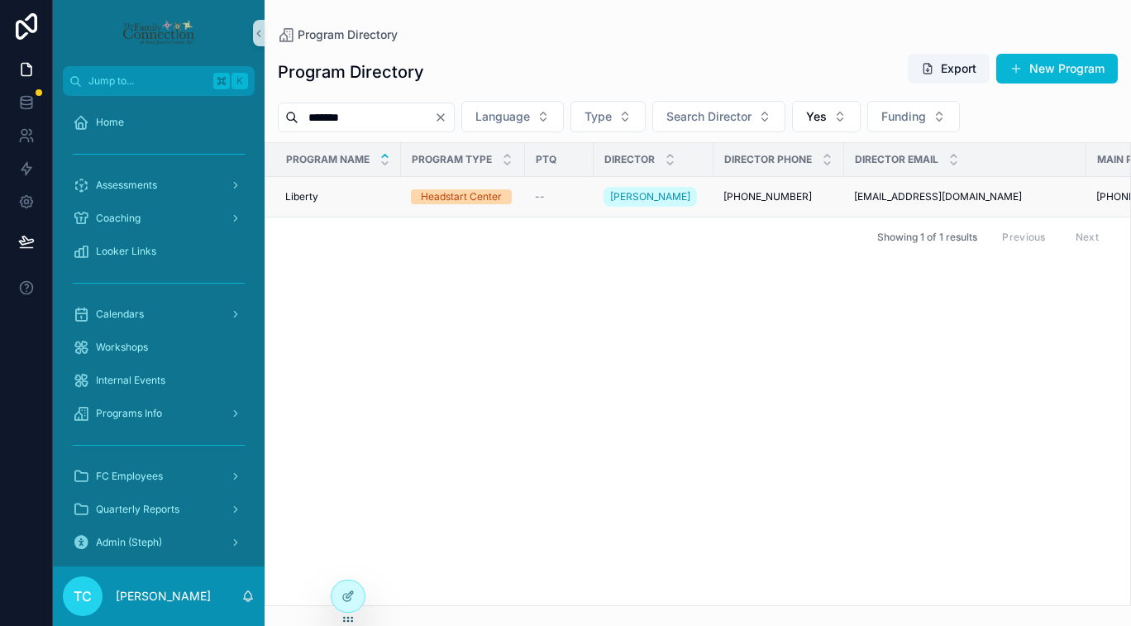
type input "*******"
click at [333, 198] on div "Liberty Liberty" at bounding box center [338, 196] width 106 height 13
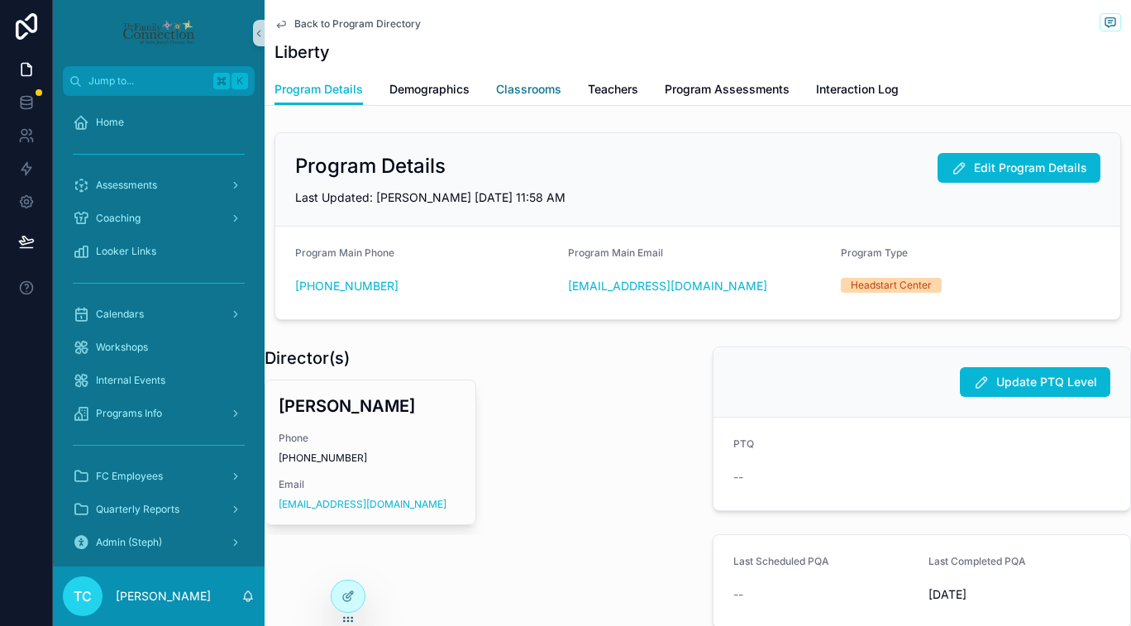
click at [536, 91] on span "Classrooms" at bounding box center [528, 89] width 65 height 17
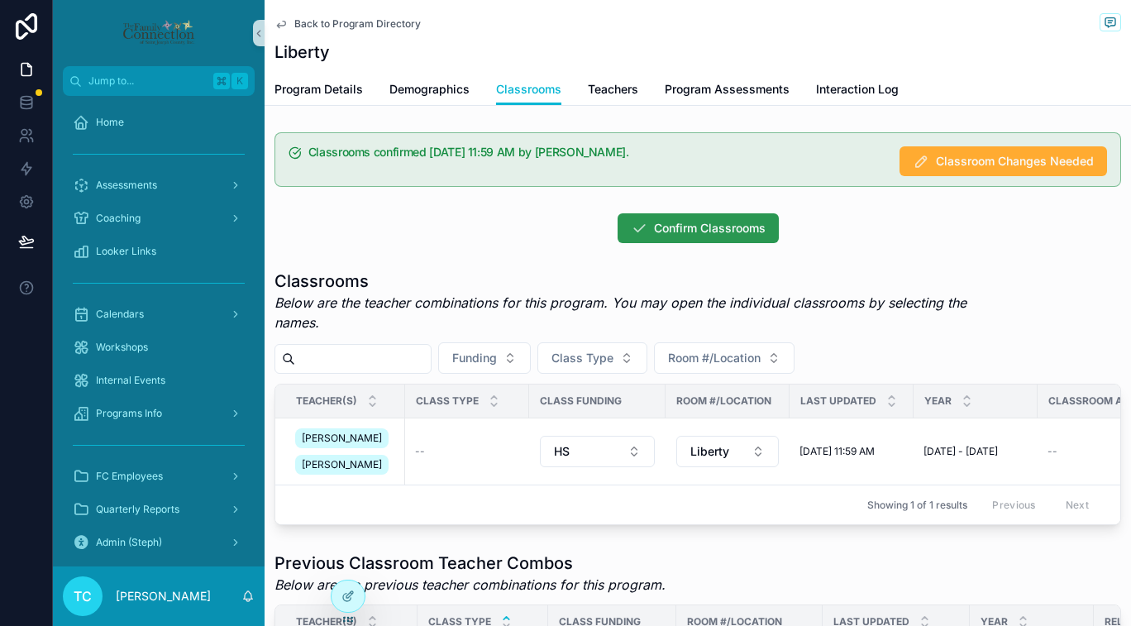
click at [700, 220] on span "Confirm Classrooms" at bounding box center [710, 228] width 112 height 17
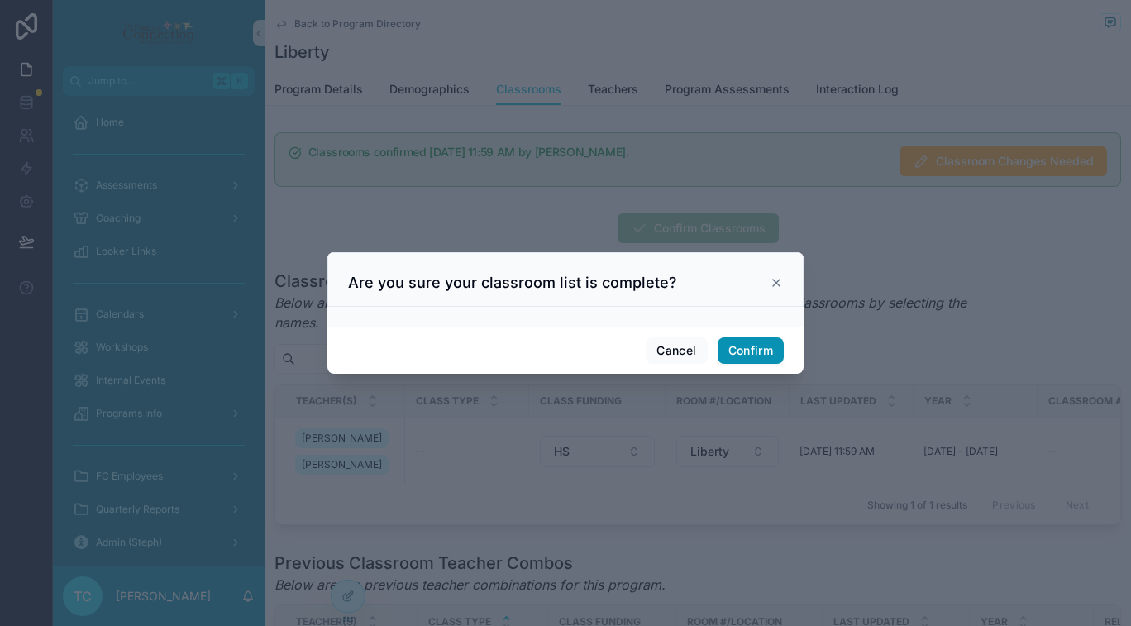
click at [751, 351] on button "Confirm" at bounding box center [751, 350] width 66 height 26
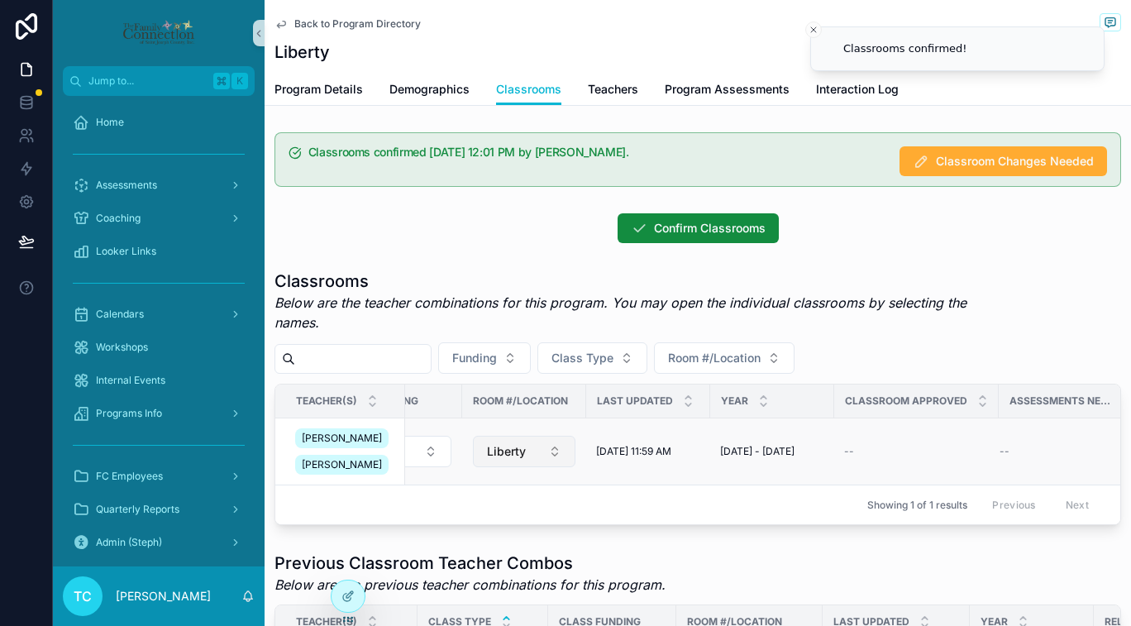
scroll to position [0, 210]
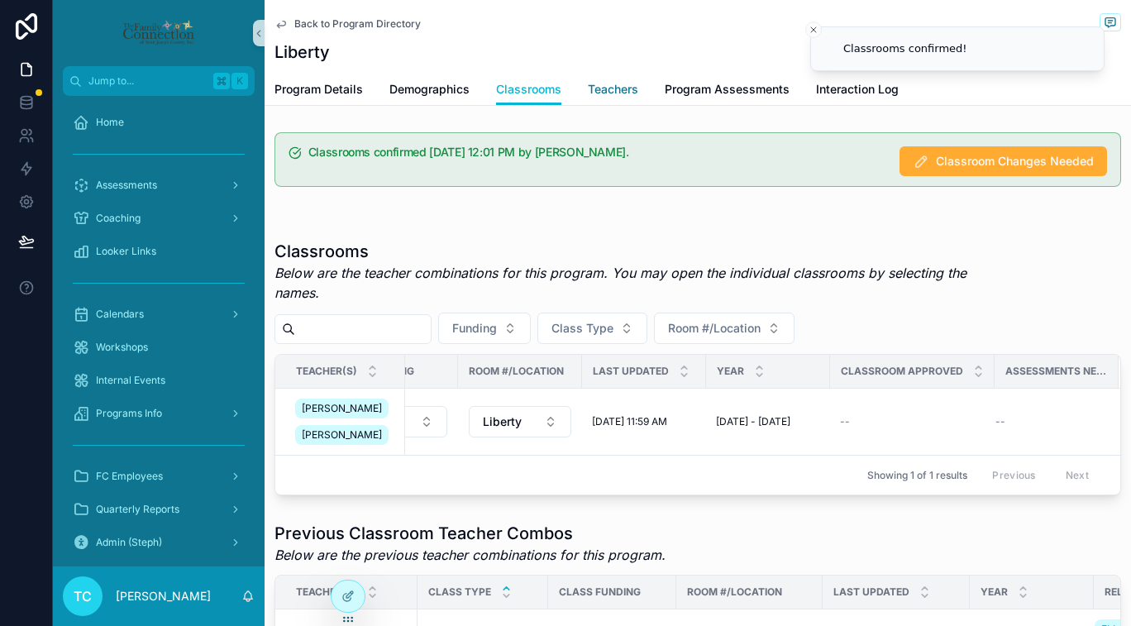
click at [611, 95] on span "Teachers" at bounding box center [613, 89] width 50 height 17
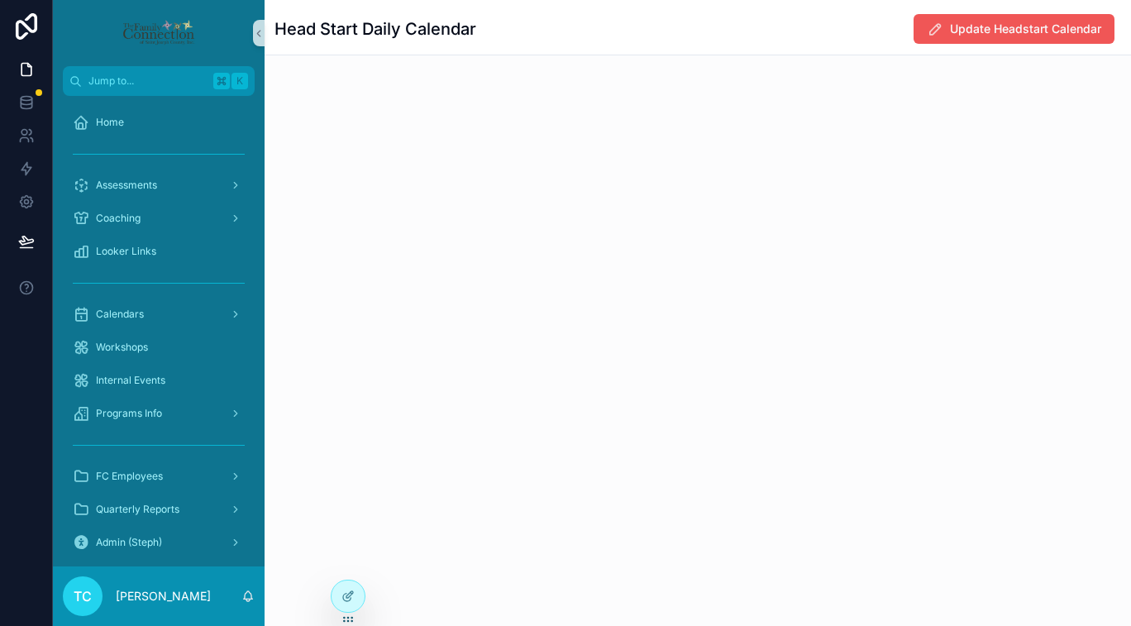
click at [1055, 40] on button "Update Headstart Calendar" at bounding box center [1013, 29] width 201 height 30
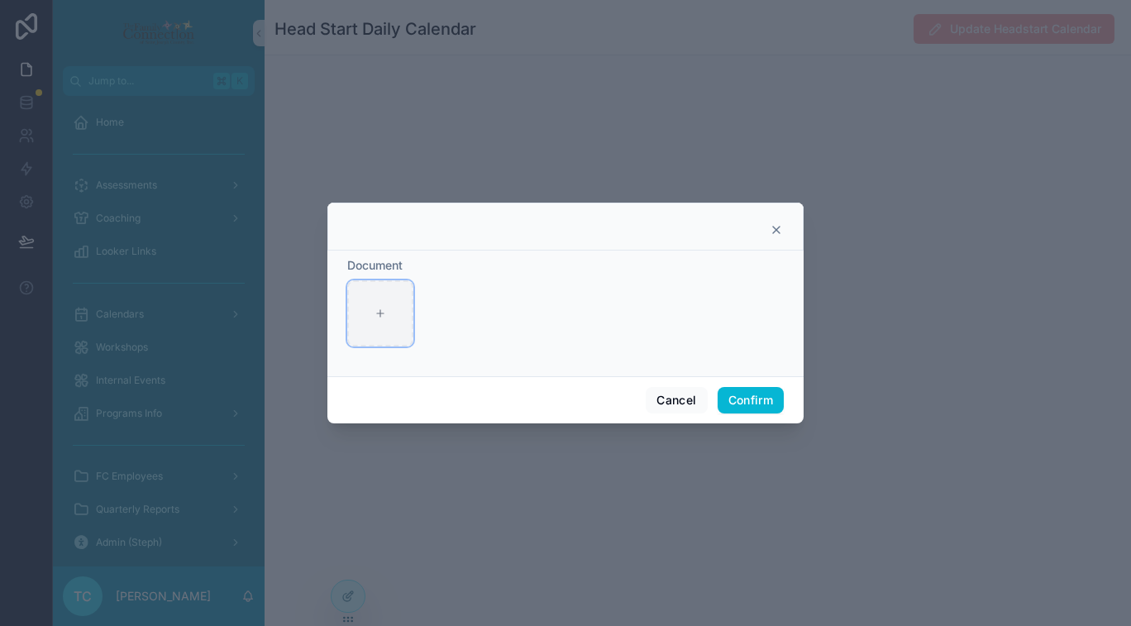
click at [379, 310] on icon at bounding box center [380, 314] width 12 height 12
click at [780, 231] on icon at bounding box center [776, 229] width 13 height 13
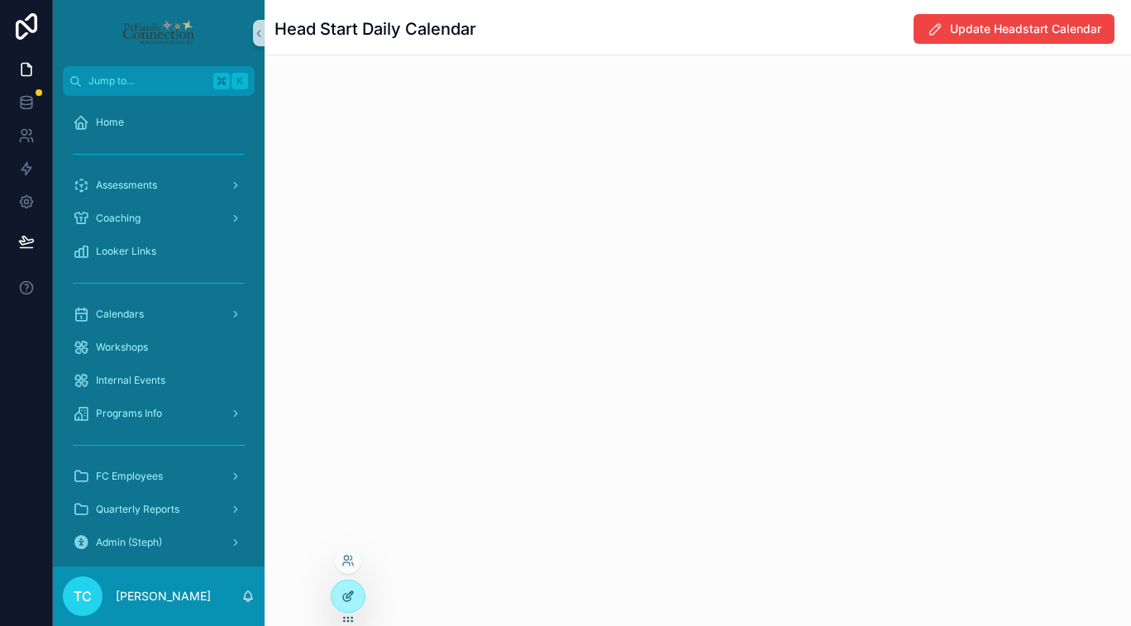
click at [349, 594] on icon at bounding box center [347, 595] width 13 height 13
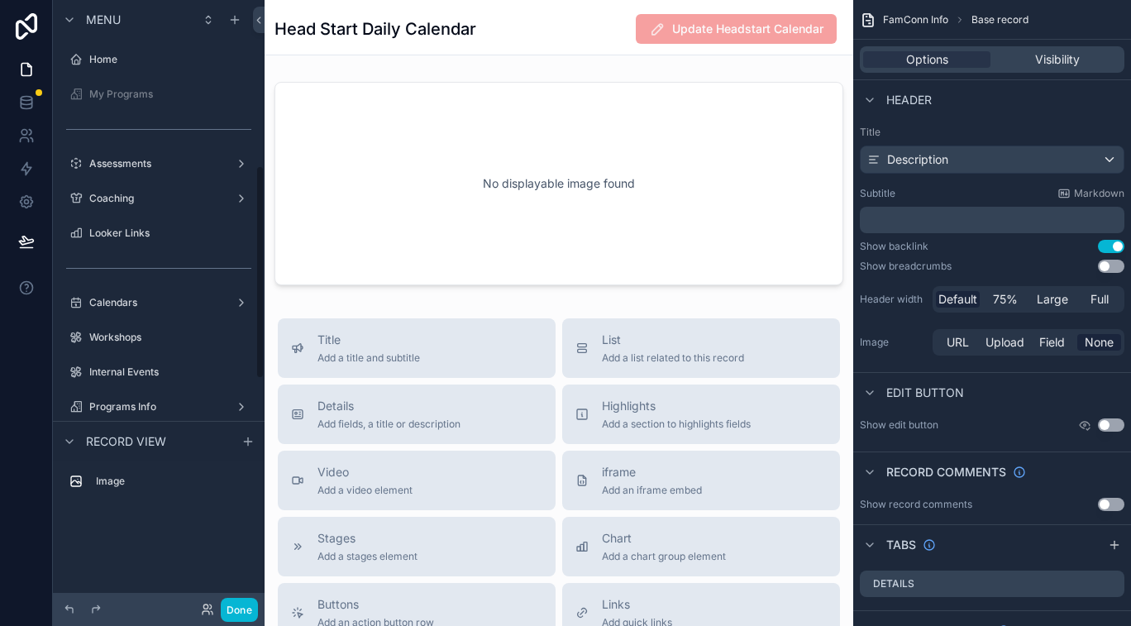
scroll to position [472, 0]
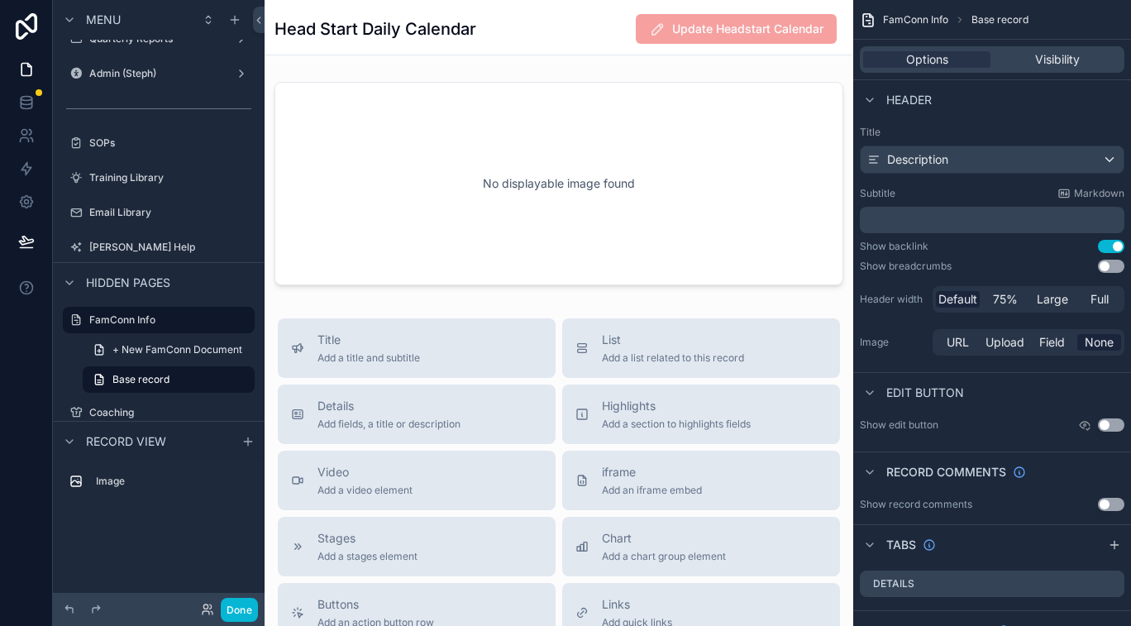
click at [684, 211] on div "scrollable content" at bounding box center [559, 183] width 589 height 217
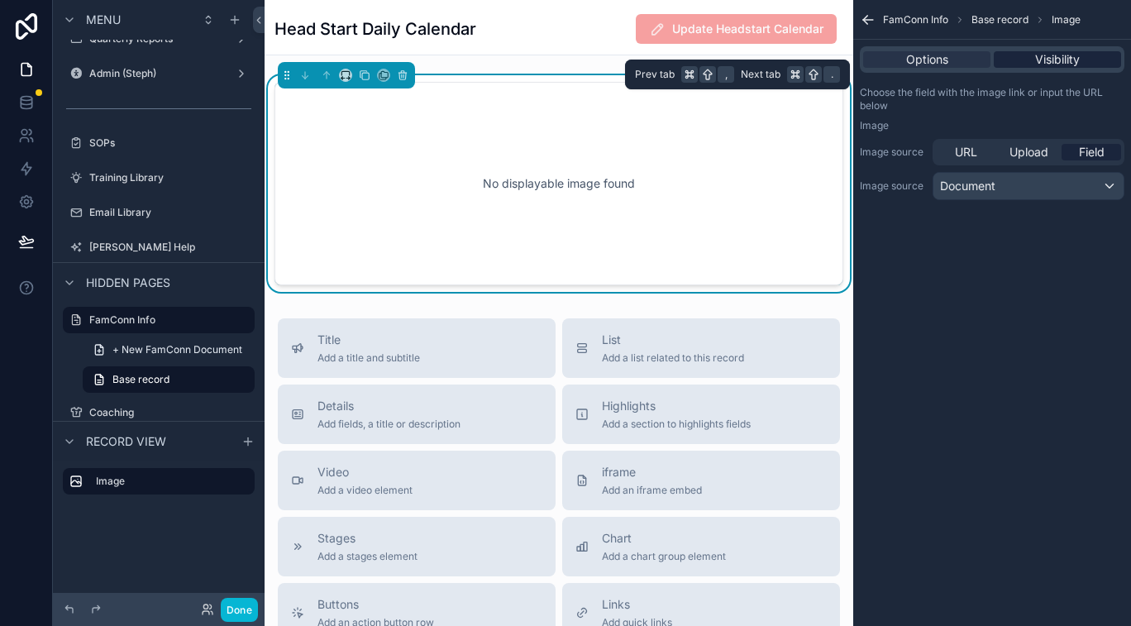
click at [1084, 55] on div "Visibility" at bounding box center [1057, 59] width 127 height 17
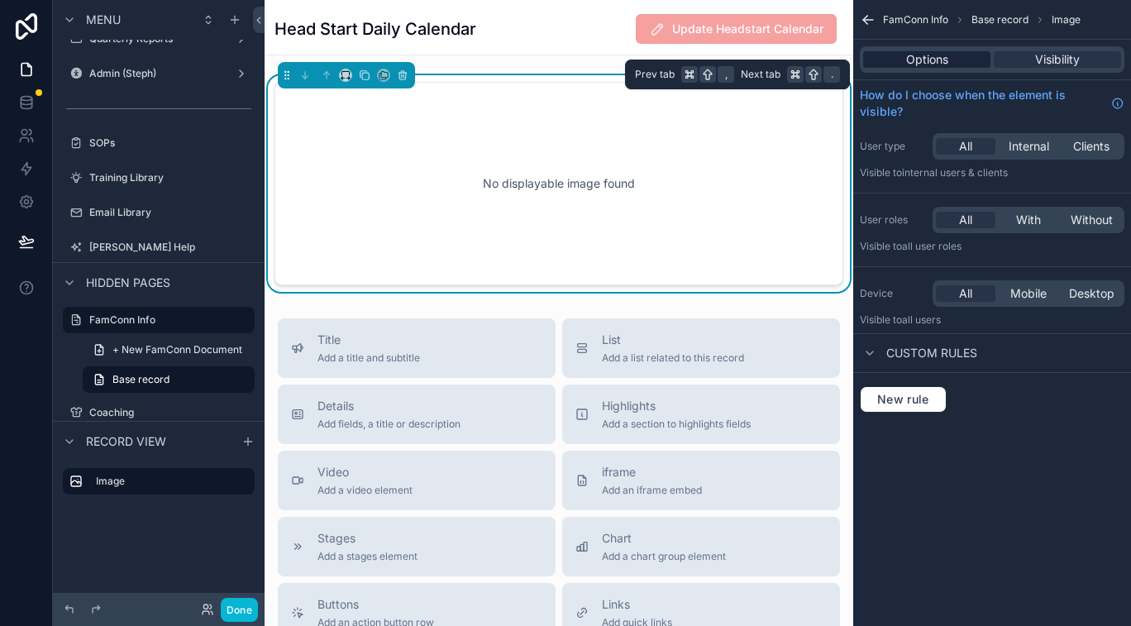
click at [939, 63] on span "Options" at bounding box center [927, 59] width 42 height 17
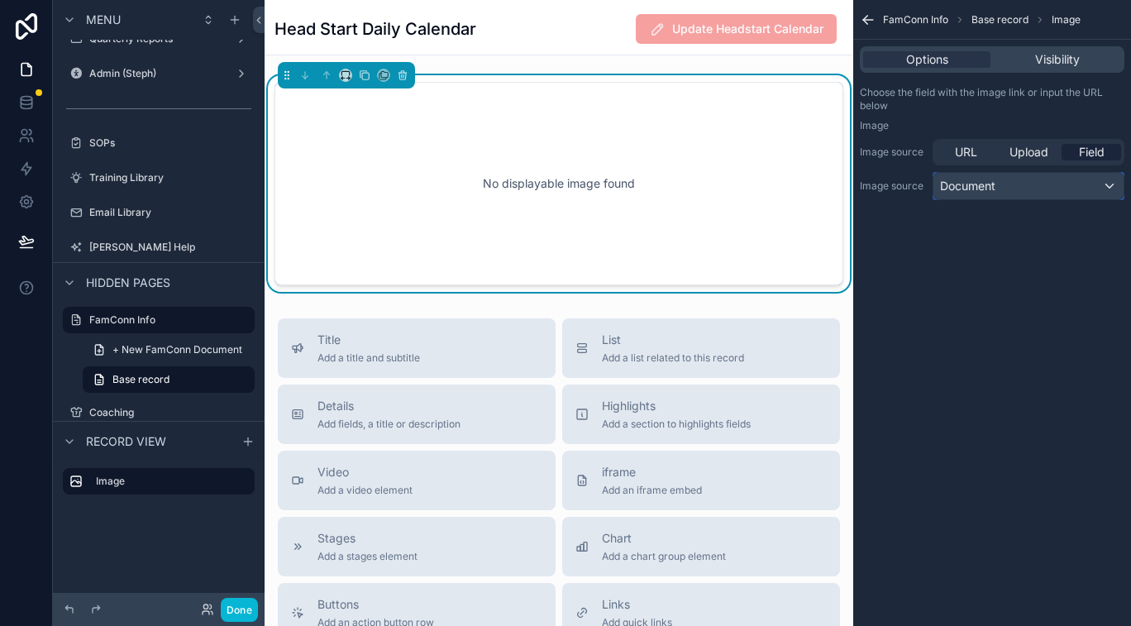
click at [1025, 183] on div "Document" at bounding box center [1028, 186] width 190 height 26
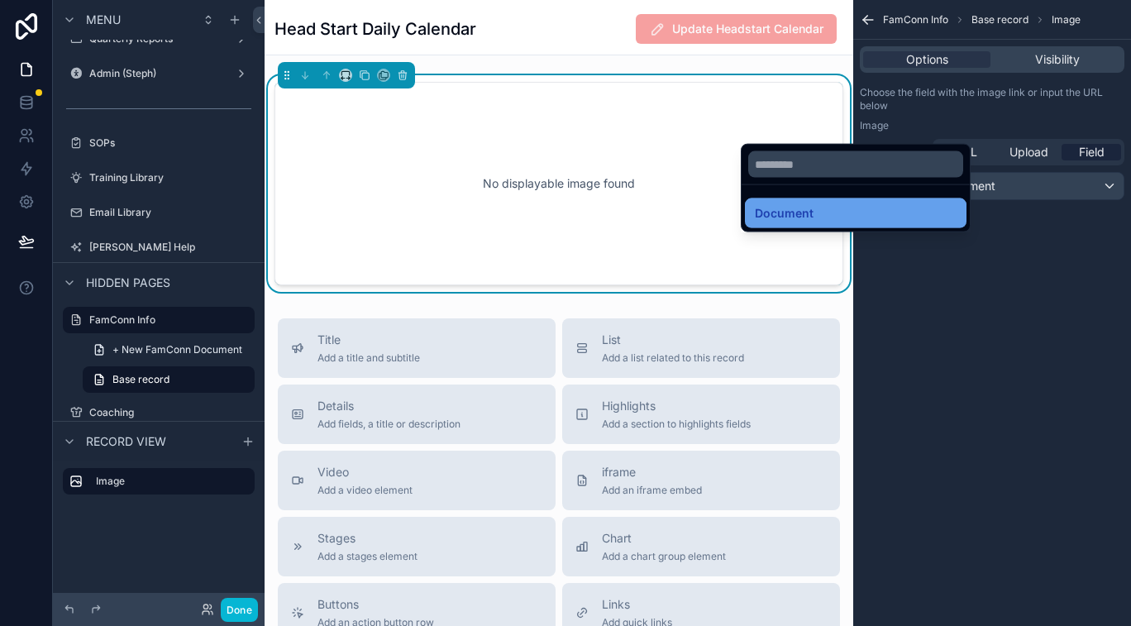
click at [914, 209] on div "Document" at bounding box center [856, 213] width 202 height 20
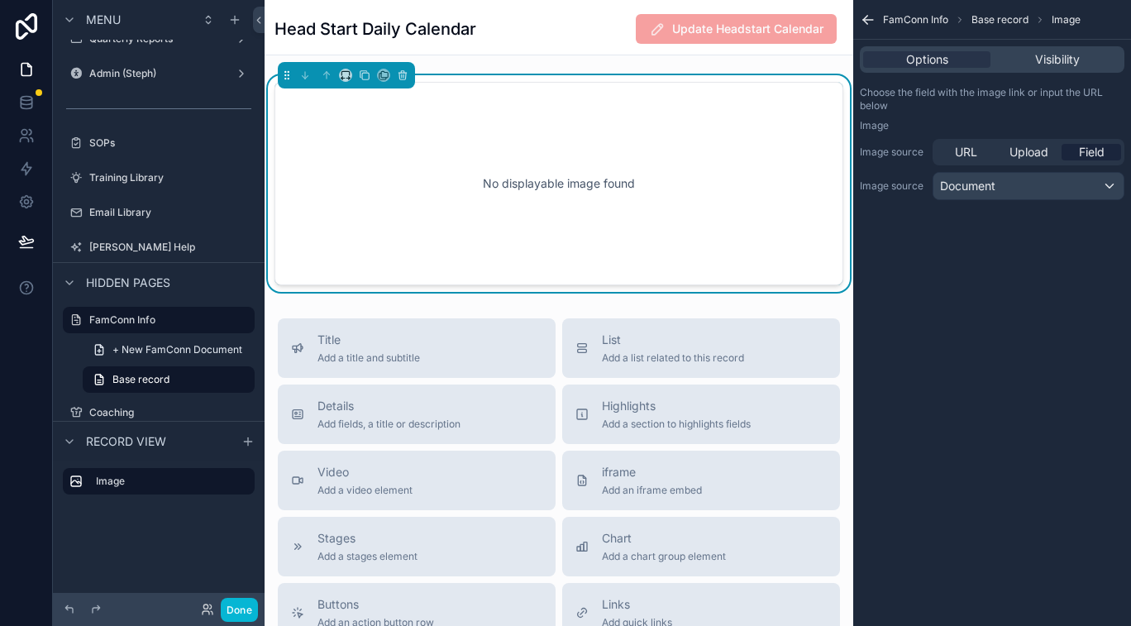
click at [889, 214] on div "FamConn Info Base record Image Options Visibility Choose the field with the ima…" at bounding box center [992, 116] width 278 height 233
click at [244, 611] on button "Done" at bounding box center [239, 610] width 37 height 24
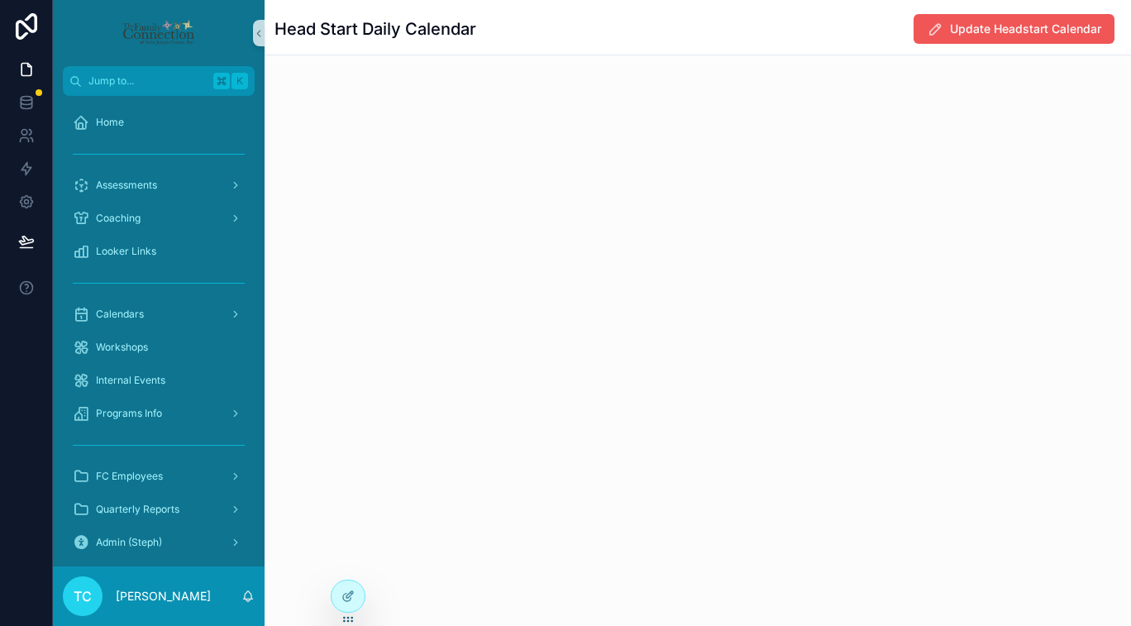
click at [1042, 30] on span "Update Headstart Calendar" at bounding box center [1025, 29] width 151 height 17
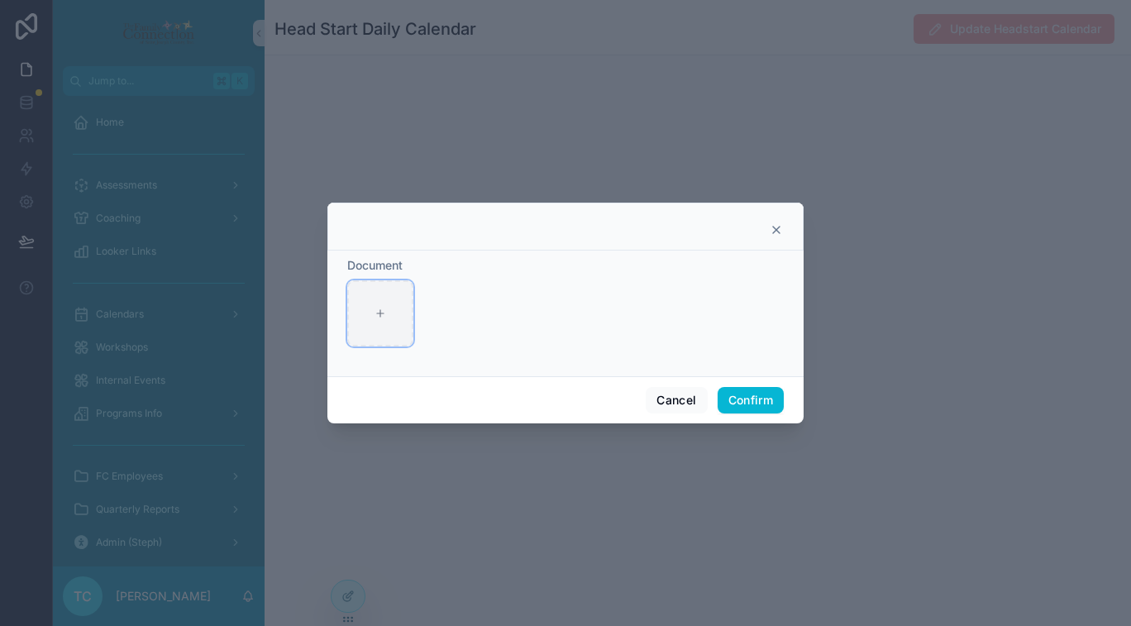
click at [380, 312] on icon at bounding box center [380, 314] width 12 height 12
type input "**********"
click at [752, 398] on button "Confirm" at bounding box center [751, 400] width 66 height 26
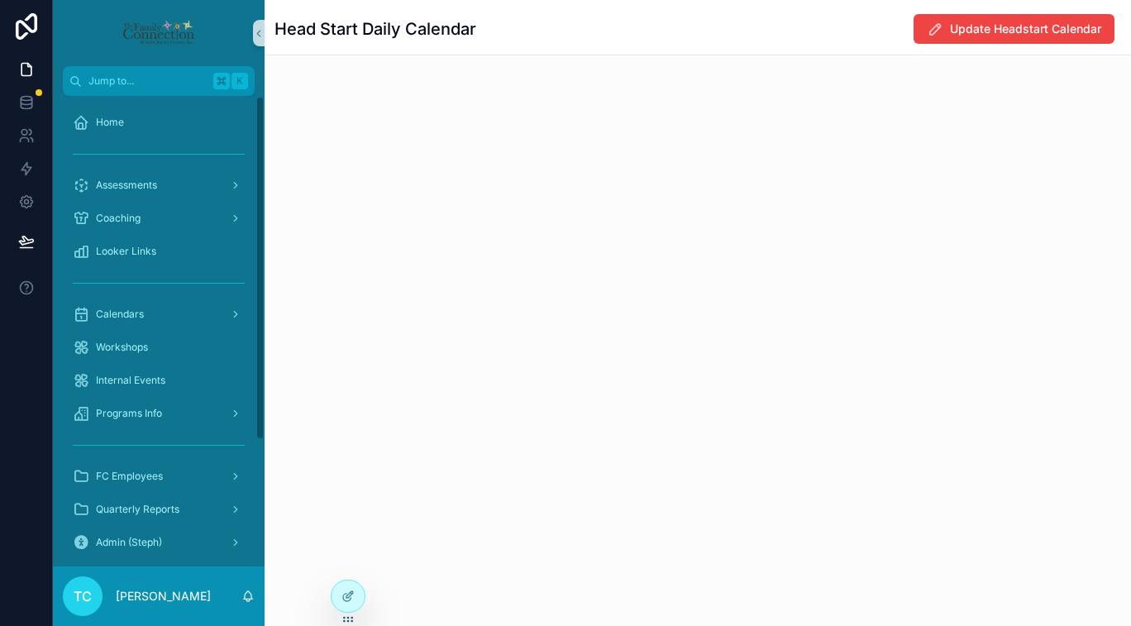
click at [707, 256] on div "Head Start Daily Calendar Update Headstart Calendar" at bounding box center [698, 313] width 866 height 626
click at [350, 590] on icon at bounding box center [347, 595] width 13 height 13
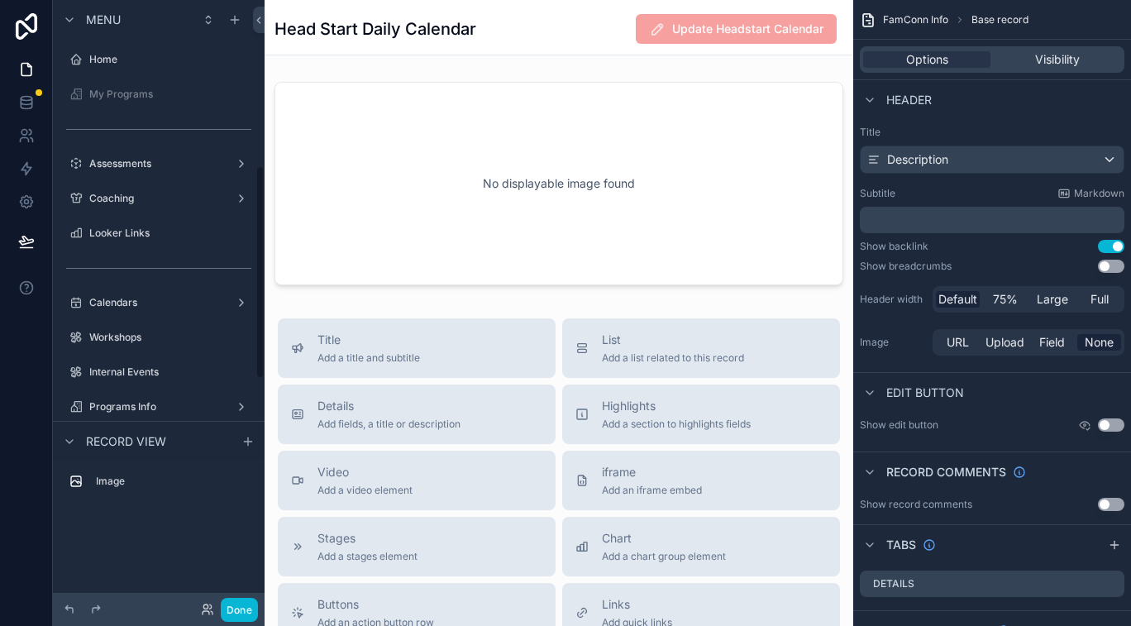
scroll to position [472, 0]
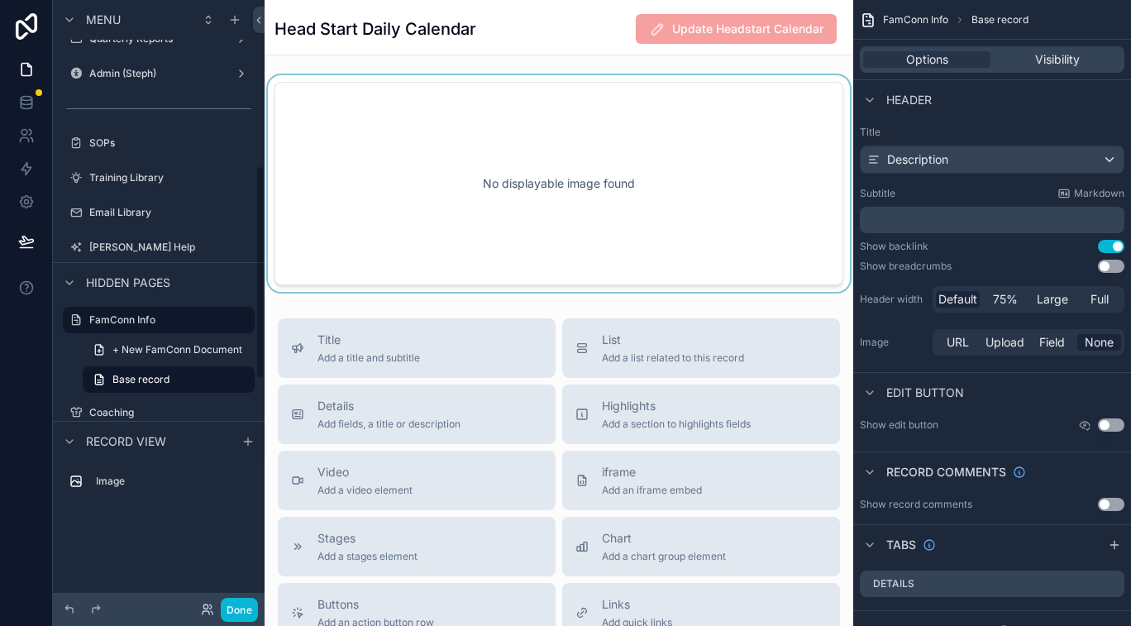
click at [637, 145] on div "scrollable content" at bounding box center [559, 183] width 589 height 217
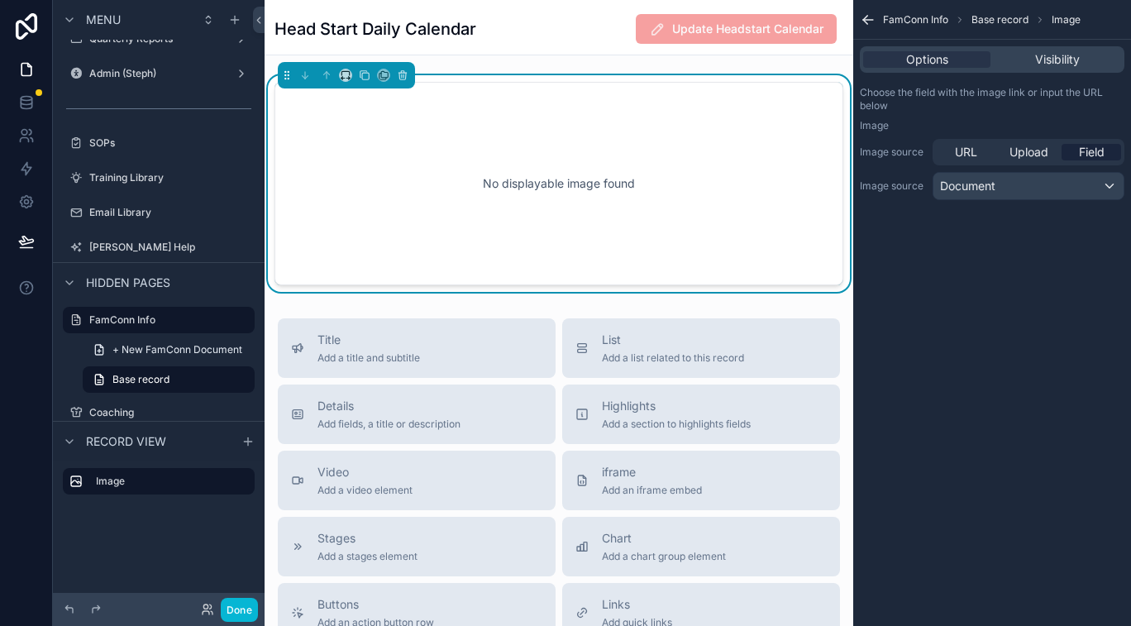
click at [1092, 141] on div "URL Upload Field" at bounding box center [1028, 152] width 192 height 26
click at [1094, 154] on span "Field" at bounding box center [1092, 152] width 26 height 17
click at [1030, 148] on span "Upload" at bounding box center [1028, 152] width 39 height 17
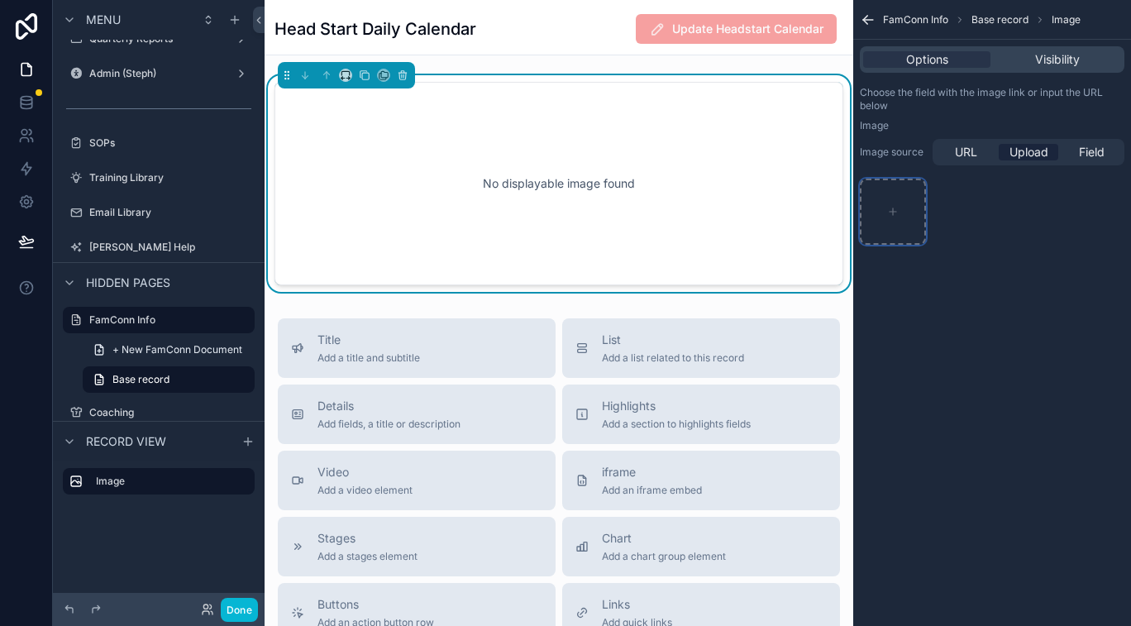
click at [895, 207] on icon "scrollable content" at bounding box center [893, 212] width 12 height 12
click at [994, 275] on div "FamConn Info Base record Image Options Visibility Choose the field with the ima…" at bounding box center [992, 139] width 278 height 278
click at [935, 55] on span "Options" at bounding box center [927, 59] width 42 height 17
click at [961, 154] on span "URL" at bounding box center [966, 152] width 22 height 17
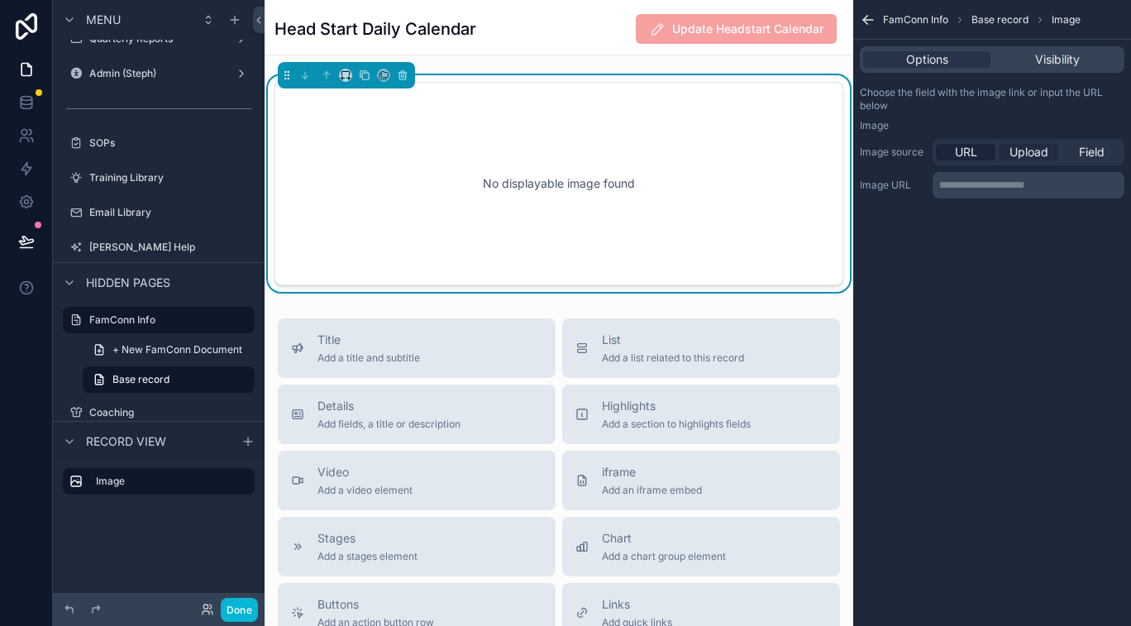
click at [1030, 155] on span "Upload" at bounding box center [1028, 152] width 39 height 17
click at [1099, 162] on div "URL Upload Field" at bounding box center [1028, 152] width 192 height 26
click at [1098, 153] on span "Field" at bounding box center [1092, 152] width 26 height 17
click at [1092, 183] on div "Document" at bounding box center [1028, 186] width 190 height 26
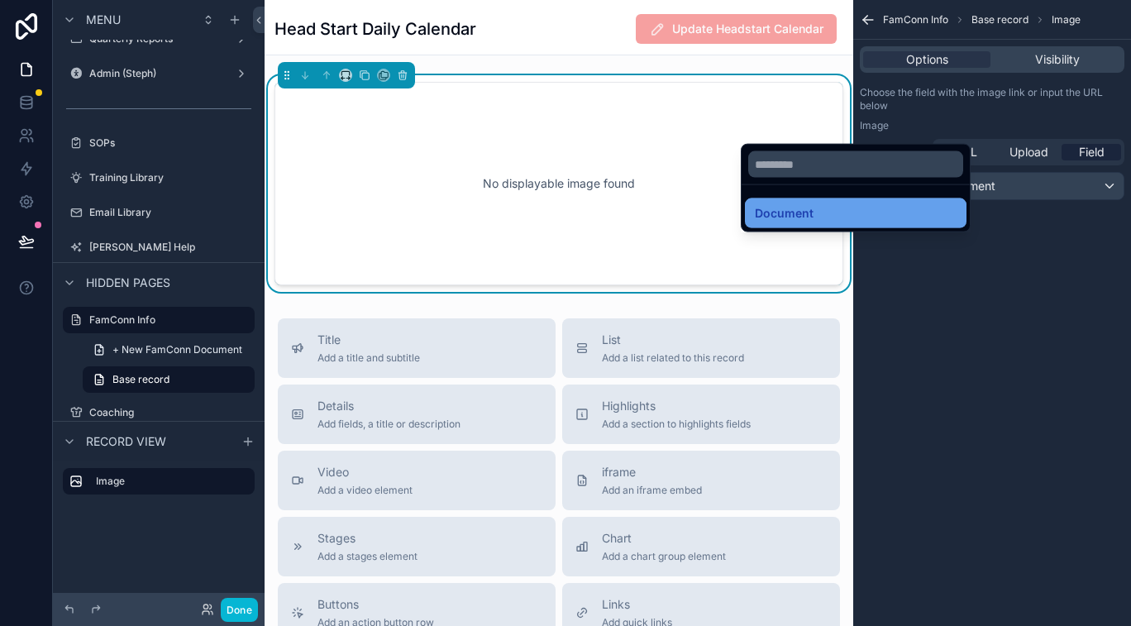
click at [915, 226] on div "Document" at bounding box center [856, 213] width 222 height 30
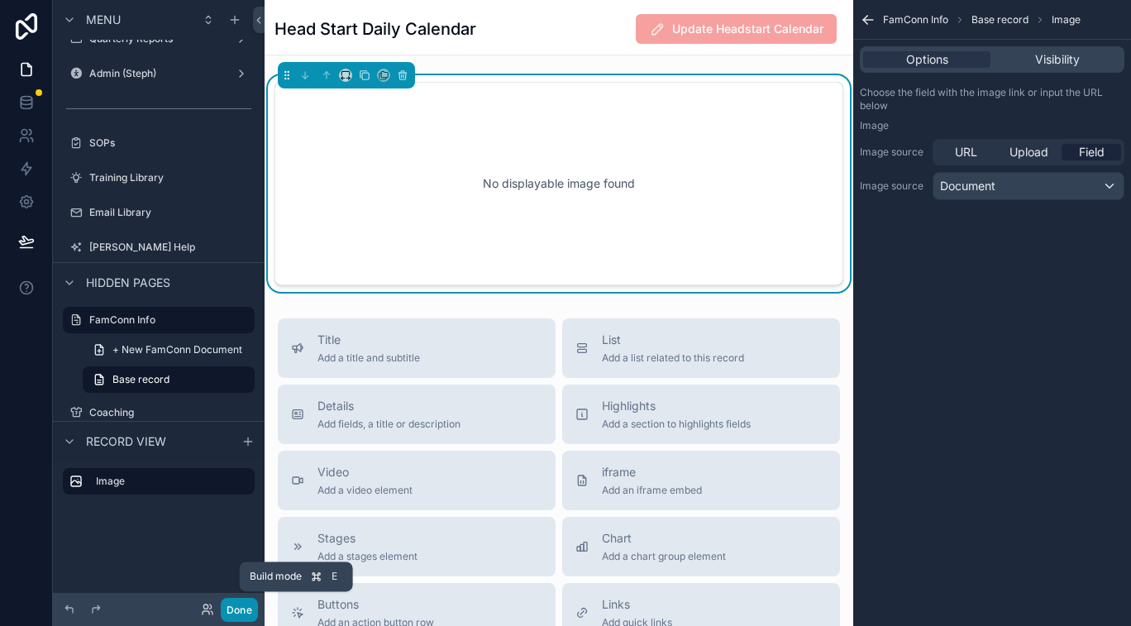
click at [243, 609] on button "Done" at bounding box center [239, 610] width 37 height 24
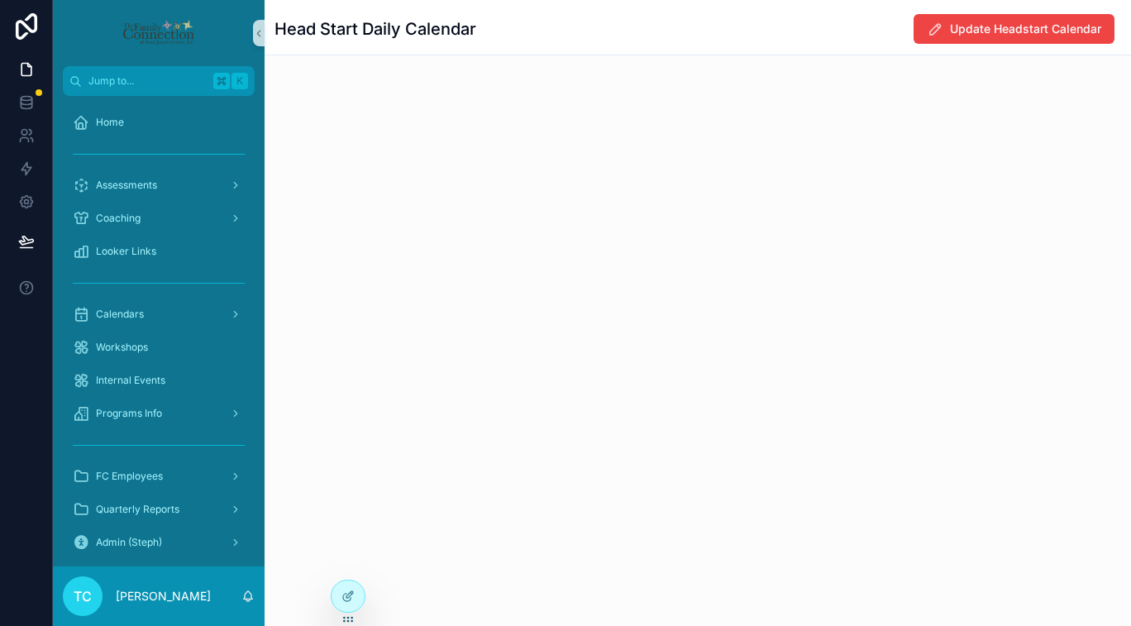
click at [622, 345] on div "Head Start Daily Calendar Update Headstart Calendar" at bounding box center [698, 313] width 866 height 626
click at [1015, 31] on span "Update Headstart Calendar" at bounding box center [1025, 29] width 151 height 17
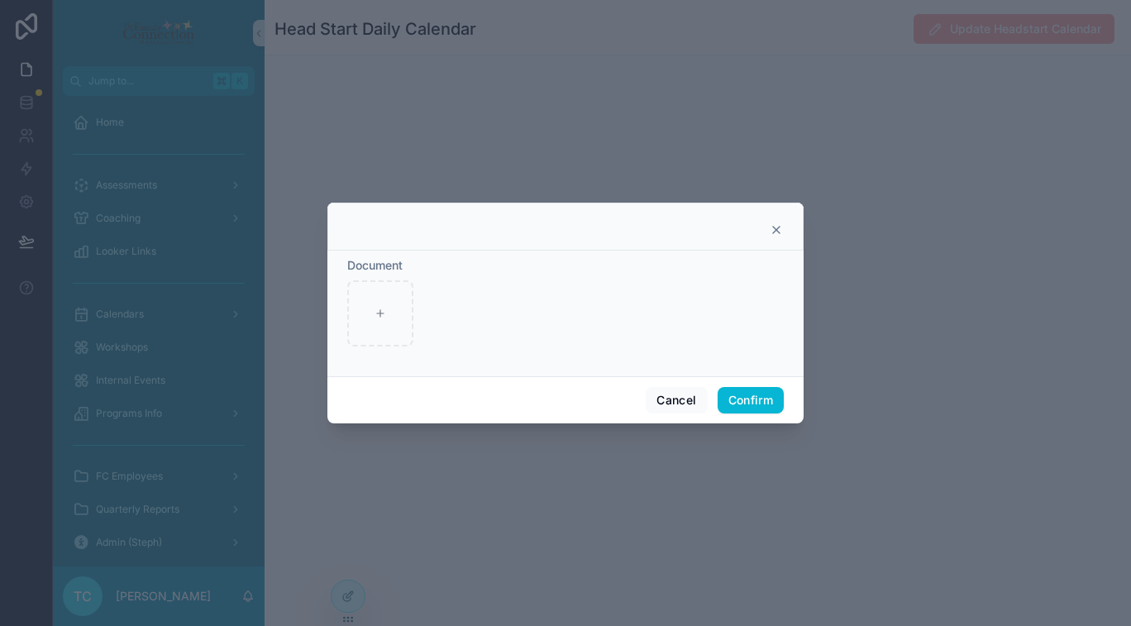
click at [772, 228] on icon at bounding box center [776, 229] width 13 height 13
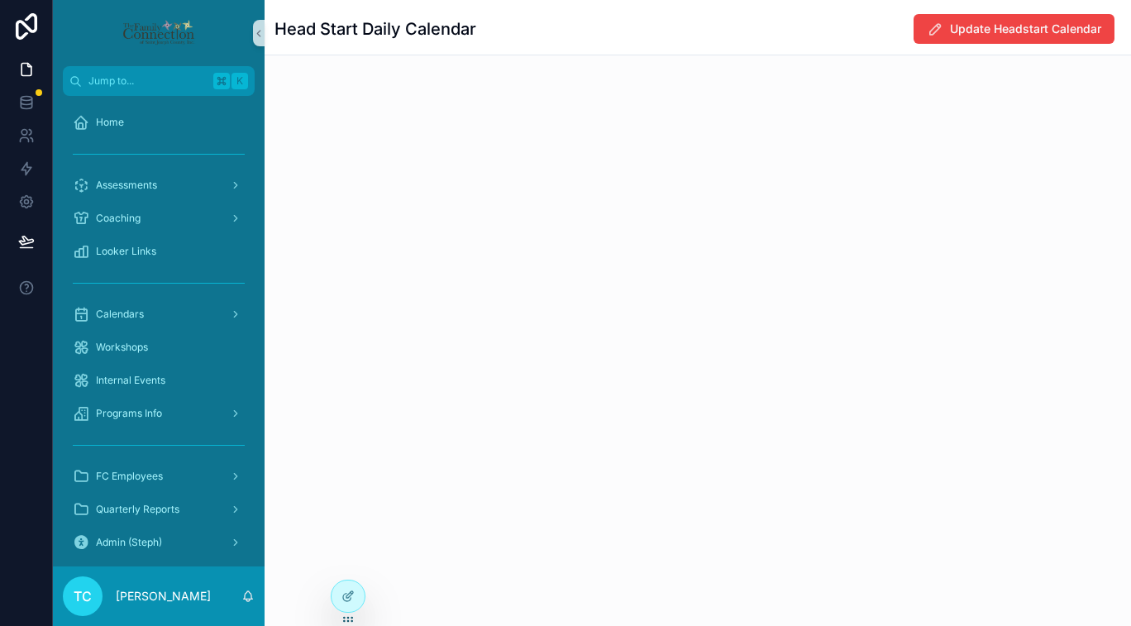
click at [538, 250] on div "Head Start Daily Calendar Update Headstart Calendar" at bounding box center [698, 313] width 866 height 626
click at [350, 594] on icon at bounding box center [349, 594] width 7 height 7
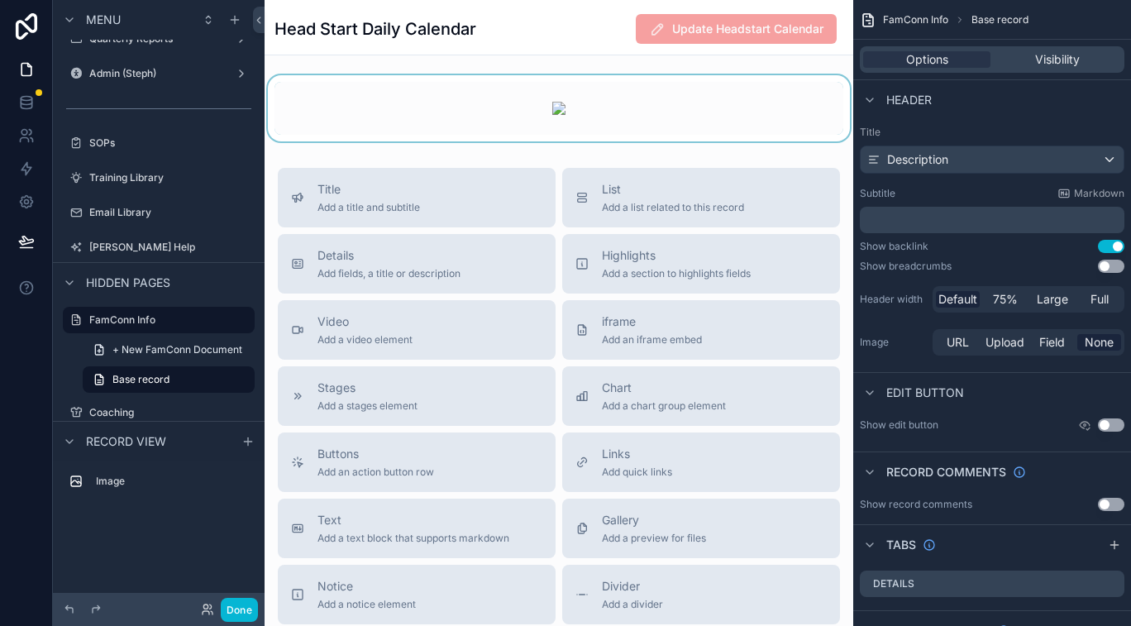
click at [703, 122] on div "scrollable content" at bounding box center [559, 108] width 589 height 66
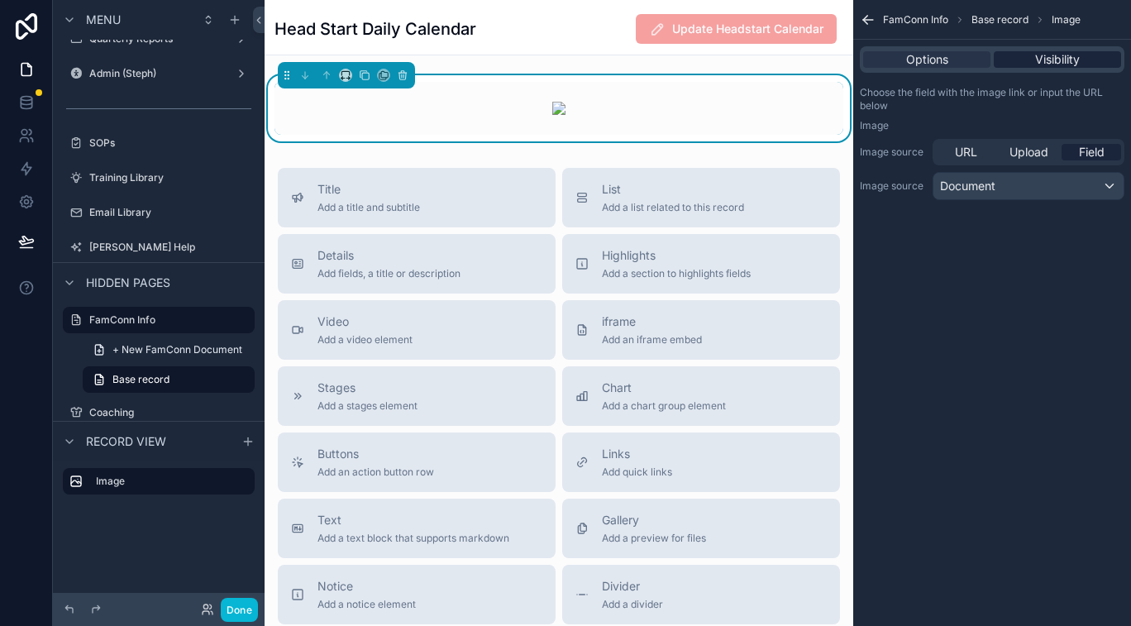
click at [1075, 63] on span "Visibility" at bounding box center [1057, 59] width 45 height 17
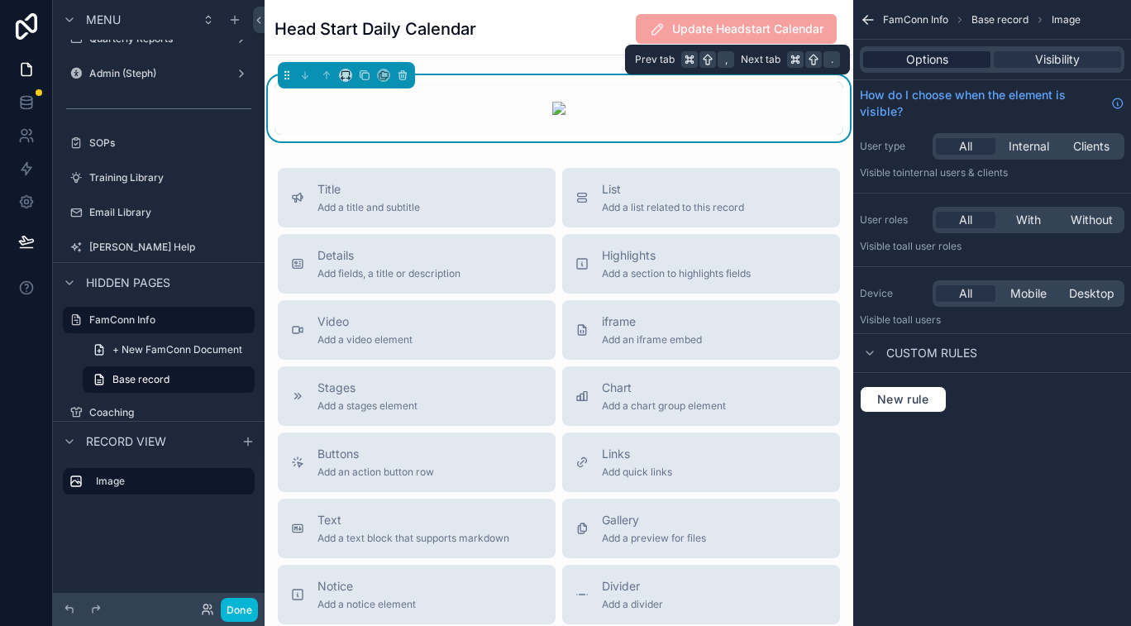
click at [927, 55] on span "Options" at bounding box center [927, 59] width 42 height 17
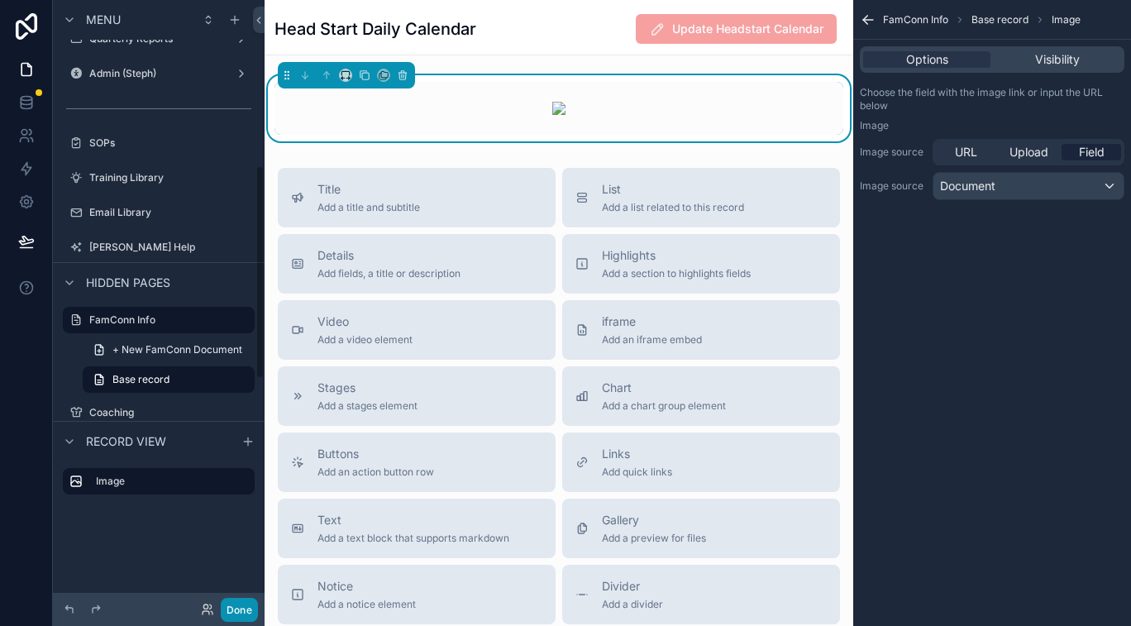
click at [246, 607] on button "Done" at bounding box center [239, 610] width 37 height 24
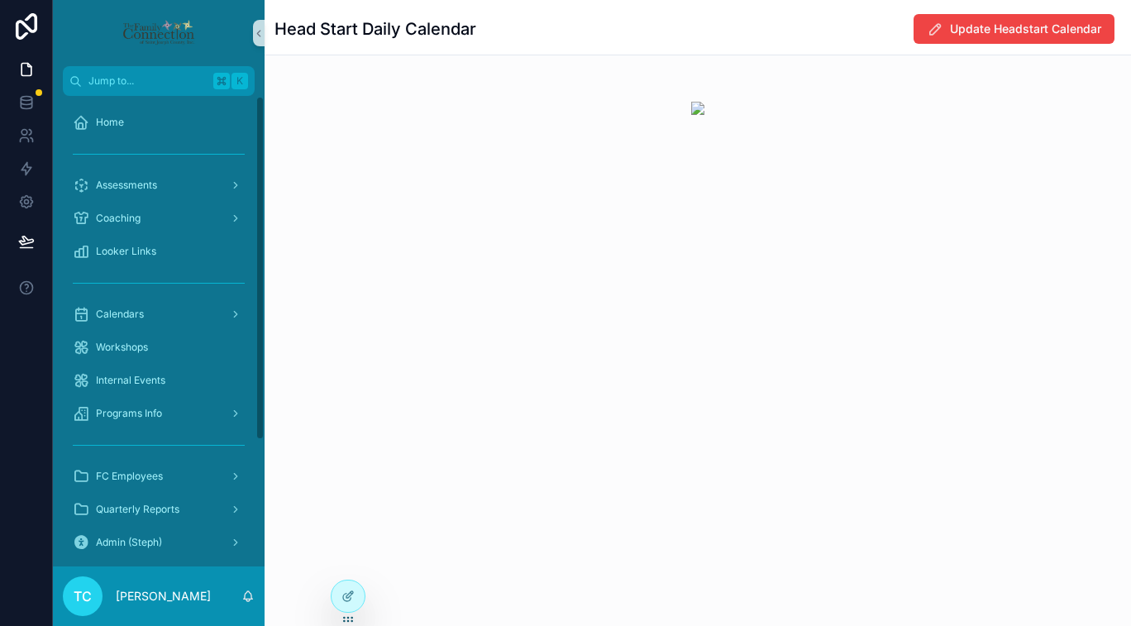
click at [687, 110] on div "scrollable content" at bounding box center [697, 108] width 846 height 53
click at [701, 106] on img "scrollable content" at bounding box center [697, 108] width 13 height 13
click at [703, 110] on img "scrollable content" at bounding box center [697, 108] width 13 height 13
click at [699, 109] on img "scrollable content" at bounding box center [697, 108] width 13 height 13
click at [347, 593] on icon at bounding box center [347, 595] width 13 height 13
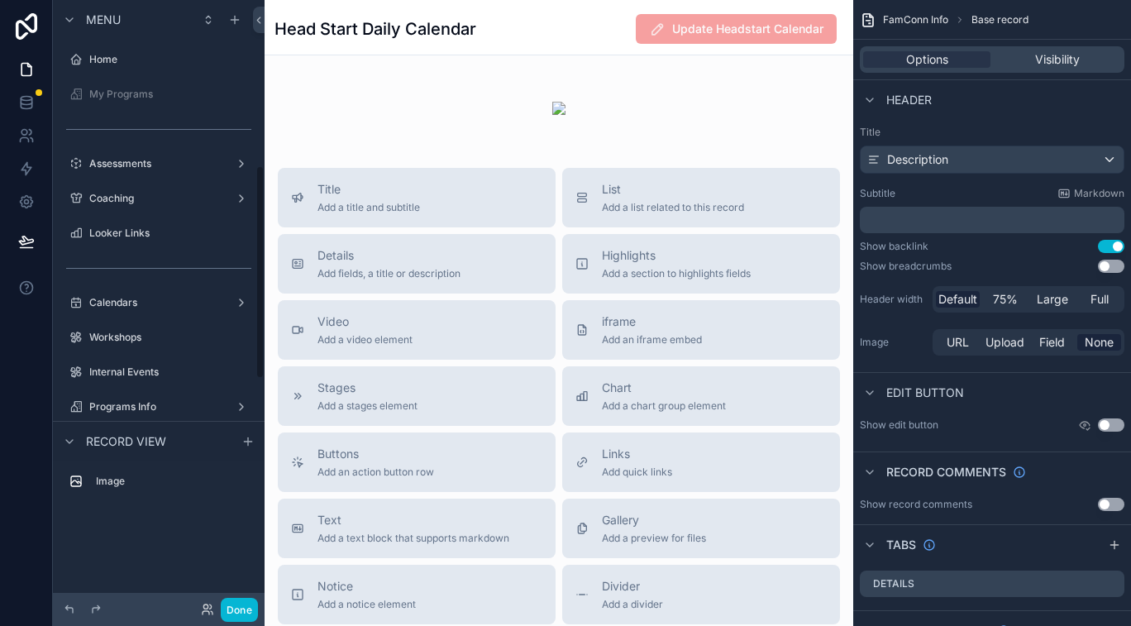
scroll to position [472, 0]
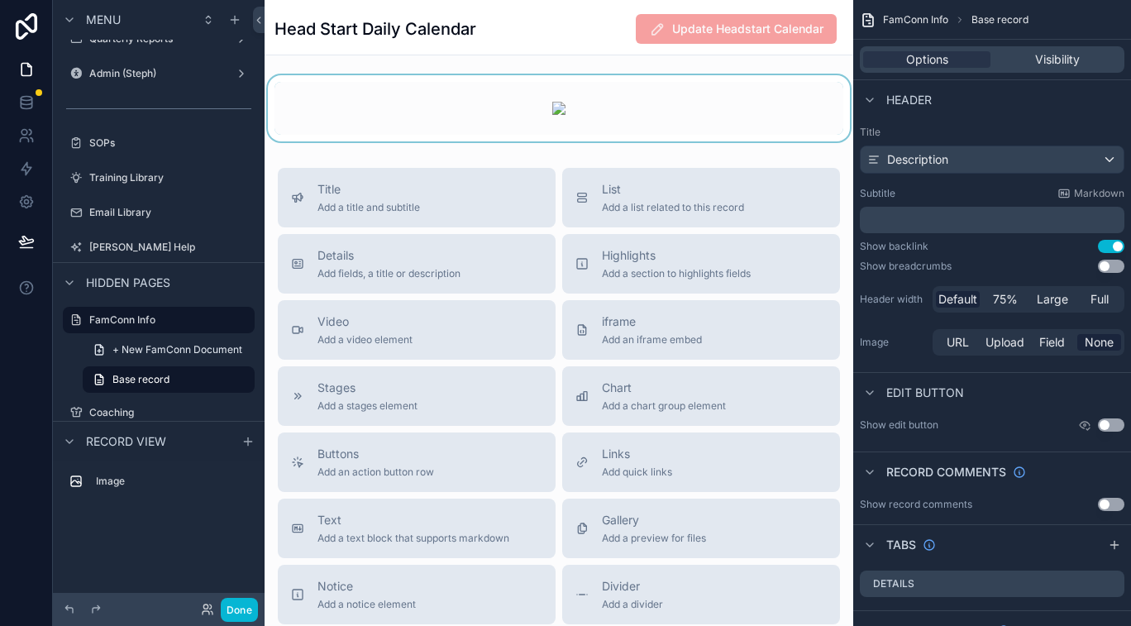
click at [744, 112] on div "scrollable content" at bounding box center [559, 108] width 589 height 66
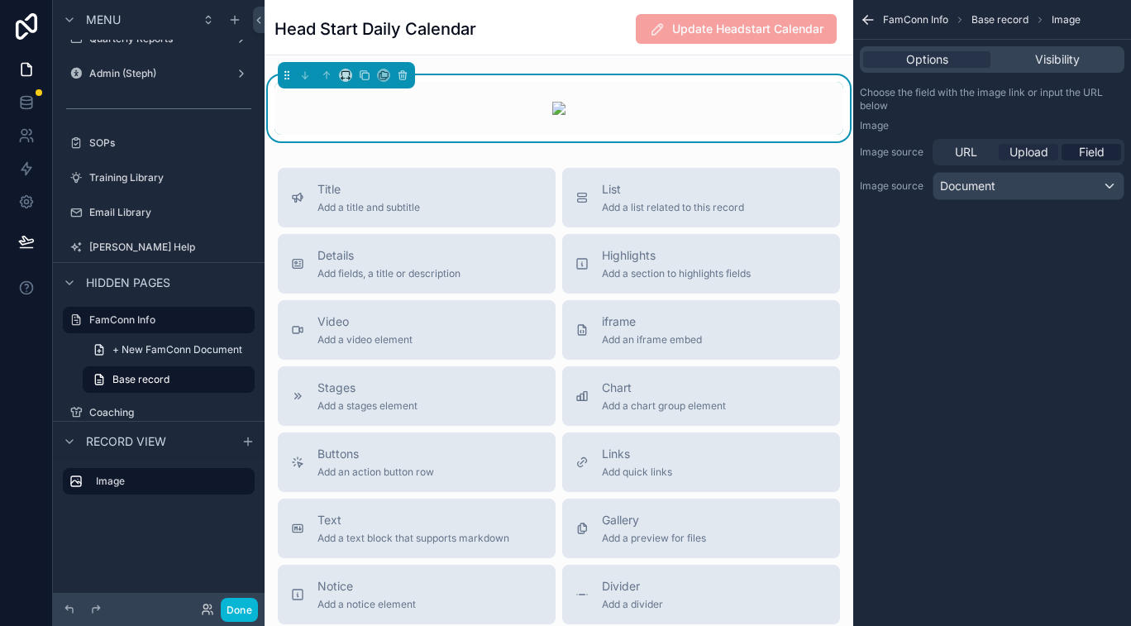
click at [1033, 147] on span "Upload" at bounding box center [1028, 152] width 39 height 17
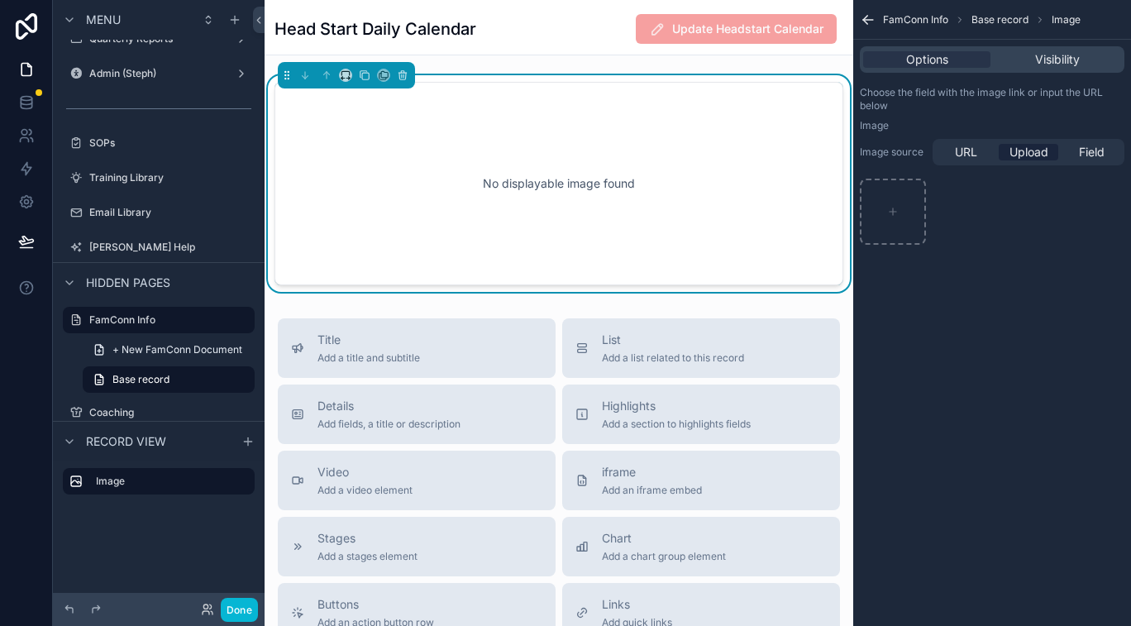
click at [1100, 161] on div "URL Upload Field" at bounding box center [1028, 152] width 192 height 26
click at [1098, 155] on span "Field" at bounding box center [1092, 152] width 26 height 17
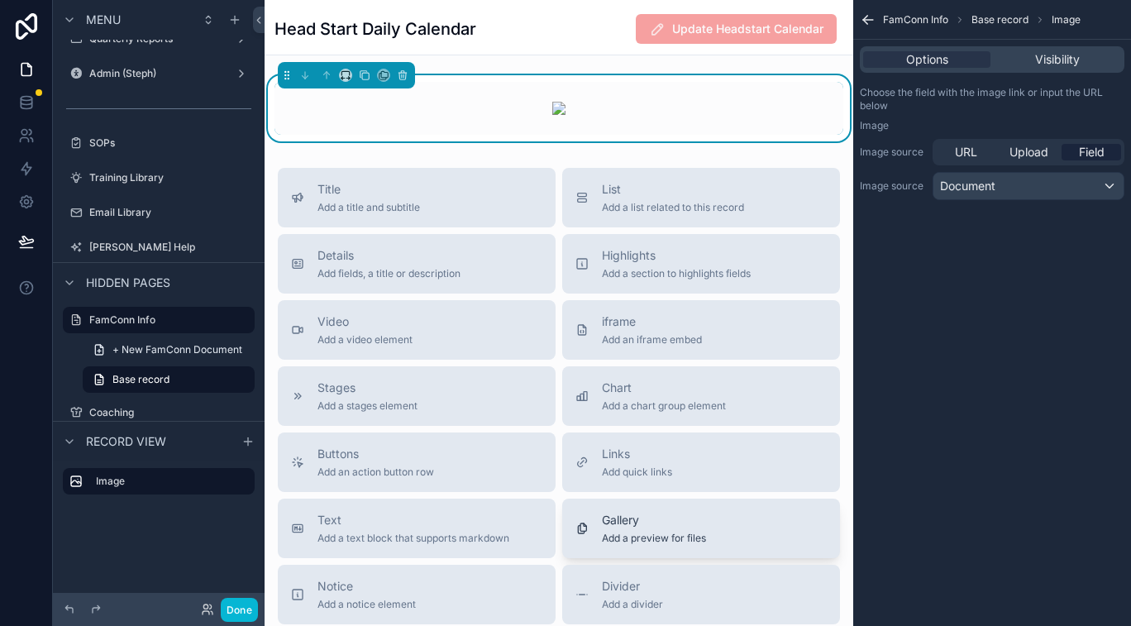
click at [730, 544] on div "Gallery Add a preview for files" at bounding box center [700, 528] width 251 height 33
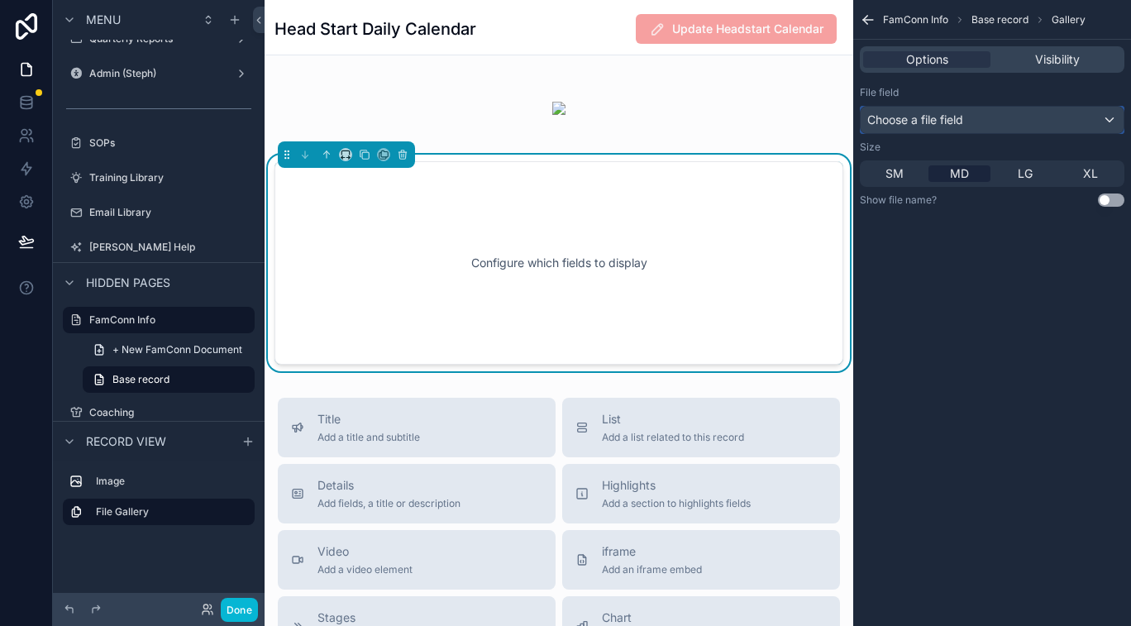
click at [998, 128] on div "Choose a file field" at bounding box center [992, 120] width 263 height 26
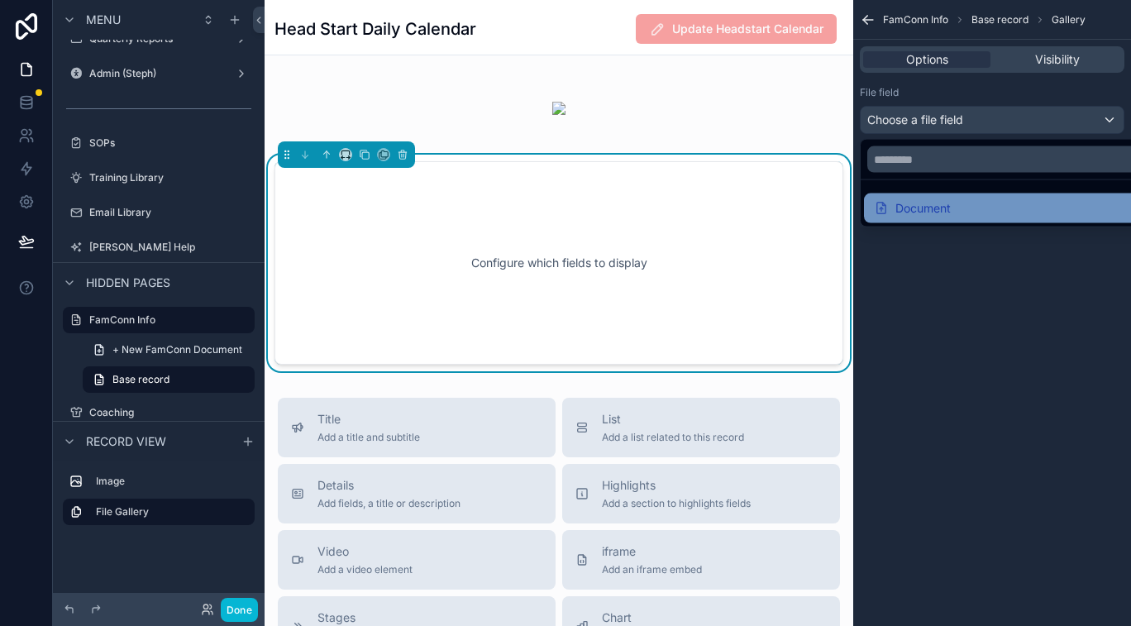
click at [961, 204] on div "Document" at bounding box center [1011, 208] width 274 height 20
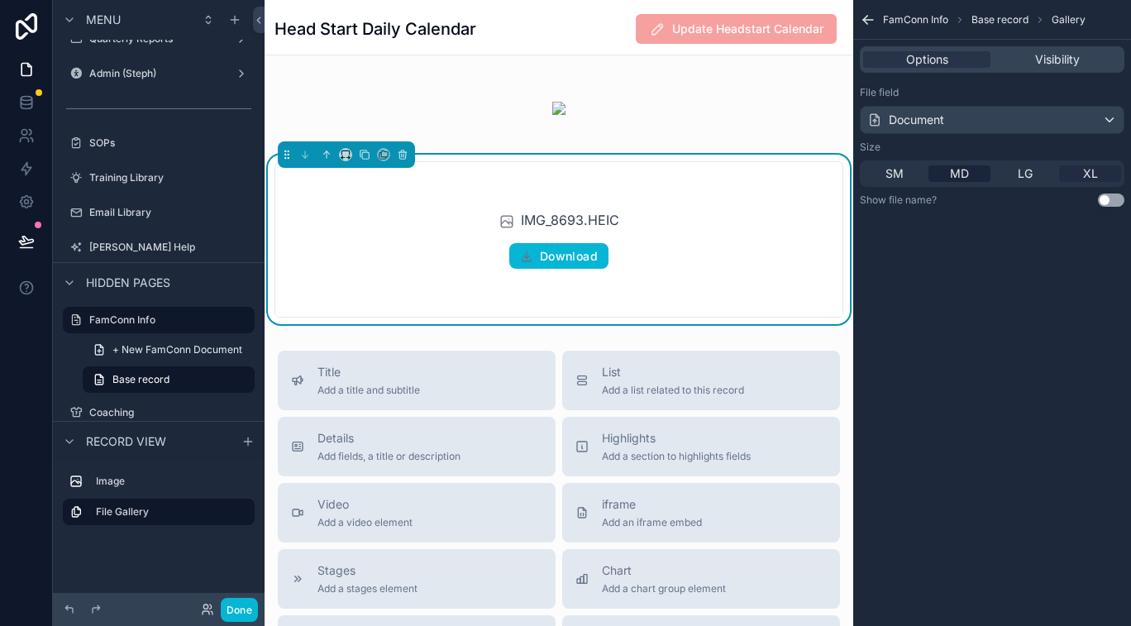
click at [1091, 174] on span "XL" at bounding box center [1090, 173] width 15 height 17
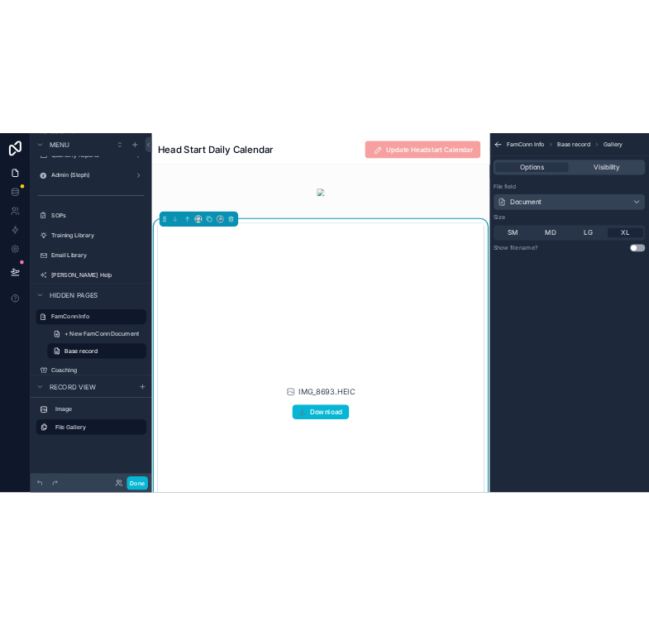
scroll to position [7, 0]
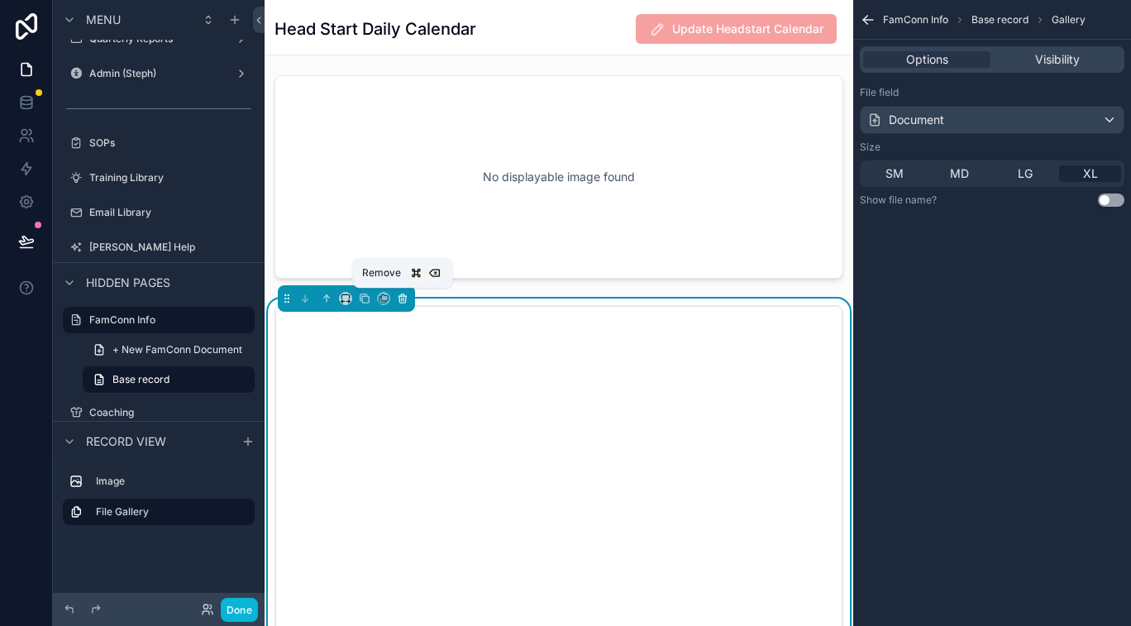
click at [403, 303] on icon "scrollable content" at bounding box center [403, 299] width 12 height 12
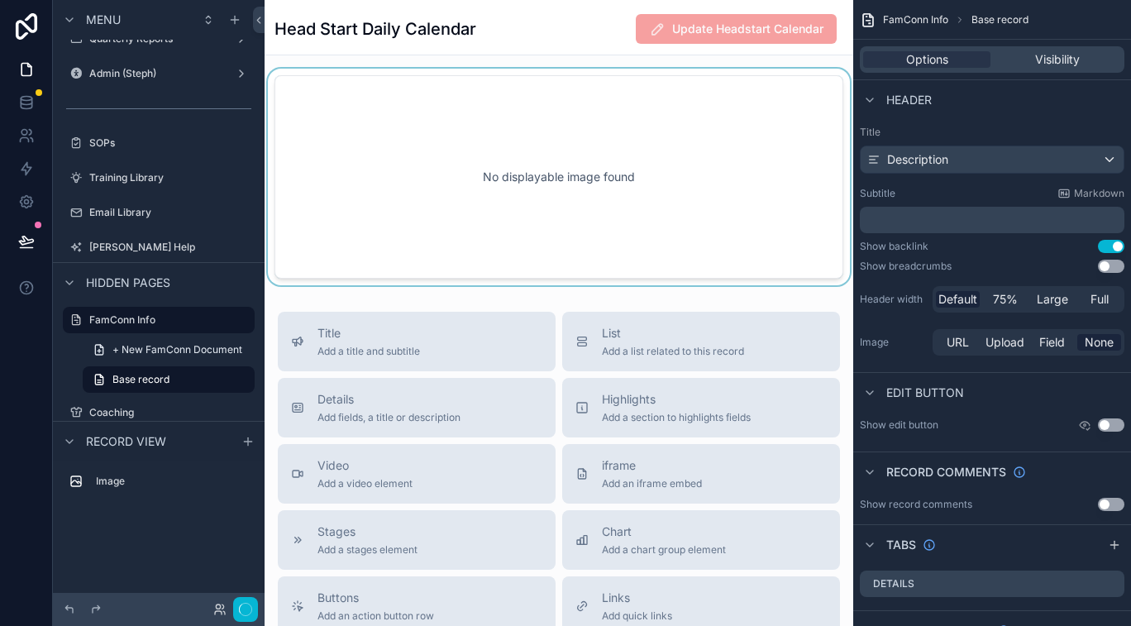
click at [444, 158] on div "scrollable content" at bounding box center [559, 177] width 589 height 217
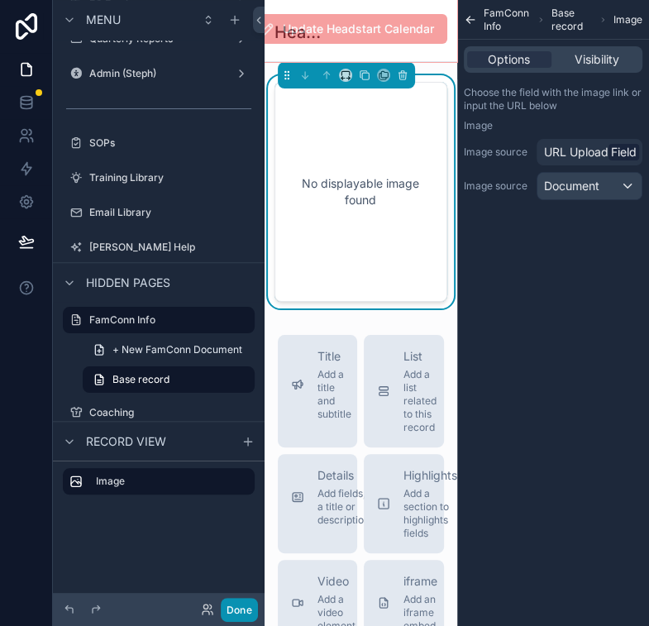
click at [241, 608] on button "Done" at bounding box center [239, 610] width 37 height 24
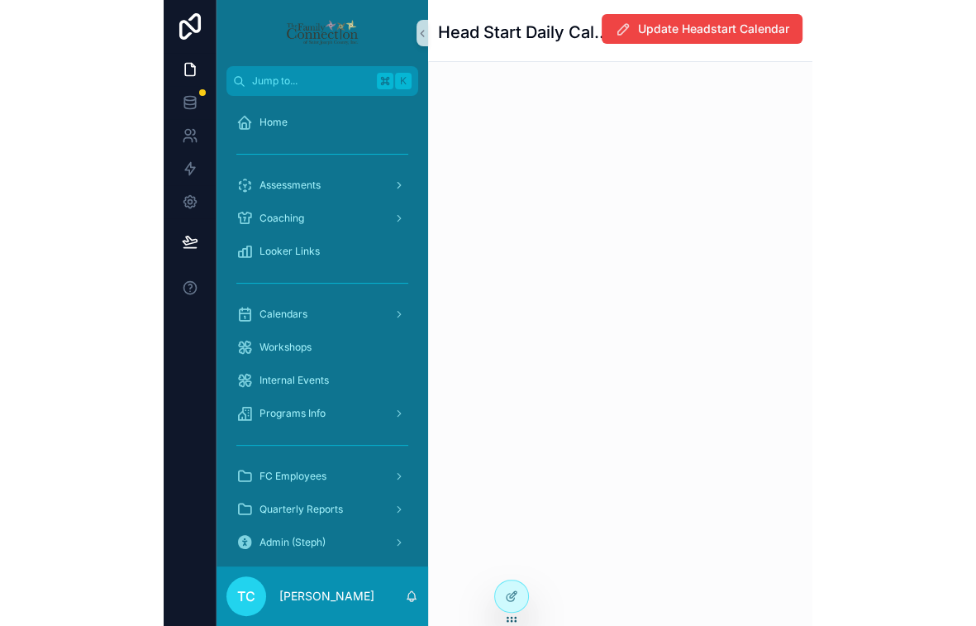
scroll to position [0, 0]
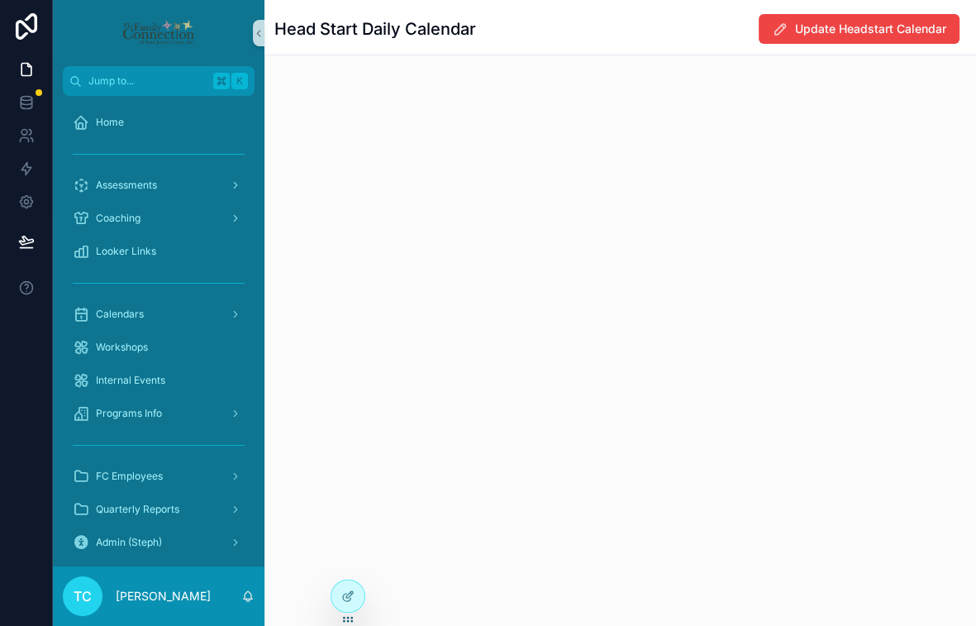
click at [508, 196] on div "Head Start Daily Calendar Update Headstart Calendar" at bounding box center [621, 313] width 712 height 626
click at [351, 595] on icon at bounding box center [347, 595] width 13 height 13
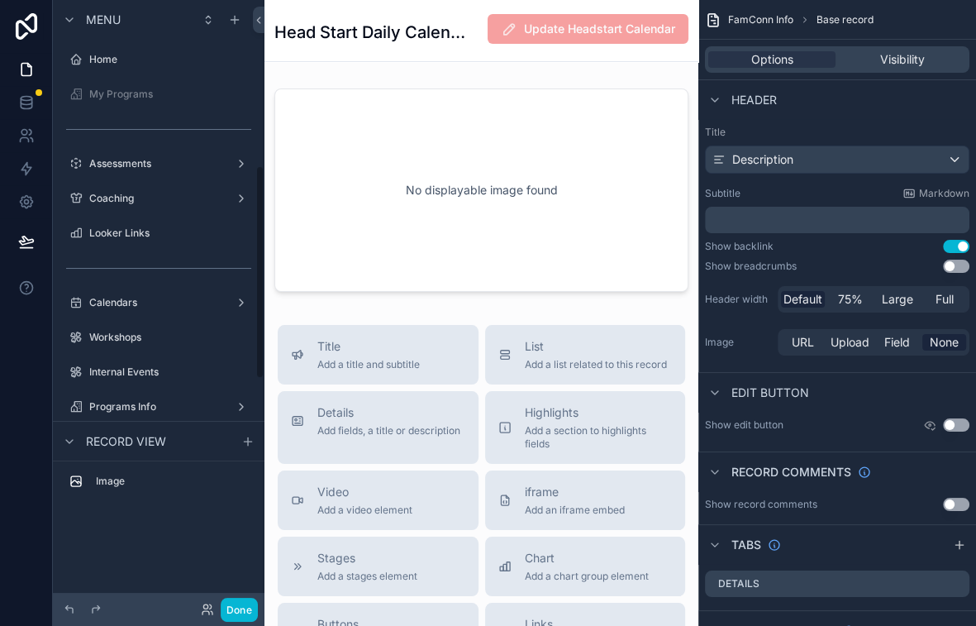
scroll to position [472, 0]
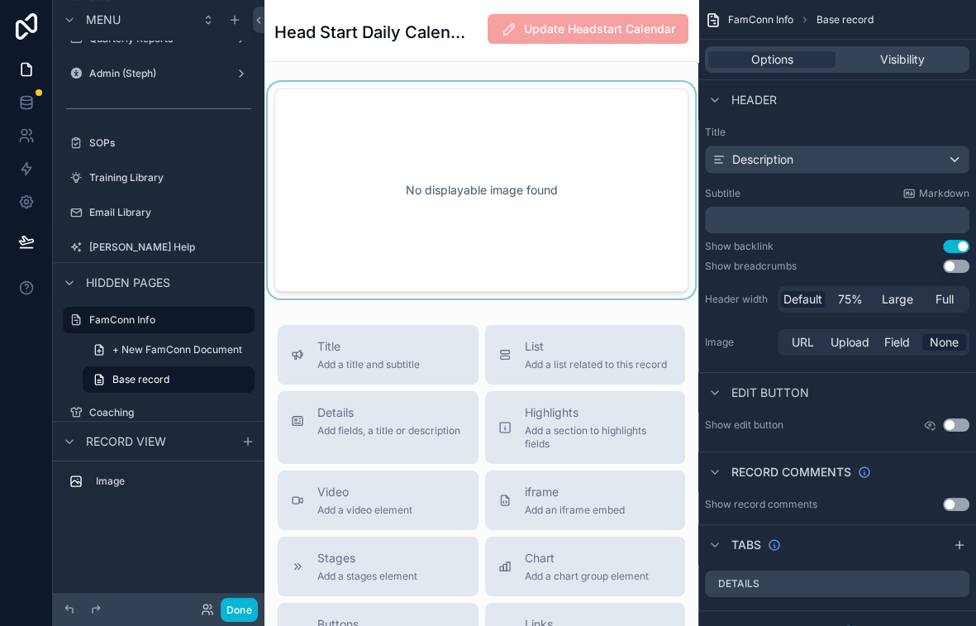
click at [547, 157] on div "scrollable content" at bounding box center [482, 190] width 434 height 217
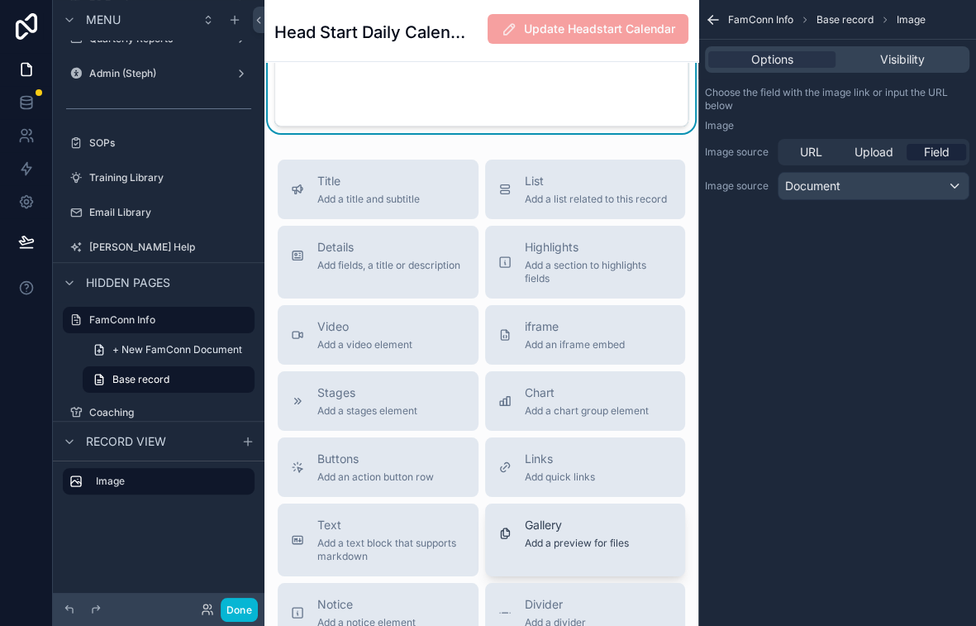
scroll to position [165, 0]
click at [574, 533] on span "Gallery" at bounding box center [577, 525] width 104 height 17
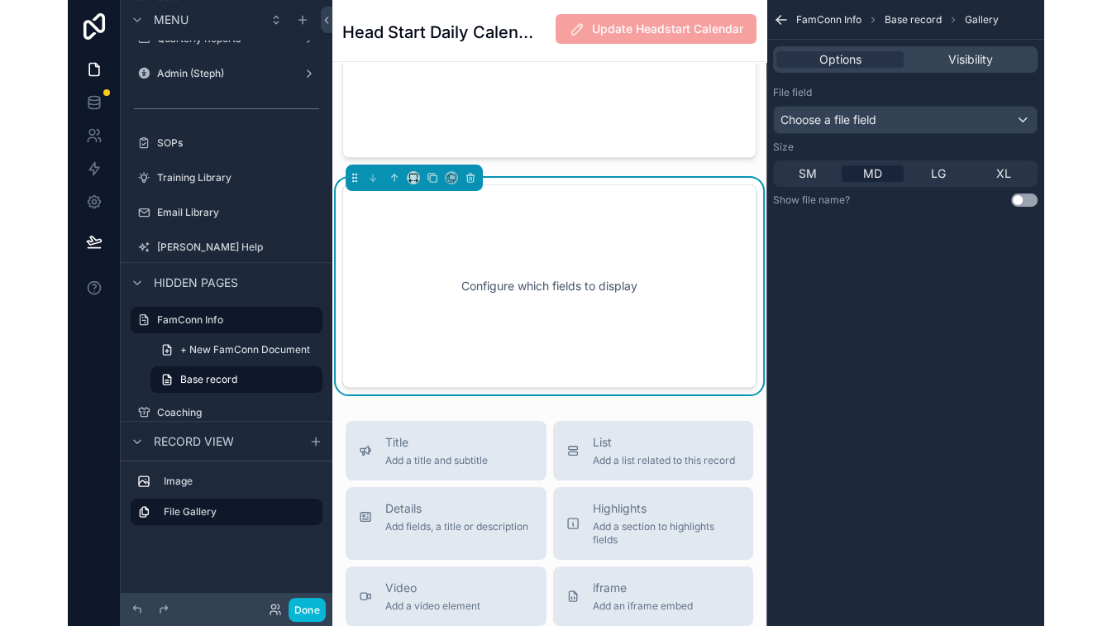
scroll to position [106, 0]
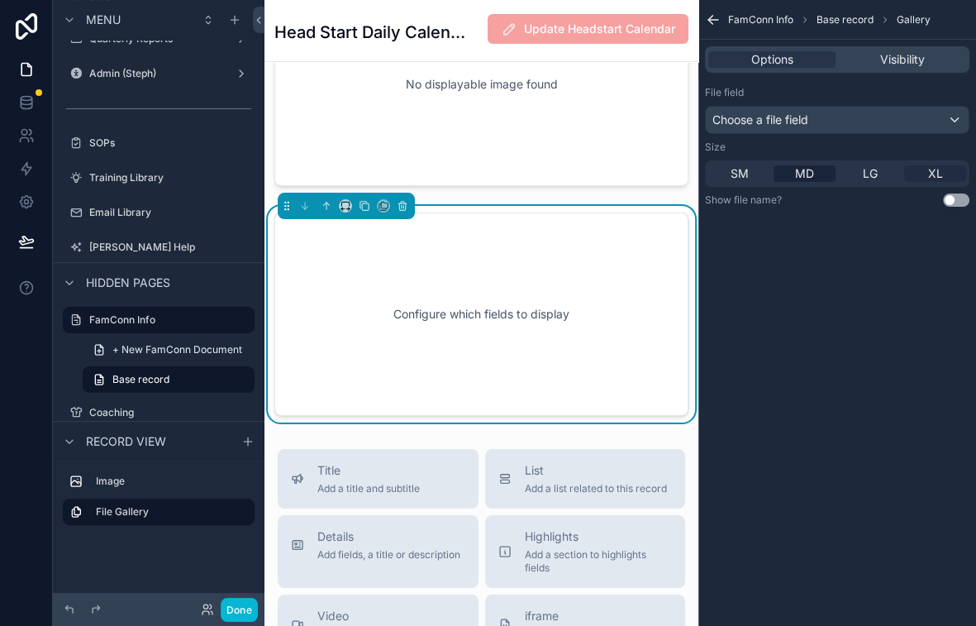
click at [938, 173] on span "XL" at bounding box center [935, 173] width 15 height 17
click at [923, 109] on div "Choose a file field" at bounding box center [837, 120] width 263 height 26
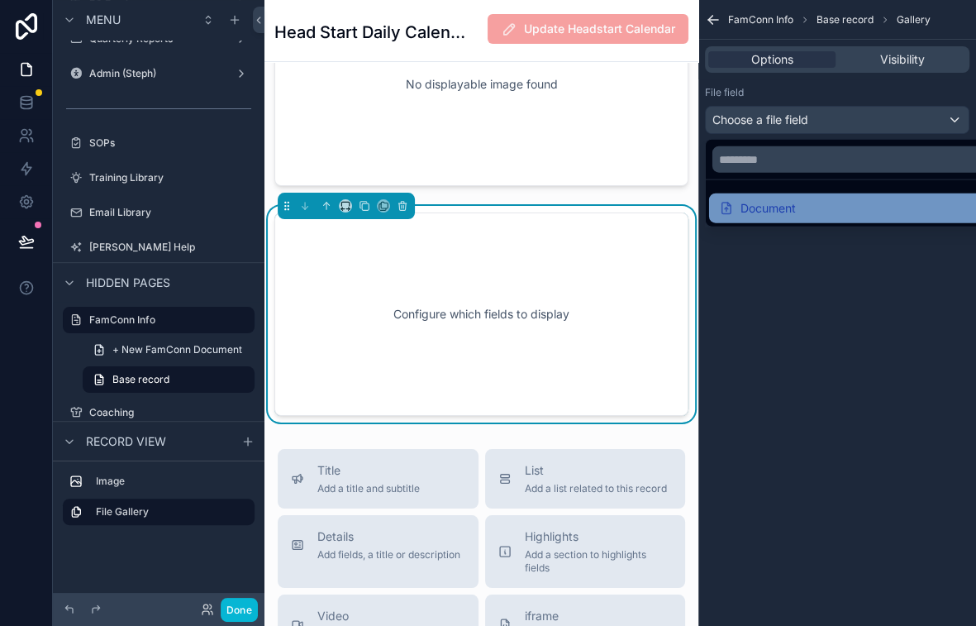
click at [822, 207] on div "Document" at bounding box center [856, 208] width 274 height 20
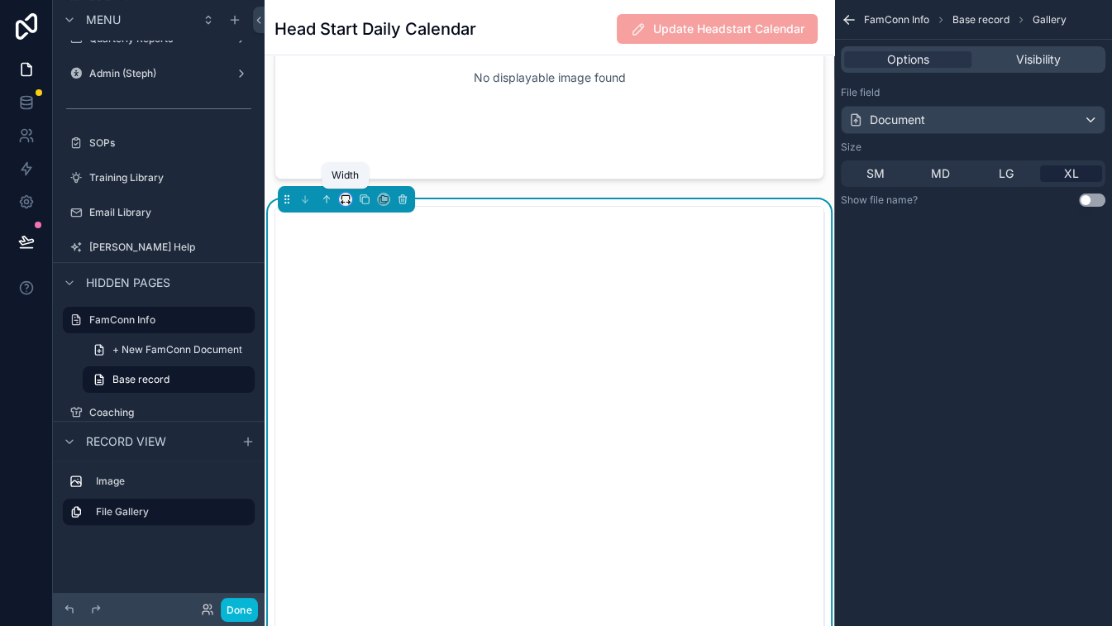
click at [342, 203] on icon "scrollable content" at bounding box center [342, 203] width 3 height 0
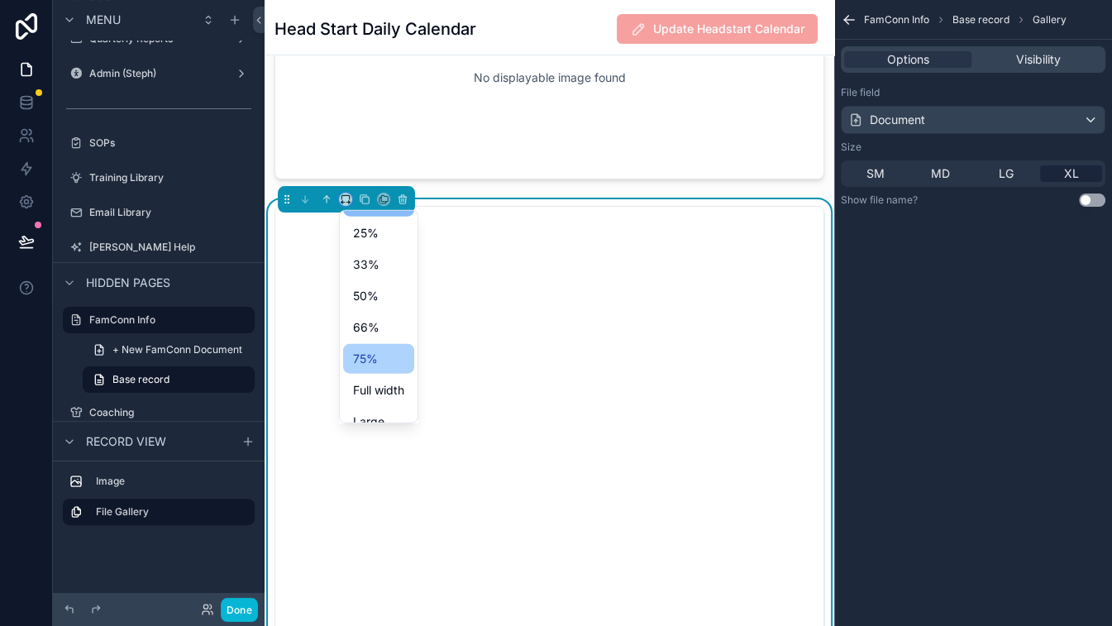
scroll to position [28, 0]
click at [389, 384] on span "Full width" at bounding box center [378, 389] width 51 height 20
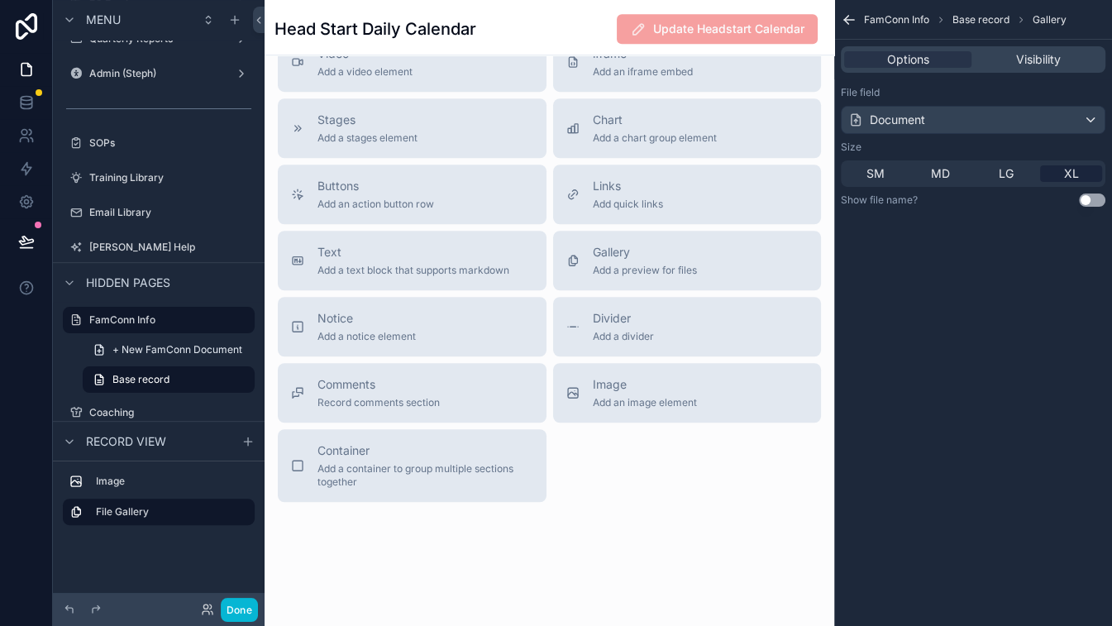
scroll to position [1078, 0]
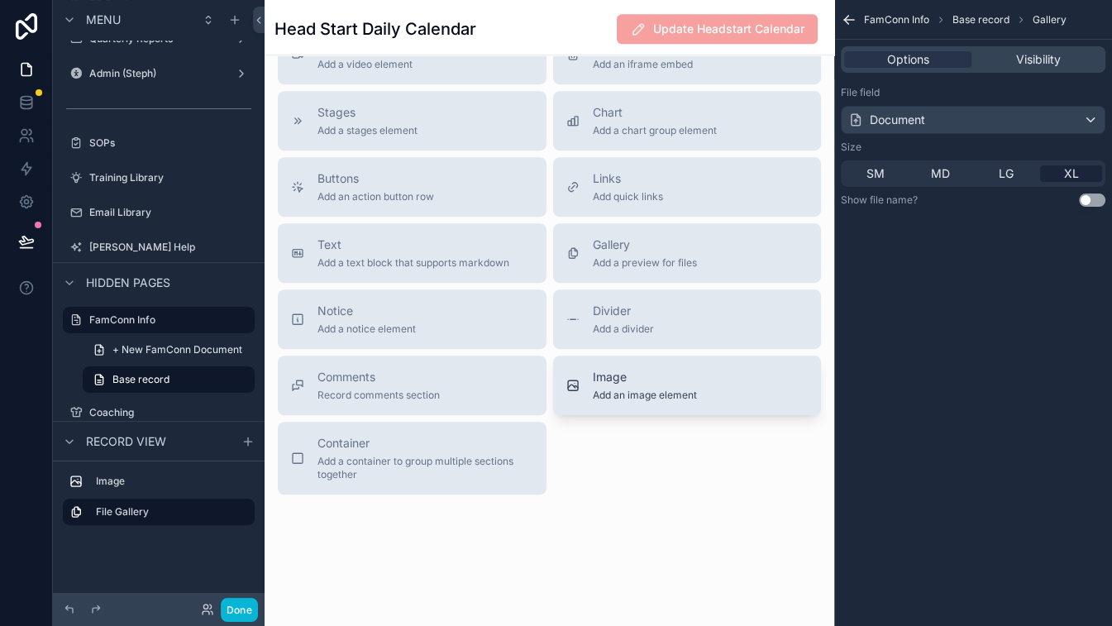
click at [694, 390] on div "Image Add an image element" at bounding box center [687, 385] width 242 height 33
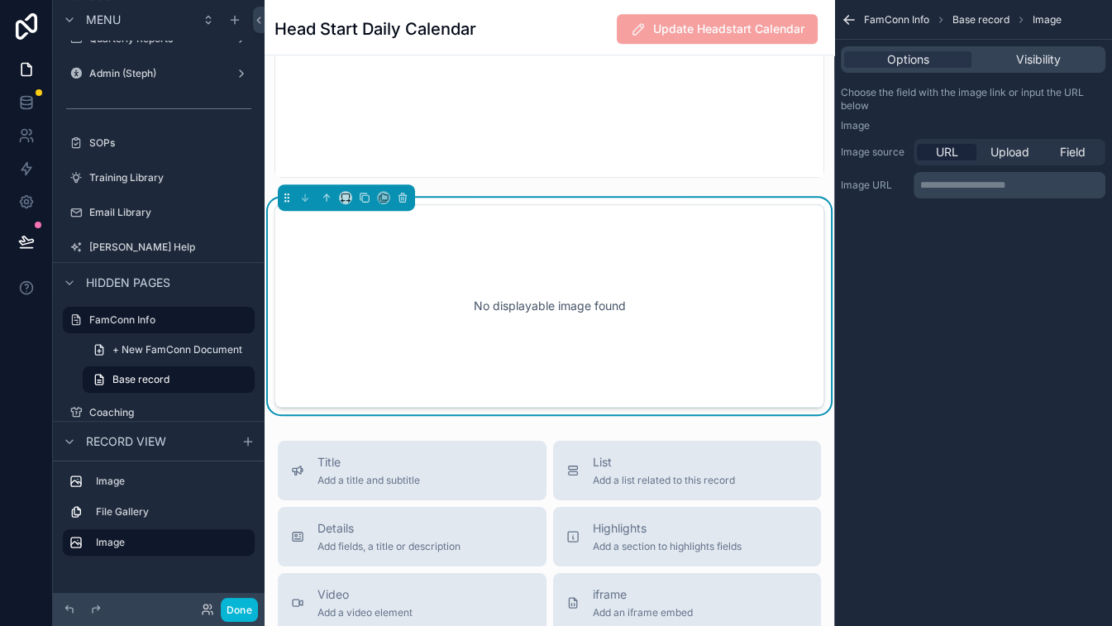
scroll to position [752, 0]
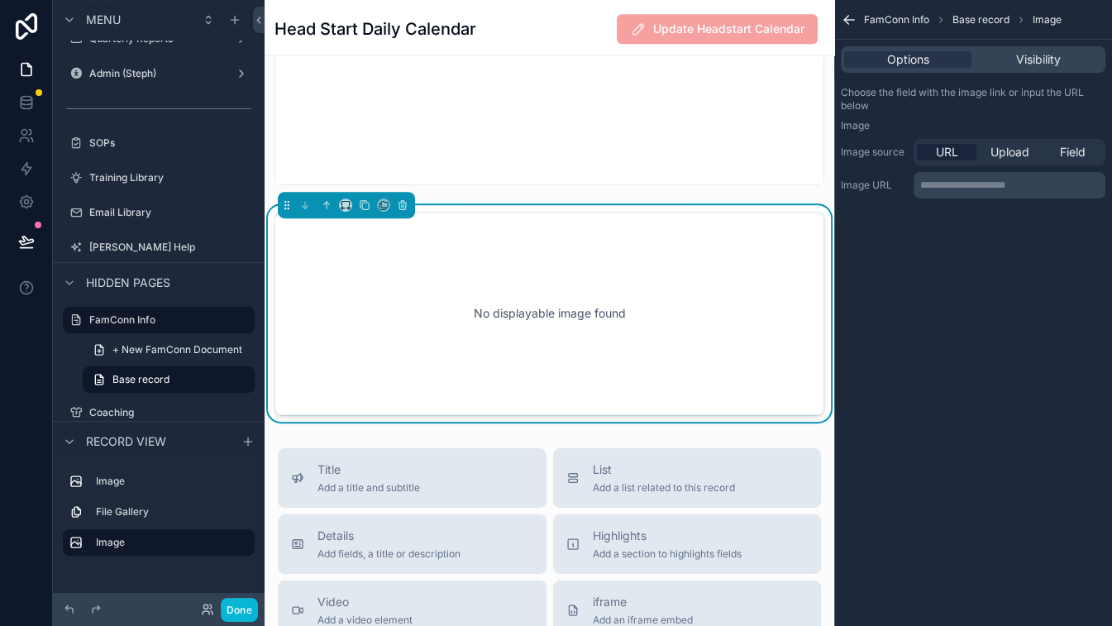
click at [738, 321] on div "No displayable image found" at bounding box center [549, 313] width 495 height 149
click at [975, 151] on span "Field" at bounding box center [1073, 152] width 26 height 17
click at [975, 187] on div "scrollable content" at bounding box center [1009, 186] width 190 height 26
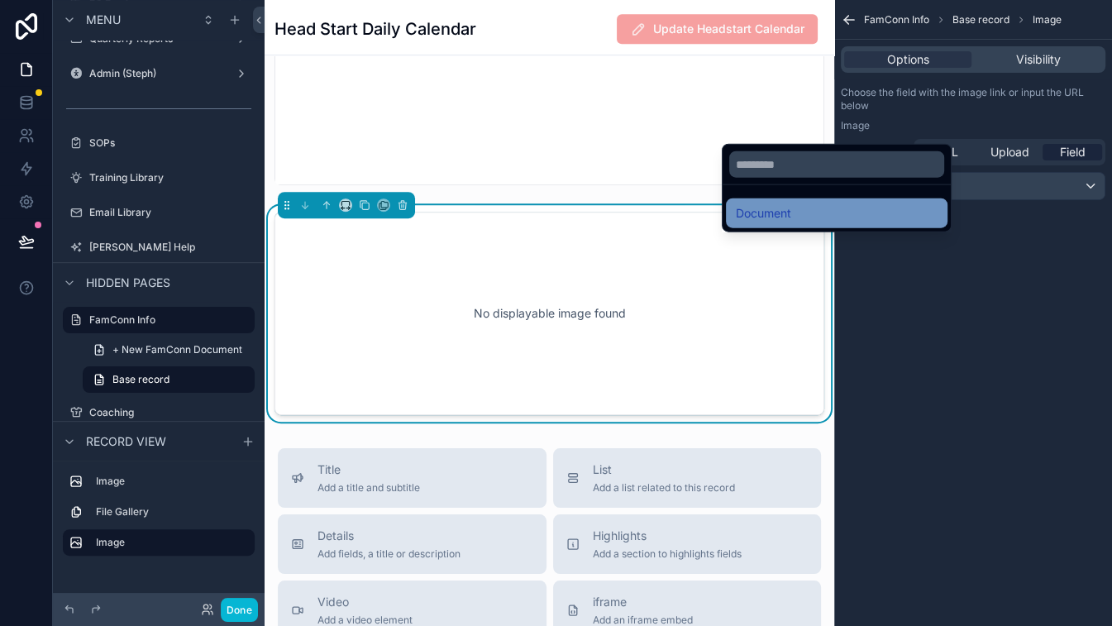
click at [849, 225] on div "Document" at bounding box center [837, 213] width 222 height 30
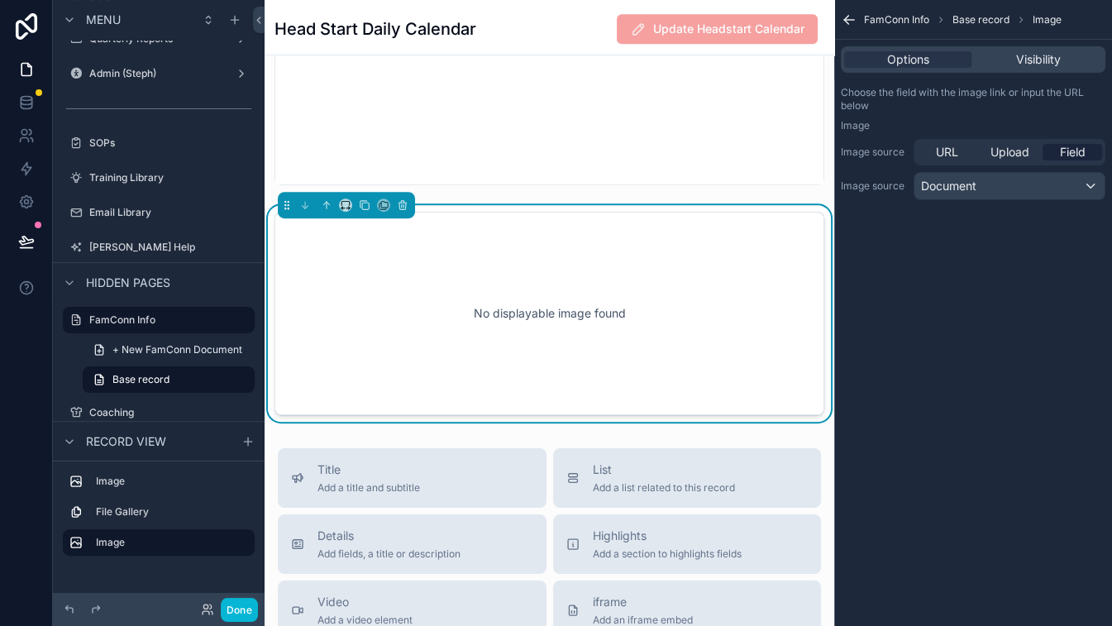
click at [756, 262] on div "No displayable image found" at bounding box center [549, 313] width 495 height 149
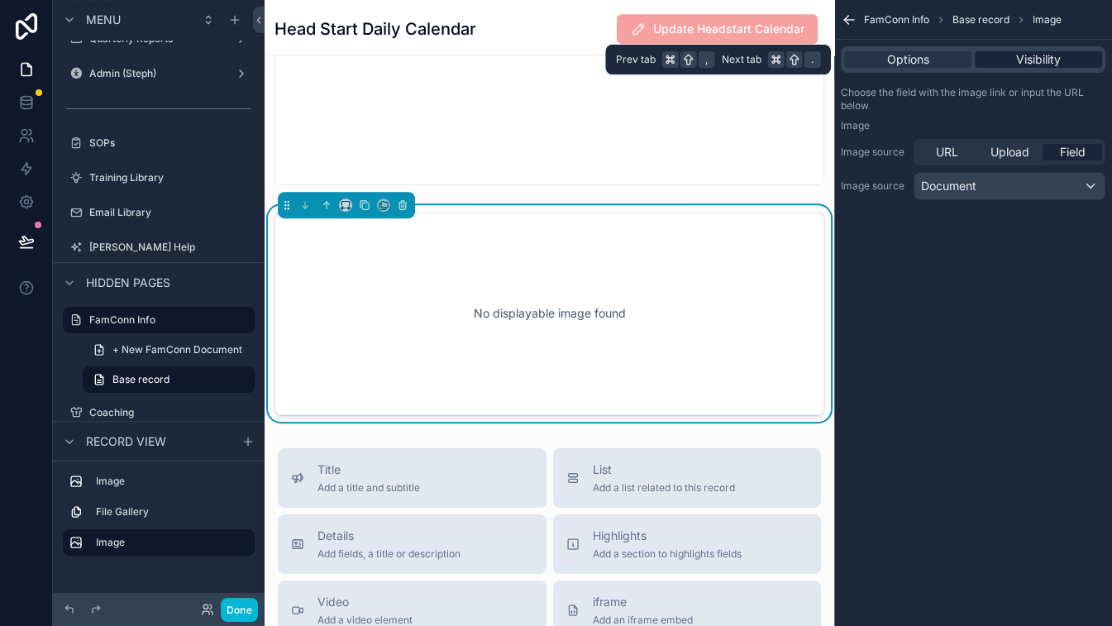
click at [975, 64] on span "Visibility" at bounding box center [1038, 59] width 45 height 17
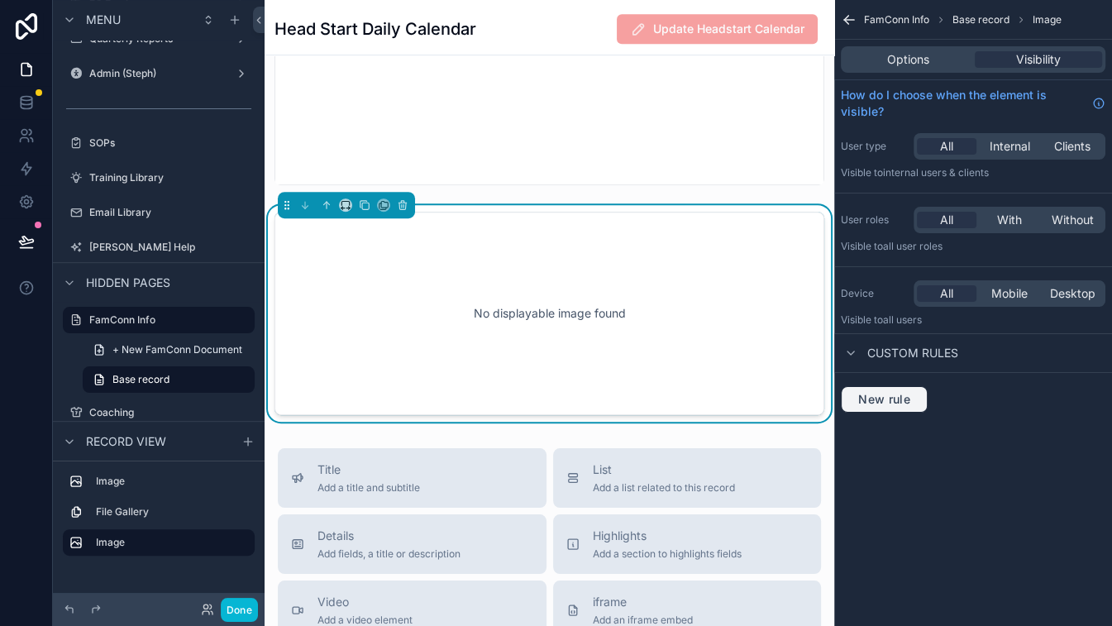
click at [880, 402] on span "New rule" at bounding box center [883, 399] width 65 height 15
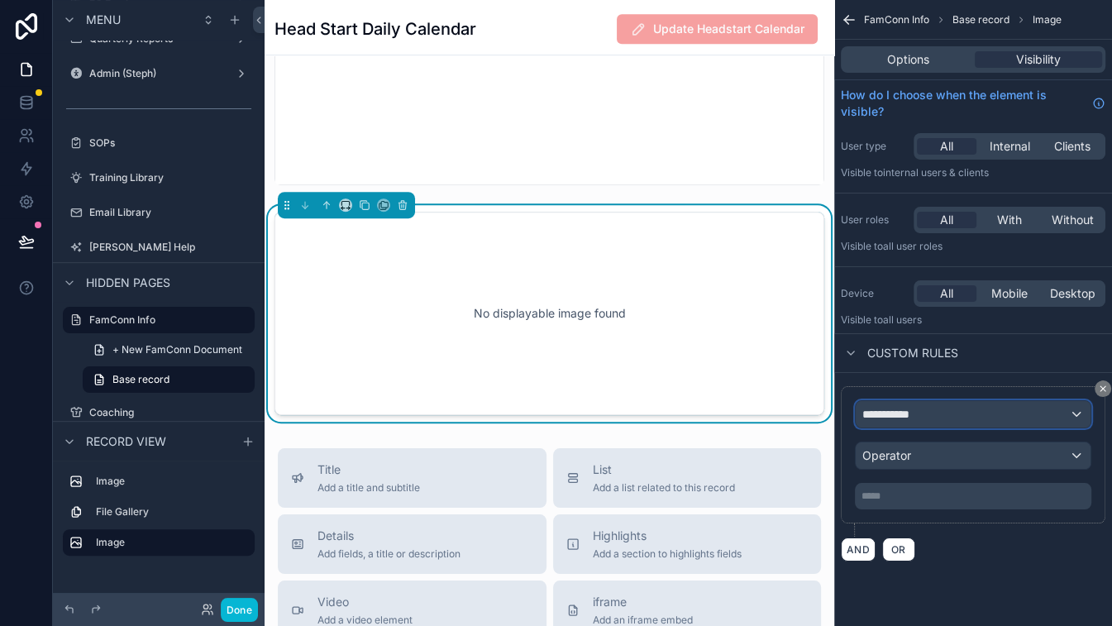
click at [884, 417] on span "**********" at bounding box center [892, 414] width 61 height 17
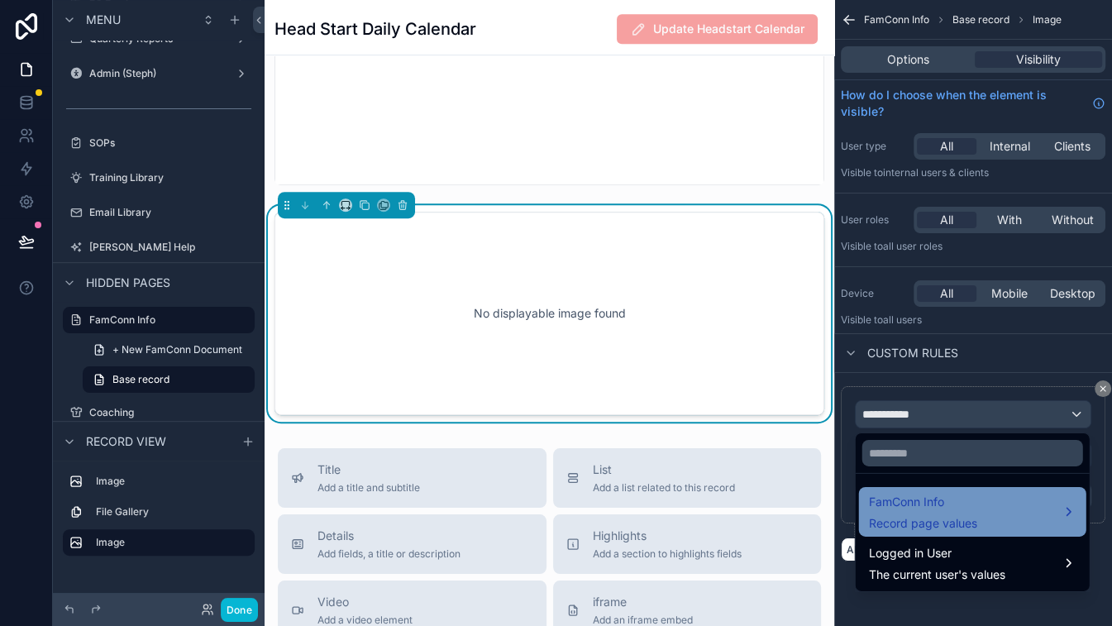
click at [970, 506] on span "FamConn Info" at bounding box center [923, 502] width 108 height 20
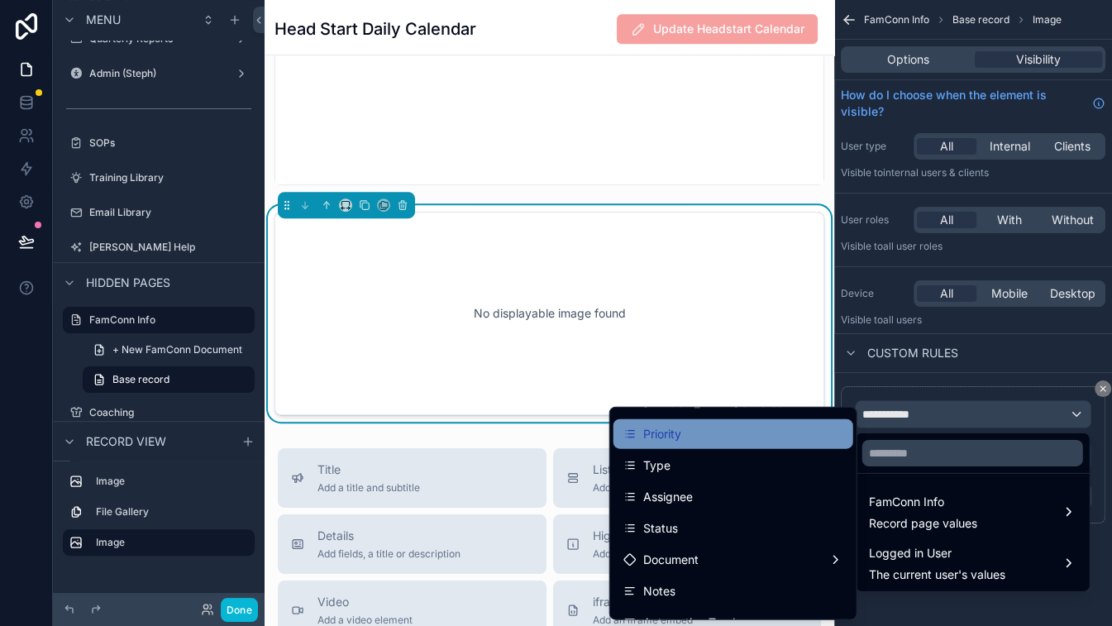
scroll to position [119, 0]
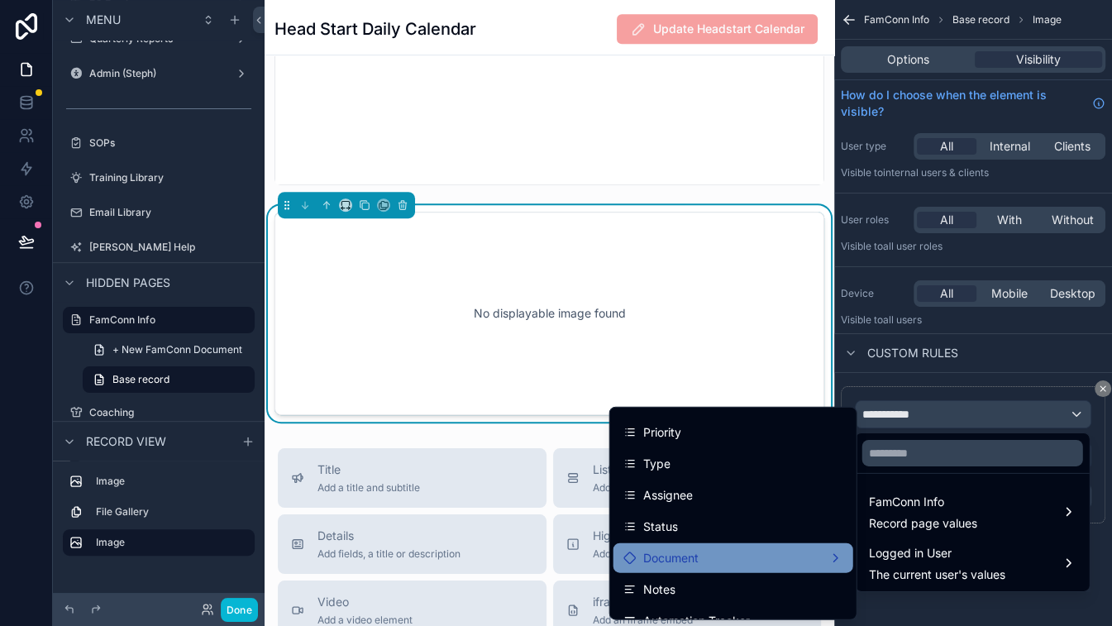
click at [773, 553] on div "Document" at bounding box center [733, 558] width 220 height 20
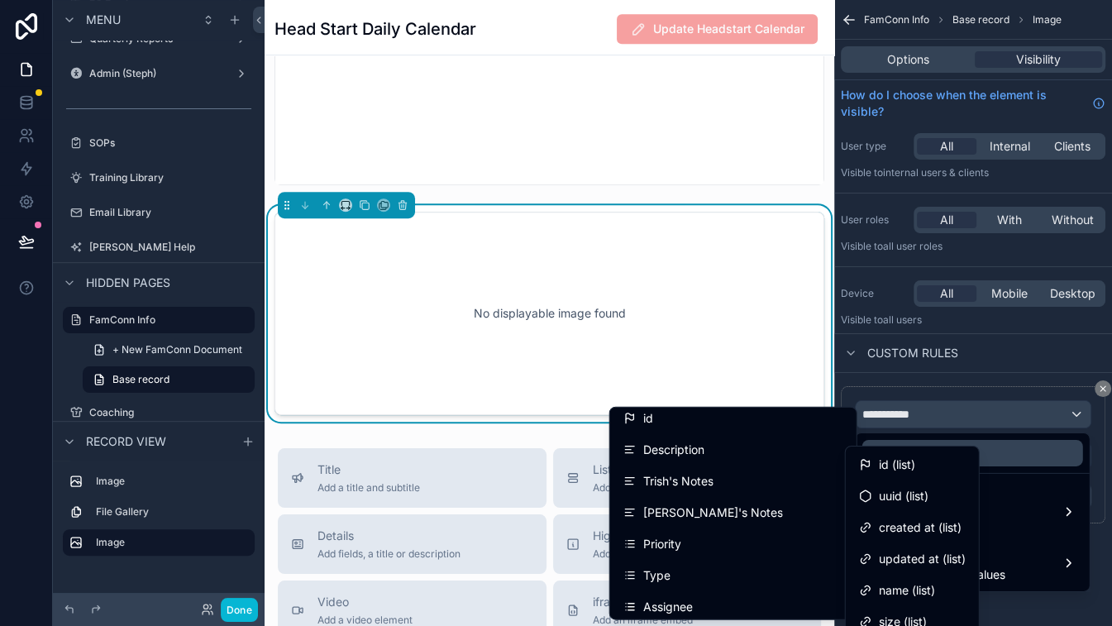
scroll to position [0, 0]
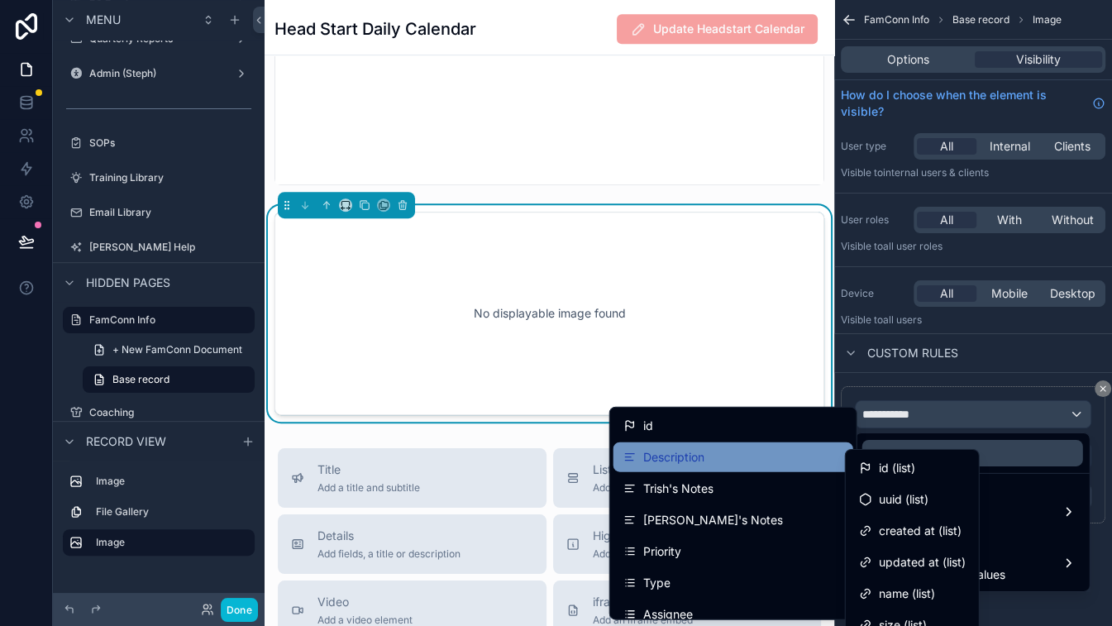
click at [726, 448] on div "Description" at bounding box center [733, 457] width 220 height 20
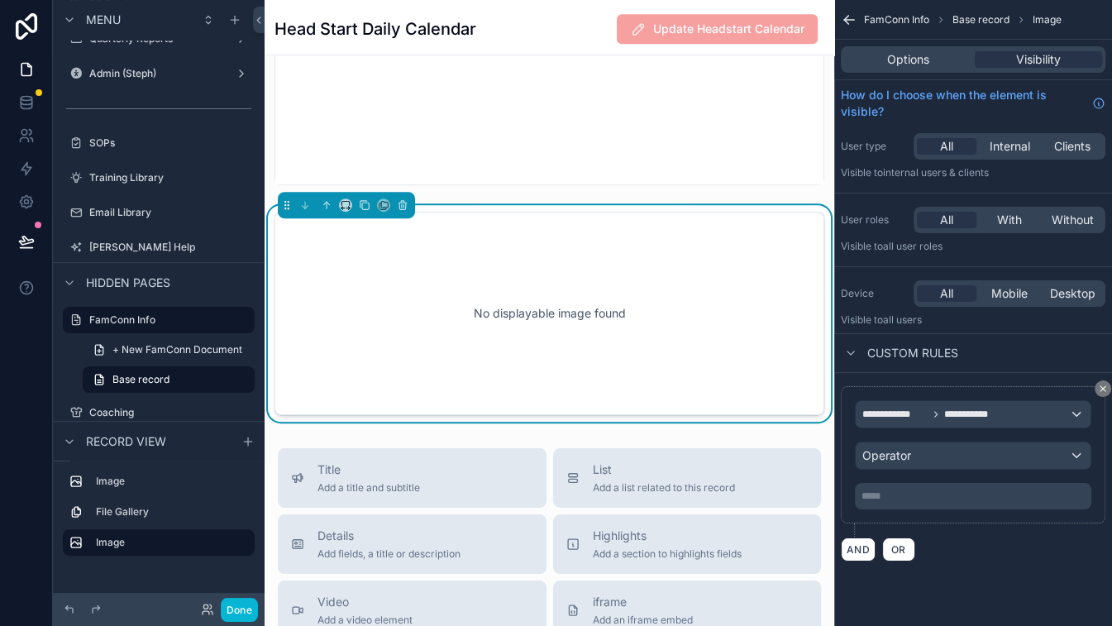
click at [906, 494] on p "***** ﻿" at bounding box center [974, 495] width 226 height 13
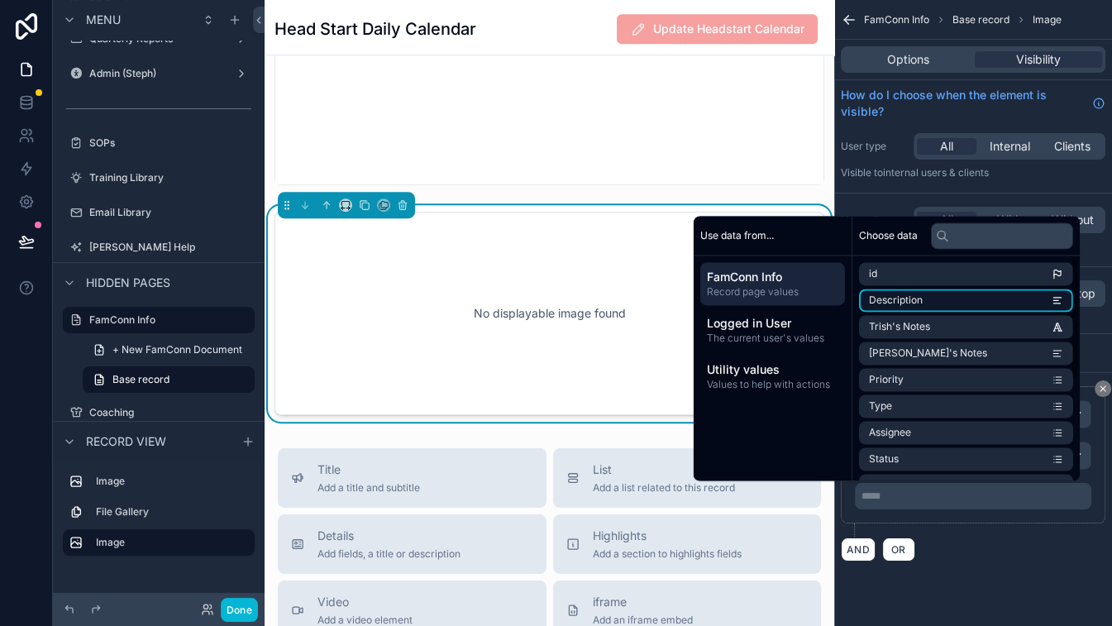
click at [946, 304] on li "Description" at bounding box center [966, 299] width 214 height 23
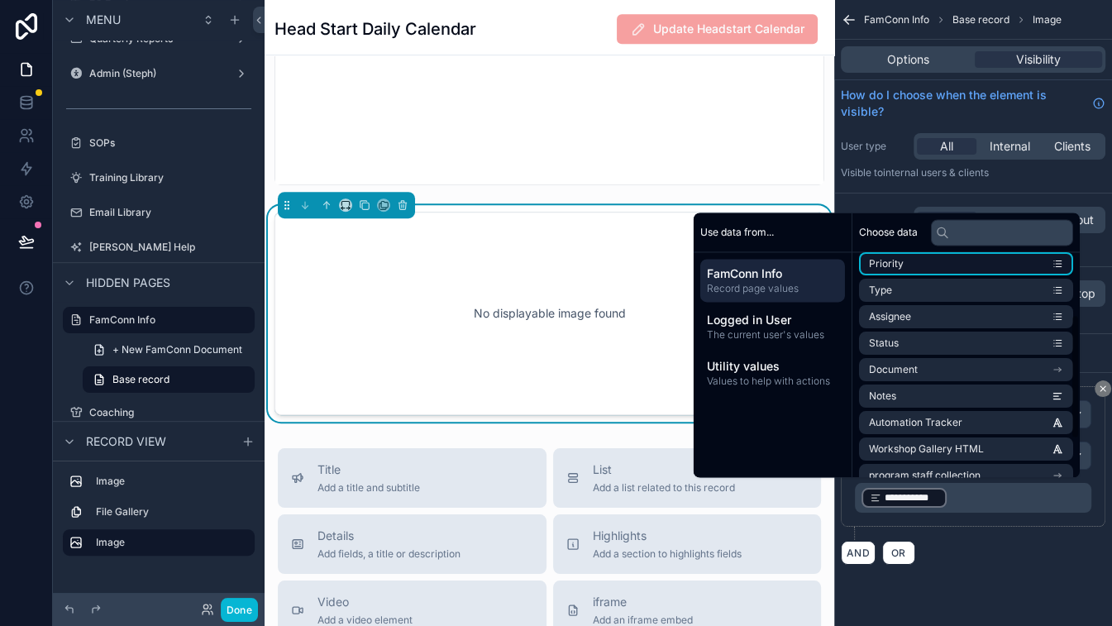
scroll to position [114, 0]
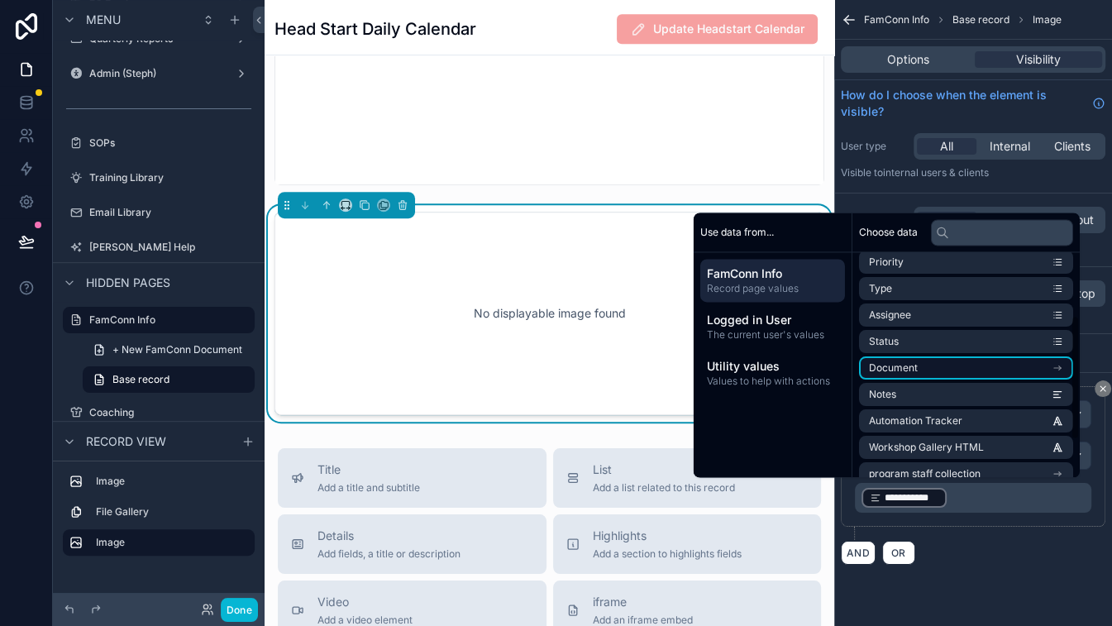
click at [947, 365] on li "Document" at bounding box center [966, 367] width 214 height 23
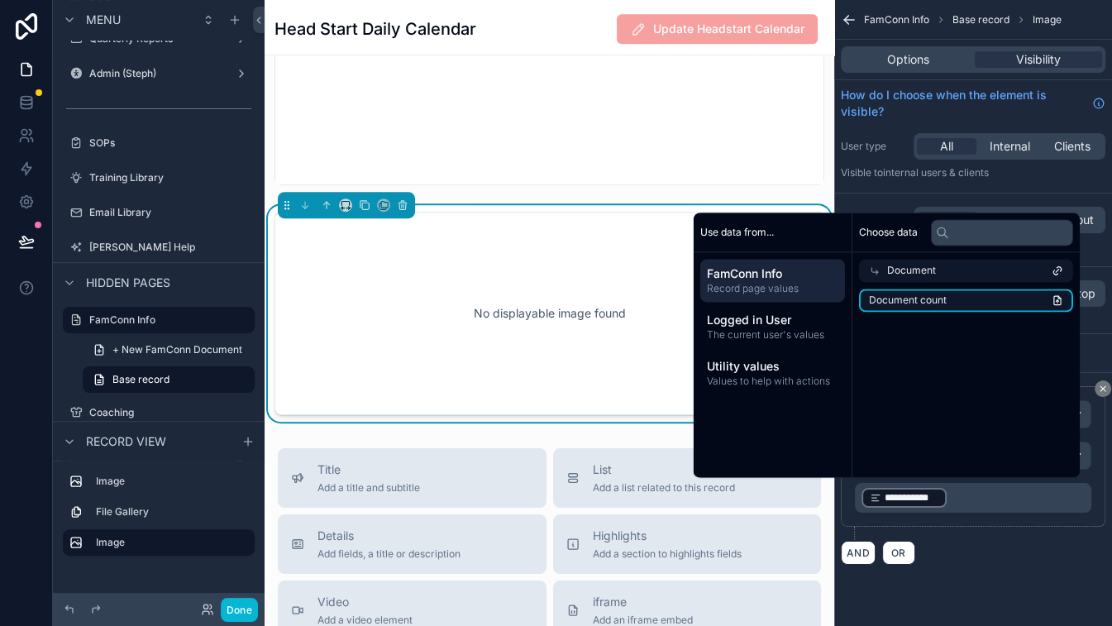
click at [975, 304] on li "Document count" at bounding box center [966, 299] width 214 height 23
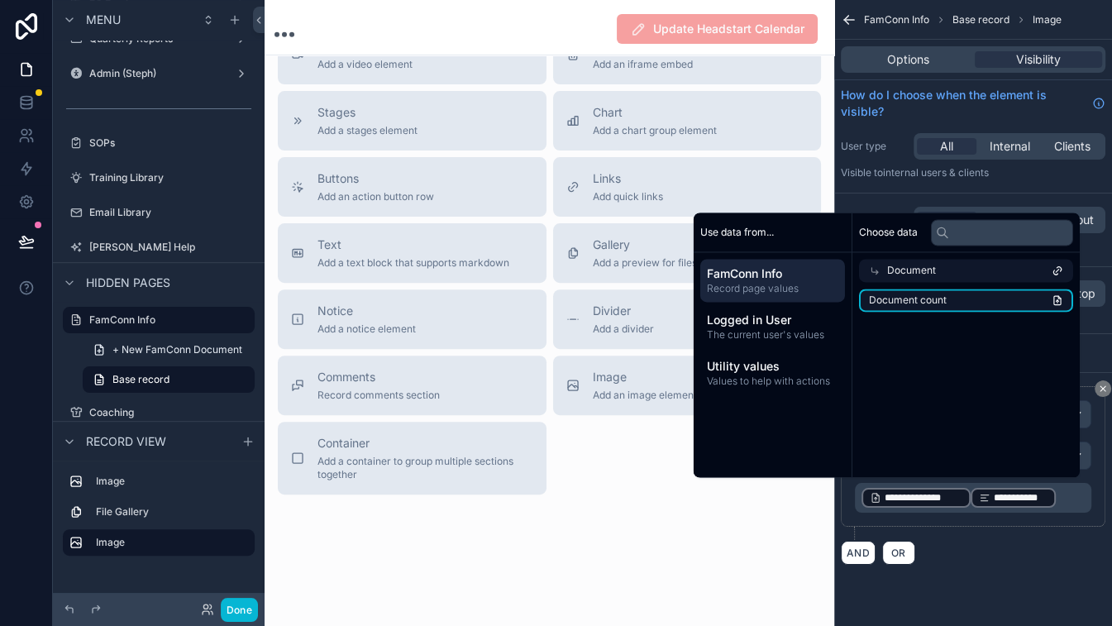
scroll to position [752, 0]
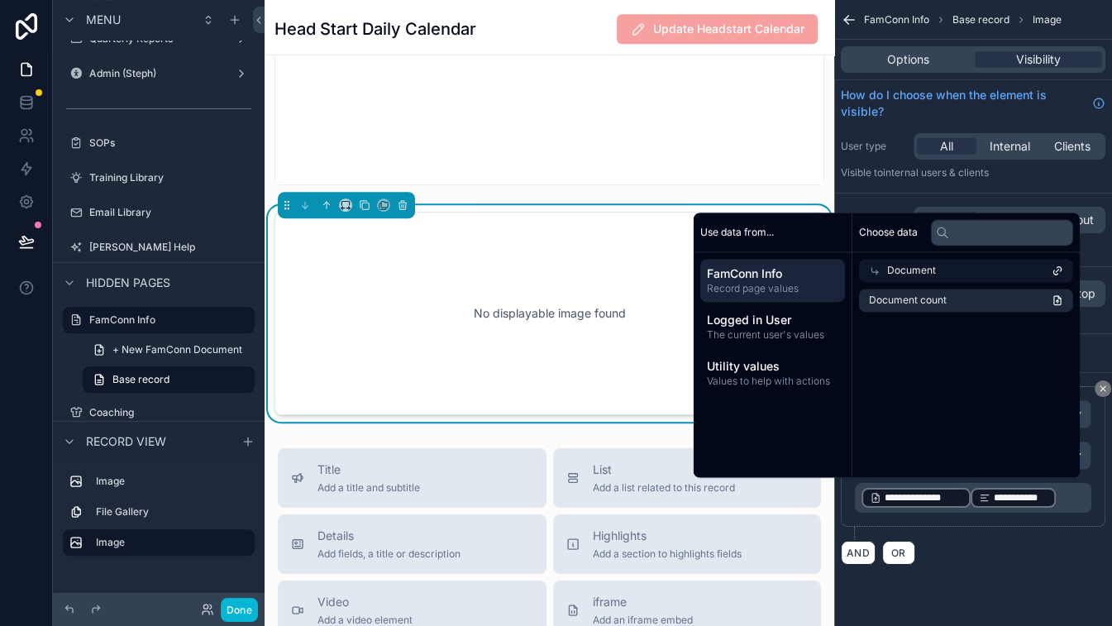
click at [975, 495] on p "**********" at bounding box center [974, 497] width 226 height 23
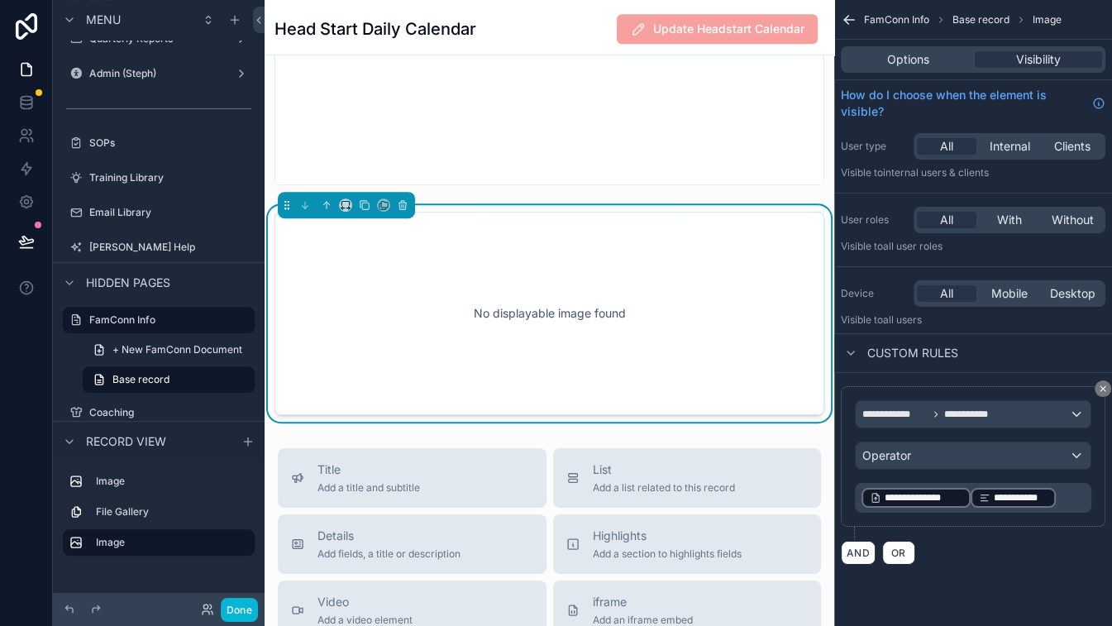
click at [975, 495] on p "**********" at bounding box center [974, 497] width 226 height 23
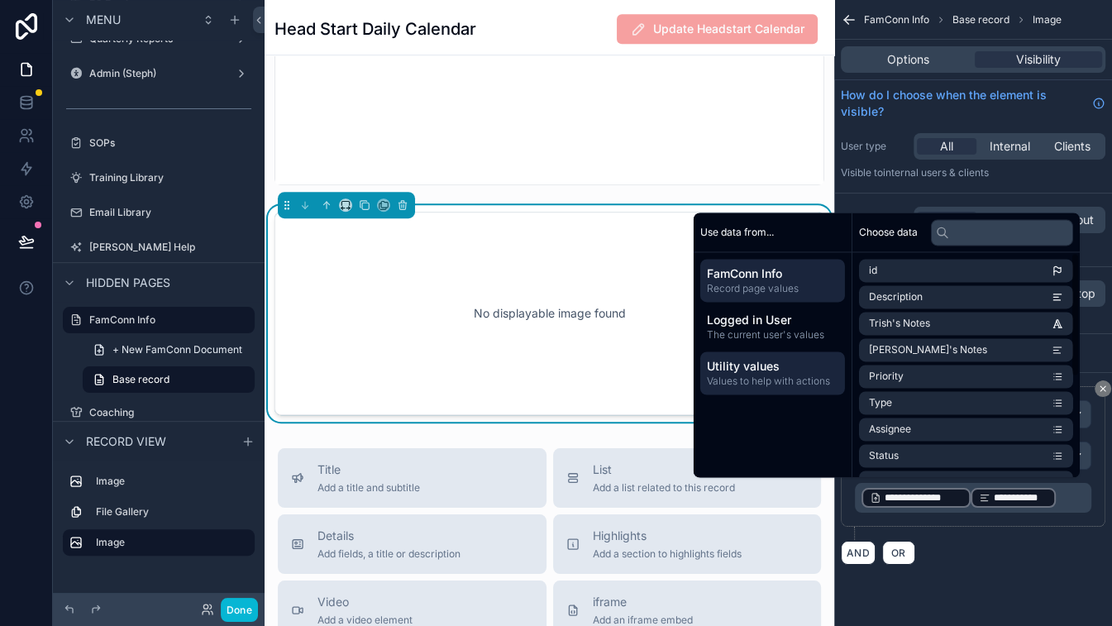
click at [734, 367] on span "Utility values" at bounding box center [772, 366] width 131 height 17
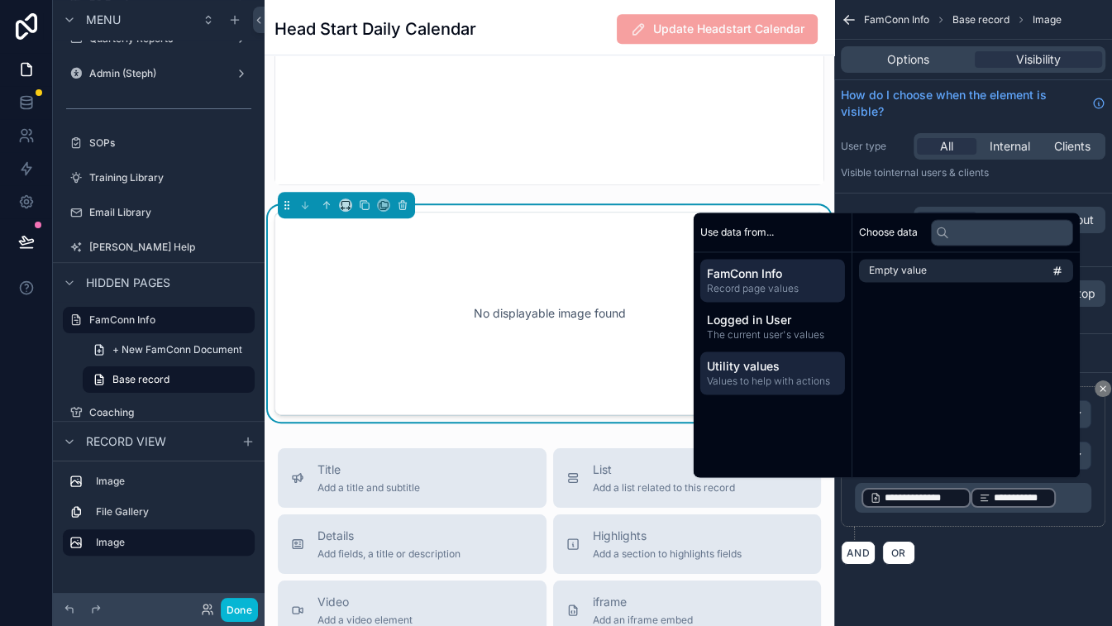
click at [749, 281] on span "FamConn Info" at bounding box center [772, 273] width 131 height 17
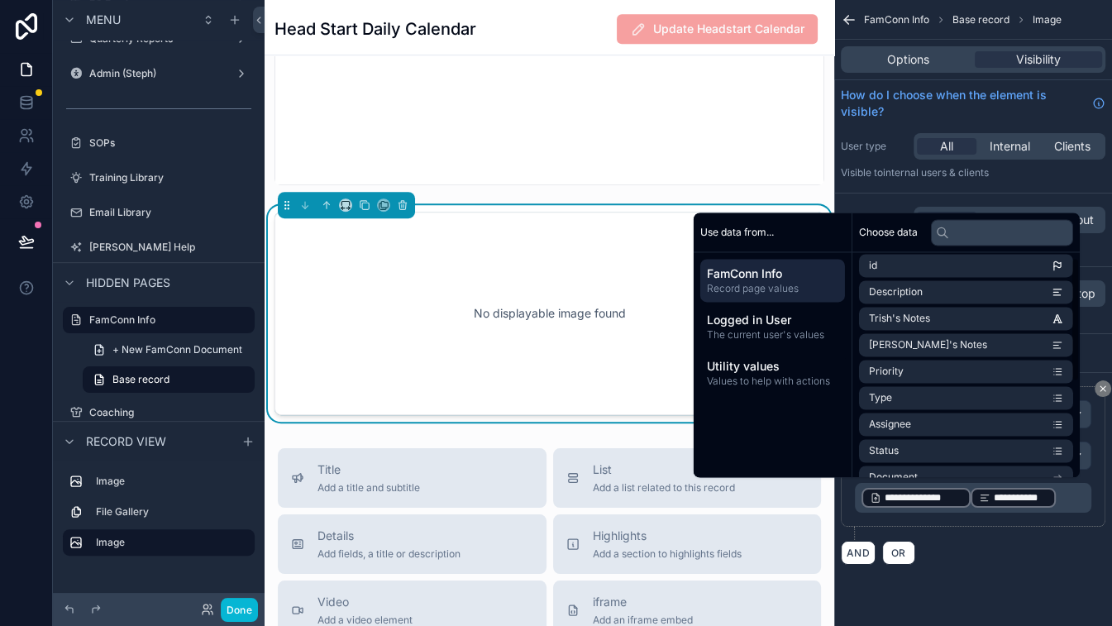
scroll to position [0, 0]
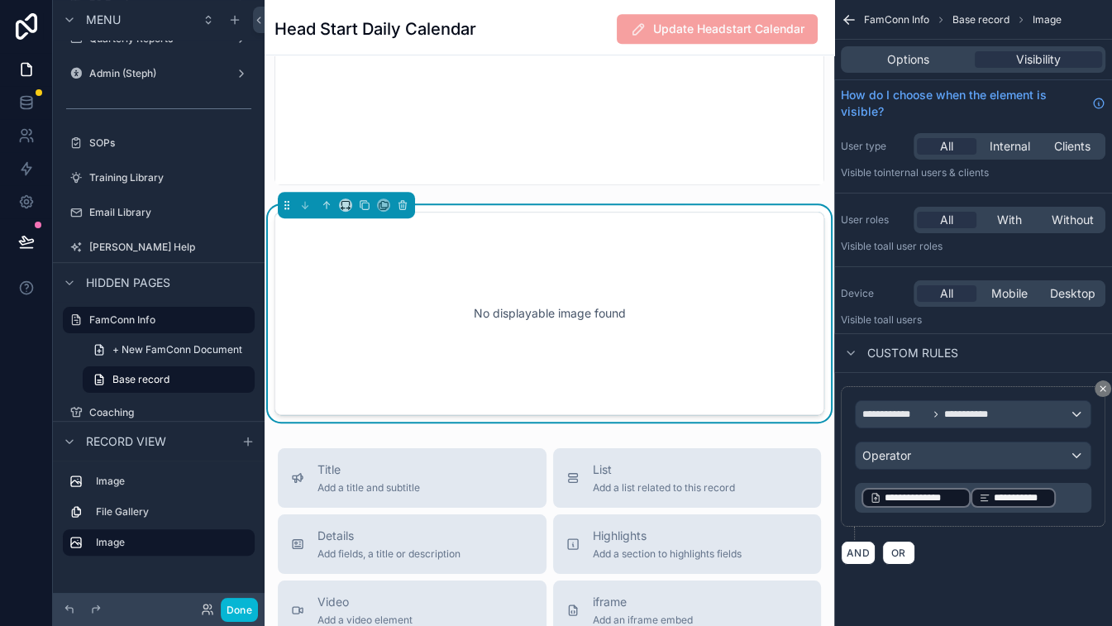
click at [975, 501] on p "**********" at bounding box center [974, 497] width 226 height 23
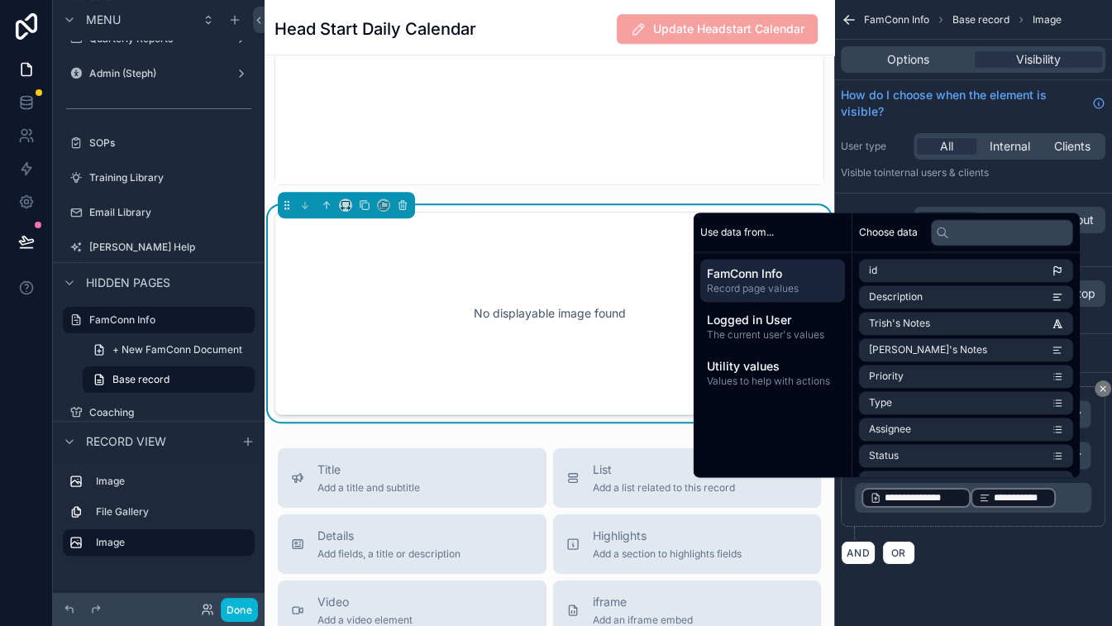
click at [975, 496] on p "**********" at bounding box center [974, 497] width 226 height 23
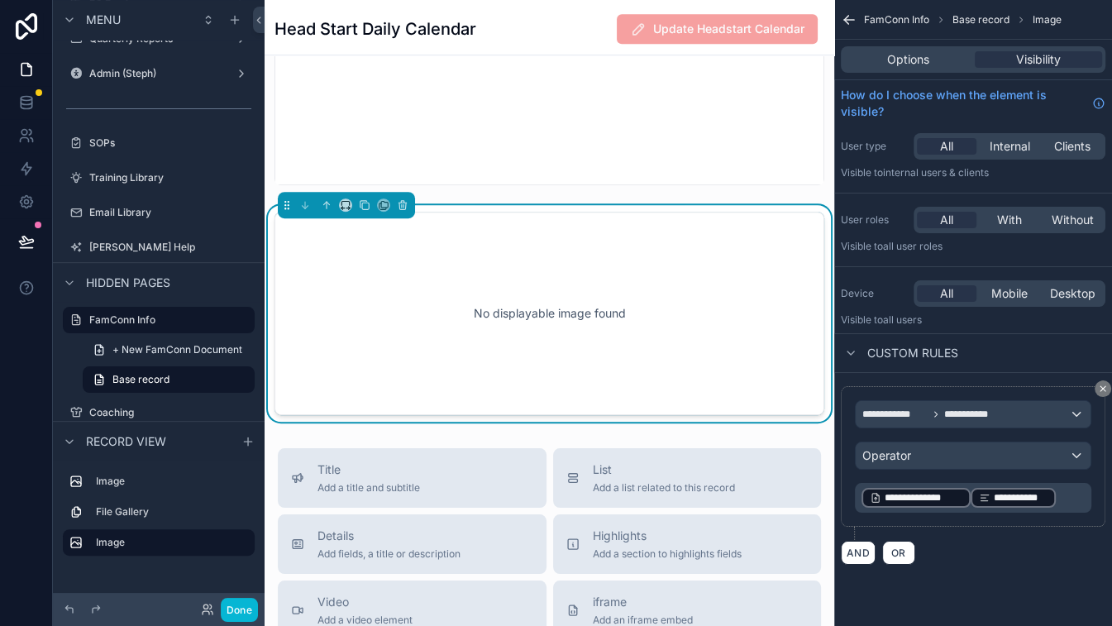
click at [975, 496] on p "**********" at bounding box center [974, 497] width 226 height 23
drag, startPoint x: 1068, startPoint y: 496, endPoint x: 1056, endPoint y: 496, distance: 11.6
click at [975, 496] on p "**********" at bounding box center [974, 497] width 226 height 23
drag, startPoint x: 1056, startPoint y: 496, endPoint x: 899, endPoint y: 492, distance: 157.1
click at [900, 492] on p "**********" at bounding box center [974, 497] width 226 height 23
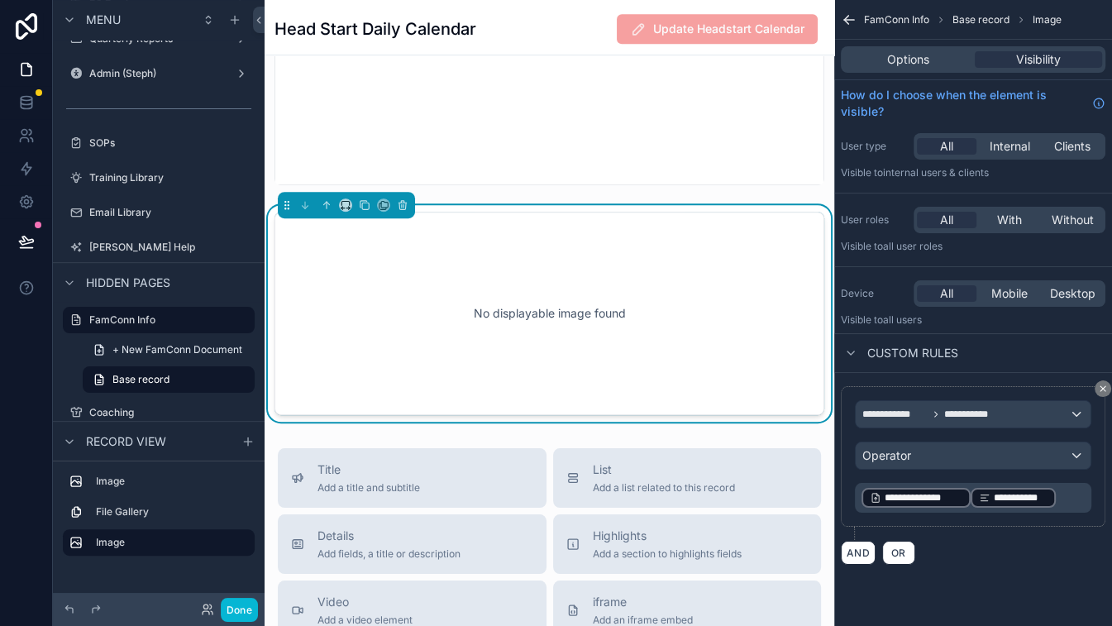
drag, startPoint x: 899, startPoint y: 492, endPoint x: 931, endPoint y: 500, distance: 32.5
click at [932, 500] on span "**********" at bounding box center [923, 497] width 78 height 13
click at [920, 496] on span "**********" at bounding box center [911, 497] width 54 height 13
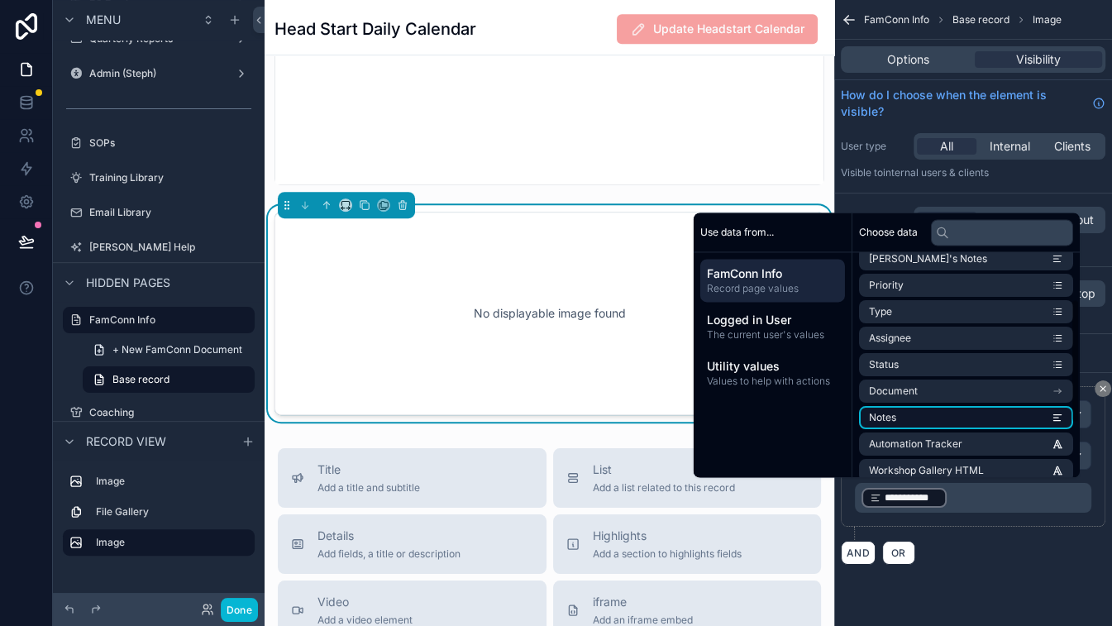
scroll to position [83, 0]
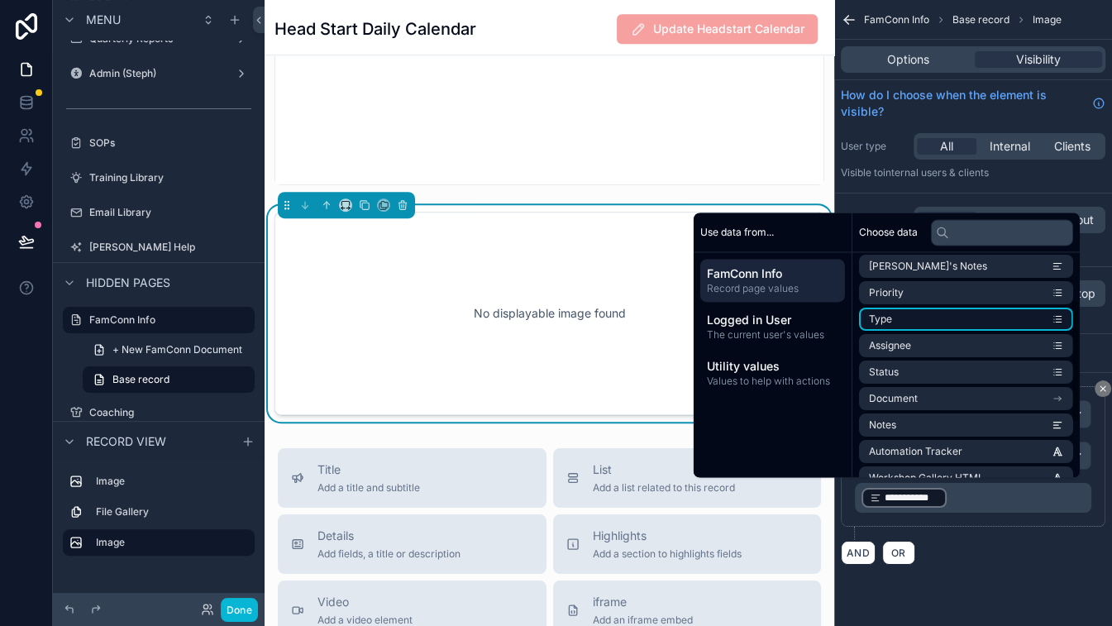
click at [950, 322] on li "Type" at bounding box center [966, 319] width 214 height 23
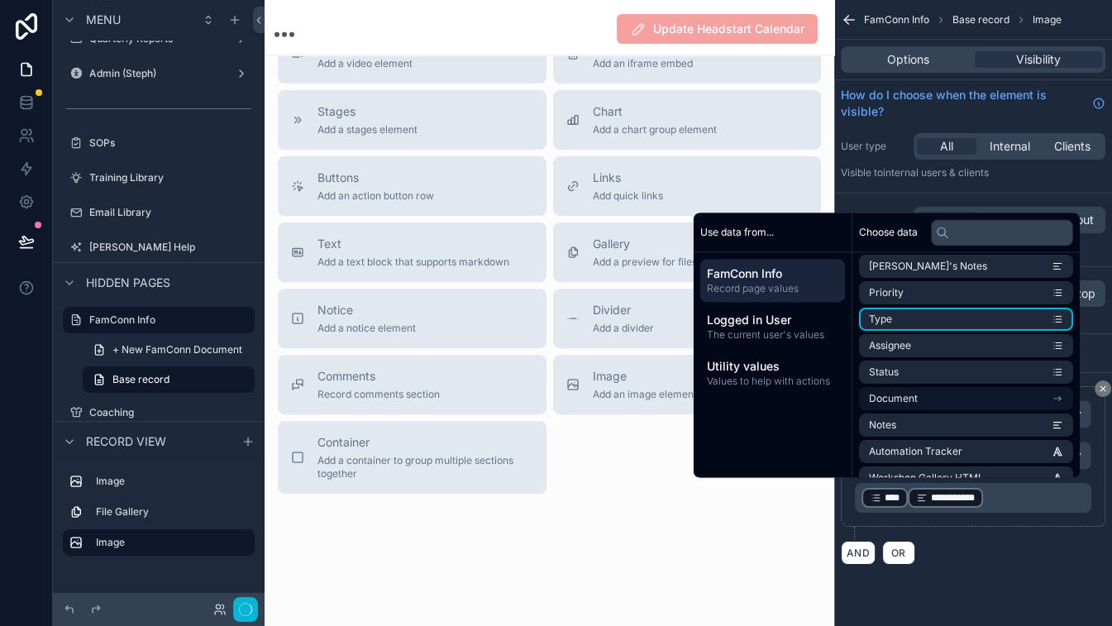
scroll to position [470, 0]
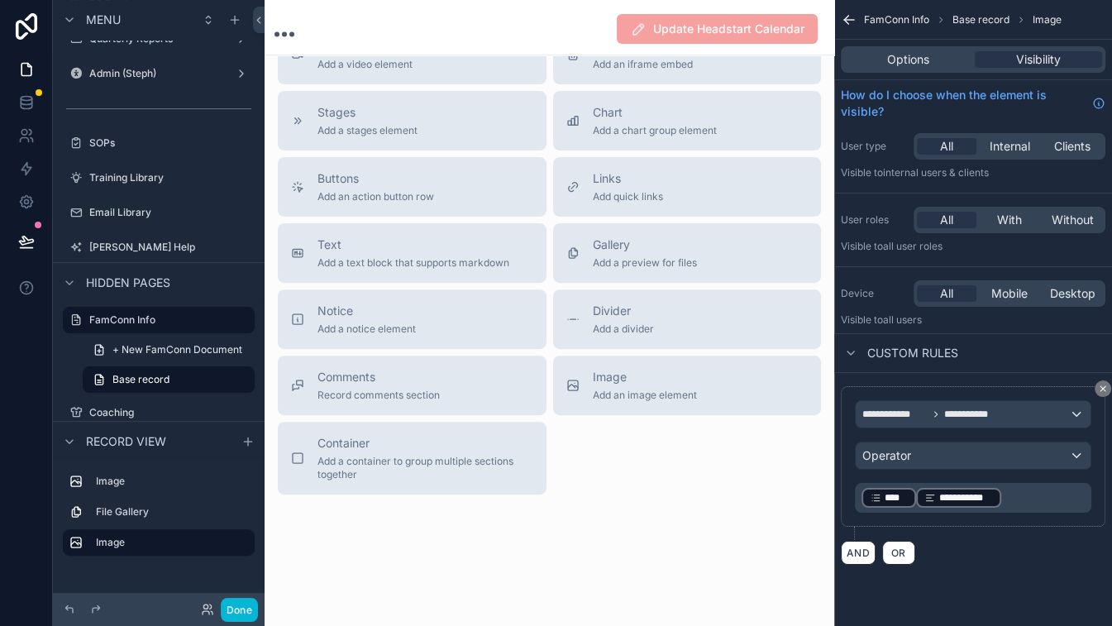
click at [975, 503] on p "**********" at bounding box center [974, 497] width 226 height 23
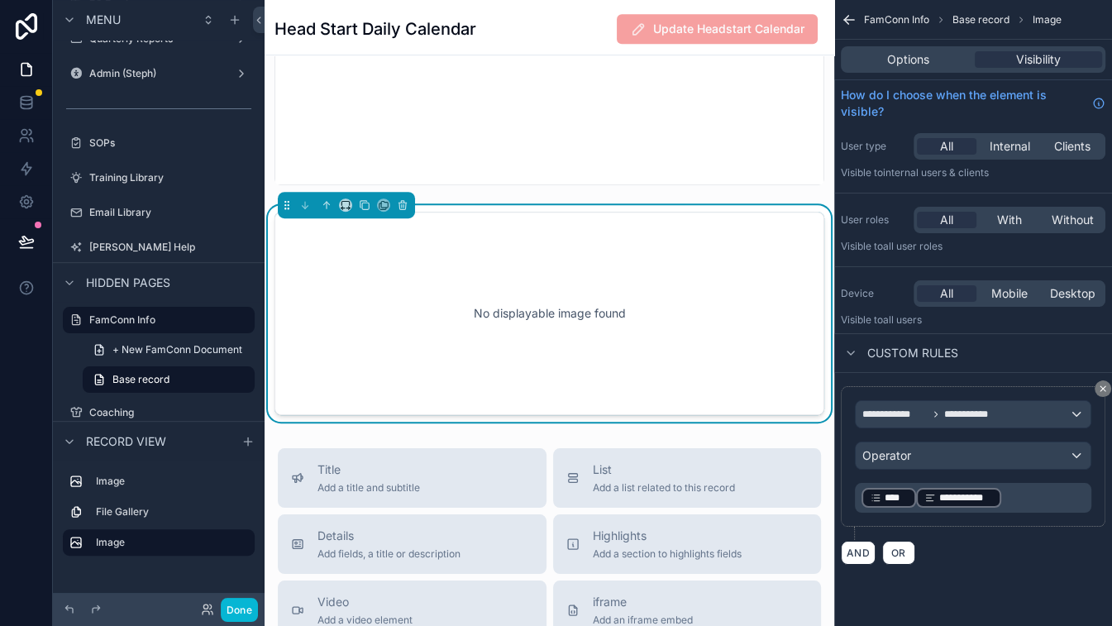
click at [975, 495] on span "**********" at bounding box center [966, 497] width 54 height 13
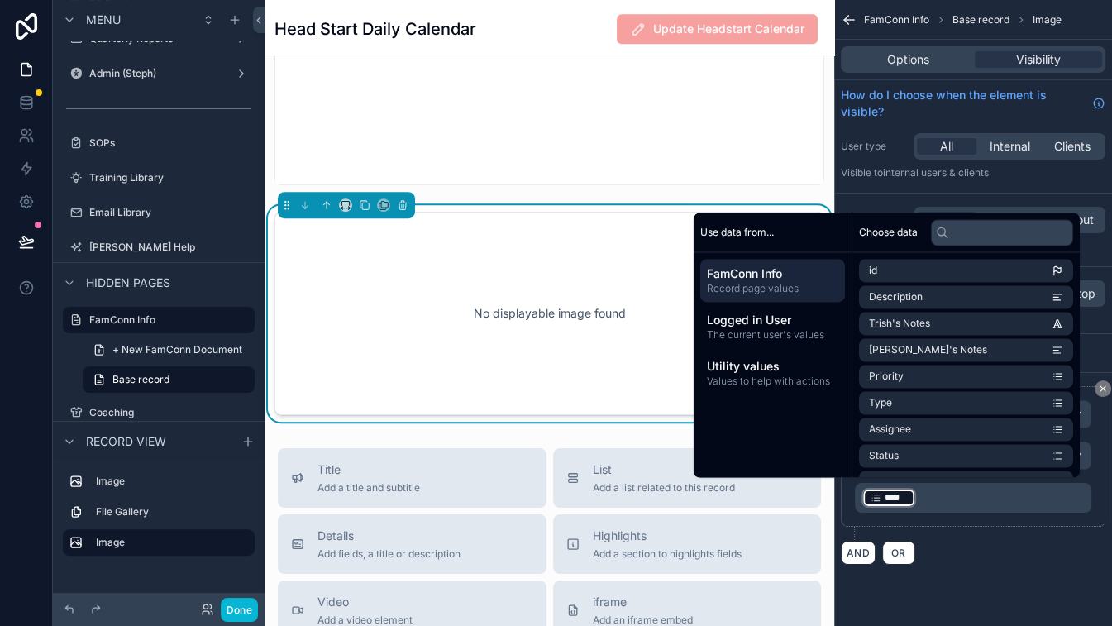
click at [975, 500] on p "﻿ **** ﻿ ﻿" at bounding box center [974, 497] width 226 height 23
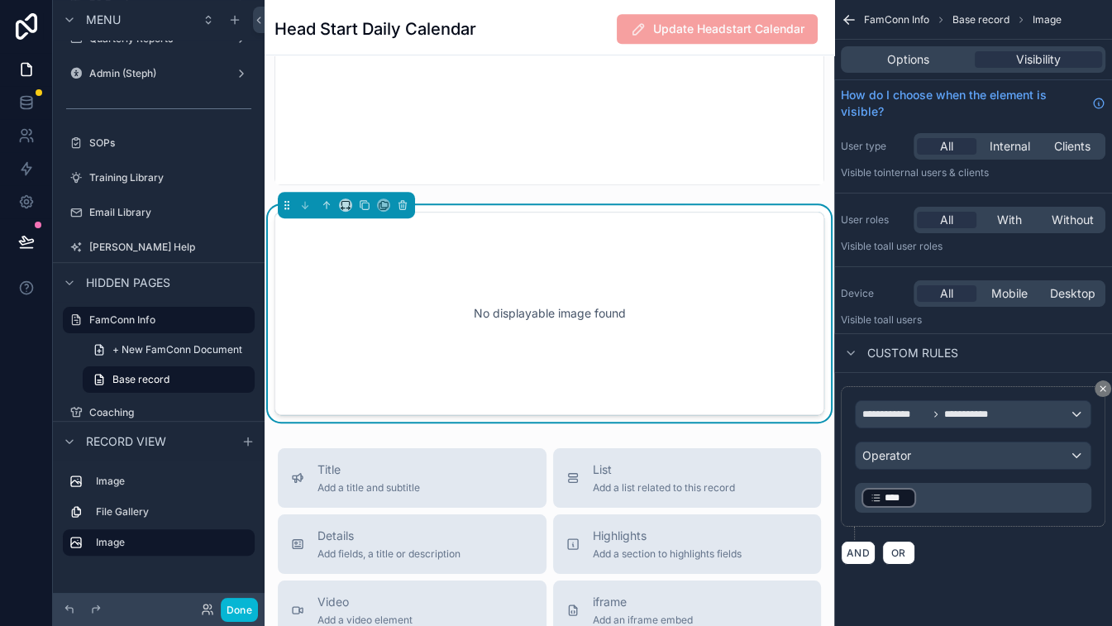
click at [975, 500] on p "﻿ **** ﻿ ﻿" at bounding box center [974, 497] width 226 height 23
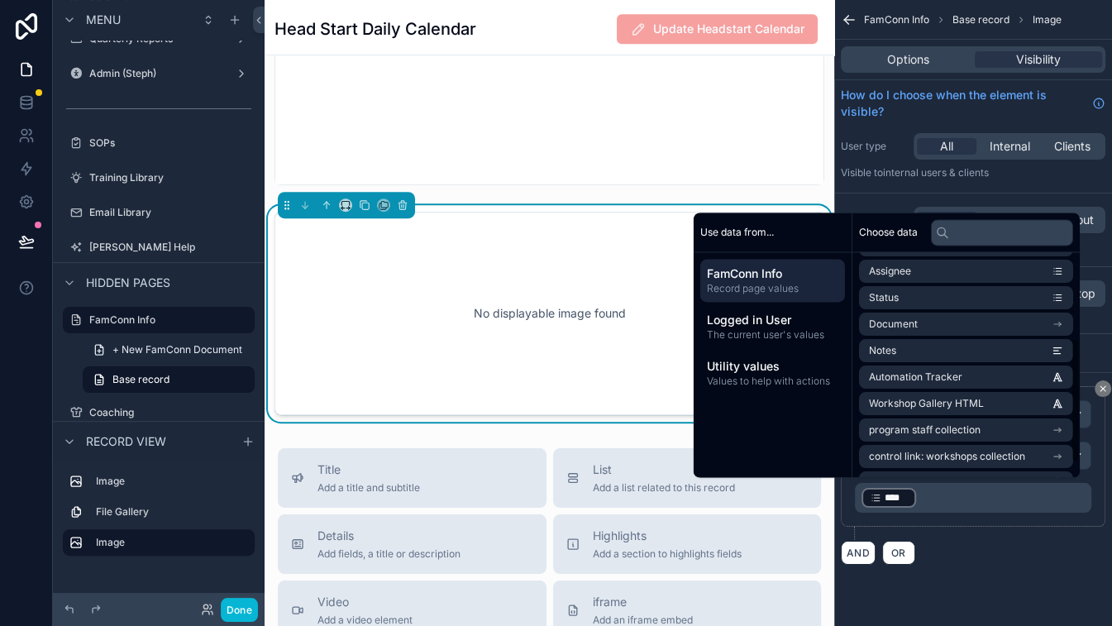
scroll to position [159, 0]
click at [759, 385] on span "Values to help with actions" at bounding box center [772, 380] width 131 height 13
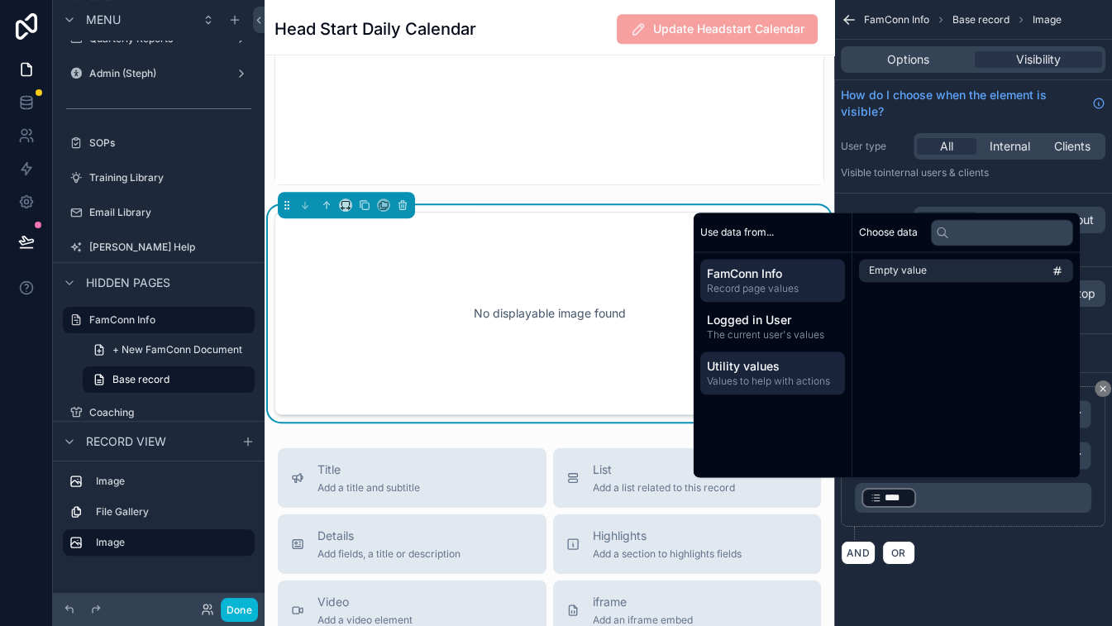
click at [775, 279] on span "FamConn Info" at bounding box center [772, 273] width 131 height 17
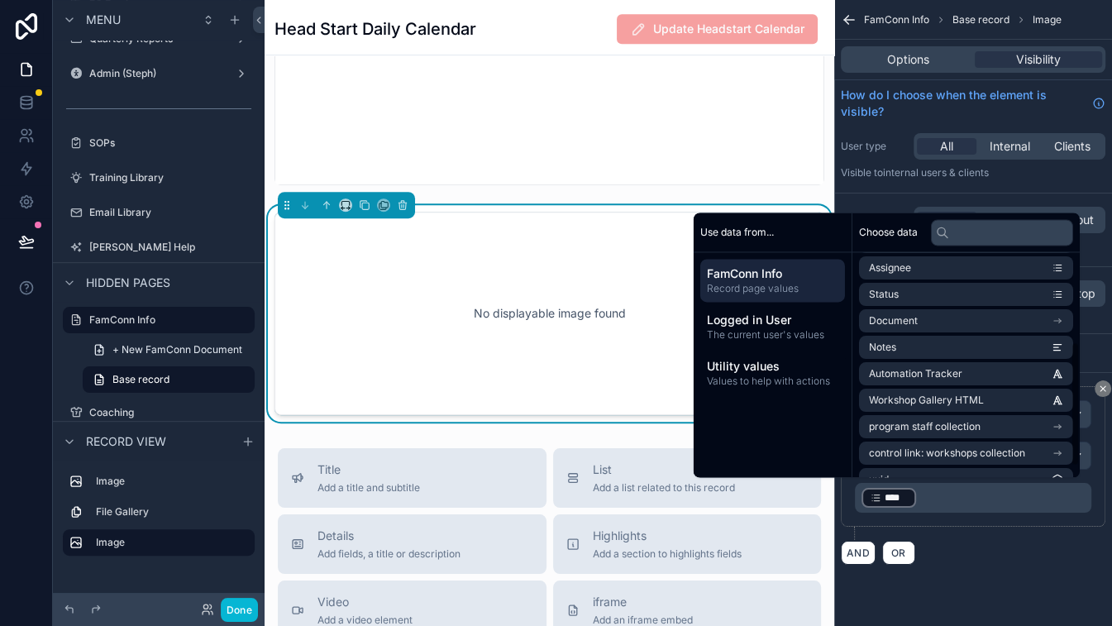
scroll to position [162, 0]
click at [894, 500] on span "****" at bounding box center [895, 497] width 23 height 13
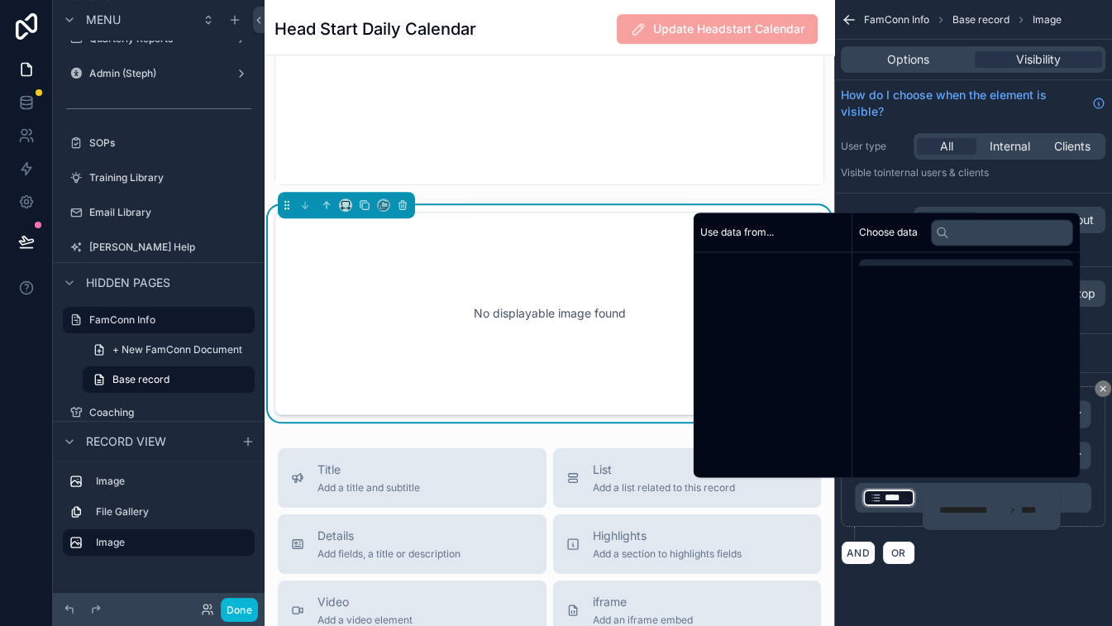
click at [894, 500] on span "****" at bounding box center [895, 497] width 23 height 13
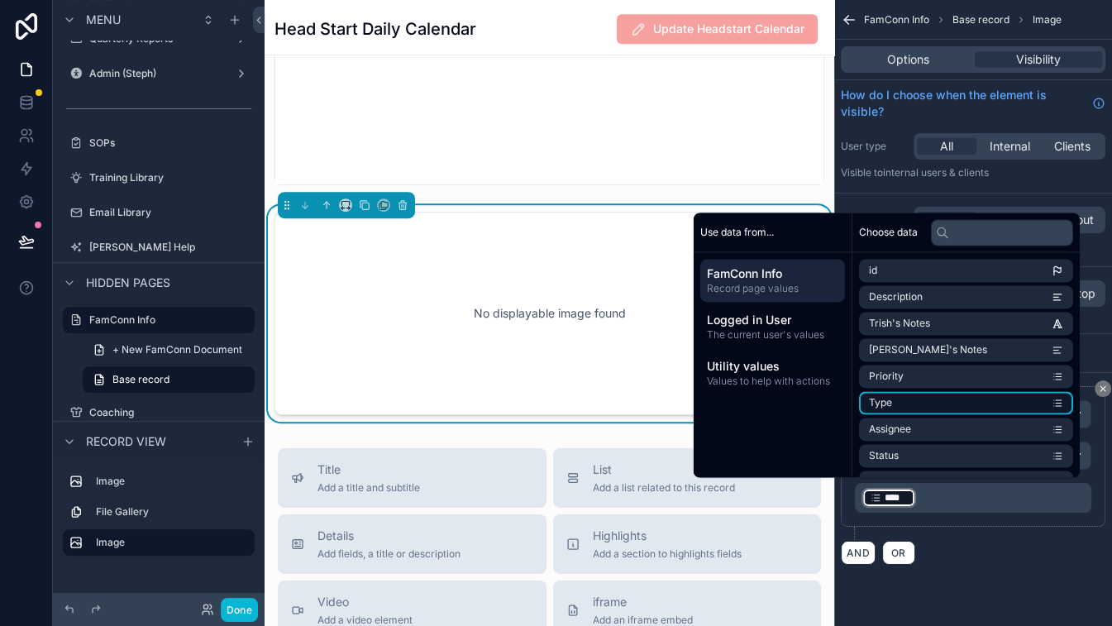
click at [975, 400] on li "Type" at bounding box center [966, 402] width 214 height 23
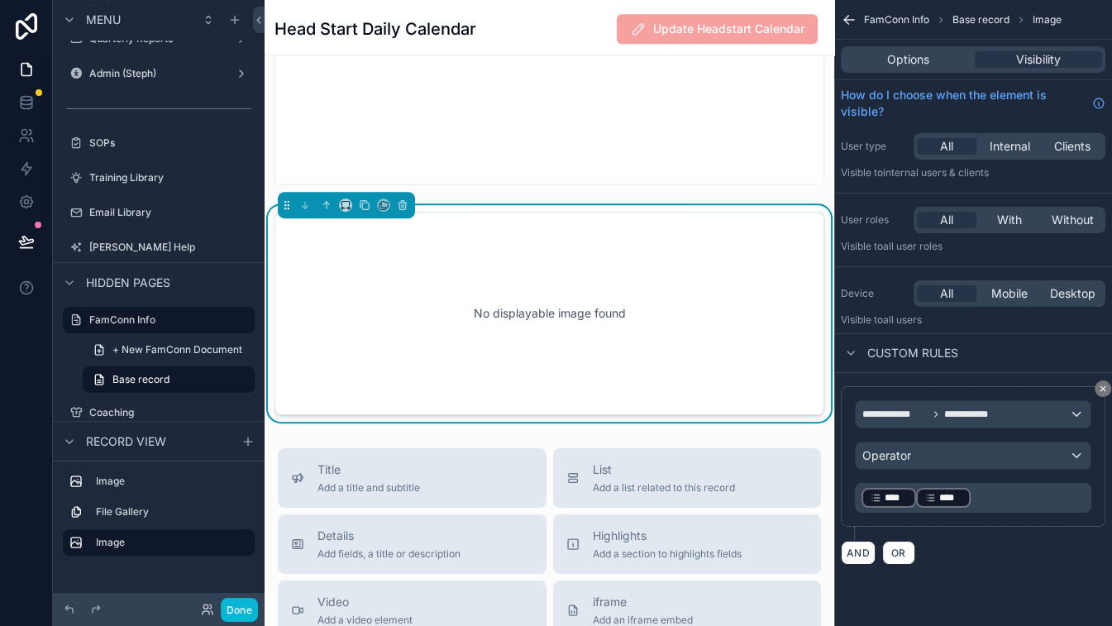
click at [975, 504] on p "﻿ **** ﻿ ﻿ **** ﻿ ﻿" at bounding box center [974, 497] width 226 height 23
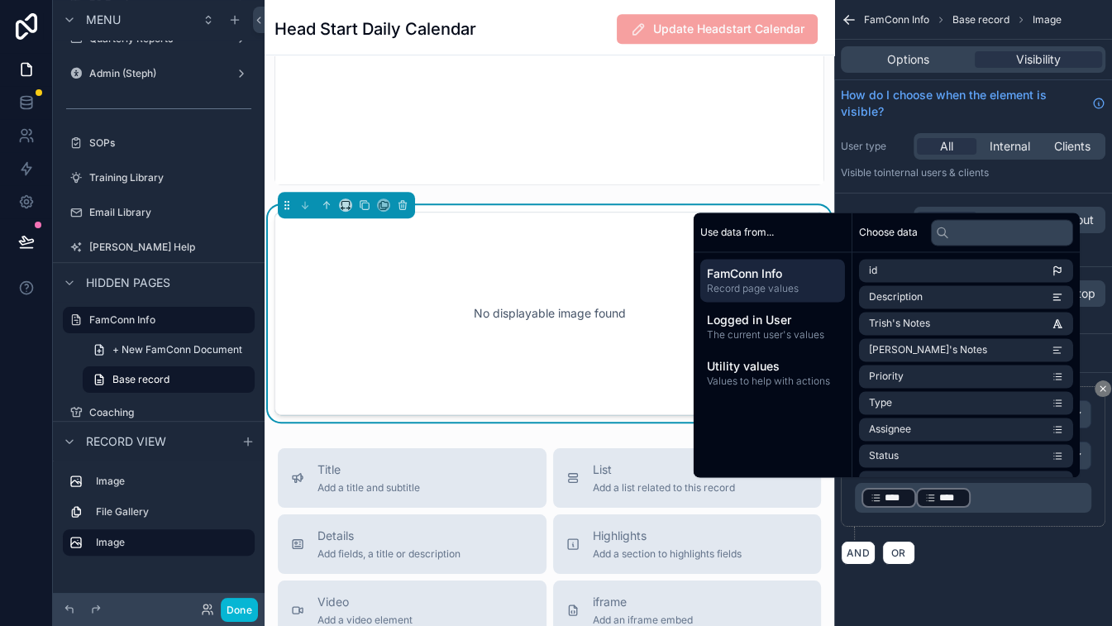
click at [894, 493] on span "****" at bounding box center [895, 497] width 23 height 13
click at [941, 494] on p "﻿ **** ﻿ ﻿" at bounding box center [974, 497] width 226 height 23
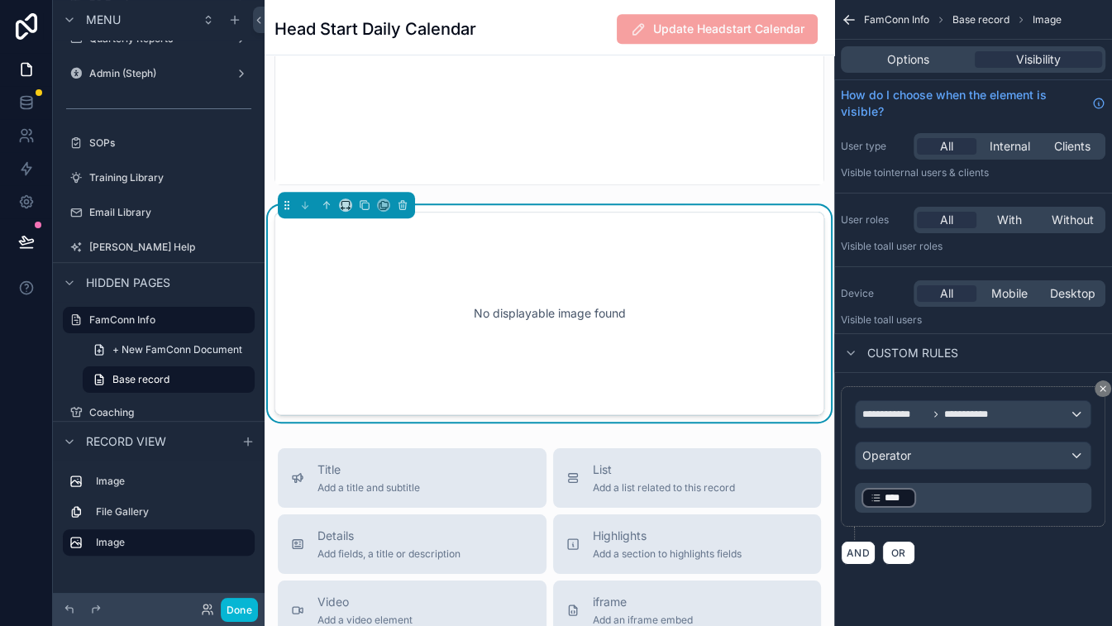
click at [942, 497] on p "﻿ **** ﻿ ﻿" at bounding box center [974, 497] width 226 height 23
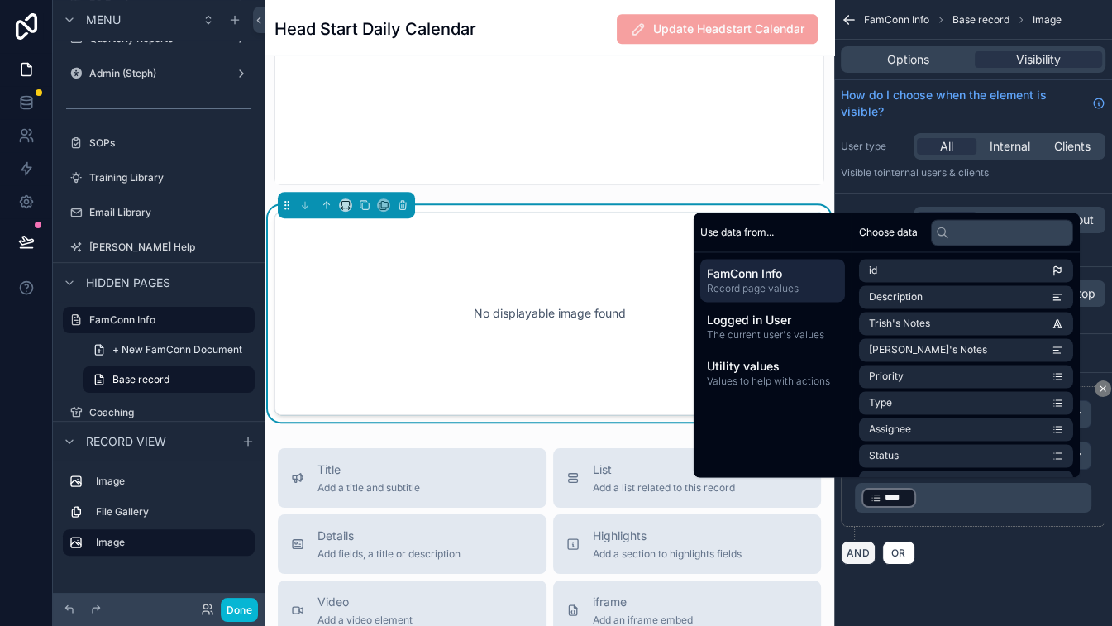
click at [855, 548] on button "AND" at bounding box center [858, 553] width 35 height 24
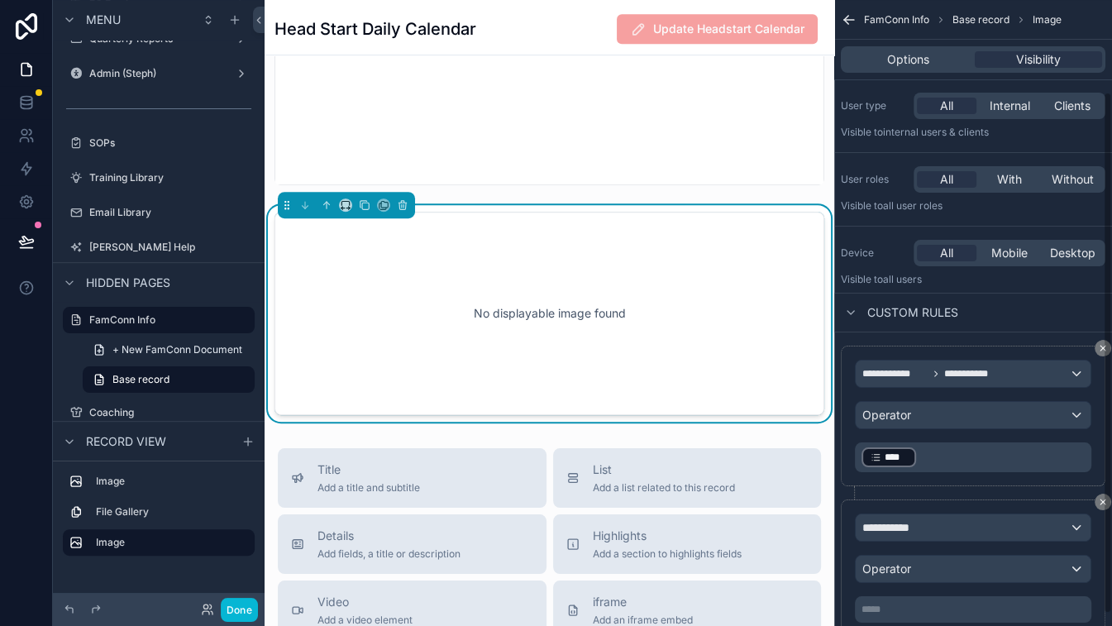
scroll to position [126, 0]
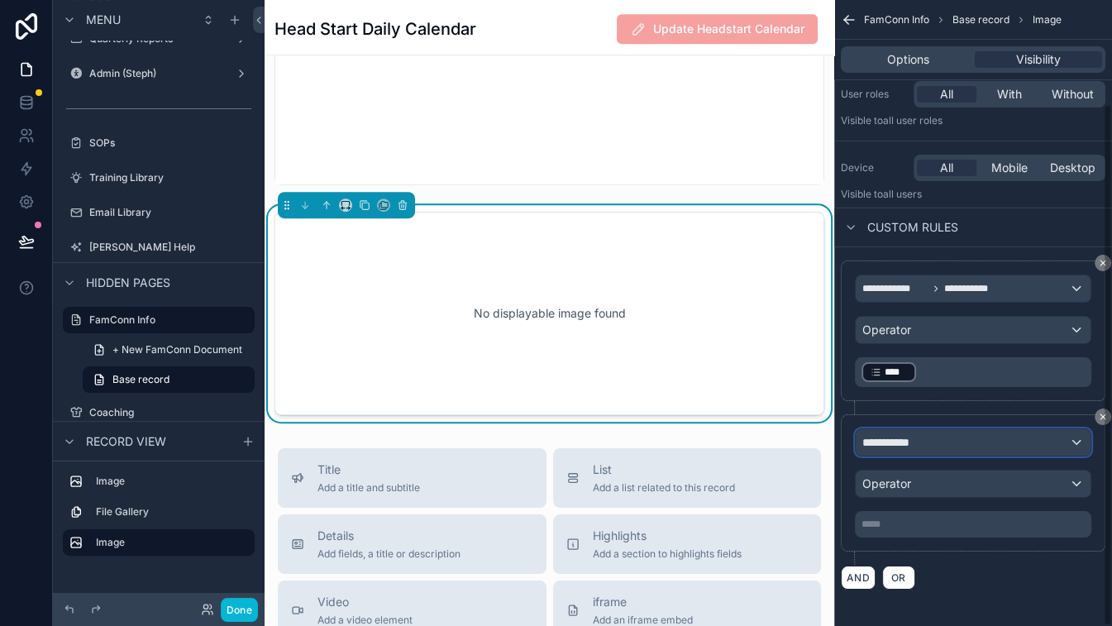
click at [935, 434] on div "**********" at bounding box center [973, 442] width 235 height 26
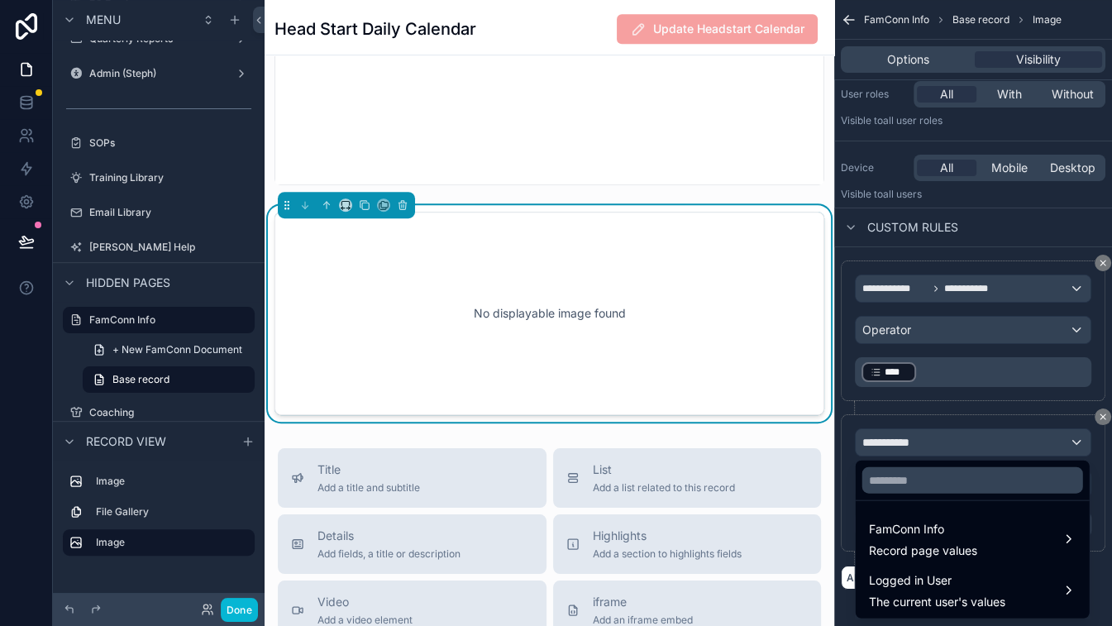
click at [968, 358] on div "scrollable content" at bounding box center [556, 313] width 1112 height 626
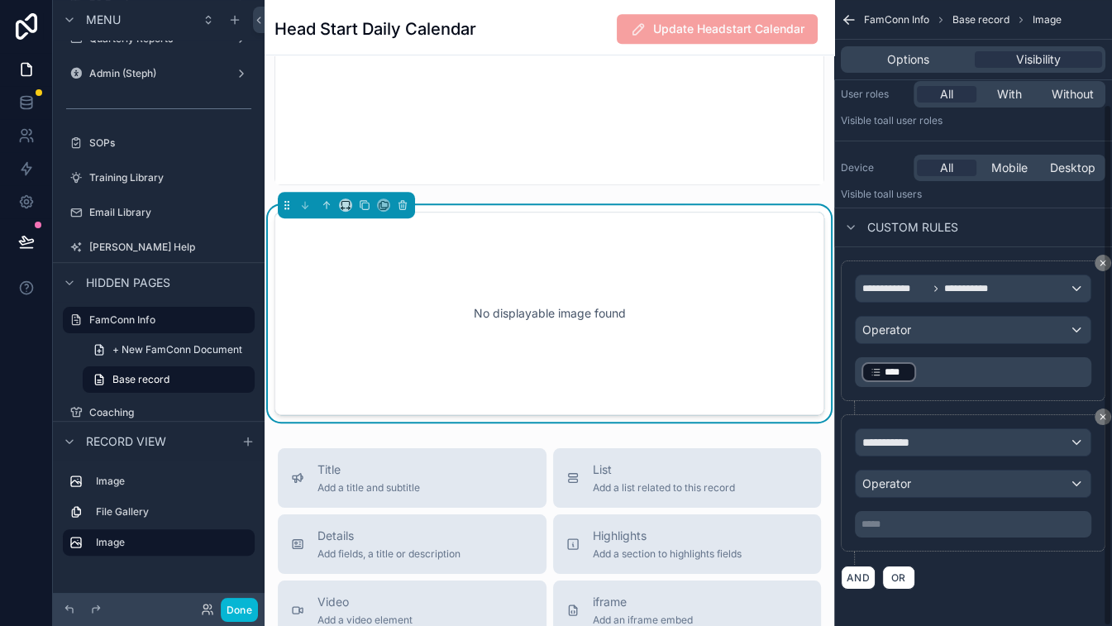
click at [961, 374] on p "﻿ **** ﻿ ﻿" at bounding box center [974, 371] width 226 height 23
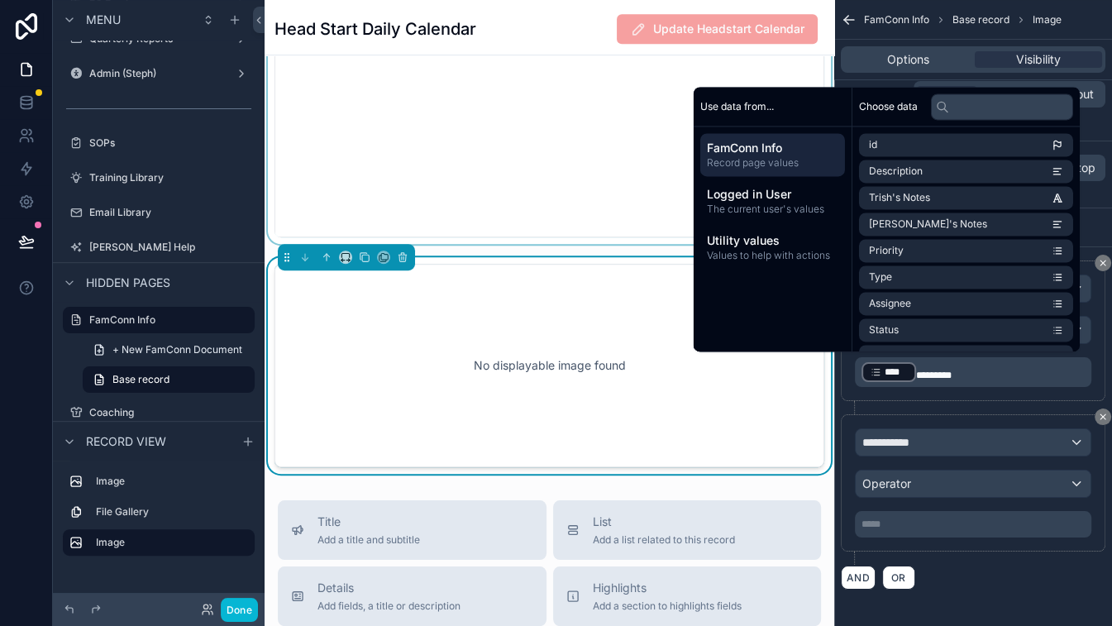
scroll to position [712, 0]
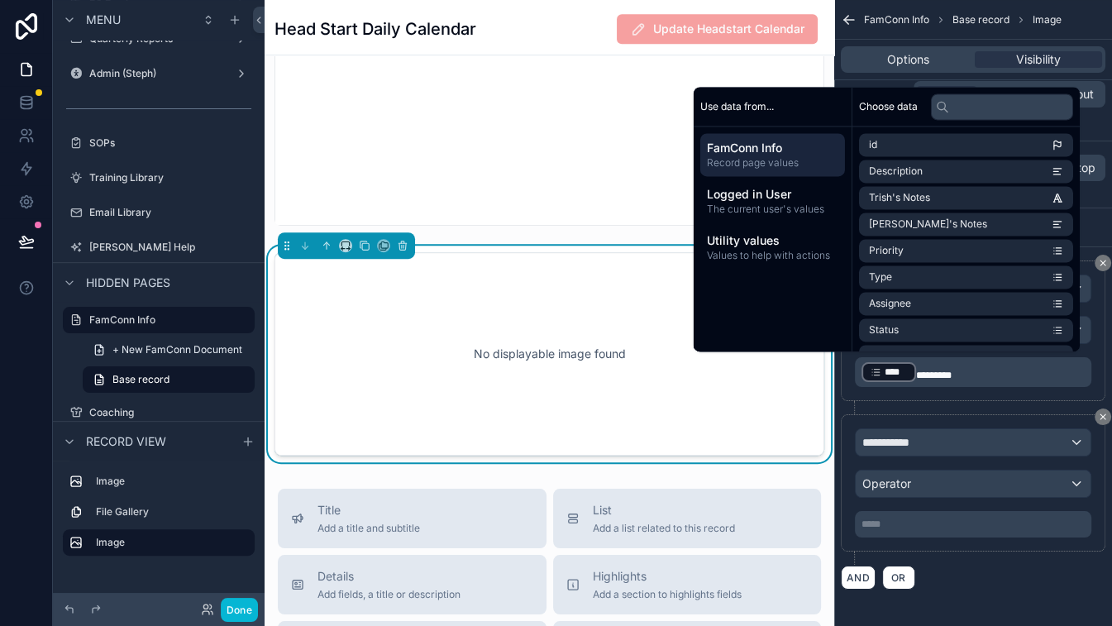
click at [575, 326] on div "No displayable image found" at bounding box center [549, 353] width 495 height 149
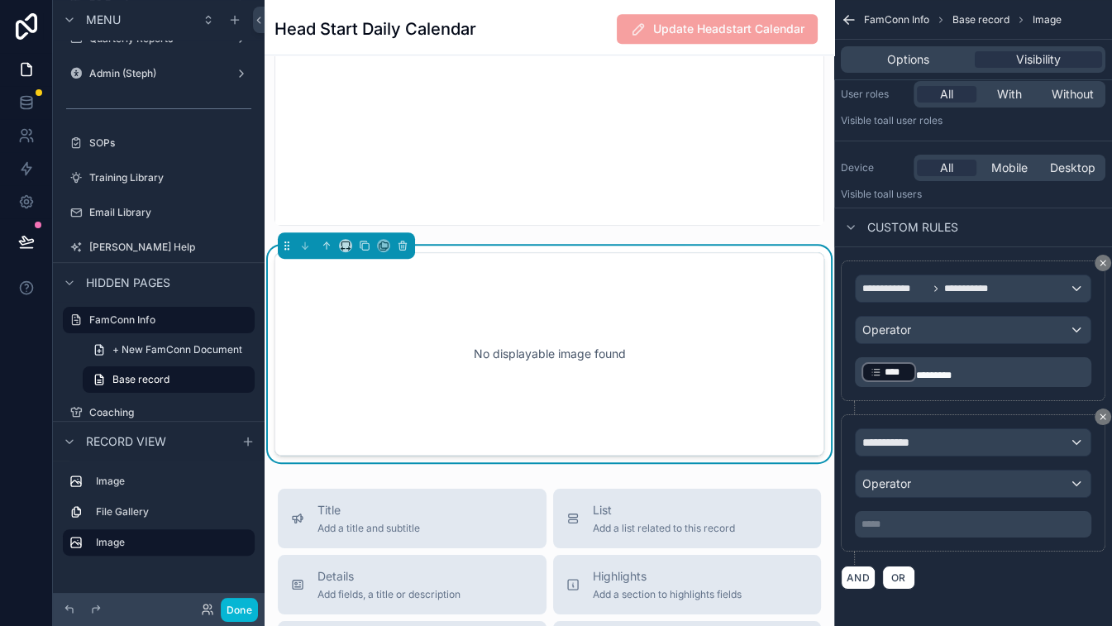
click at [575, 326] on div "No displayable image found" at bounding box center [549, 353] width 495 height 149
click at [975, 288] on span "**********" at bounding box center [971, 288] width 54 height 13
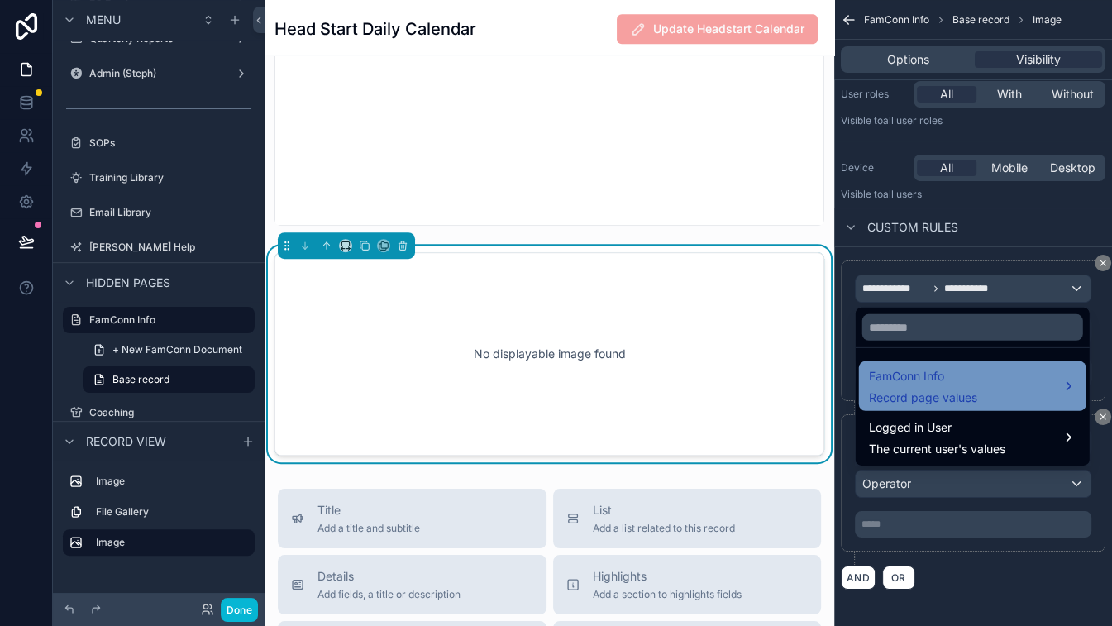
click at [961, 392] on span "Record page values" at bounding box center [923, 397] width 108 height 17
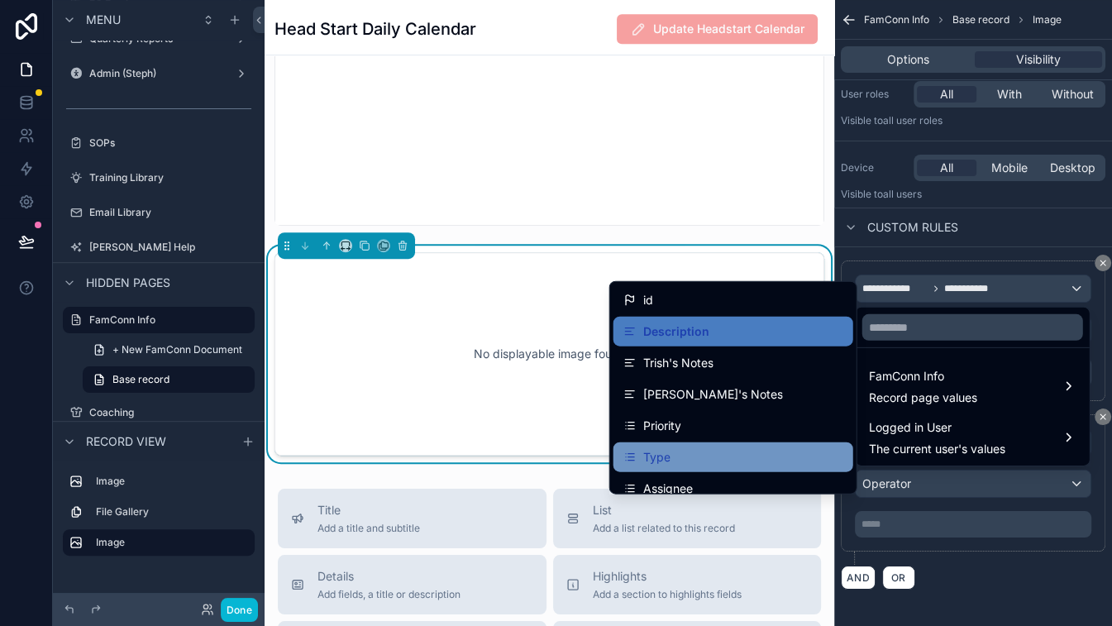
click at [719, 460] on div "Type" at bounding box center [733, 457] width 220 height 20
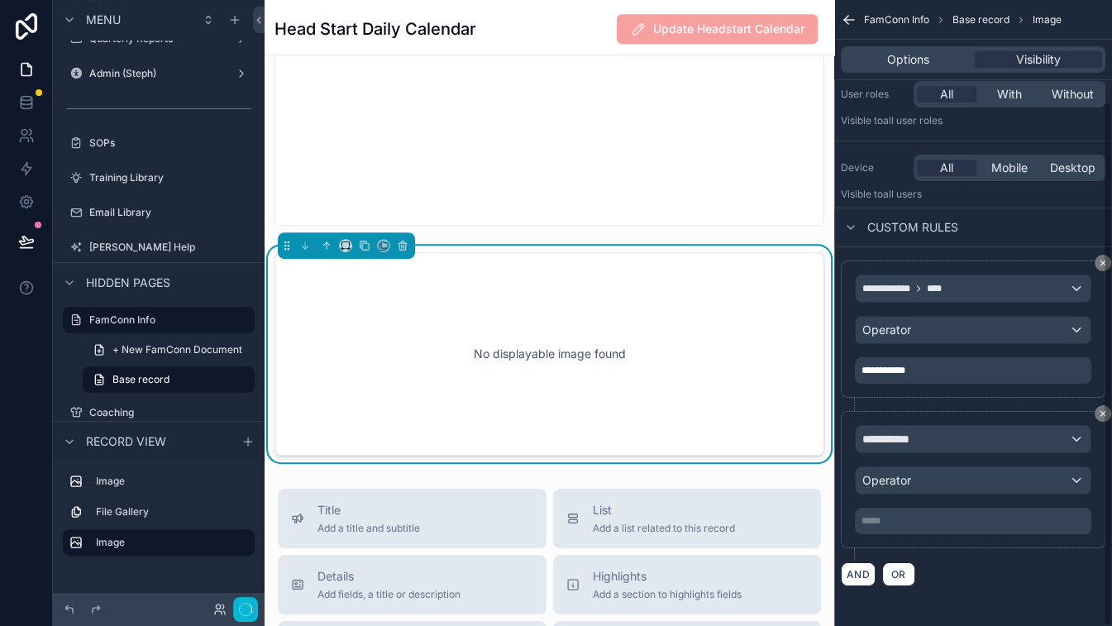
scroll to position [122, 0]
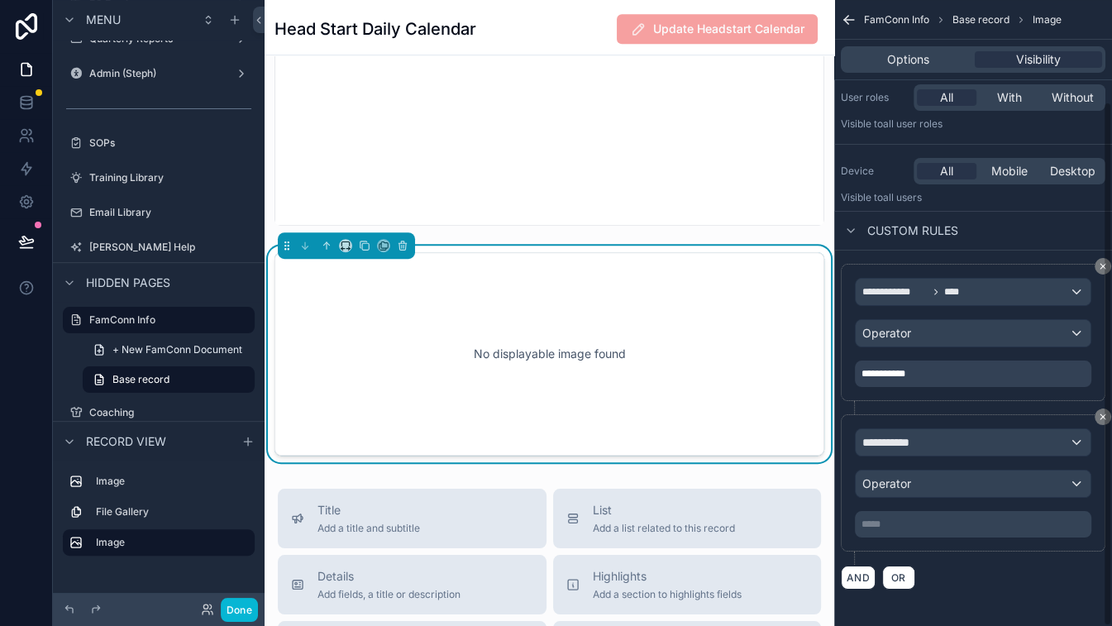
click at [923, 380] on div "**********" at bounding box center [973, 373] width 236 height 26
click at [919, 370] on div "**********" at bounding box center [973, 373] width 236 height 26
click at [918, 374] on div "**********" at bounding box center [973, 373] width 236 height 26
click at [975, 416] on icon "scrollable content" at bounding box center [1102, 416] width 5 height 5
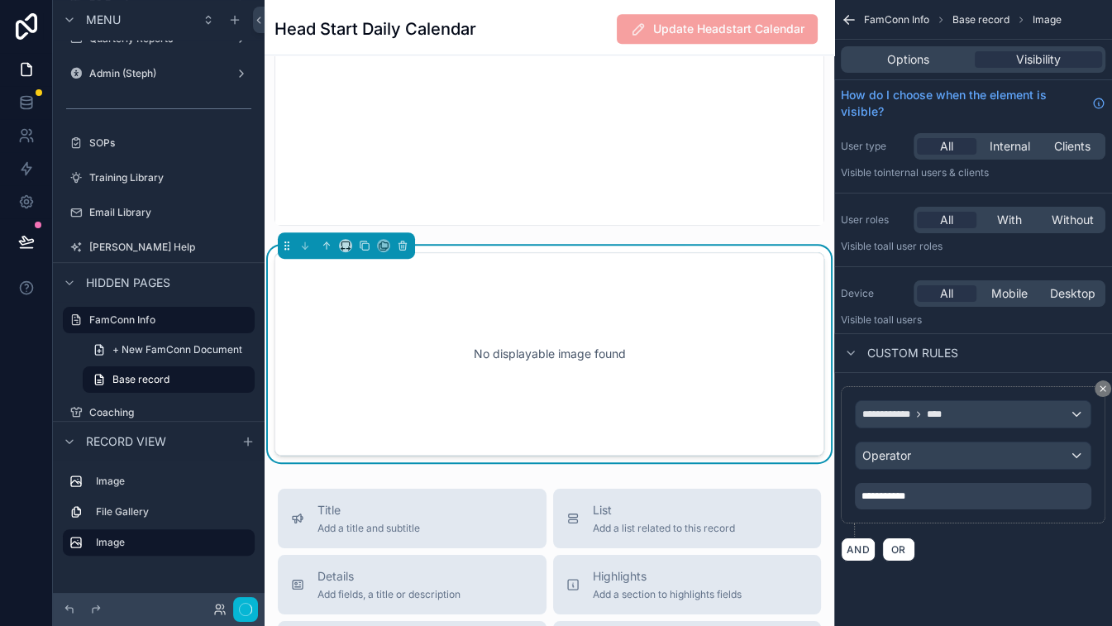
scroll to position [0, 0]
click at [918, 491] on div "**********" at bounding box center [973, 496] width 236 height 26
click at [925, 445] on div "Operator" at bounding box center [973, 455] width 235 height 26
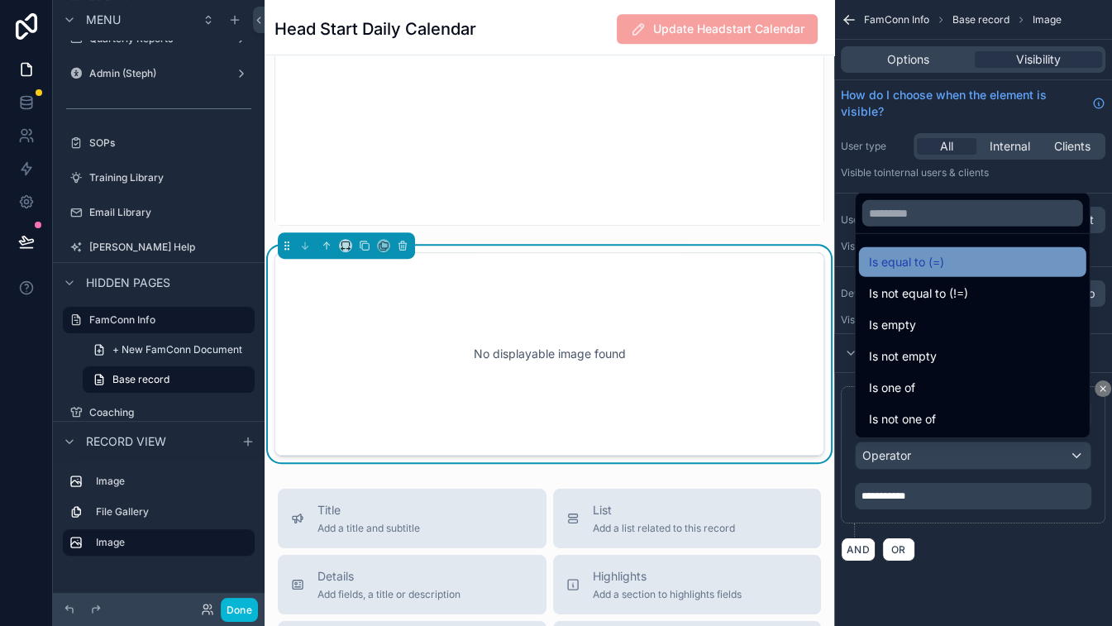
click at [975, 265] on div "Is equal to (=)" at bounding box center [972, 262] width 207 height 20
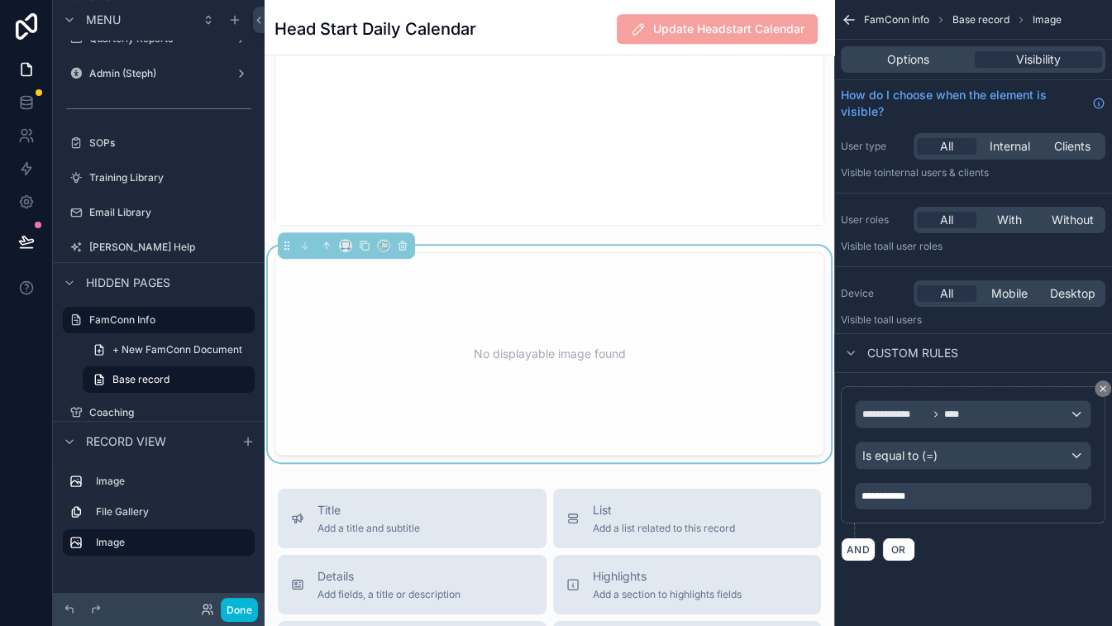
click at [924, 498] on div "**********" at bounding box center [973, 496] width 236 height 26
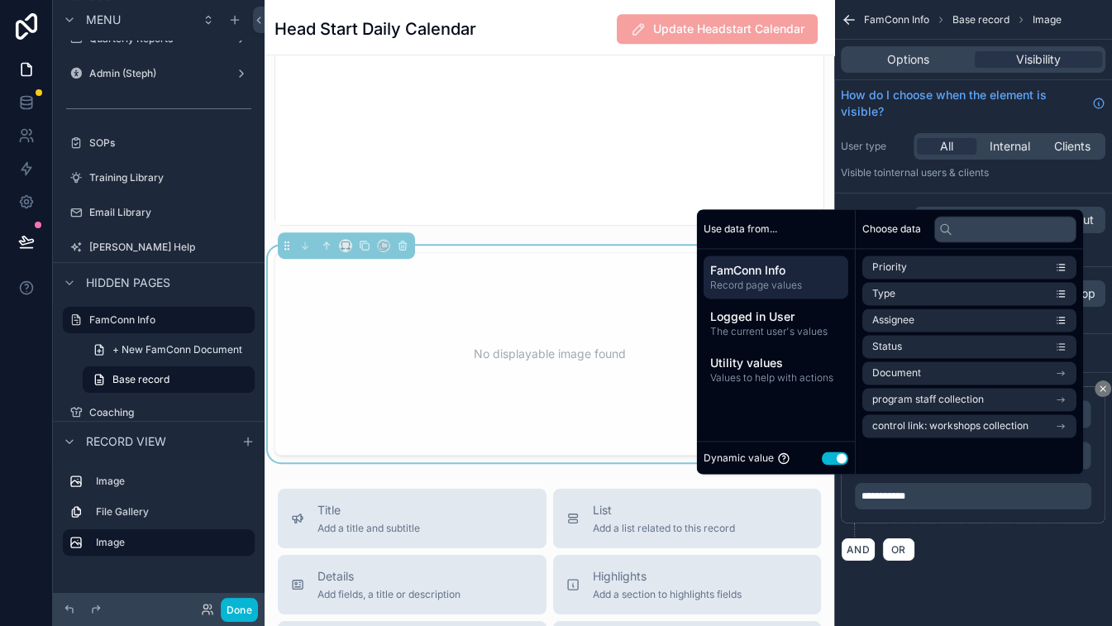
click at [825, 457] on button "Use setting" at bounding box center [835, 457] width 26 height 13
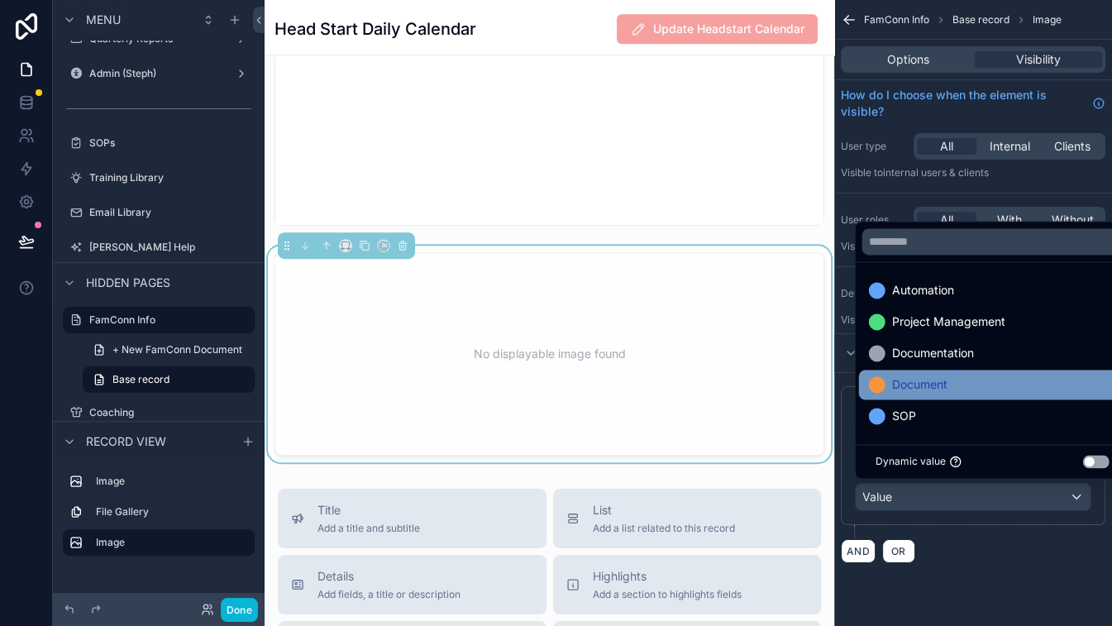
click at [929, 387] on span "Document" at bounding box center [919, 384] width 55 height 20
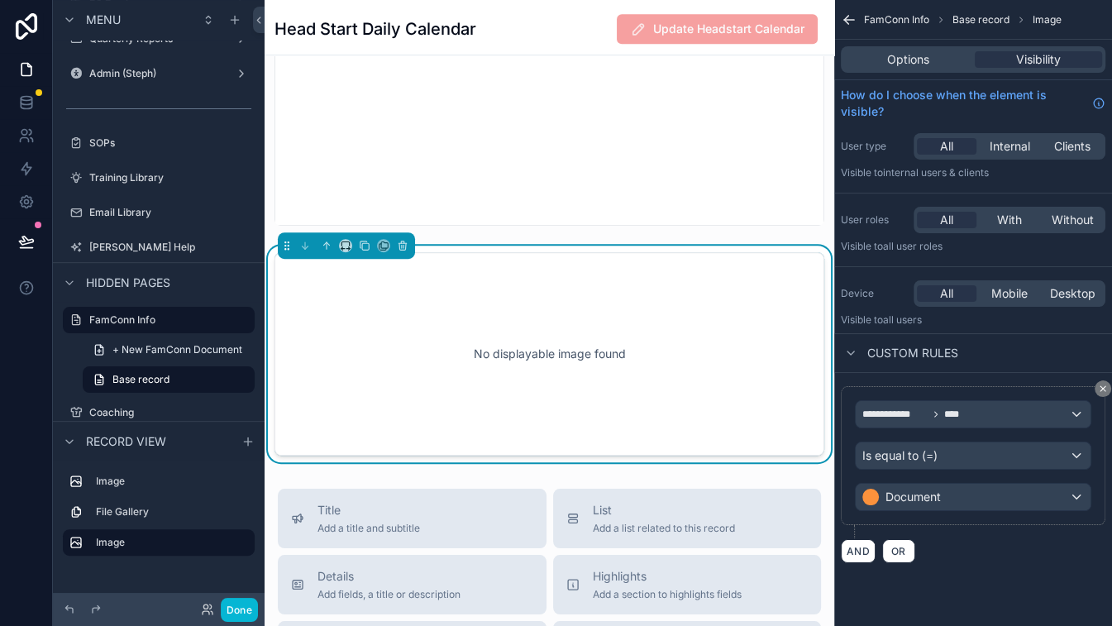
click at [975, 560] on div "AND OR" at bounding box center [973, 550] width 265 height 25
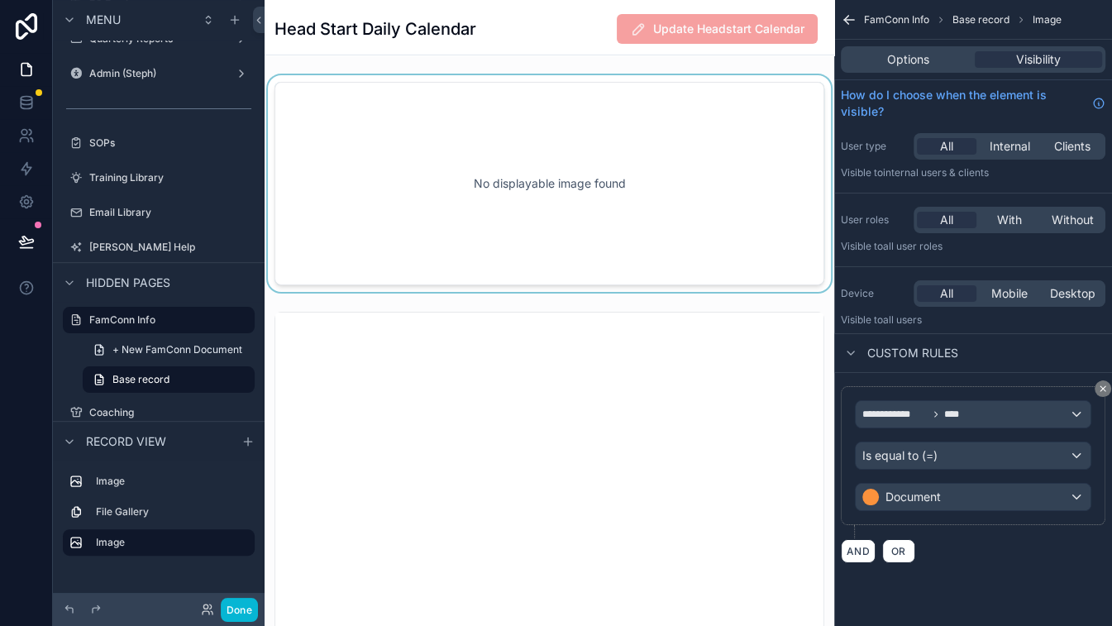
click at [639, 153] on div "scrollable content" at bounding box center [550, 183] width 570 height 217
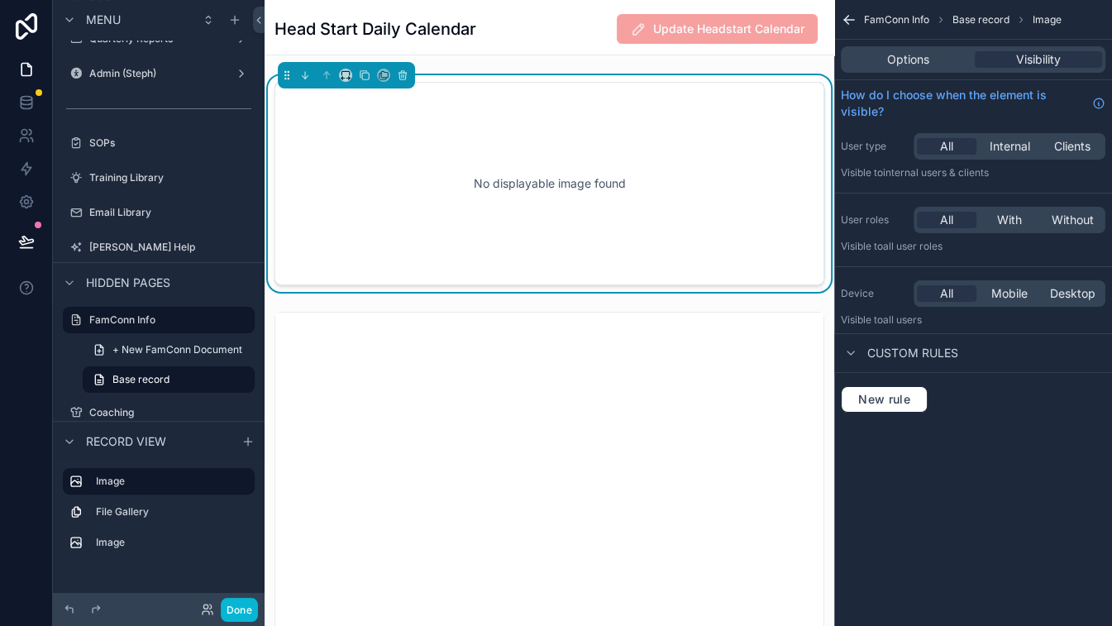
click at [639, 153] on div "No displayable image found" at bounding box center [549, 183] width 495 height 149
click at [886, 403] on span "New rule" at bounding box center [883, 399] width 65 height 15
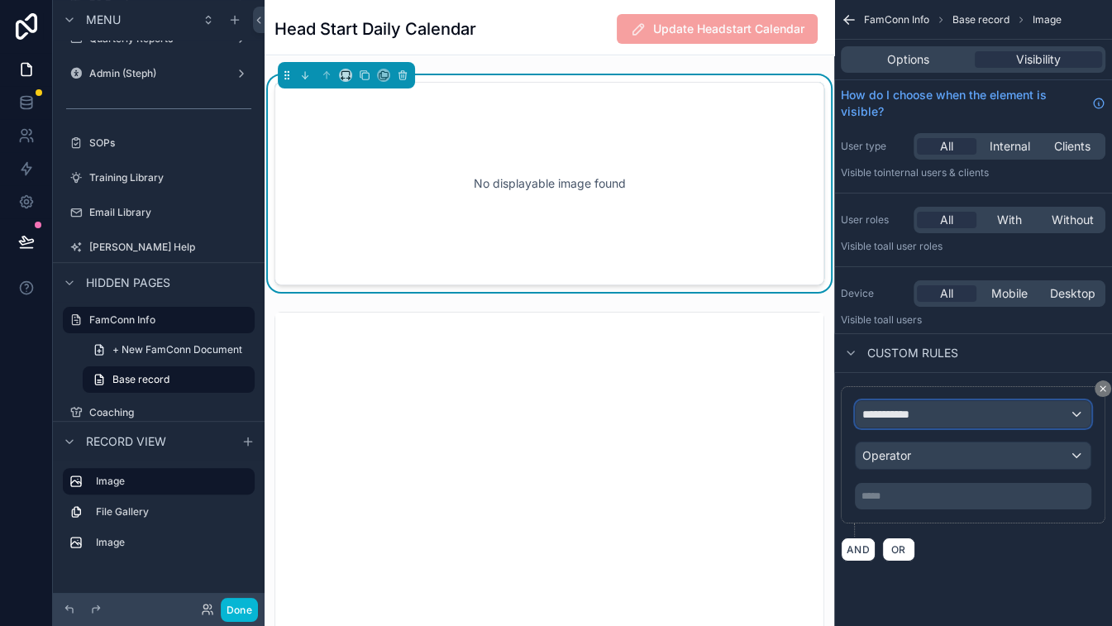
click at [912, 415] on span "**********" at bounding box center [892, 414] width 61 height 17
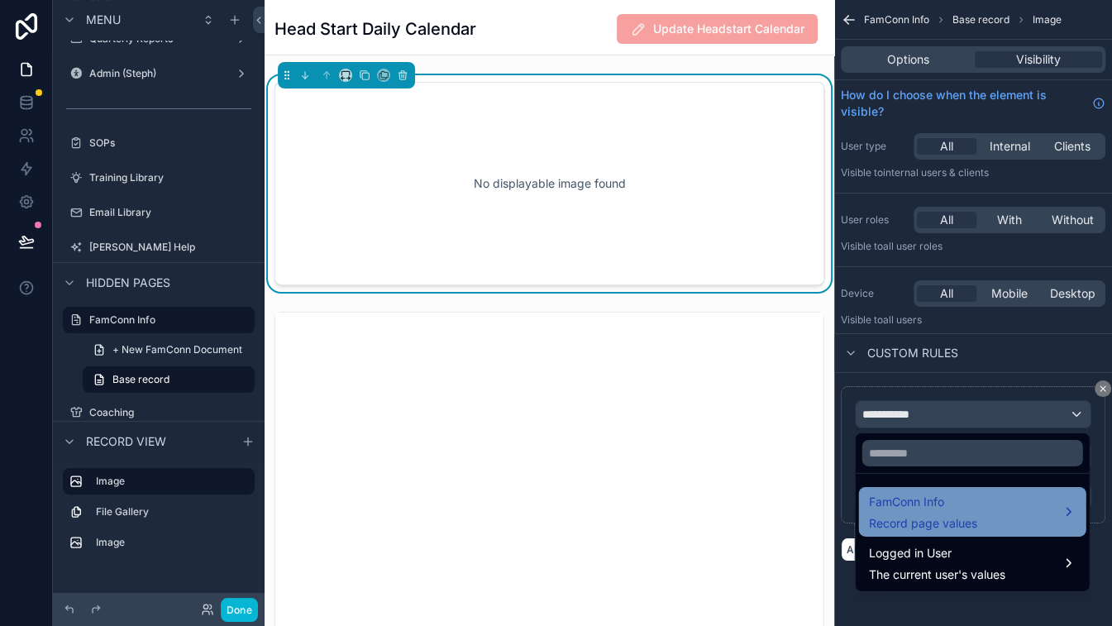
click at [929, 511] on div "FamConn Info Record page values" at bounding box center [923, 512] width 108 height 40
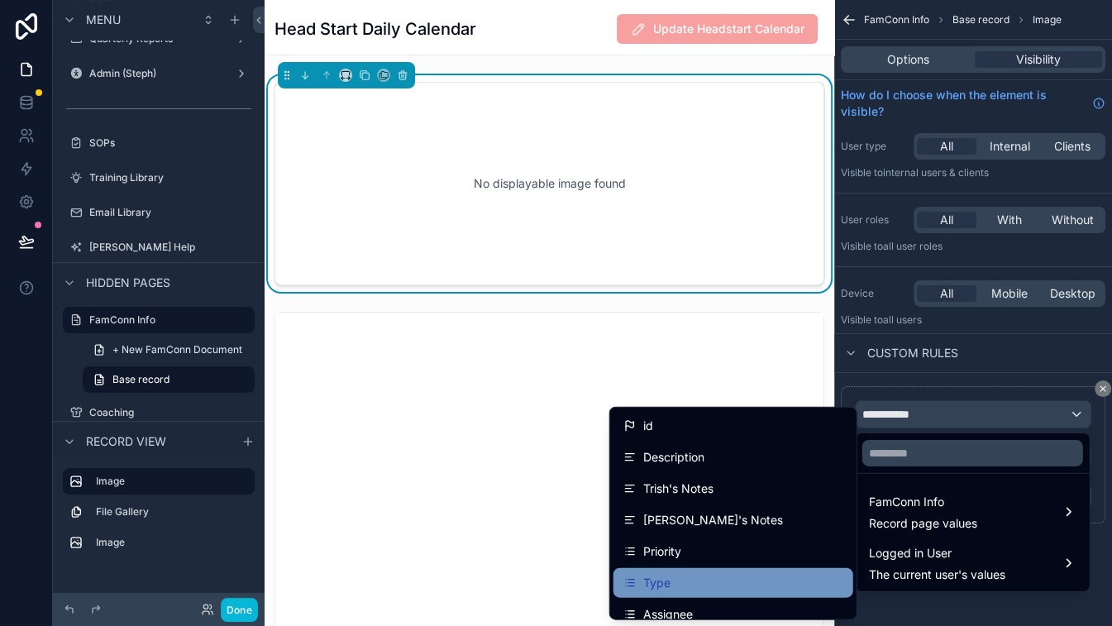
click at [759, 578] on div "Type" at bounding box center [733, 583] width 220 height 20
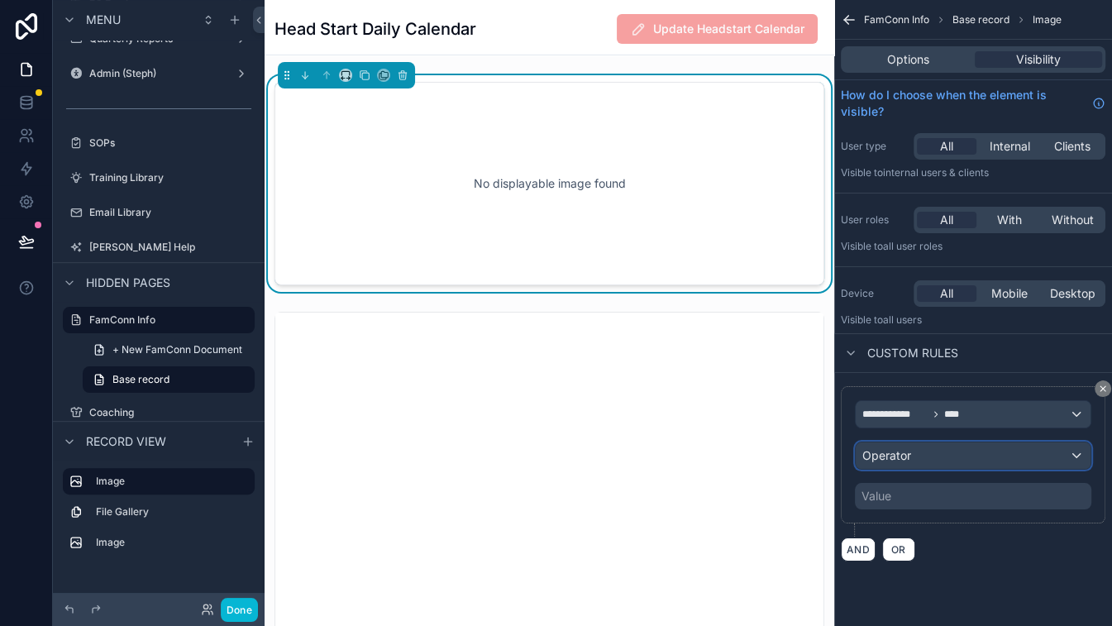
click at [940, 455] on div "Operator" at bounding box center [973, 455] width 235 height 26
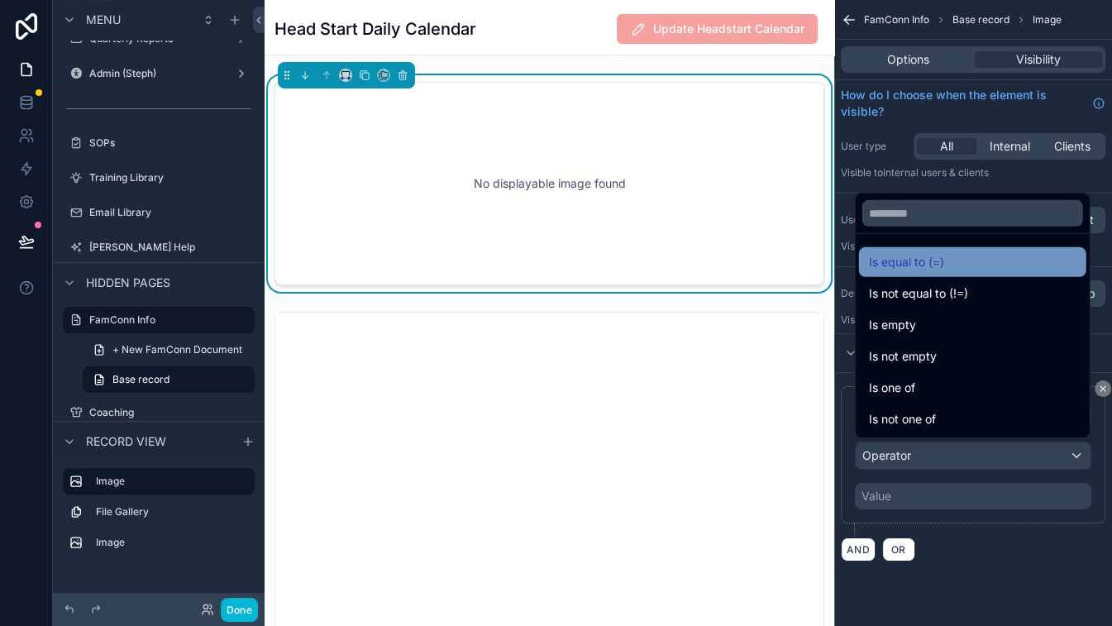
click at [951, 260] on div "Is equal to (=)" at bounding box center [972, 262] width 207 height 20
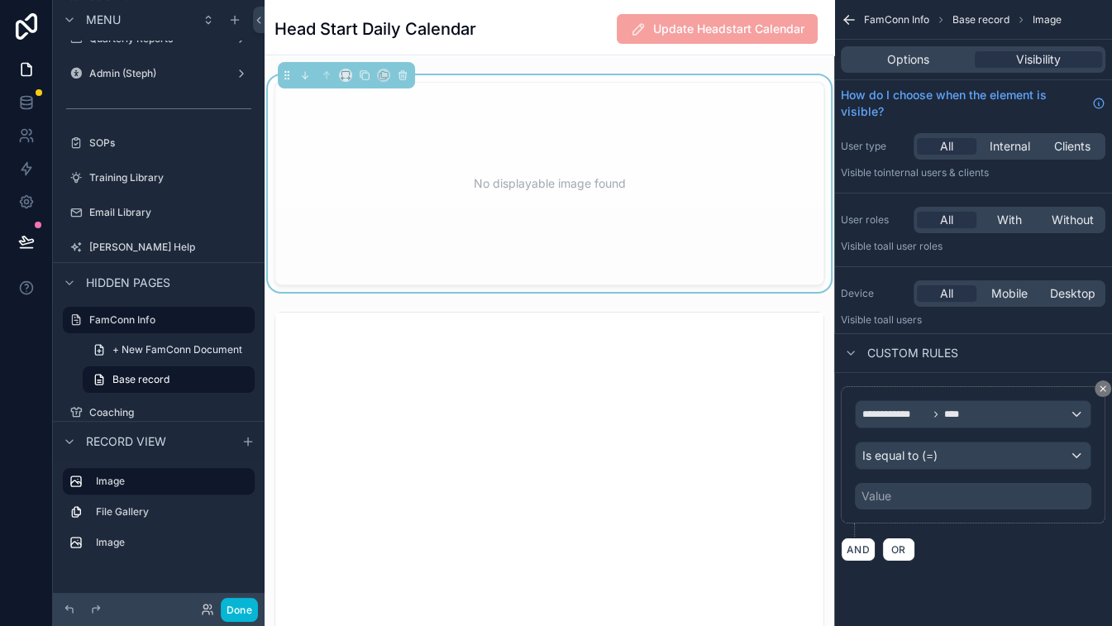
click at [923, 495] on div "Value" at bounding box center [973, 496] width 236 height 26
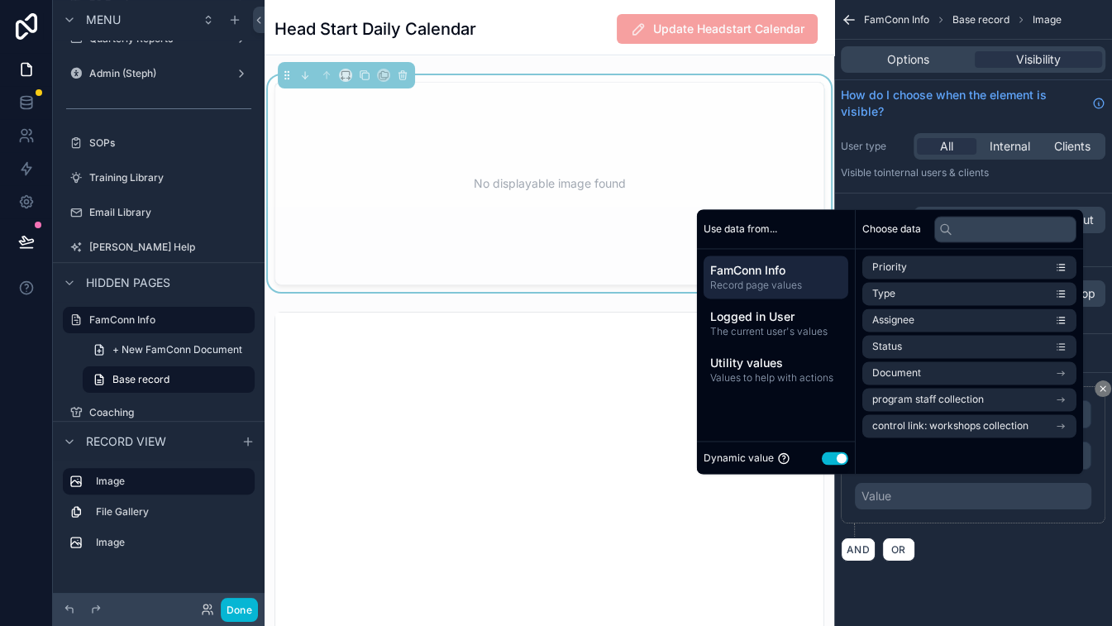
click at [827, 460] on button "Use setting" at bounding box center [835, 457] width 26 height 13
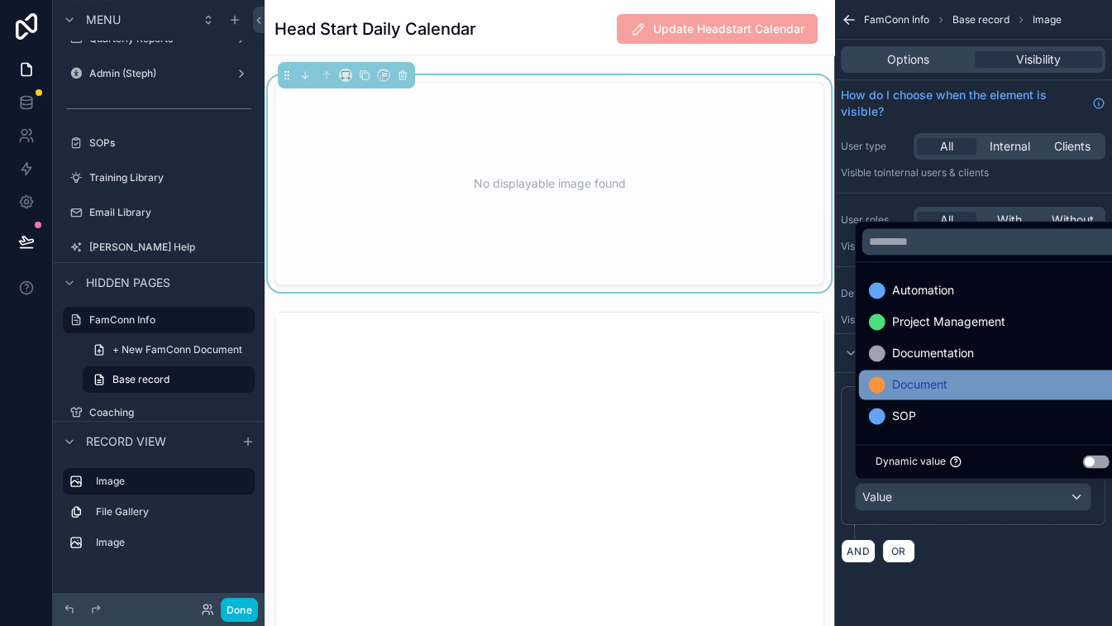
click at [958, 393] on div "Document" at bounding box center [992, 384] width 247 height 20
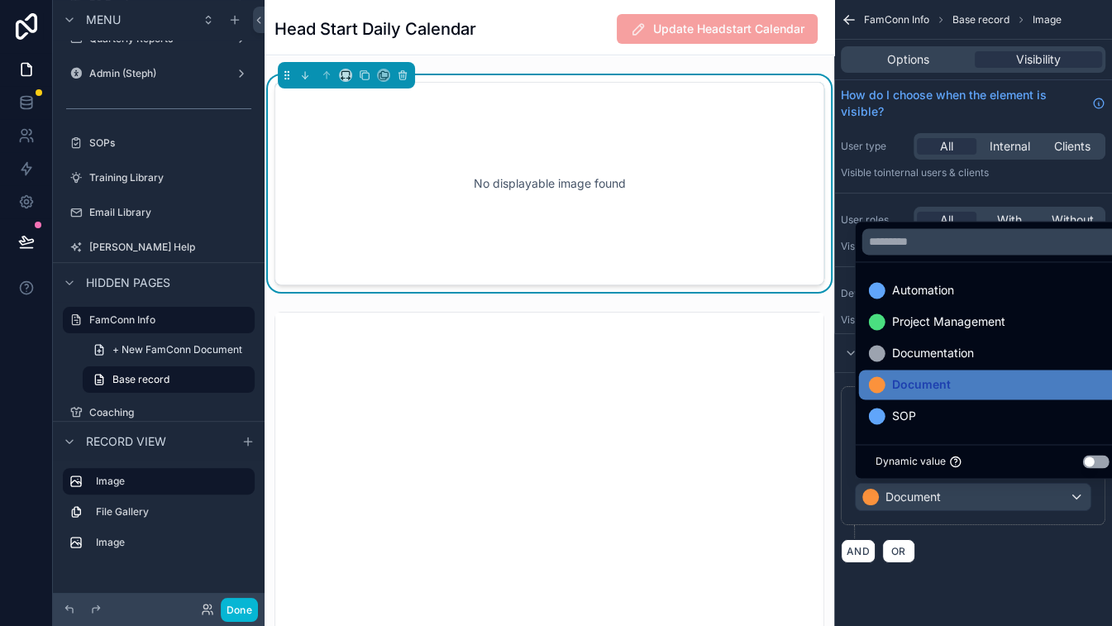
click at [964, 555] on div "AND OR" at bounding box center [973, 550] width 265 height 25
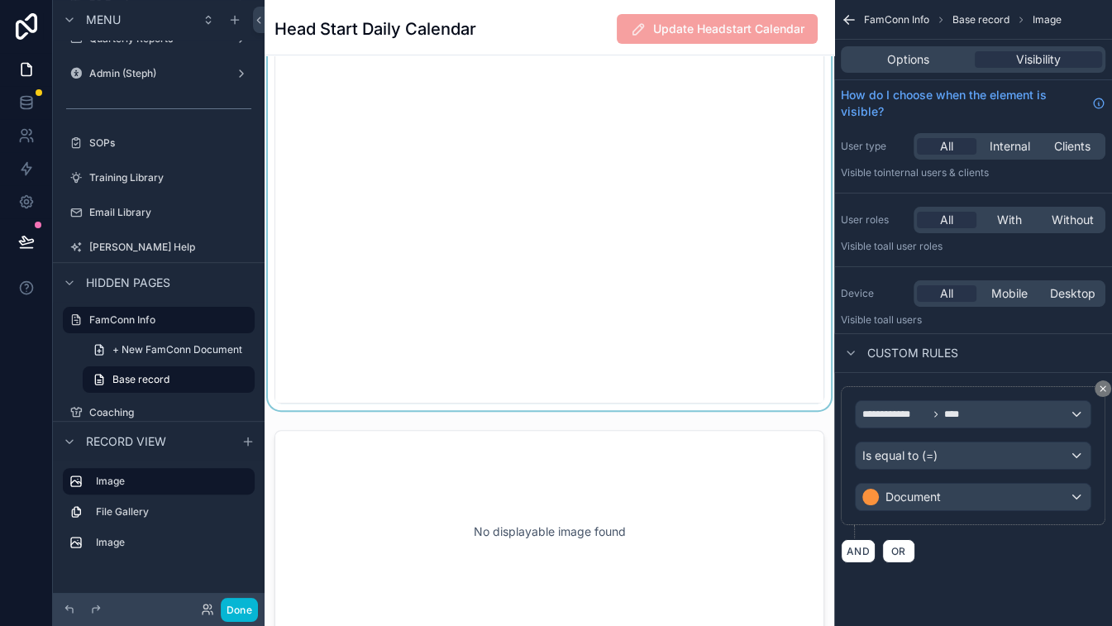
scroll to position [551, 0]
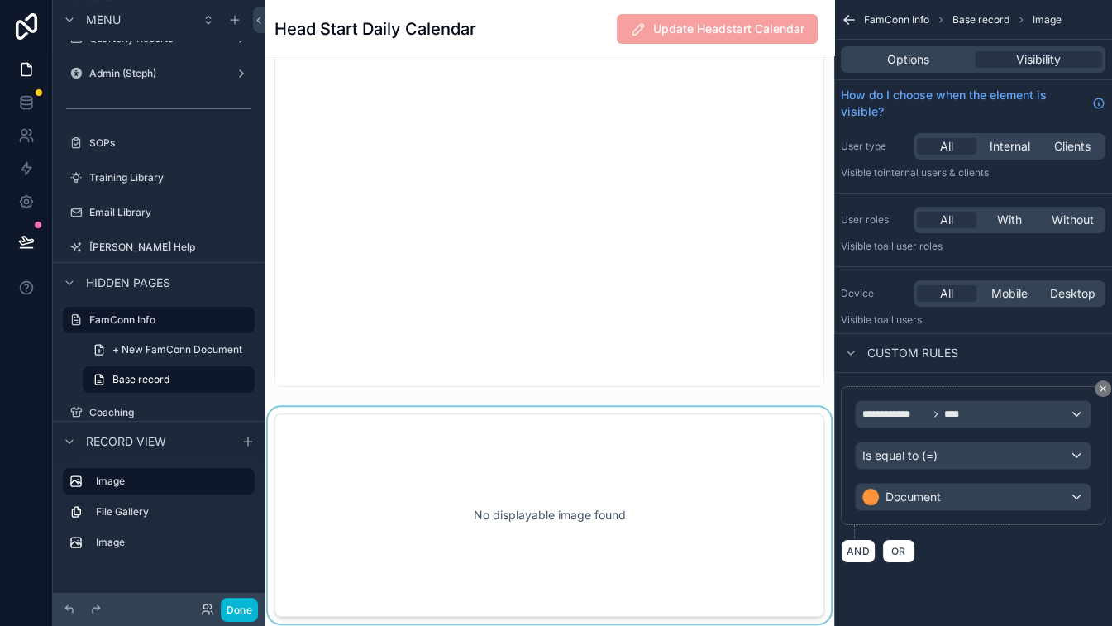
click at [604, 469] on div "scrollable content" at bounding box center [550, 515] width 570 height 217
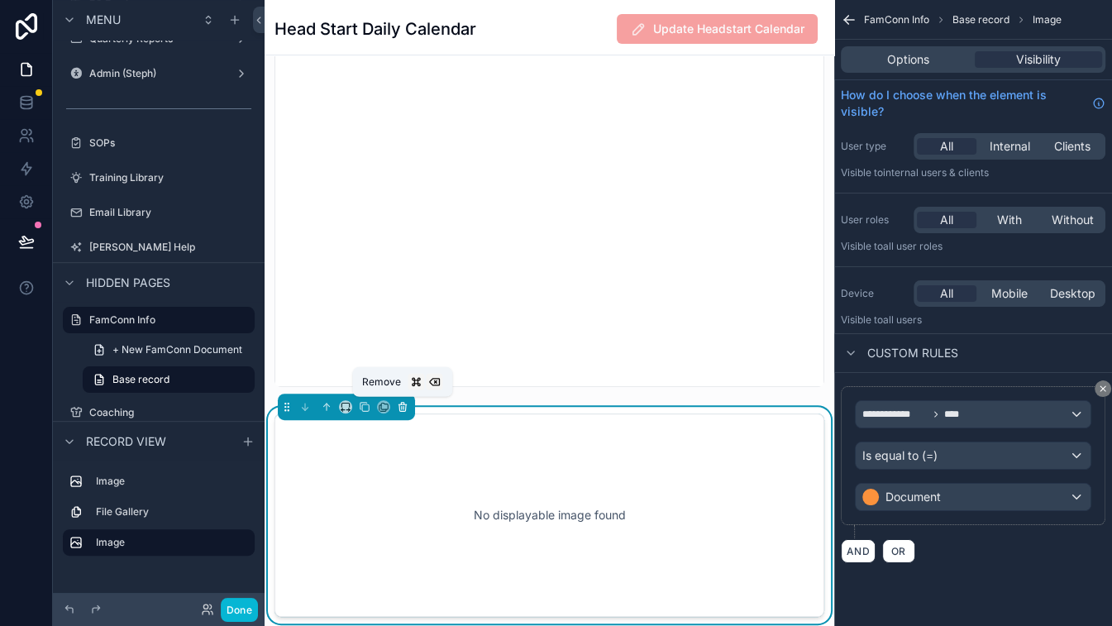
click at [401, 410] on icon "scrollable content" at bounding box center [402, 407] width 7 height 7
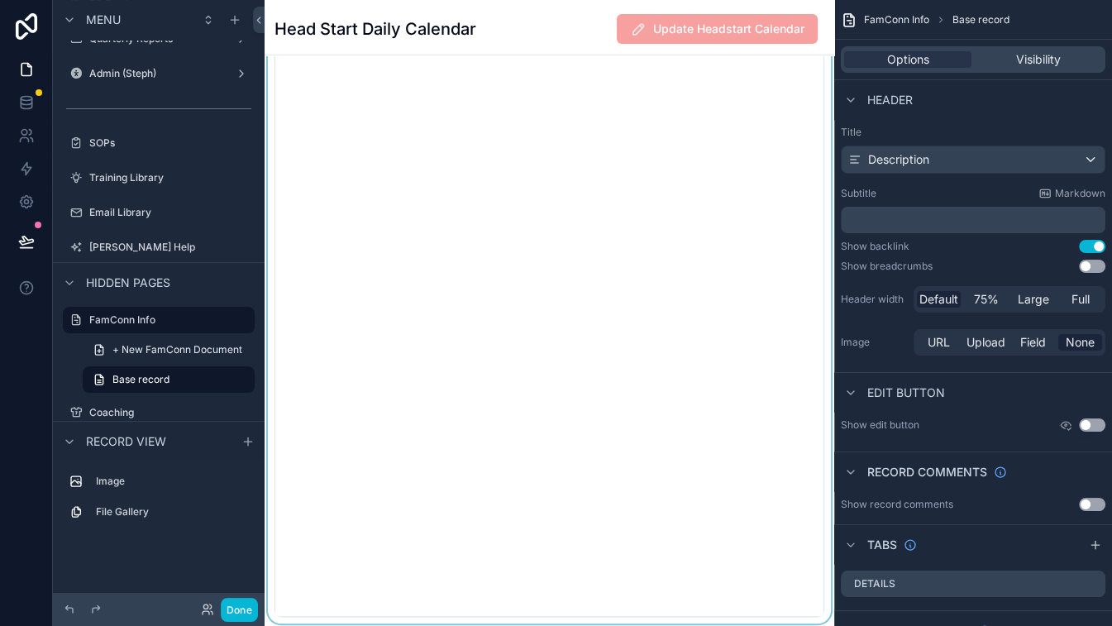
scroll to position [319, 0]
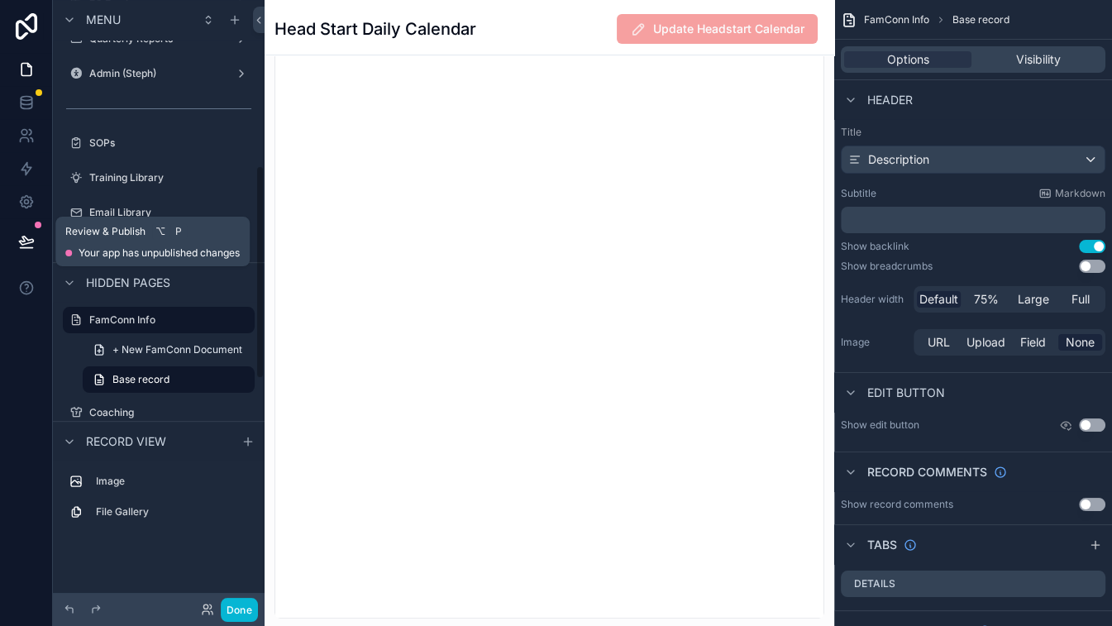
click at [28, 246] on icon at bounding box center [26, 241] width 17 height 17
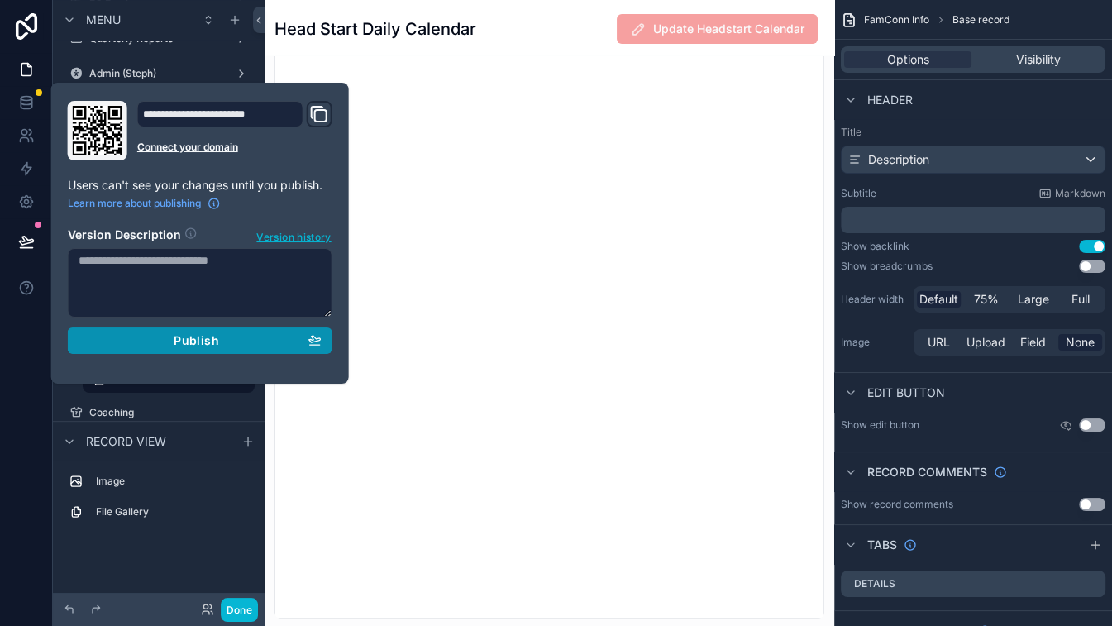
click at [195, 337] on span "Publish" at bounding box center [196, 340] width 45 height 15
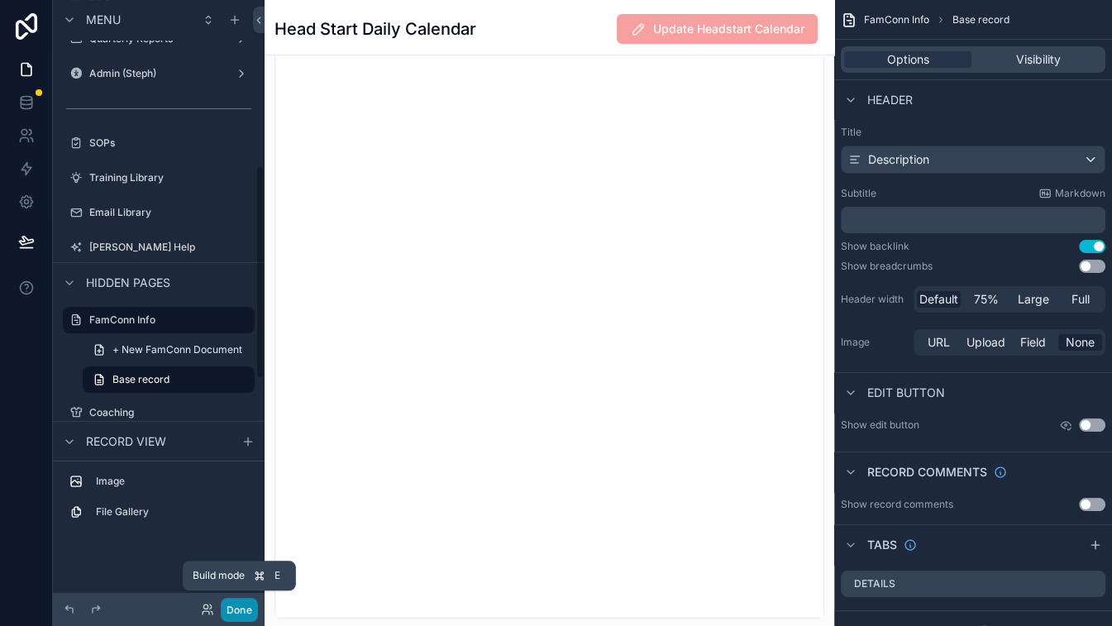
click at [241, 614] on button "Done" at bounding box center [239, 610] width 37 height 24
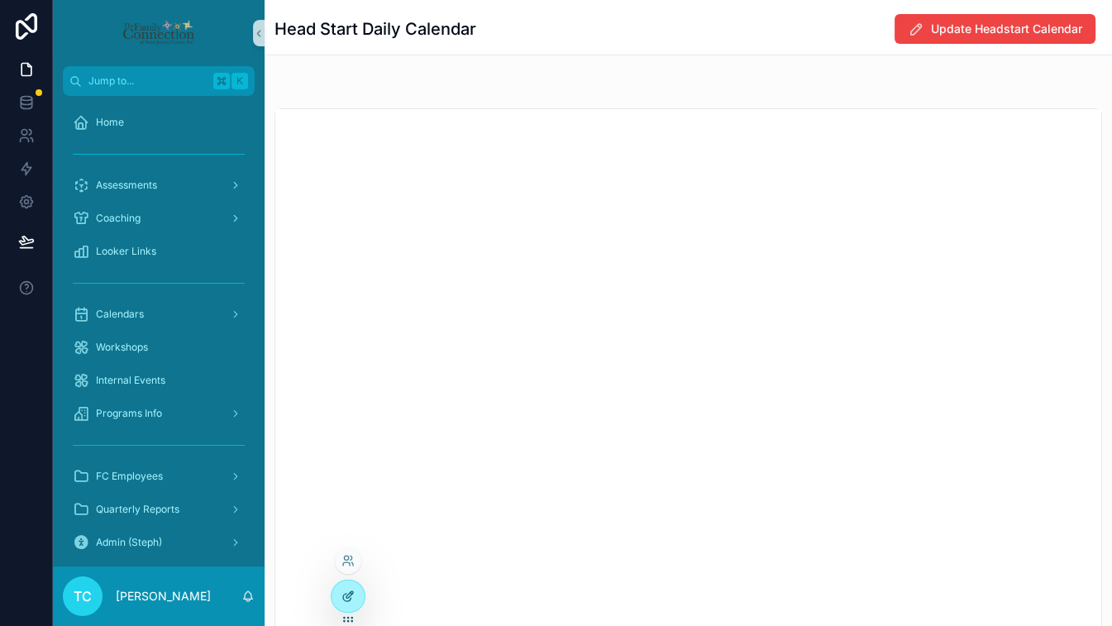
click at [345, 598] on icon at bounding box center [347, 595] width 13 height 13
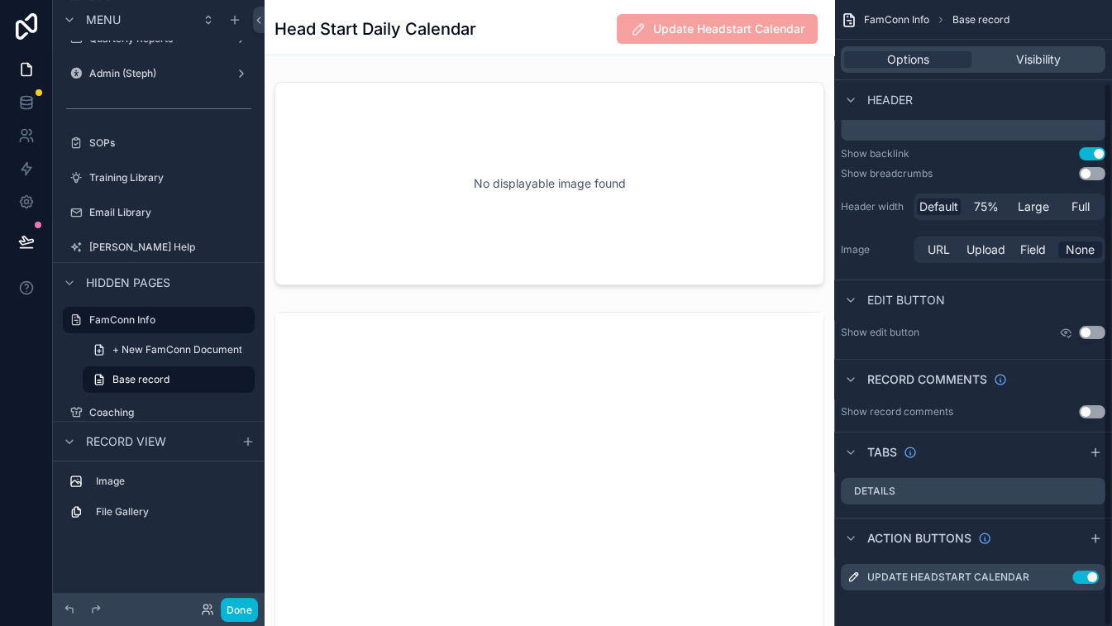
scroll to position [96, 0]
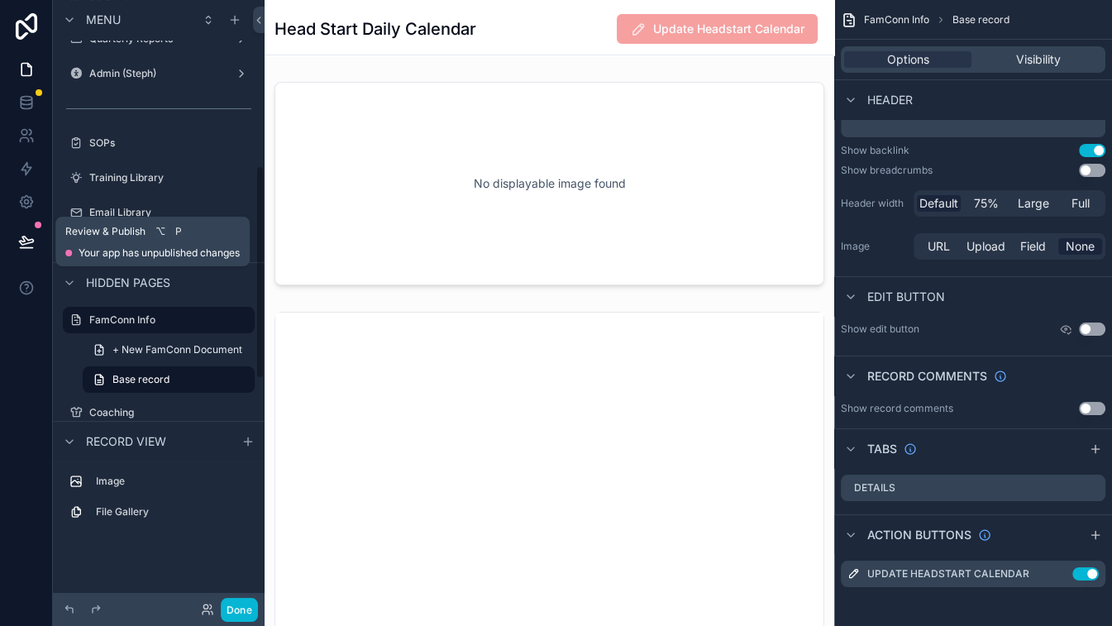
click at [28, 246] on icon at bounding box center [26, 241] width 17 height 17
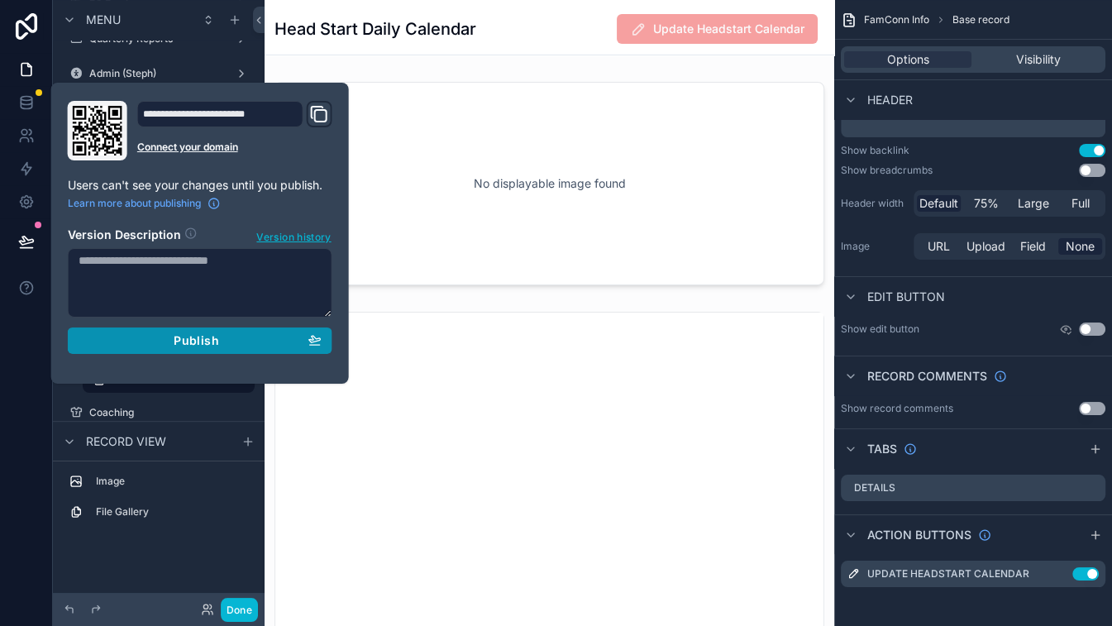
click at [181, 342] on span "Publish" at bounding box center [196, 340] width 45 height 15
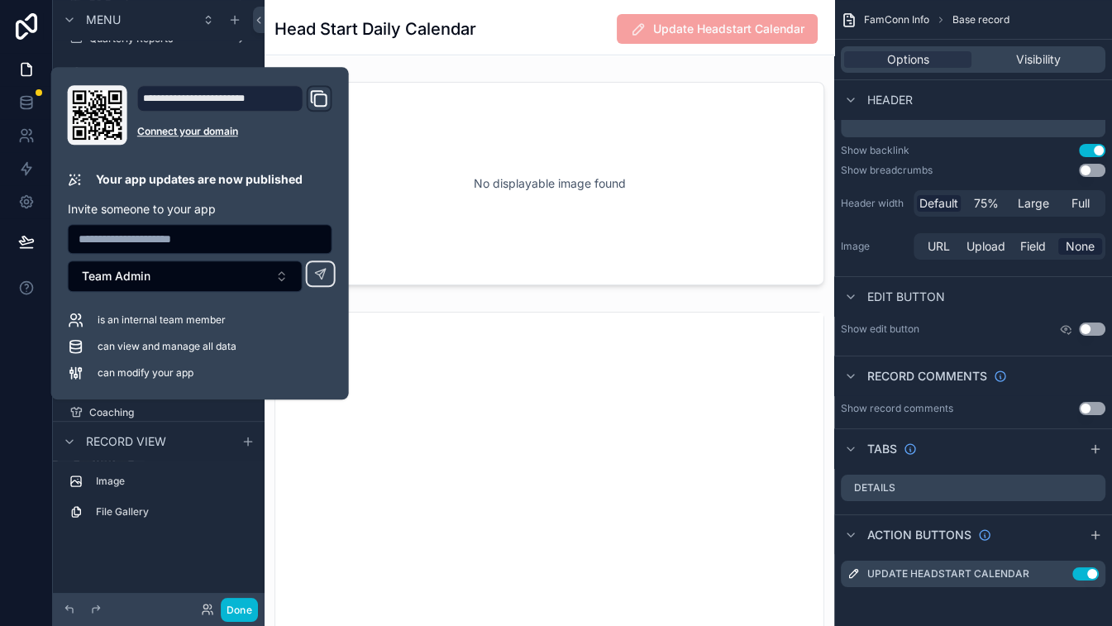
click at [523, 25] on div "Head Start Daily Calendar Update Headstart Calendar" at bounding box center [549, 28] width 550 height 31
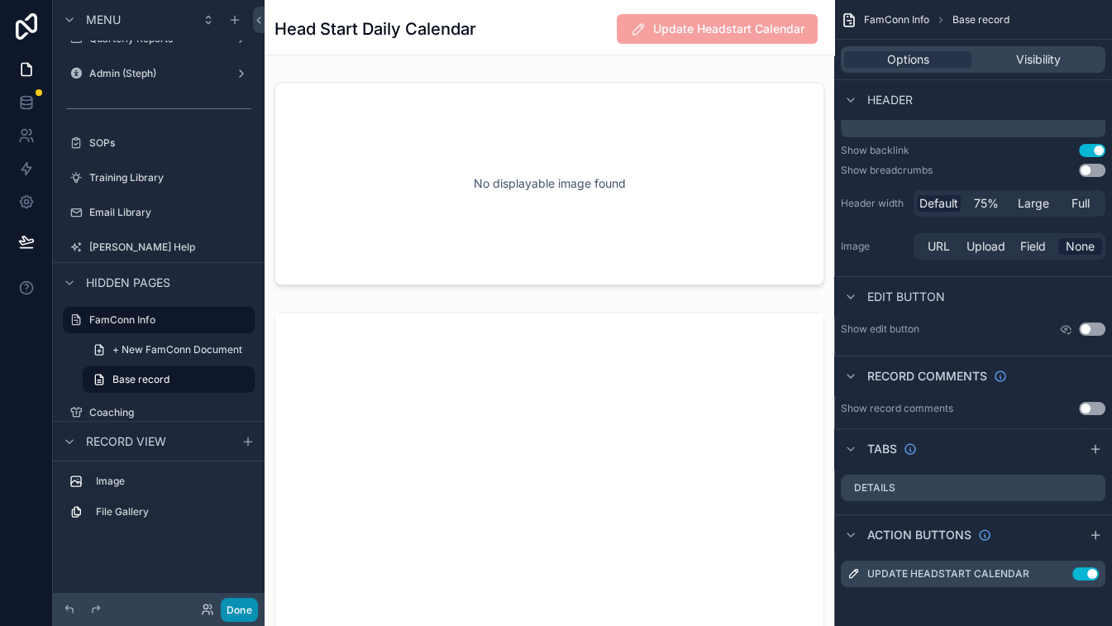
click at [246, 617] on button "Done" at bounding box center [239, 610] width 37 height 24
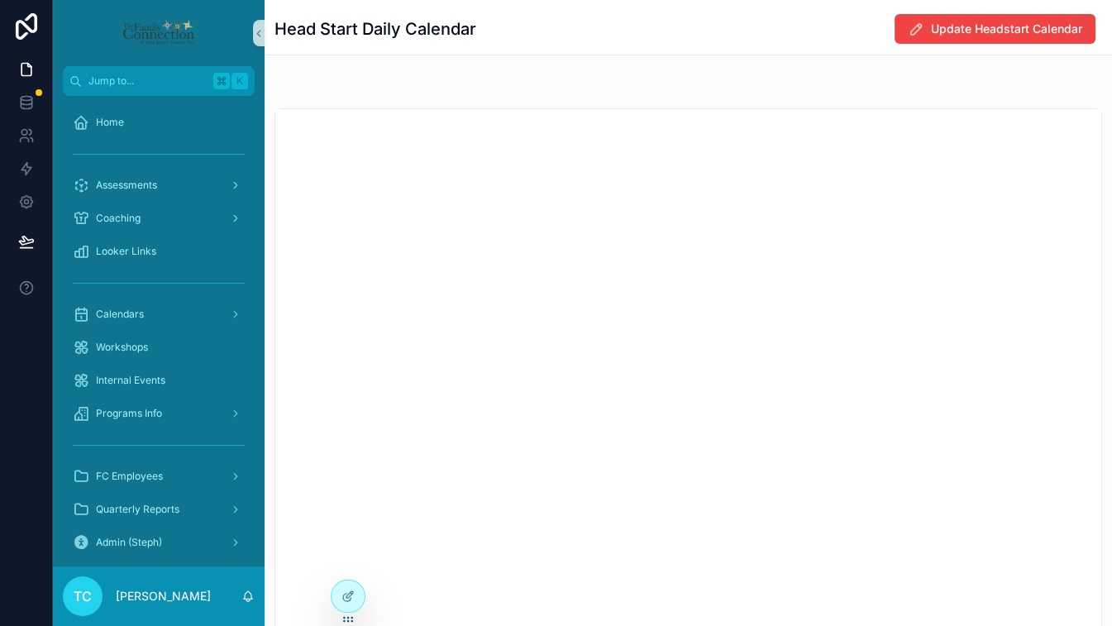
click at [551, 74] on div "Head Start Daily Calendar Update Headstart Calendar" at bounding box center [688, 423] width 847 height 846
